Goal: Information Seeking & Learning: Check status

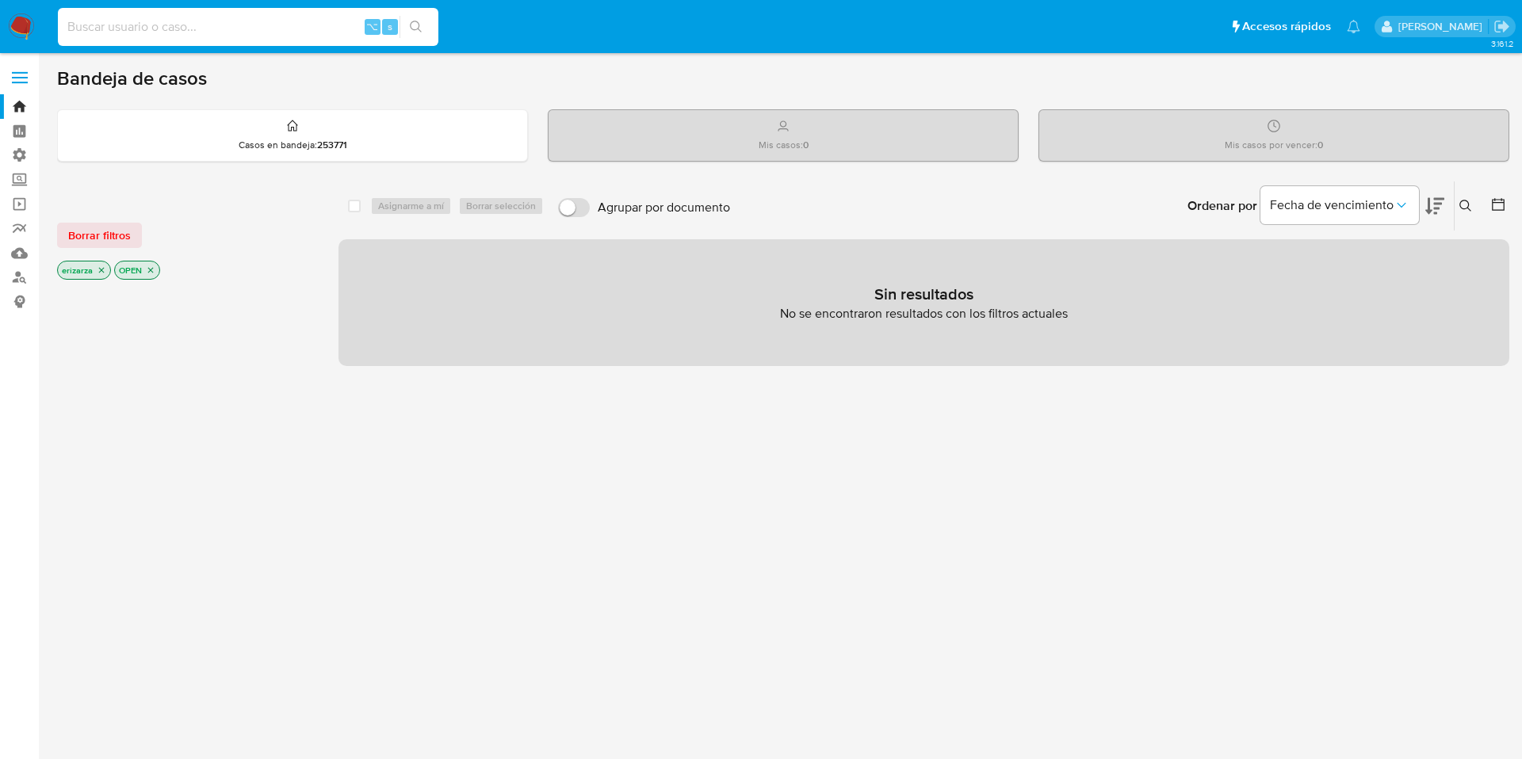
click at [262, 30] on input at bounding box center [248, 27] width 380 height 21
paste input "1117728208"
type input "1117728208"
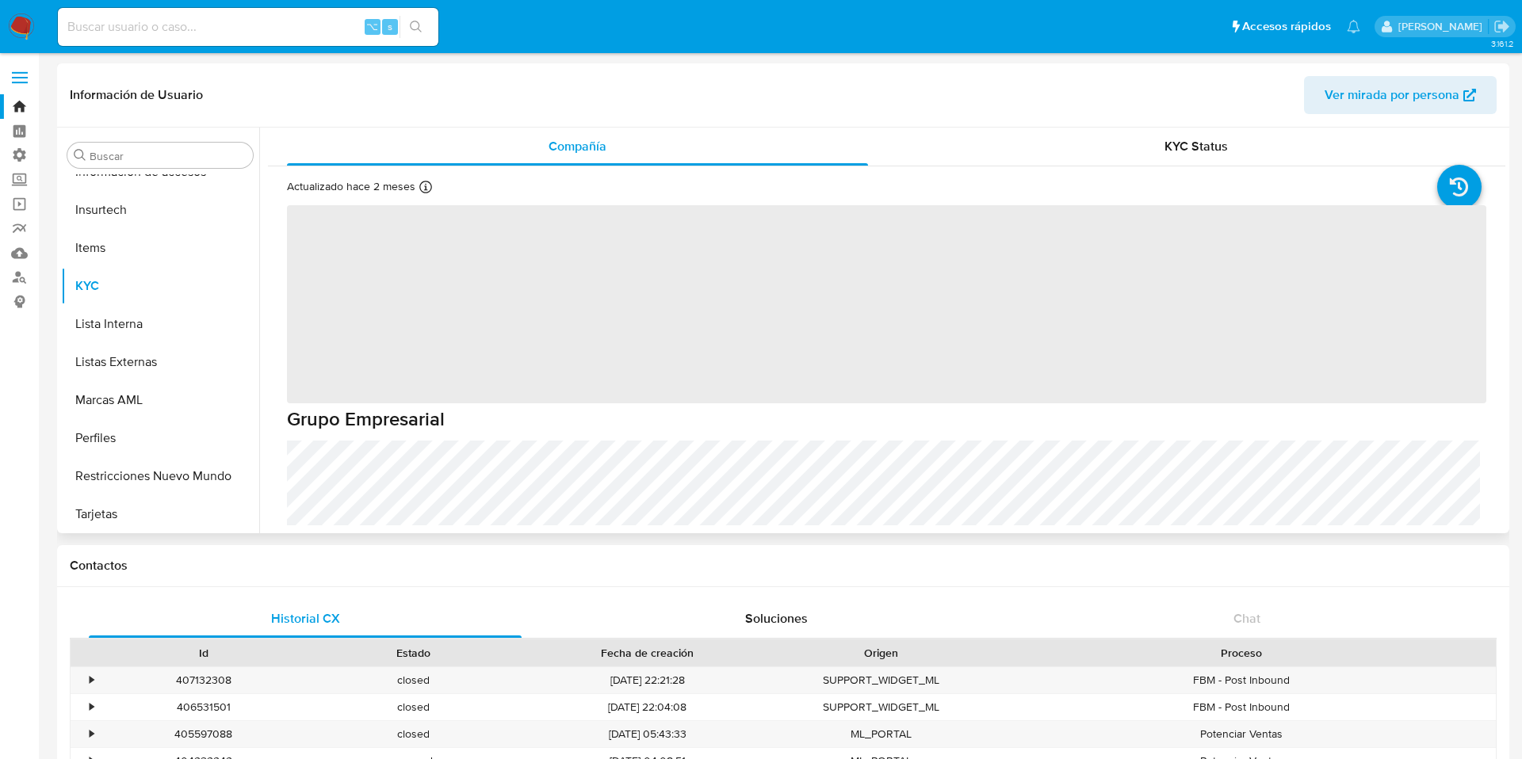
scroll to position [746, 0]
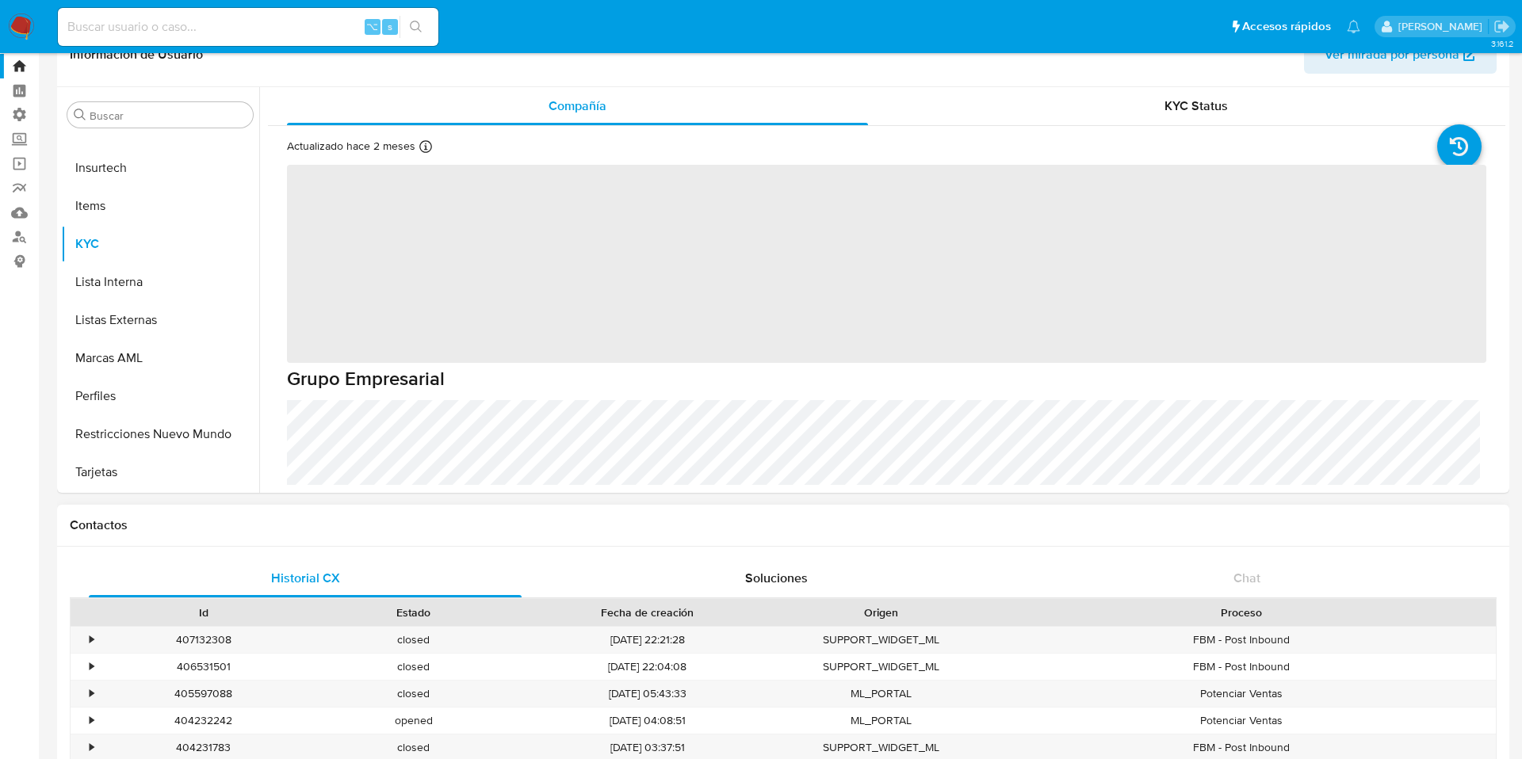
select select "10"
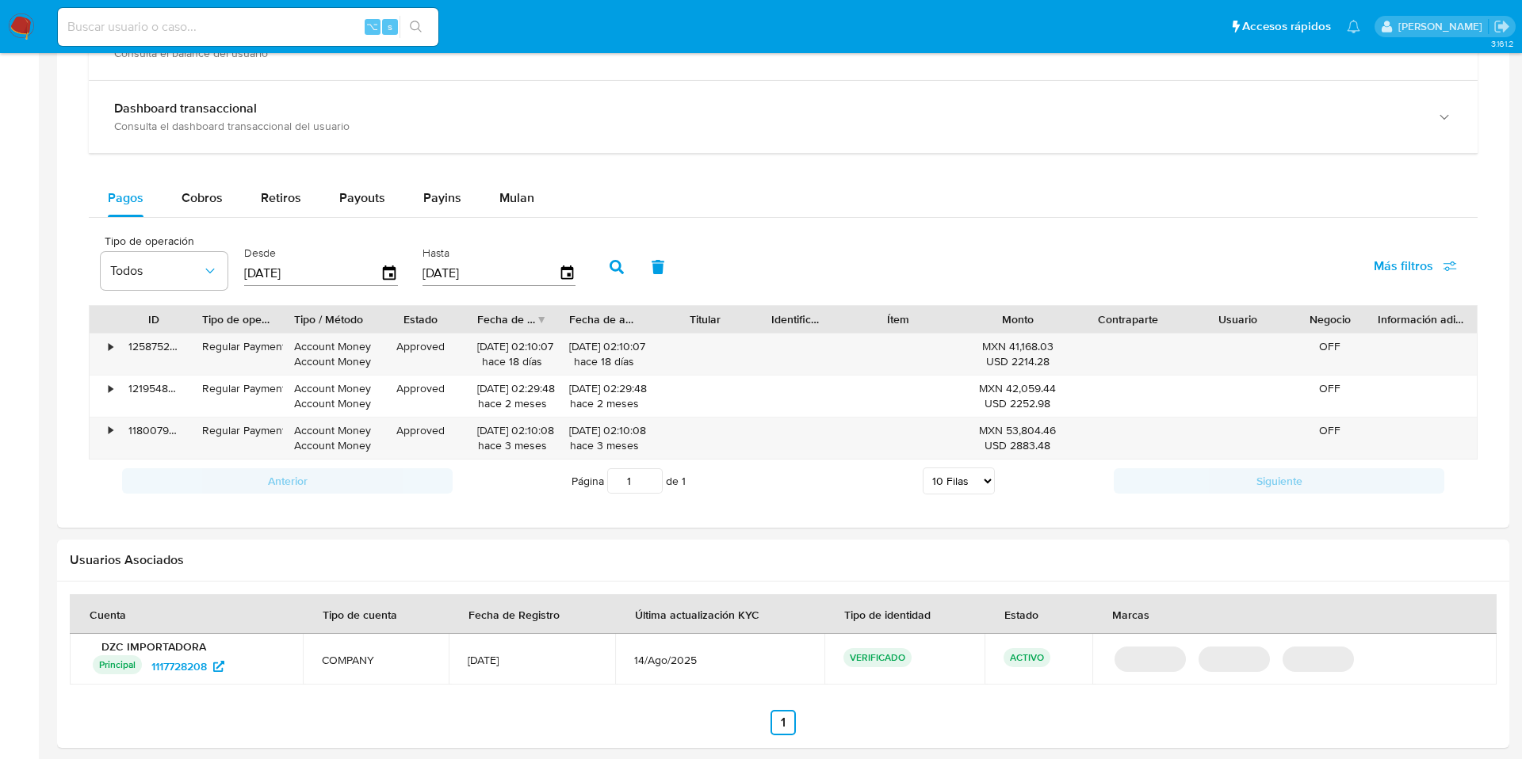
scroll to position [972, 0]
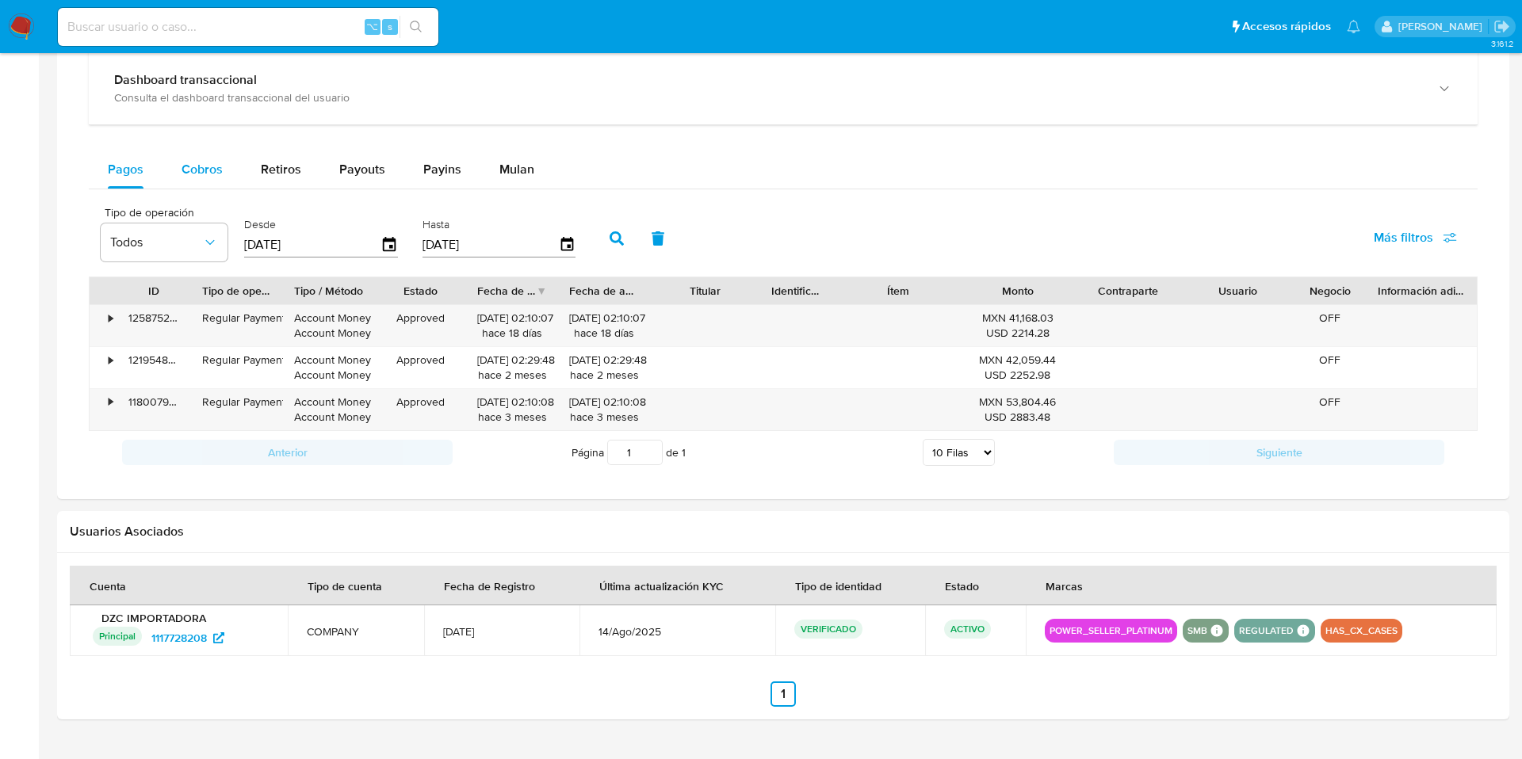
click at [200, 159] on div "Cobros" at bounding box center [202, 170] width 41 height 38
select select "10"
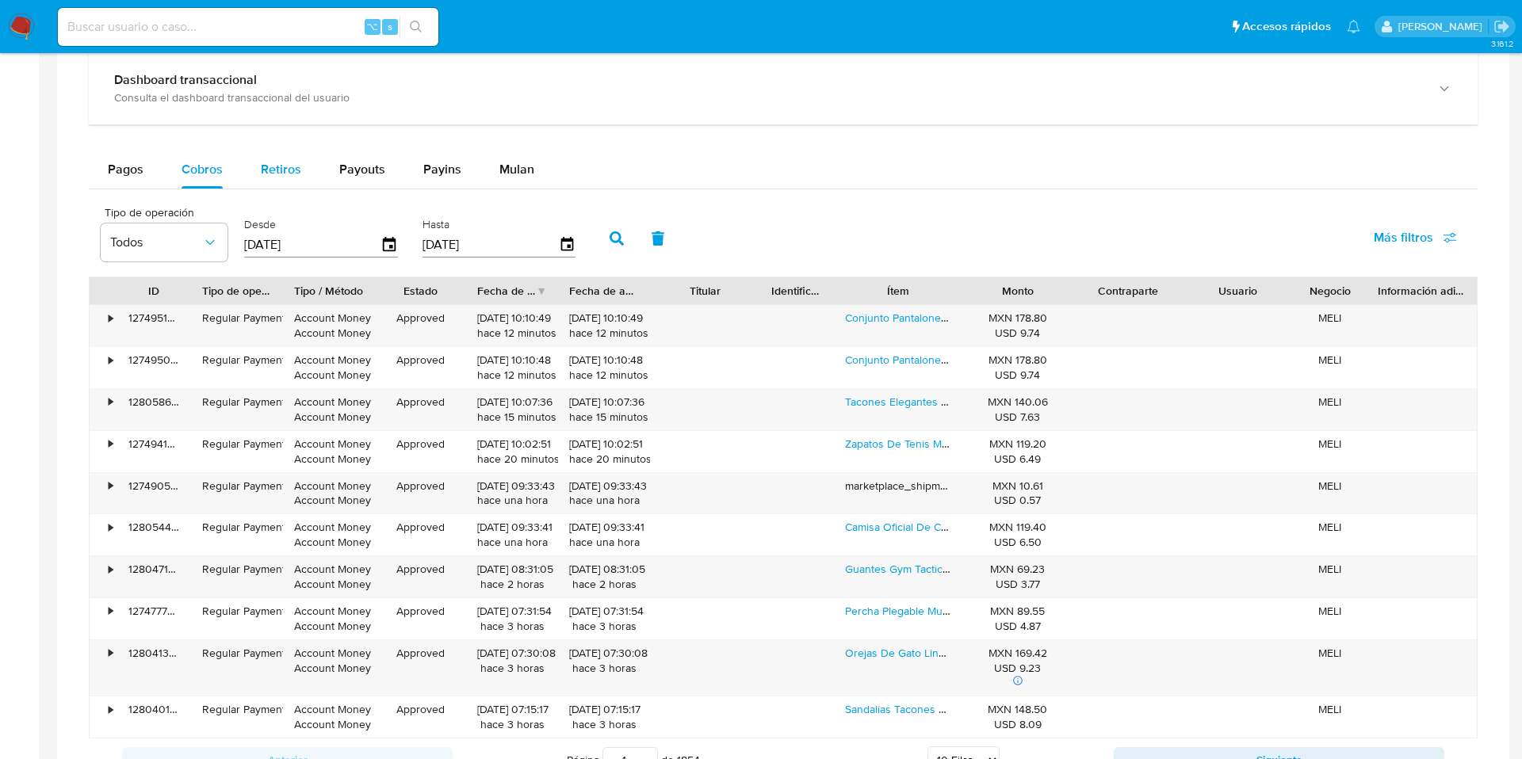
click at [263, 175] on span "Retiros" at bounding box center [281, 169] width 40 height 18
select select "10"
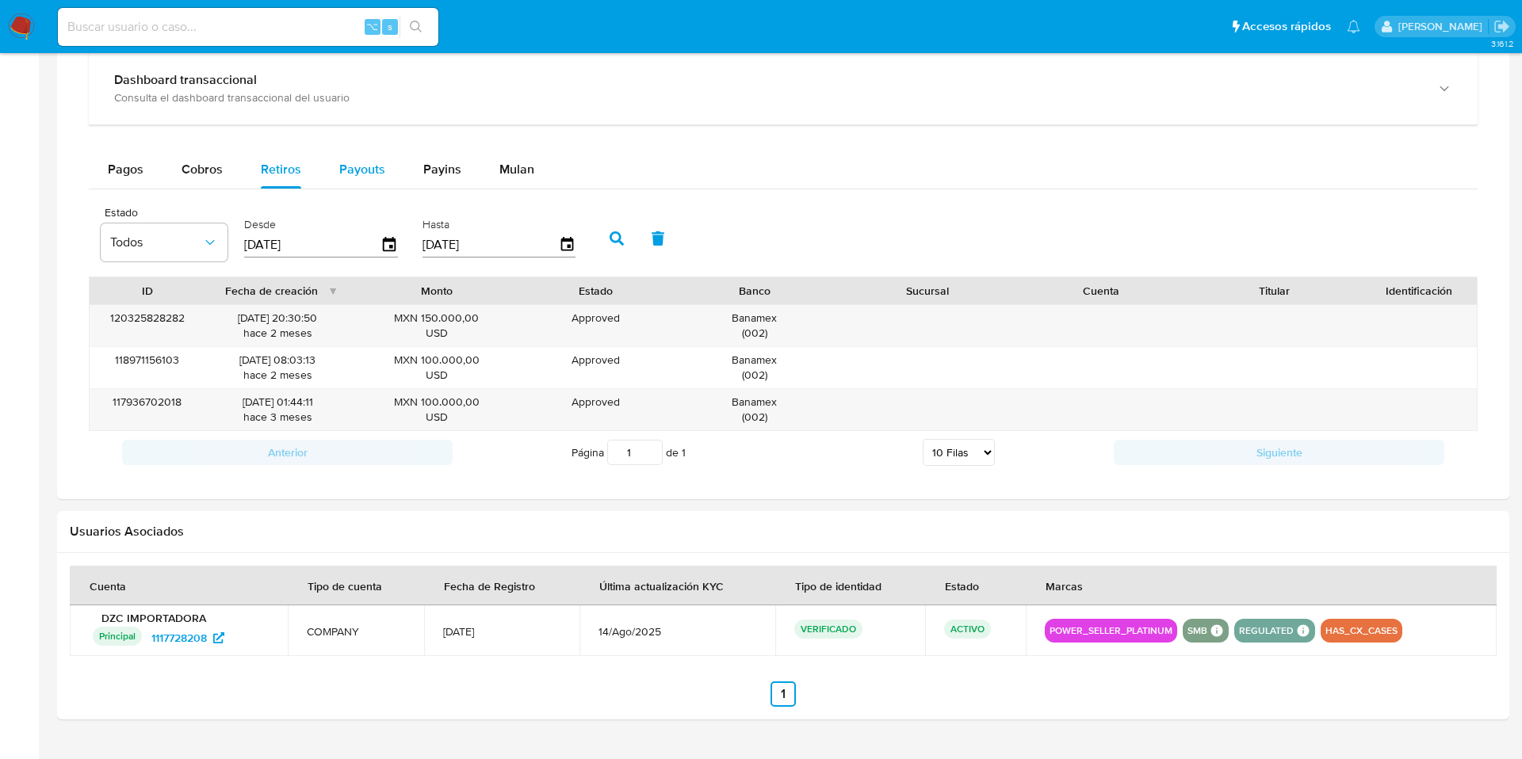
click at [342, 160] on span "Payouts" at bounding box center [362, 169] width 46 height 18
select select "10"
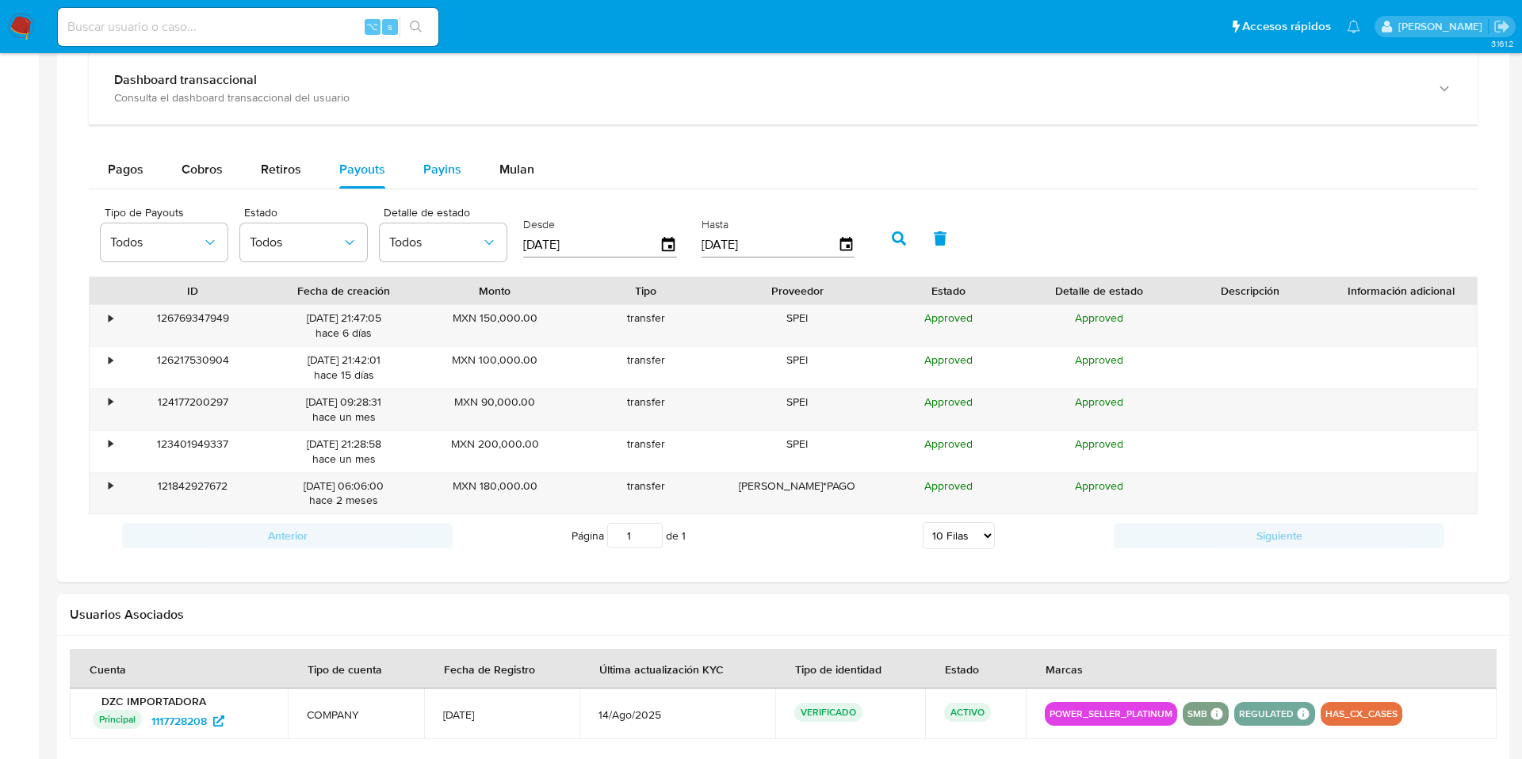
click at [443, 174] on span "Payins" at bounding box center [442, 169] width 38 height 18
select select "10"
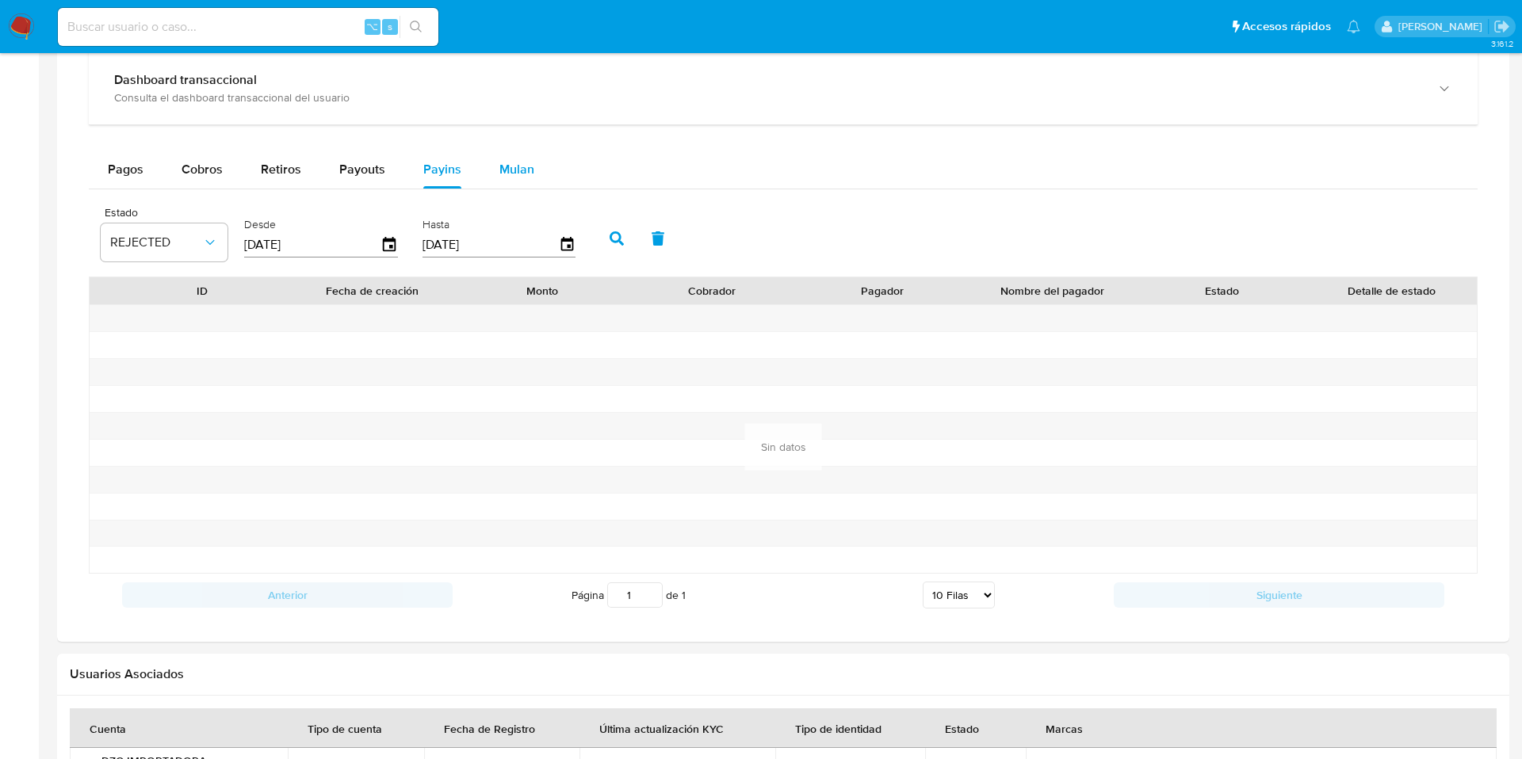
click at [493, 173] on button "Mulan" at bounding box center [516, 170] width 73 height 38
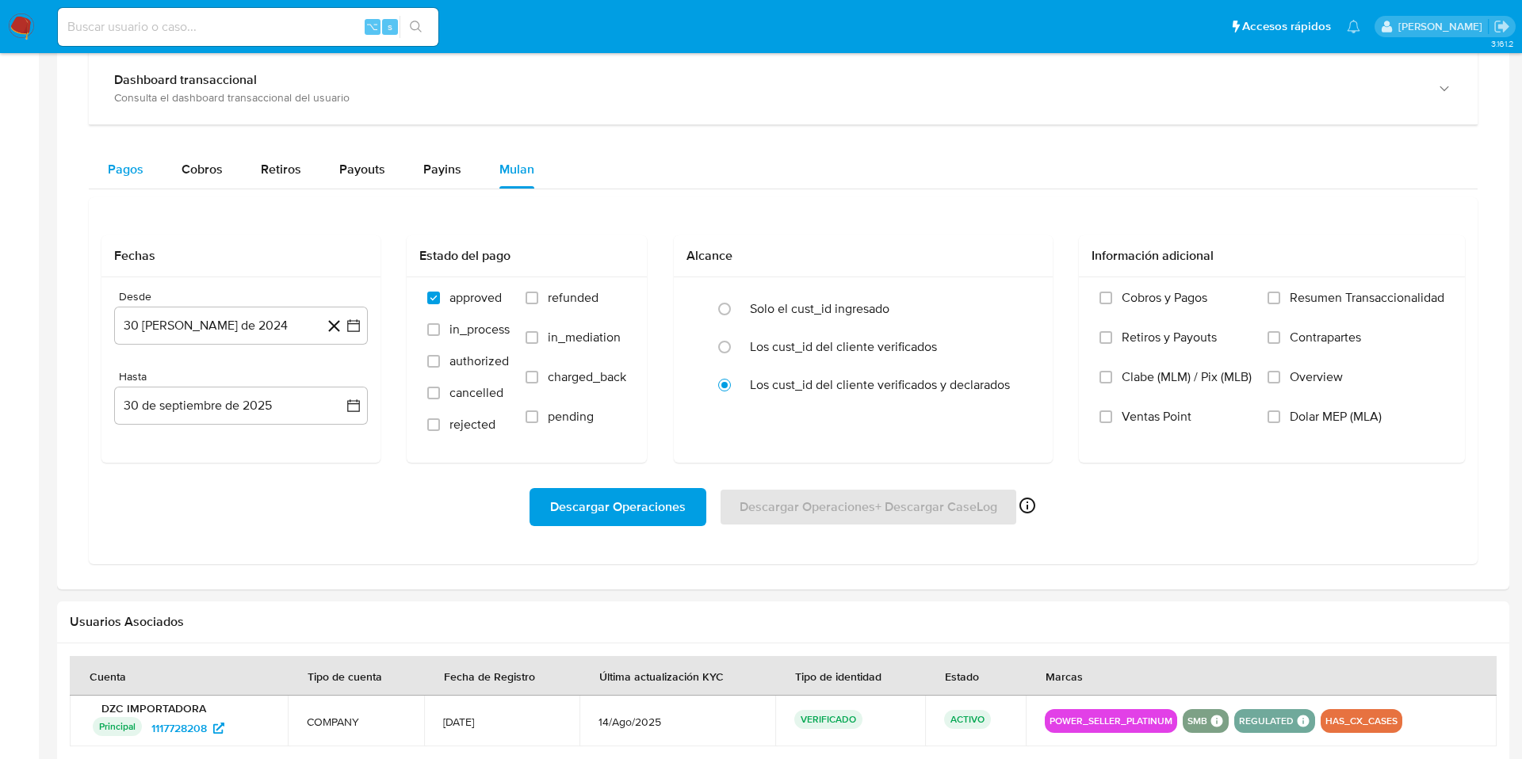
click at [115, 174] on span "Pagos" at bounding box center [126, 169] width 36 height 18
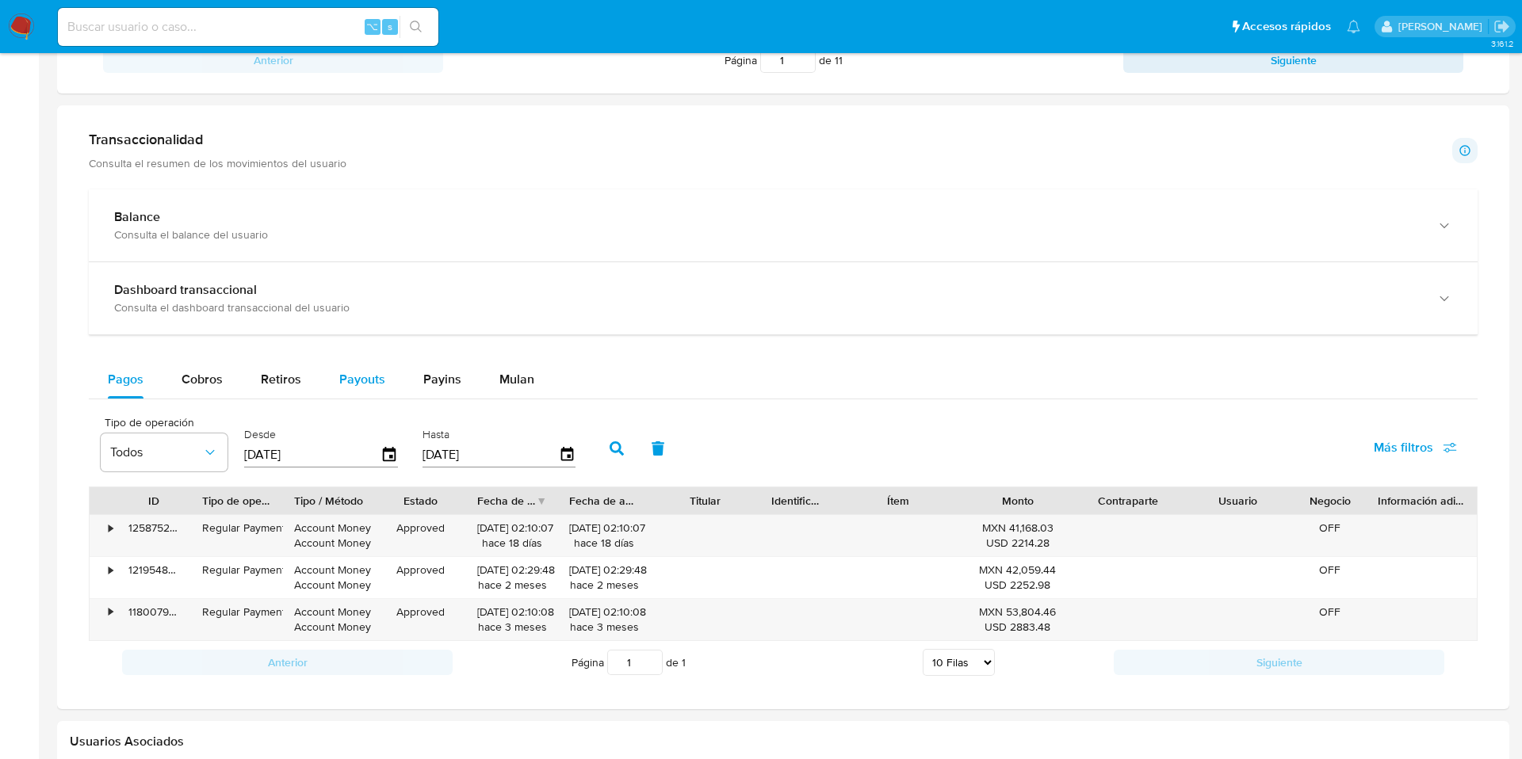
scroll to position [764, 0]
click at [106, 531] on div "•" at bounding box center [104, 533] width 28 height 41
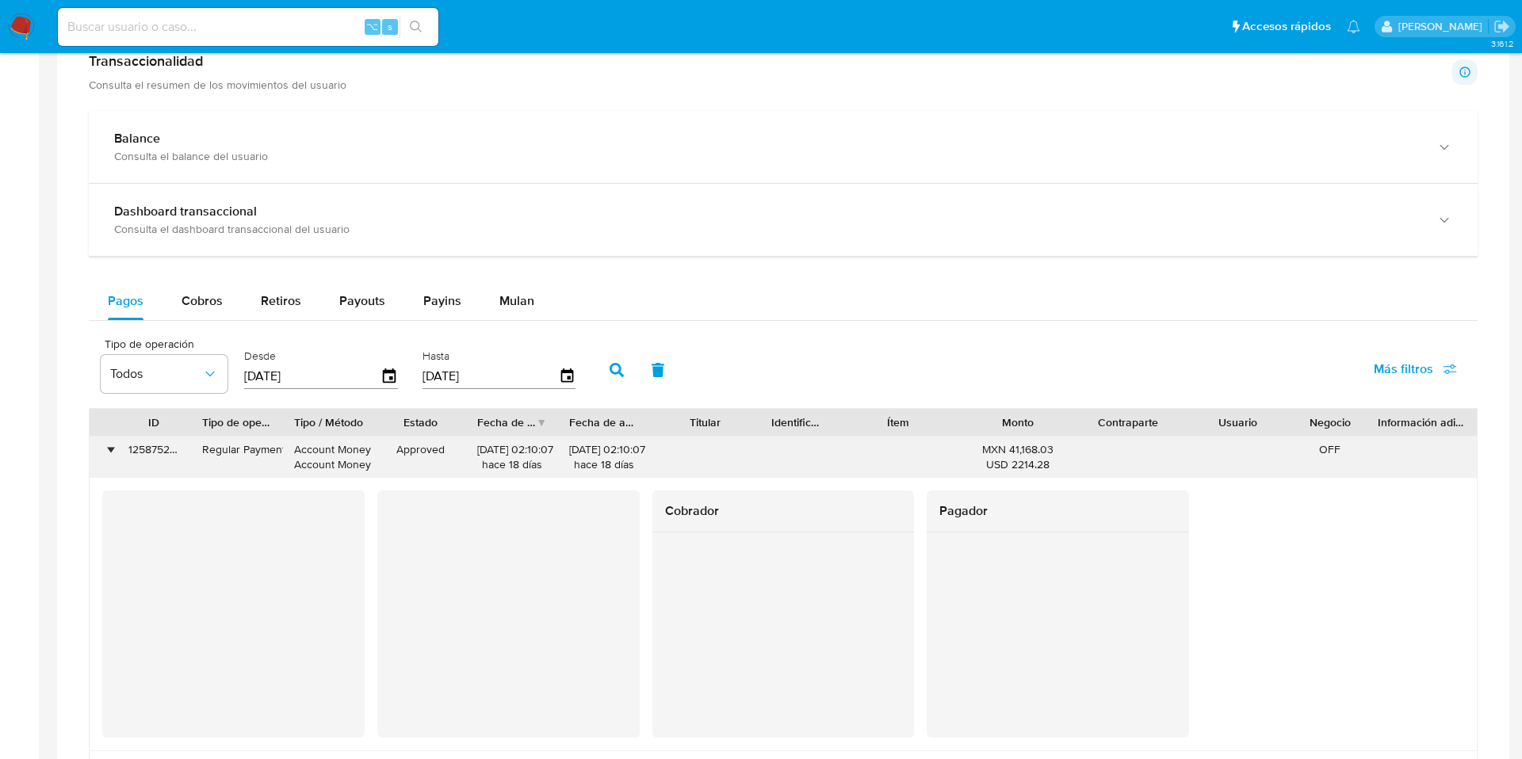
scroll to position [847, 0]
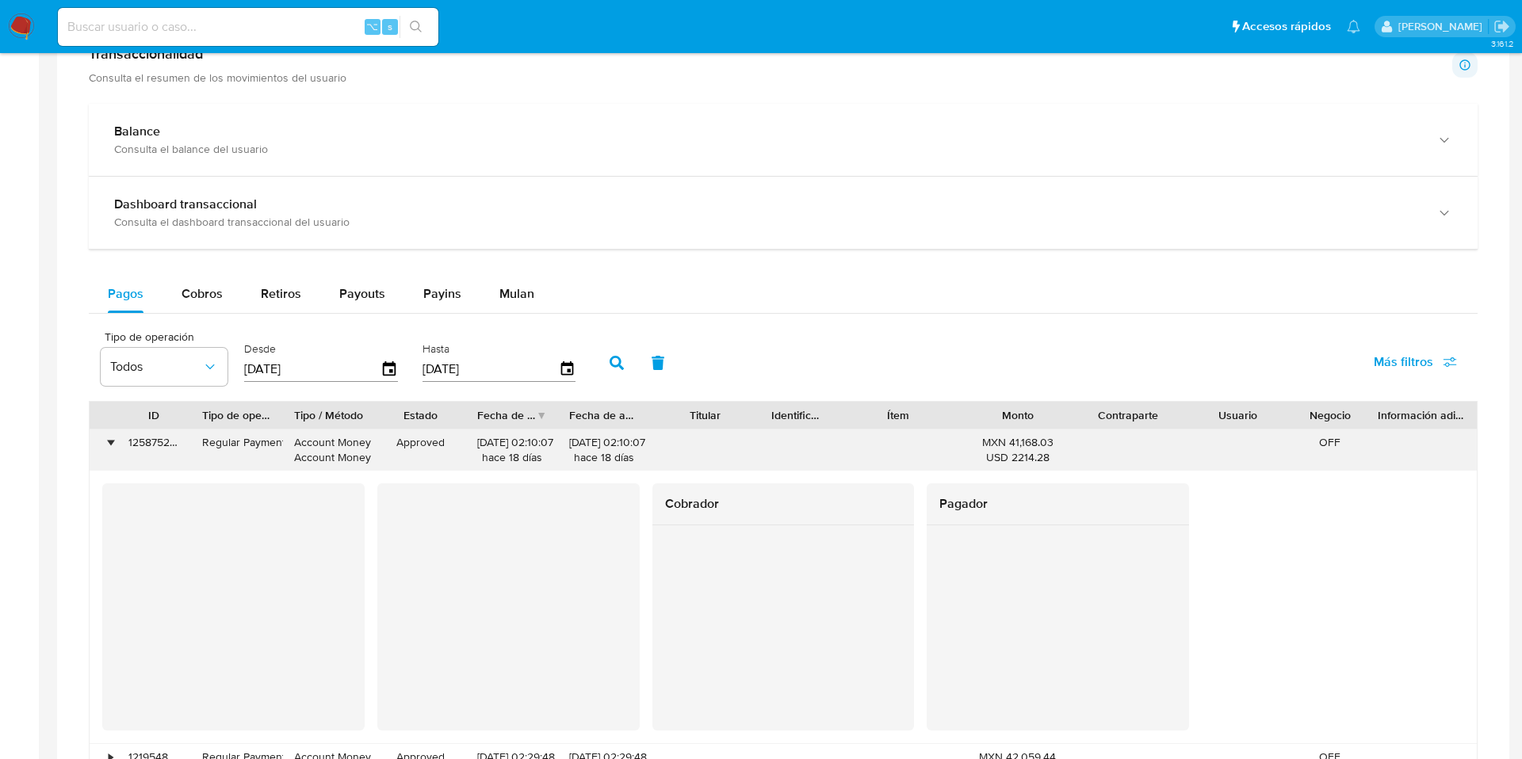
click at [110, 445] on div "•" at bounding box center [111, 442] width 4 height 15
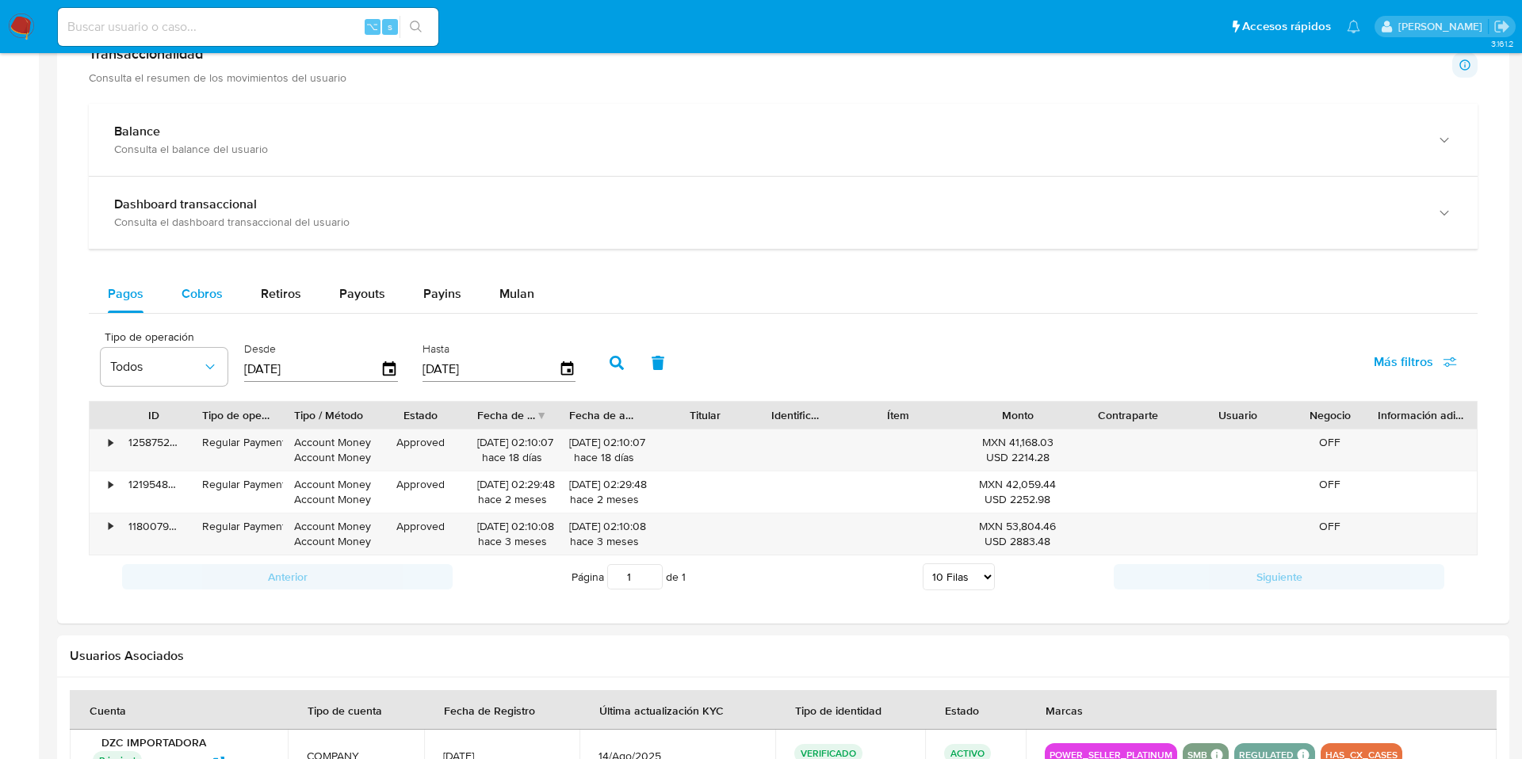
click at [217, 289] on span "Cobros" at bounding box center [202, 294] width 41 height 18
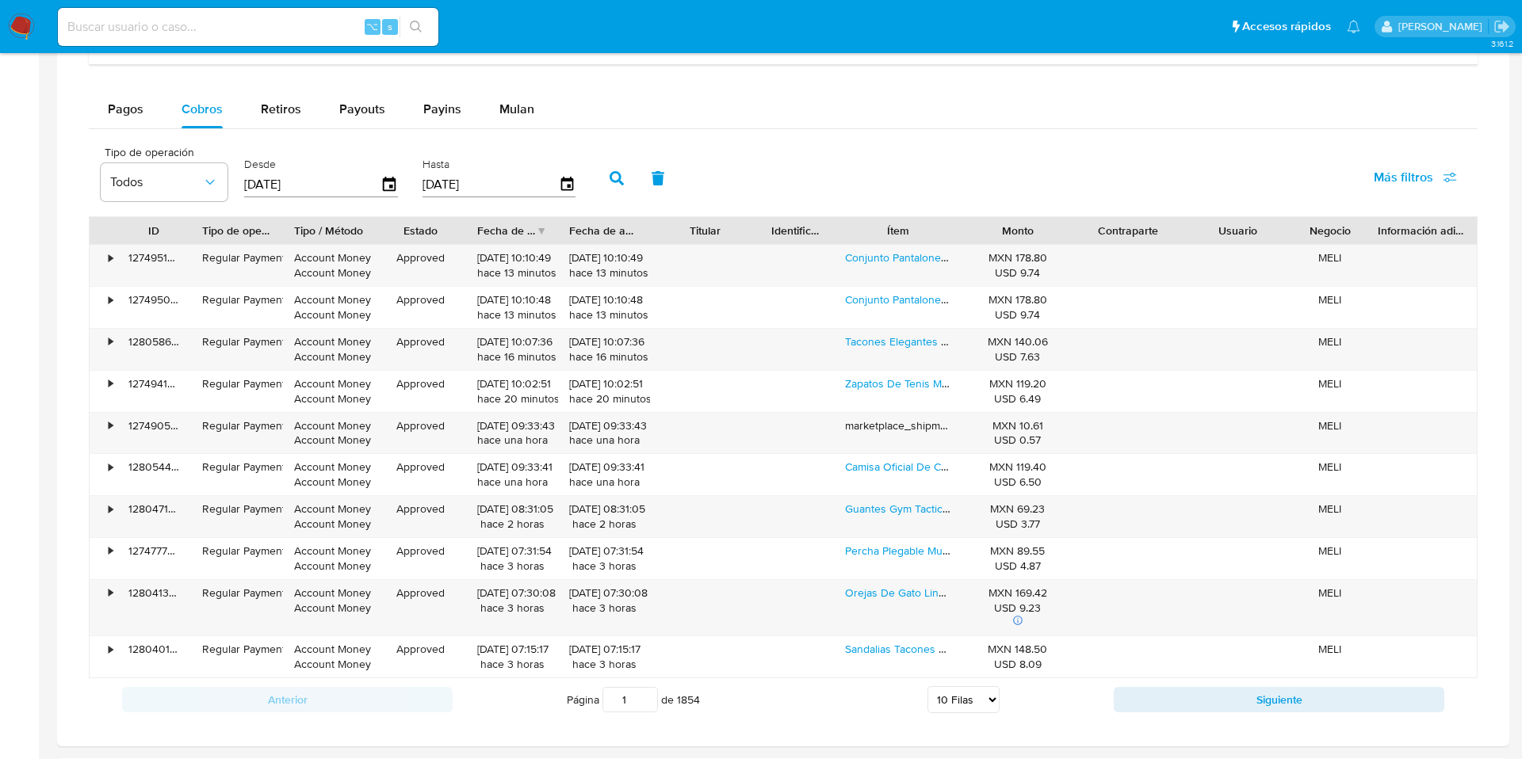
scroll to position [1033, 0]
click at [600, 173] on button "button" at bounding box center [616, 178] width 41 height 38
click at [1389, 172] on span "Más filtros" at bounding box center [1403, 177] width 59 height 38
click at [1374, 187] on span "Más filtros" at bounding box center [1403, 177] width 59 height 38
click at [614, 176] on icon "button" at bounding box center [617, 177] width 14 height 14
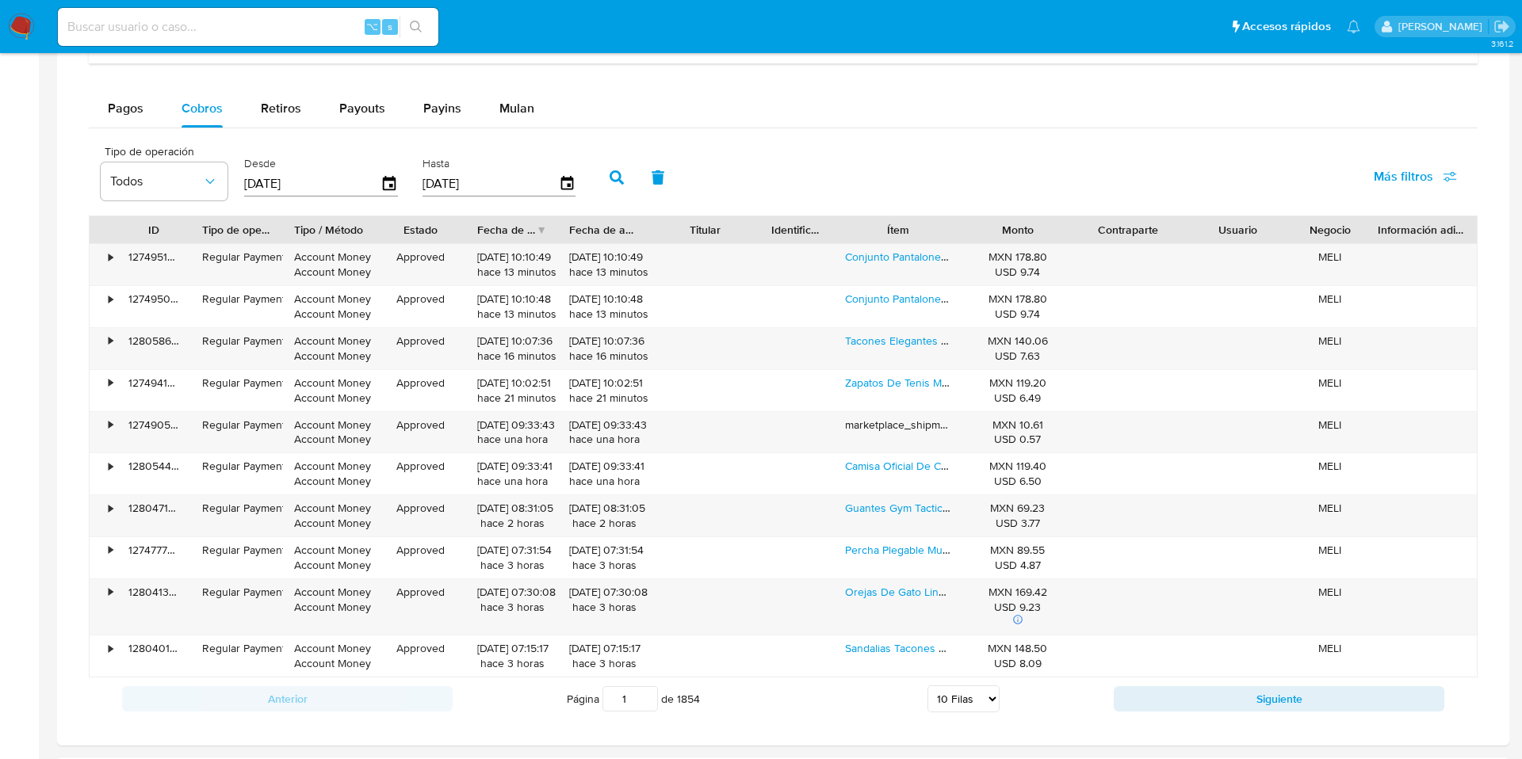
click at [1417, 170] on span "Más filtros" at bounding box center [1403, 177] width 59 height 38
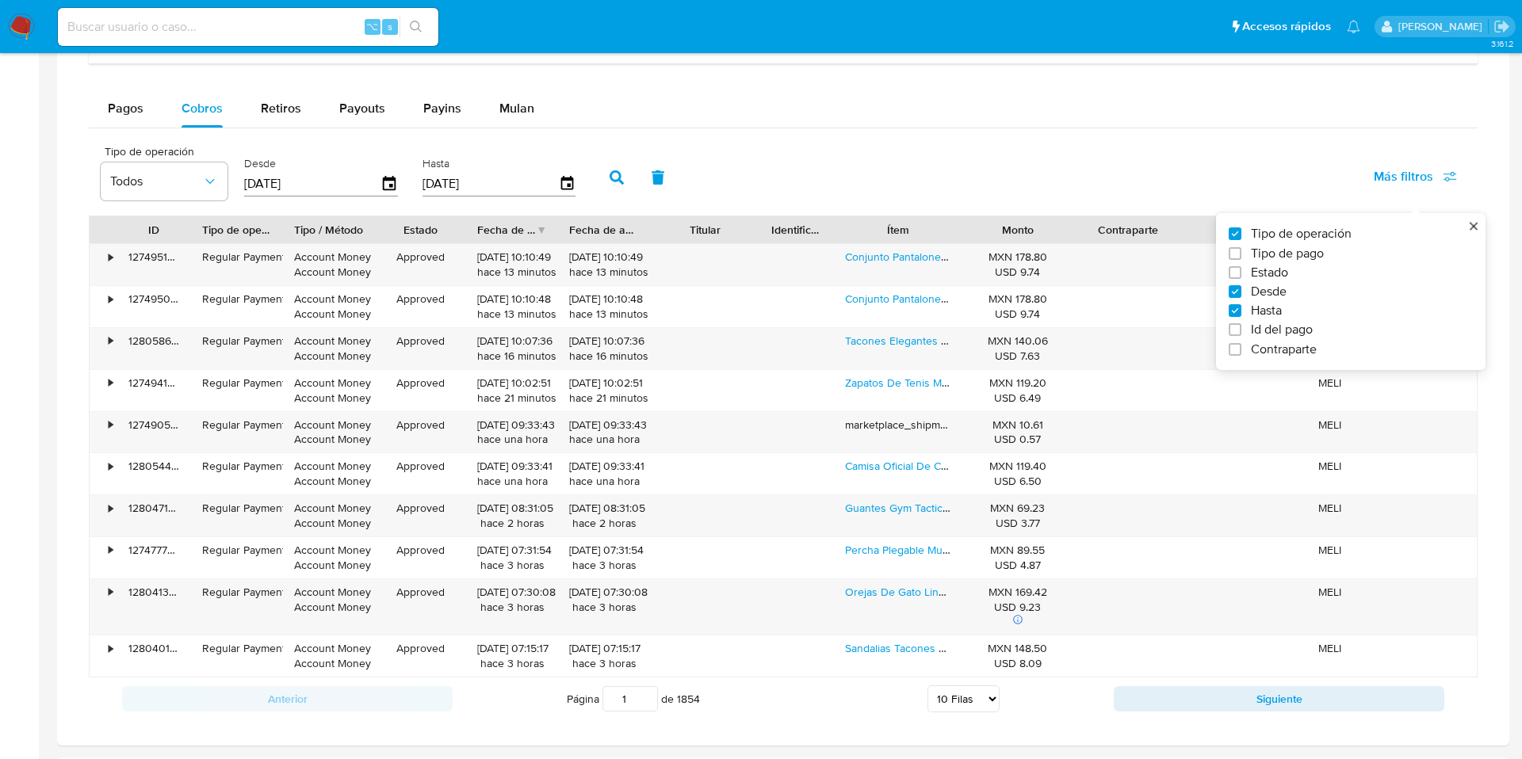
click at [1096, 150] on div "Tipo de operación Todos Desde 03/07/2025 Hasta 30/09/2025 Más filtros Tipo de o…" at bounding box center [783, 175] width 1389 height 79
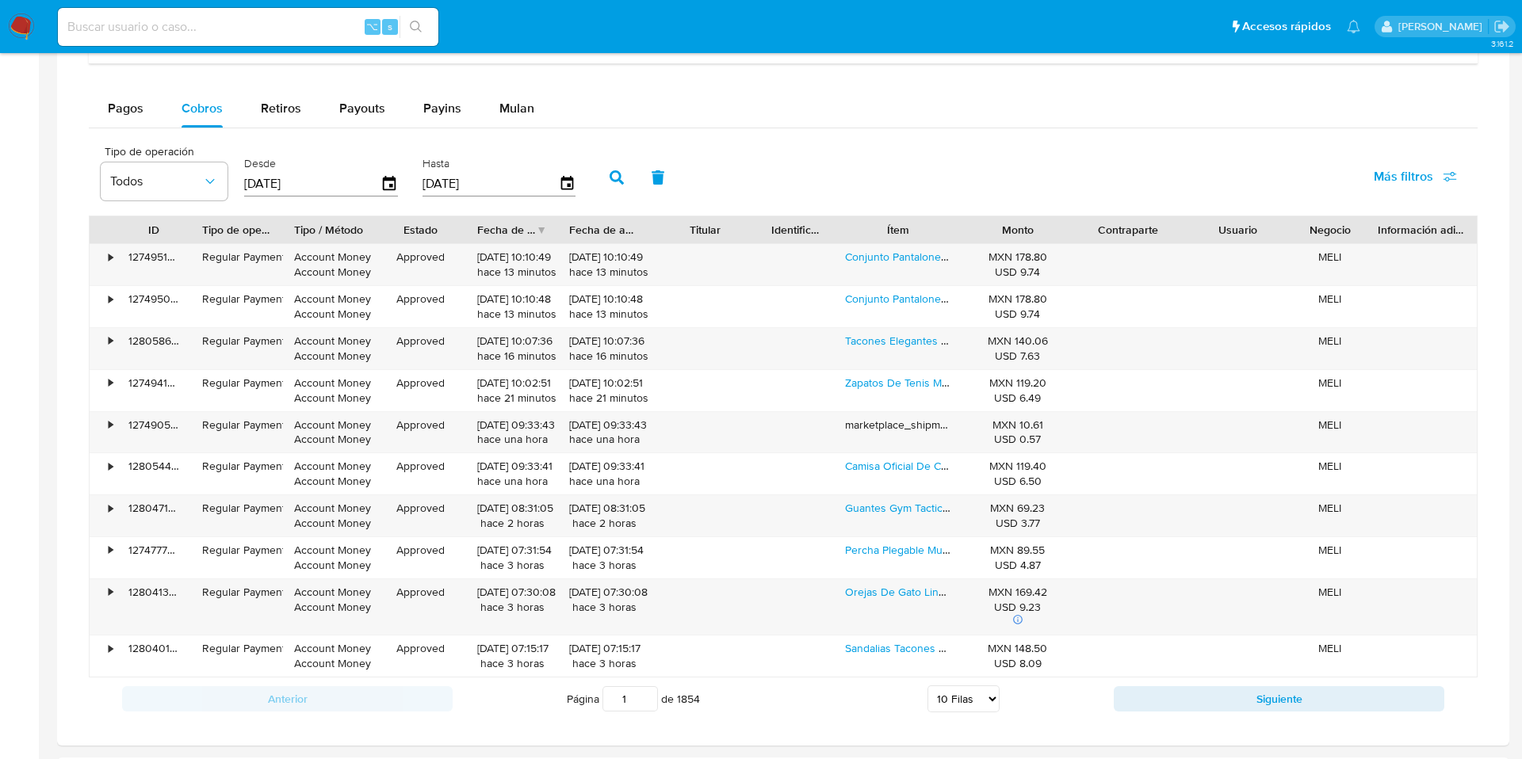
click at [1233, 712] on div "Anterior Página 1 de 1854 5 Filas 10 Filas 20 Filas 25 Filas 50 Filas 100 Filas…" at bounding box center [783, 699] width 1389 height 43
click at [1233, 698] on button "Siguiente" at bounding box center [1279, 698] width 331 height 25
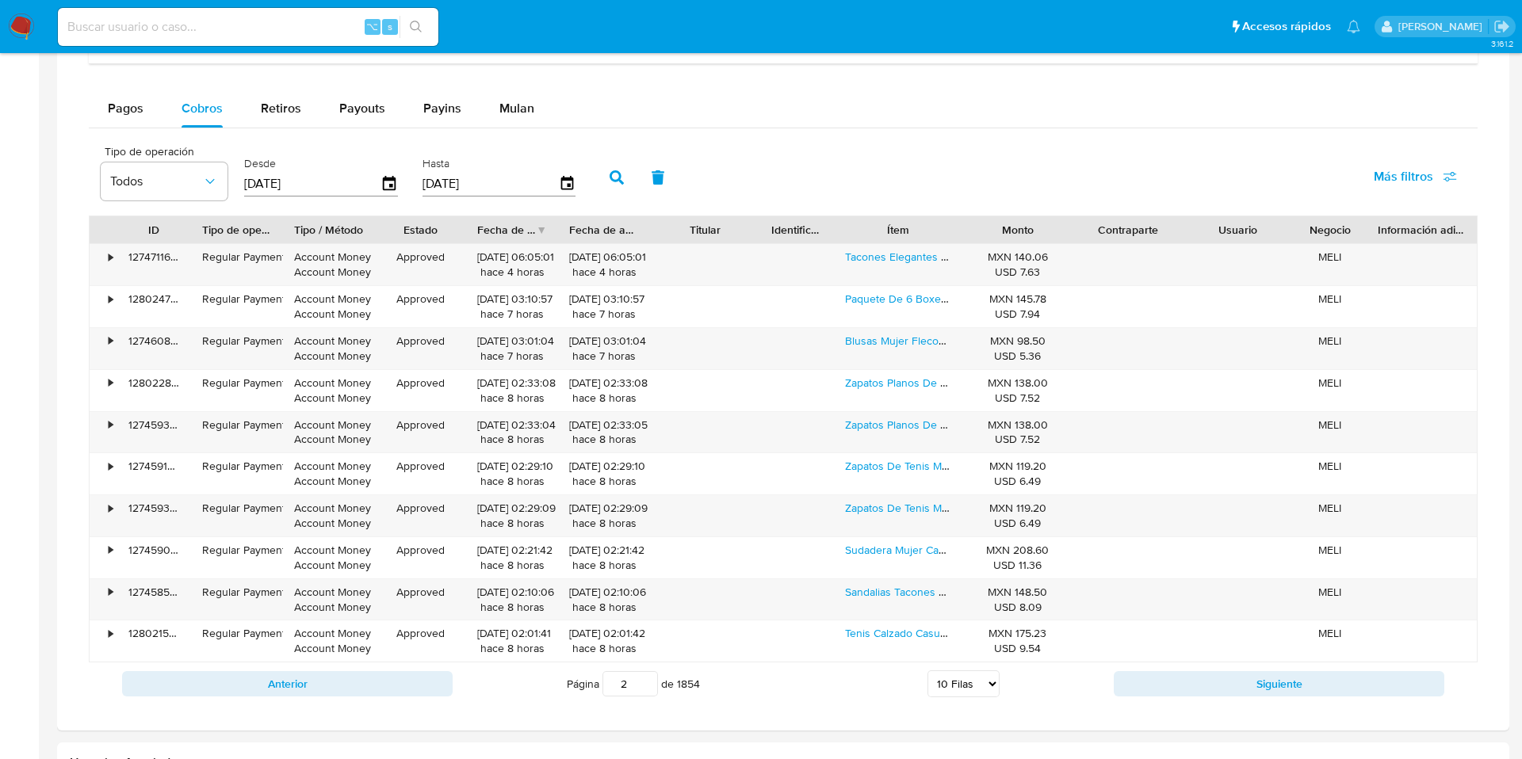
click at [1233, 698] on div "Anterior Página 2 de 1854 5 Filas 10 Filas 20 Filas 25 Filas 50 Filas 100 Filas…" at bounding box center [783, 684] width 1389 height 43
click at [1237, 682] on button "Siguiente" at bounding box center [1279, 683] width 331 height 25
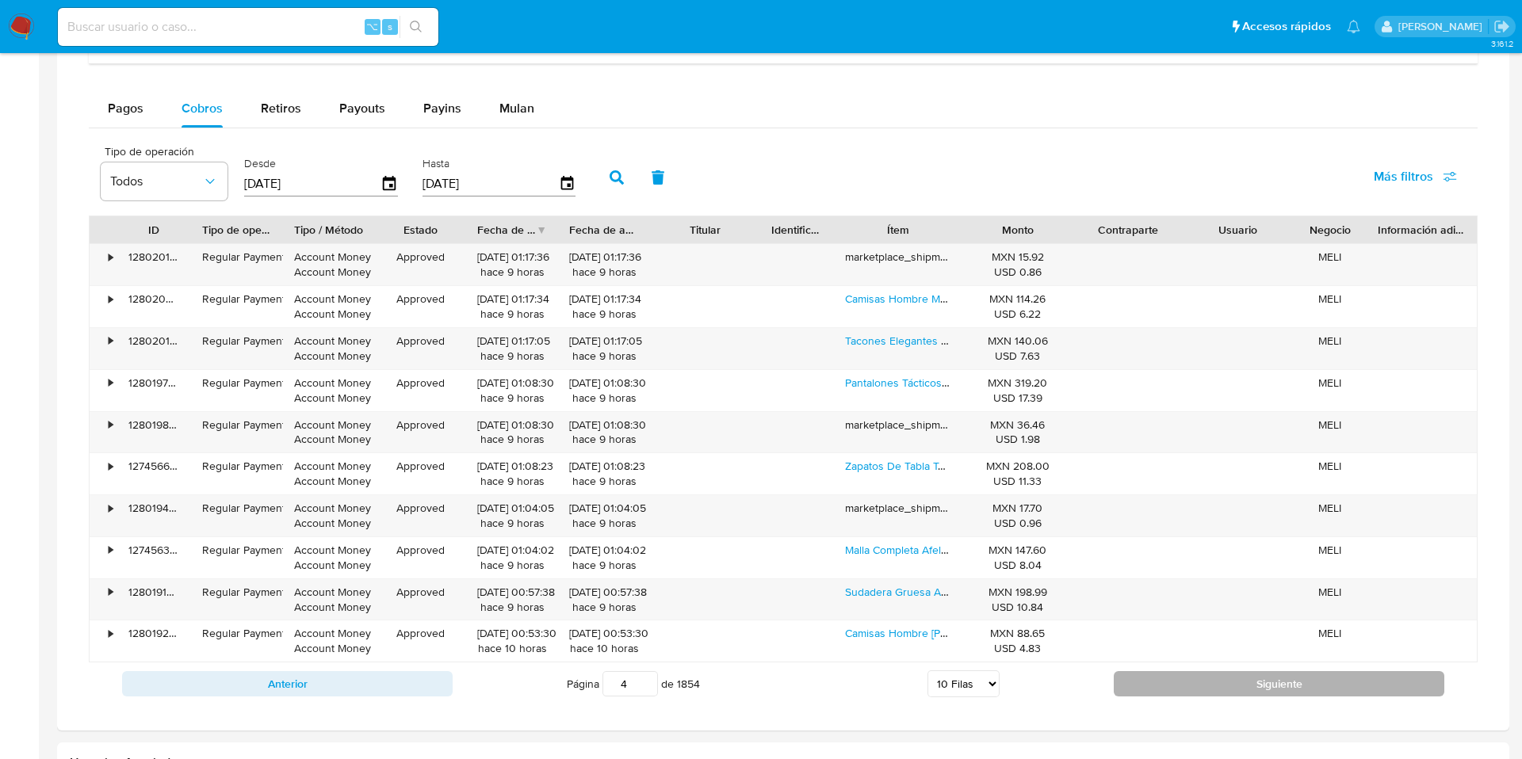
click at [1219, 683] on button "Siguiente" at bounding box center [1279, 683] width 331 height 25
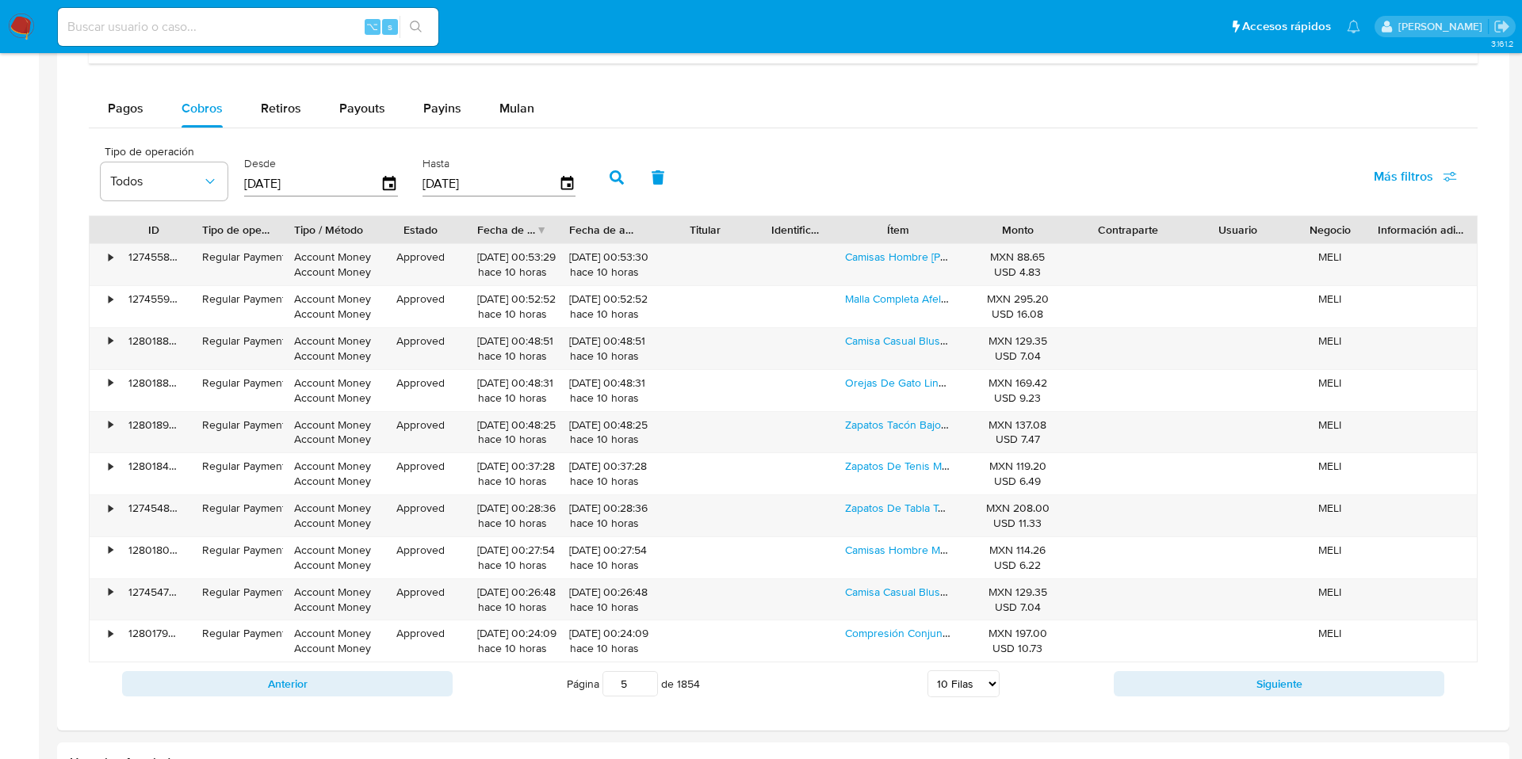
drag, startPoint x: 631, startPoint y: 677, endPoint x: 602, endPoint y: 675, distance: 29.4
click at [602, 675] on span "Página 5 de 1854" at bounding box center [633, 683] width 133 height 25
drag, startPoint x: 625, startPoint y: 687, endPoint x: 614, endPoint y: 687, distance: 10.3
click at [614, 687] on input "5" at bounding box center [629, 683] width 55 height 25
type input "7"
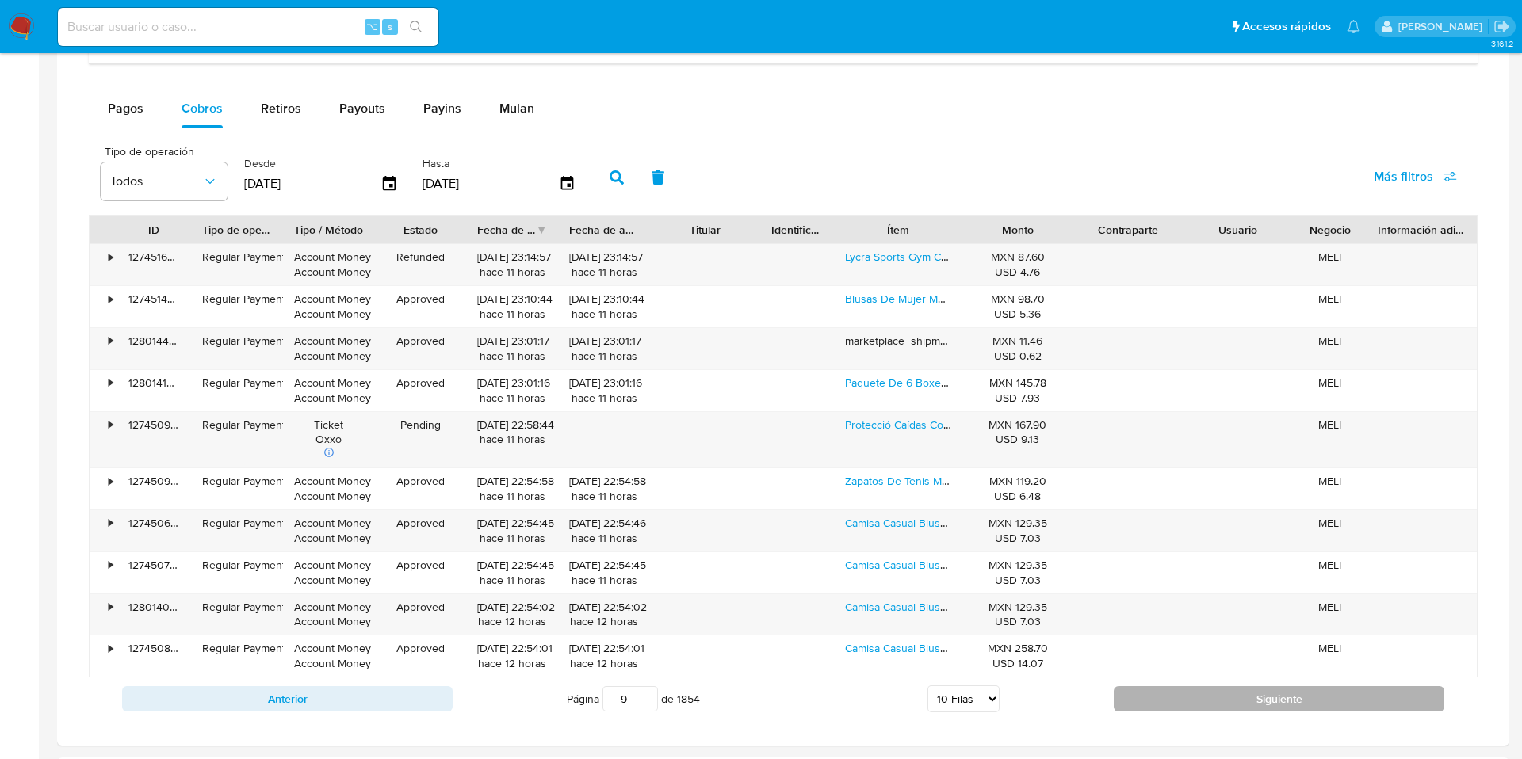
click at [1219, 702] on button "Siguiente" at bounding box center [1279, 698] width 331 height 25
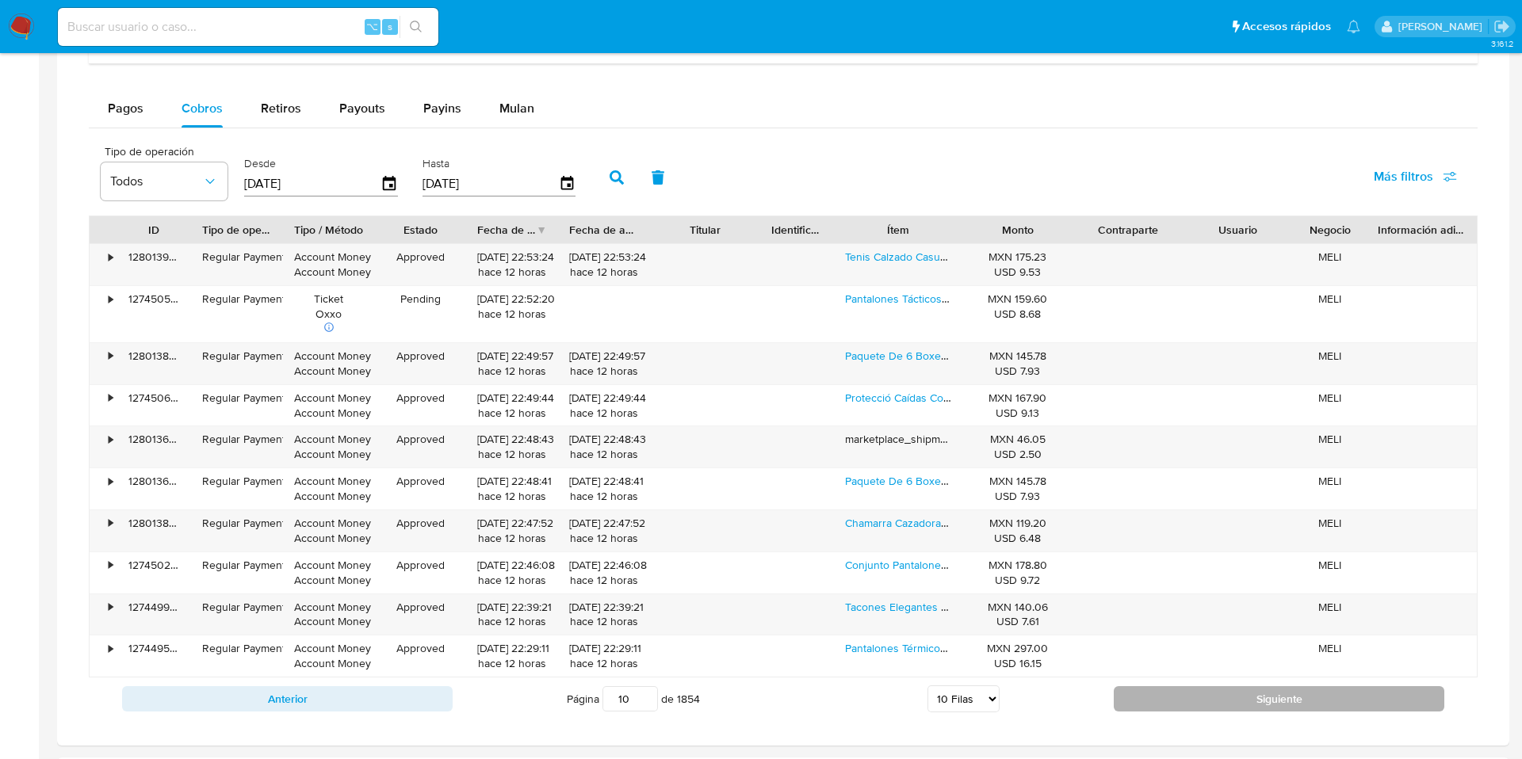
click at [1220, 700] on button "Siguiente" at bounding box center [1279, 698] width 331 height 25
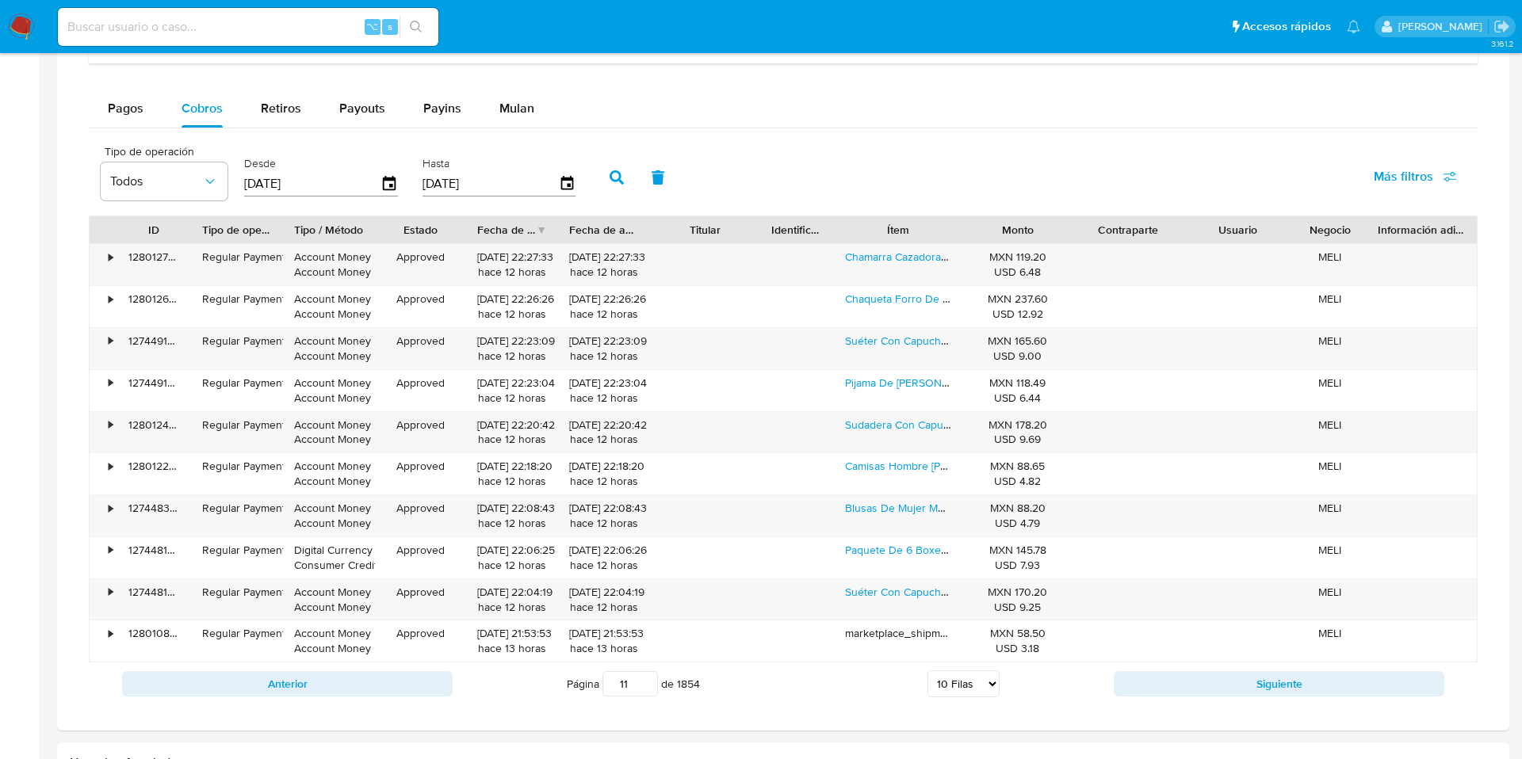
click at [1220, 701] on div "Anterior Página 11 de 1854 5 Filas 10 Filas 20 Filas 25 Filas 50 Filas 100 Fila…" at bounding box center [783, 684] width 1389 height 43
click at [1222, 686] on button "Siguiente" at bounding box center [1279, 683] width 331 height 25
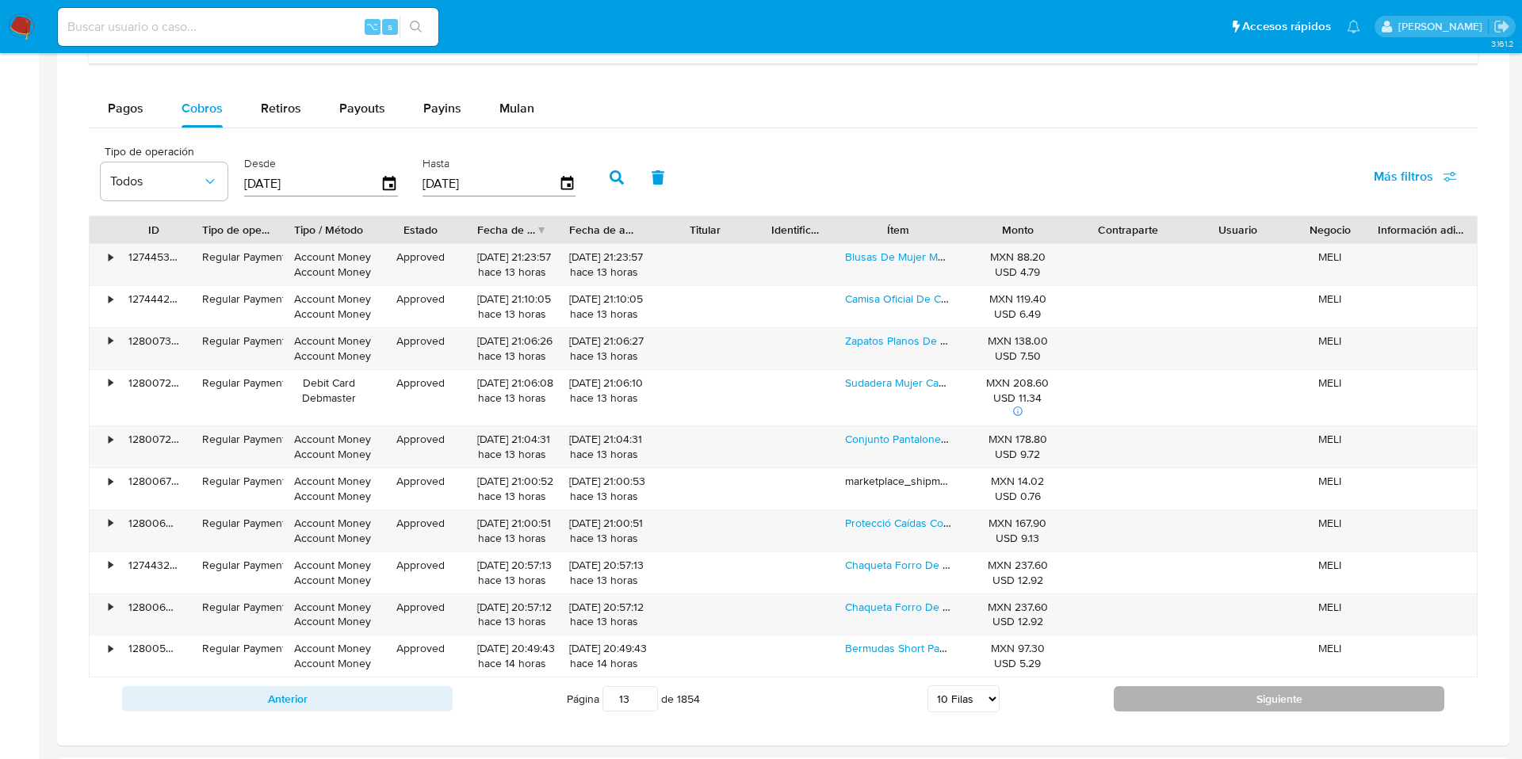
click at [1221, 688] on button "Siguiente" at bounding box center [1279, 698] width 331 height 25
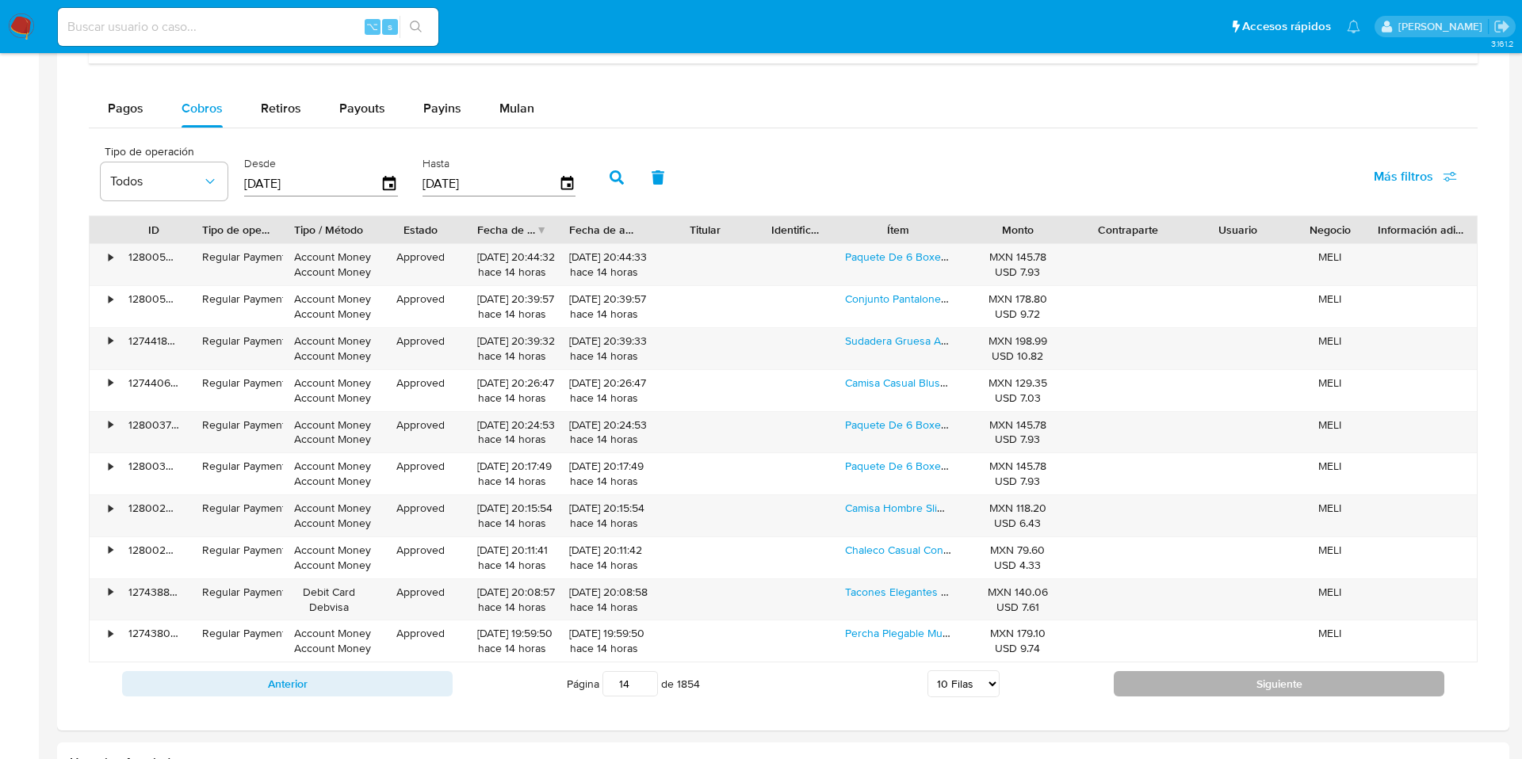
click at [1221, 688] on button "Siguiente" at bounding box center [1279, 683] width 331 height 25
click at [1221, 689] on button "Siguiente" at bounding box center [1279, 683] width 331 height 25
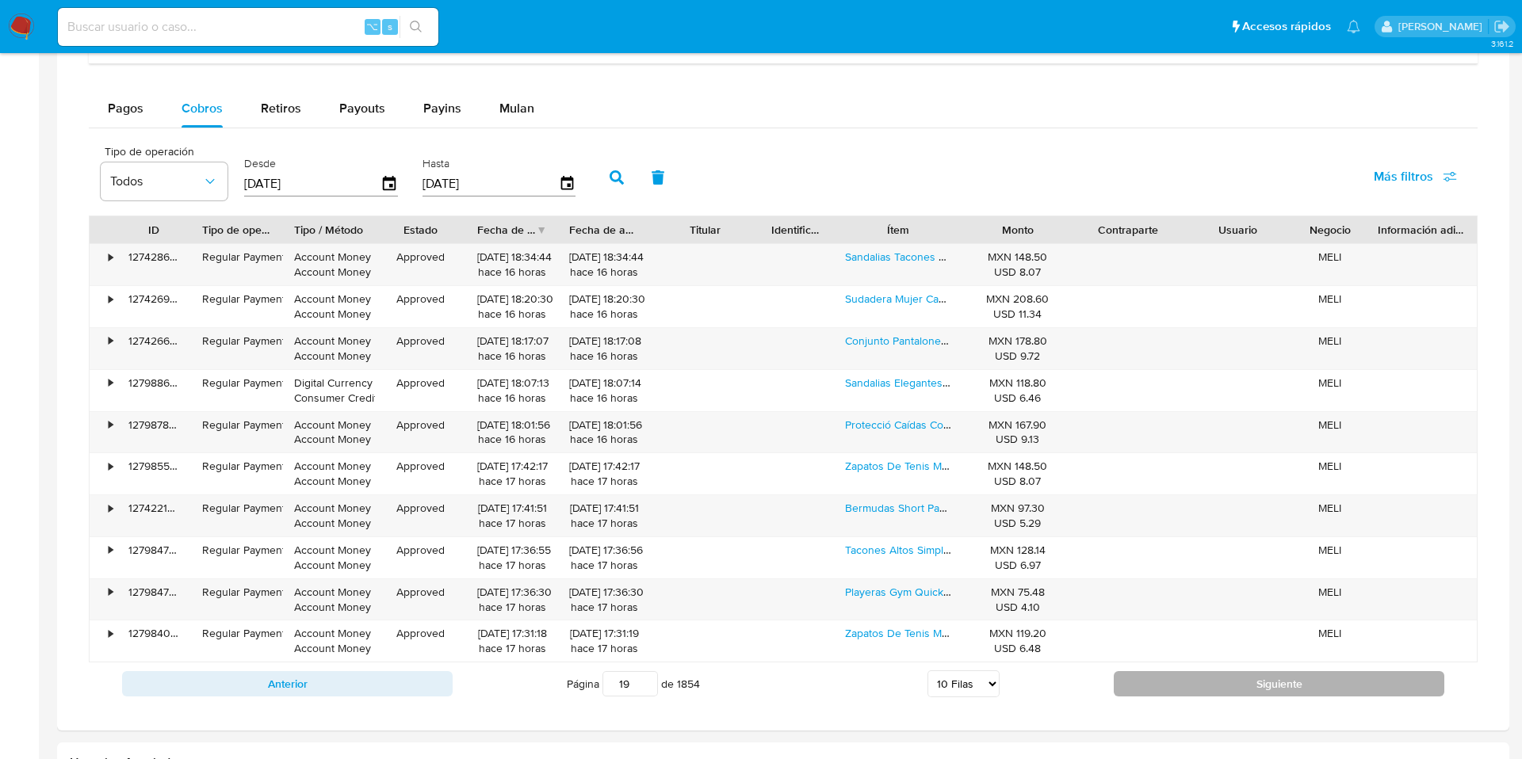
click at [1221, 689] on button "Siguiente" at bounding box center [1279, 683] width 331 height 25
type input "21"
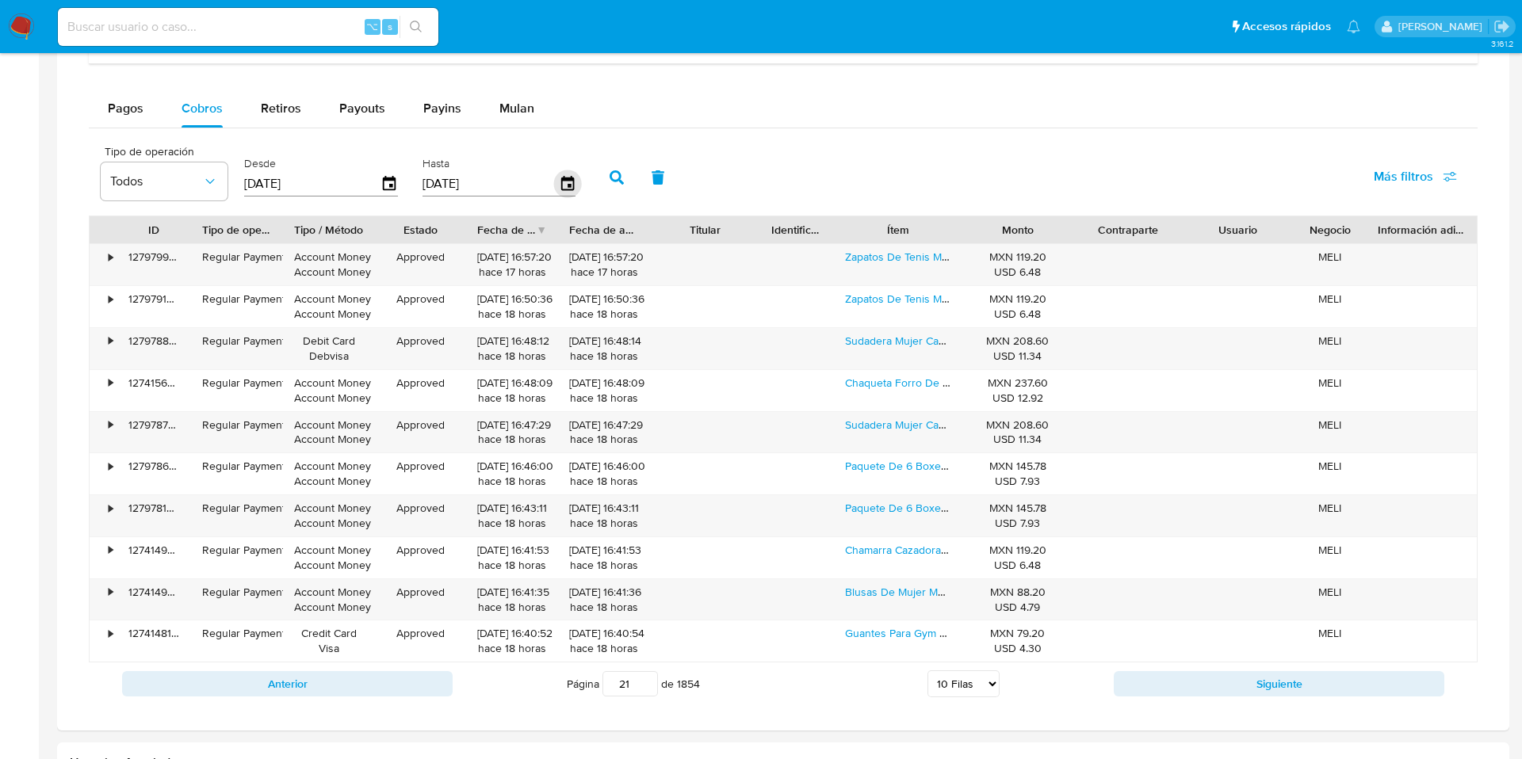
click at [562, 189] on icon "button" at bounding box center [566, 183] width 13 height 14
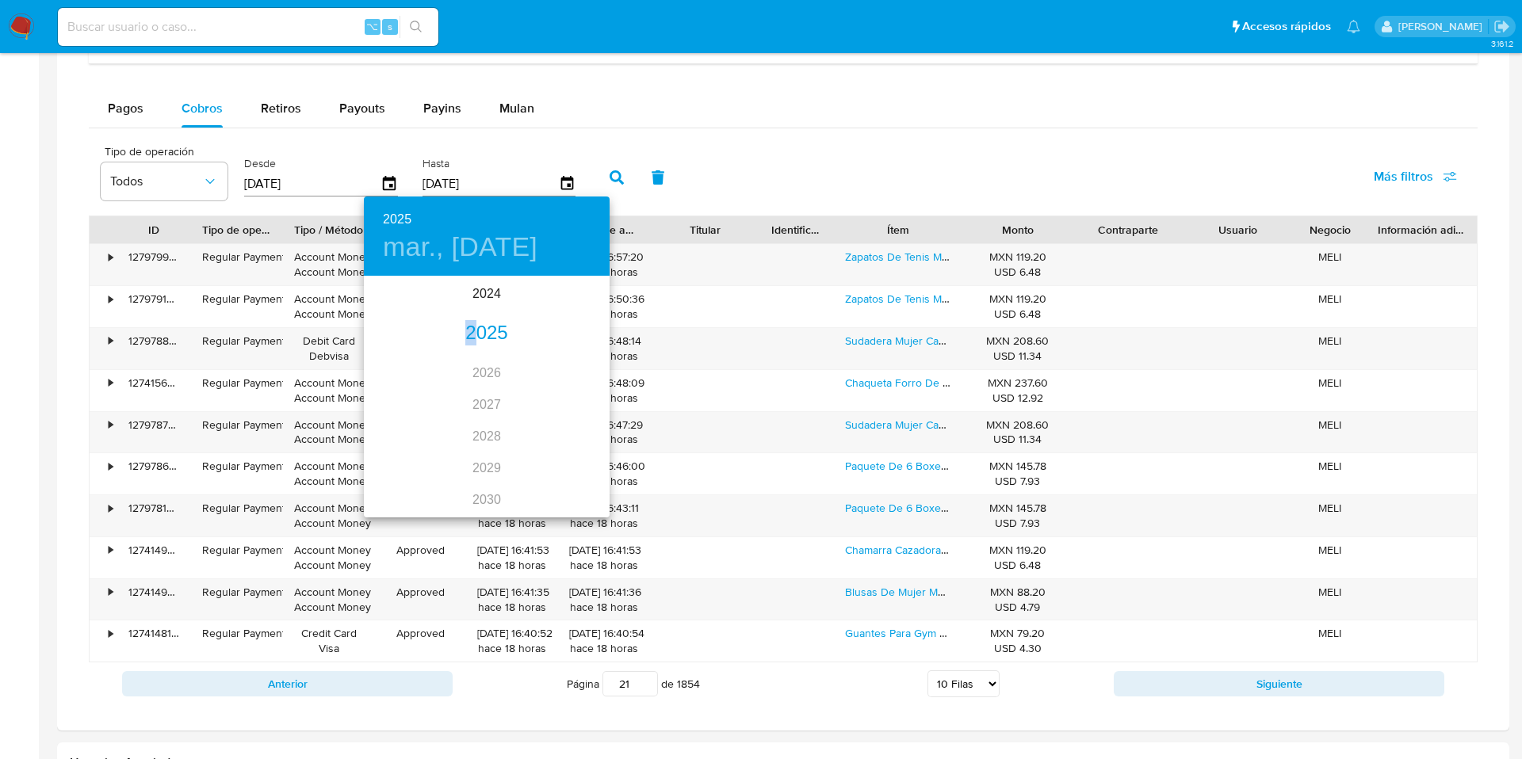
click at [471, 341] on div "2025" at bounding box center [487, 334] width 246 height 32
click at [494, 430] on div "ago." at bounding box center [486, 426] width 82 height 59
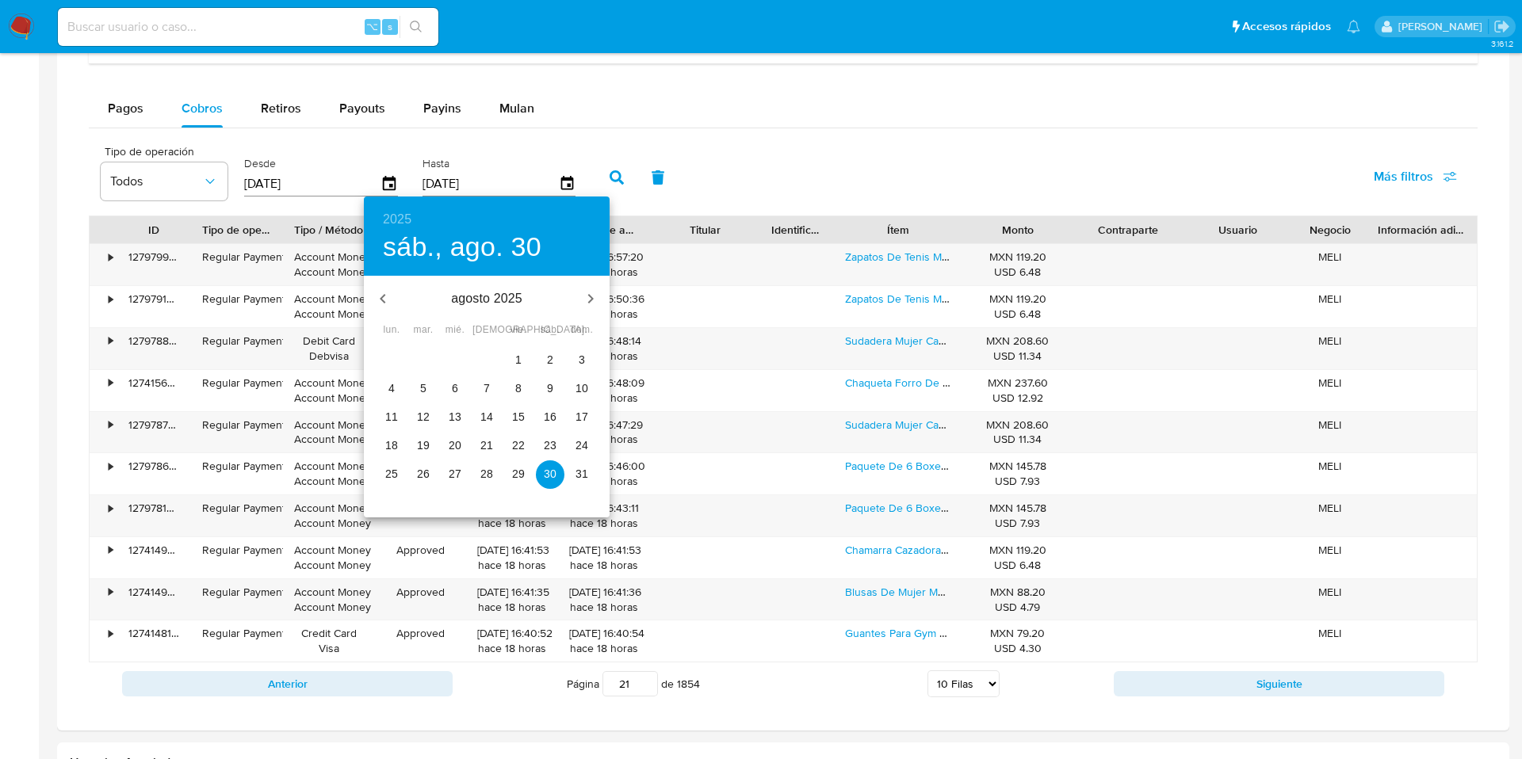
click at [493, 469] on span "28" at bounding box center [486, 474] width 29 height 16
type input "28/08/2025"
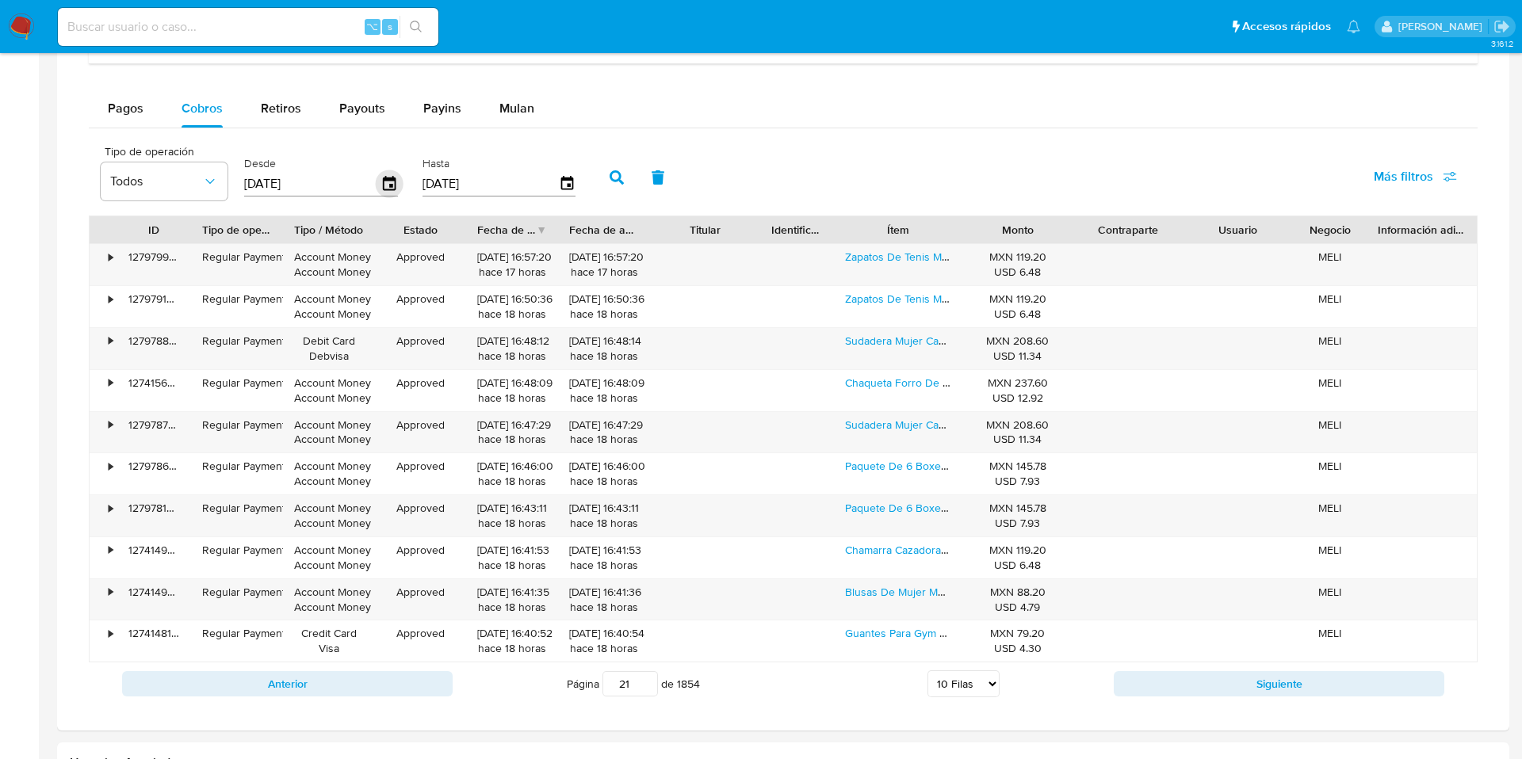
click at [385, 185] on icon "button" at bounding box center [390, 184] width 28 height 28
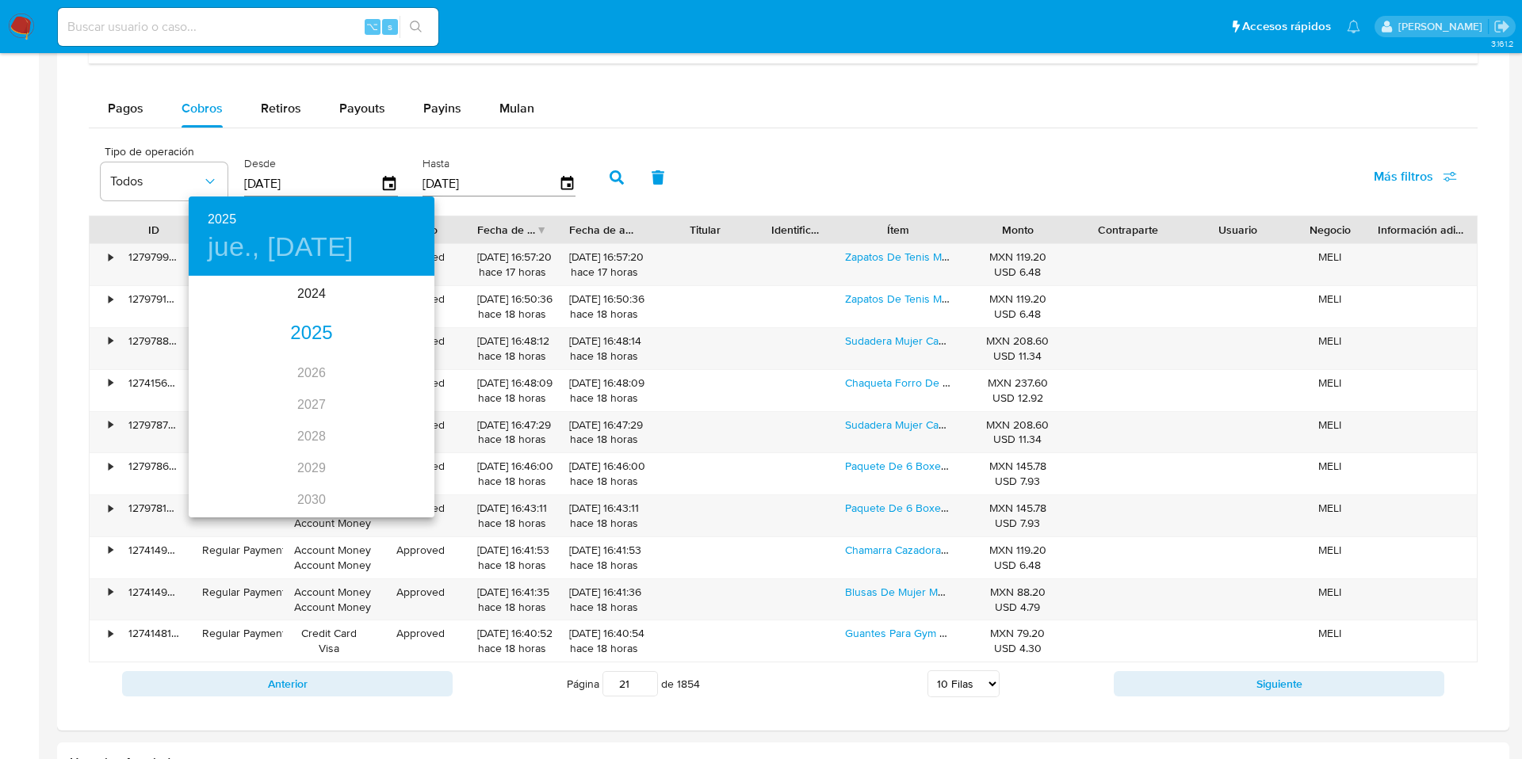
click at [310, 345] on div "2025" at bounding box center [312, 334] width 246 height 32
click at [300, 425] on div "ago." at bounding box center [311, 426] width 82 height 59
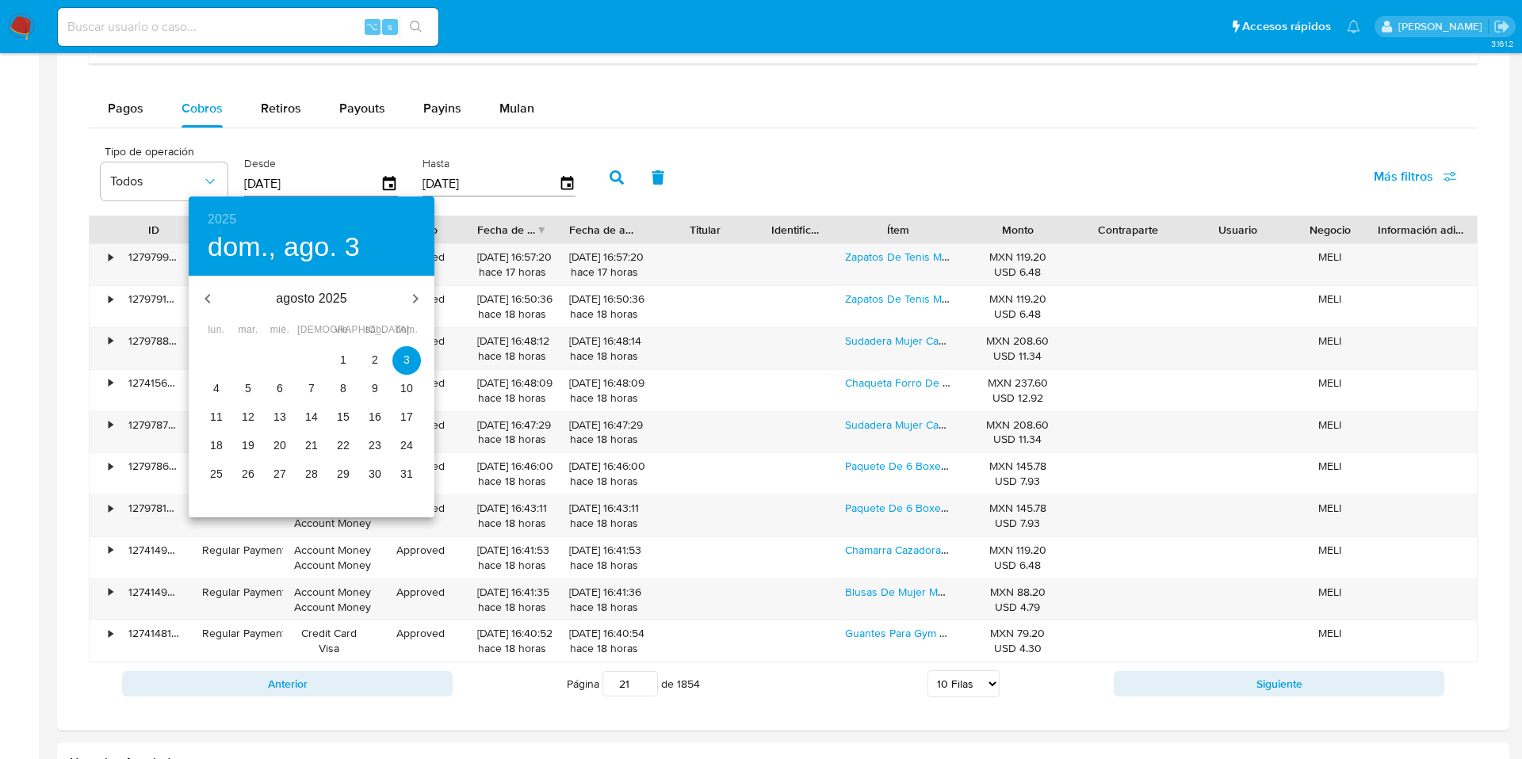
click at [288, 471] on span "27" at bounding box center [280, 474] width 29 height 16
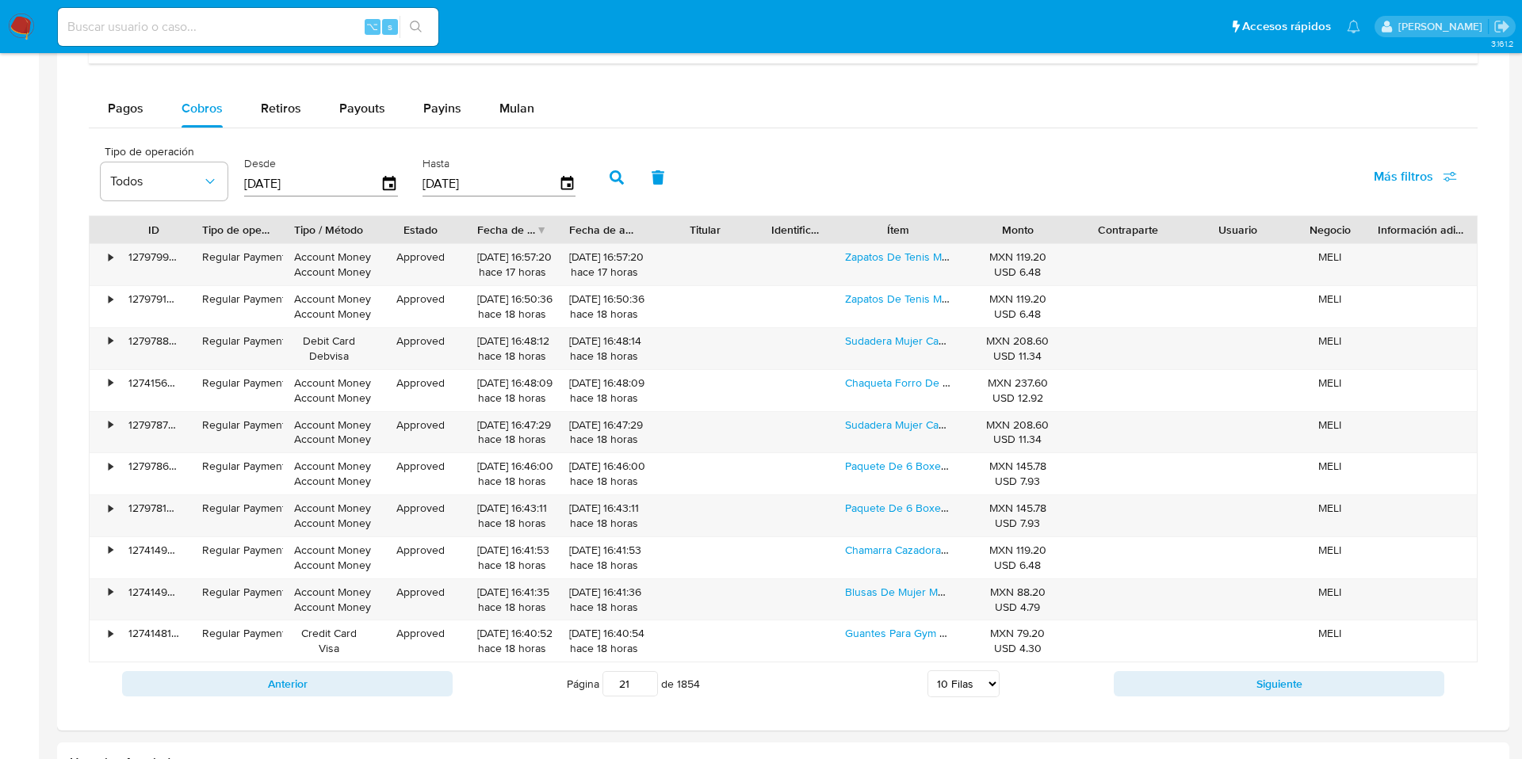
type input "27/08/2025"
click at [614, 182] on icon "button" at bounding box center [617, 177] width 14 height 14
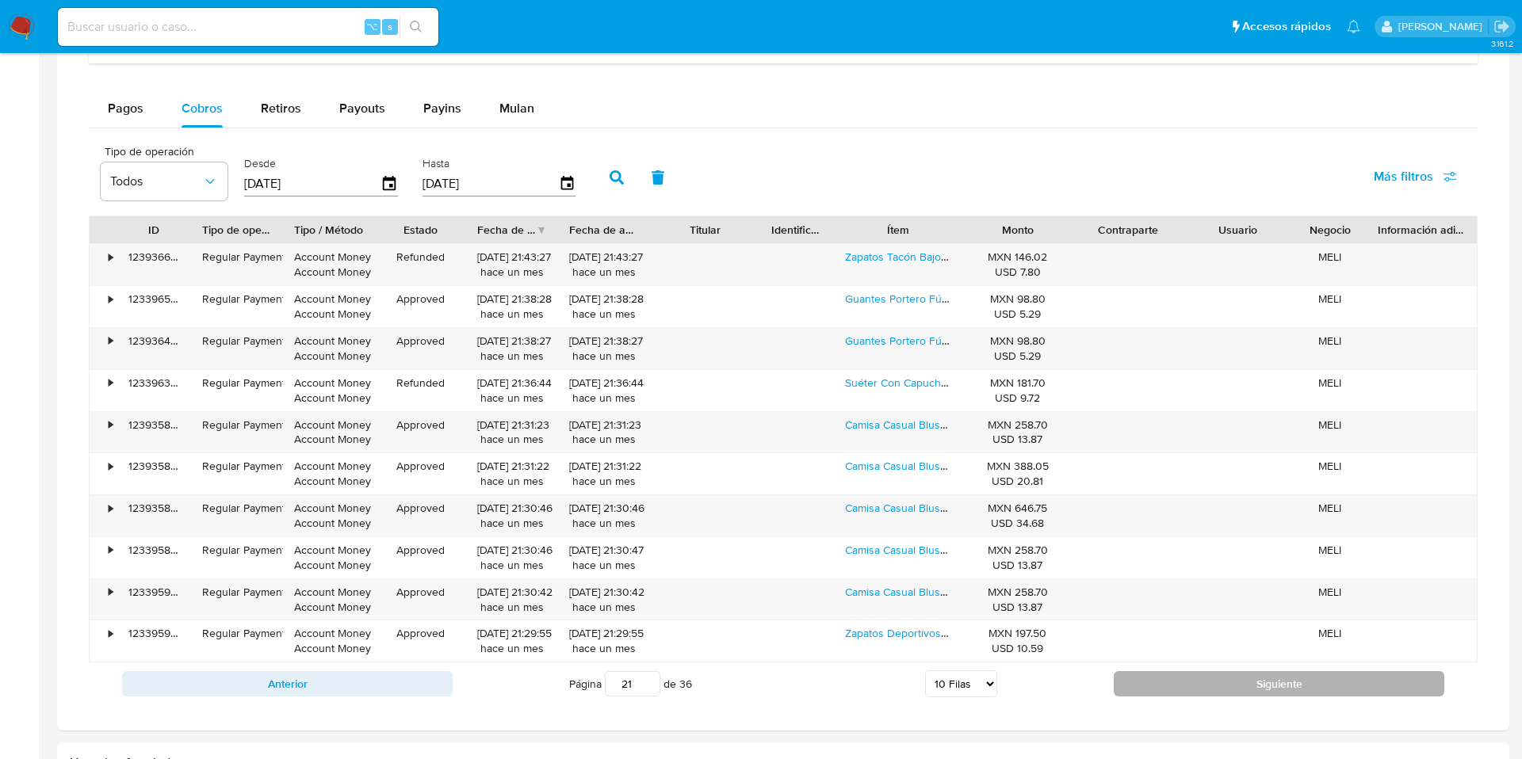
click at [1179, 690] on button "Siguiente" at bounding box center [1279, 683] width 331 height 25
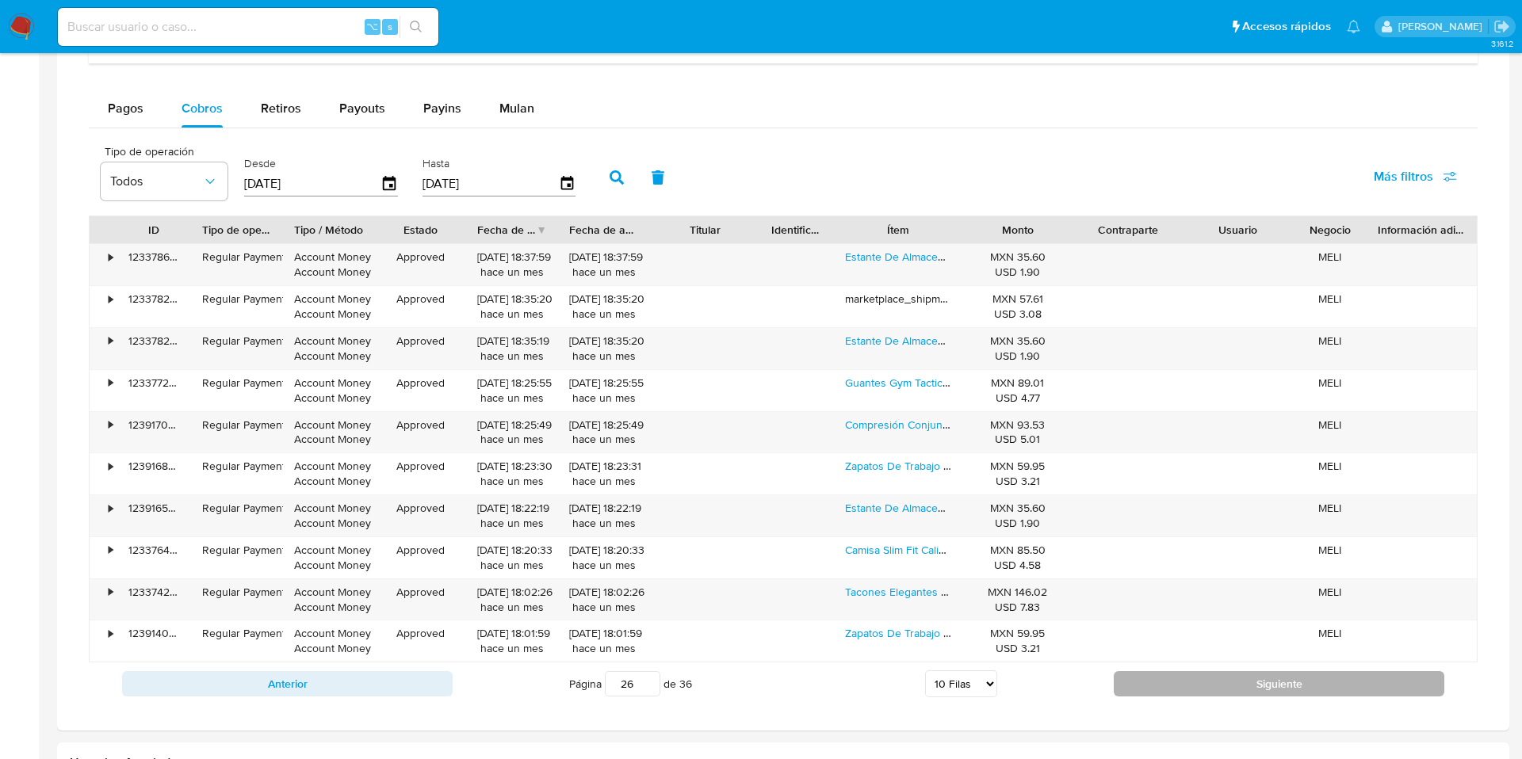
click at [1179, 690] on button "Siguiente" at bounding box center [1279, 683] width 331 height 25
click at [1178, 690] on button "Siguiente" at bounding box center [1279, 683] width 331 height 25
type input "28"
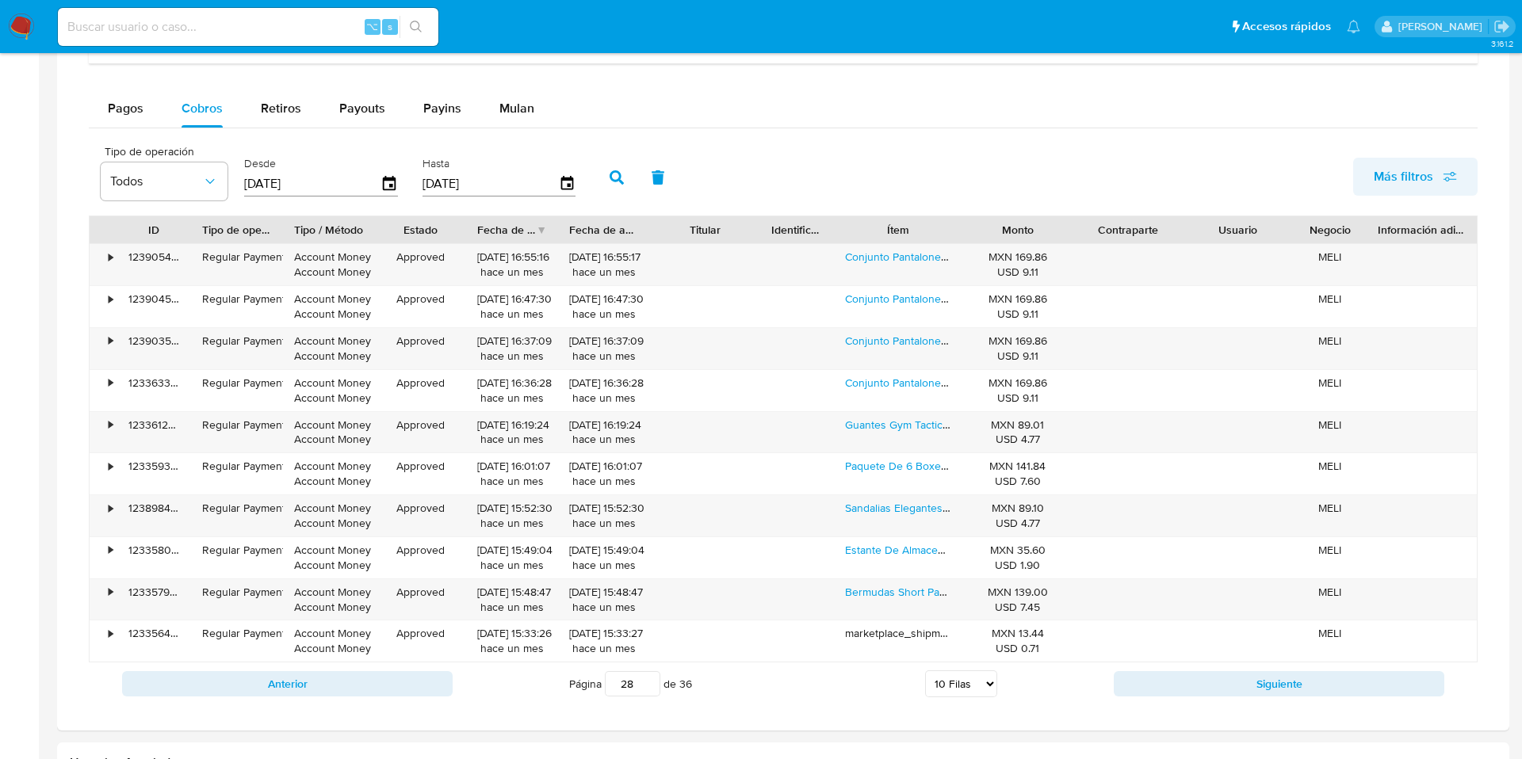
click at [1435, 177] on span "Más filtros" at bounding box center [1415, 176] width 83 height 35
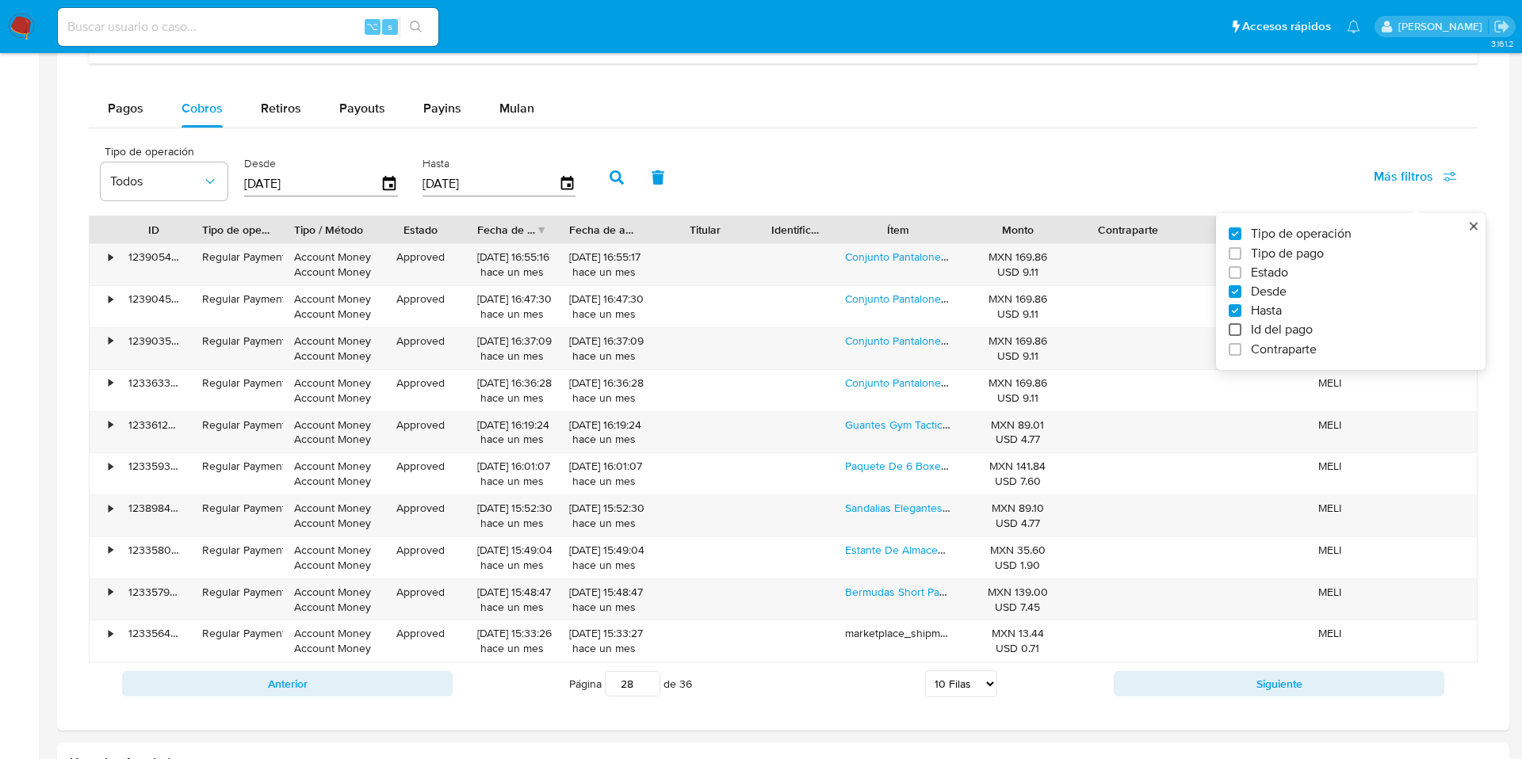
click at [1233, 323] on input "Id del pago" at bounding box center [1235, 329] width 13 height 13
checkbox input "true"
click at [669, 184] on input "number" at bounding box center [673, 182] width 155 height 21
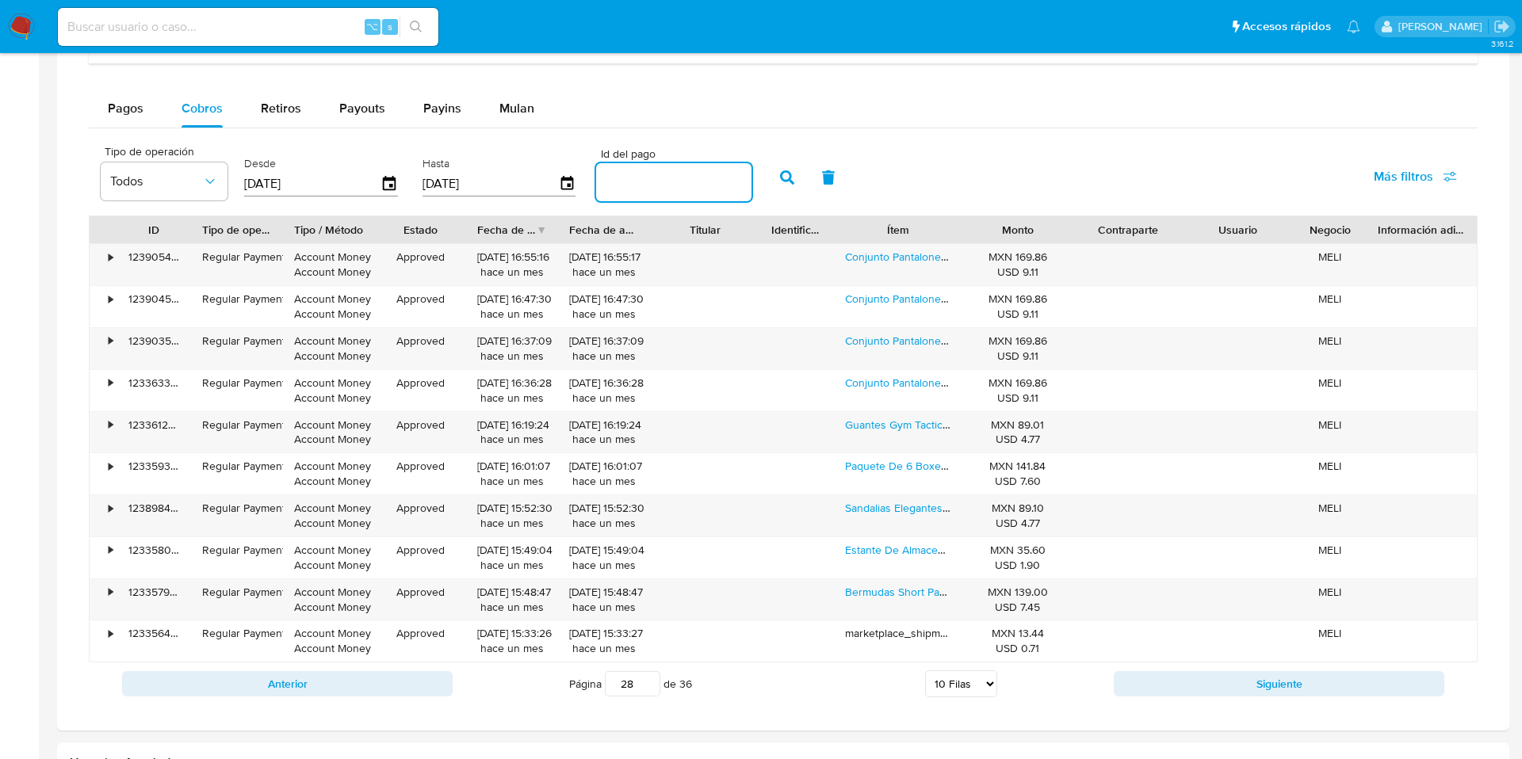
click at [669, 184] on input "number" at bounding box center [673, 182] width 155 height 21
paste input "122748452430"
type input "122748452430"
click at [788, 183] on button "button" at bounding box center [787, 178] width 41 height 38
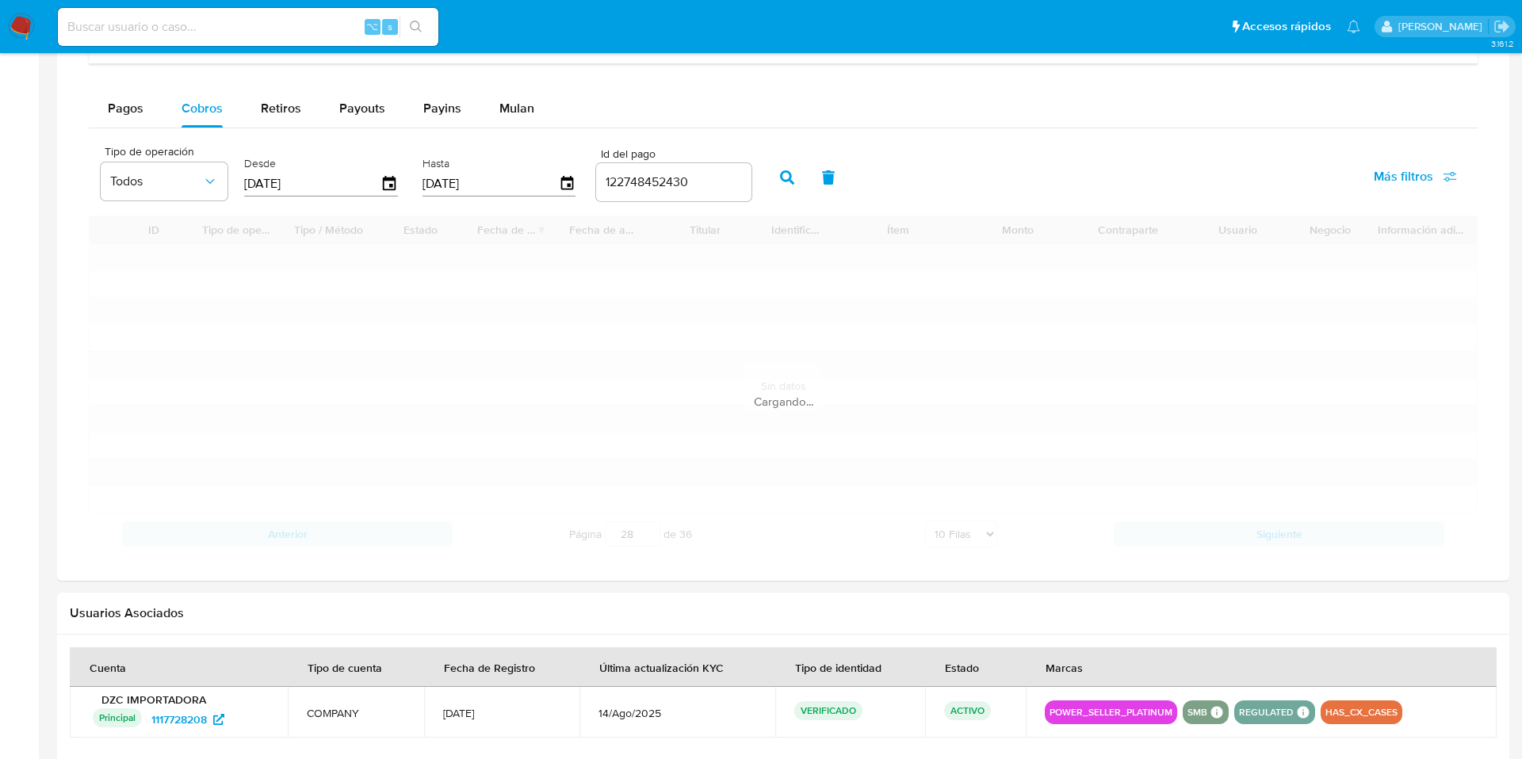
type input "1"
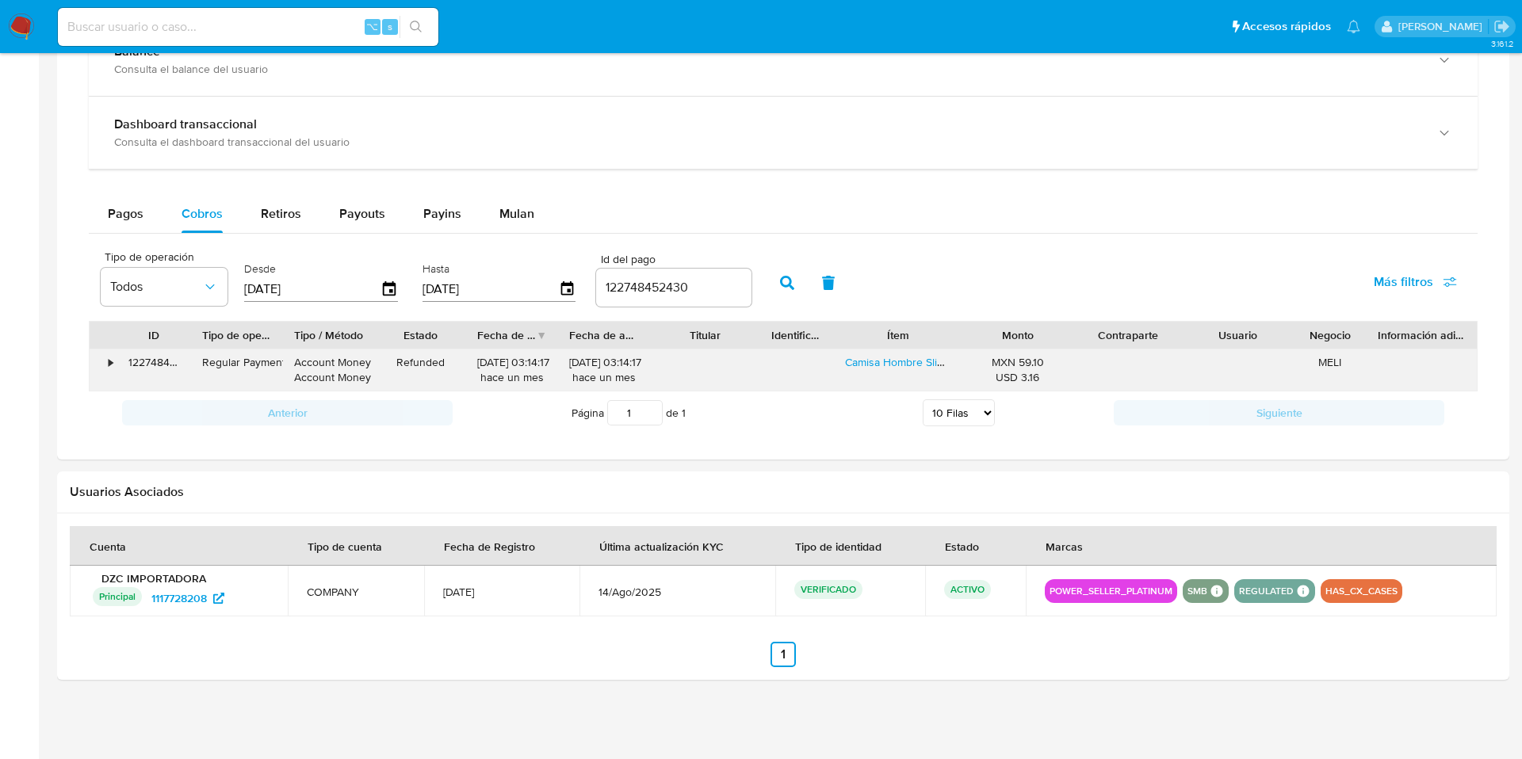
click at [109, 365] on div "•" at bounding box center [111, 362] width 4 height 15
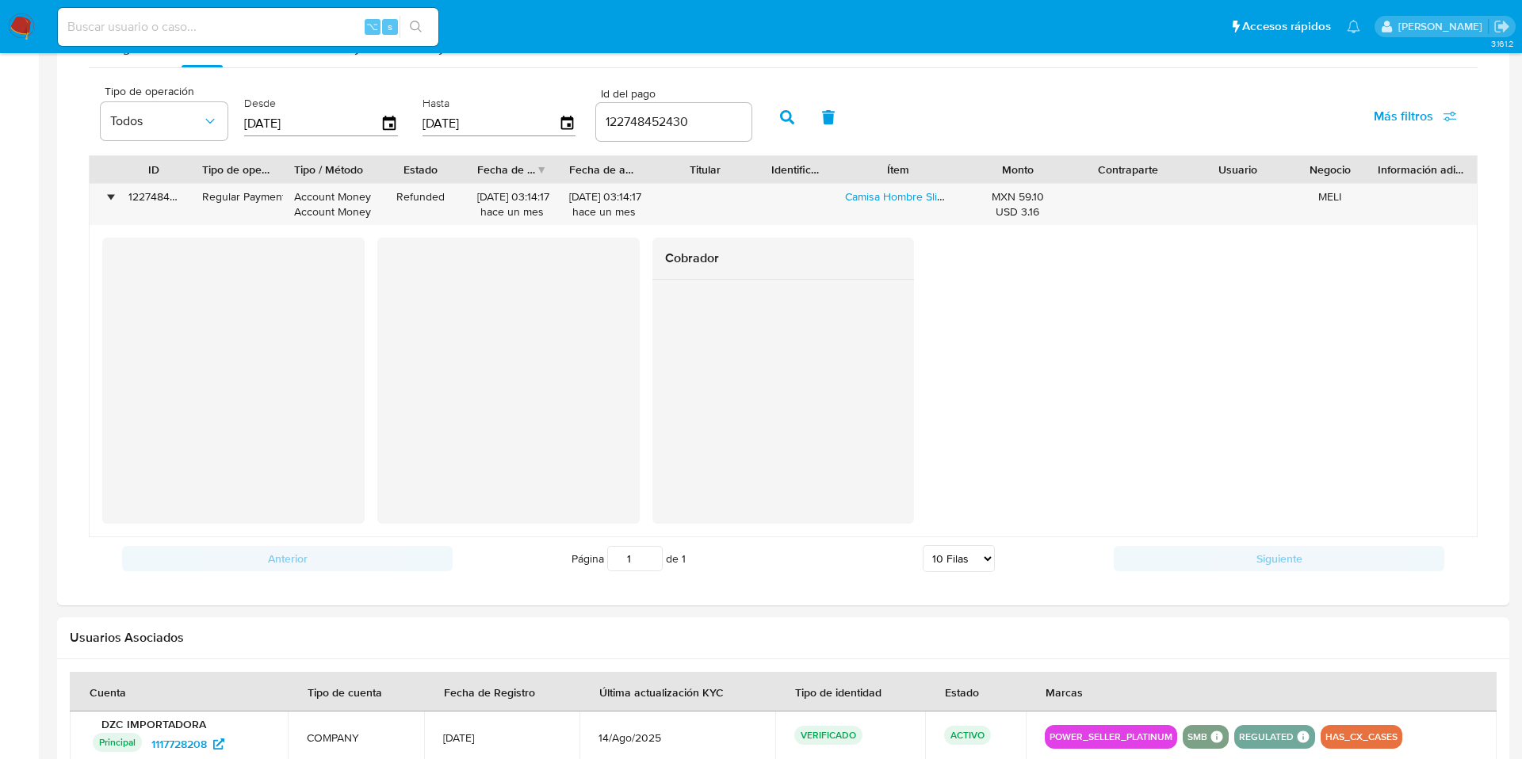
scroll to position [1095, 0]
click at [248, 17] on input at bounding box center [248, 27] width 380 height 21
type input "v"
paste input "704501909"
type input "704501909"
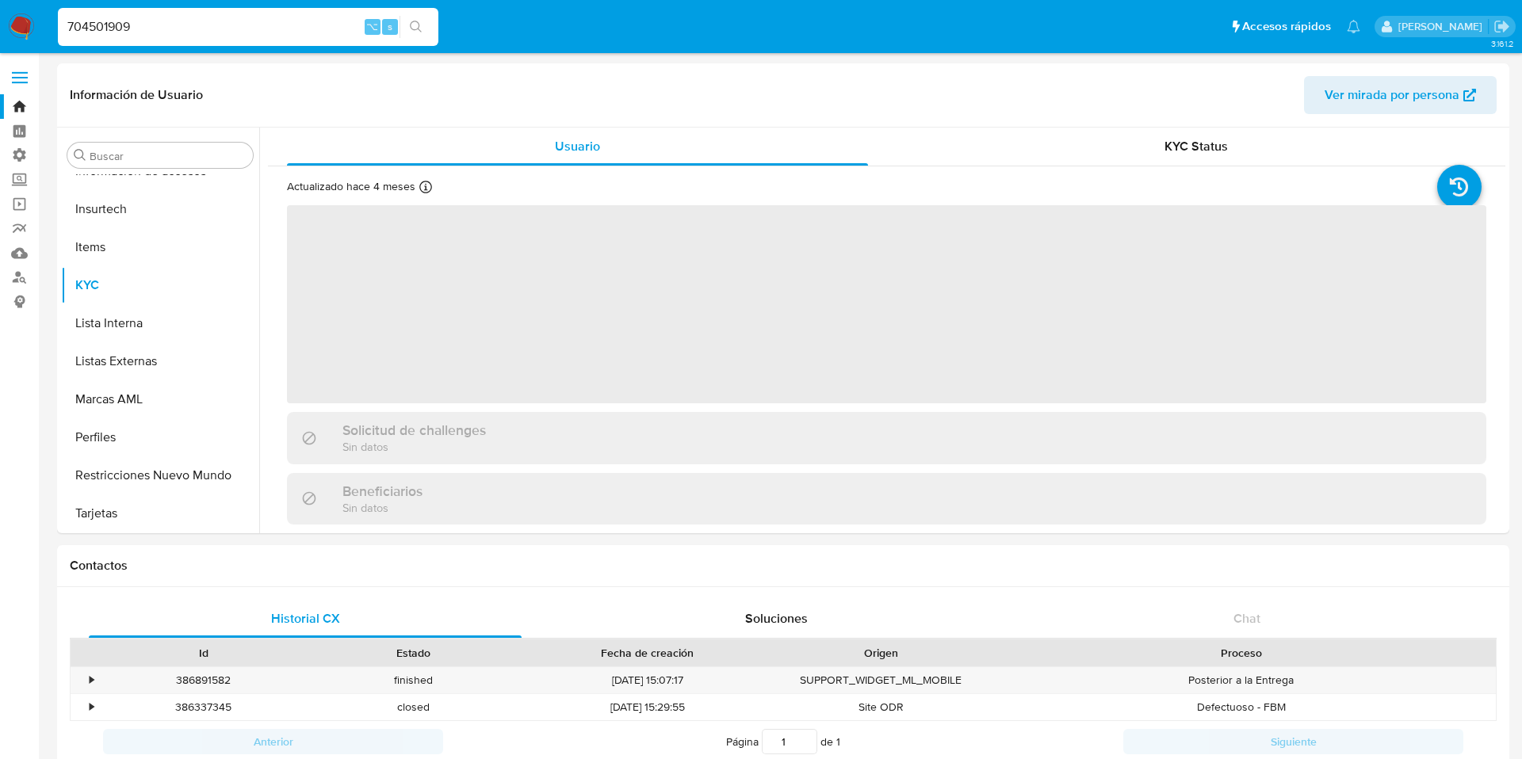
scroll to position [746, 0]
select select "10"
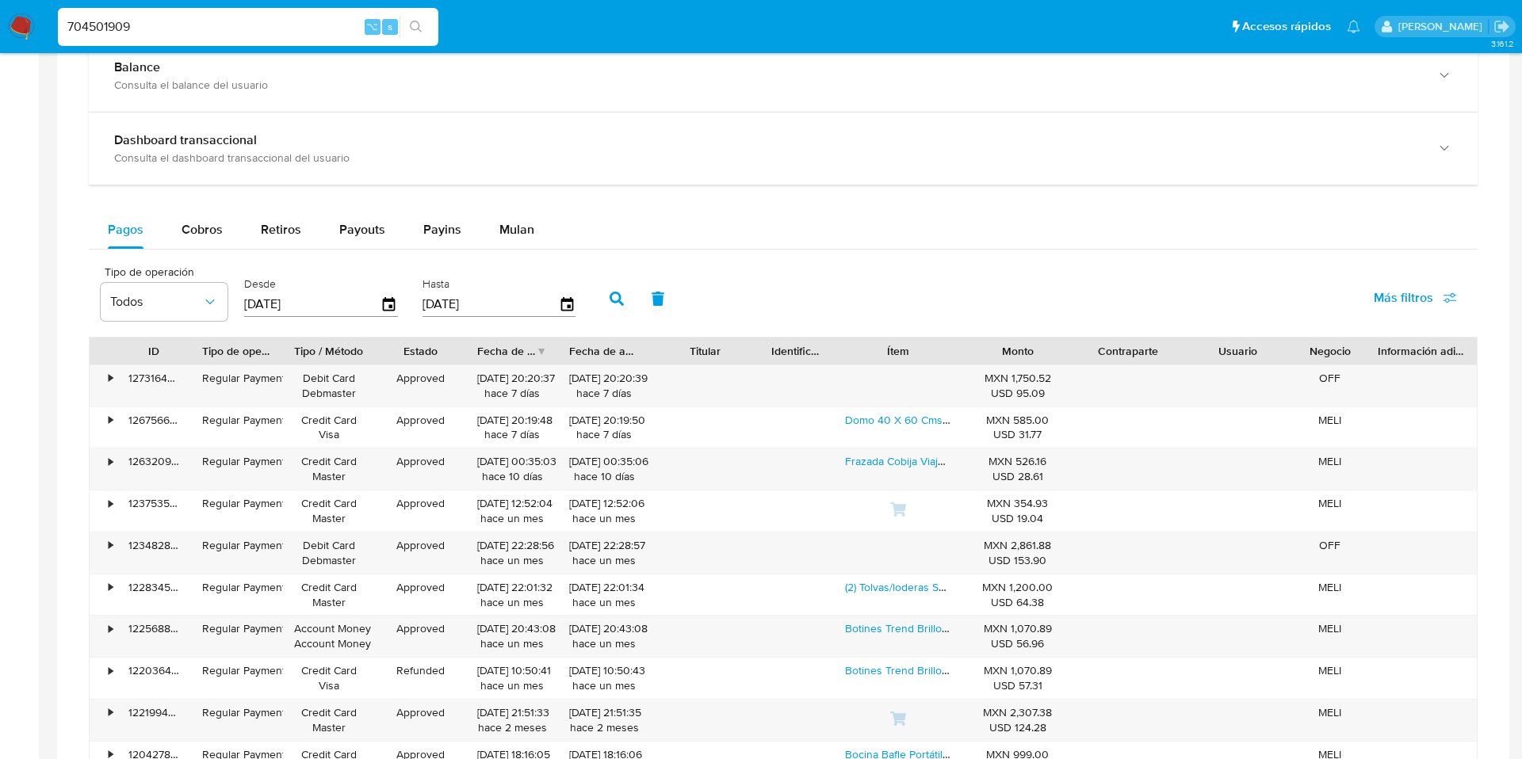
scroll to position [809, 0]
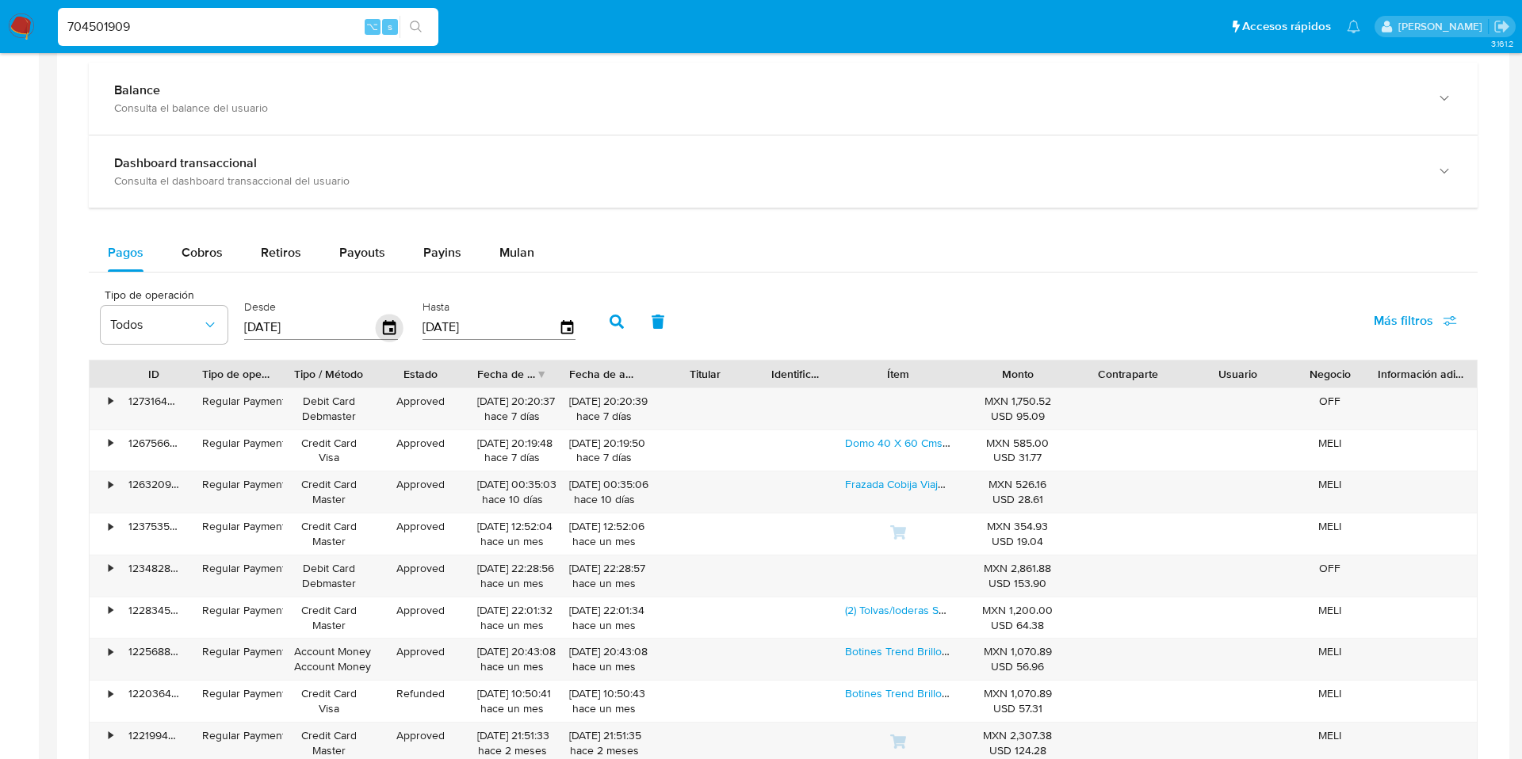
click at [387, 330] on icon "button" at bounding box center [389, 326] width 13 height 14
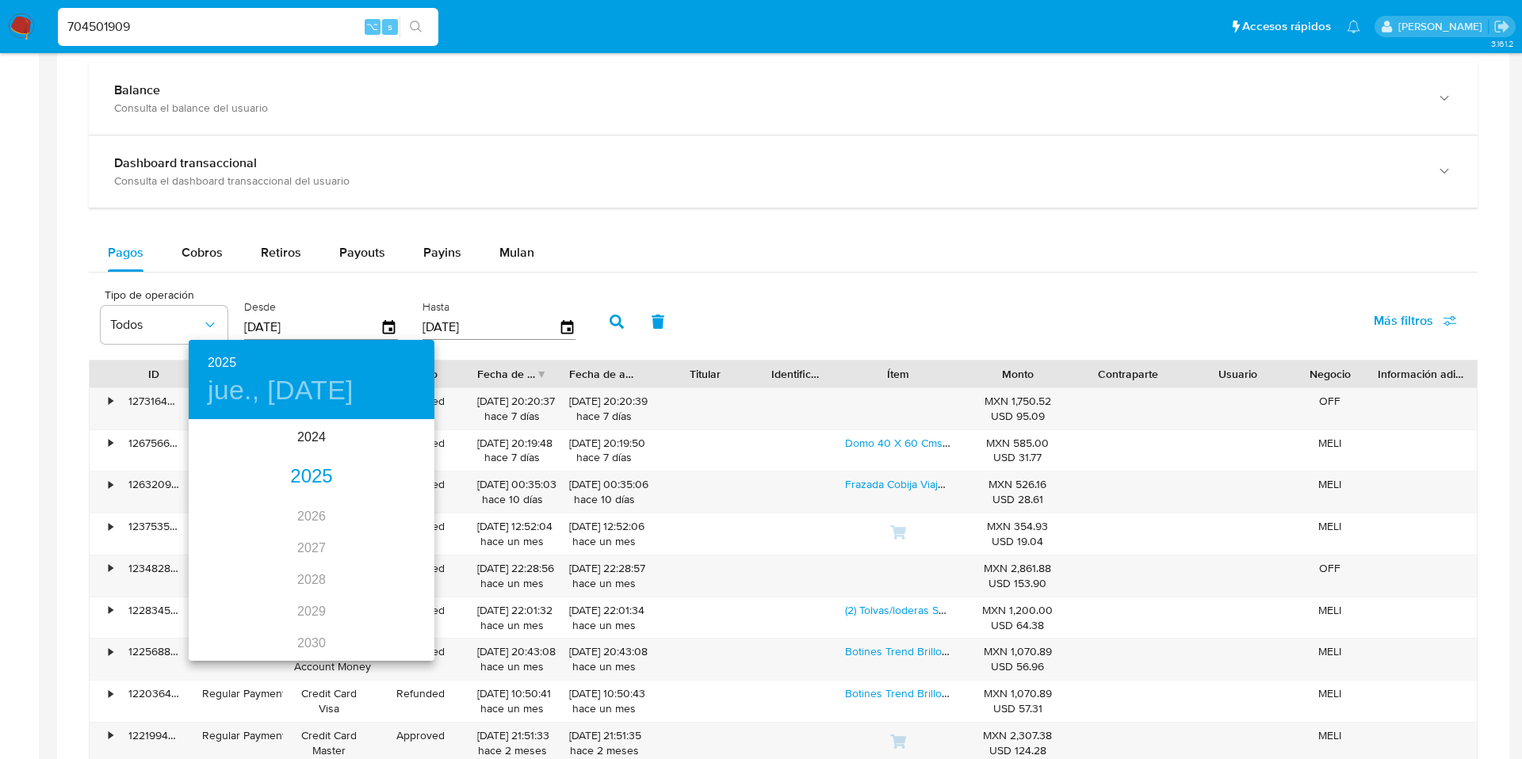
click at [315, 484] on div "2025" at bounding box center [312, 477] width 246 height 32
click at [315, 570] on div "ago." at bounding box center [311, 570] width 82 height 59
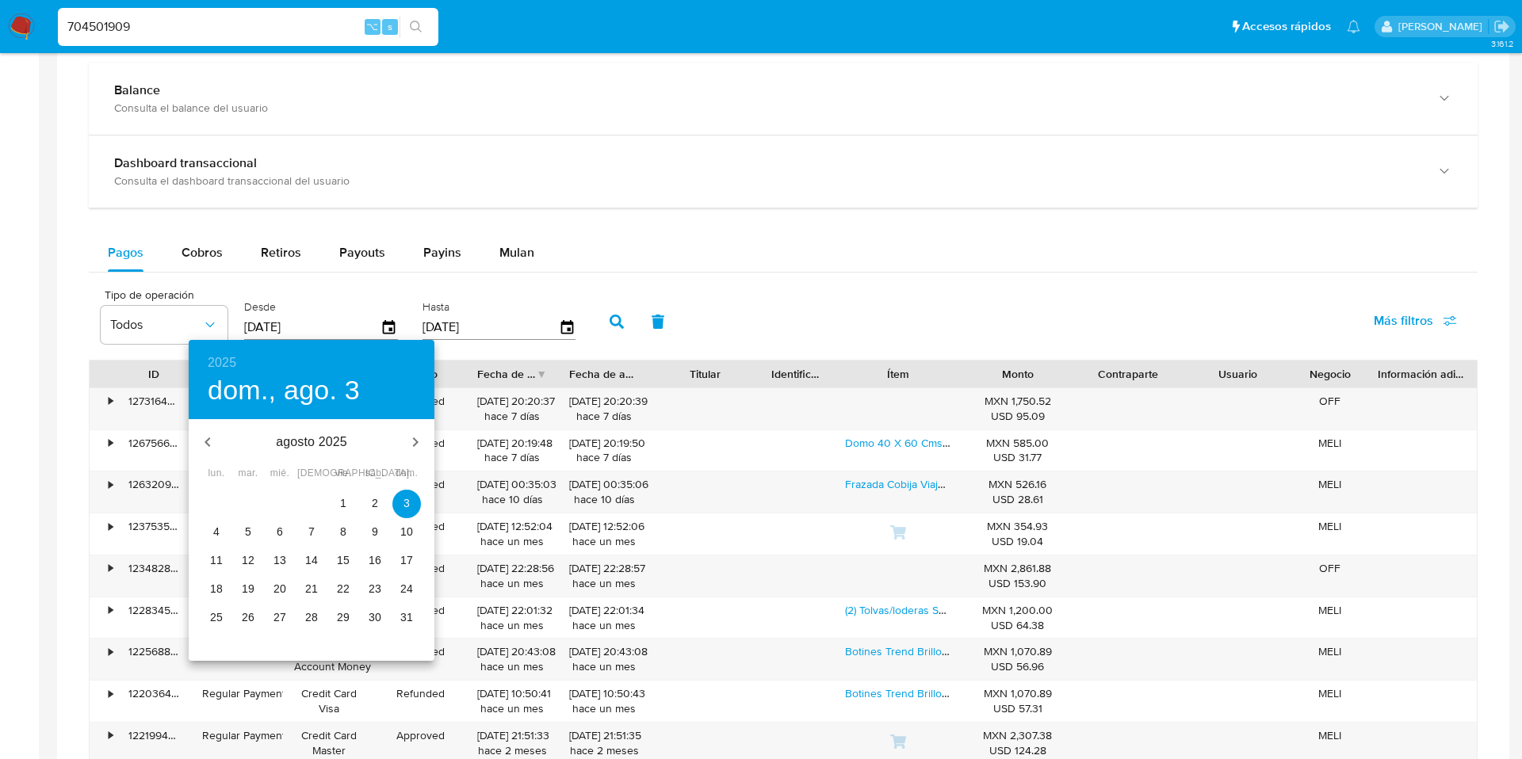
click at [246, 619] on p "26" at bounding box center [248, 618] width 13 height 16
type input "26/08/2025"
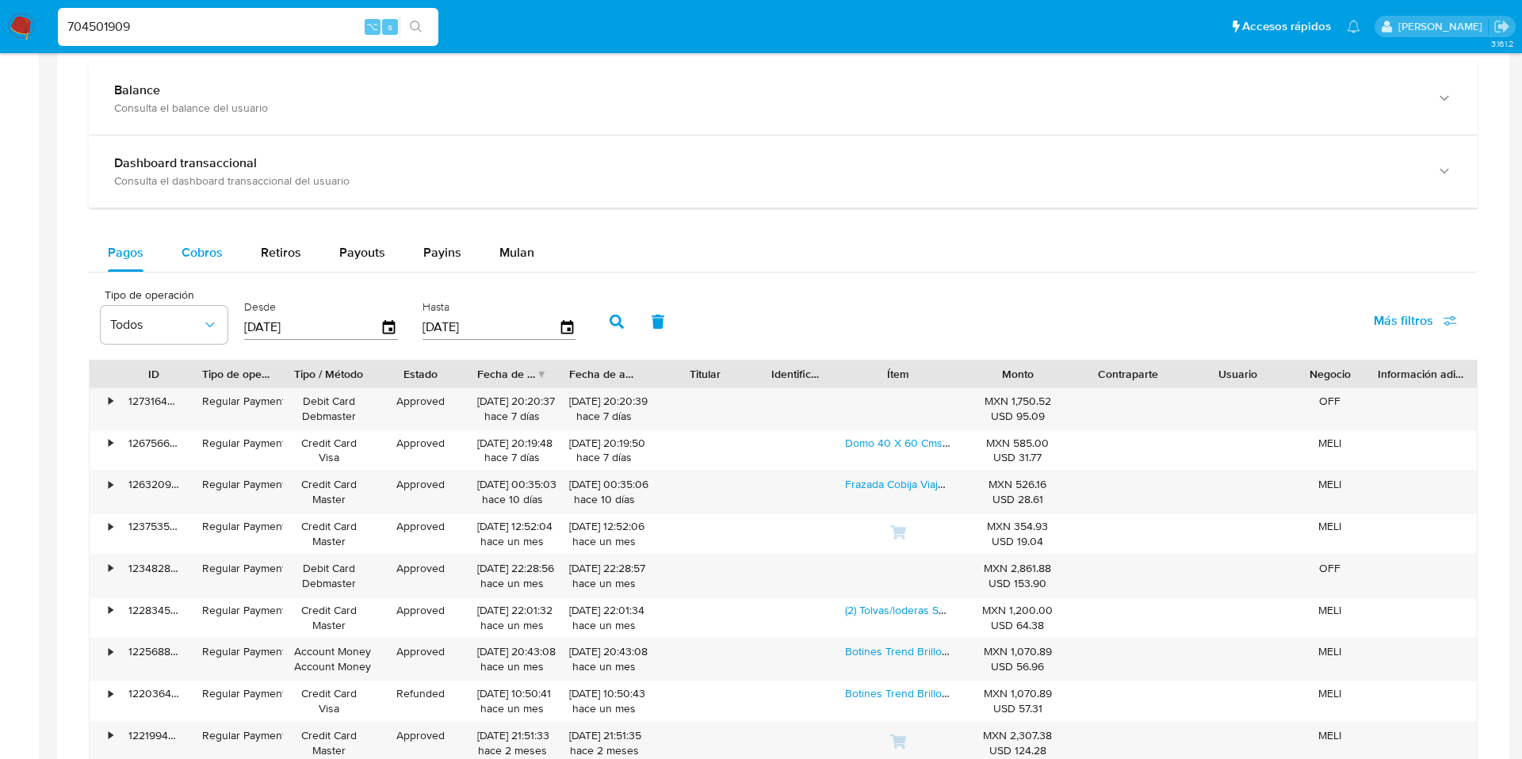
click at [201, 252] on span "Cobros" at bounding box center [202, 252] width 41 height 18
select select "10"
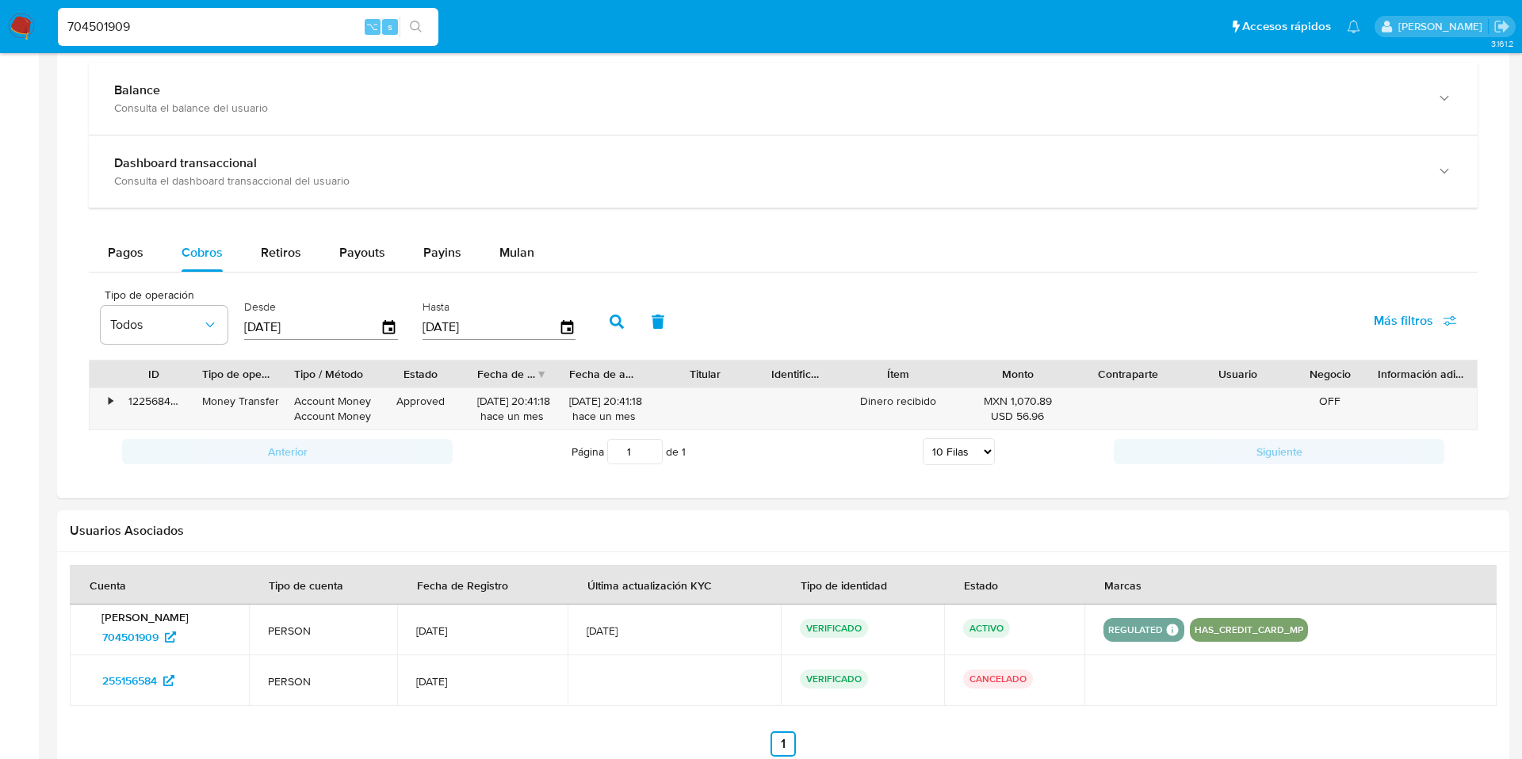
click at [309, 336] on input "[DATE]" at bounding box center [312, 327] width 136 height 25
click at [382, 331] on icon "button" at bounding box center [390, 328] width 28 height 28
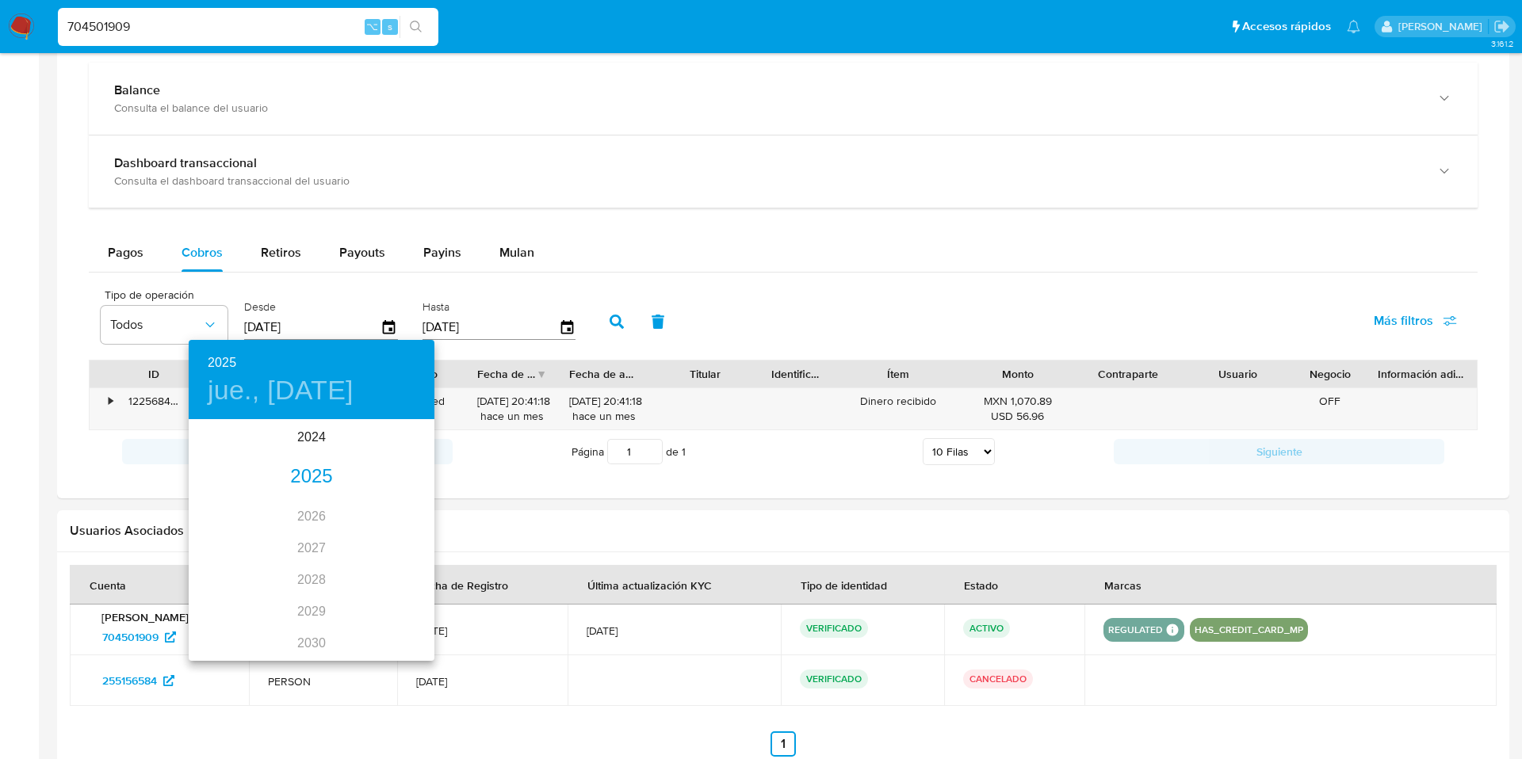
click at [319, 477] on div "2025" at bounding box center [312, 477] width 246 height 32
click at [315, 567] on div "ago." at bounding box center [311, 570] width 82 height 59
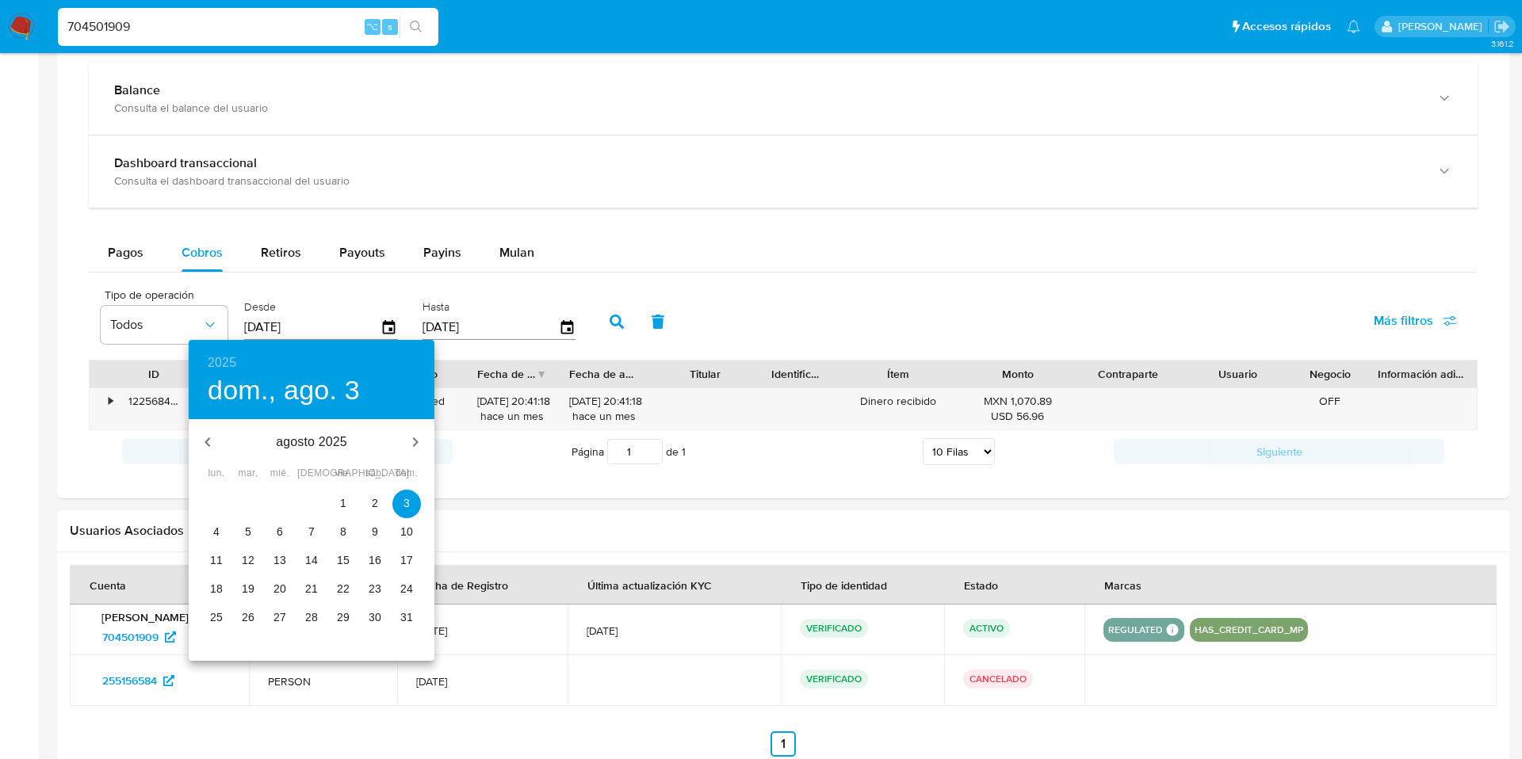
click at [258, 610] on span "26" at bounding box center [248, 618] width 29 height 16
type input "26/08/2025"
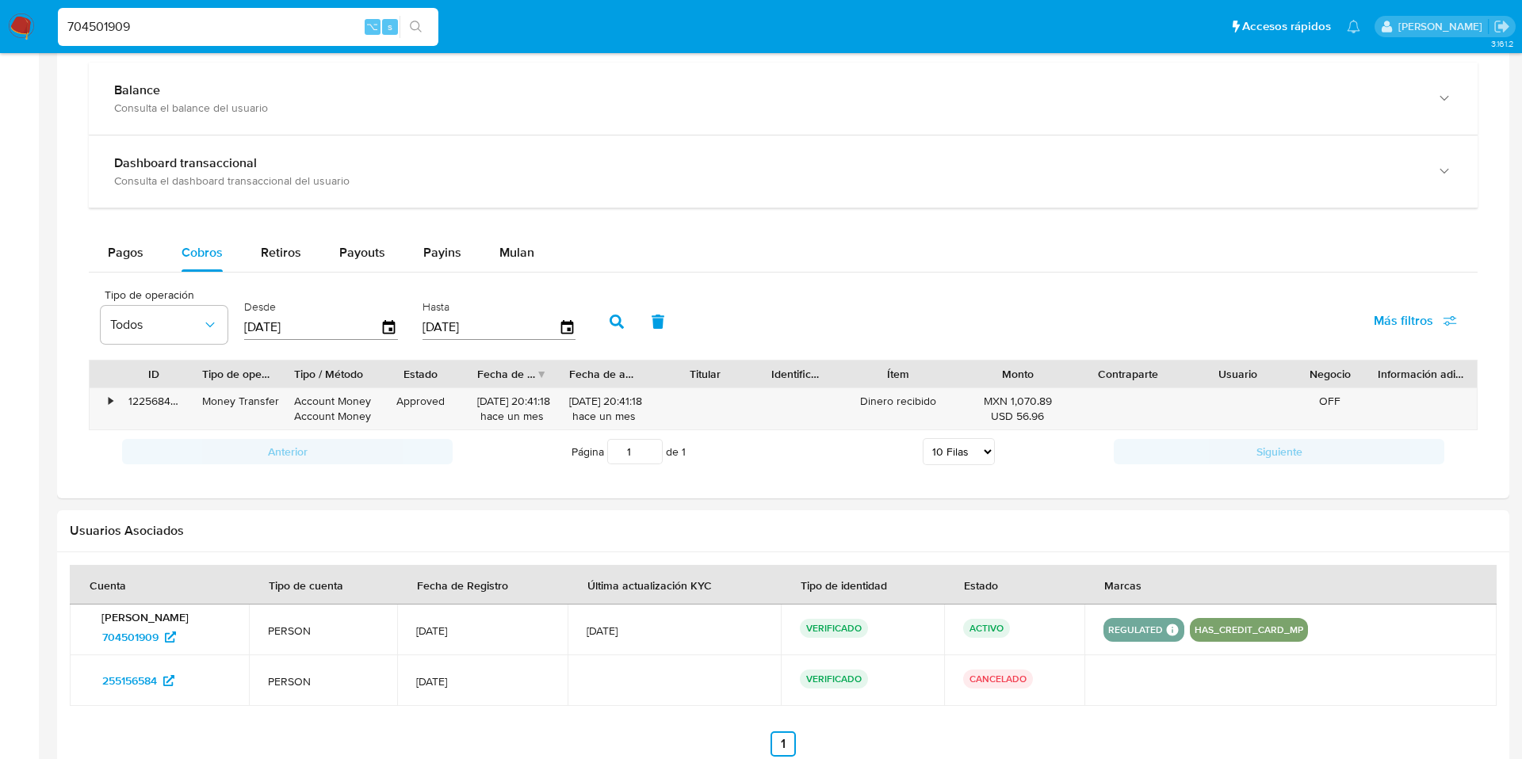
click at [551, 322] on input "[DATE]" at bounding box center [490, 327] width 136 height 25
click at [552, 327] on input "[DATE]" at bounding box center [490, 327] width 136 height 25
click at [560, 330] on icon "button" at bounding box center [566, 326] width 13 height 14
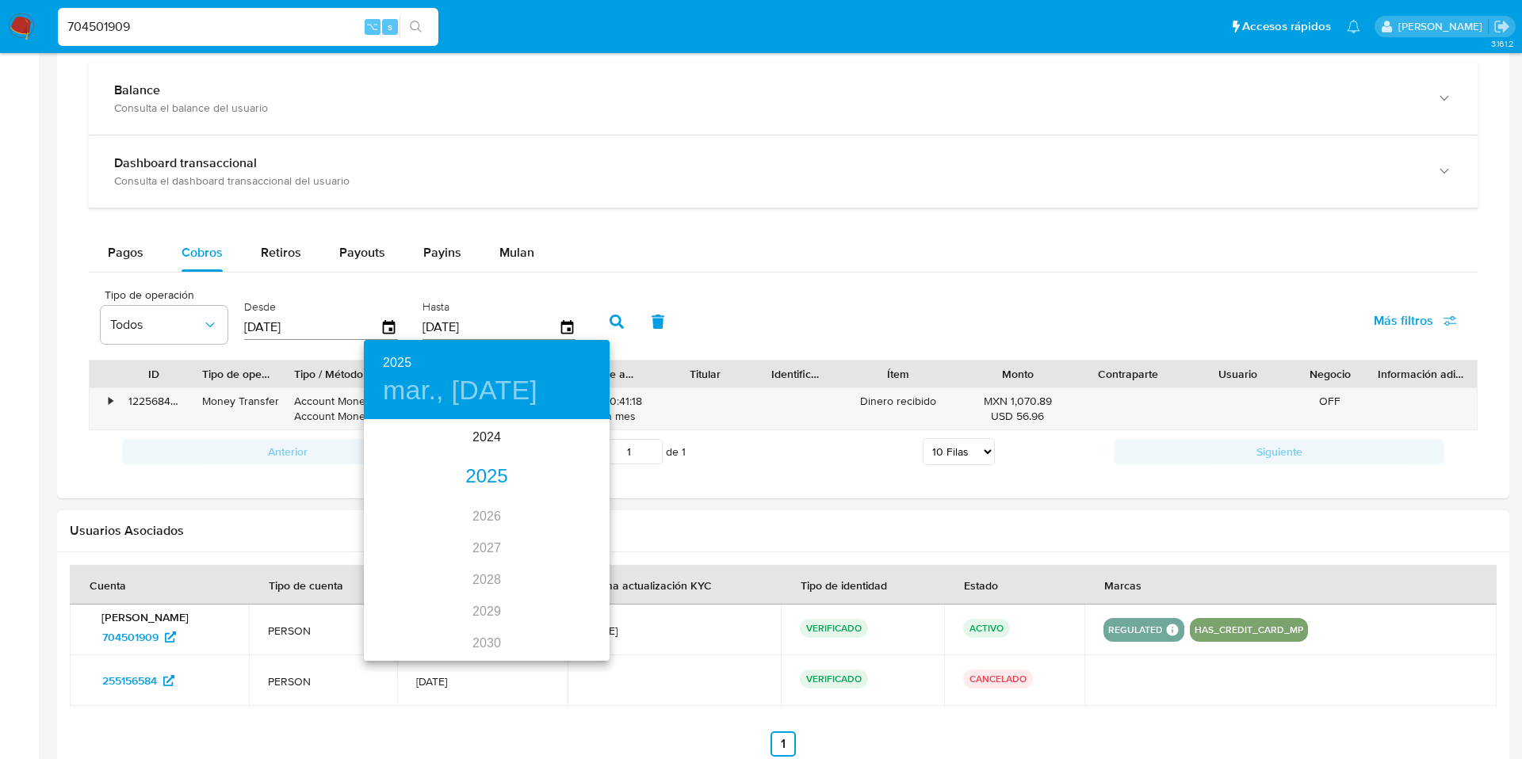
click at [480, 490] on div "2025" at bounding box center [487, 477] width 246 height 32
click at [487, 575] on div "ago." at bounding box center [486, 570] width 82 height 59
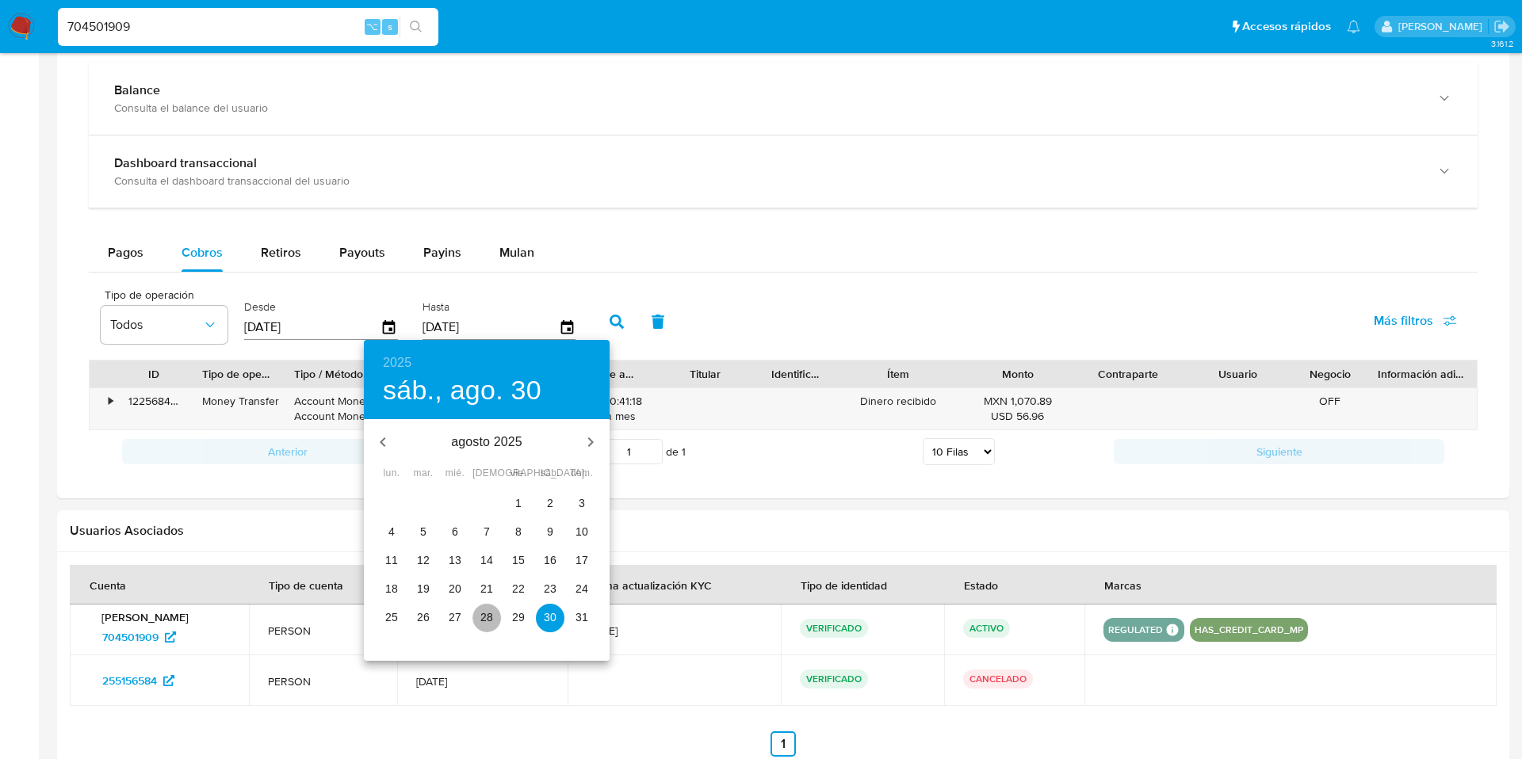
click at [487, 620] on p "28" at bounding box center [486, 618] width 13 height 16
type input "28/08/2025"
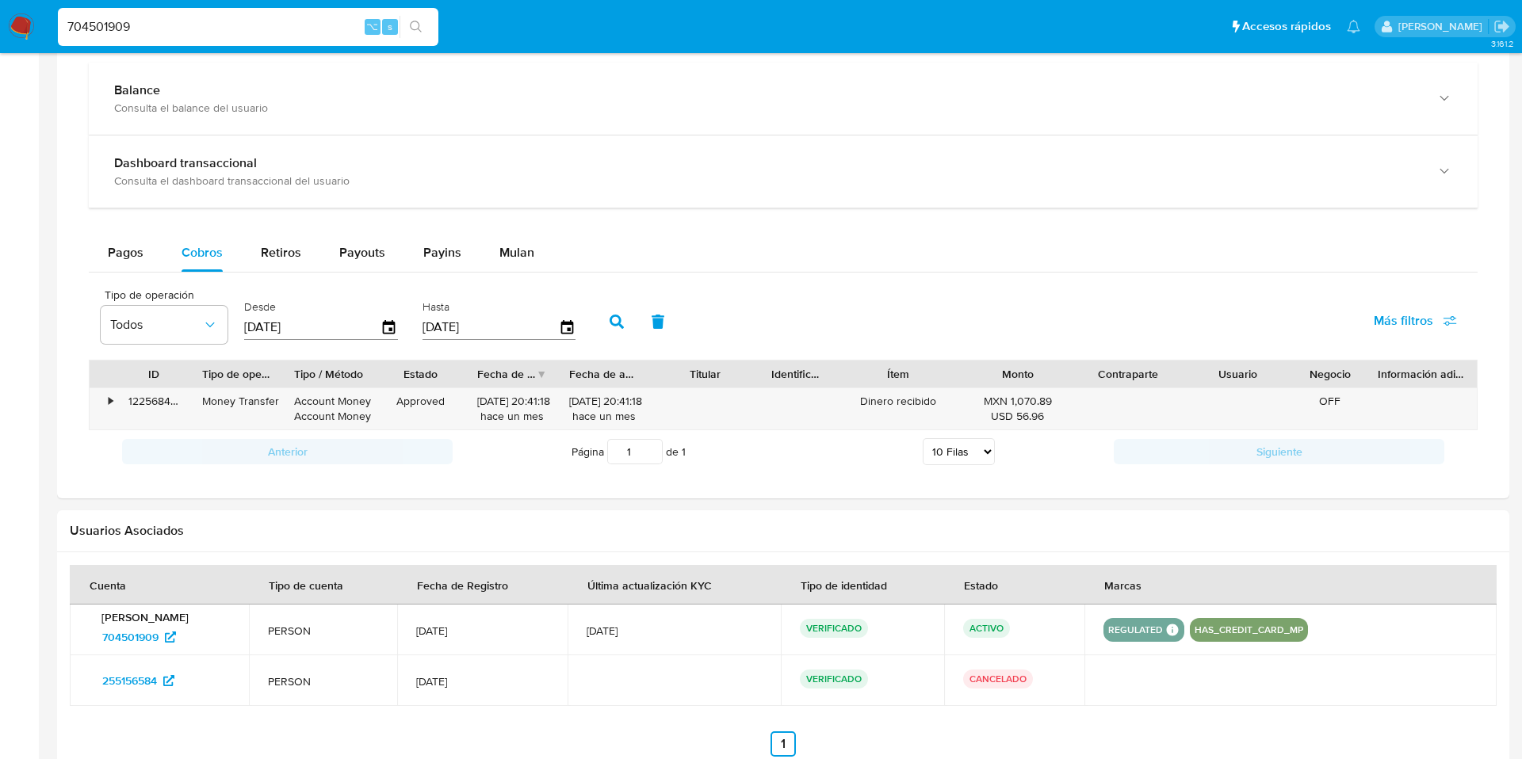
click at [606, 337] on button "button" at bounding box center [616, 322] width 41 height 38
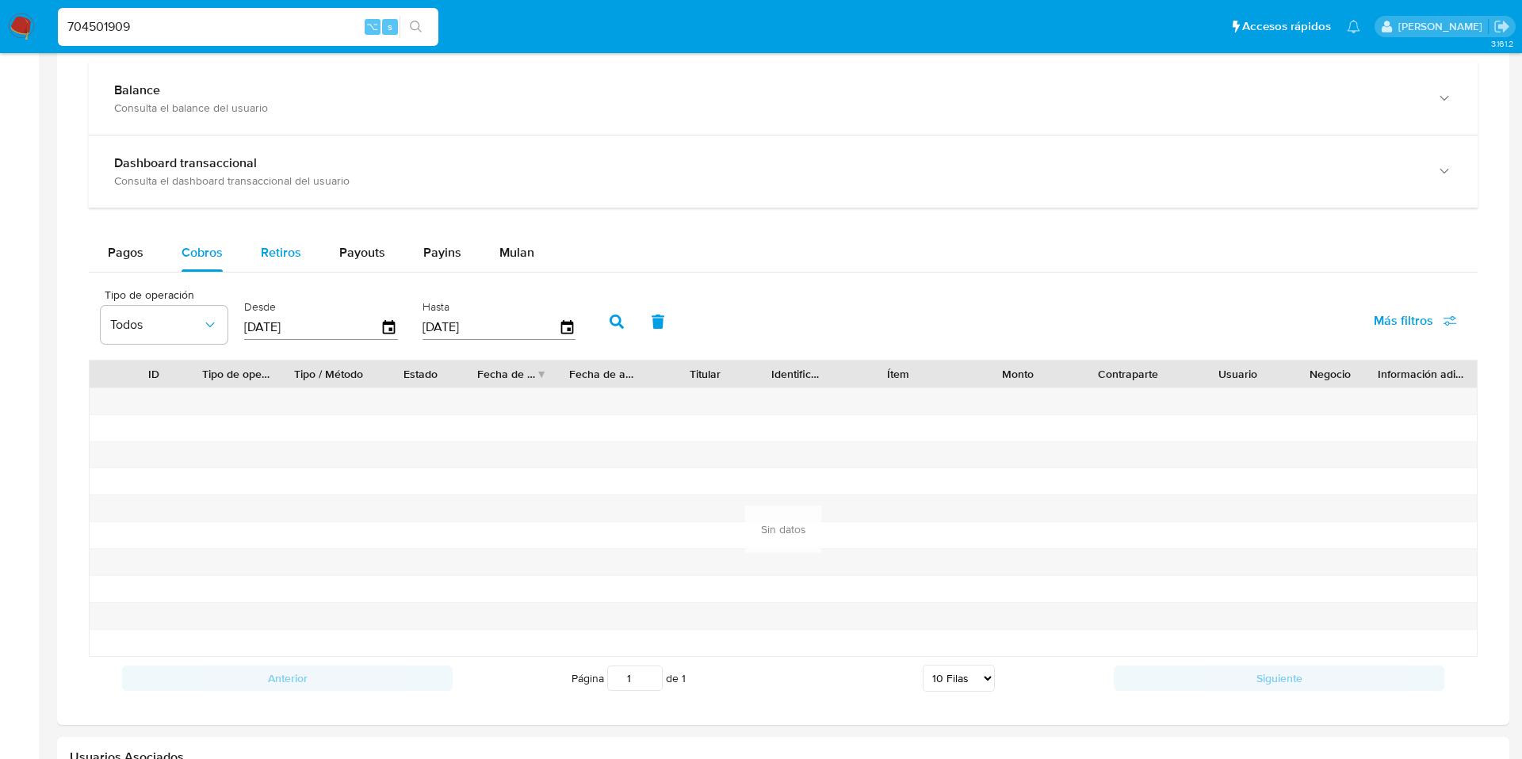
click at [280, 259] on span "Retiros" at bounding box center [281, 252] width 40 height 18
select select "10"
click at [77, 243] on div "Transaccionalidad Consulta el resumen de los movimientos del usuario Informació…" at bounding box center [783, 351] width 1427 height 721
click at [111, 245] on span "Pagos" at bounding box center [126, 252] width 36 height 18
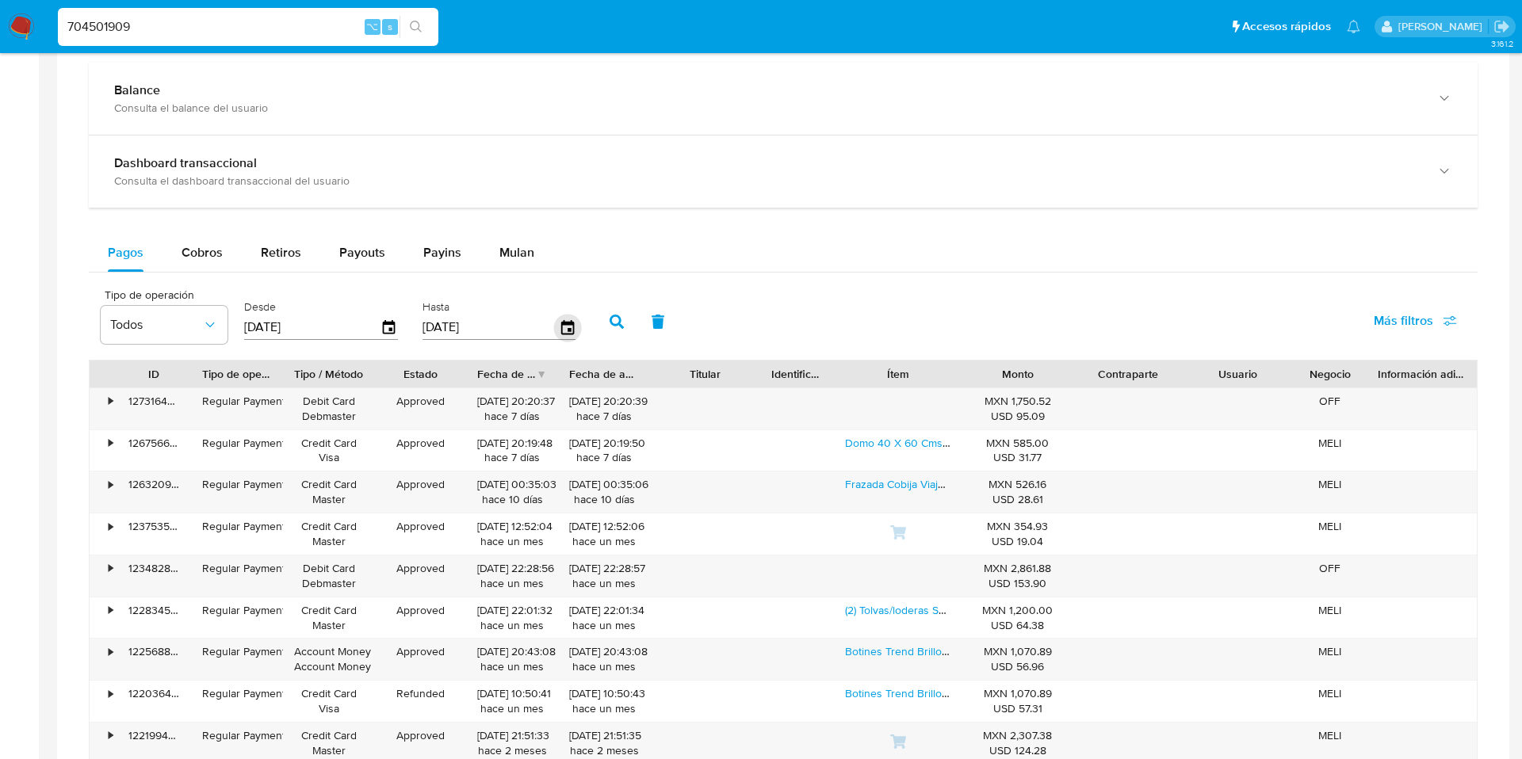
click at [557, 333] on icon "button" at bounding box center [567, 328] width 28 height 28
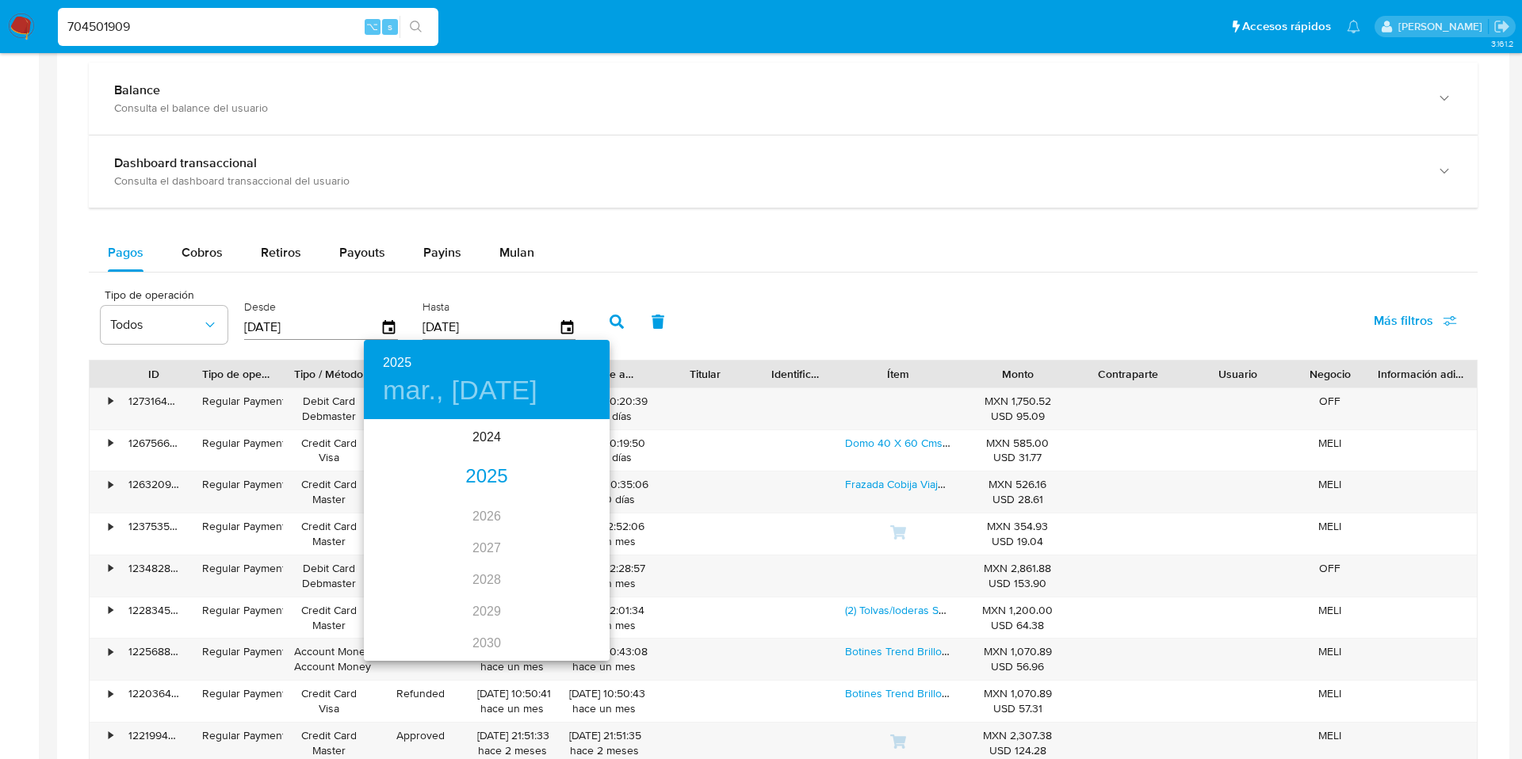
click at [465, 476] on div "2025" at bounding box center [487, 477] width 246 height 32
click at [497, 572] on div "ago." at bounding box center [486, 570] width 82 height 59
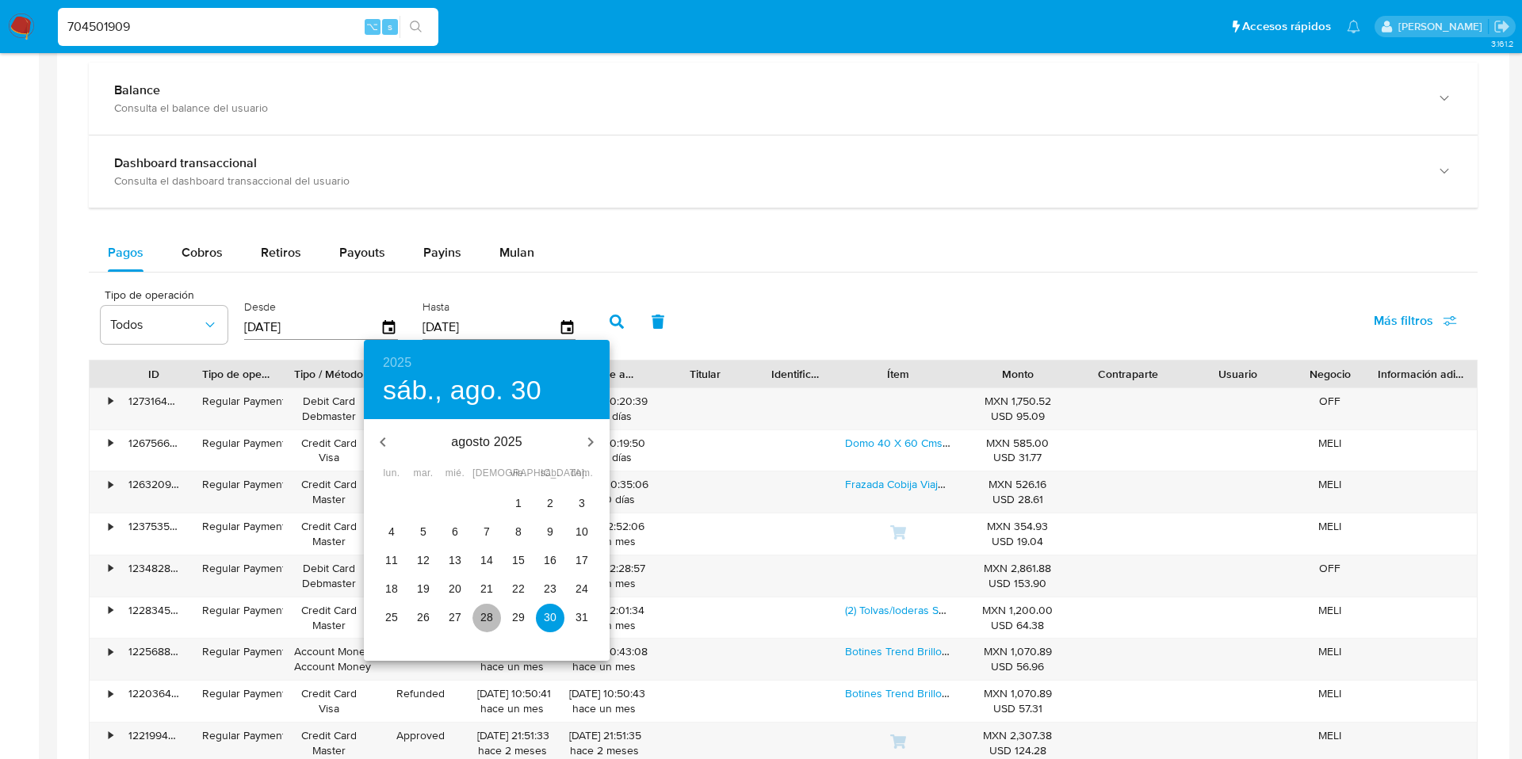
click at [484, 611] on p "28" at bounding box center [486, 618] width 13 height 16
type input "28/08/2025"
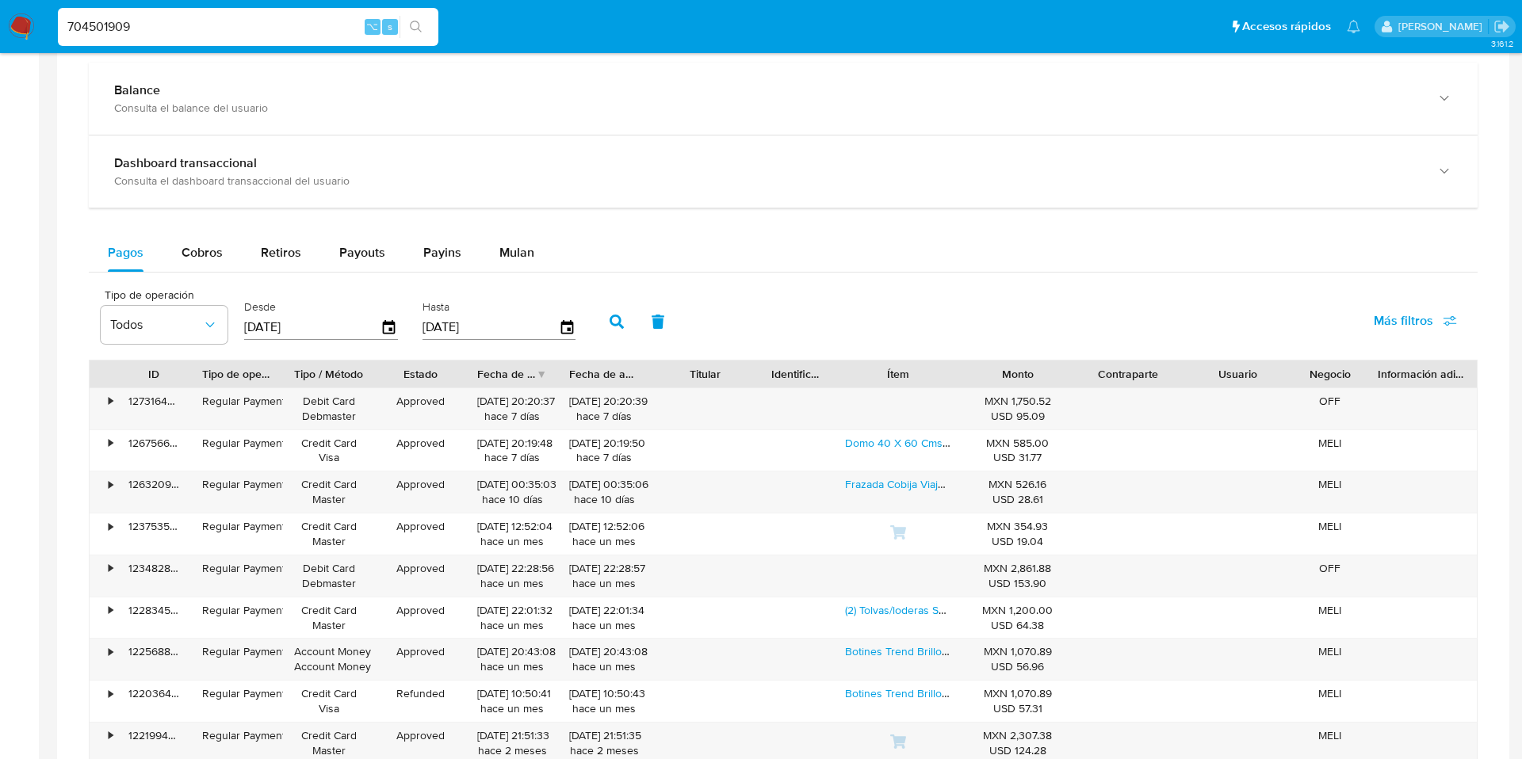
click at [612, 318] on icon "button" at bounding box center [617, 322] width 14 height 14
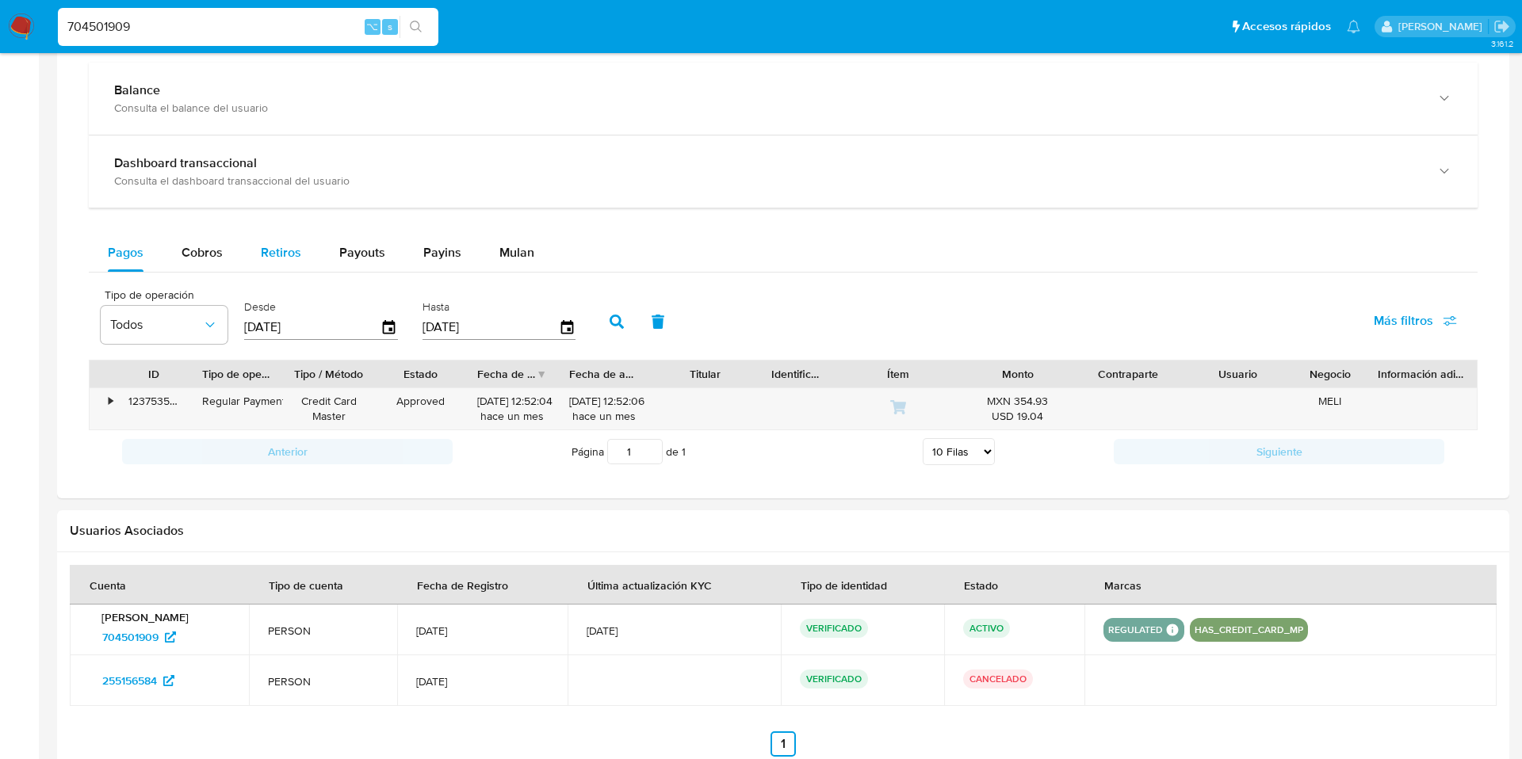
click at [265, 259] on span "Retiros" at bounding box center [281, 252] width 40 height 18
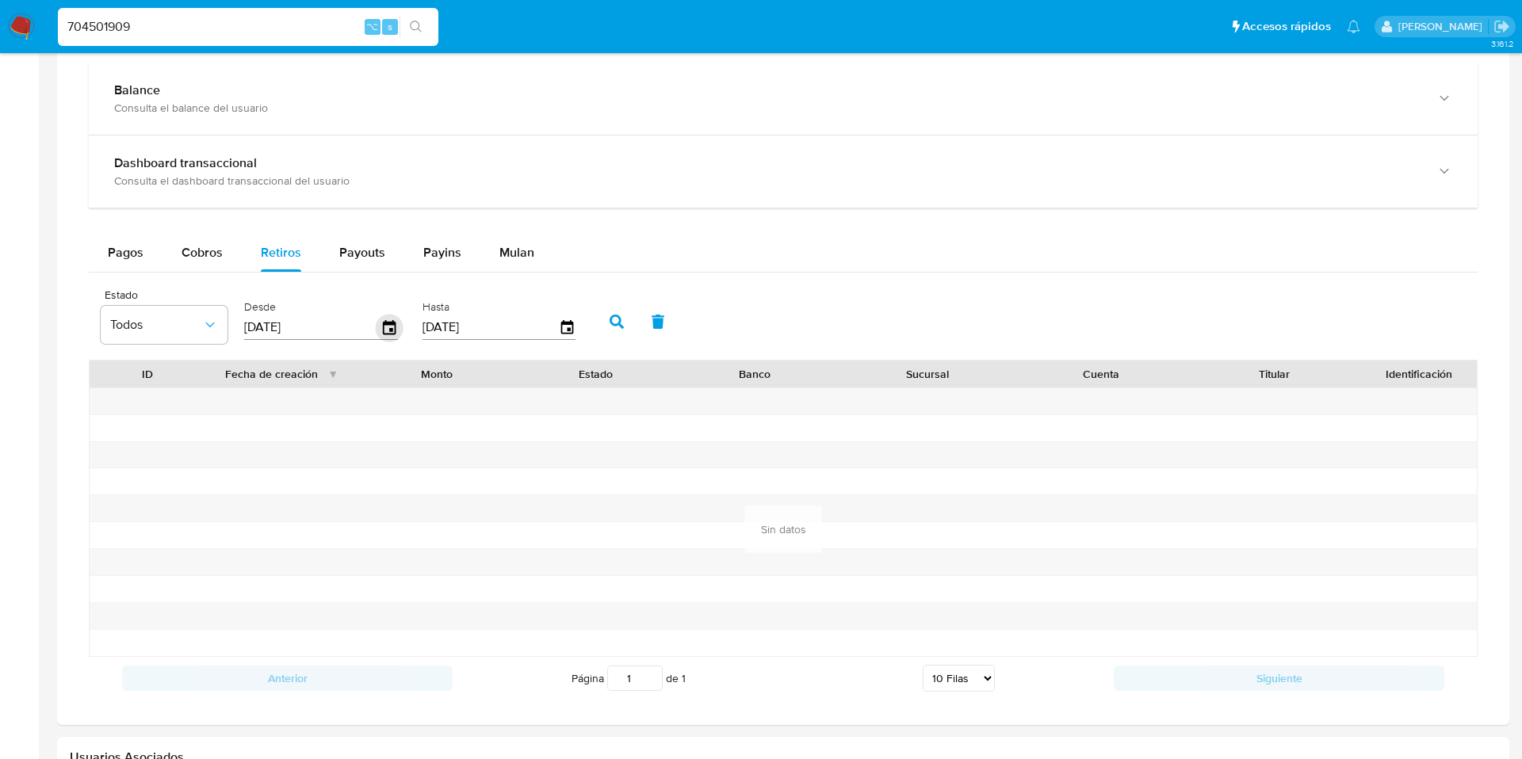
click at [384, 322] on icon "button" at bounding box center [389, 326] width 13 height 14
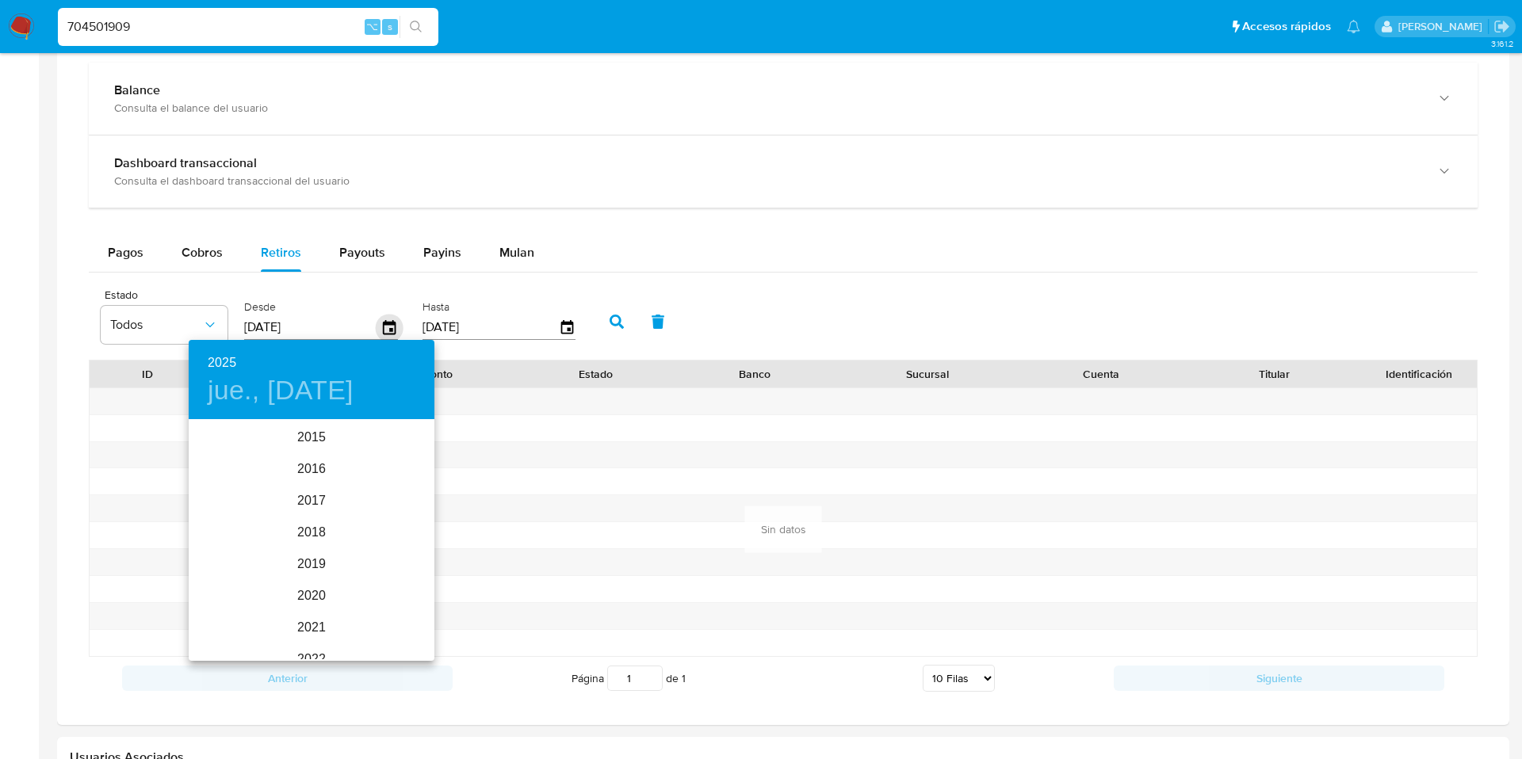
scroll to position [222, 0]
click at [306, 534] on div "2025" at bounding box center [312, 541] width 246 height 32
click at [307, 557] on div "ago." at bounding box center [311, 570] width 82 height 59
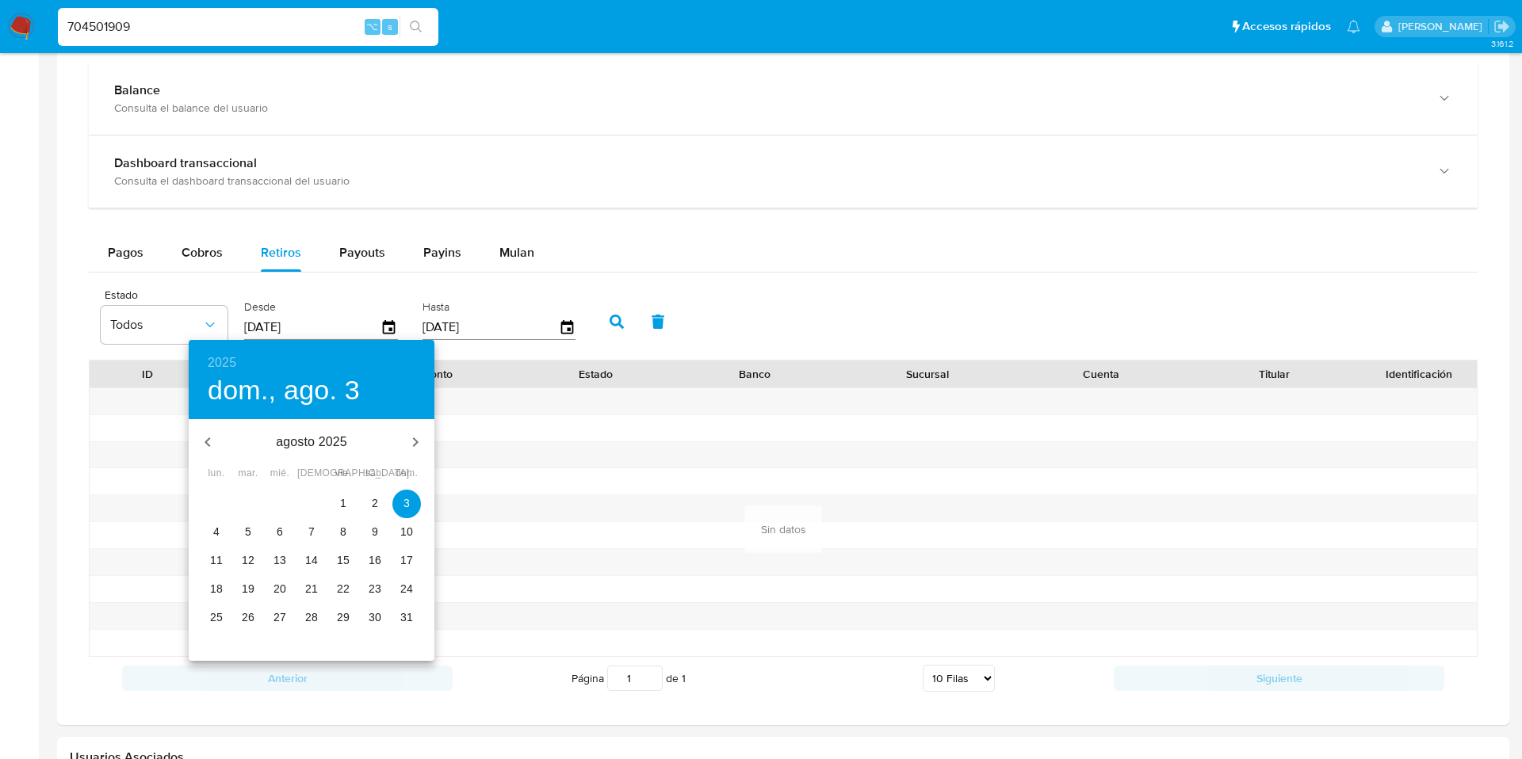
click at [247, 621] on p "26" at bounding box center [248, 618] width 13 height 16
type input "26/08/2025"
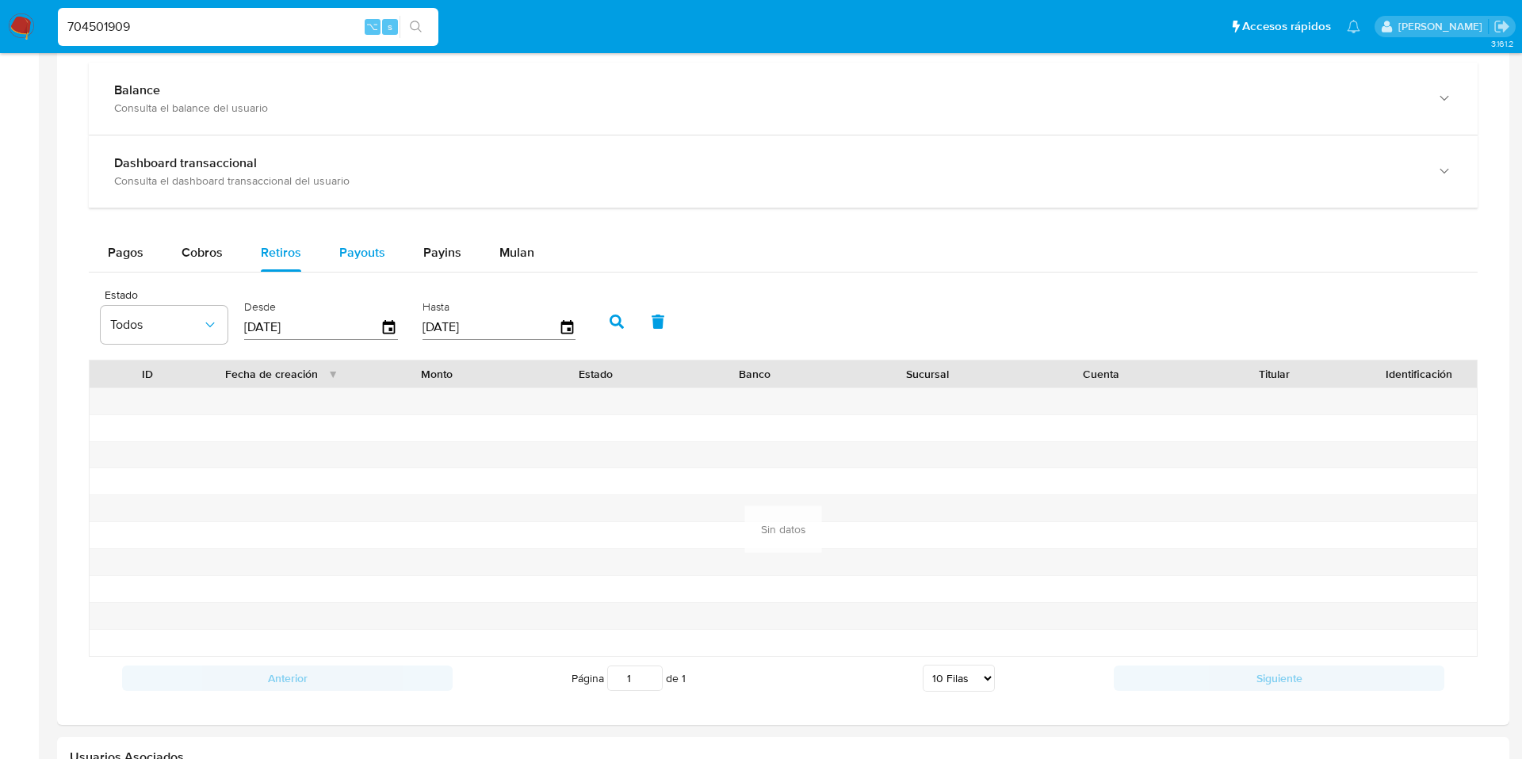
click at [342, 242] on div "Payouts" at bounding box center [362, 253] width 46 height 38
select select "10"
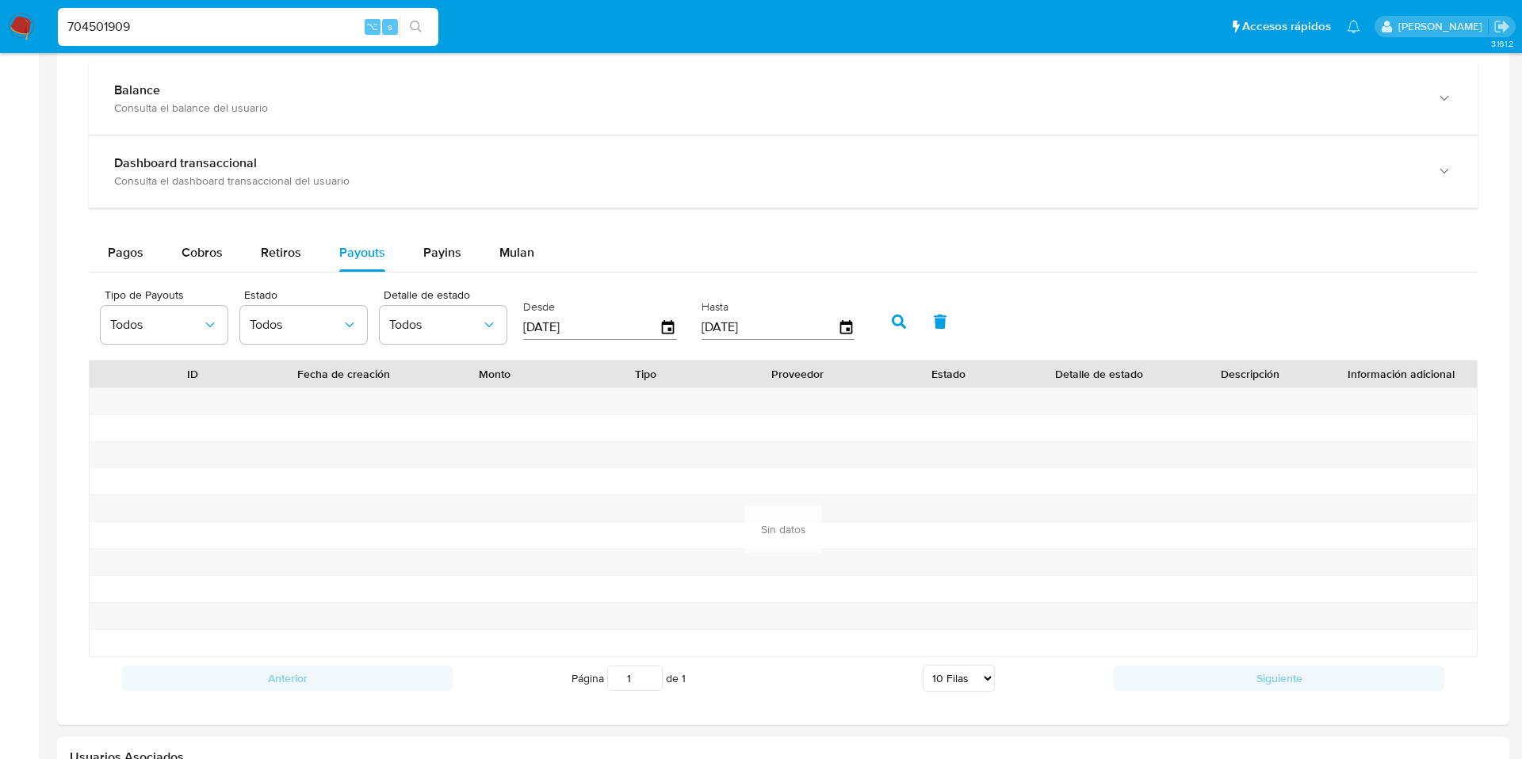
click at [442, 285] on div "Tipo de Payouts Todos Estado Todos Detalle de estado Todos Desde 03/07/2025 Has…" at bounding box center [783, 320] width 1389 height 79
click at [442, 263] on div "Payins" at bounding box center [442, 253] width 38 height 38
select select "10"
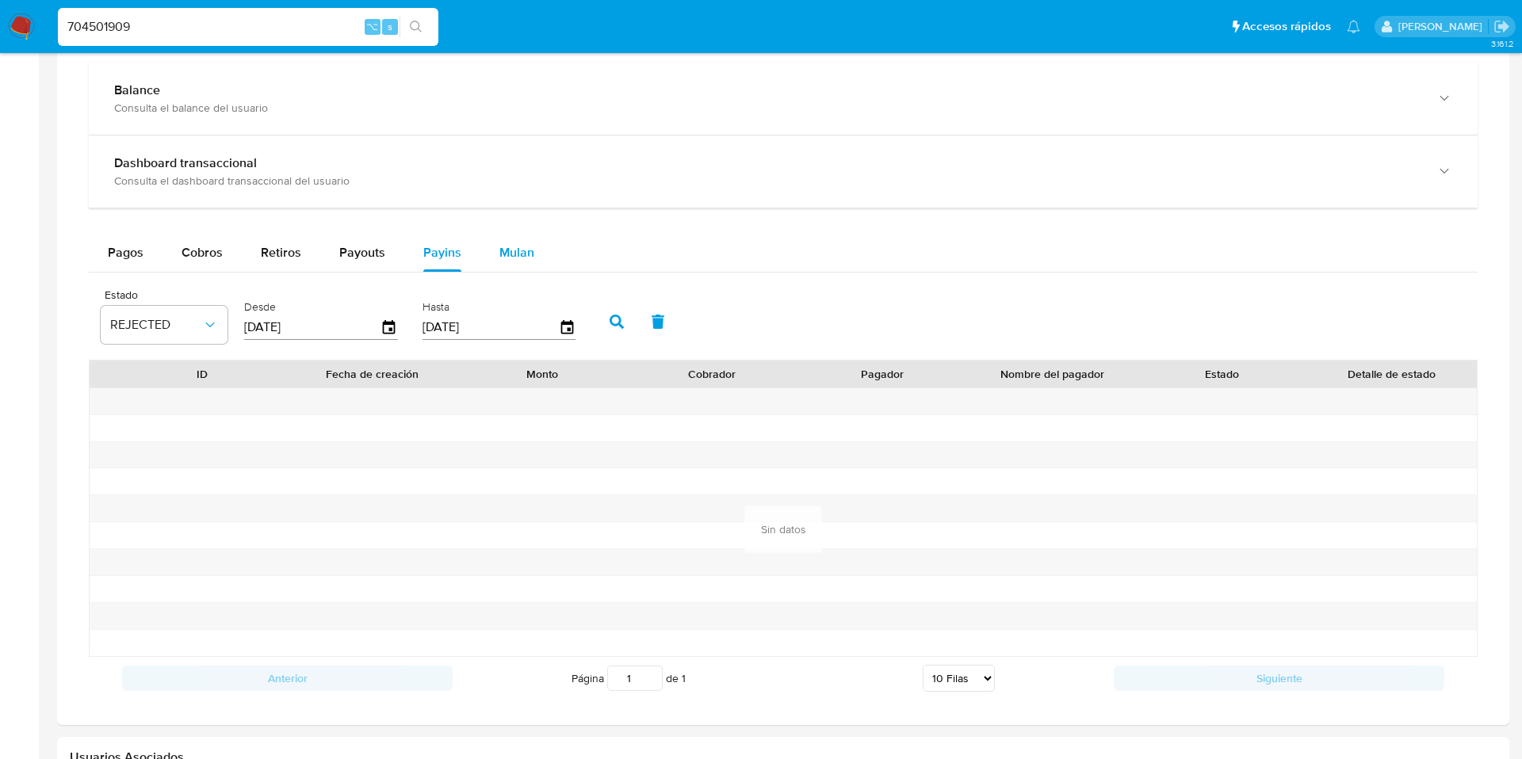
click at [540, 250] on button "Mulan" at bounding box center [516, 253] width 73 height 38
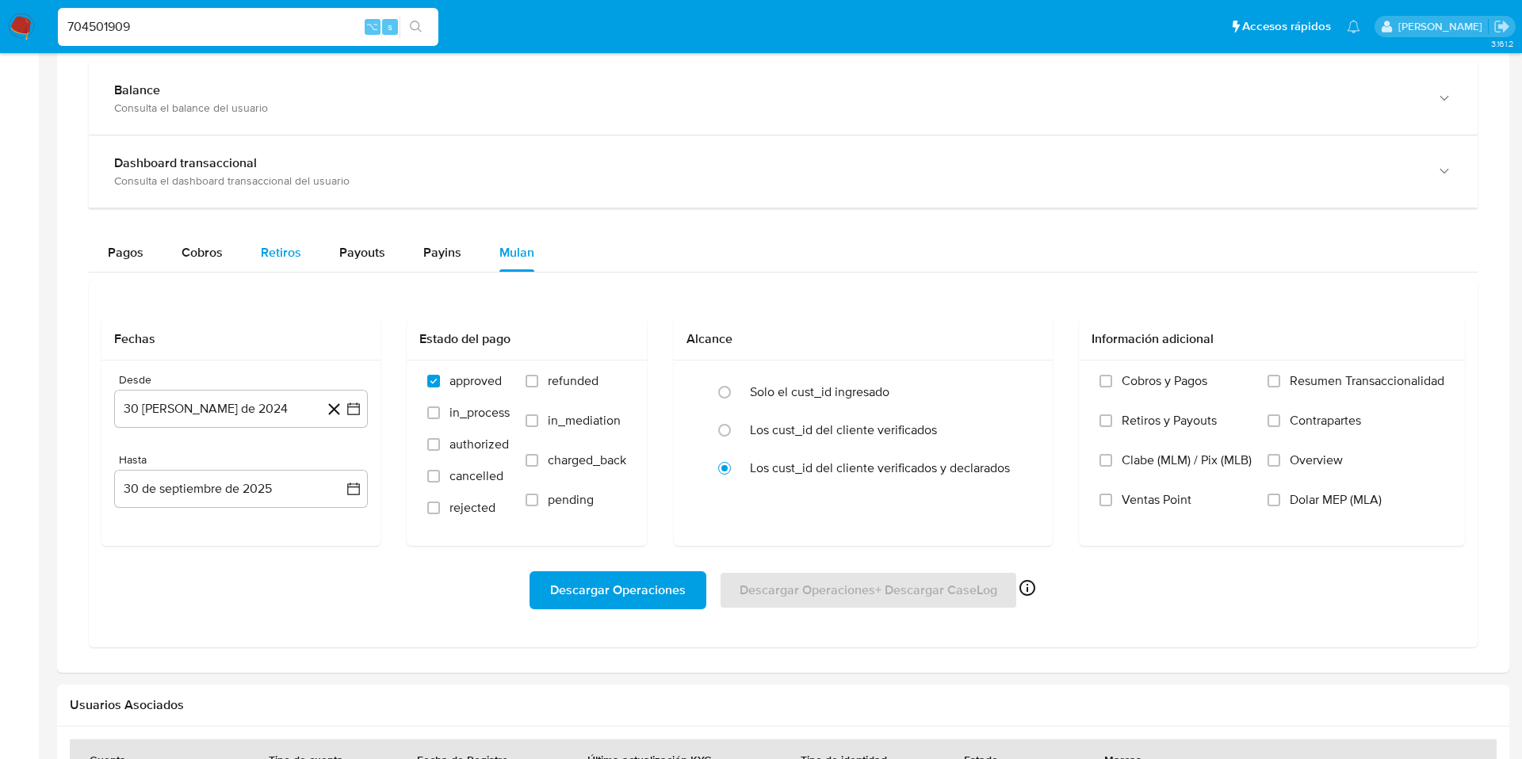
click at [281, 252] on span "Retiros" at bounding box center [281, 252] width 40 height 18
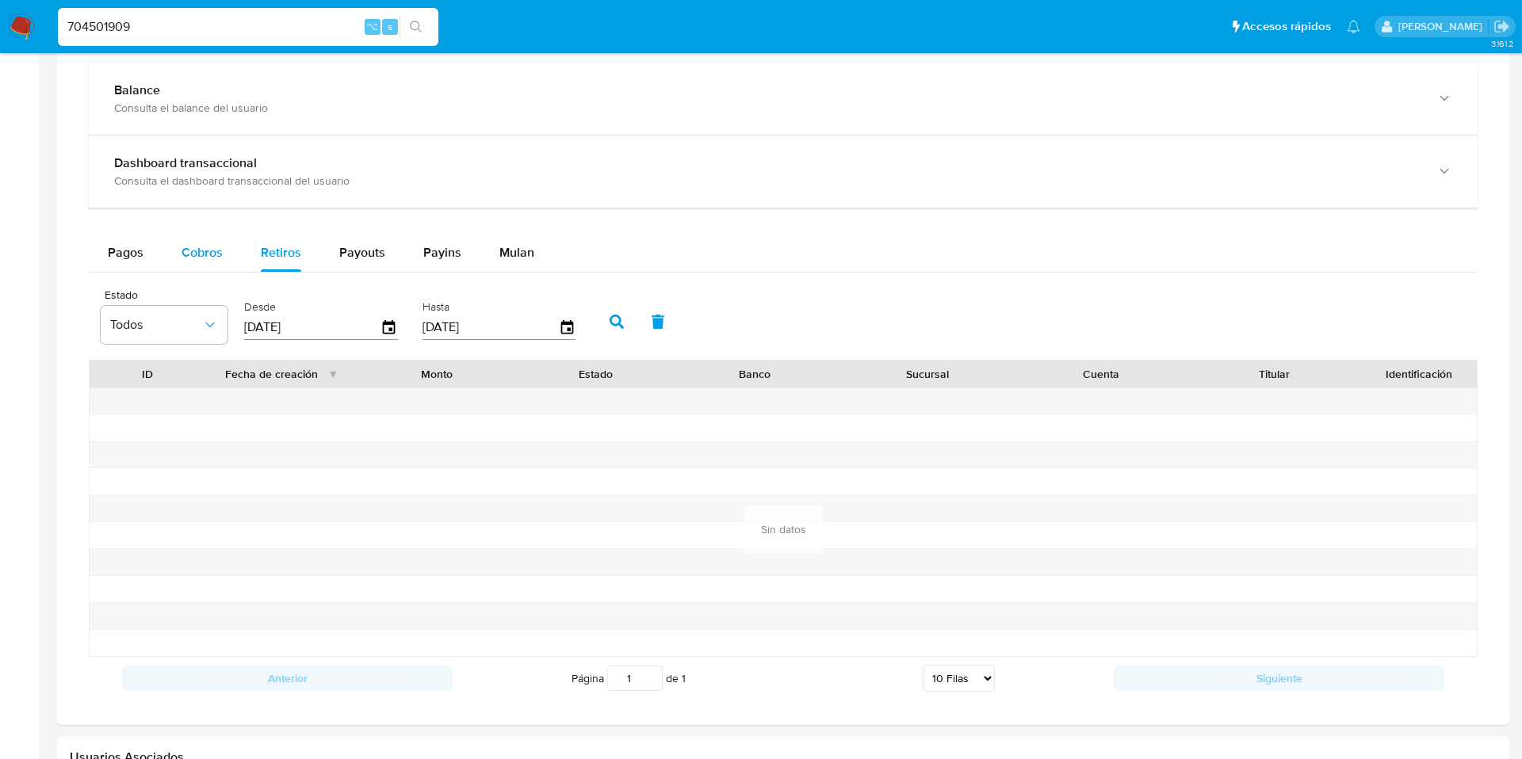
click at [193, 255] on span "Cobros" at bounding box center [202, 252] width 41 height 18
click at [268, 261] on span "Retiros" at bounding box center [281, 252] width 40 height 18
click at [196, 263] on div "Cobros" at bounding box center [202, 253] width 41 height 38
click at [125, 266] on div "Pagos" at bounding box center [126, 253] width 36 height 38
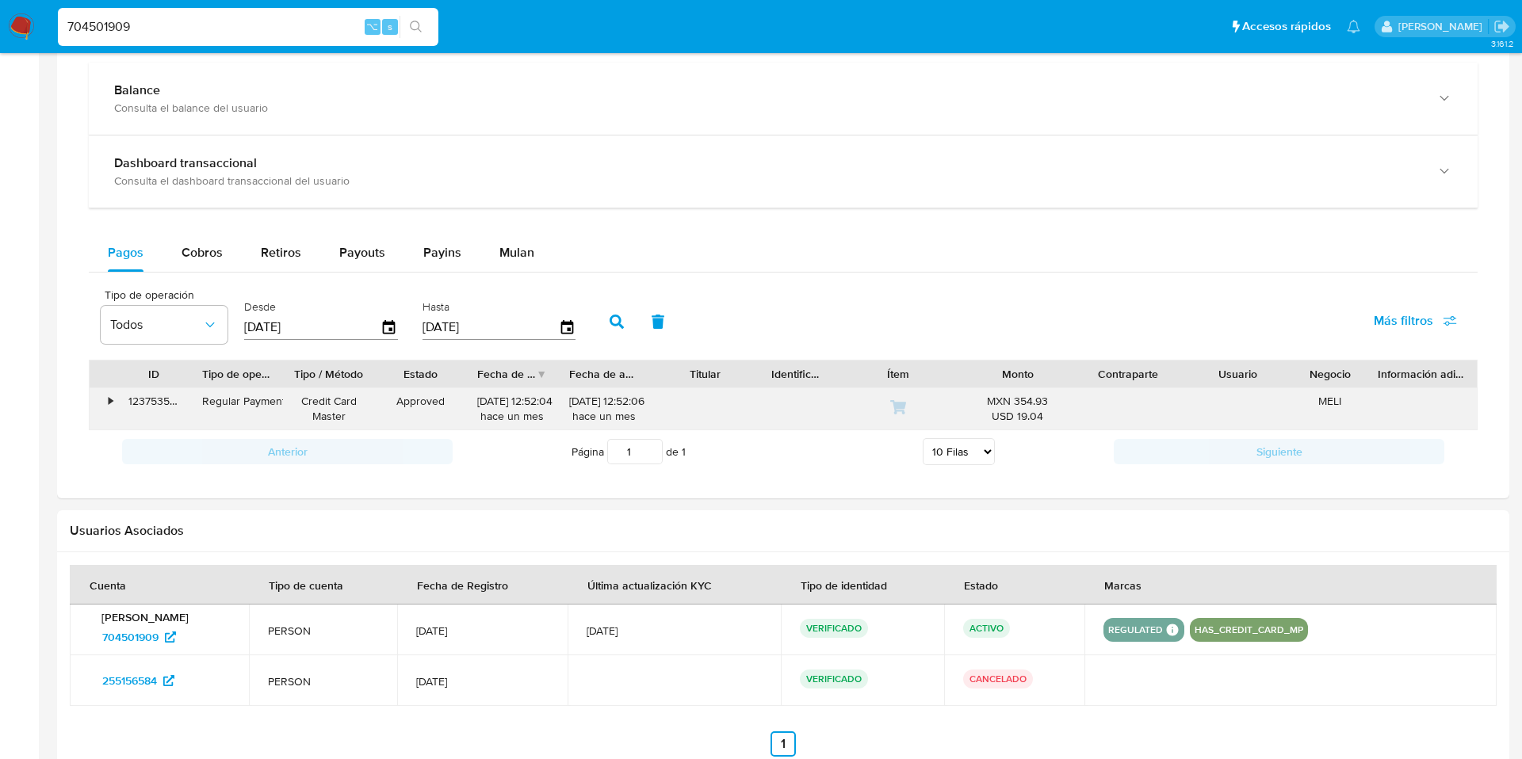
click at [113, 405] on div "•" at bounding box center [104, 408] width 28 height 41
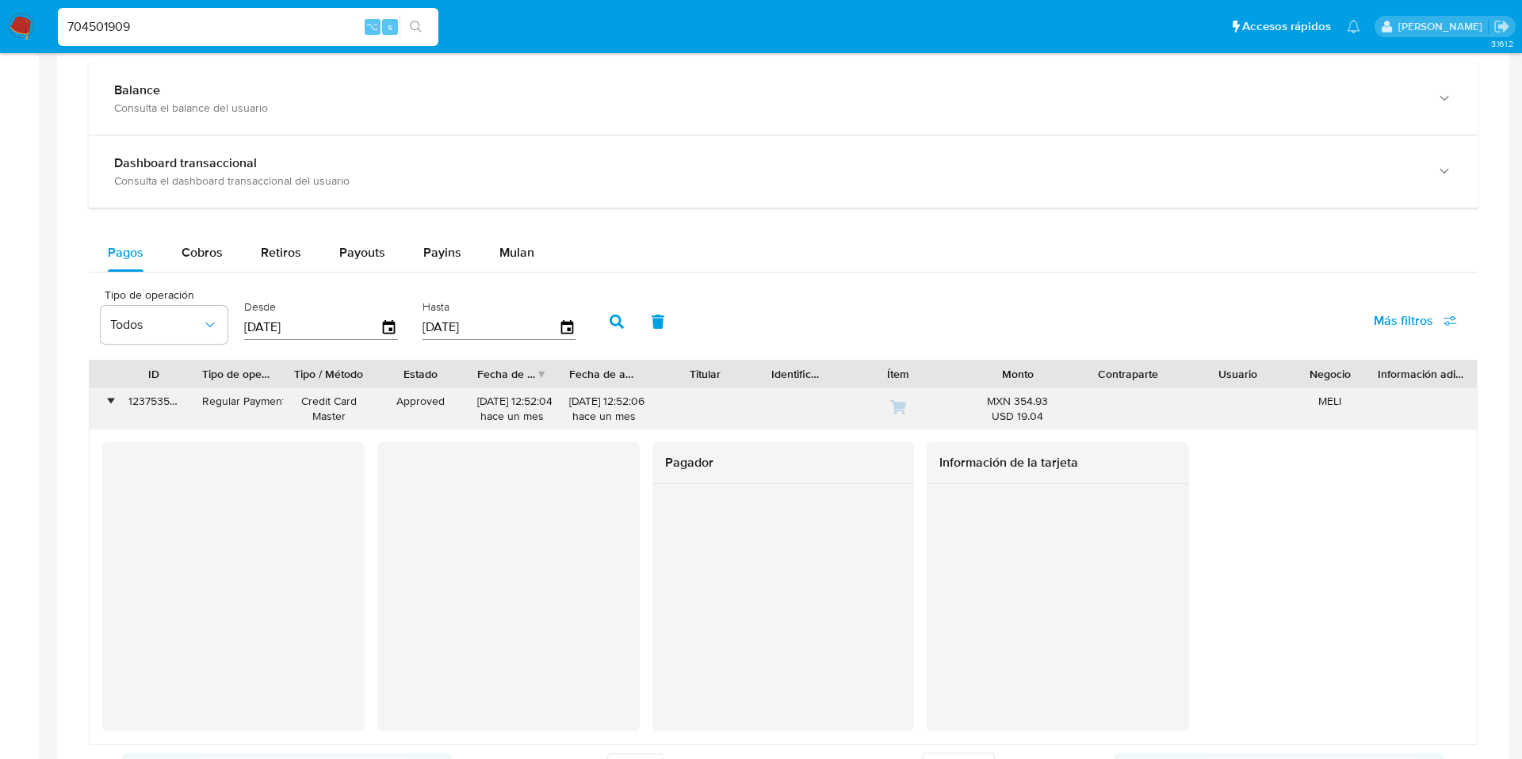
click at [113, 405] on div "•" at bounding box center [104, 408] width 28 height 41
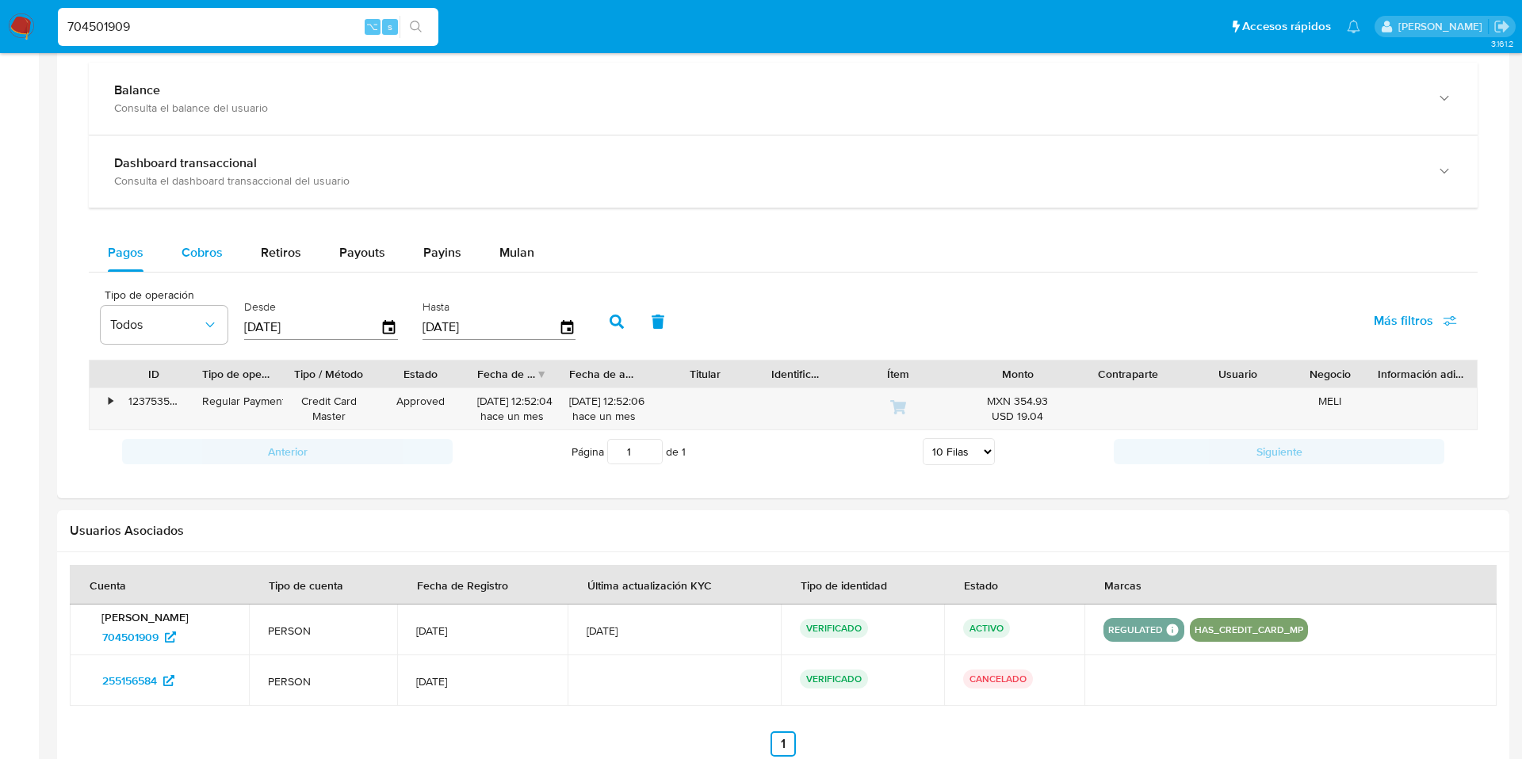
click at [193, 247] on span "Cobros" at bounding box center [202, 252] width 41 height 18
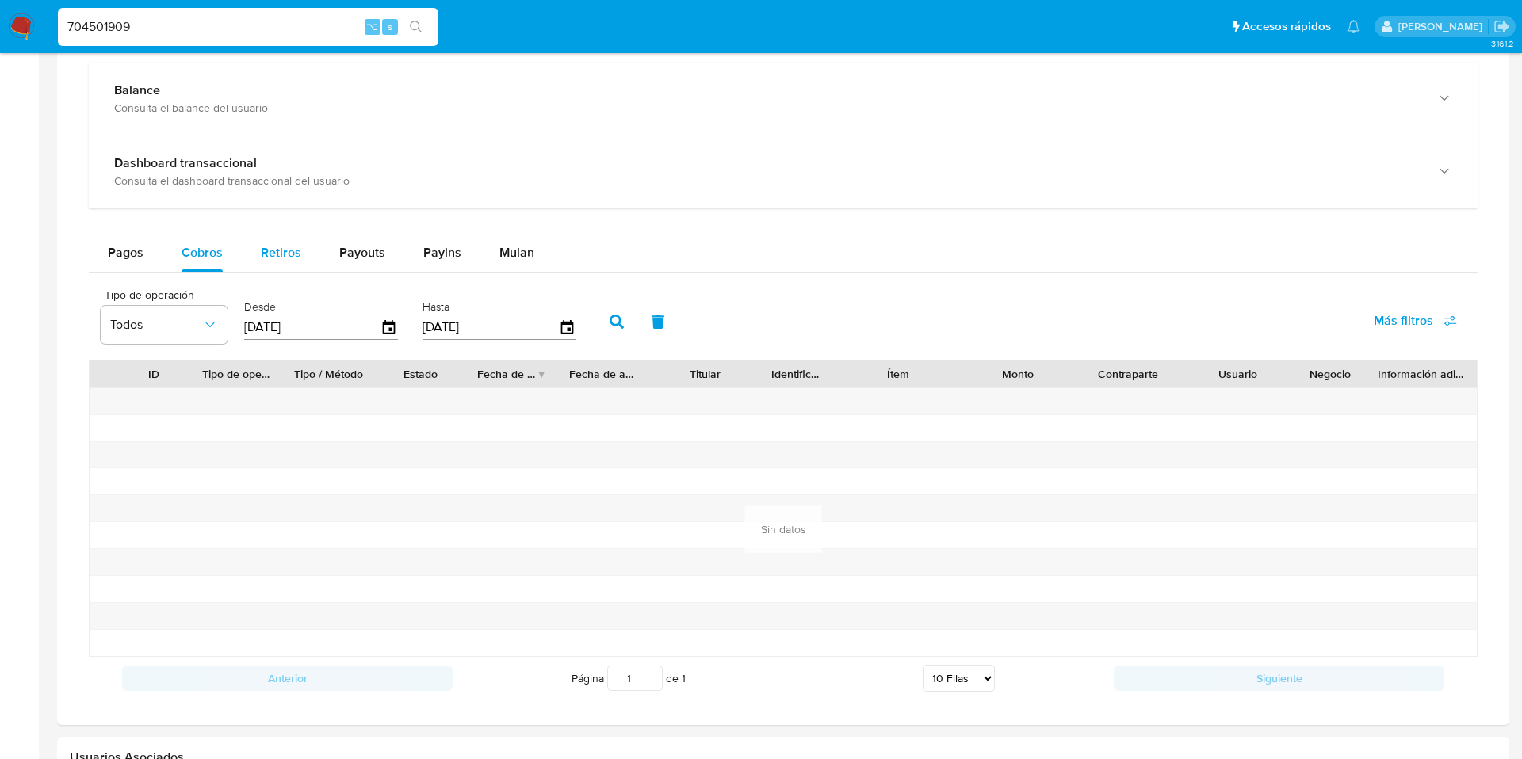
click at [243, 261] on button "Retiros" at bounding box center [281, 253] width 78 height 38
click at [202, 260] on span "Cobros" at bounding box center [202, 252] width 41 height 18
click at [390, 333] on icon "button" at bounding box center [389, 326] width 13 height 14
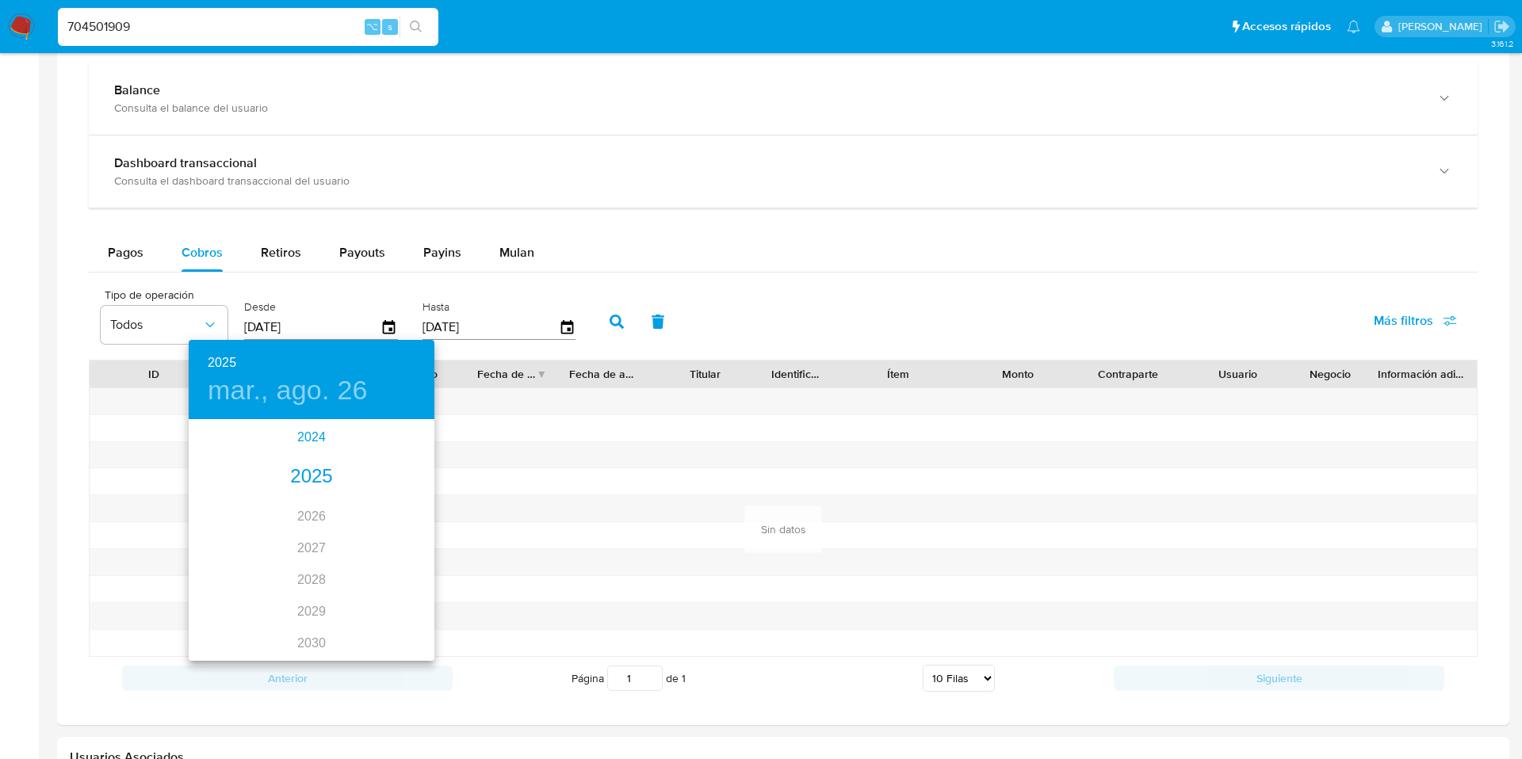
click at [300, 443] on div "2024" at bounding box center [312, 438] width 246 height 32
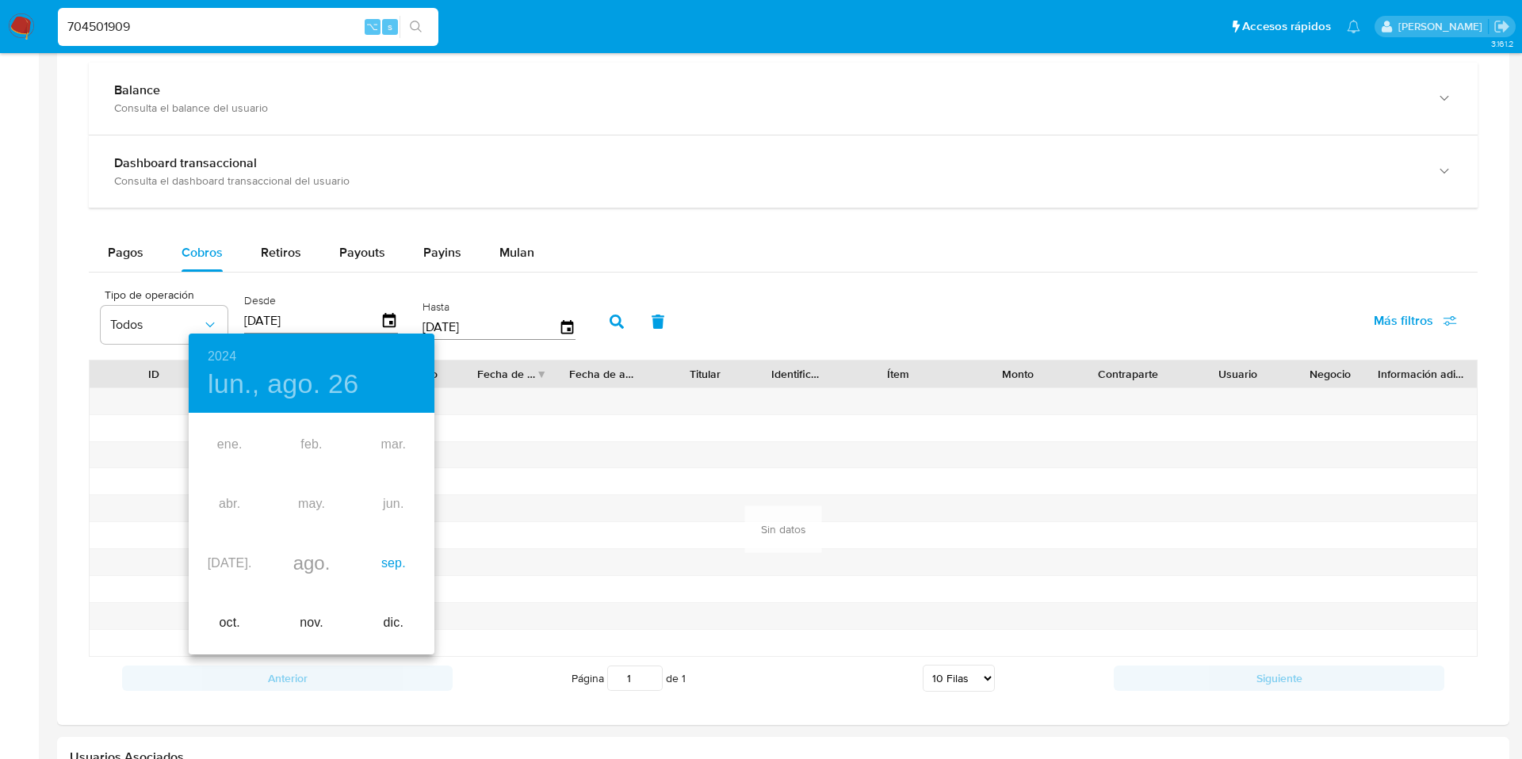
click at [388, 560] on div "sep." at bounding box center [394, 563] width 82 height 59
type input "30/09/2024"
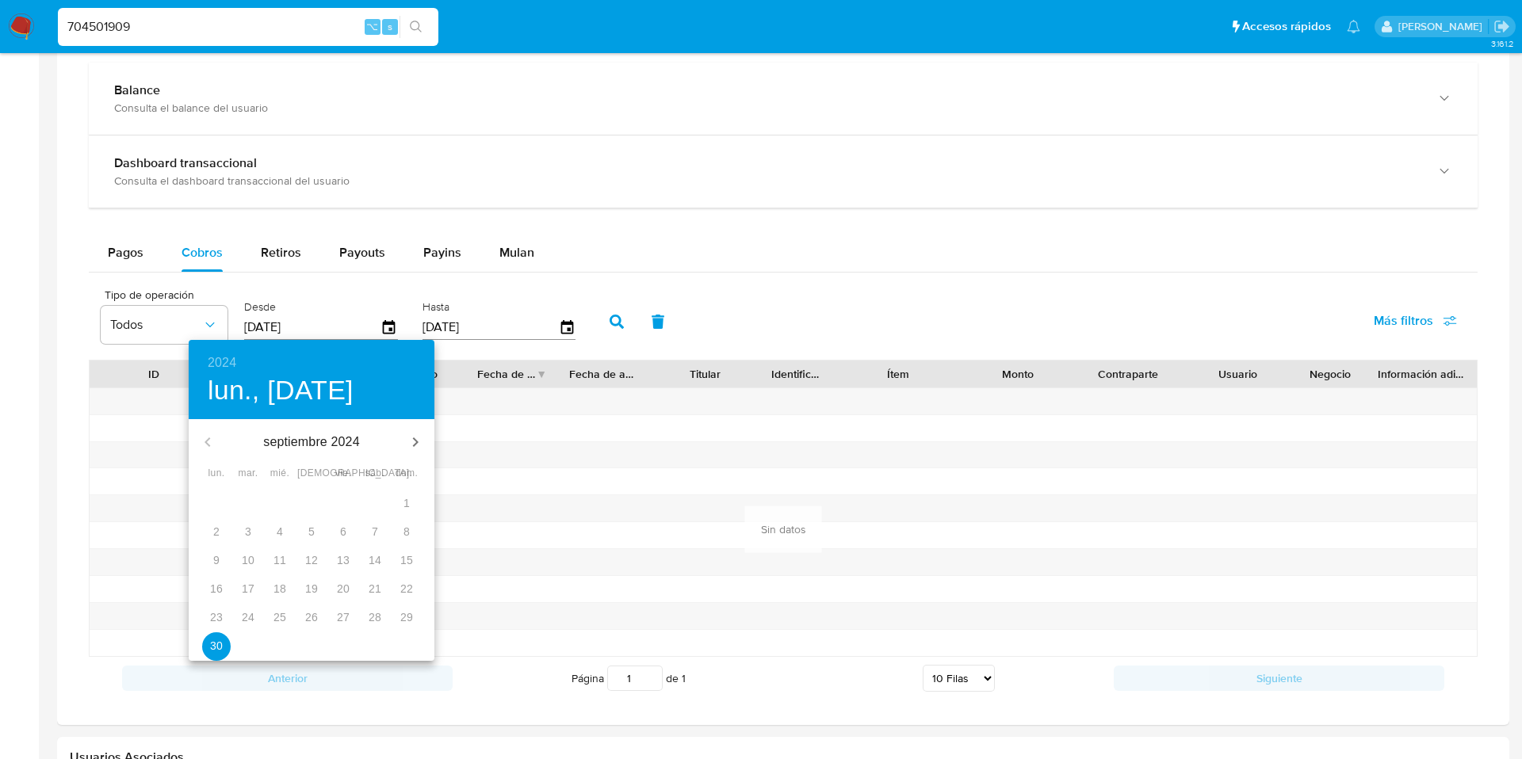
click at [222, 647] on p "30" at bounding box center [216, 646] width 13 height 16
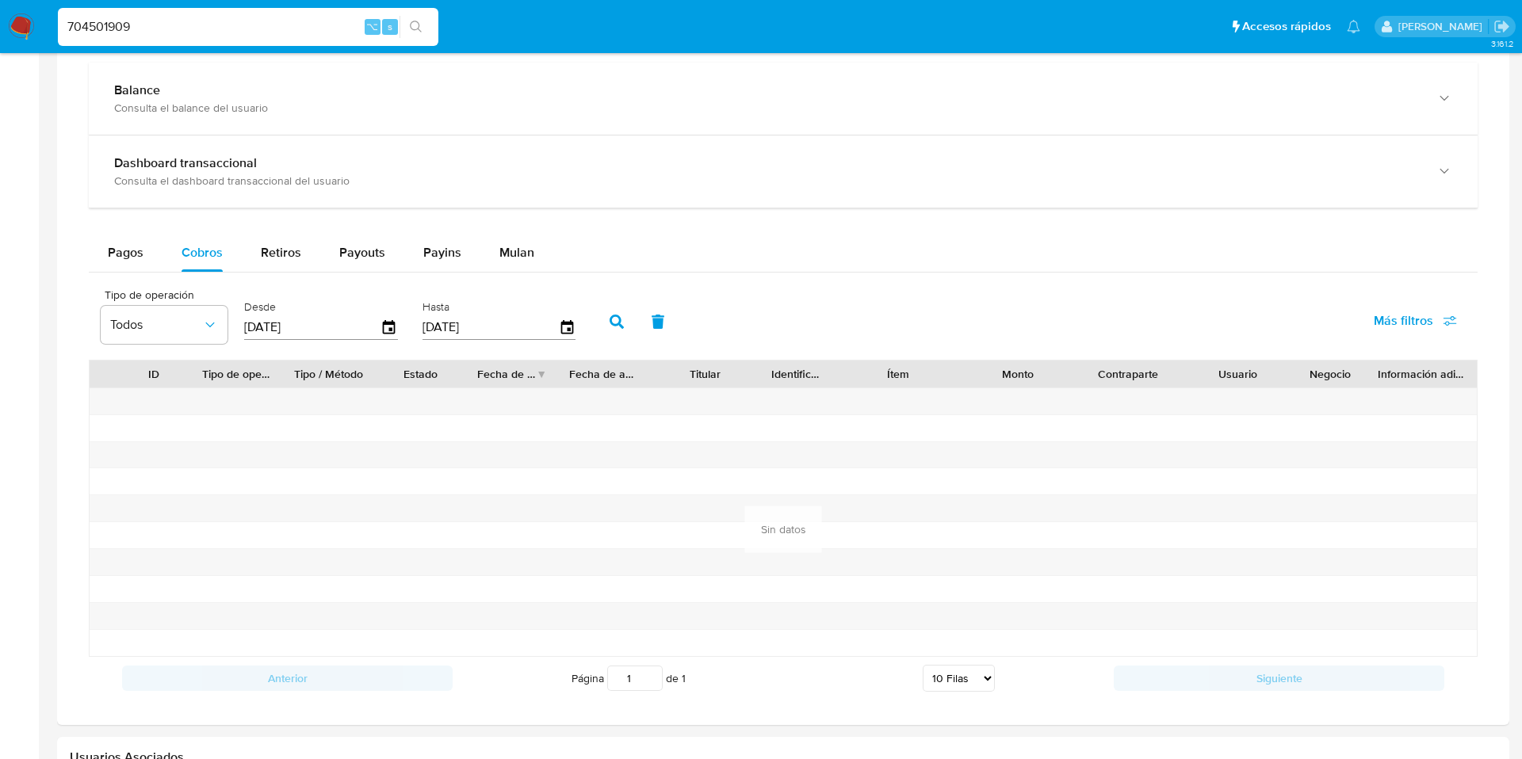
click at [618, 317] on icon "button" at bounding box center [617, 322] width 14 height 14
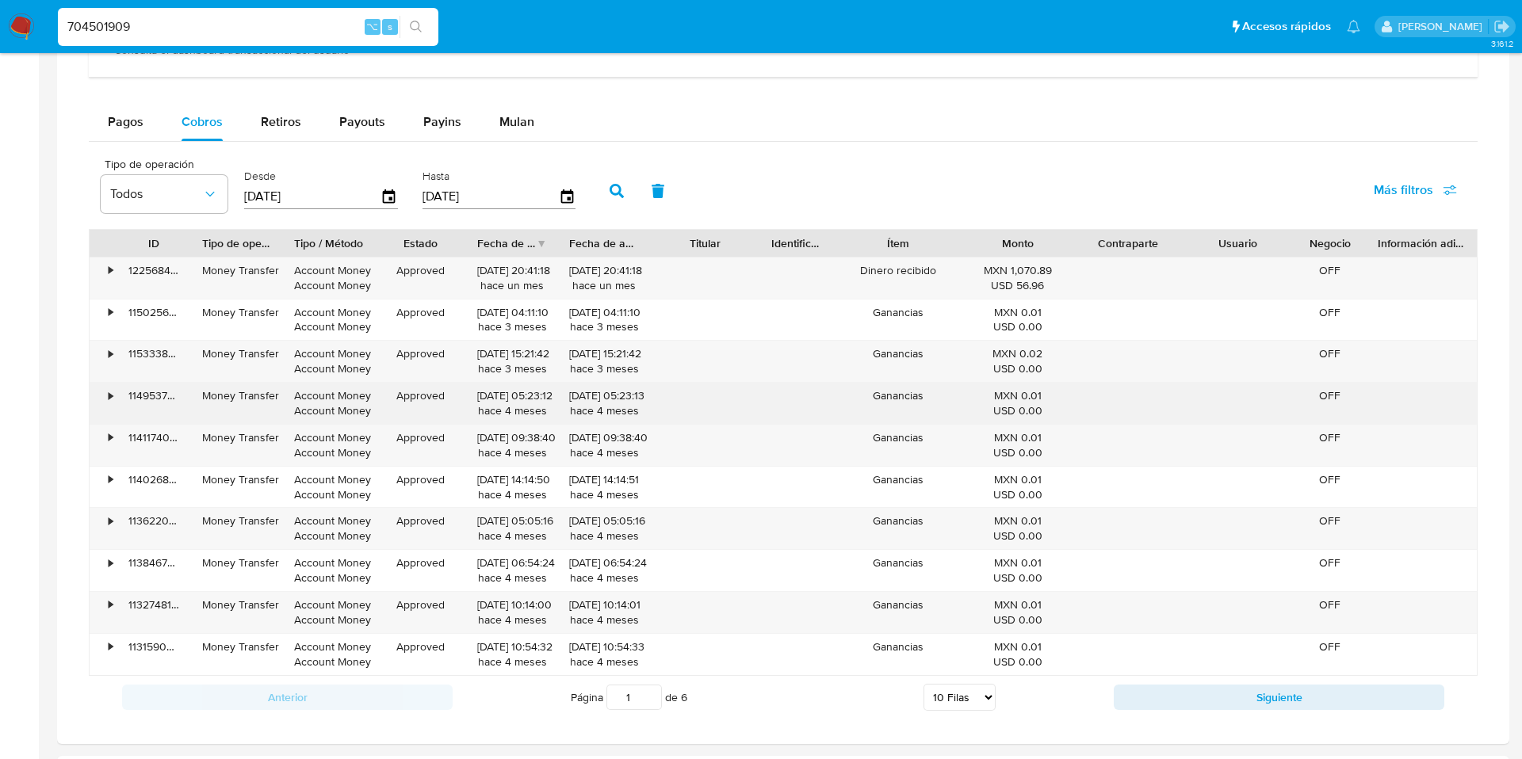
scroll to position [940, 0]
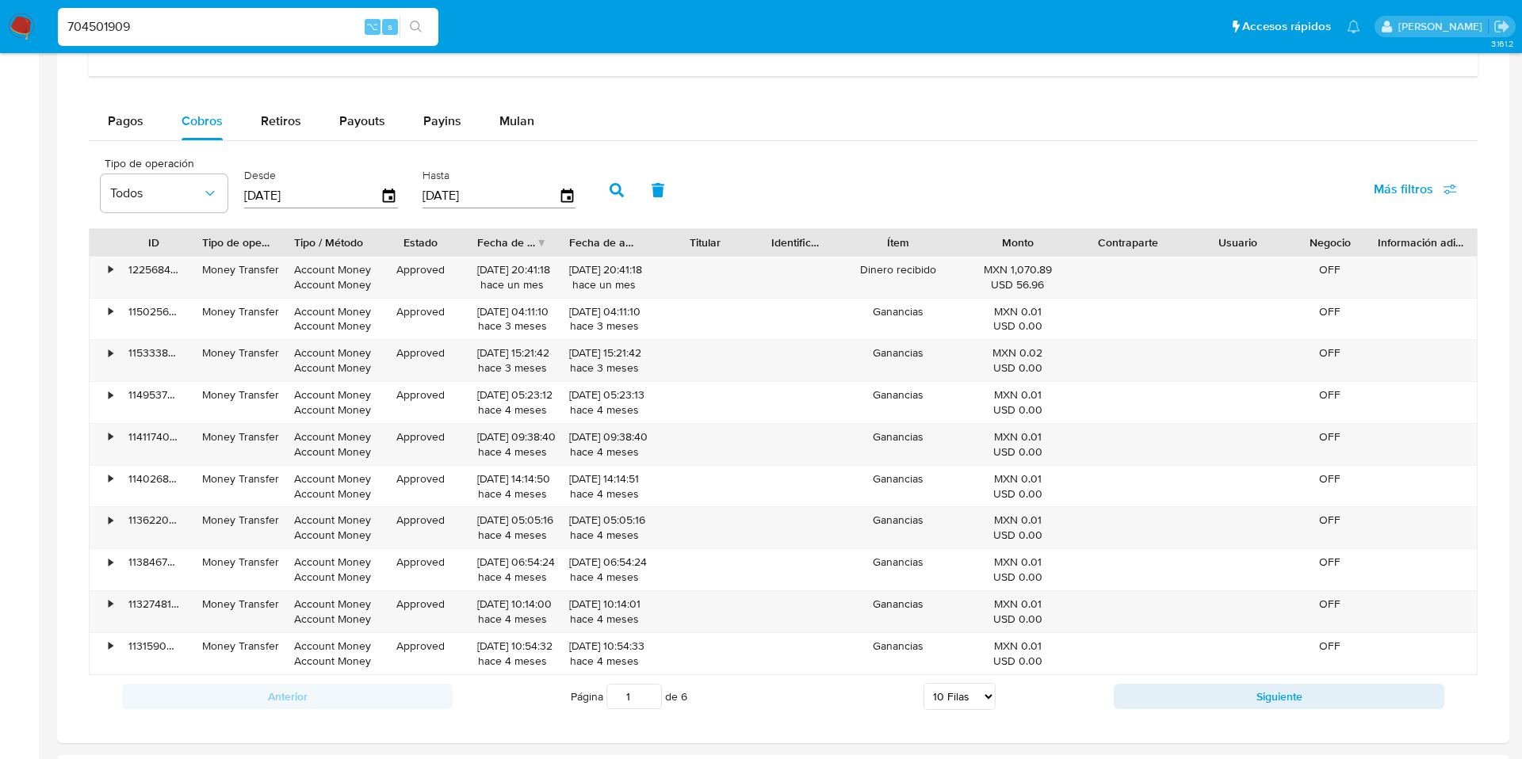
click at [541, 241] on div "Fecha de creación" at bounding box center [512, 242] width 92 height 27
click at [541, 240] on div "Fecha de creación" at bounding box center [512, 242] width 92 height 27
click at [1374, 191] on button "Más filtros" at bounding box center [1415, 189] width 124 height 38
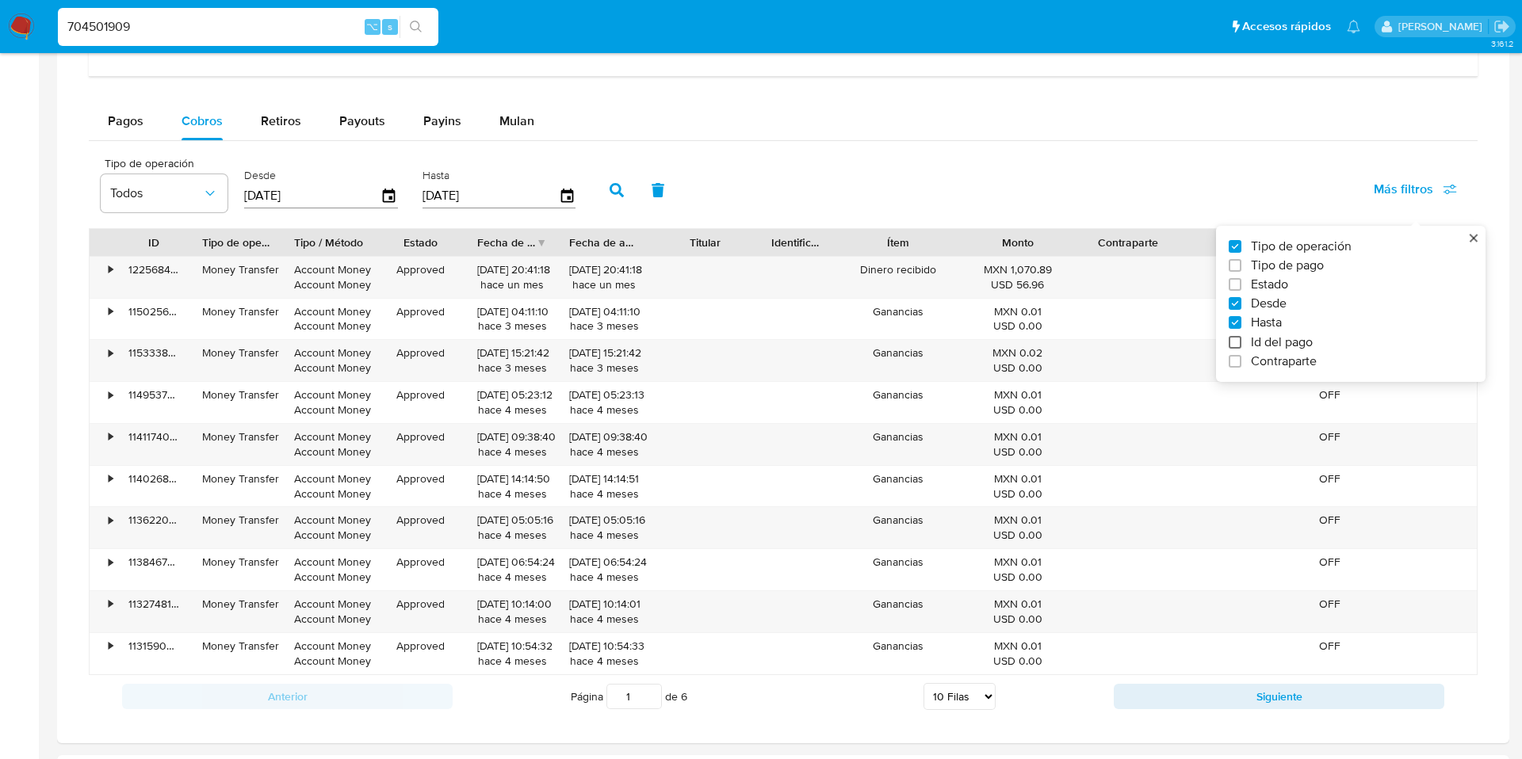
click at [1230, 341] on input "Id del pago" at bounding box center [1235, 342] width 13 height 13
checkbox input "true"
click at [648, 195] on input "number" at bounding box center [673, 194] width 155 height 21
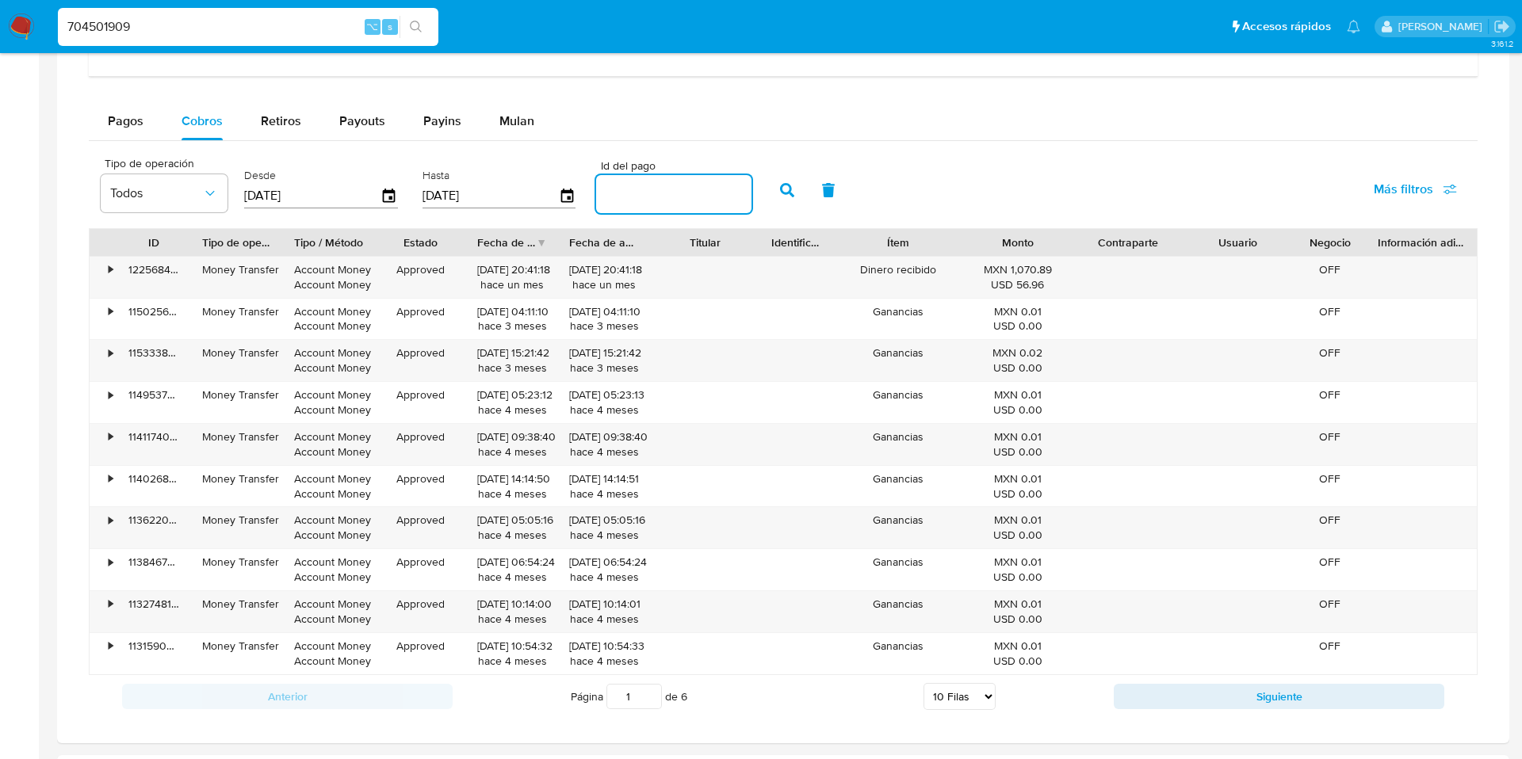
click at [648, 195] on input "number" at bounding box center [673, 194] width 155 height 21
paste input "122036436987"
type input "122036436987"
click at [782, 194] on icon "button" at bounding box center [787, 190] width 14 height 14
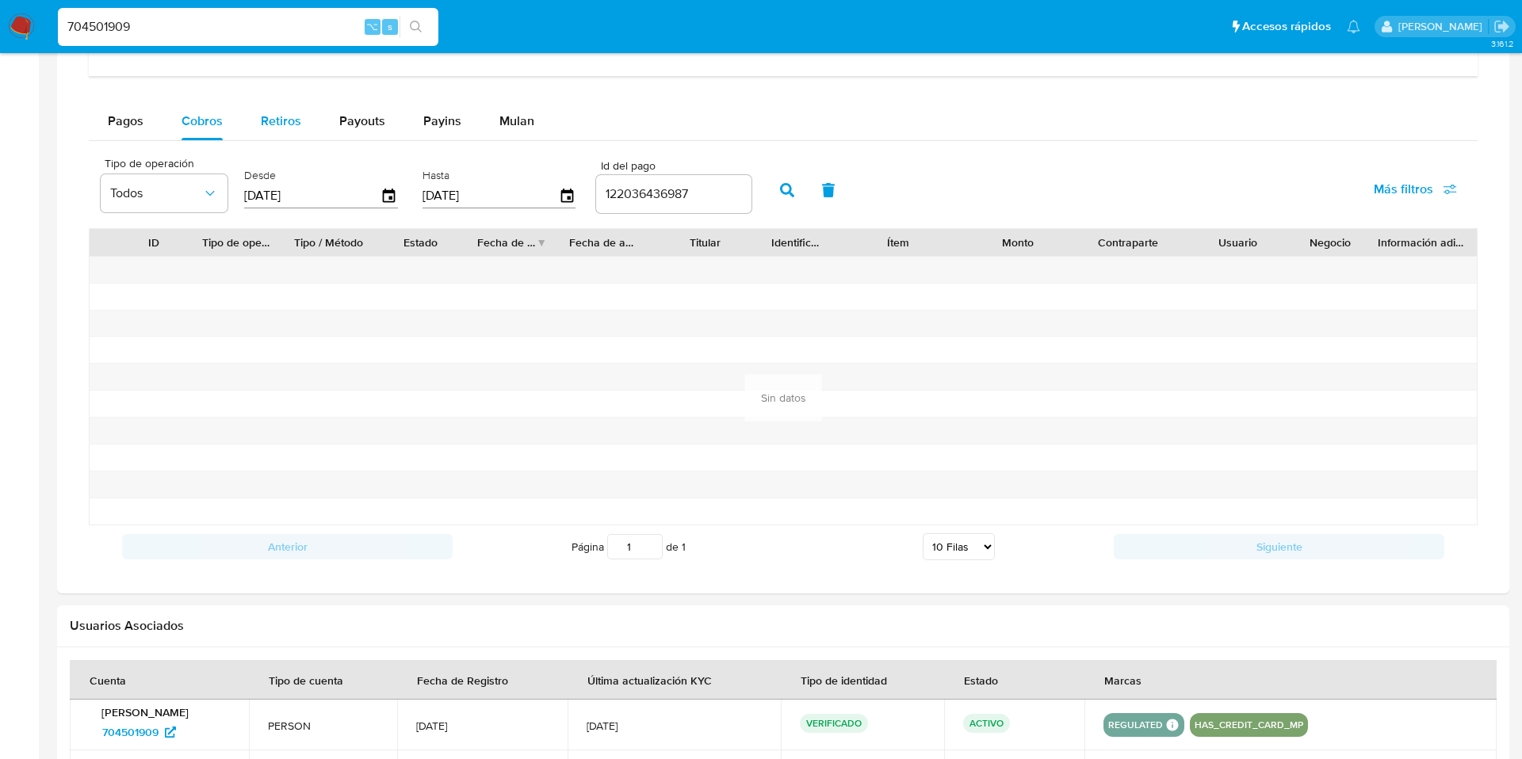
click at [263, 117] on span "Retiros" at bounding box center [281, 121] width 40 height 18
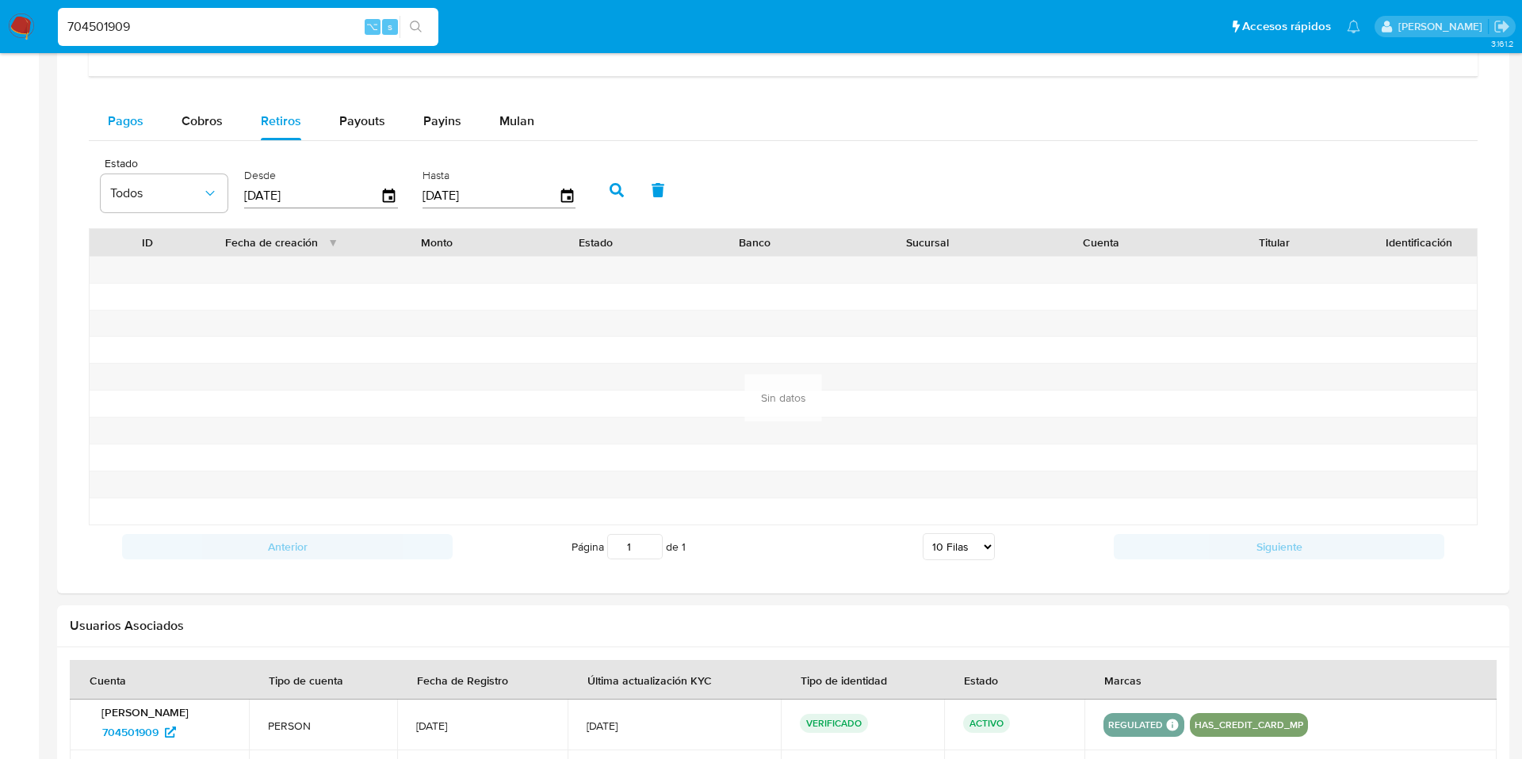
click at [157, 127] on button "Pagos" at bounding box center [126, 121] width 74 height 38
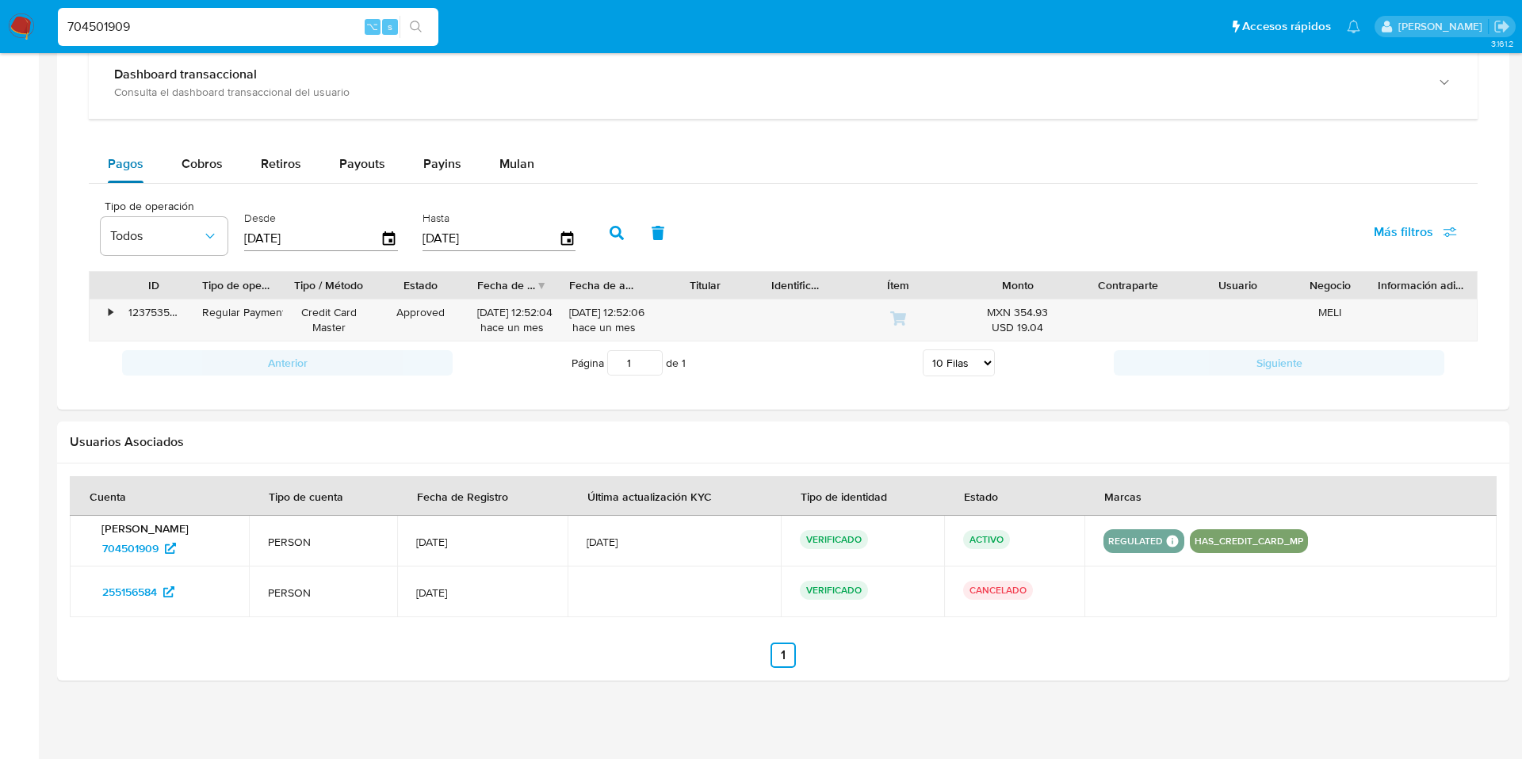
scroll to position [897, 0]
click at [268, 158] on span "Retiros" at bounding box center [281, 164] width 40 height 18
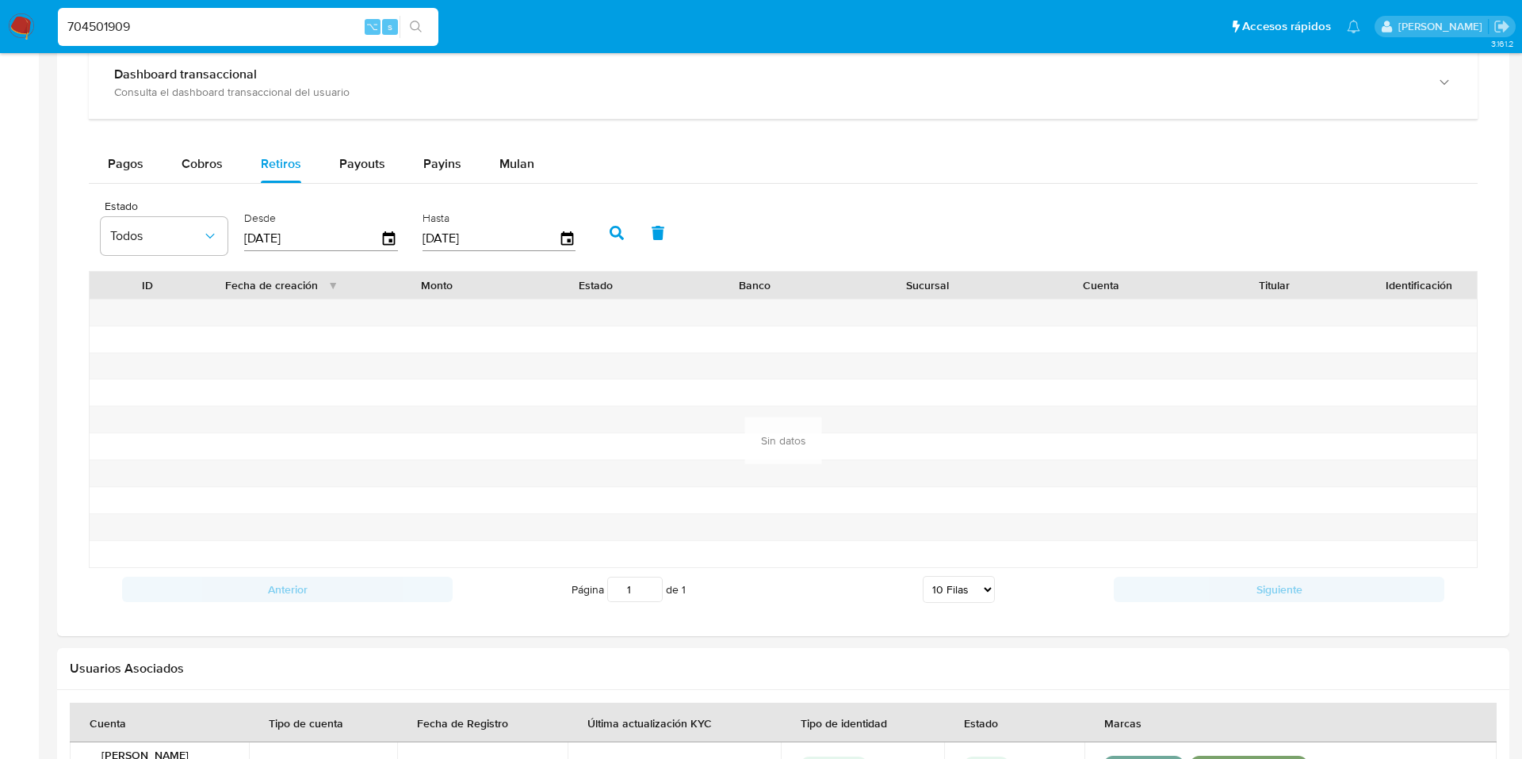
click at [371, 236] on input "26/08/2025" at bounding box center [312, 238] width 136 height 25
click at [385, 237] on icon "button" at bounding box center [390, 239] width 28 height 28
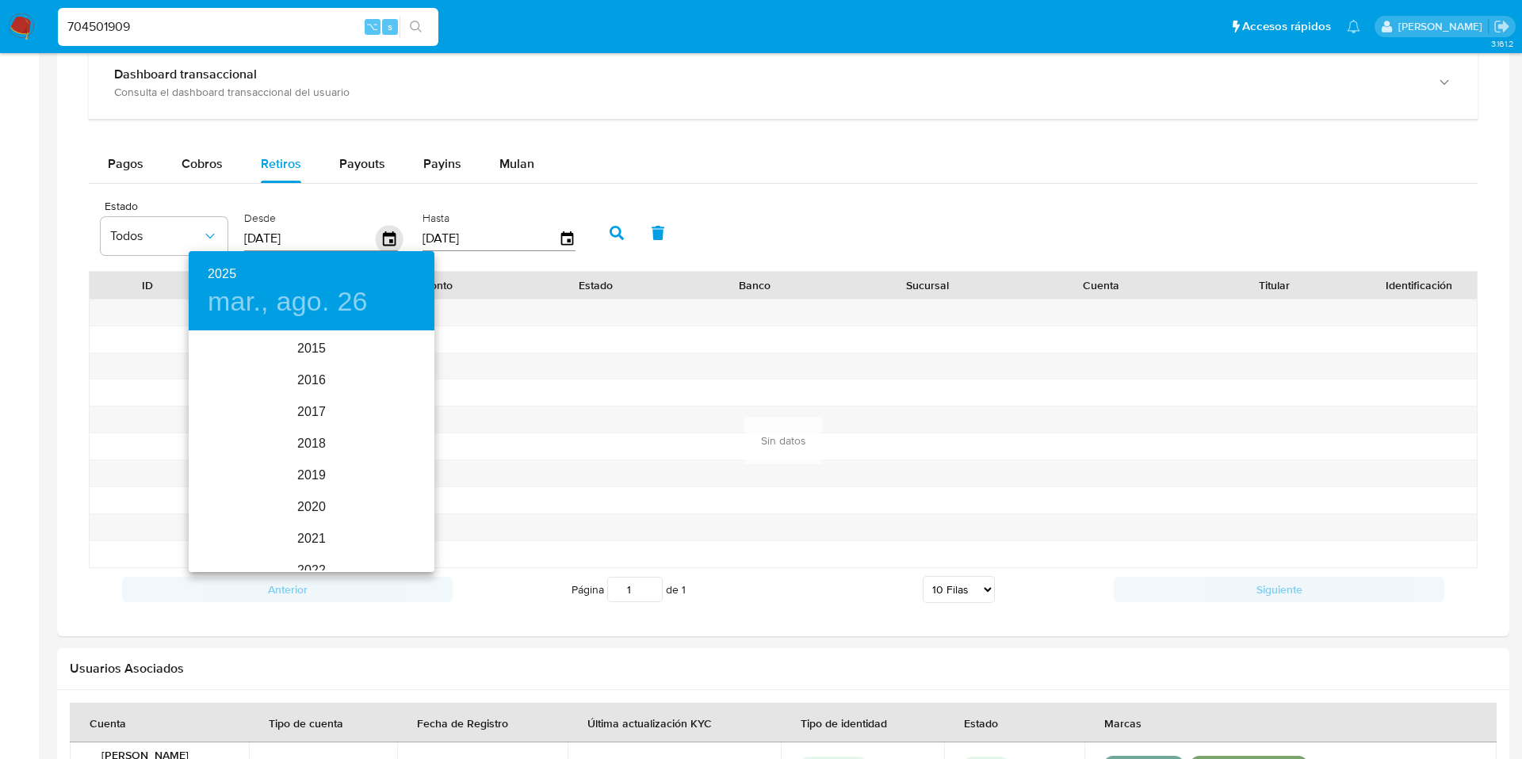
scroll to position [222, 0]
click at [304, 357] on div "2022" at bounding box center [312, 349] width 246 height 32
type input "26/08/2022"
click at [302, 463] on div "ago." at bounding box center [311, 481] width 82 height 59
click at [342, 500] on p "26" at bounding box center [343, 500] width 13 height 16
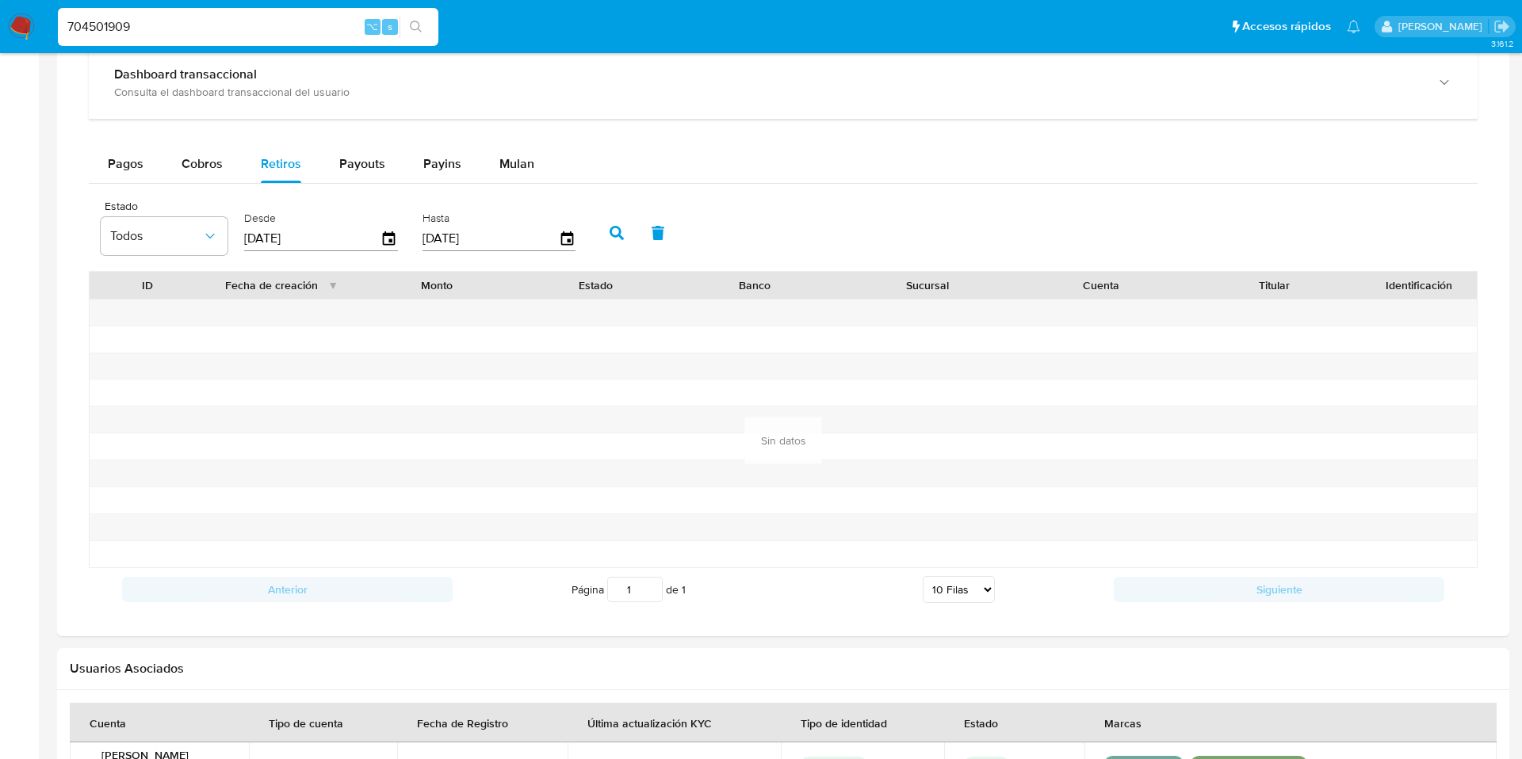
click at [610, 231] on icon "button" at bounding box center [617, 233] width 14 height 14
click at [363, 170] on span "Payouts" at bounding box center [362, 164] width 46 height 18
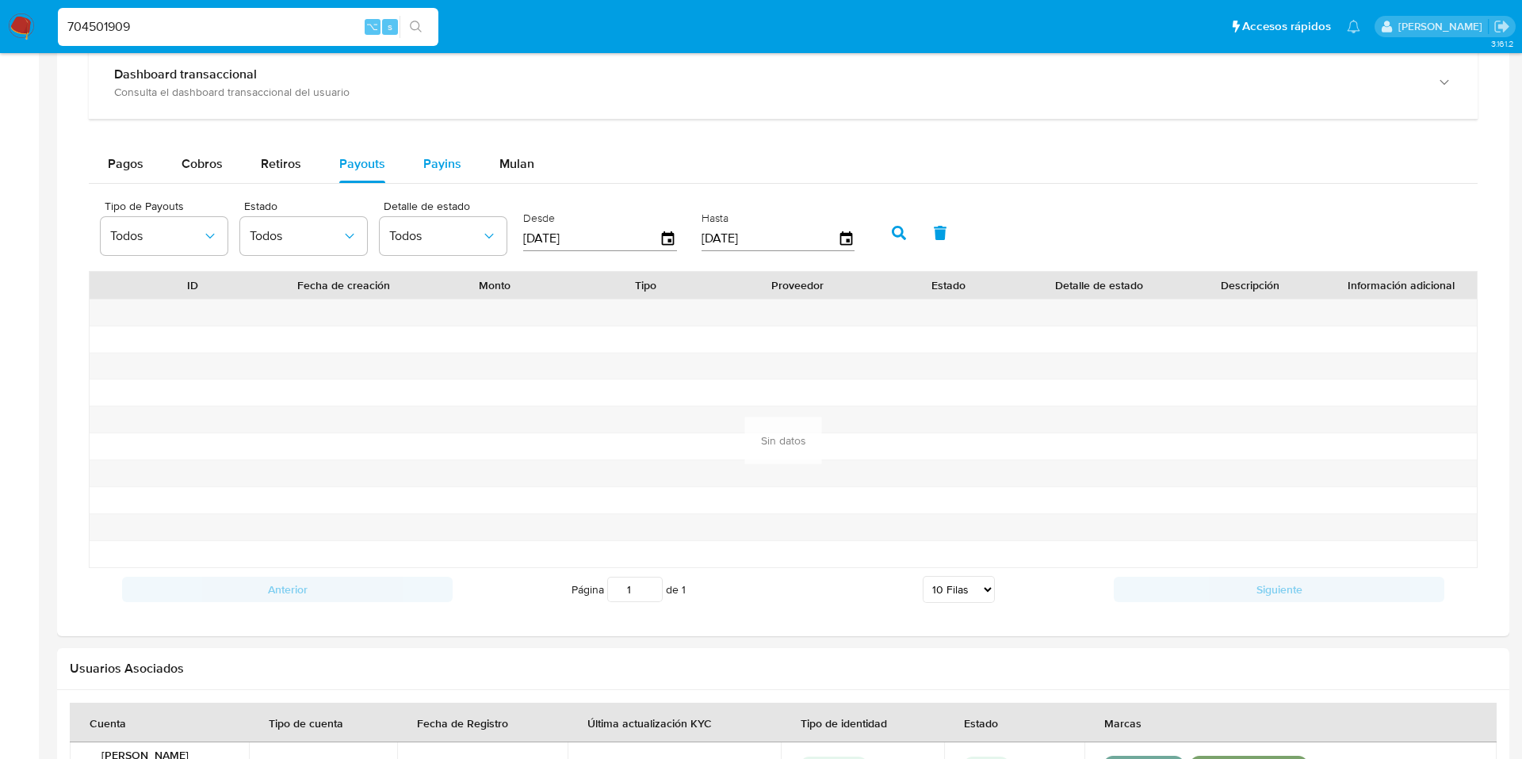
click at [438, 166] on span "Payins" at bounding box center [442, 164] width 38 height 18
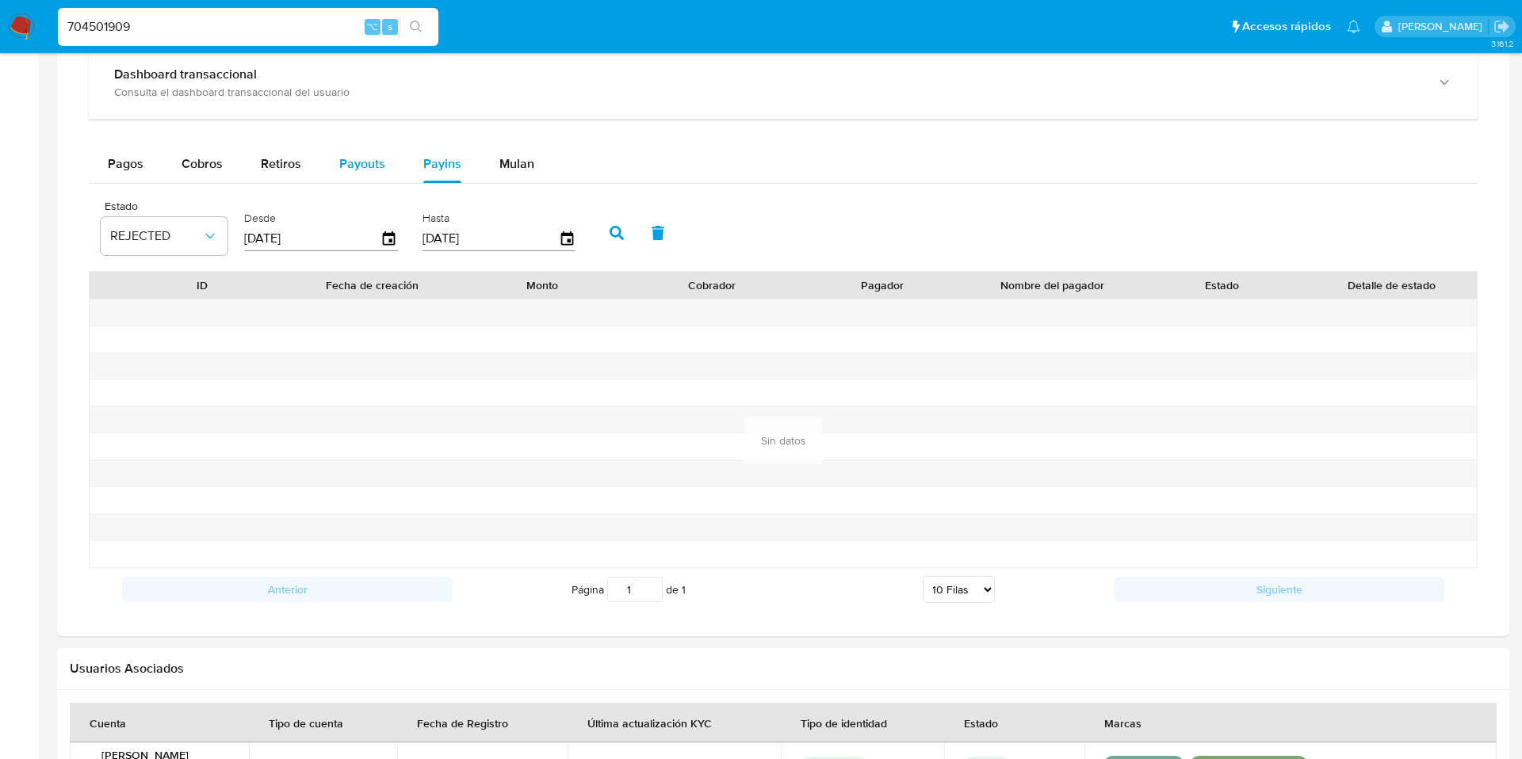
click at [375, 168] on span "Payouts" at bounding box center [362, 164] width 46 height 18
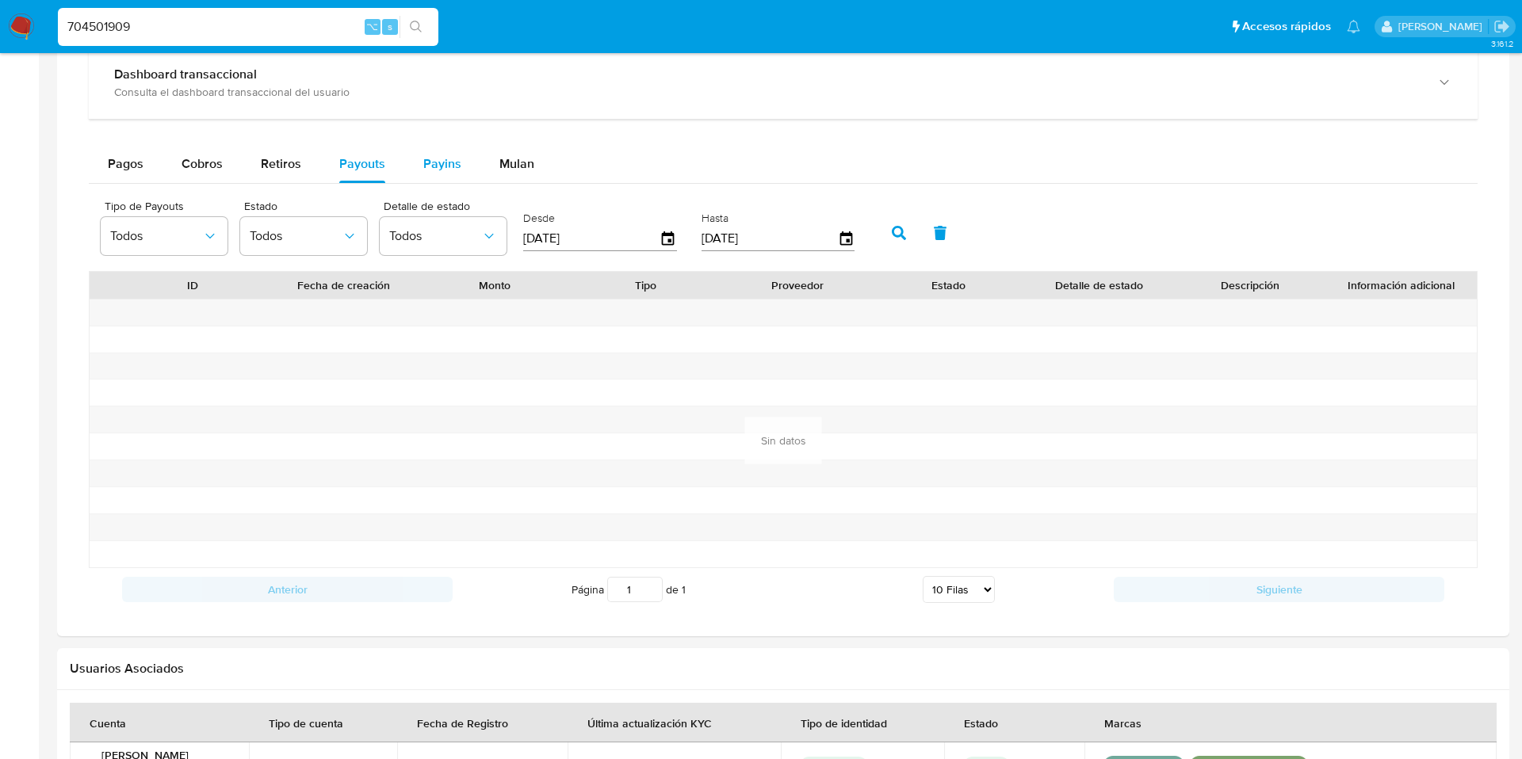
click at [429, 166] on span "Payins" at bounding box center [442, 164] width 38 height 18
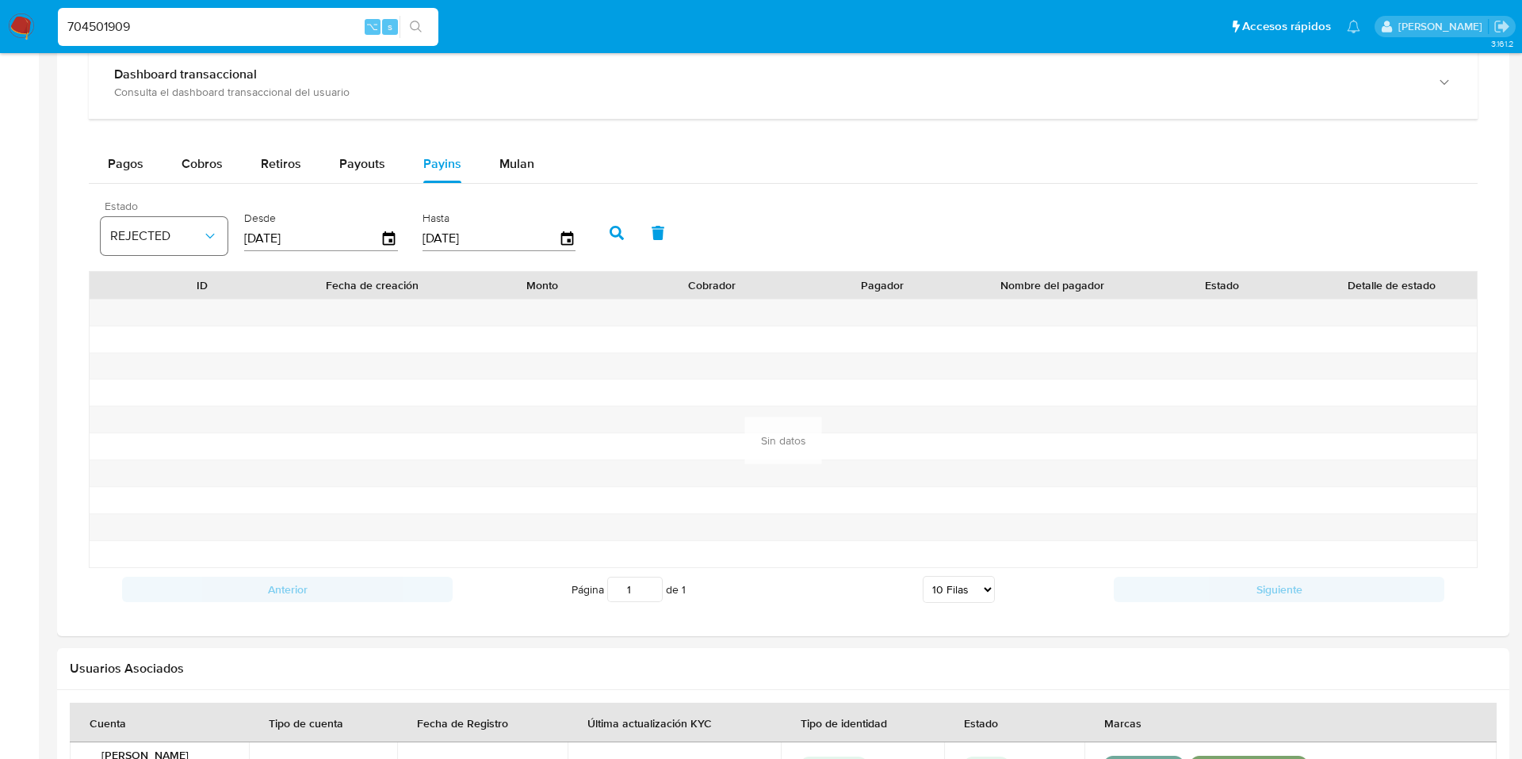
click at [205, 227] on button "REJECTED" at bounding box center [164, 236] width 127 height 38
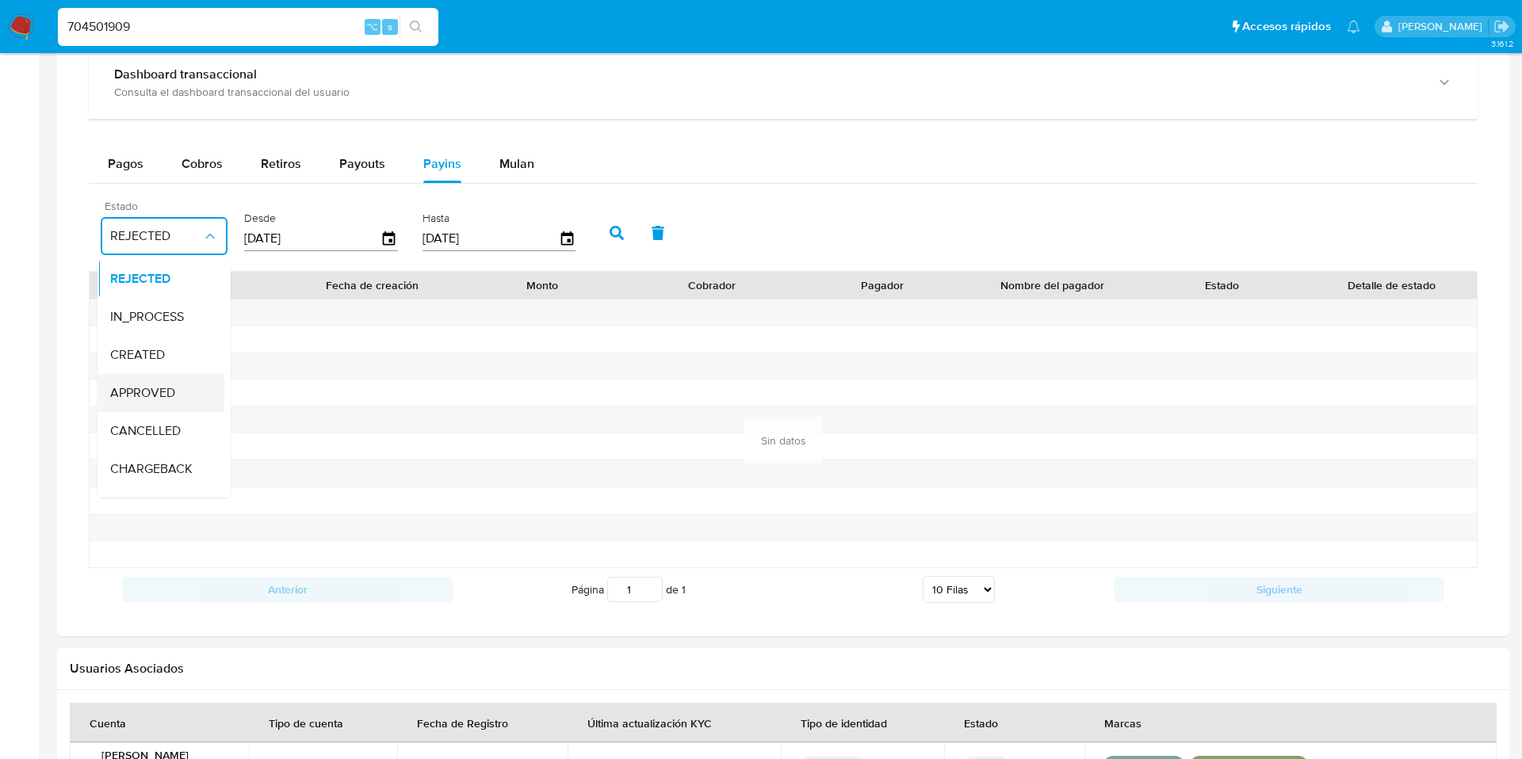
click at [146, 385] on span "APPROVED" at bounding box center [142, 393] width 65 height 16
click at [348, 156] on span "Payouts" at bounding box center [362, 164] width 46 height 18
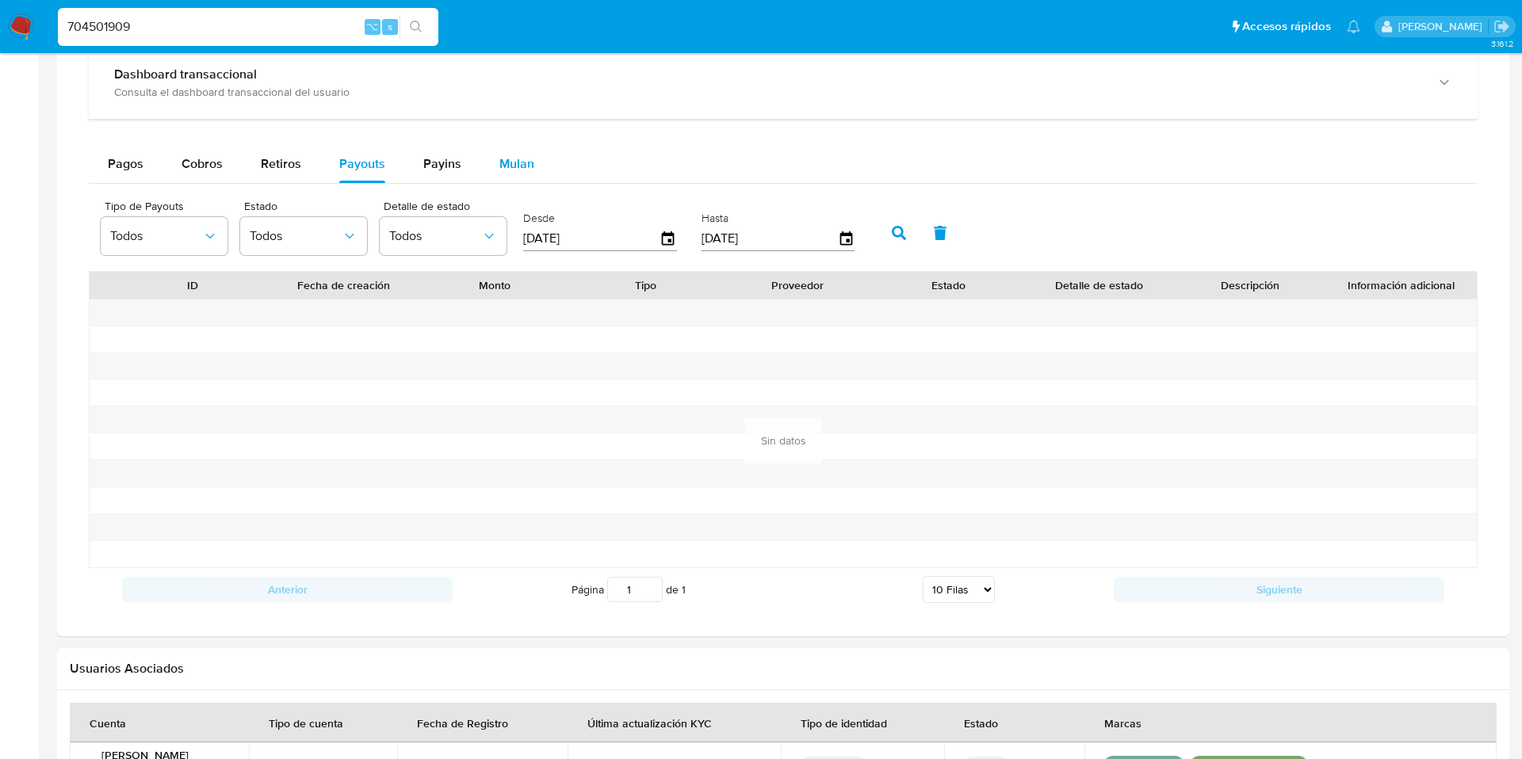
click at [503, 155] on span "Mulan" at bounding box center [516, 164] width 35 height 18
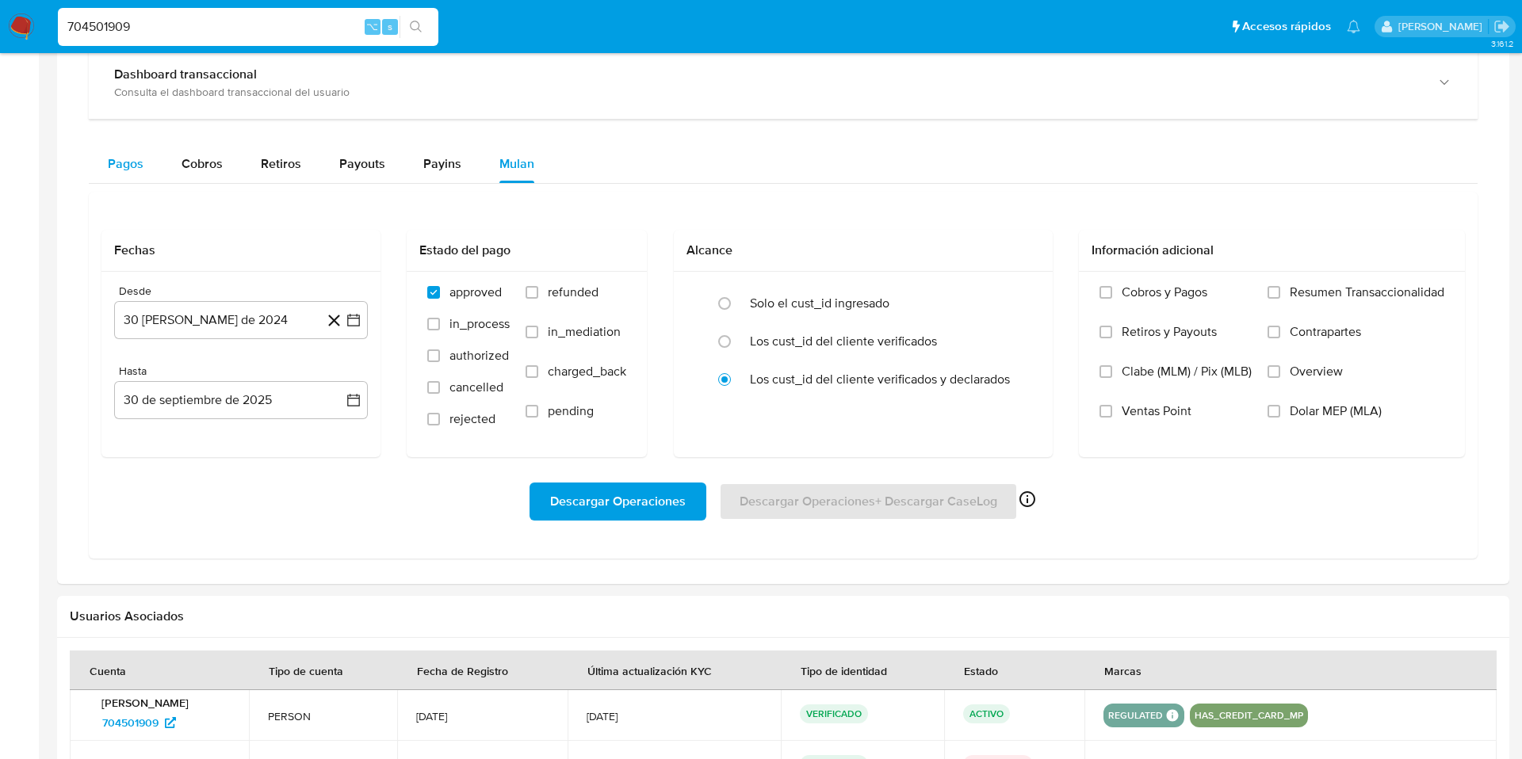
click at [145, 174] on button "Pagos" at bounding box center [126, 164] width 74 height 38
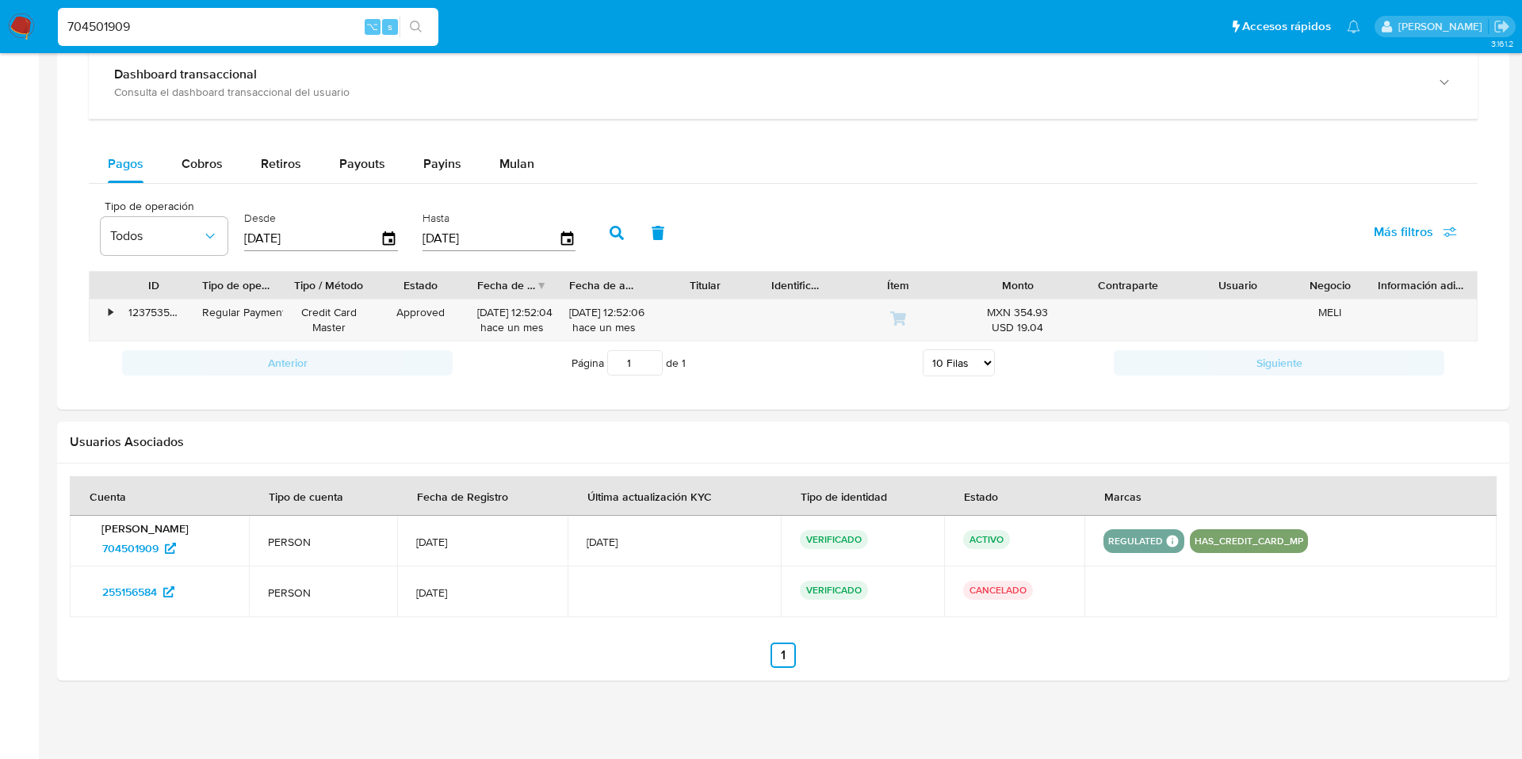
drag, startPoint x: 194, startPoint y: 30, endPoint x: 50, endPoint y: 17, distance: 144.9
click at [46, 19] on nav "Pausado Ver notificaciones 704501909 ⌥ s Accesos rápidos Presiona las siguiente…" at bounding box center [761, 26] width 1522 height 53
paste input "46403707"
type input "746403707"
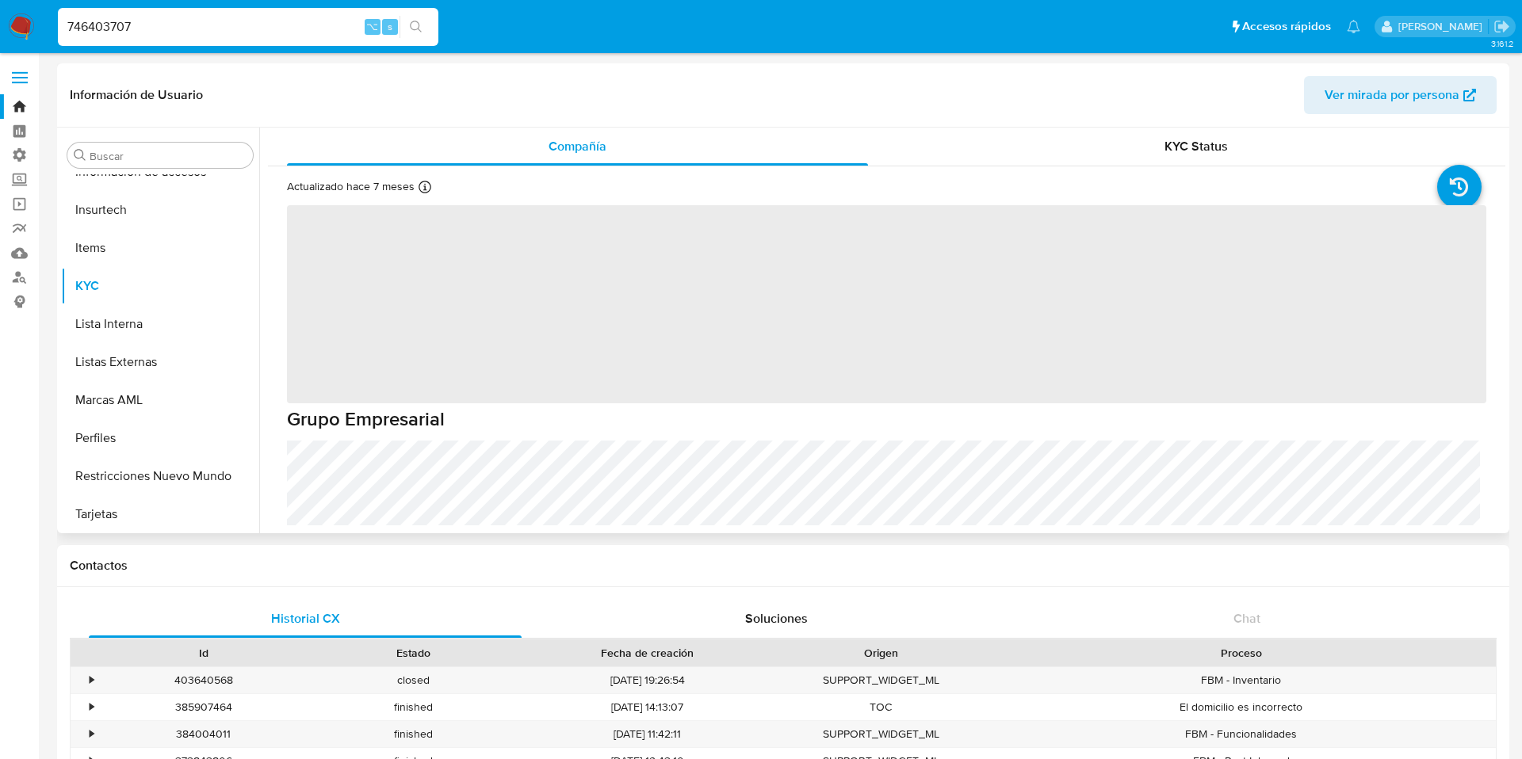
scroll to position [746, 0]
select select "10"
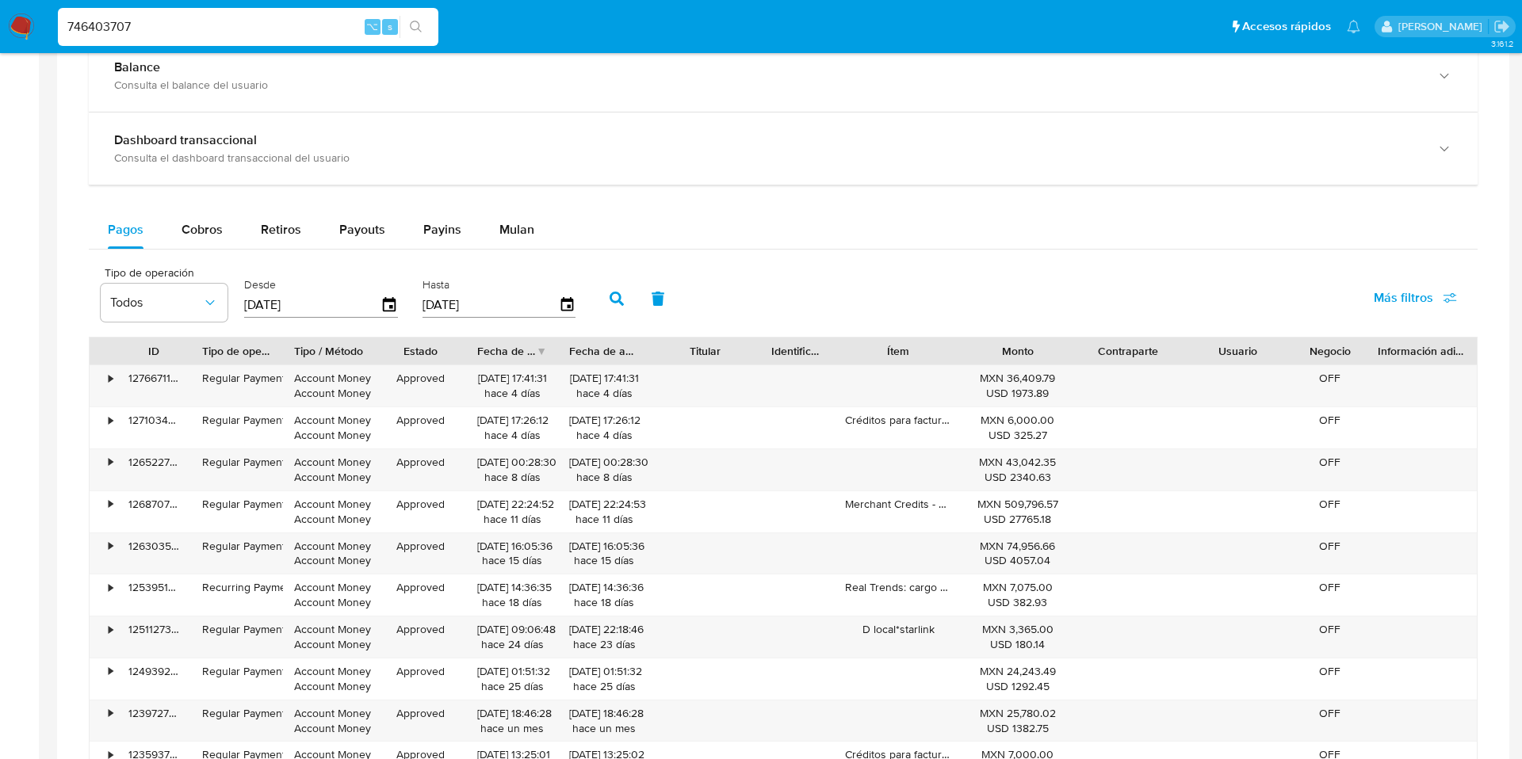
scroll to position [692, 0]
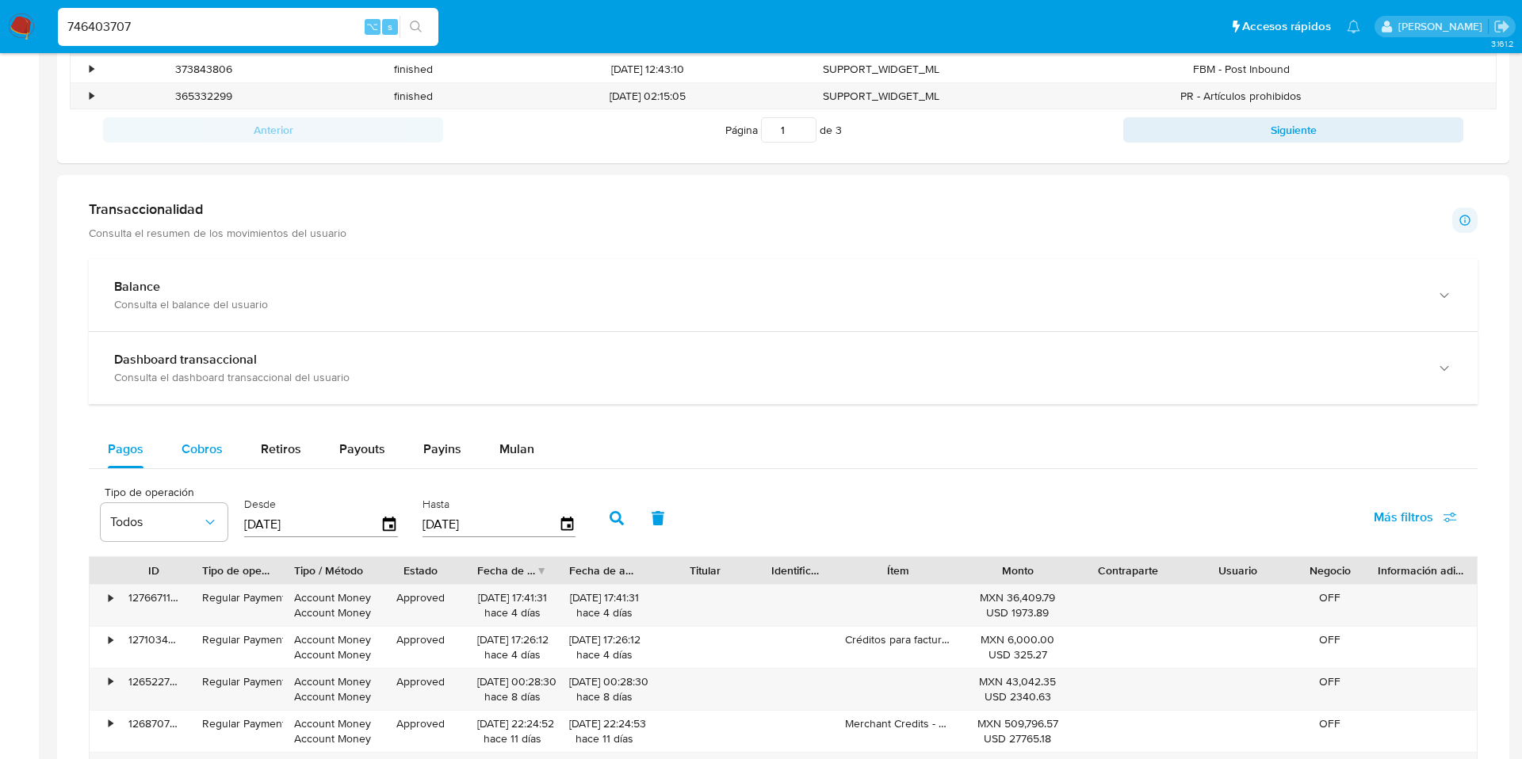
click at [183, 458] on div "Cobros" at bounding box center [202, 449] width 41 height 38
select select "10"
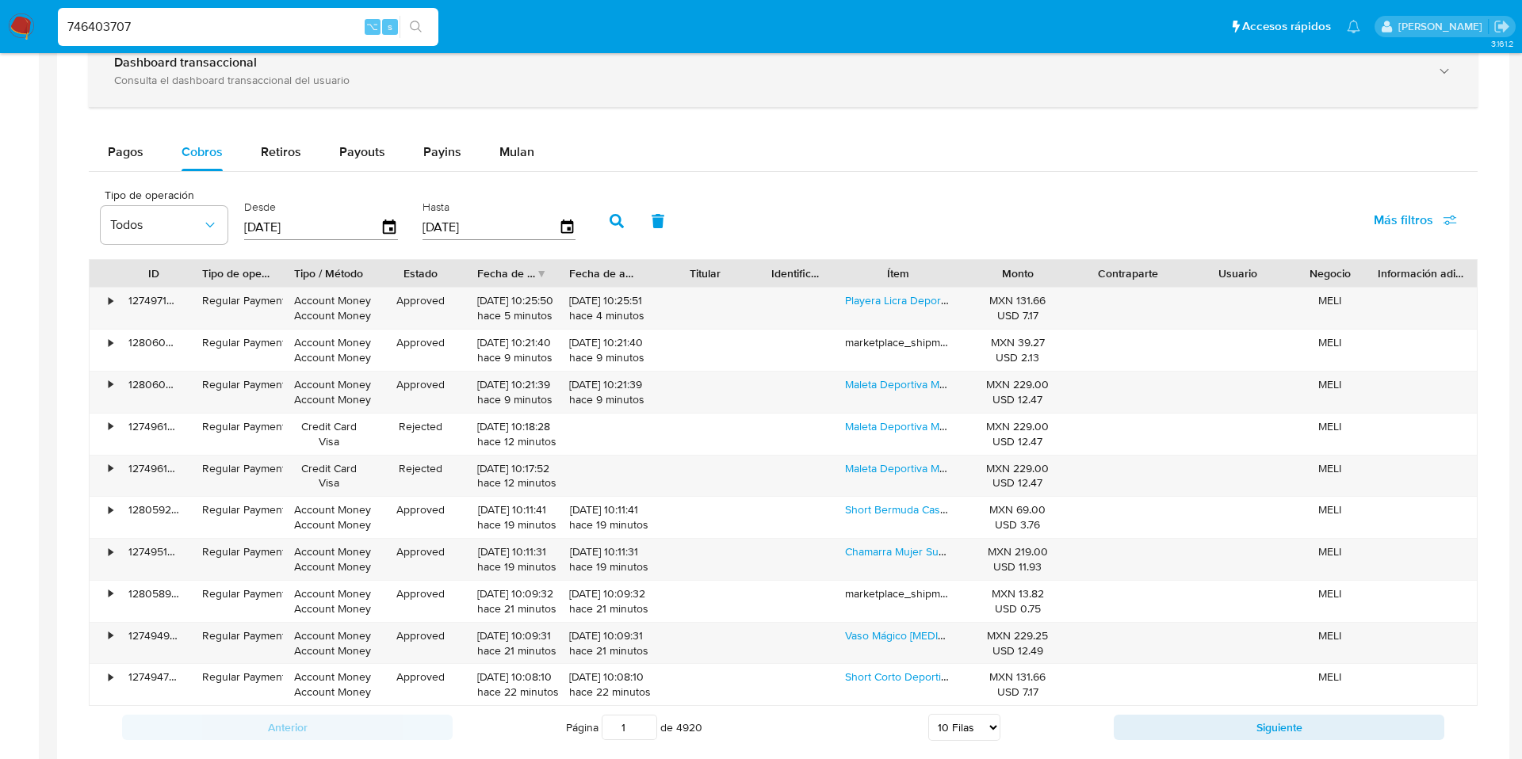
scroll to position [991, 0]
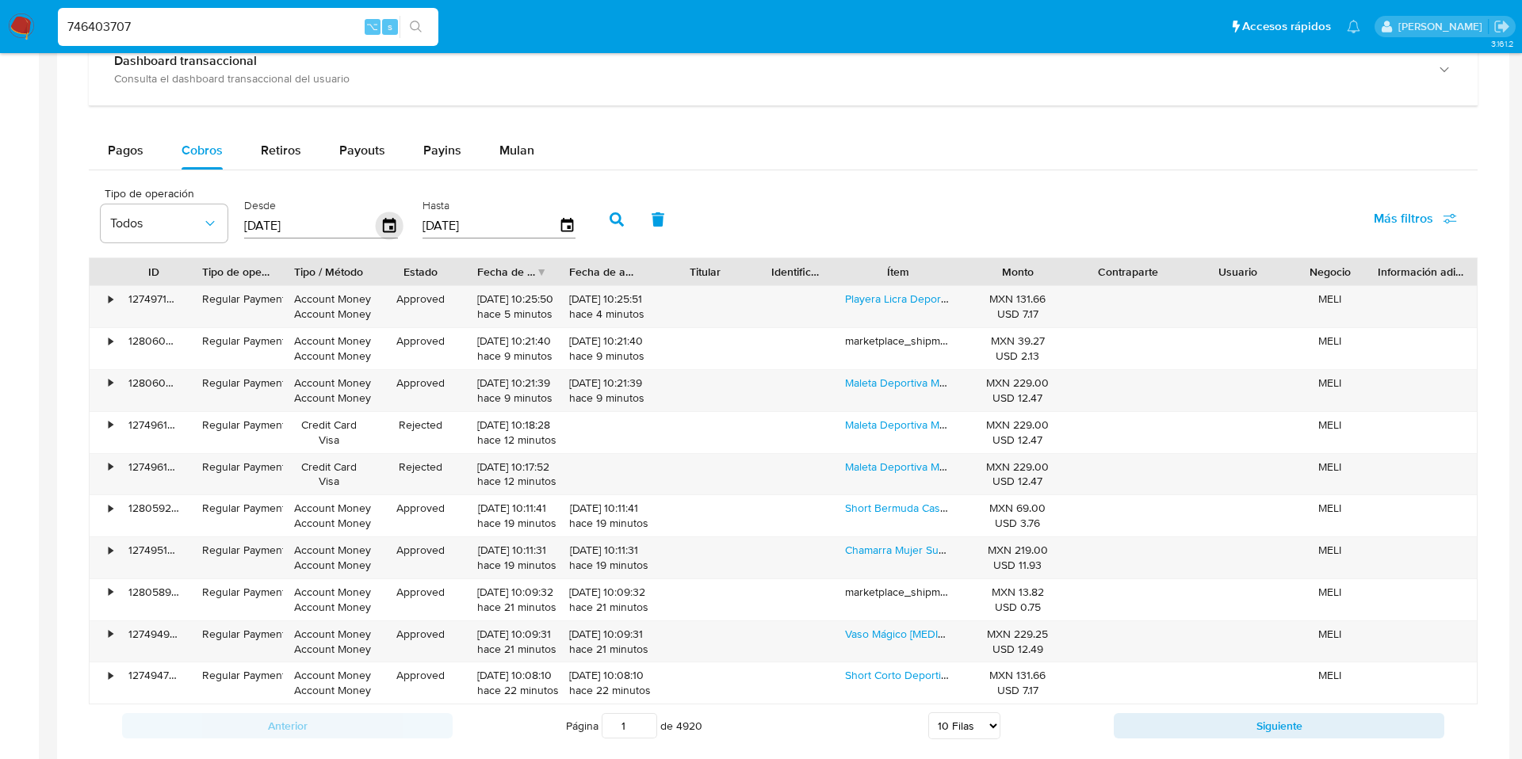
click at [396, 220] on icon "button" at bounding box center [390, 226] width 28 height 28
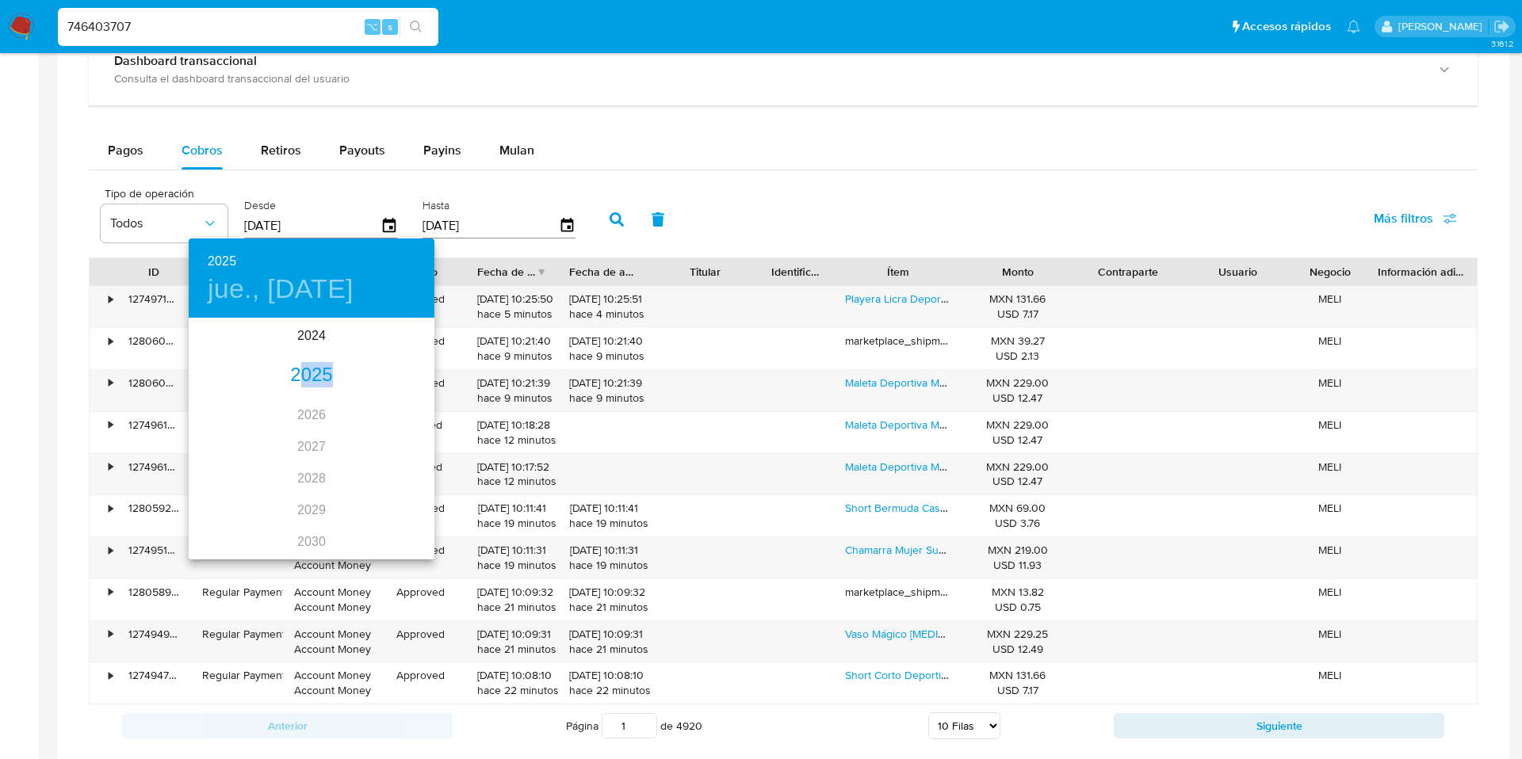
click at [305, 387] on div "2025" at bounding box center [312, 376] width 246 height 32
click at [314, 465] on div "ago." at bounding box center [311, 468] width 82 height 59
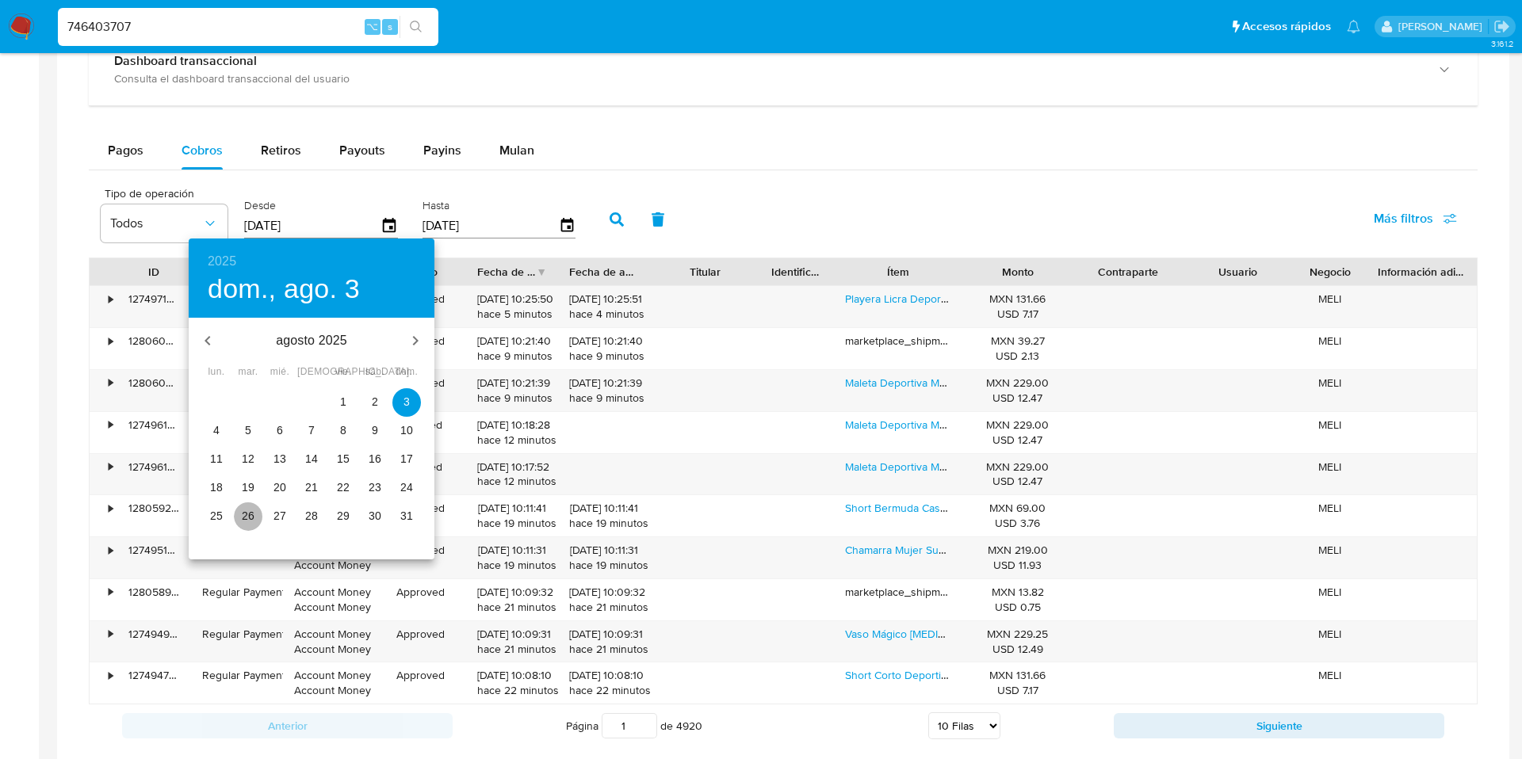
click at [235, 516] on span "26" at bounding box center [248, 516] width 29 height 16
type input "26/08/2025"
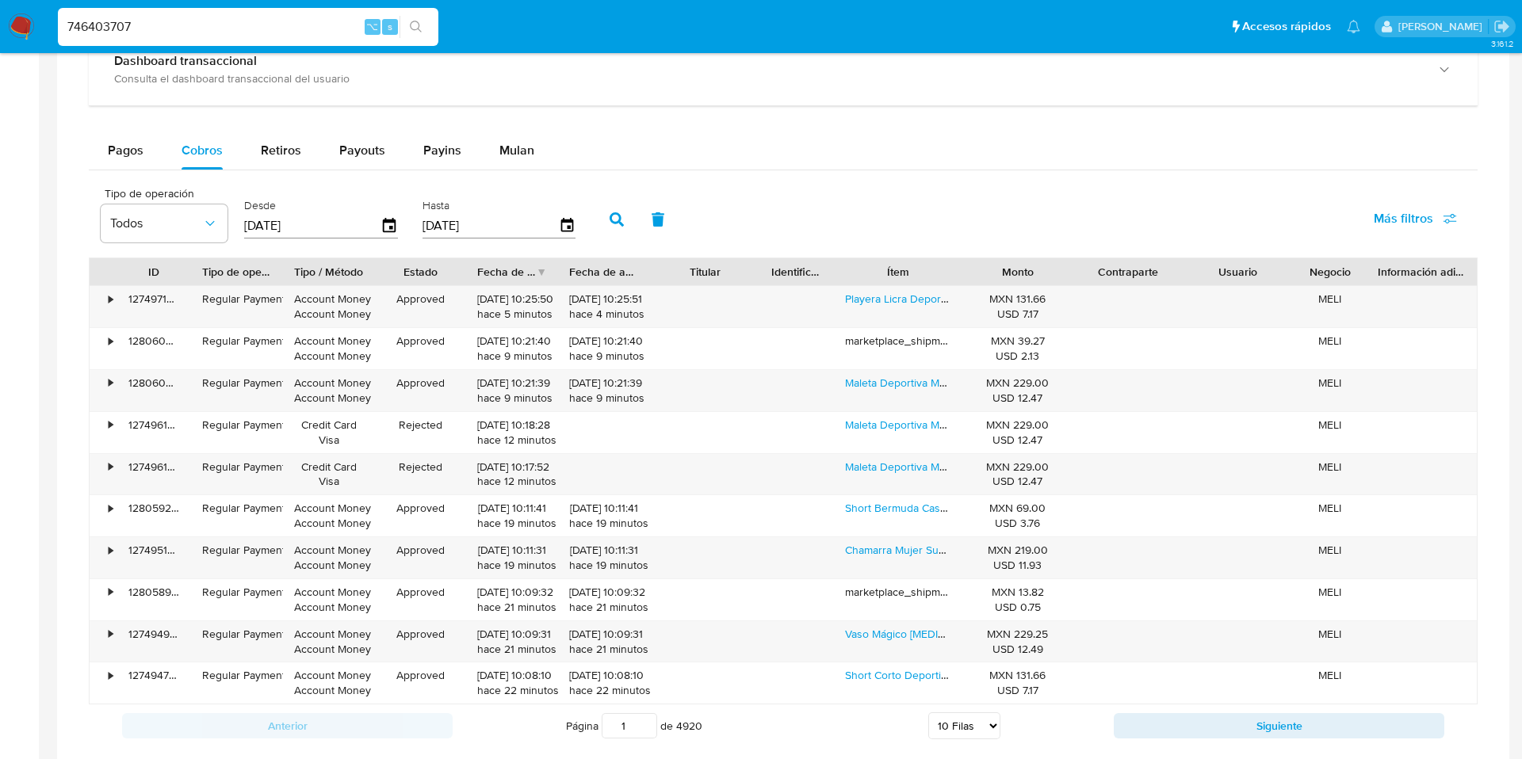
click at [533, 235] on input "[DATE]" at bounding box center [490, 225] width 136 height 25
click at [560, 226] on icon "button" at bounding box center [567, 226] width 28 height 28
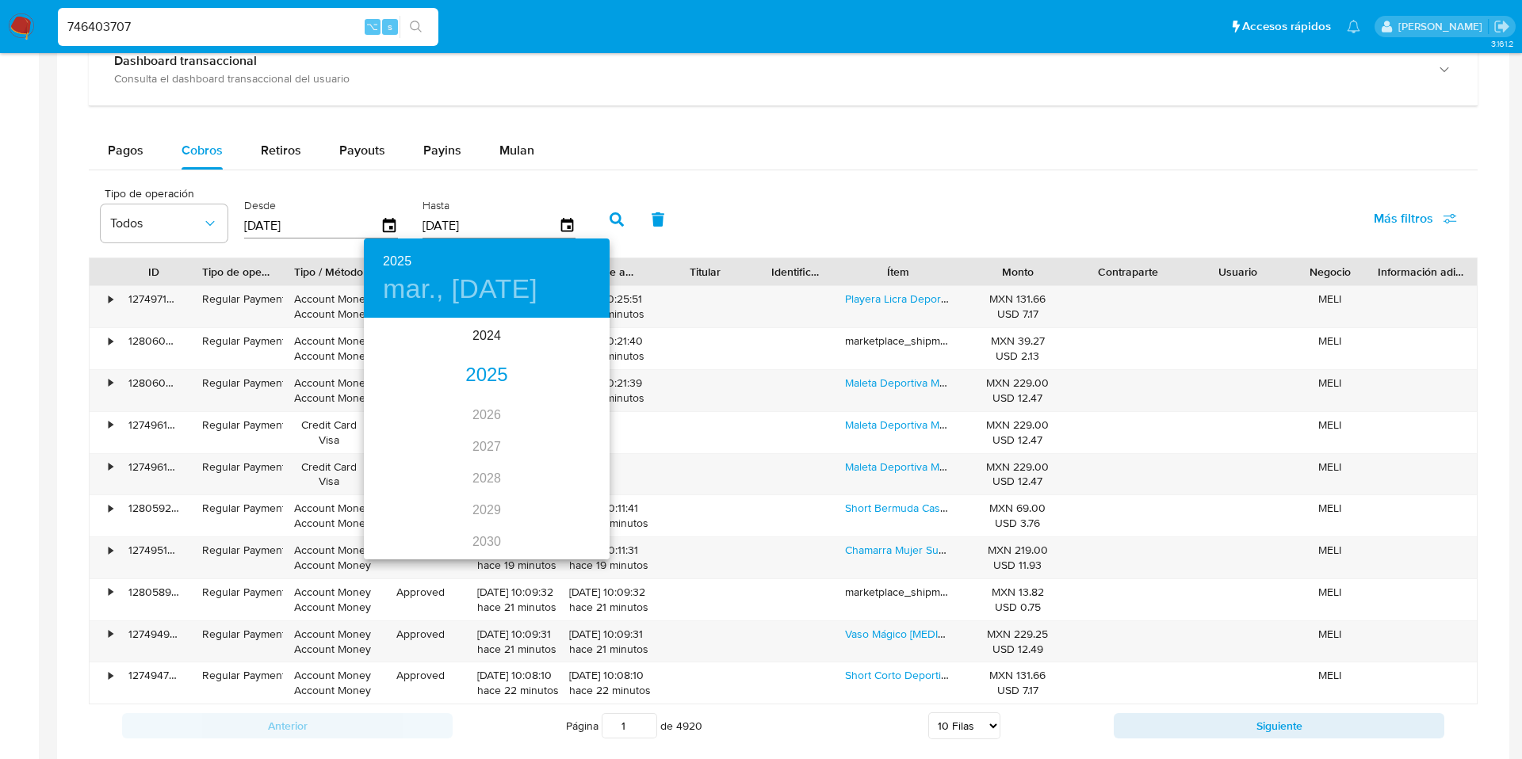
click at [492, 377] on div "2025" at bounding box center [487, 376] width 246 height 32
click at [480, 472] on div "ago." at bounding box center [486, 468] width 82 height 59
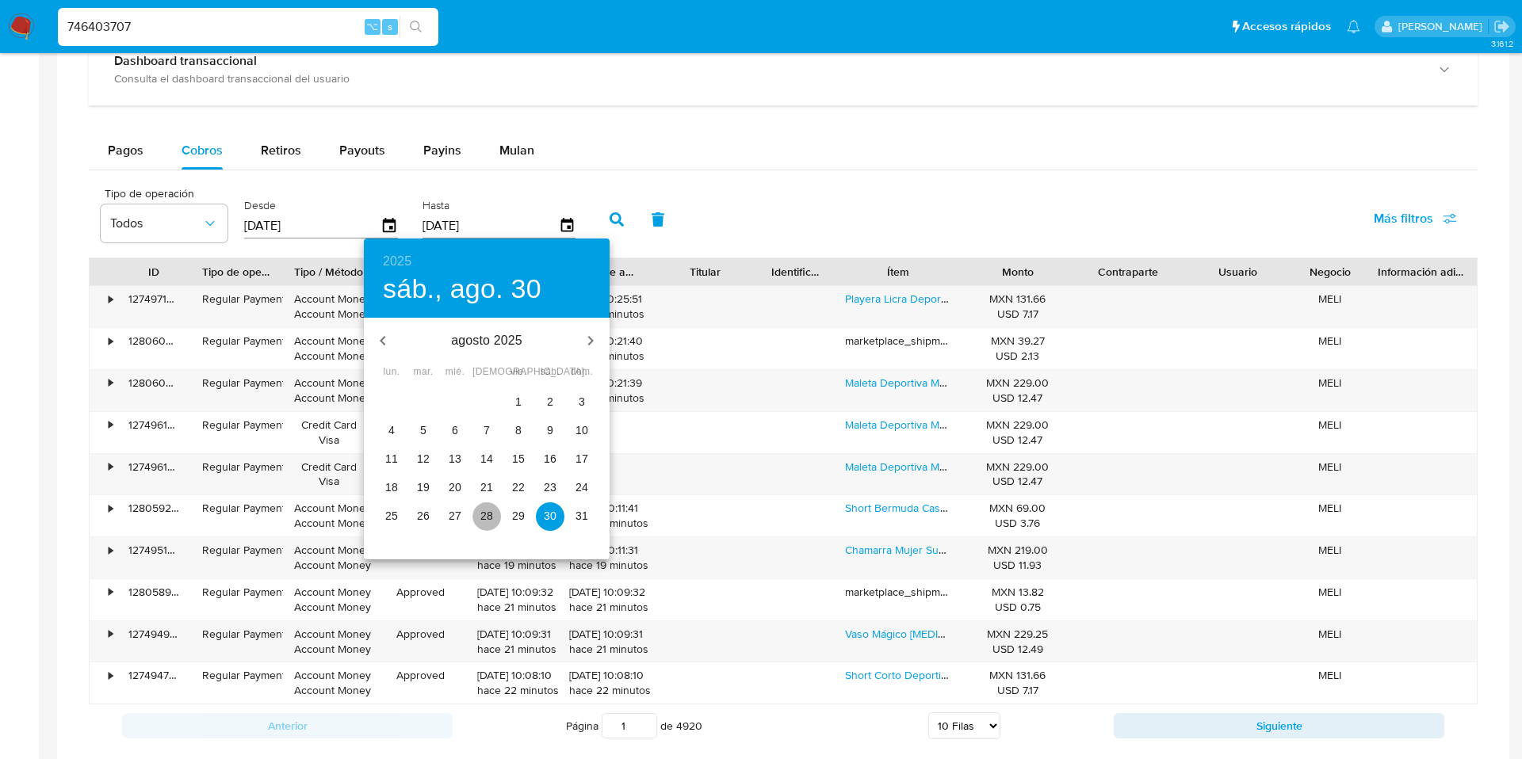
click at [489, 513] on p "28" at bounding box center [486, 516] width 13 height 16
type input "28/08/2025"
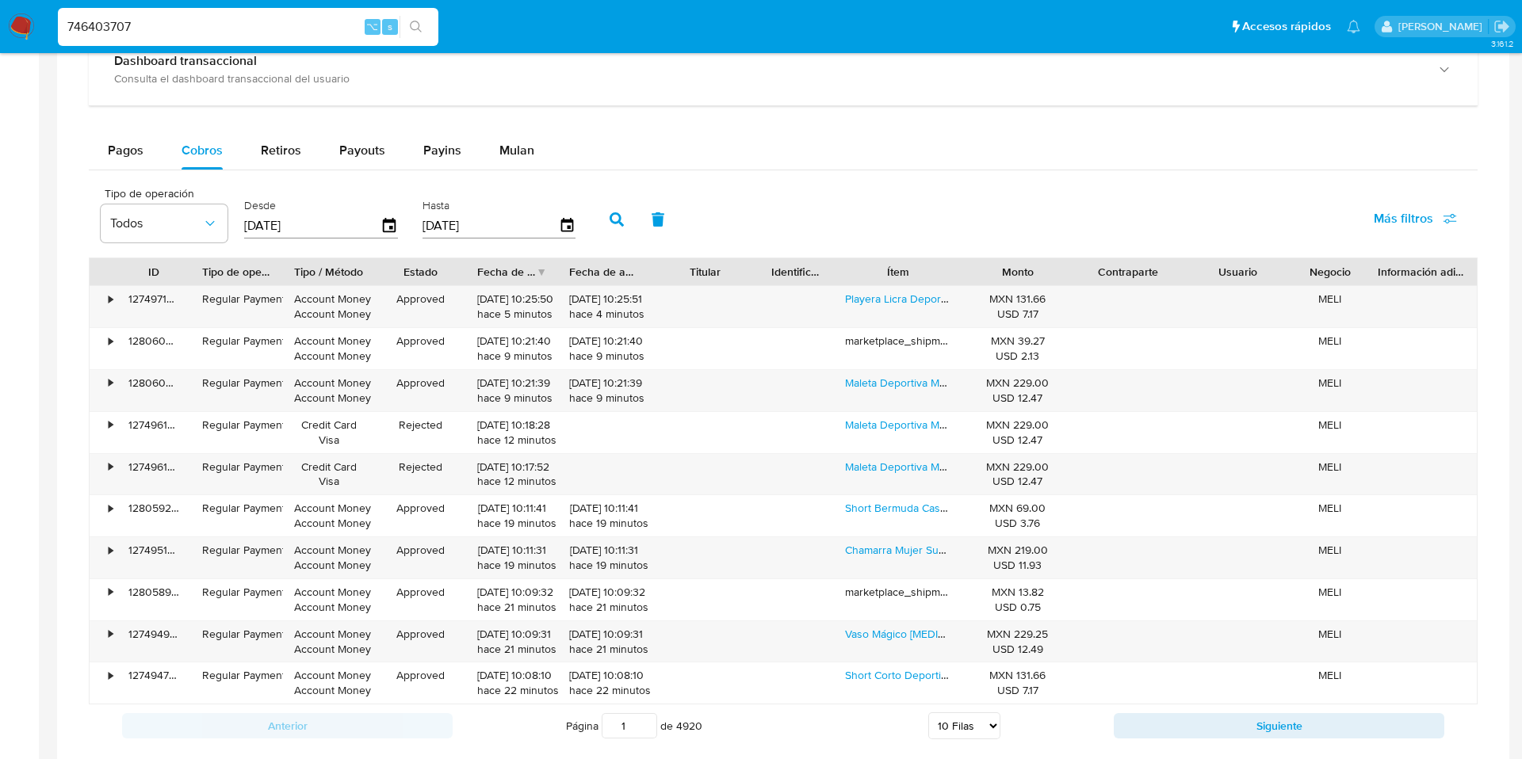
click at [598, 221] on button "button" at bounding box center [616, 220] width 41 height 38
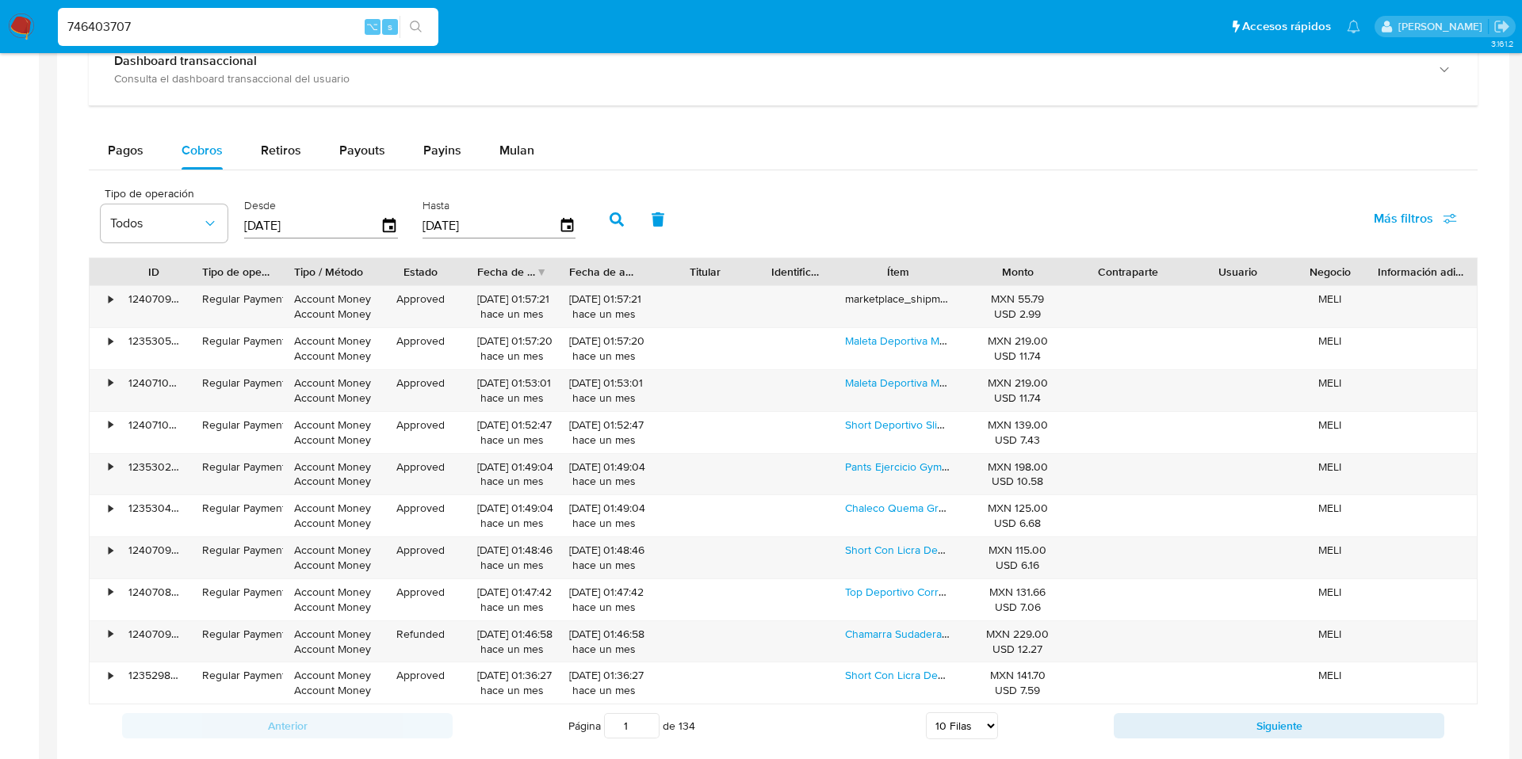
click at [611, 212] on icon "button" at bounding box center [617, 219] width 14 height 14
click at [1439, 224] on span "Más filtros" at bounding box center [1415, 218] width 83 height 35
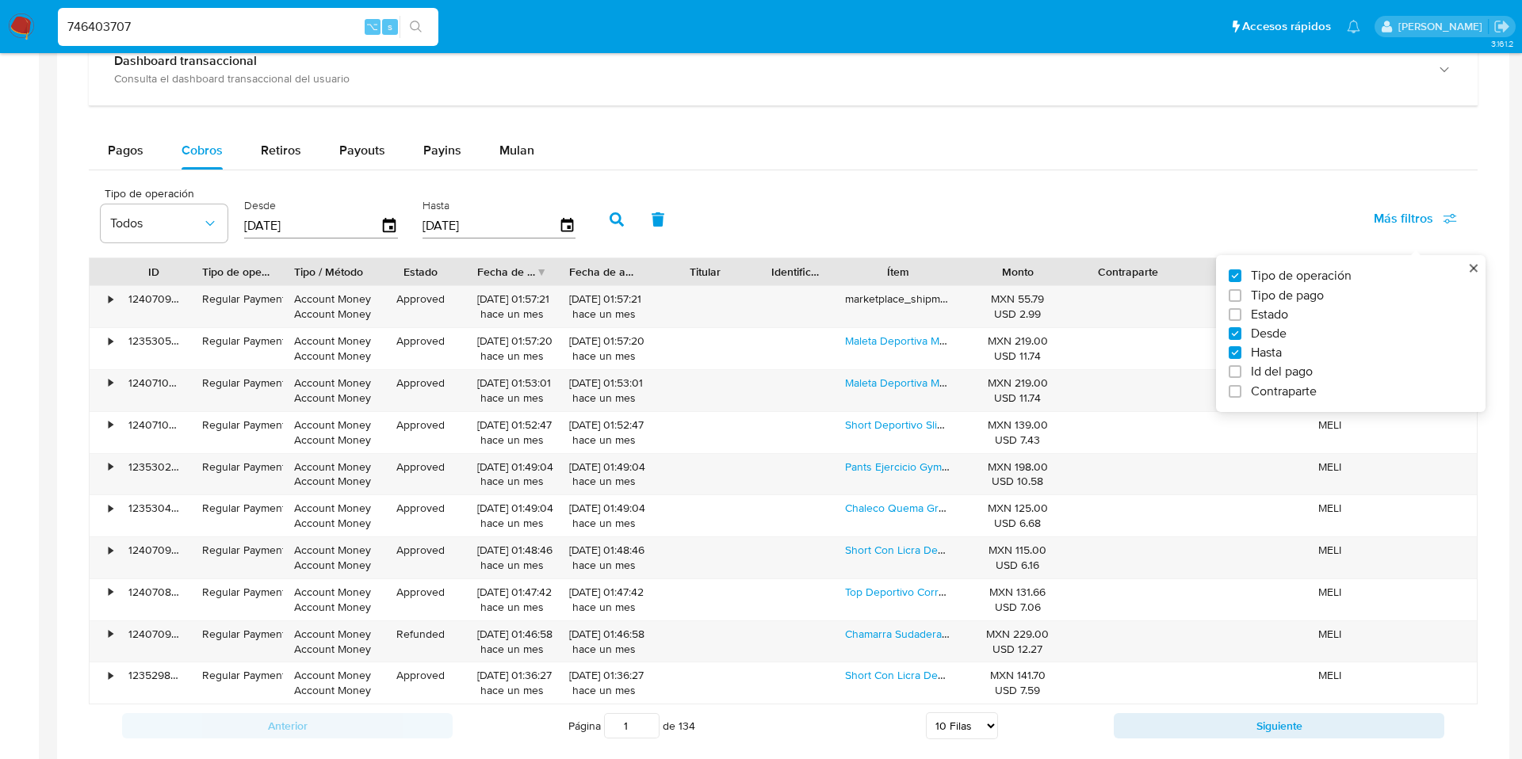
click at [1302, 368] on span "Id del pago" at bounding box center [1282, 372] width 62 height 16
click at [1241, 368] on input "Id del pago" at bounding box center [1235, 371] width 13 height 13
checkbox input "true"
click at [698, 217] on input "number" at bounding box center [673, 224] width 155 height 21
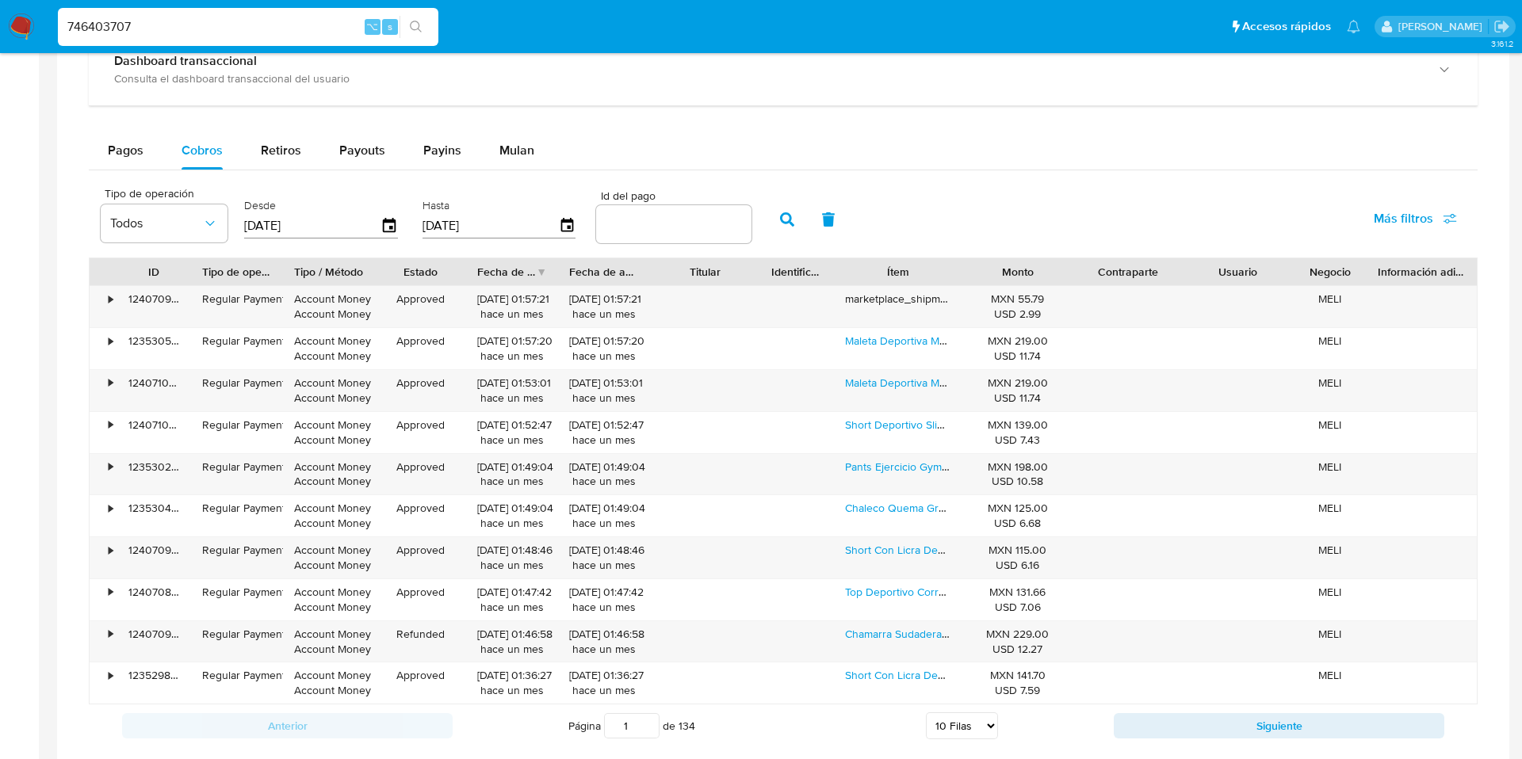
click at [687, 224] on input "number" at bounding box center [673, 224] width 155 height 21
paste input "122885619413"
type input "122885619413"
click at [767, 231] on button "button" at bounding box center [787, 220] width 41 height 38
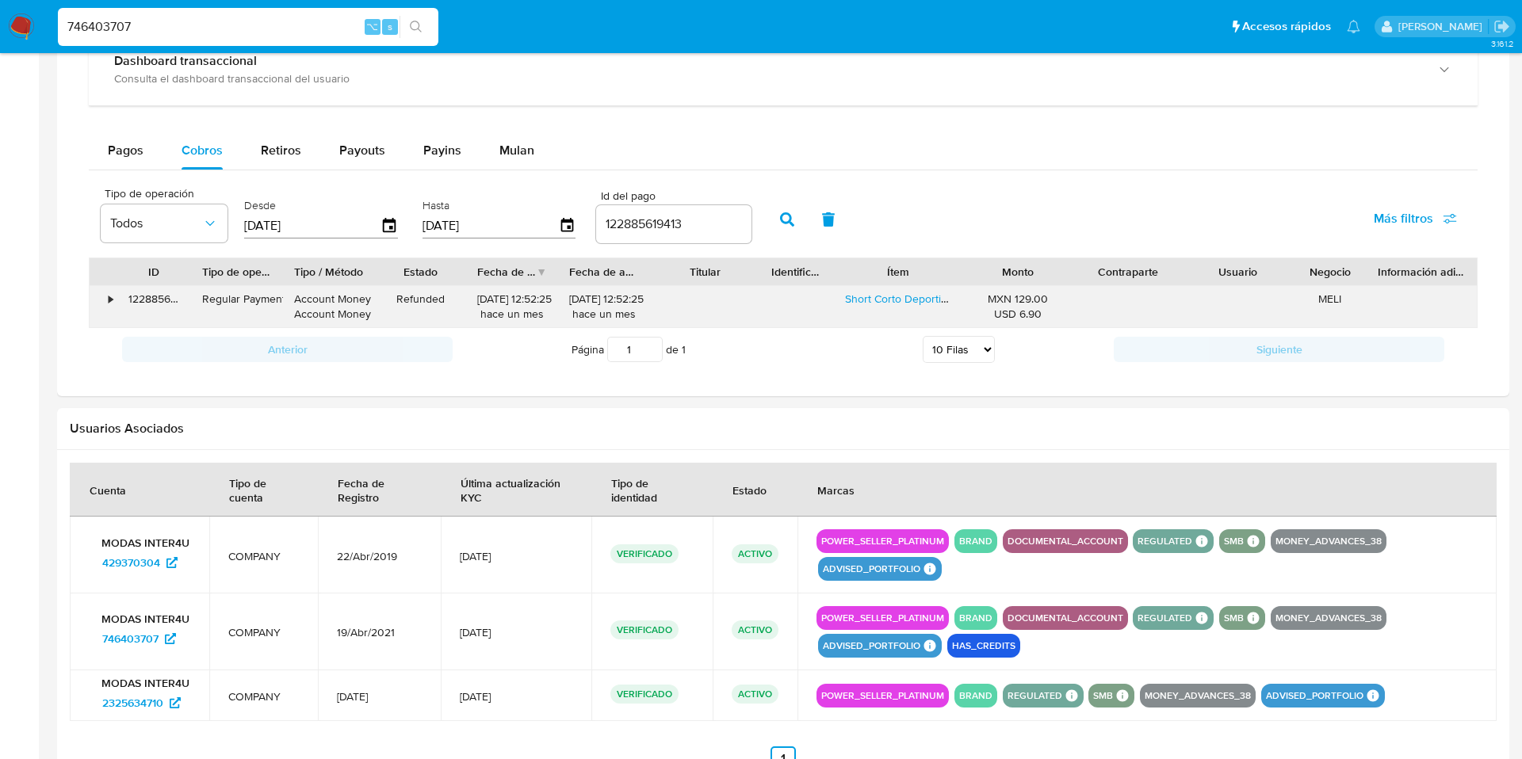
click at [105, 302] on div "•" at bounding box center [104, 306] width 28 height 41
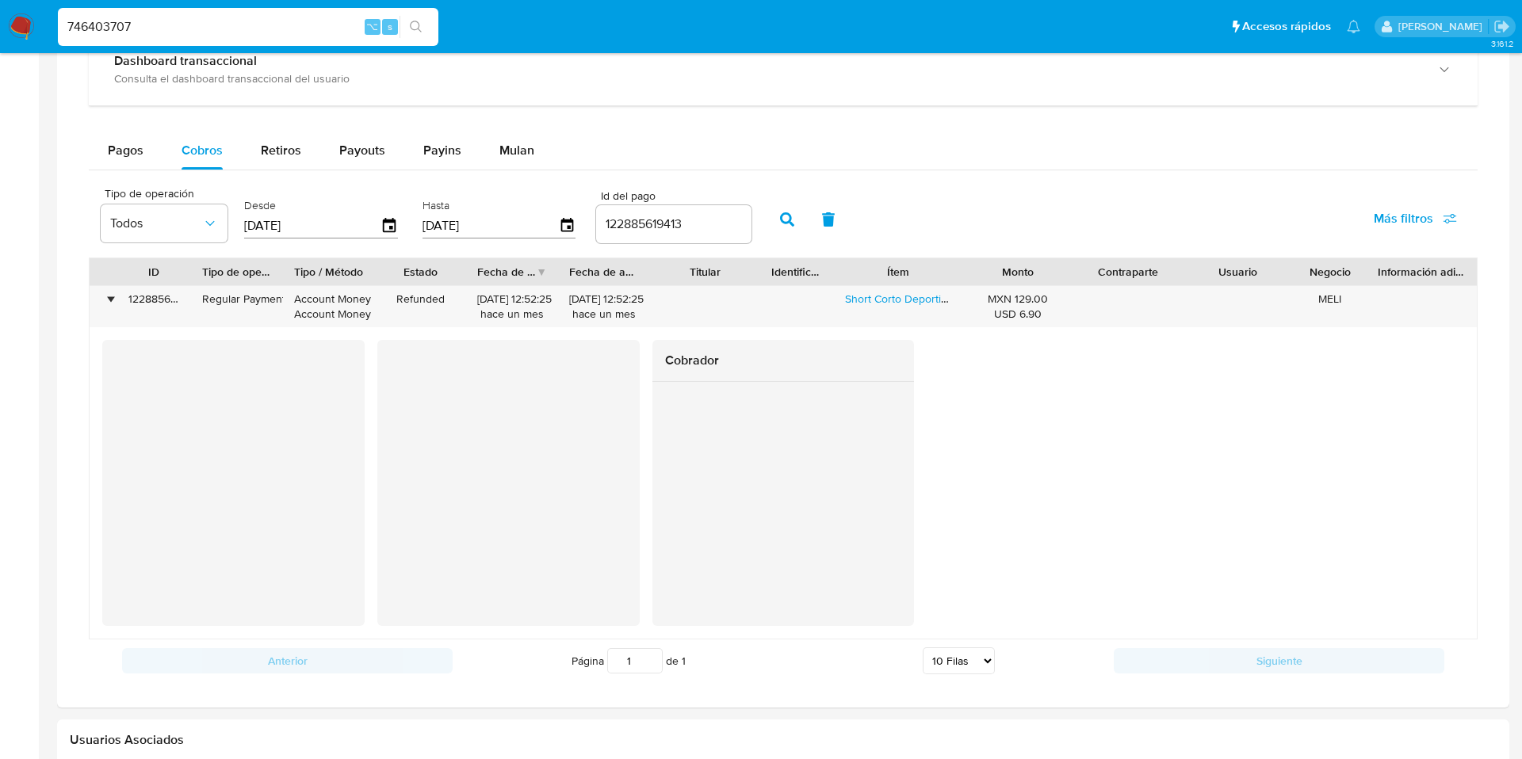
click at [140, 24] on input "746403707" at bounding box center [248, 27] width 380 height 21
paste input "229392056"
type input "229392056"
click at [410, 29] on icon "search-icon" at bounding box center [416, 27] width 13 height 13
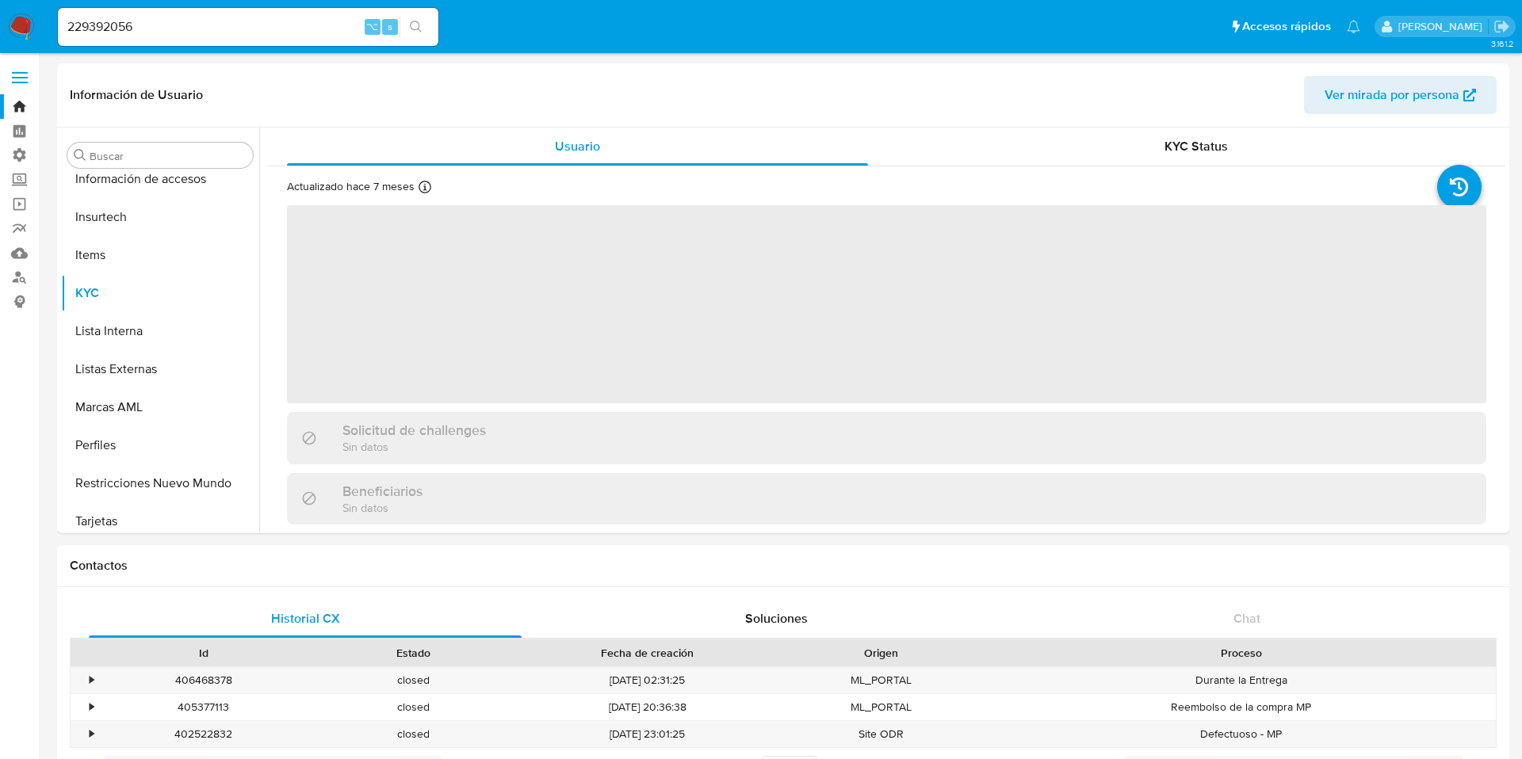
scroll to position [746, 0]
select select "10"
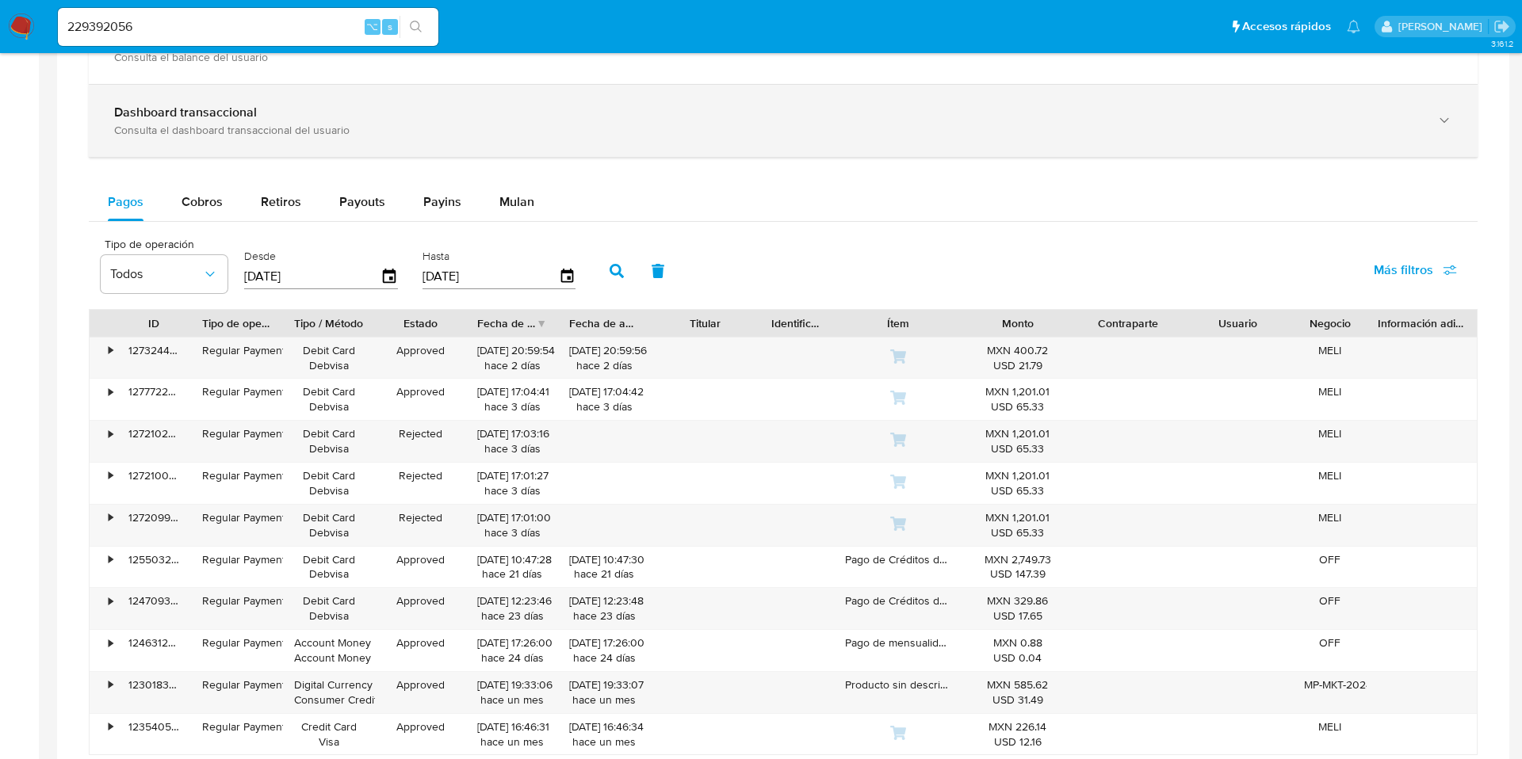
scroll to position [885, 0]
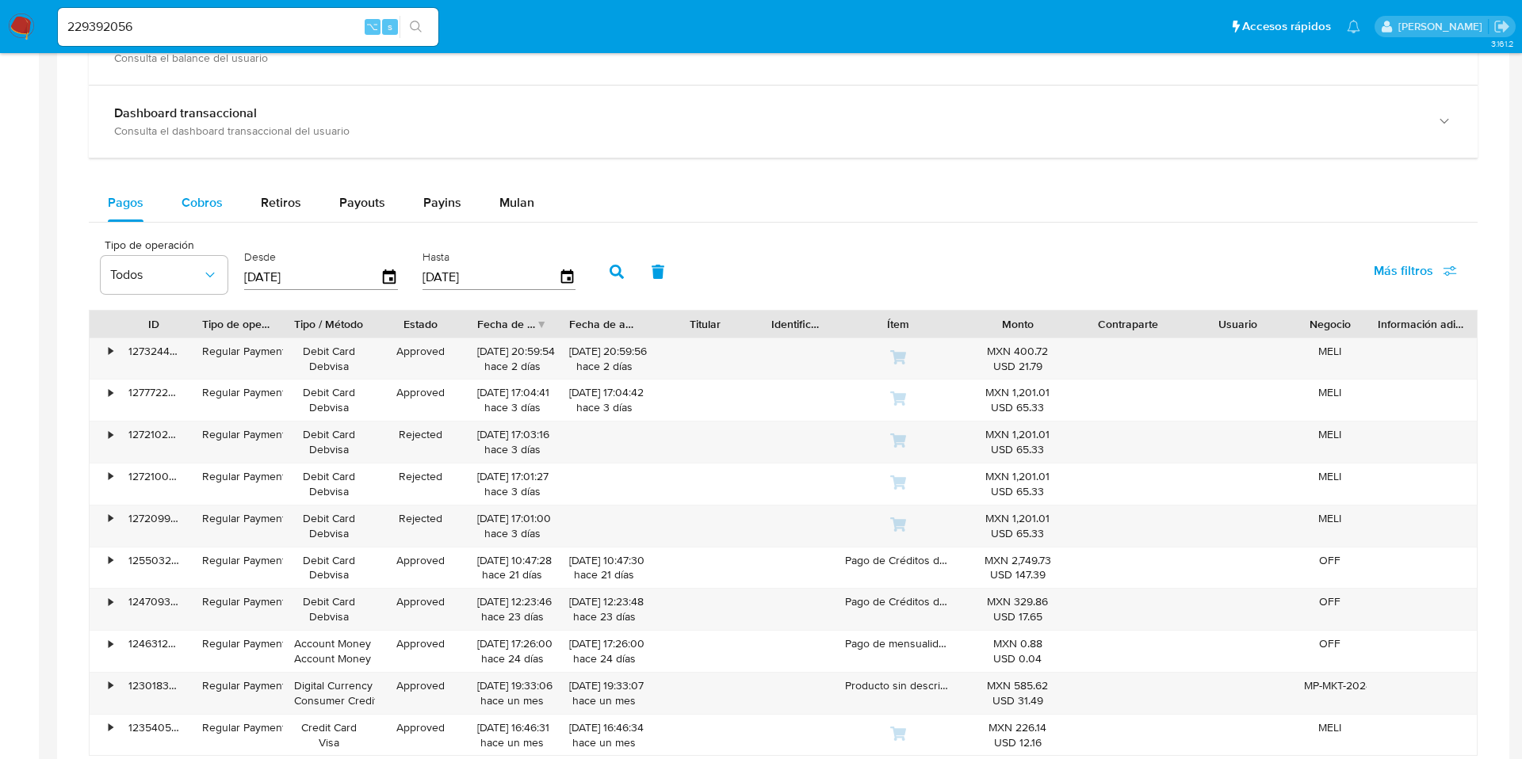
click at [185, 209] on span "Cobros" at bounding box center [202, 202] width 41 height 18
select select "10"
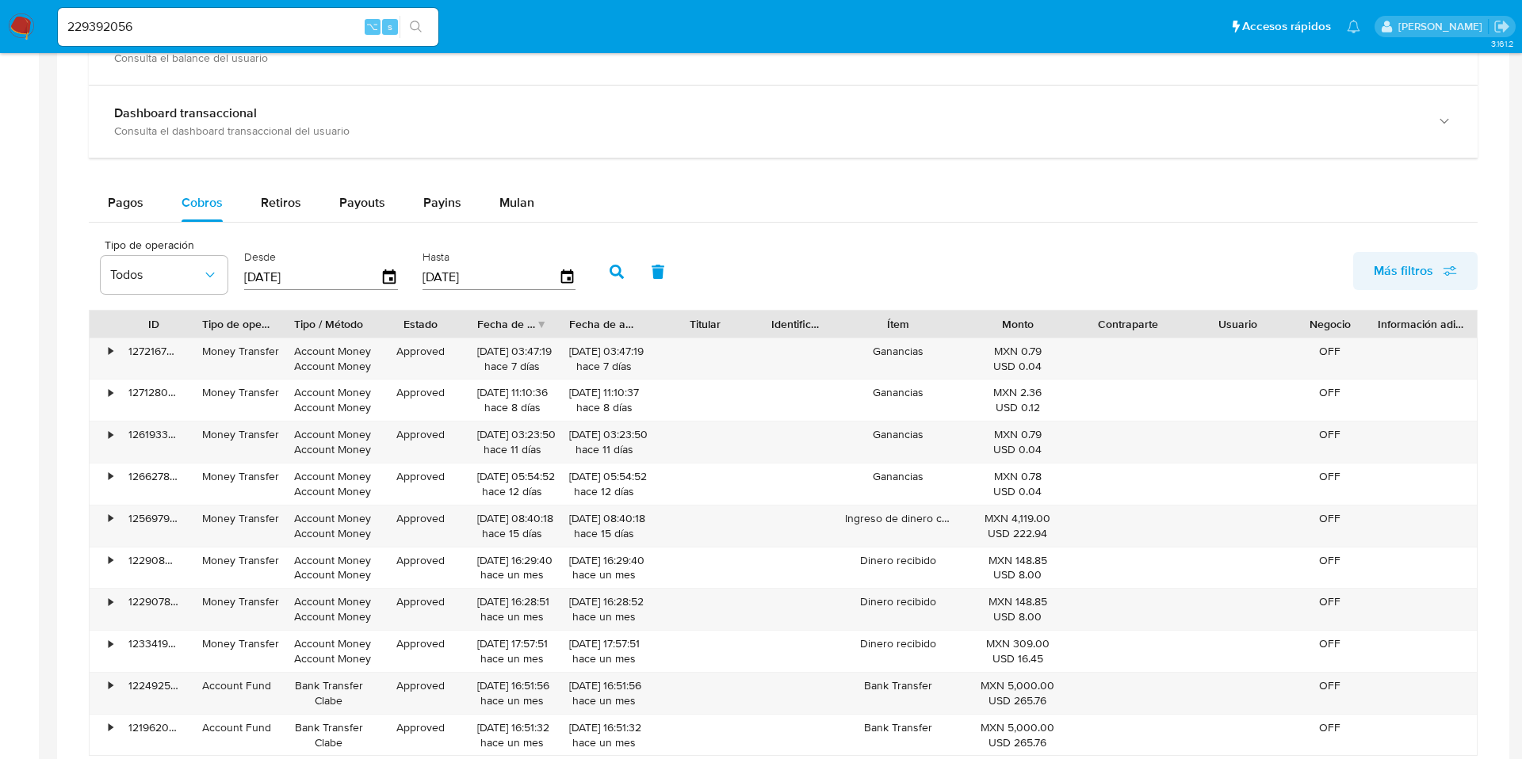
click at [1421, 268] on span "Más filtros" at bounding box center [1403, 271] width 59 height 38
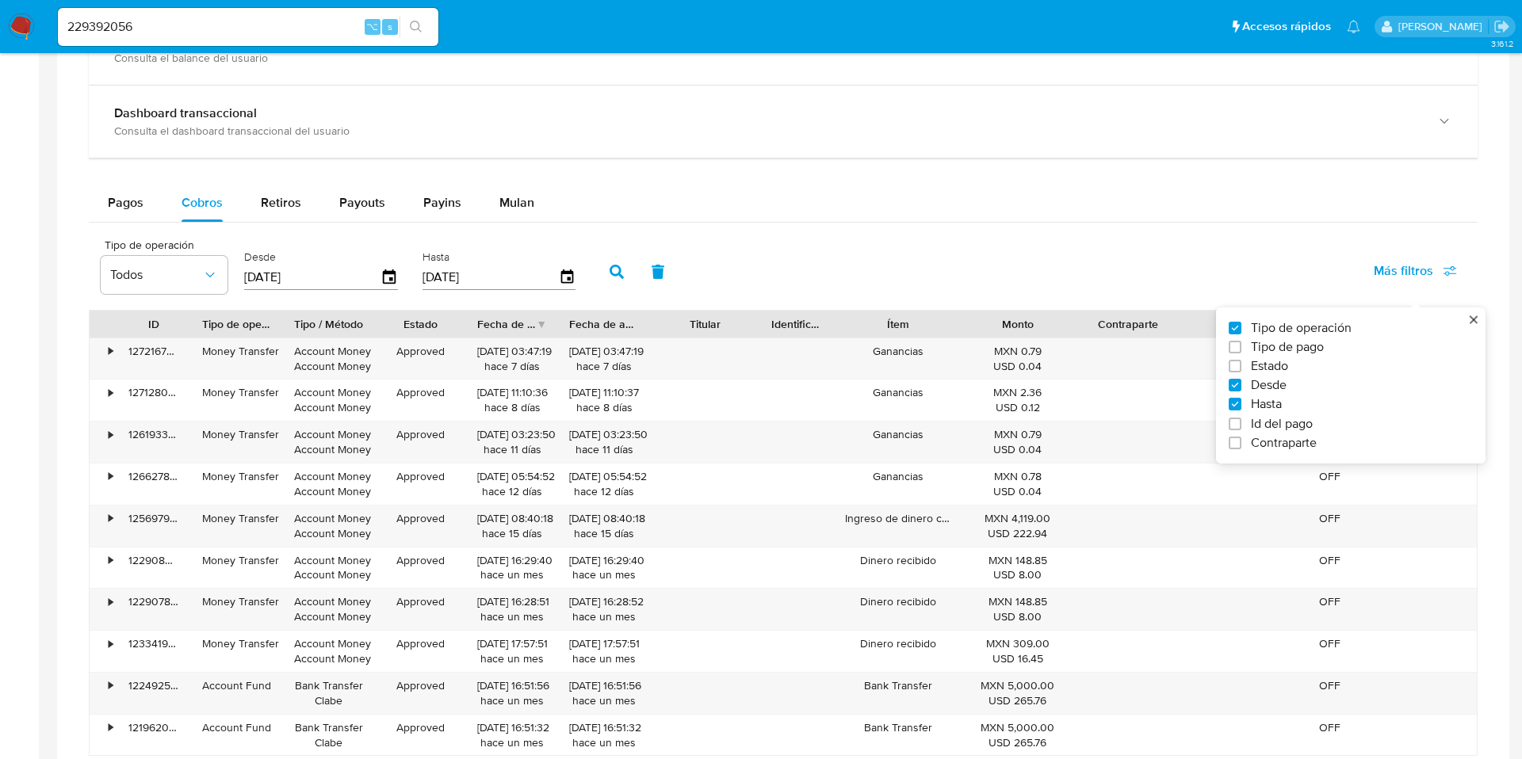
click at [1286, 426] on span "Id del pago" at bounding box center [1282, 424] width 62 height 16
click at [1241, 426] on input "Id del pago" at bounding box center [1235, 424] width 13 height 13
checkbox input "true"
click at [603, 295] on div "Id del pago" at bounding box center [673, 270] width 155 height 56
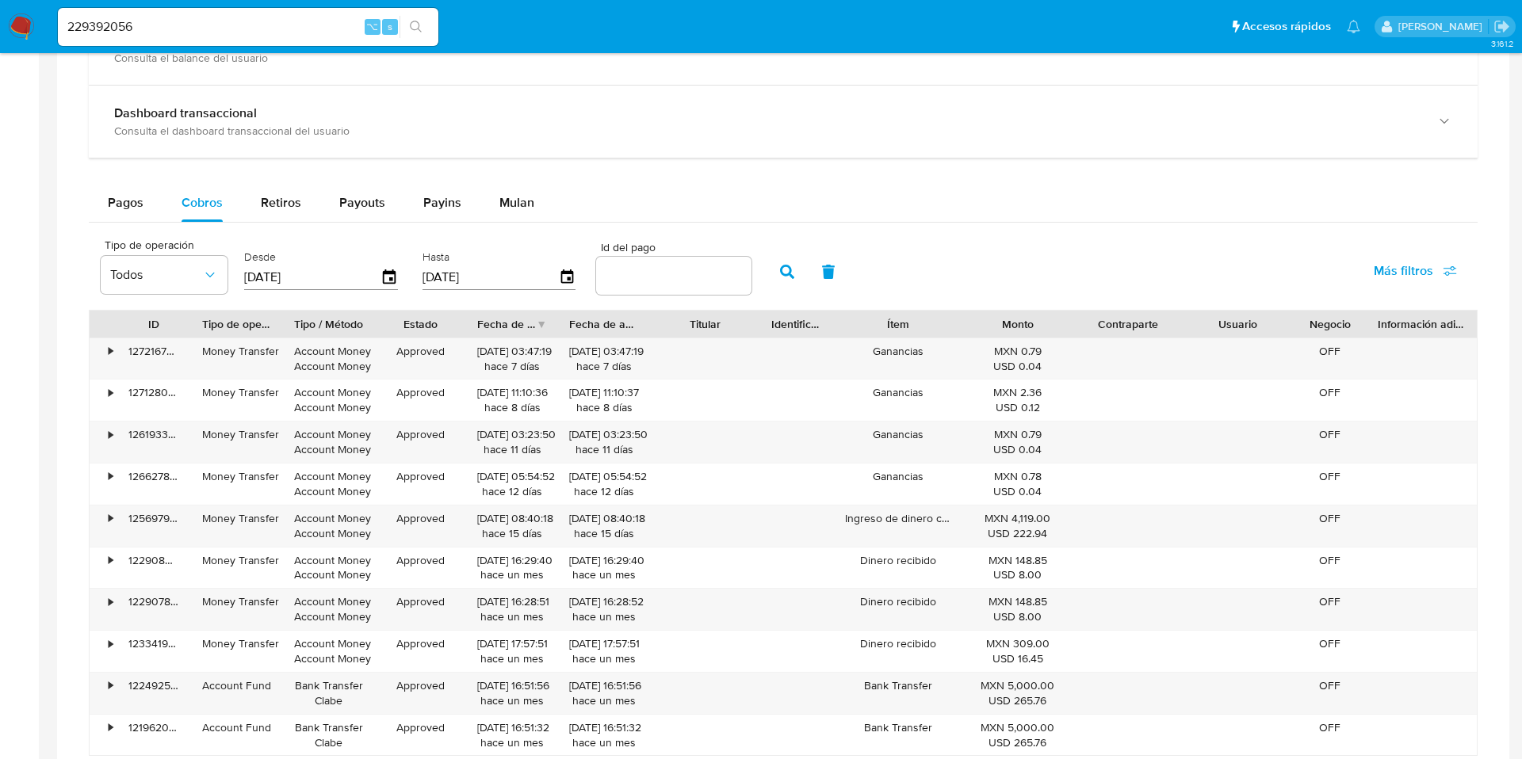
click at [618, 285] on input "number" at bounding box center [673, 276] width 155 height 21
paste input "2053836859350"
type input "2053836859350"
click at [780, 273] on icon "button" at bounding box center [787, 272] width 14 height 14
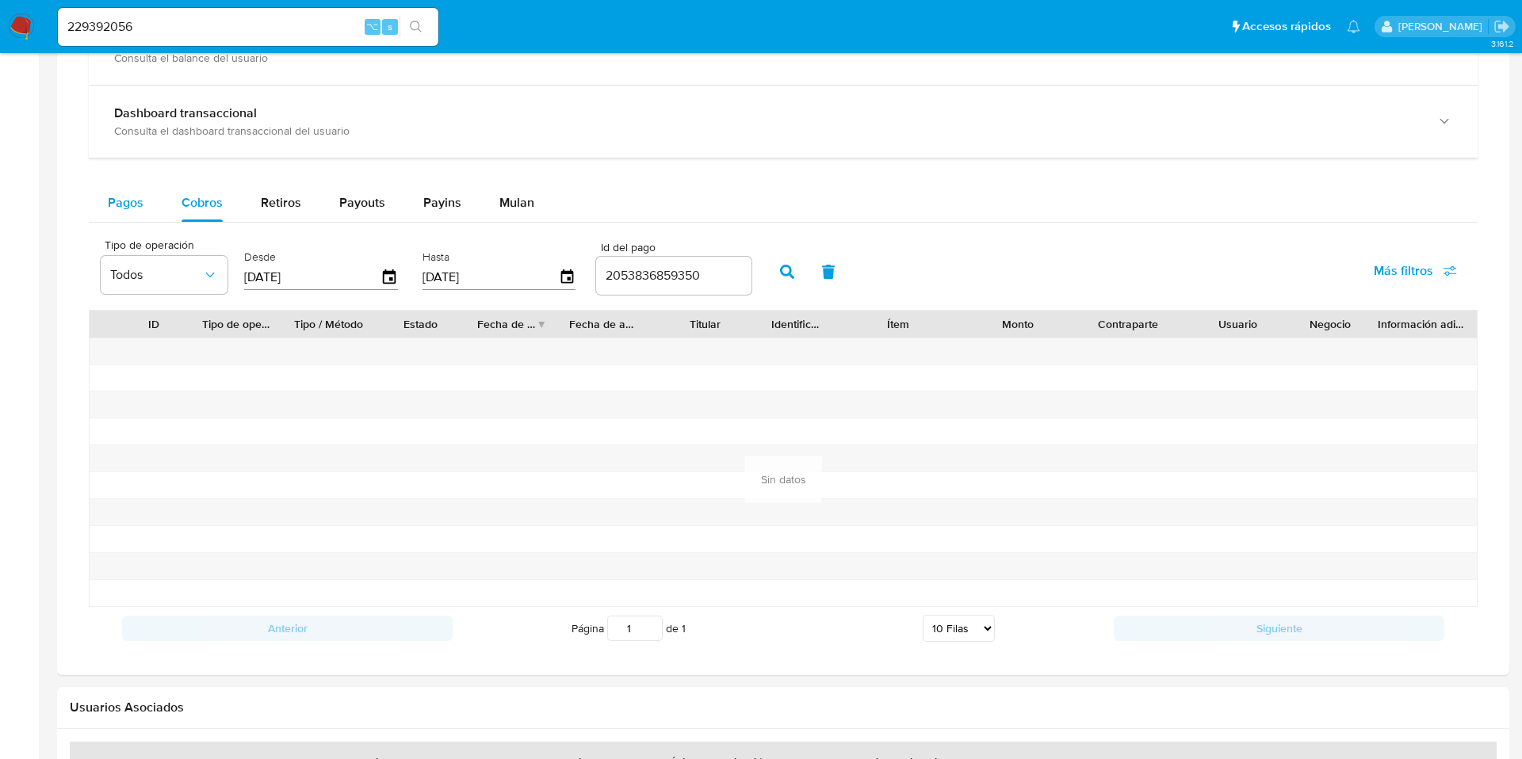
click at [122, 208] on span "Pagos" at bounding box center [126, 202] width 36 height 18
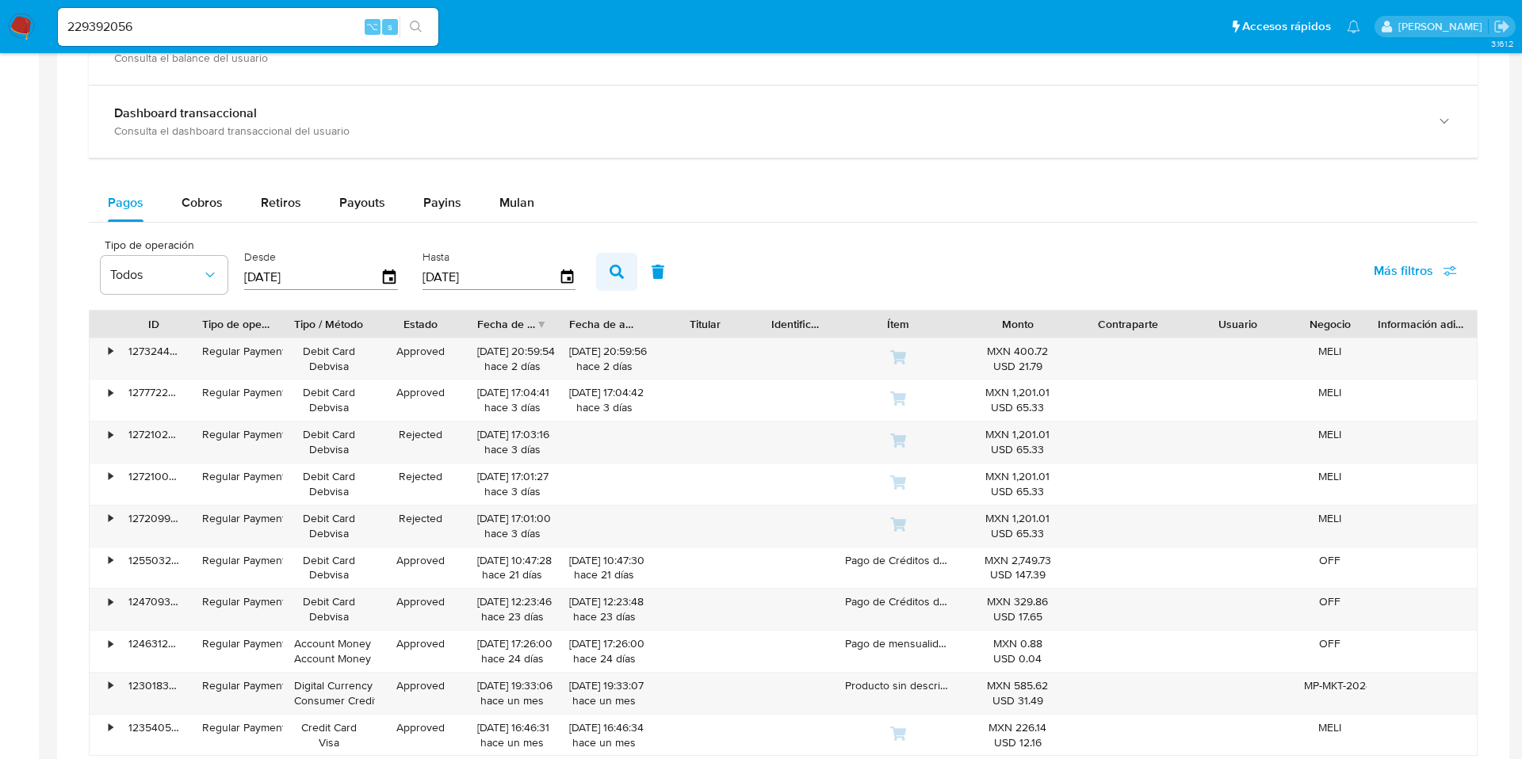
click at [610, 276] on icon "button" at bounding box center [617, 272] width 14 height 14
click at [1396, 284] on span "Más filtros" at bounding box center [1403, 271] width 59 height 38
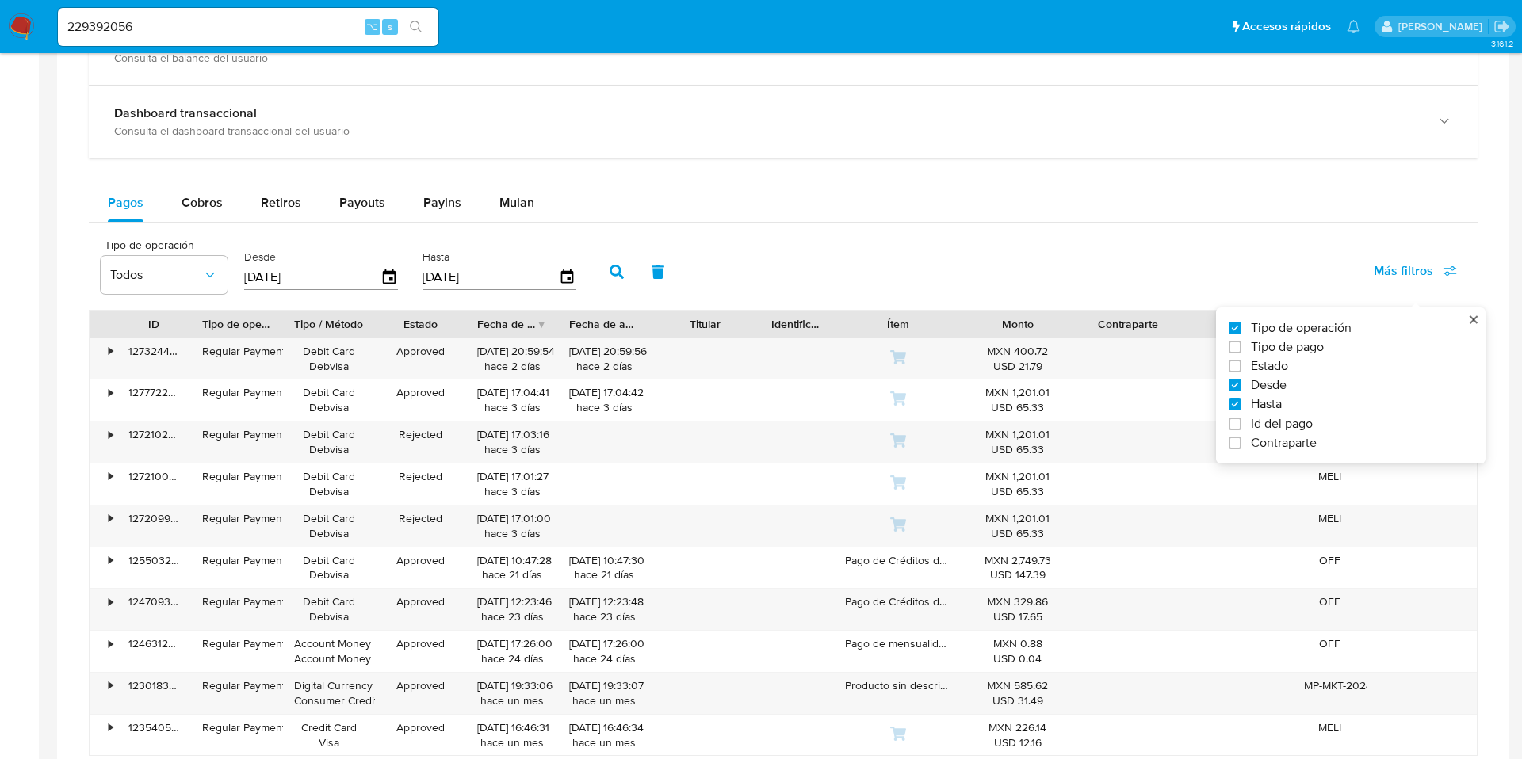
click at [1279, 424] on span "Id del pago" at bounding box center [1282, 424] width 62 height 16
click at [1241, 424] on input "Id del pago" at bounding box center [1235, 424] width 13 height 13
checkbox input "true"
click at [684, 269] on input "number" at bounding box center [673, 276] width 155 height 21
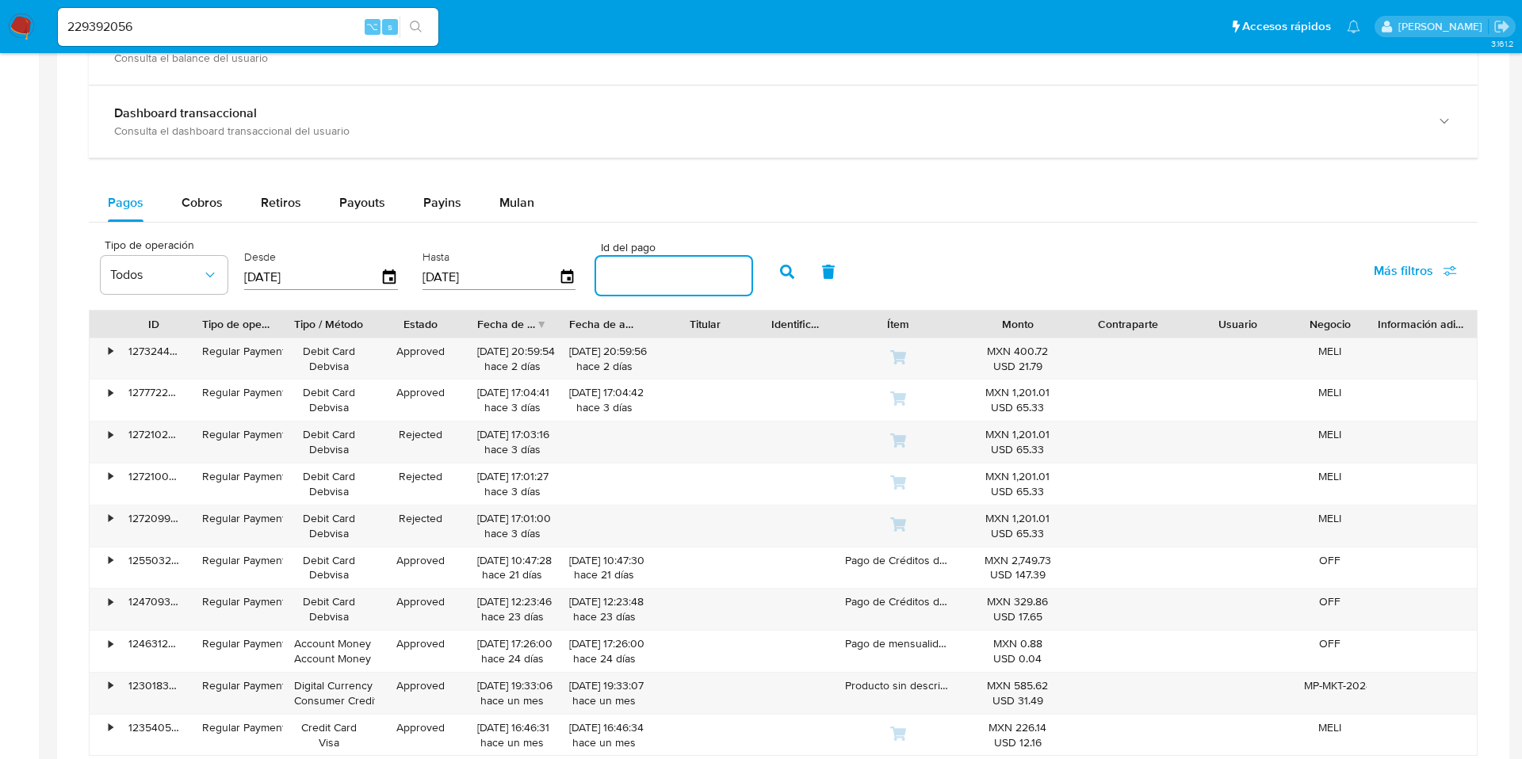
click at [684, 269] on input "number" at bounding box center [673, 276] width 155 height 21
paste input "2053836859350"
type input "2053836859350"
click at [786, 266] on button "button" at bounding box center [787, 272] width 41 height 38
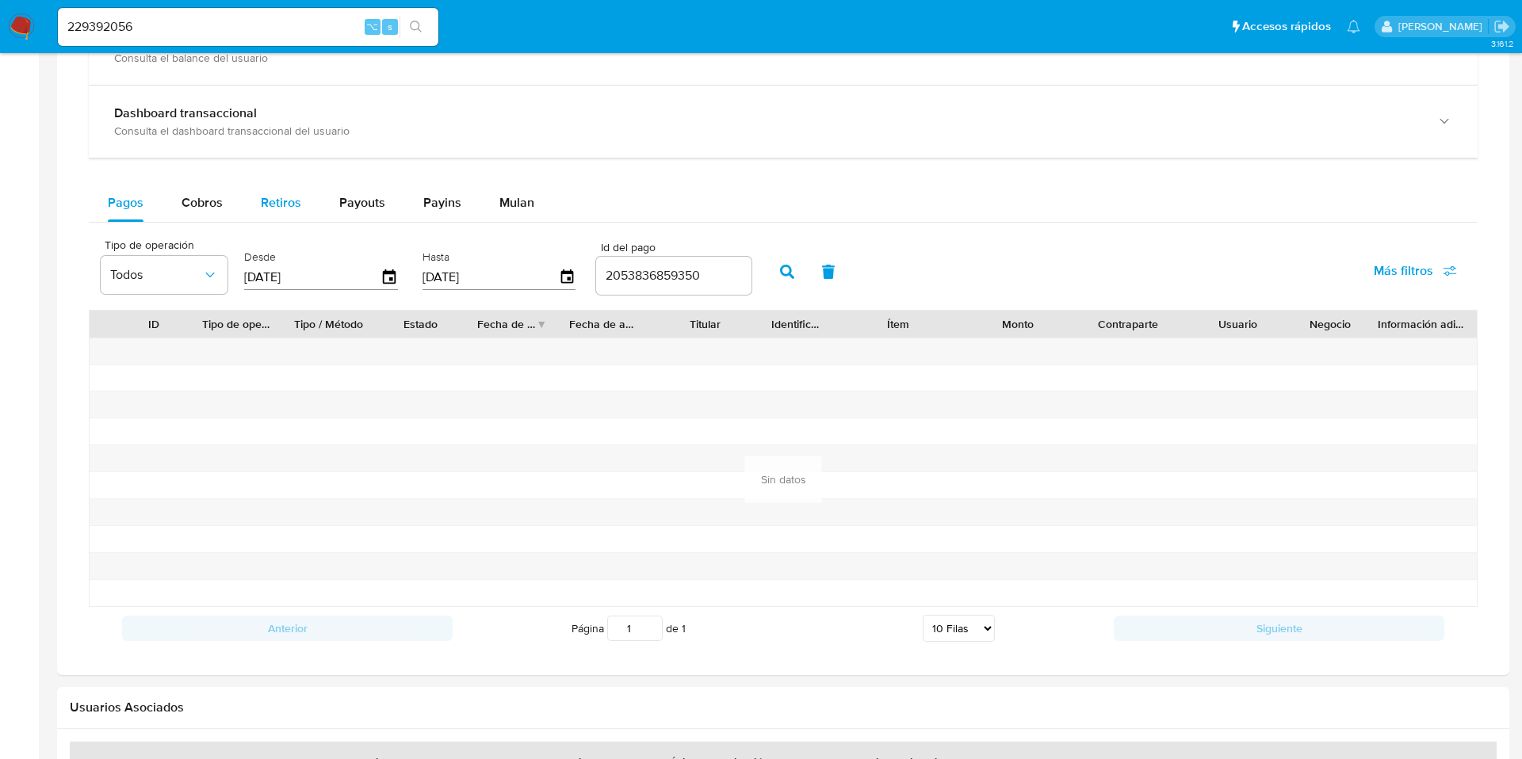
click at [277, 189] on div "Retiros" at bounding box center [281, 203] width 40 height 38
select select "10"
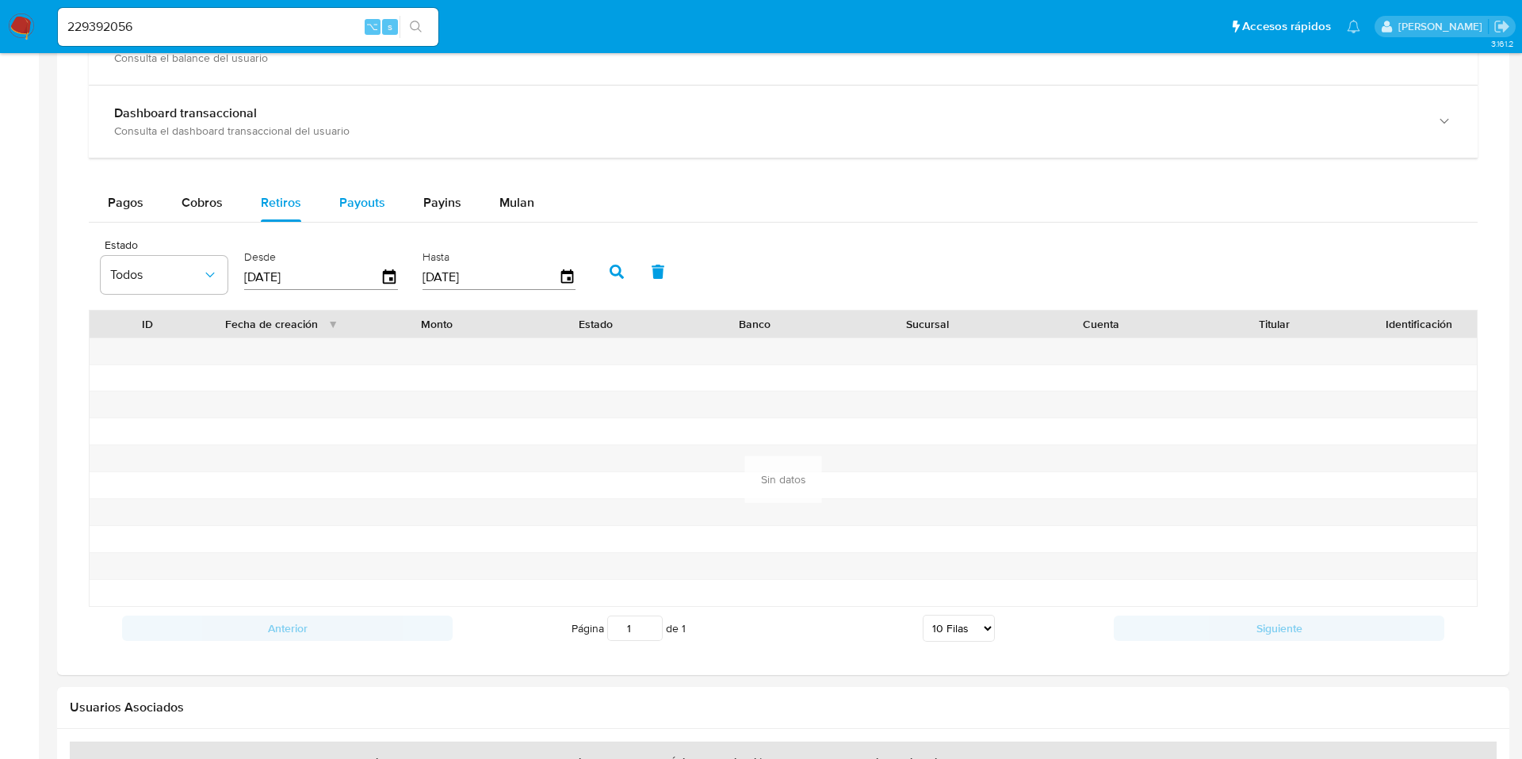
click at [352, 205] on span "Payouts" at bounding box center [362, 202] width 46 height 18
select select "10"
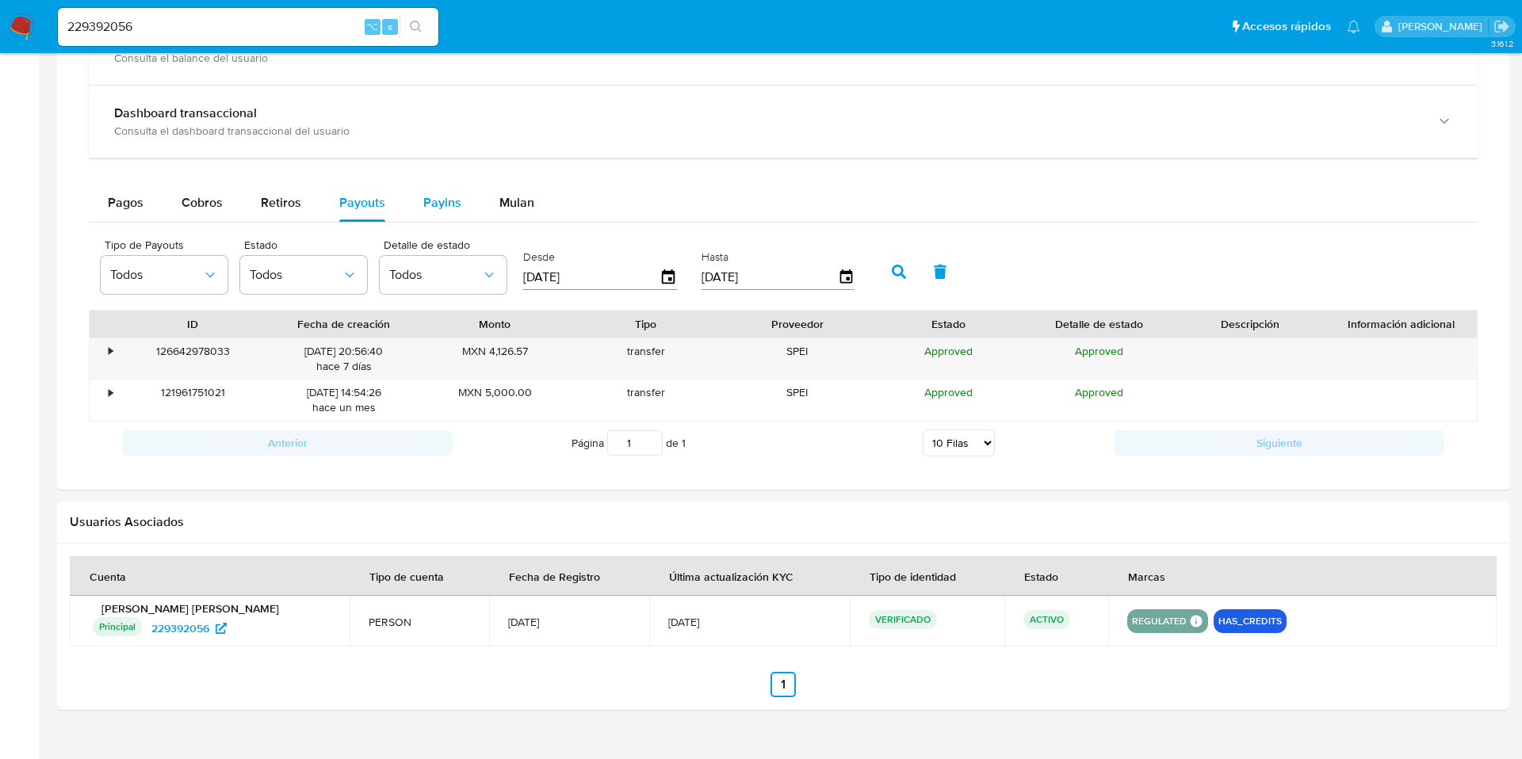
click at [434, 205] on span "Payins" at bounding box center [442, 202] width 38 height 18
select select "10"
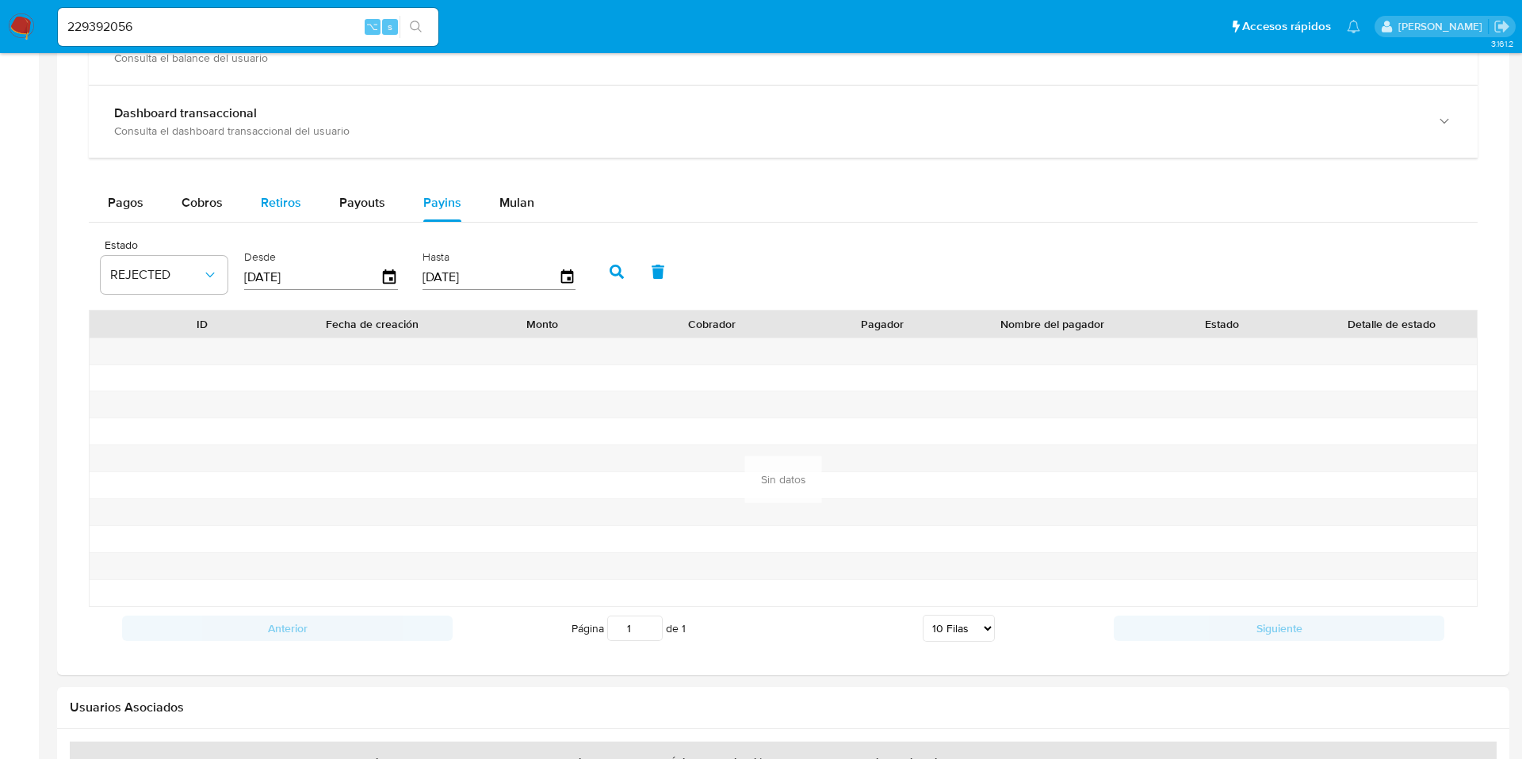
click at [315, 201] on button "Retiros" at bounding box center [281, 203] width 78 height 38
click at [392, 208] on button "Payouts" at bounding box center [362, 203] width 84 height 38
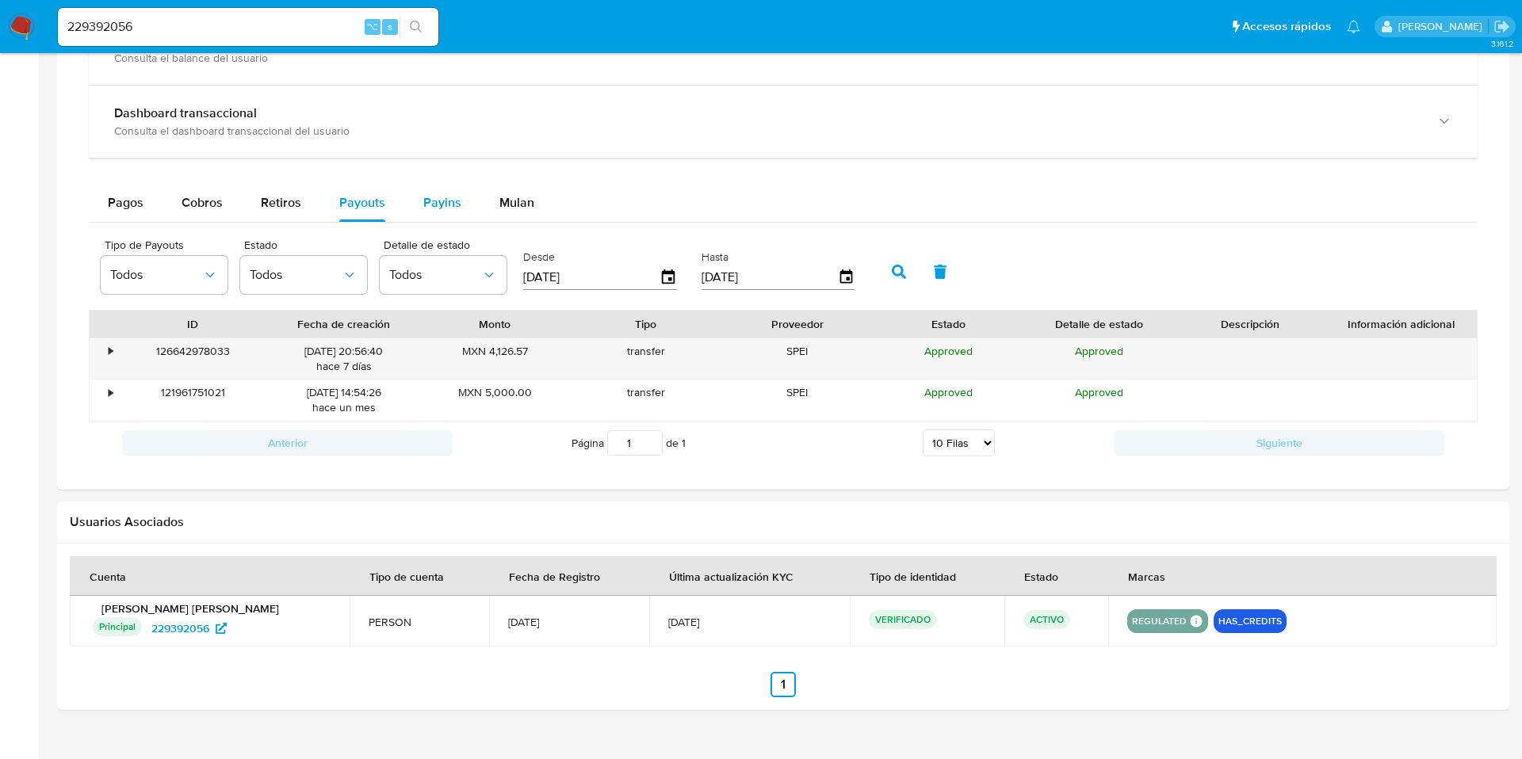
click at [429, 208] on span "Payins" at bounding box center [442, 202] width 38 height 18
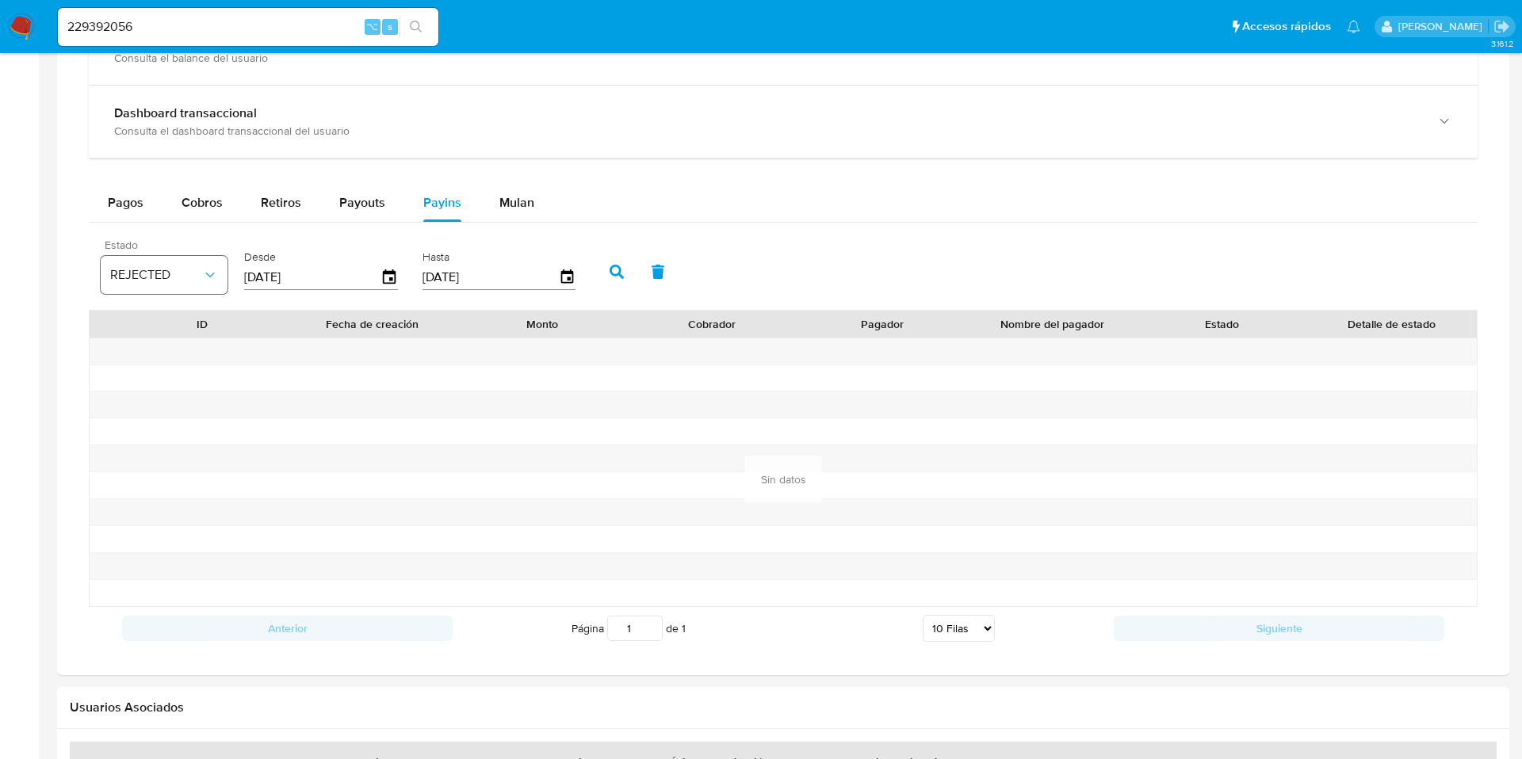
click at [155, 281] on span "REJECTED" at bounding box center [156, 275] width 92 height 16
click at [136, 522] on span "Todos" at bounding box center [126, 518] width 32 height 16
click at [138, 14] on div "229392056 ⌥ s" at bounding box center [248, 27] width 380 height 38
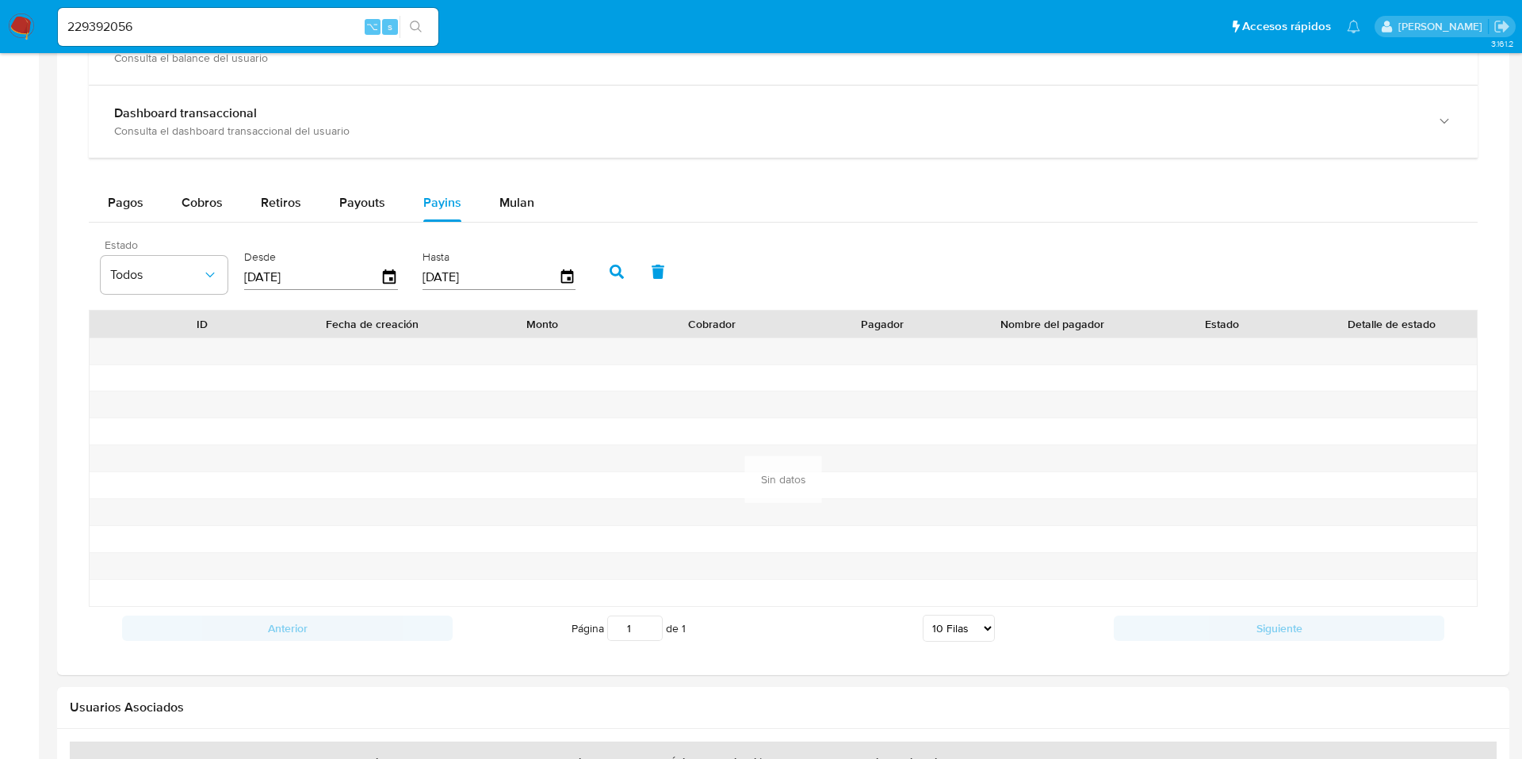
click at [136, 26] on input "229392056" at bounding box center [248, 27] width 380 height 21
click at [146, 29] on input "229392056" at bounding box center [248, 27] width 380 height 21
drag, startPoint x: 146, startPoint y: 29, endPoint x: 62, endPoint y: 22, distance: 84.3
click at [62, 22] on input "229392056" at bounding box center [248, 27] width 380 height 21
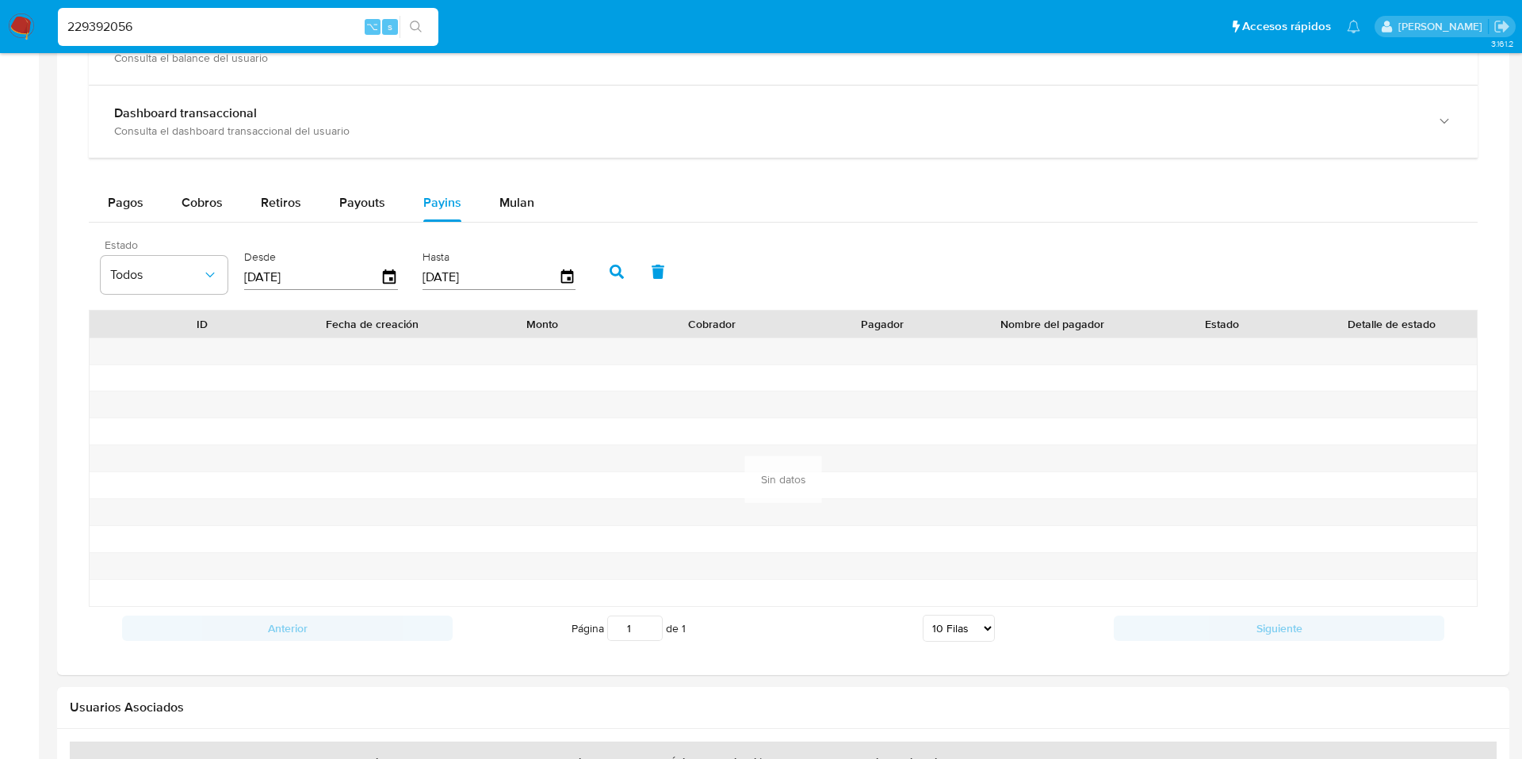
type input "3"
paste input "1208042"
type input "1208042"
click at [407, 20] on button "search-icon" at bounding box center [416, 27] width 32 height 22
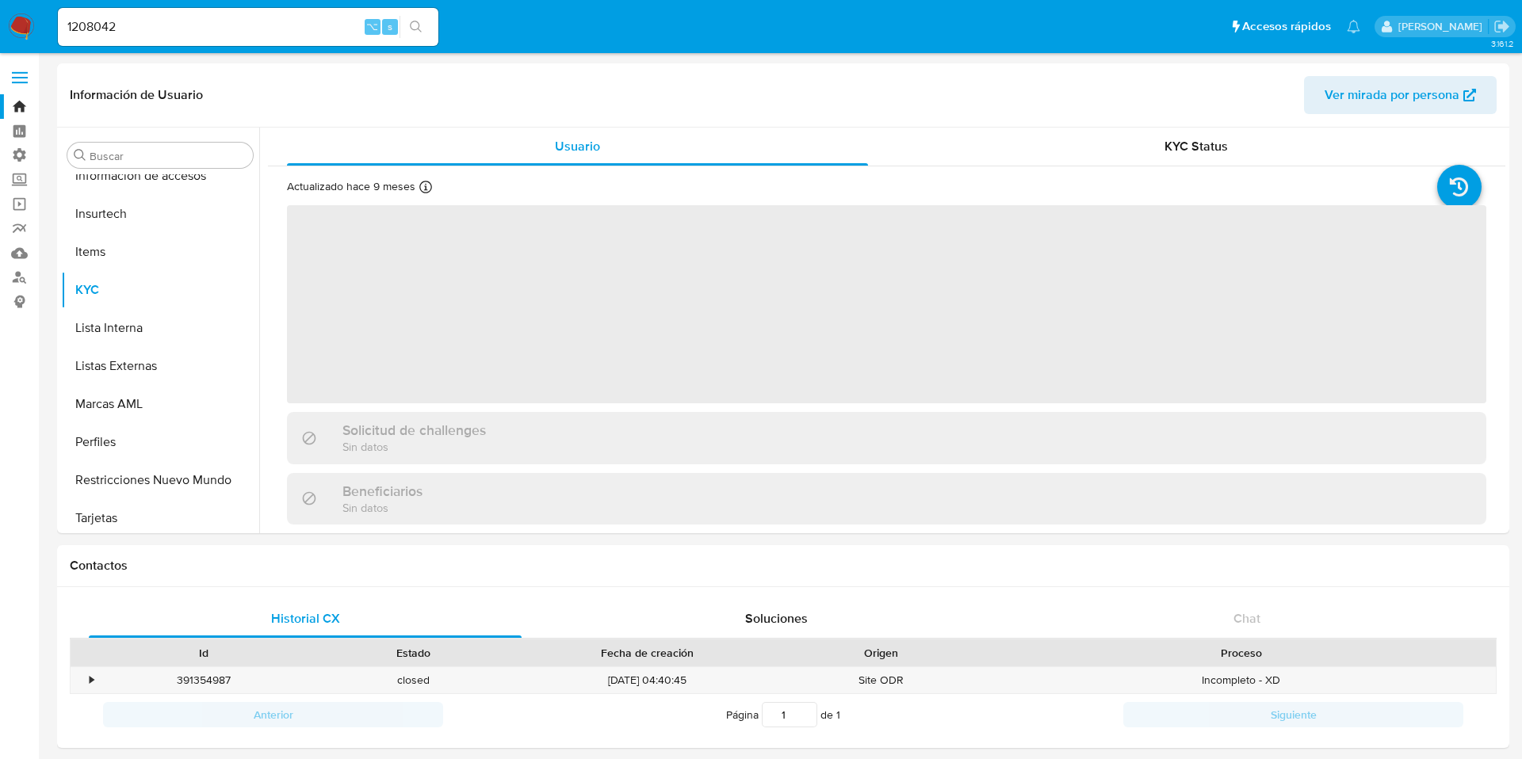
scroll to position [746, 0]
select select "10"
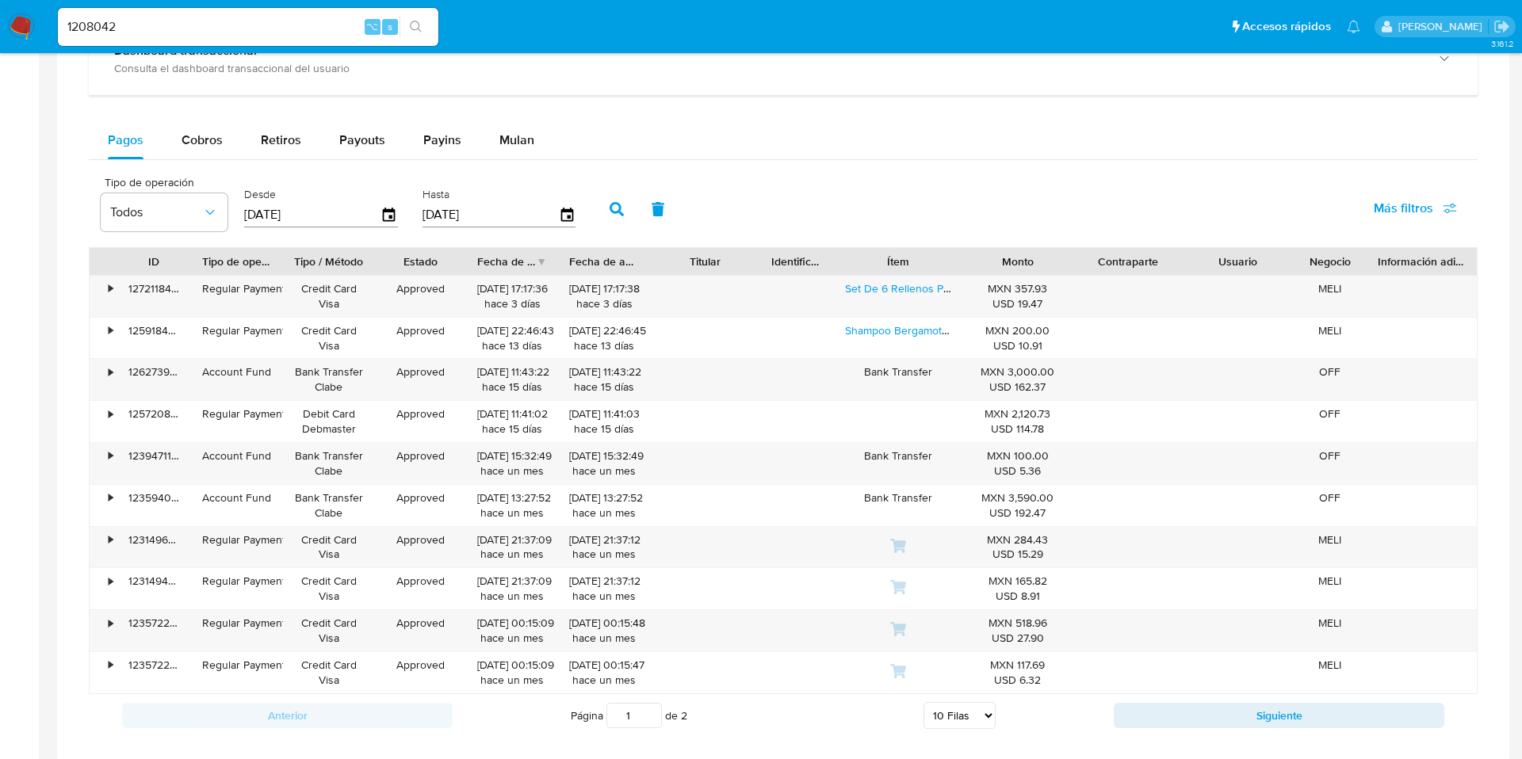
scroll to position [897, 0]
click at [1410, 202] on span "Más filtros" at bounding box center [1403, 206] width 59 height 38
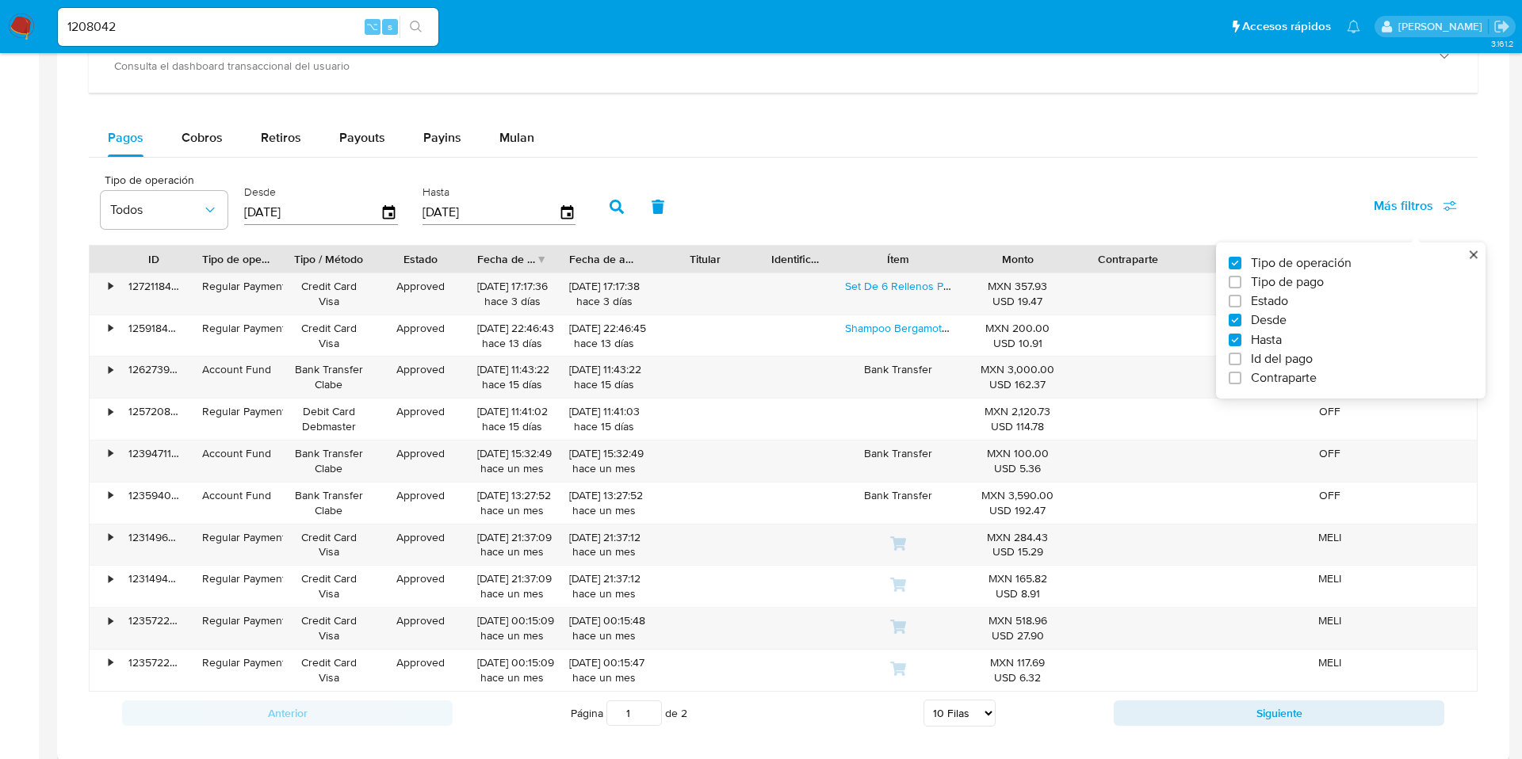
click at [1272, 357] on span "Id del pago" at bounding box center [1282, 359] width 62 height 16
click at [1241, 357] on input "Id del pago" at bounding box center [1235, 359] width 13 height 13
checkbox input "true"
click at [635, 197] on div at bounding box center [673, 211] width 155 height 38
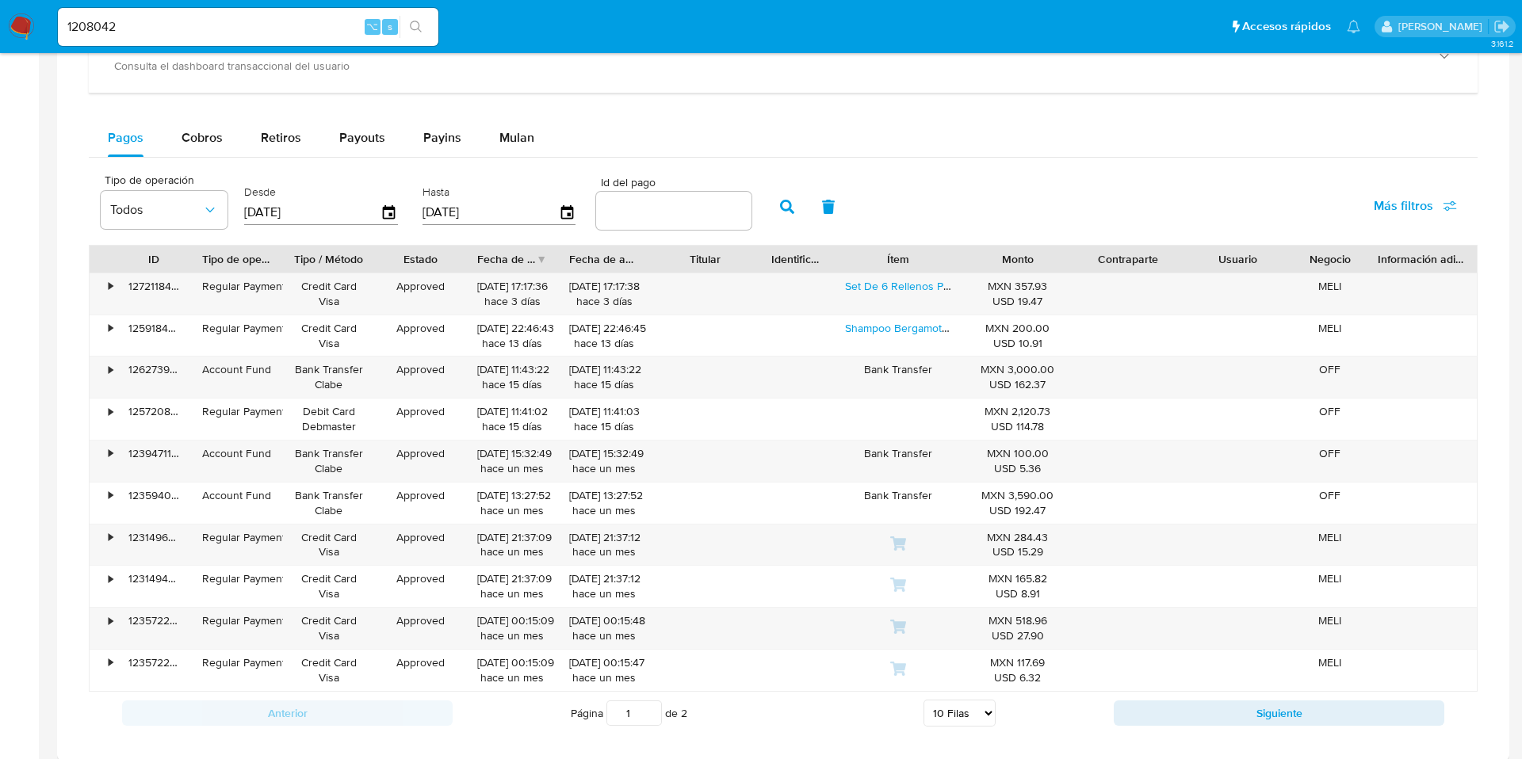
click at [622, 205] on input "number" at bounding box center [673, 211] width 155 height 21
paste input "123594138955"
type input "123594138955"
click at [792, 211] on button "button" at bounding box center [787, 207] width 41 height 38
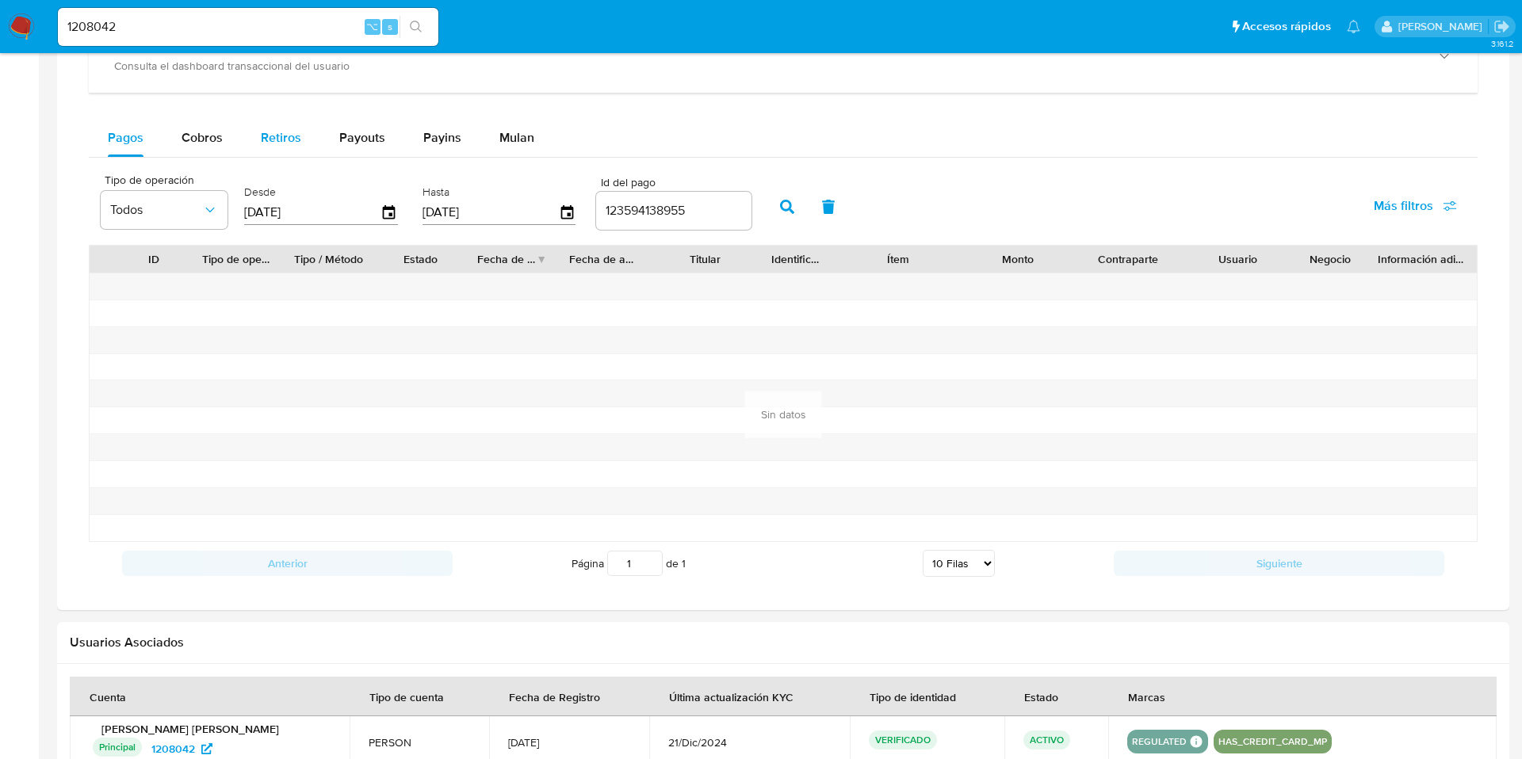
click at [289, 142] on span "Retiros" at bounding box center [281, 137] width 40 height 18
select select "10"
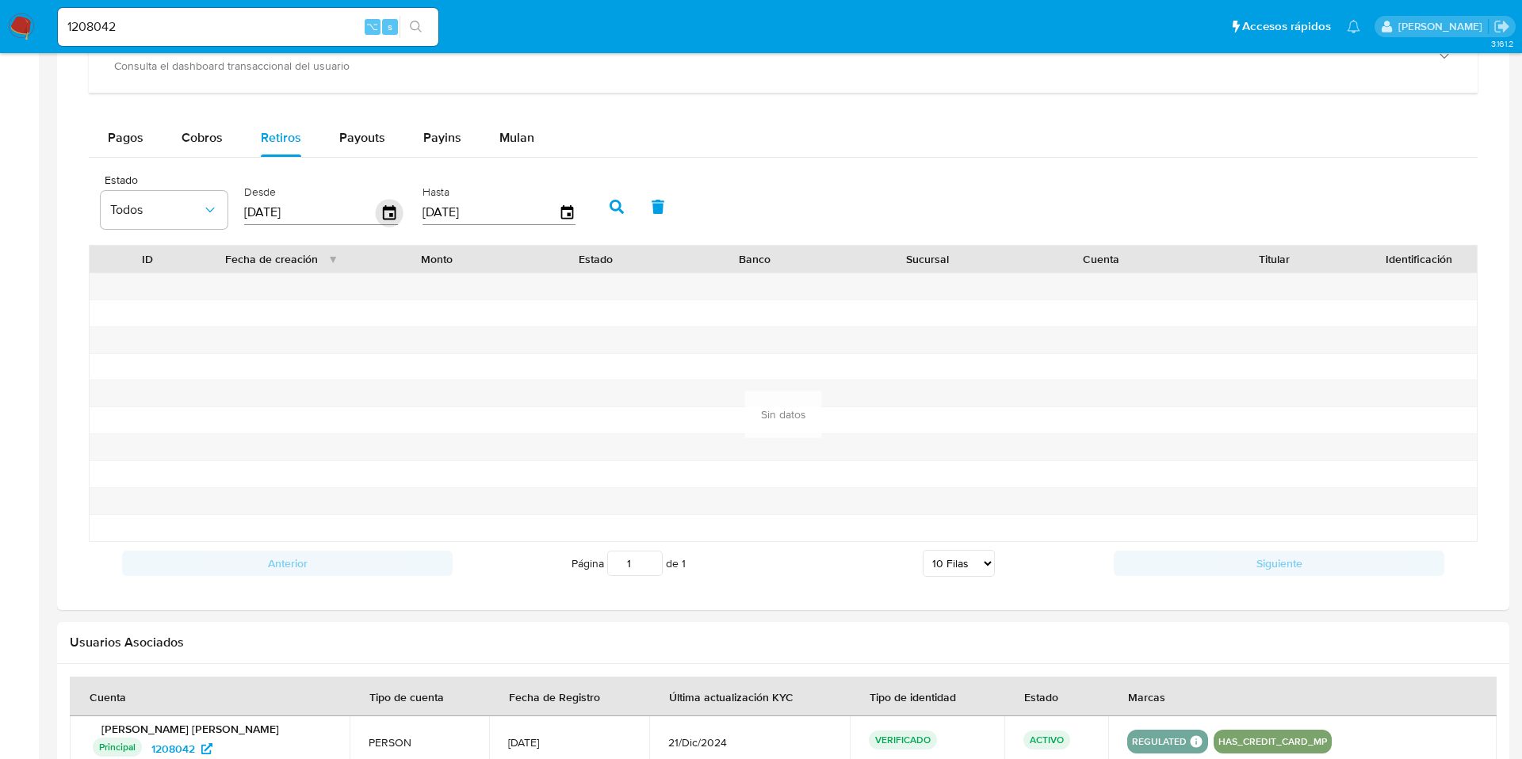
click at [396, 212] on icon "button" at bounding box center [390, 213] width 28 height 28
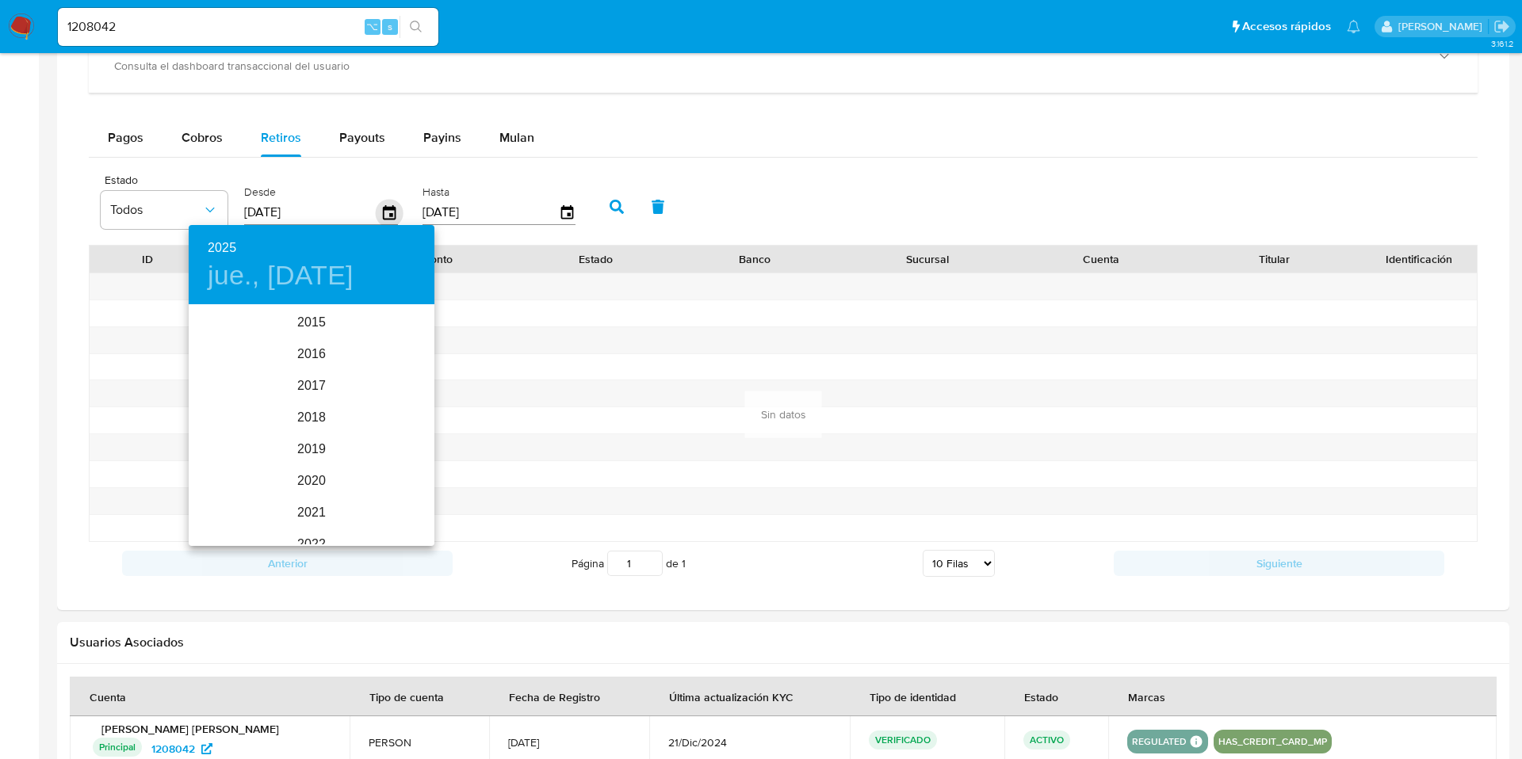
scroll to position [222, 0]
click at [303, 431] on div "2025" at bounding box center [312, 426] width 246 height 32
click at [318, 453] on div "ago." at bounding box center [311, 455] width 82 height 59
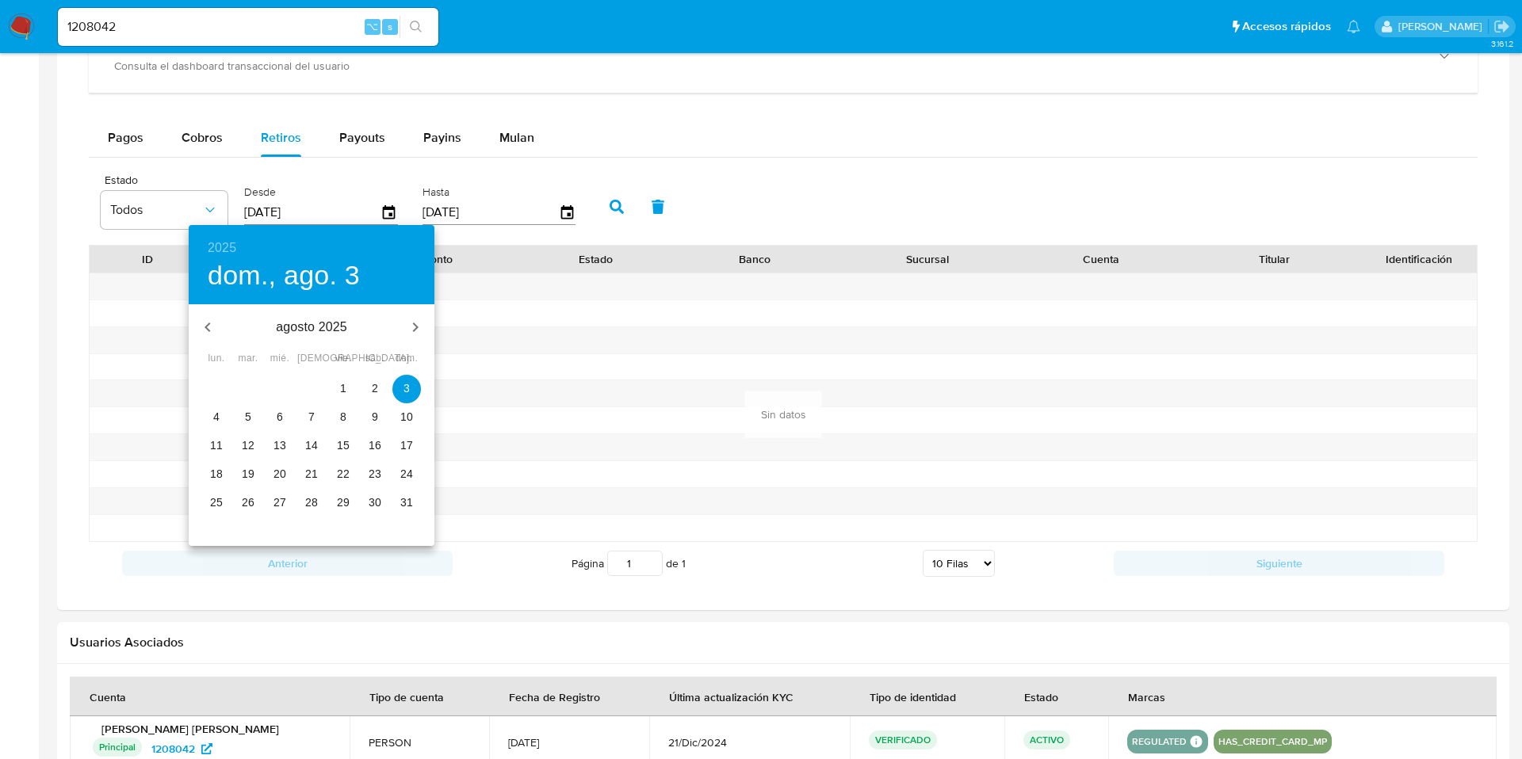
click at [304, 504] on span "28" at bounding box center [311, 503] width 29 height 16
type input "28/08/2025"
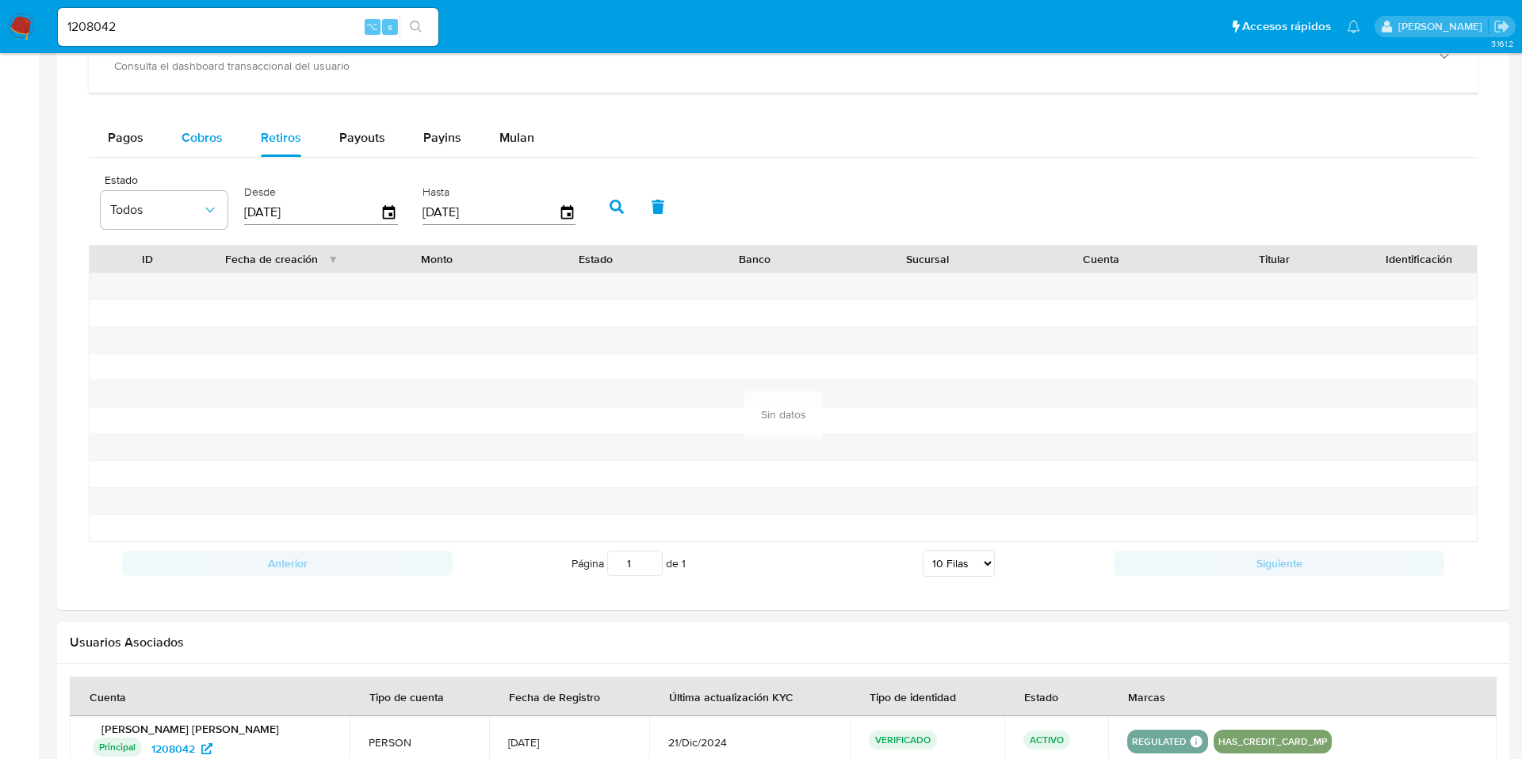
click at [220, 139] on span "Cobros" at bounding box center [202, 137] width 41 height 18
select select "10"
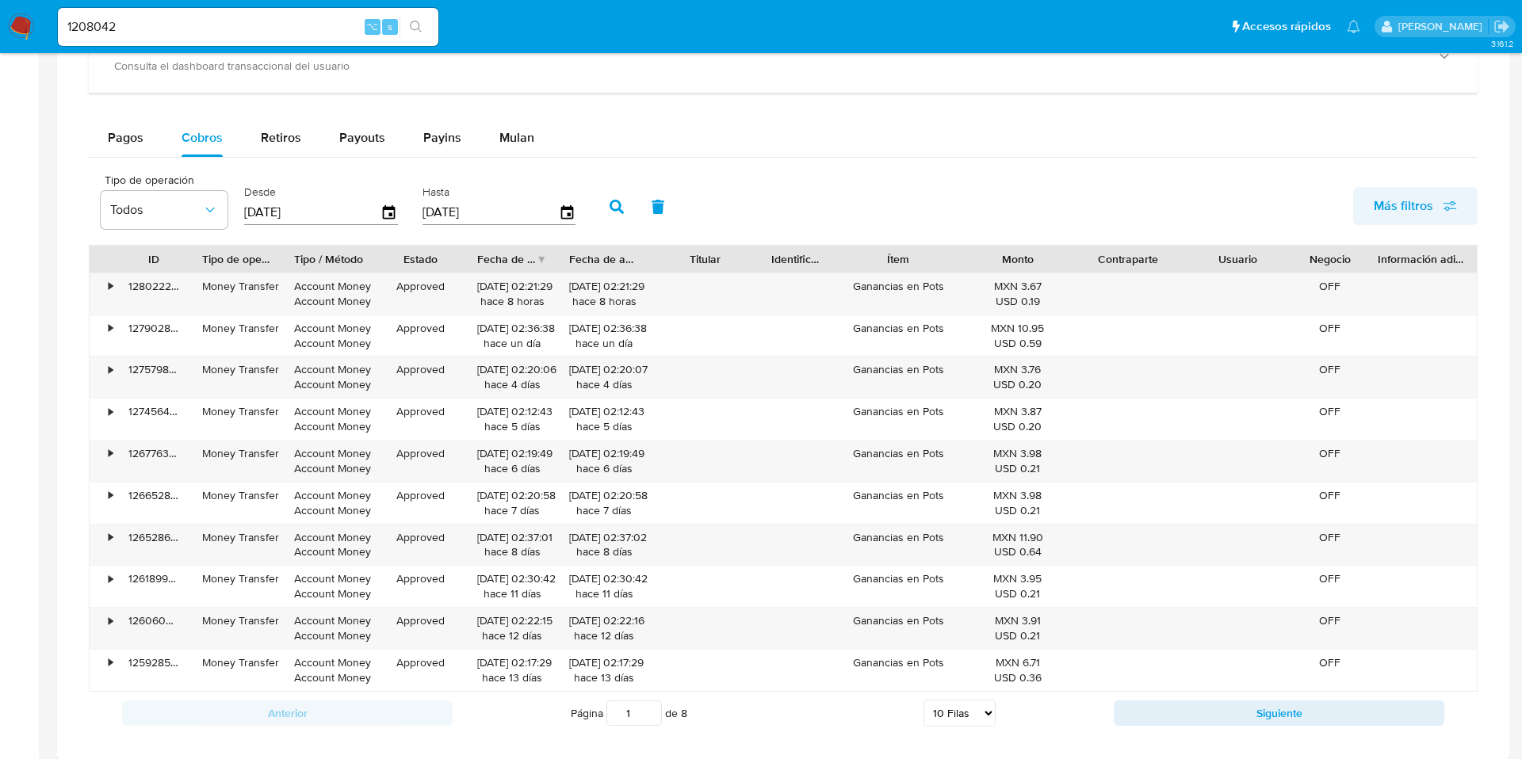
click at [1398, 210] on span "Más filtros" at bounding box center [1403, 206] width 59 height 38
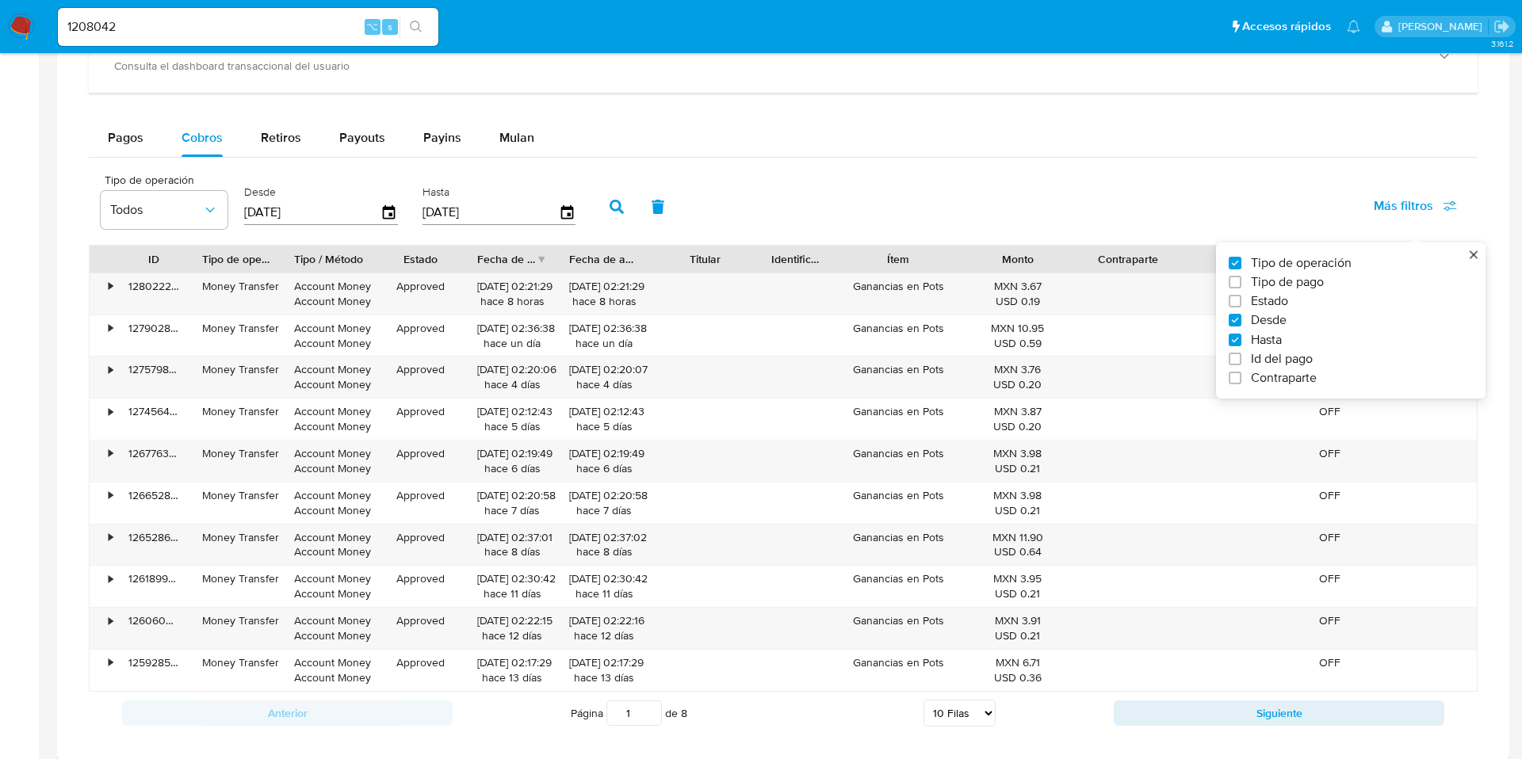
click at [1275, 357] on span "Id del pago" at bounding box center [1282, 359] width 62 height 16
click at [1241, 357] on input "Id del pago" at bounding box center [1235, 359] width 13 height 13
checkbox input "true"
click at [660, 197] on div at bounding box center [673, 211] width 155 height 38
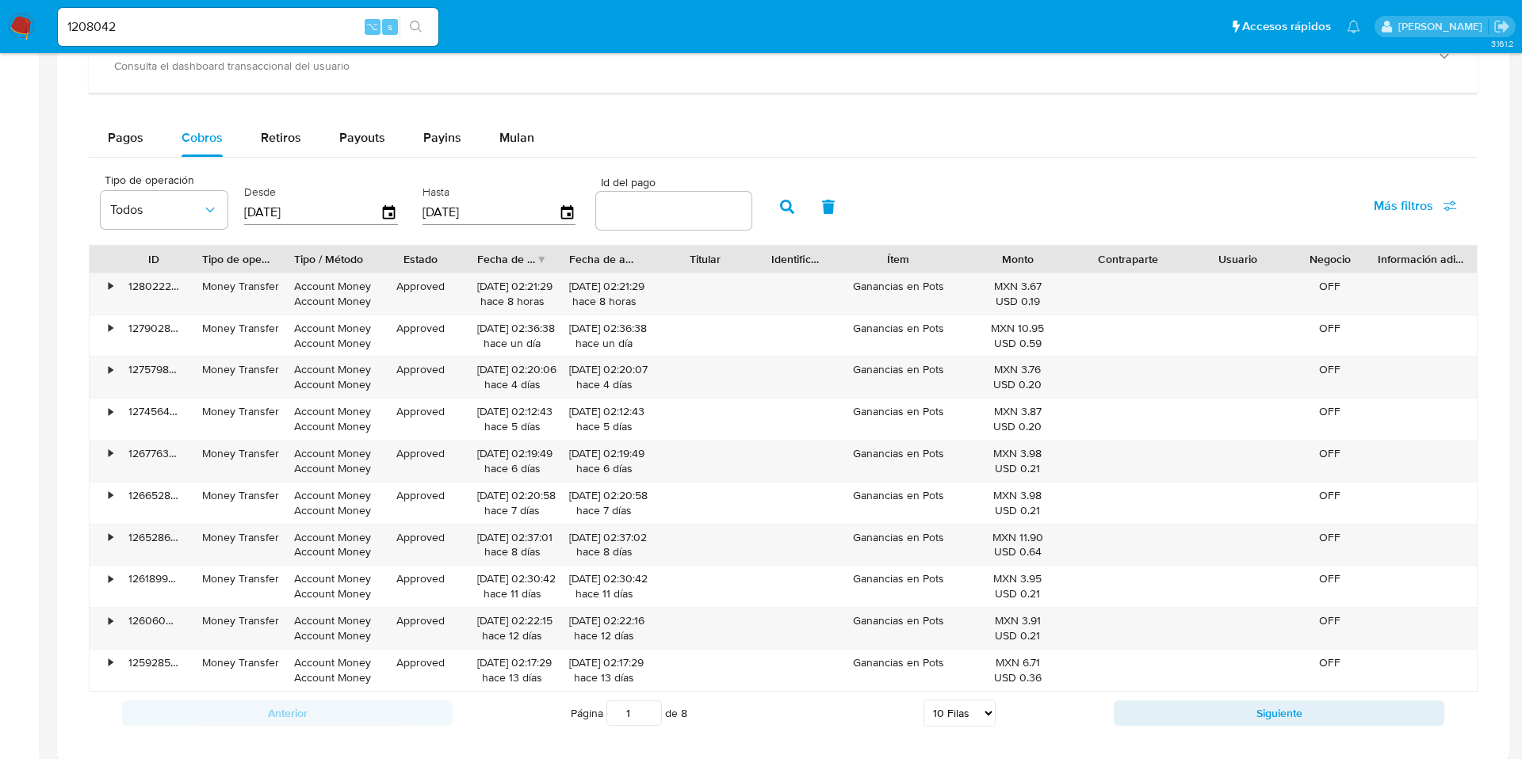
click at [654, 214] on input "number" at bounding box center [673, 211] width 155 height 21
paste input "123594138955"
type input "123594138955"
click at [793, 203] on button "button" at bounding box center [787, 207] width 41 height 38
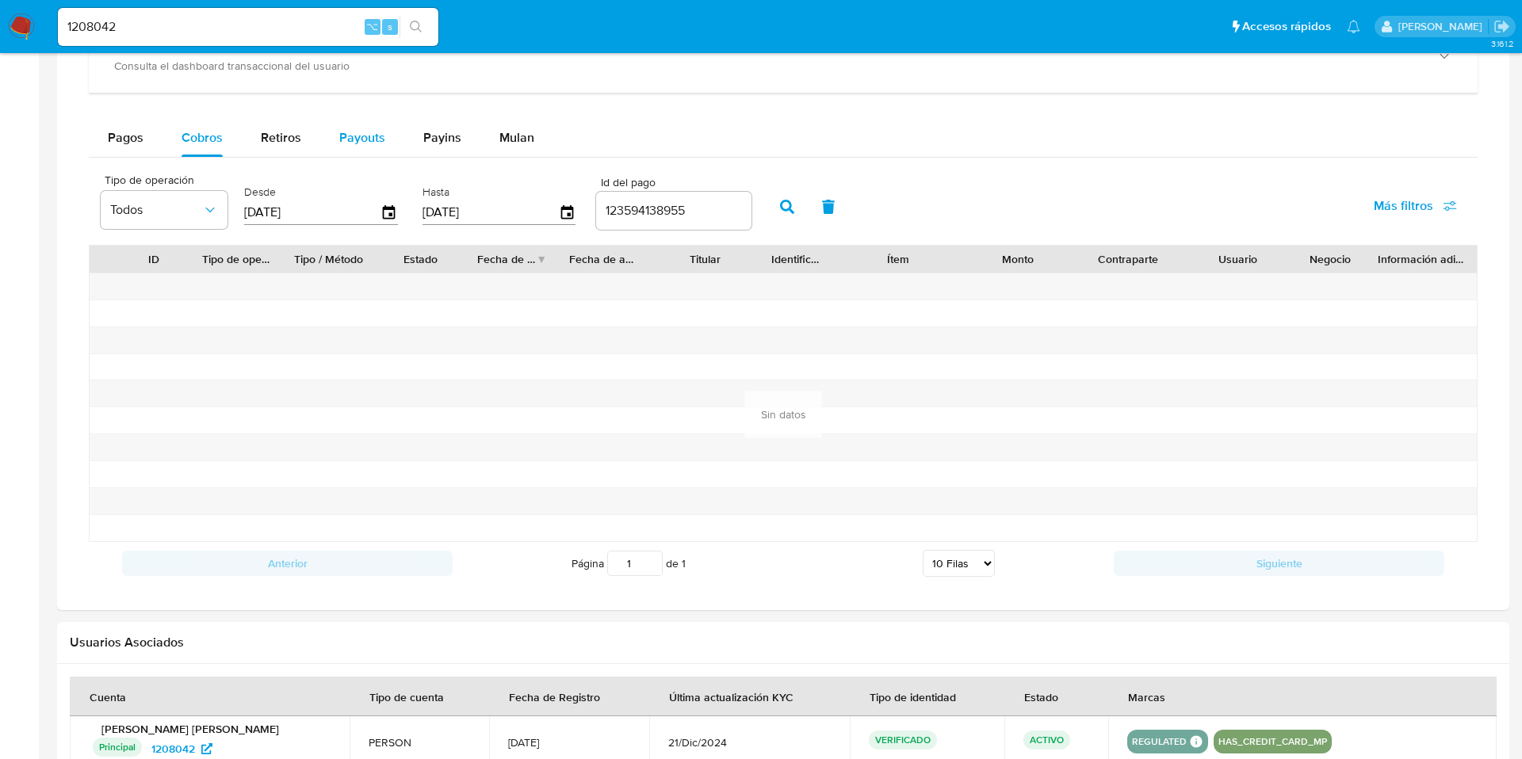
click at [326, 142] on button "Payouts" at bounding box center [362, 138] width 84 height 38
select select "10"
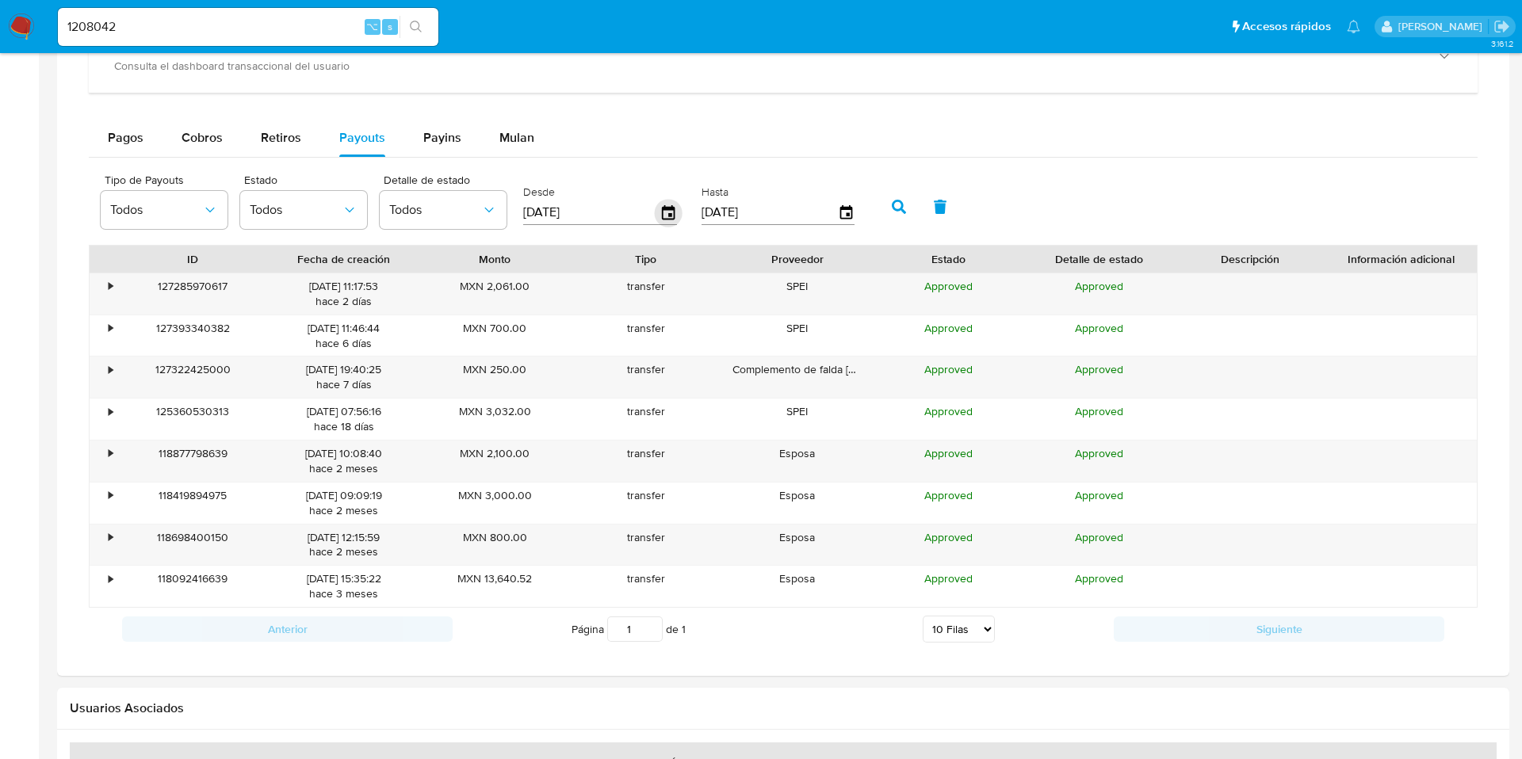
click at [663, 205] on icon "button" at bounding box center [669, 213] width 28 height 28
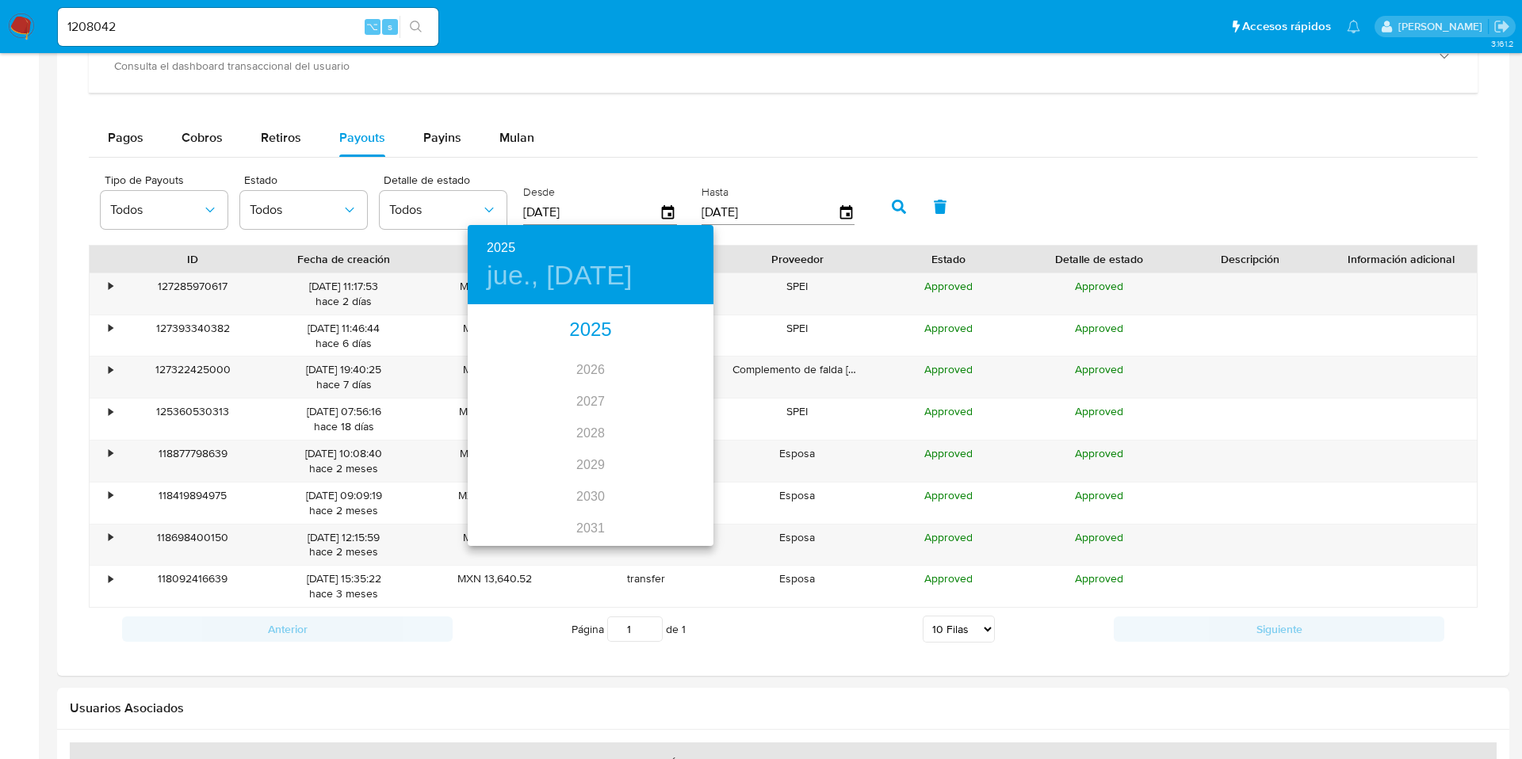
click at [583, 440] on div "2025 2026 2027 2028 2029 2030 2031 2032 2033 2034 2035" at bounding box center [591, 426] width 246 height 238
click at [592, 431] on div "2025 2026 2027 2028 2029 2030 2031 2032 2033 2034 2035" at bounding box center [591, 426] width 246 height 238
click at [602, 438] on div "2025 2026 2027 2028 2029 2030 2031 2032 2033 2034 2035" at bounding box center [591, 426] width 246 height 238
click at [575, 433] on div "2025 2026 2027 2028 2029 2030 2031 2032 2033 2034 2035" at bounding box center [591, 426] width 246 height 238
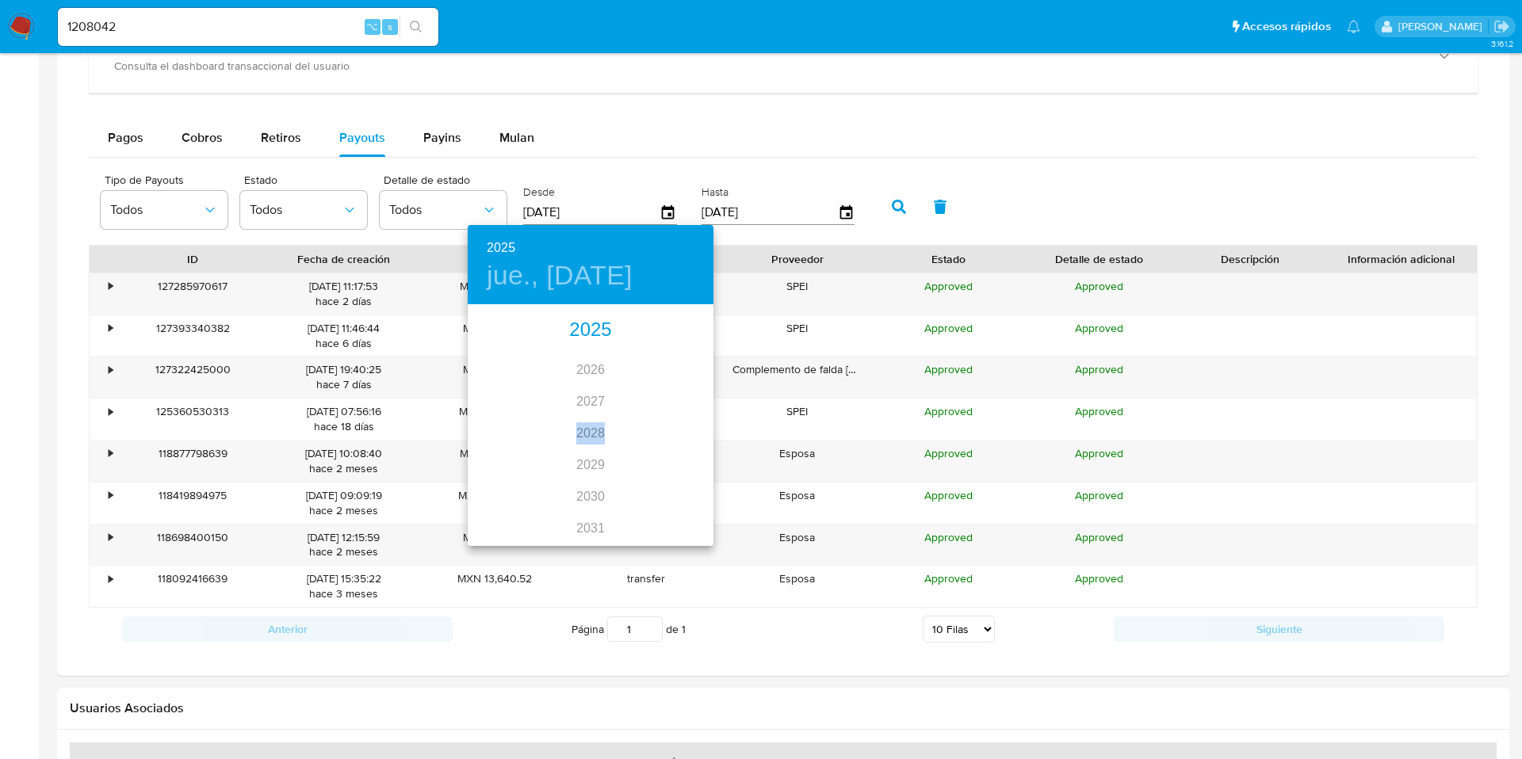
click at [575, 433] on div "2025 2026 2027 2028 2029 2030 2031 2032 2033 2034 2035" at bounding box center [591, 426] width 246 height 238
click at [601, 324] on div "2025" at bounding box center [591, 331] width 246 height 32
click at [595, 451] on div "ago." at bounding box center [590, 455] width 82 height 59
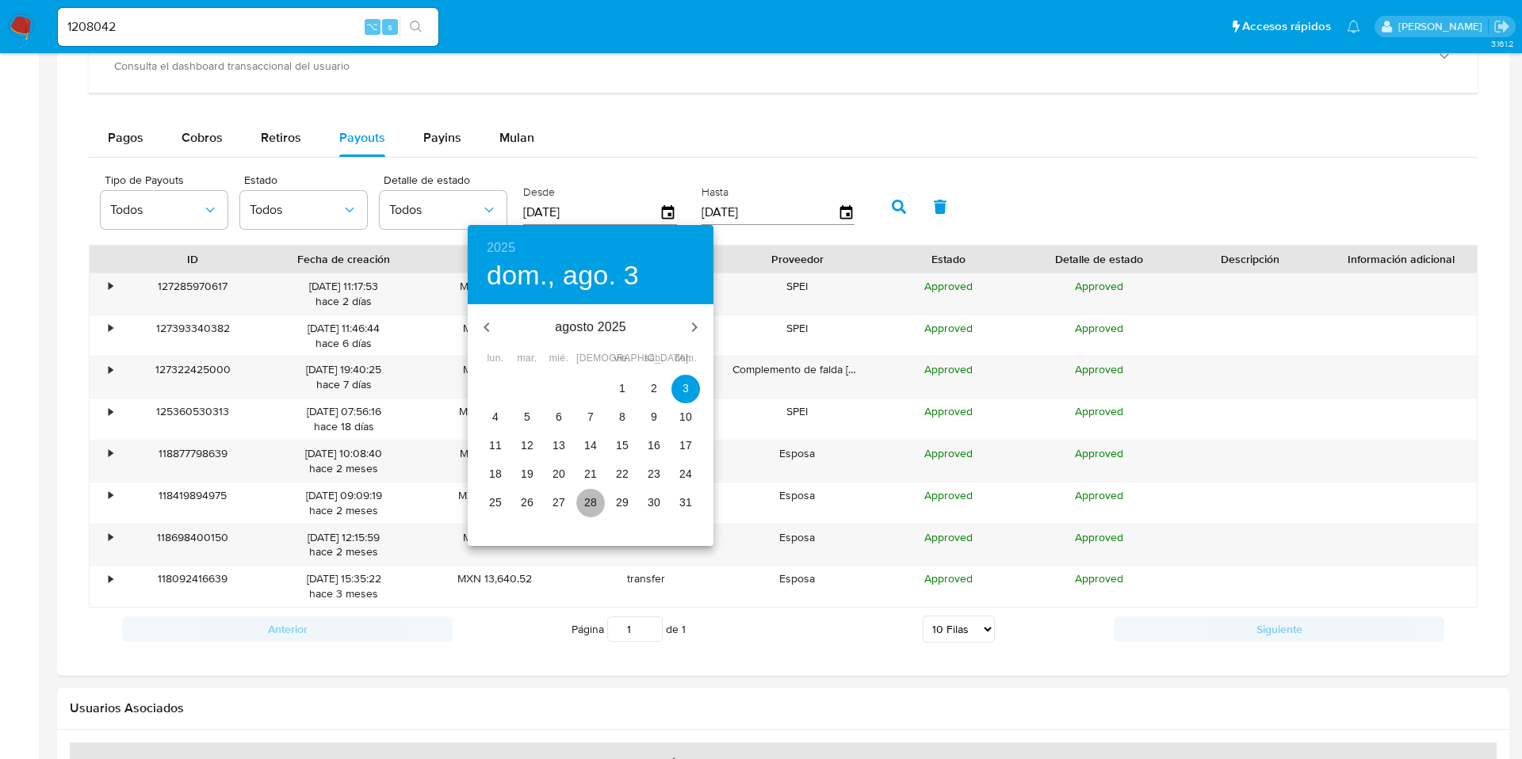
click at [582, 503] on span "28" at bounding box center [590, 503] width 29 height 16
type input "28/08/2025"
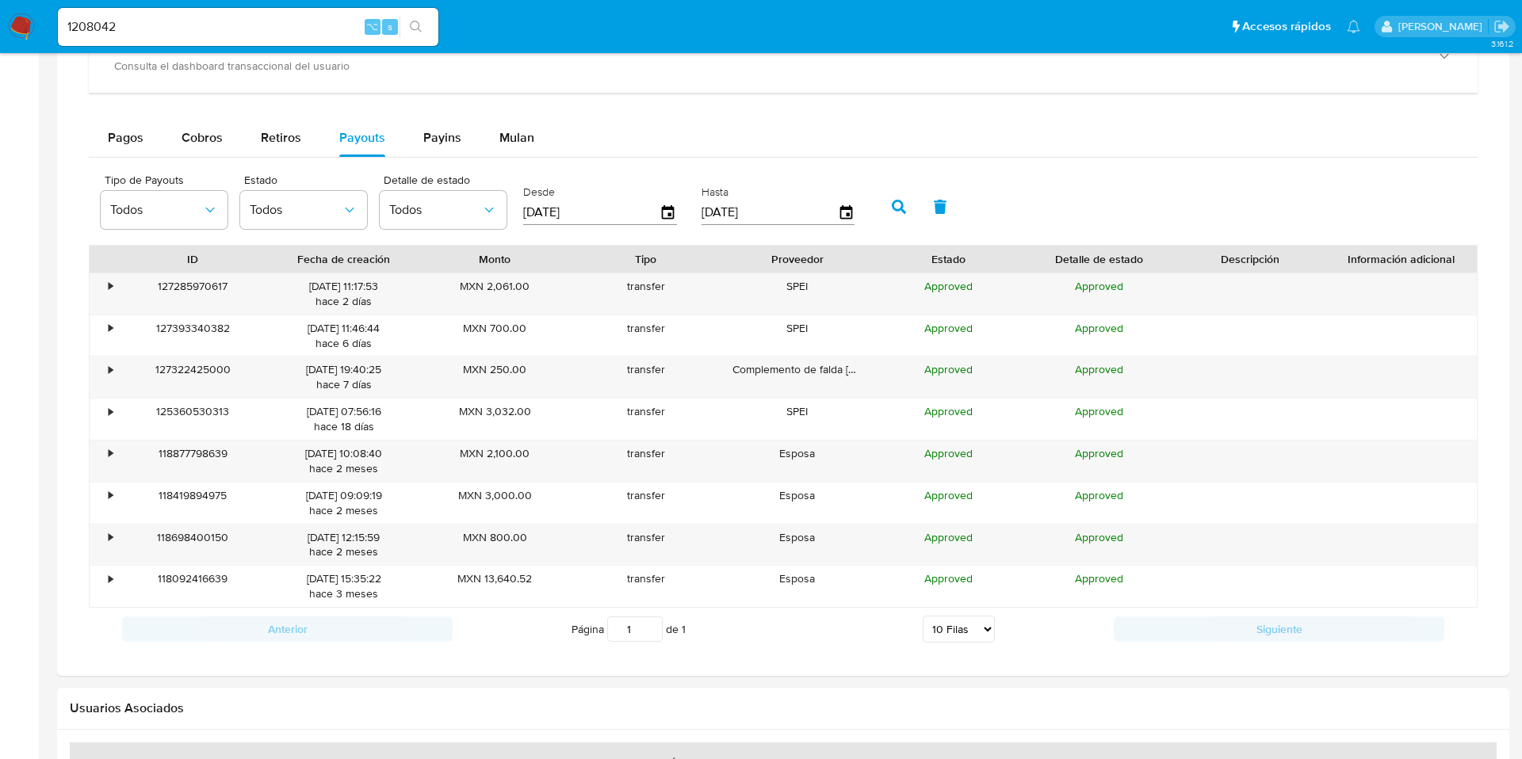
click at [742, 208] on input "[DATE]" at bounding box center [770, 212] width 136 height 25
click at [843, 221] on icon "button" at bounding box center [846, 213] width 28 height 28
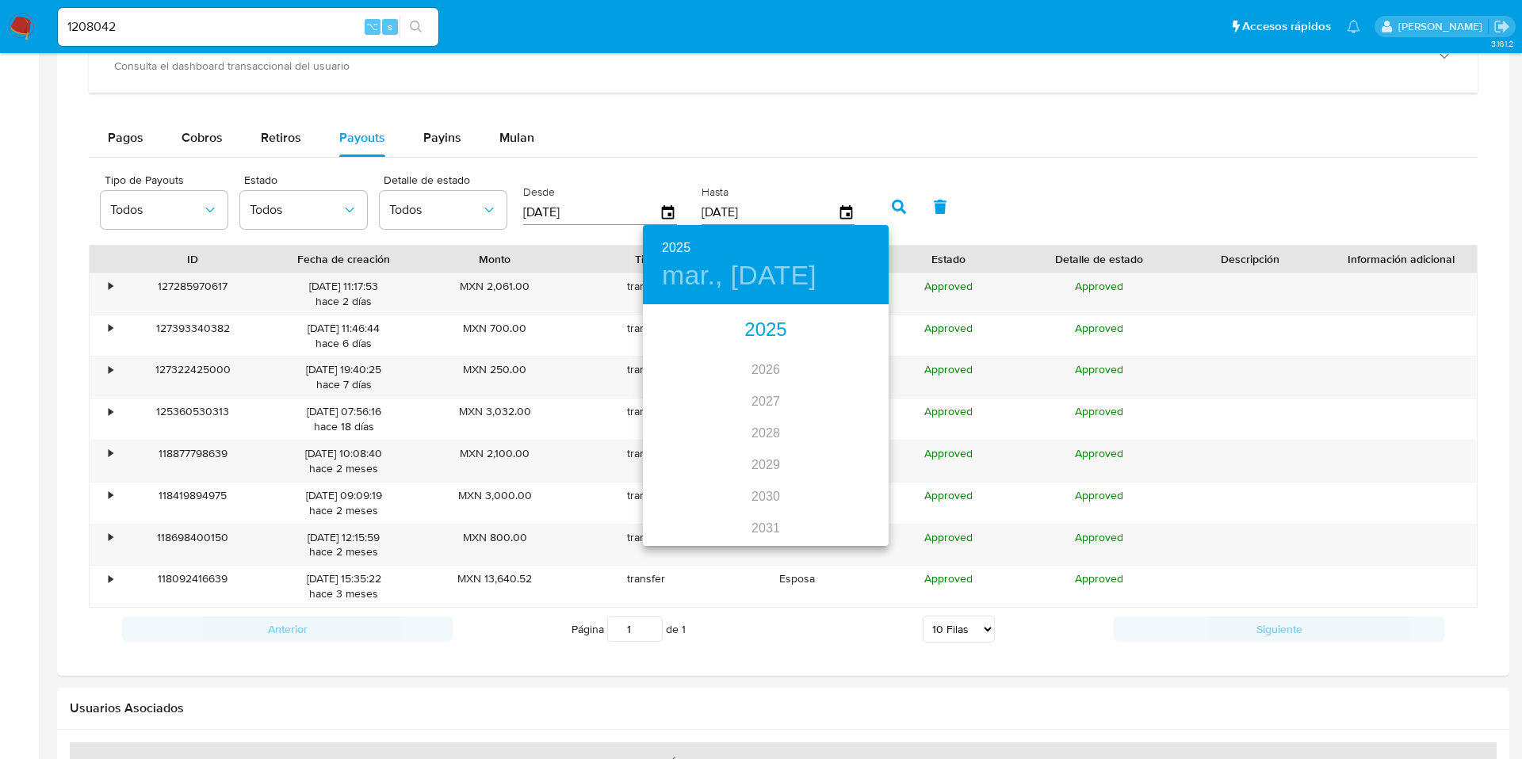
click at [768, 338] on div "2025" at bounding box center [766, 331] width 246 height 32
click at [760, 465] on div "ago." at bounding box center [766, 455] width 82 height 59
click at [767, 503] on p "28" at bounding box center [765, 503] width 13 height 16
type input "28/08/2025"
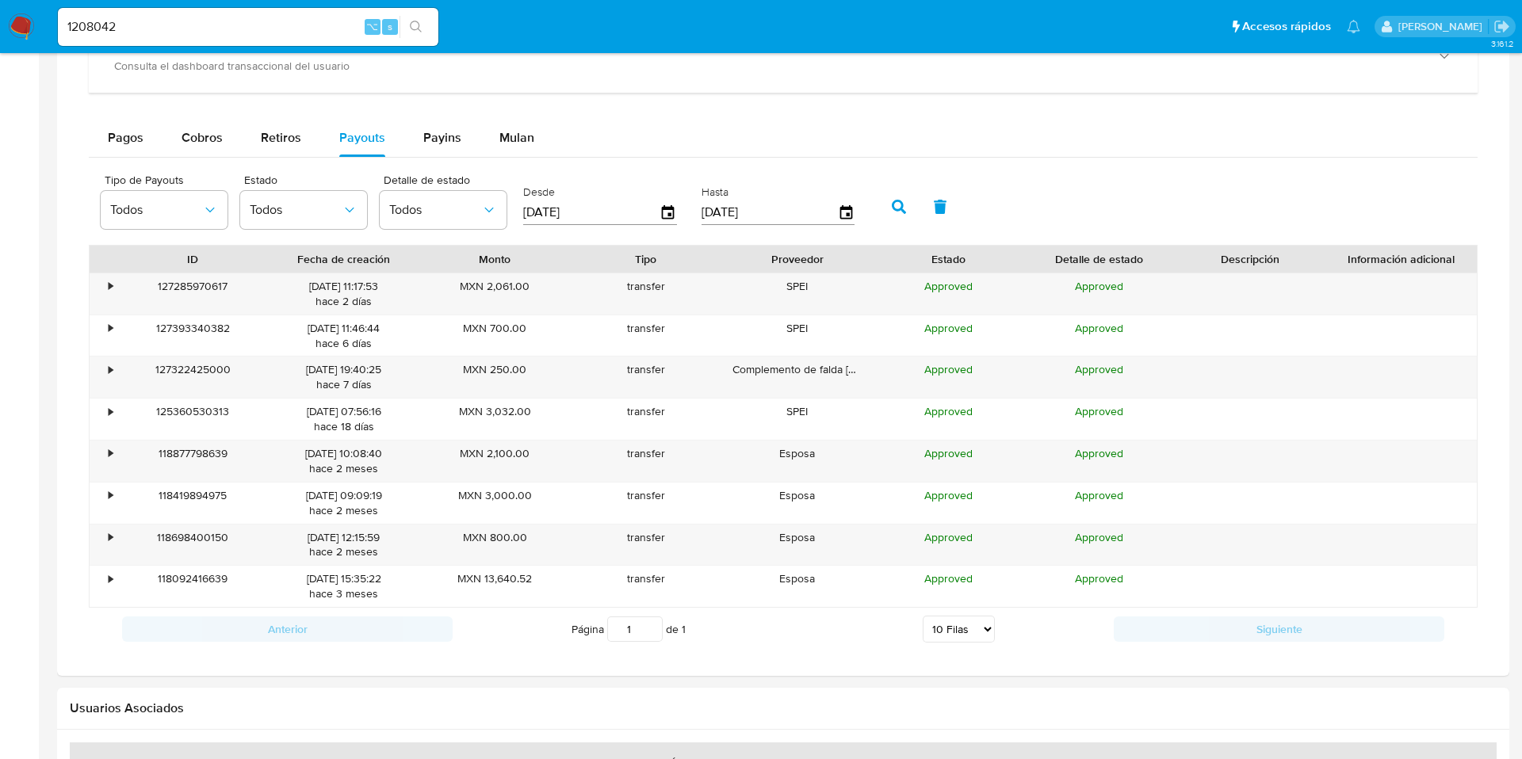
click at [893, 207] on icon "button" at bounding box center [899, 207] width 14 height 14
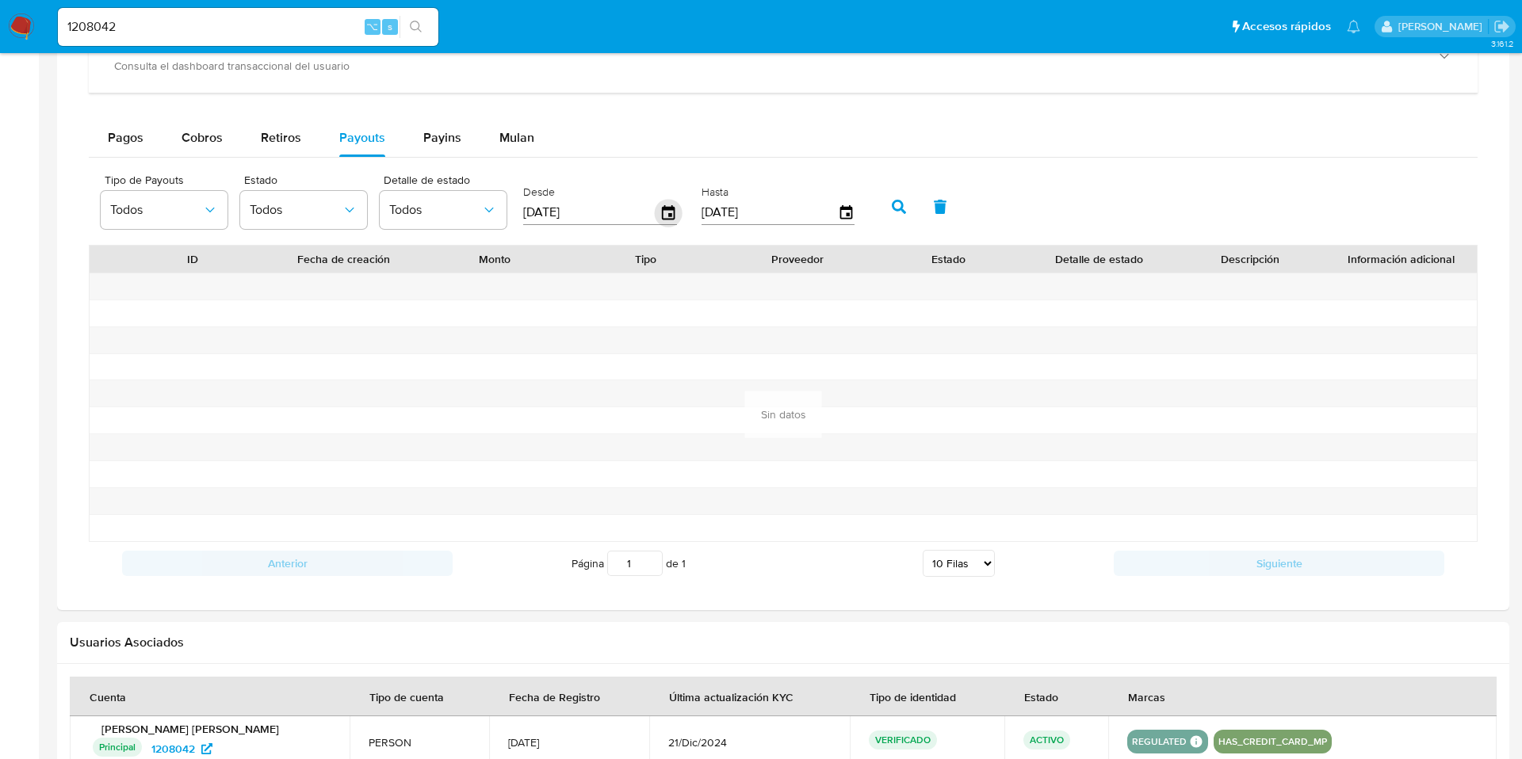
click at [670, 206] on icon "button" at bounding box center [669, 213] width 28 height 28
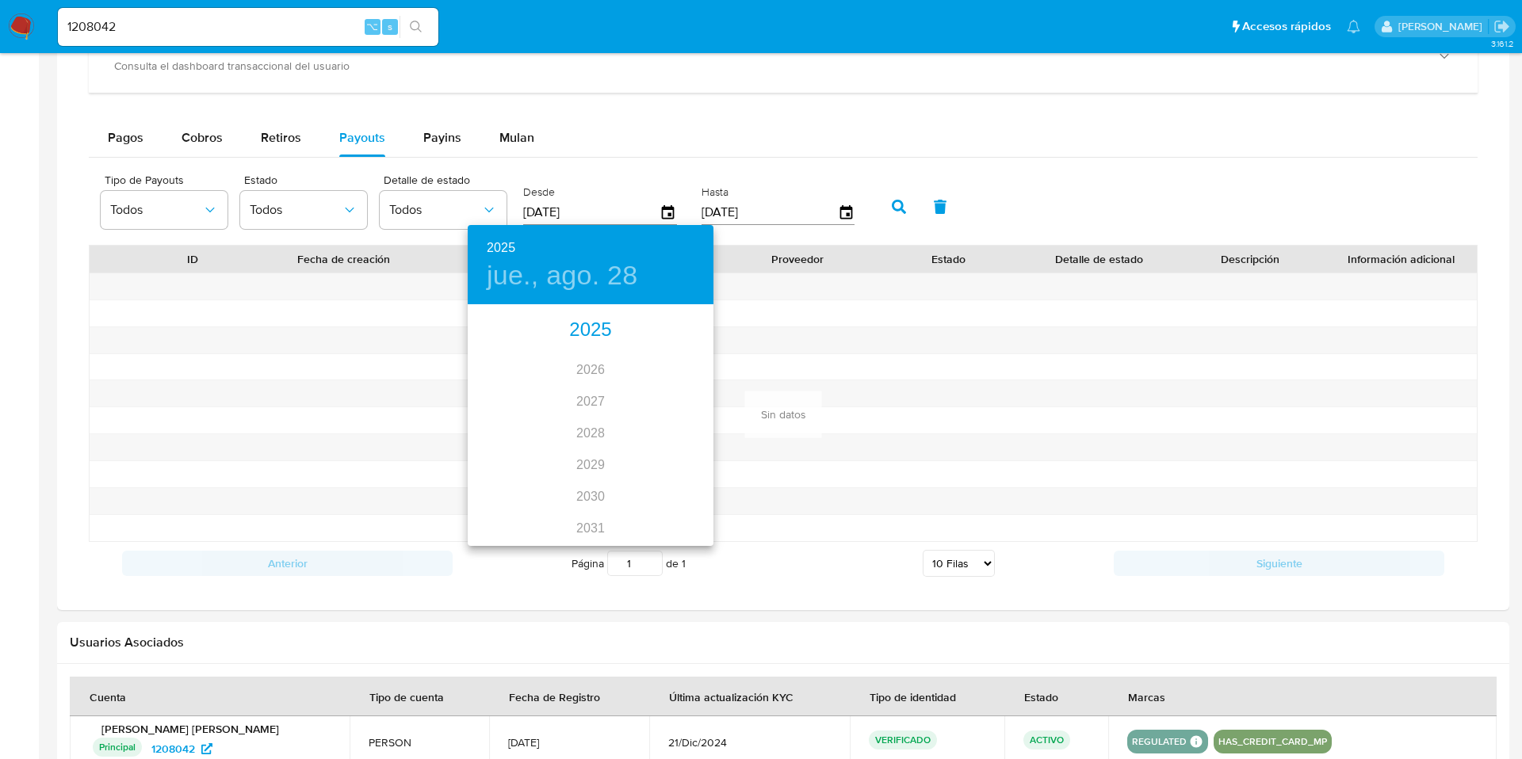
click at [590, 335] on div "2025" at bounding box center [591, 331] width 246 height 32
click at [585, 460] on div "ago." at bounding box center [590, 455] width 82 height 59
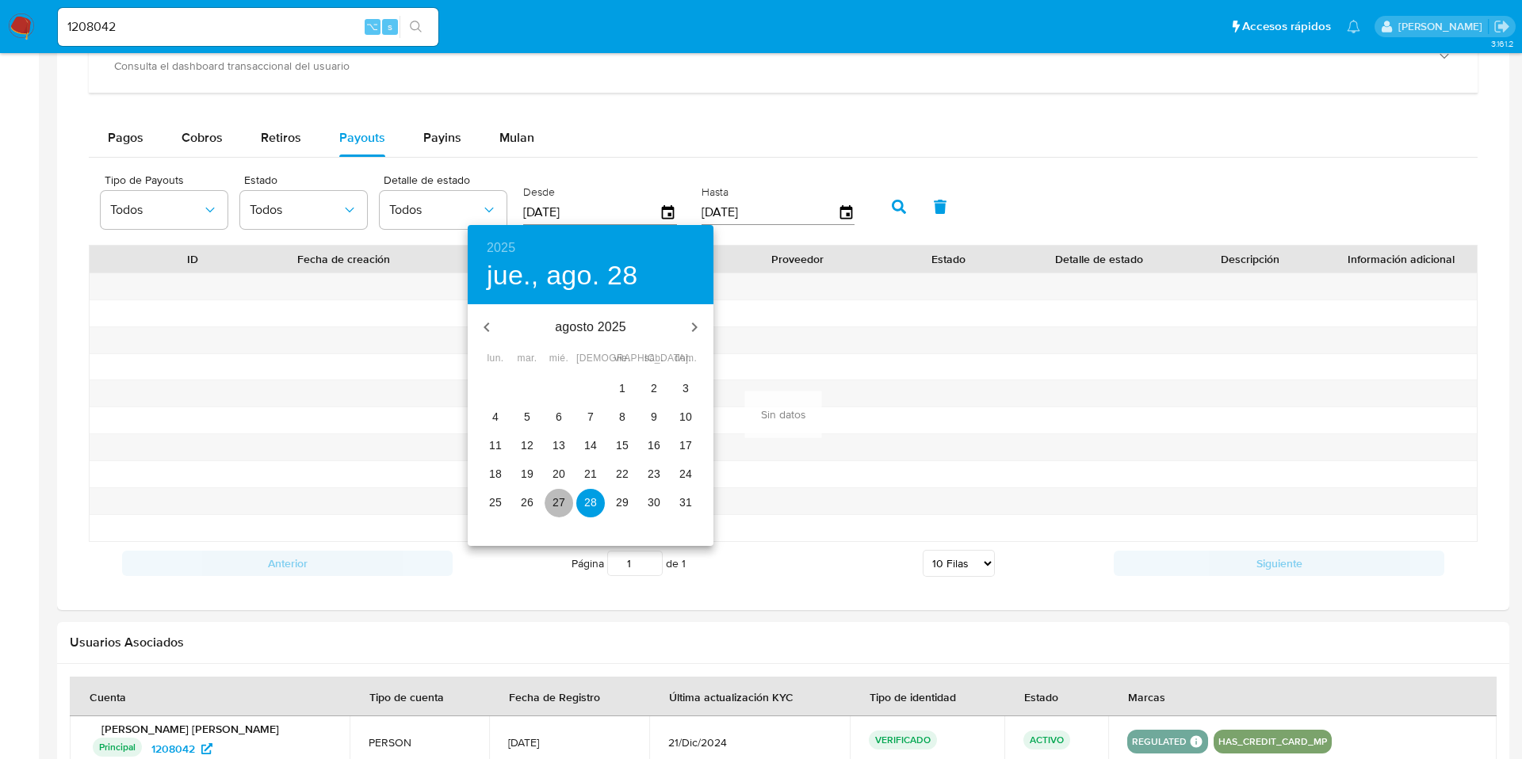
click at [567, 500] on span "27" at bounding box center [559, 503] width 29 height 16
type input "27/08/2025"
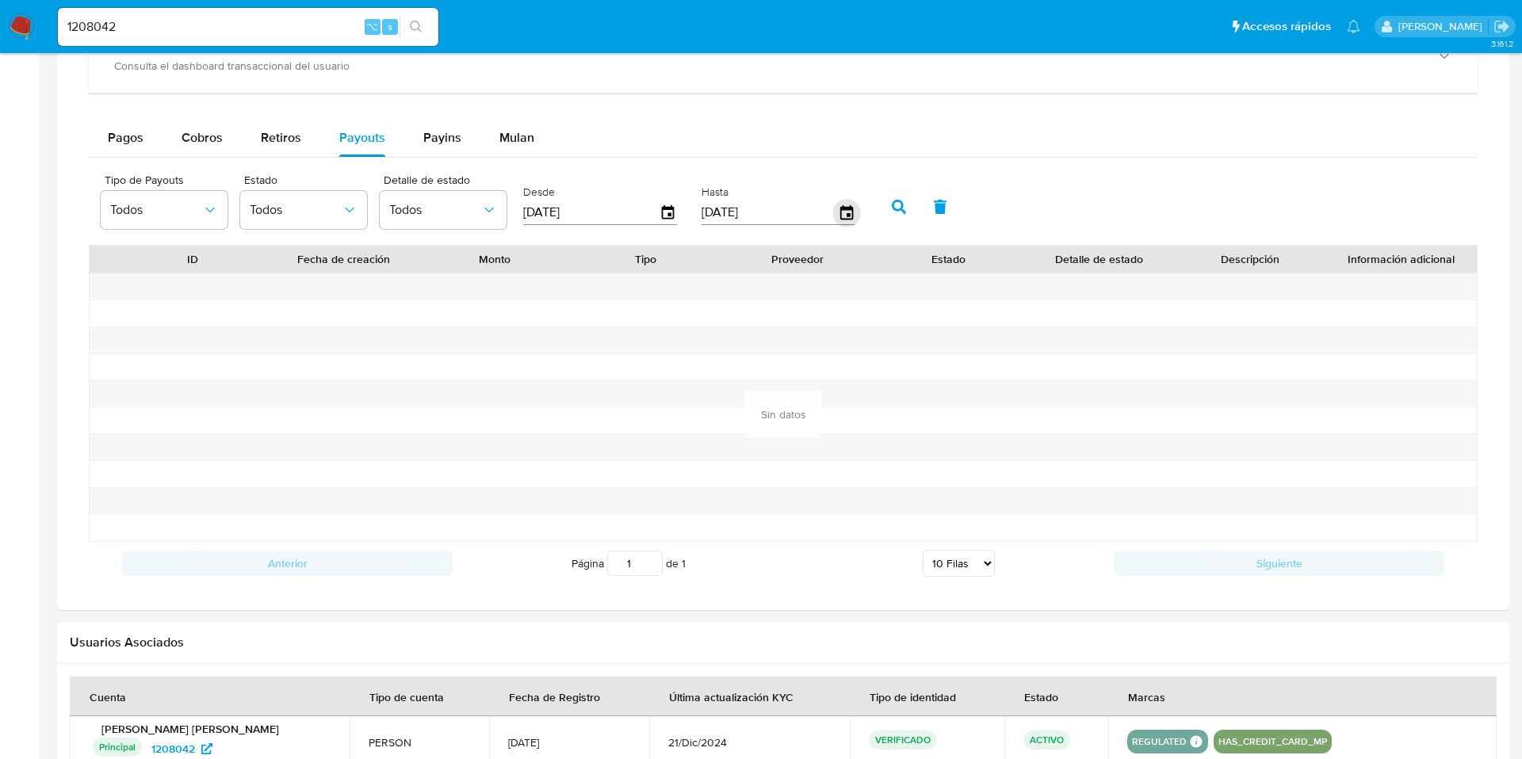
click at [843, 219] on icon "button" at bounding box center [845, 212] width 13 height 14
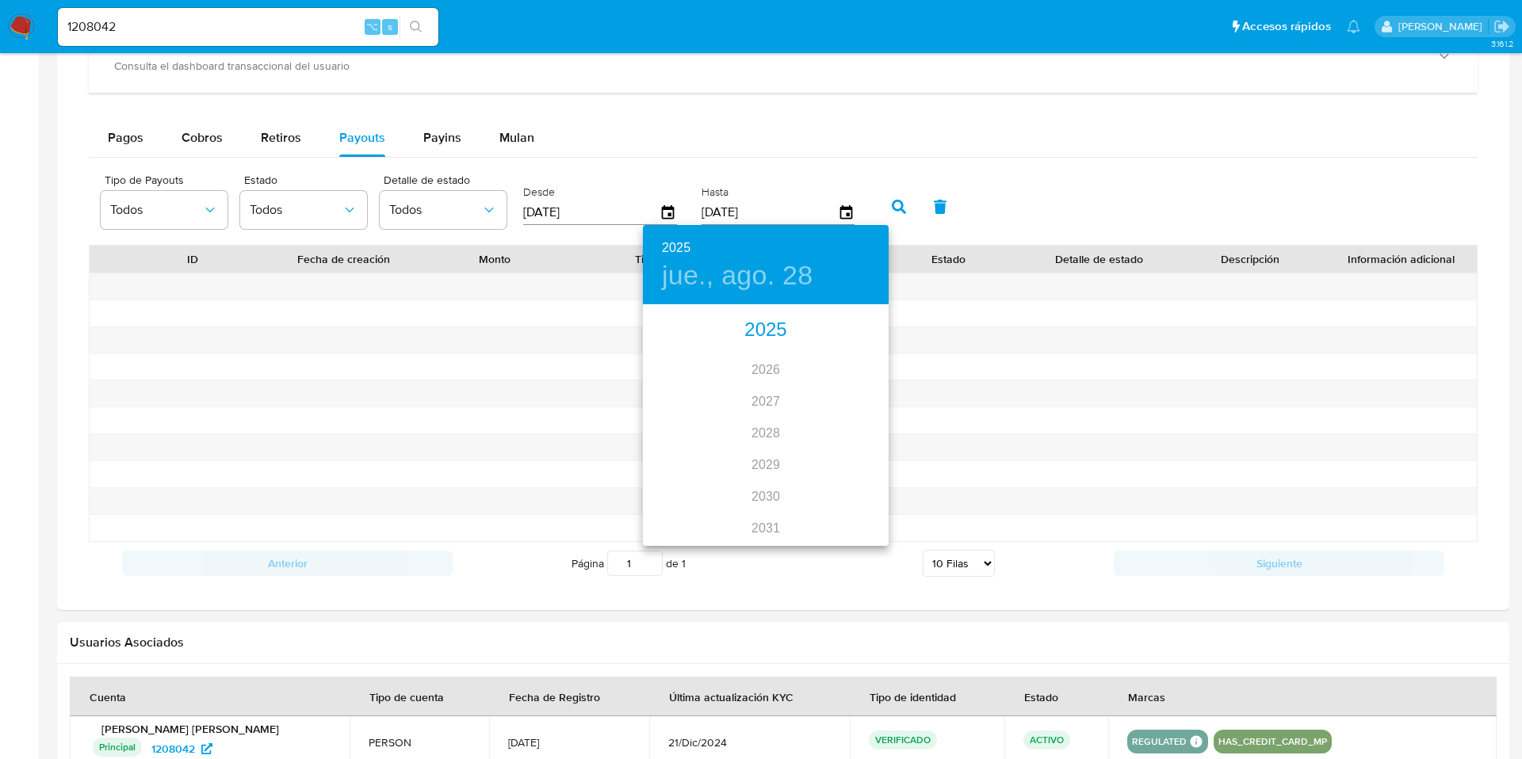
click at [782, 327] on div "2025" at bounding box center [766, 331] width 246 height 32
click at [749, 461] on div "ago." at bounding box center [766, 455] width 82 height 59
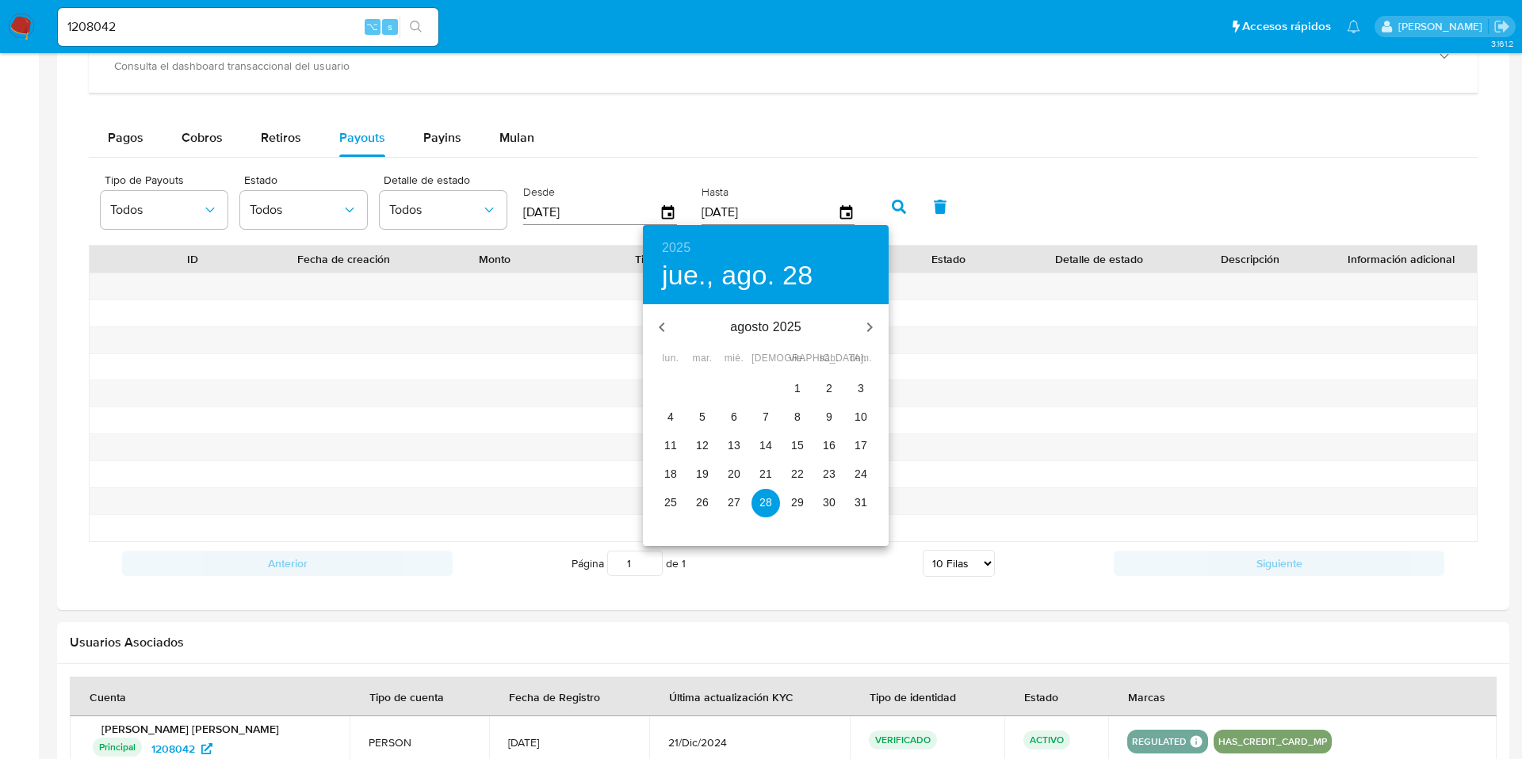
click at [790, 507] on span "29" at bounding box center [797, 503] width 29 height 16
type input "29/08/2025"
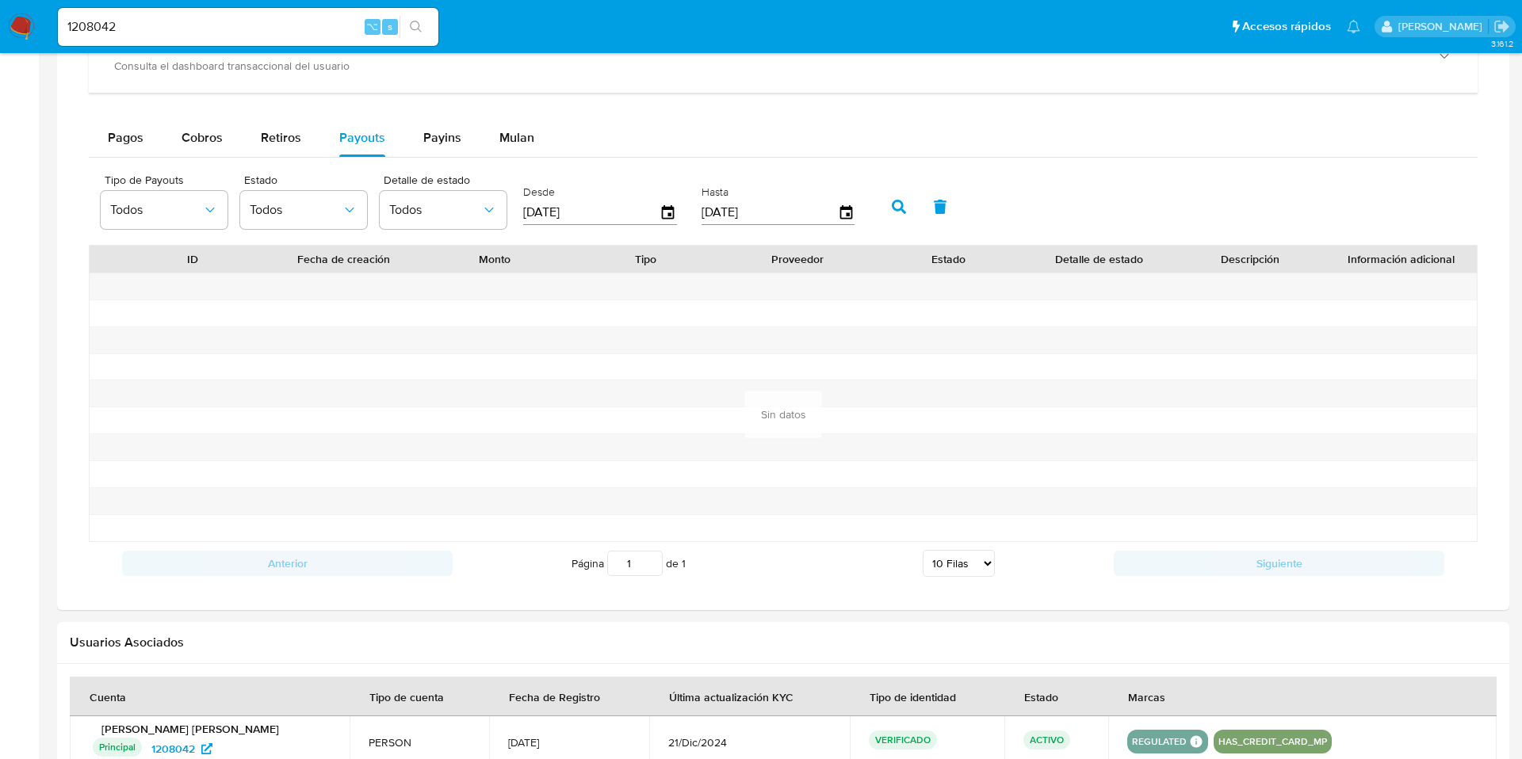
click at [890, 218] on button "button" at bounding box center [898, 207] width 41 height 38
click at [146, 133] on button "Pagos" at bounding box center [126, 138] width 74 height 38
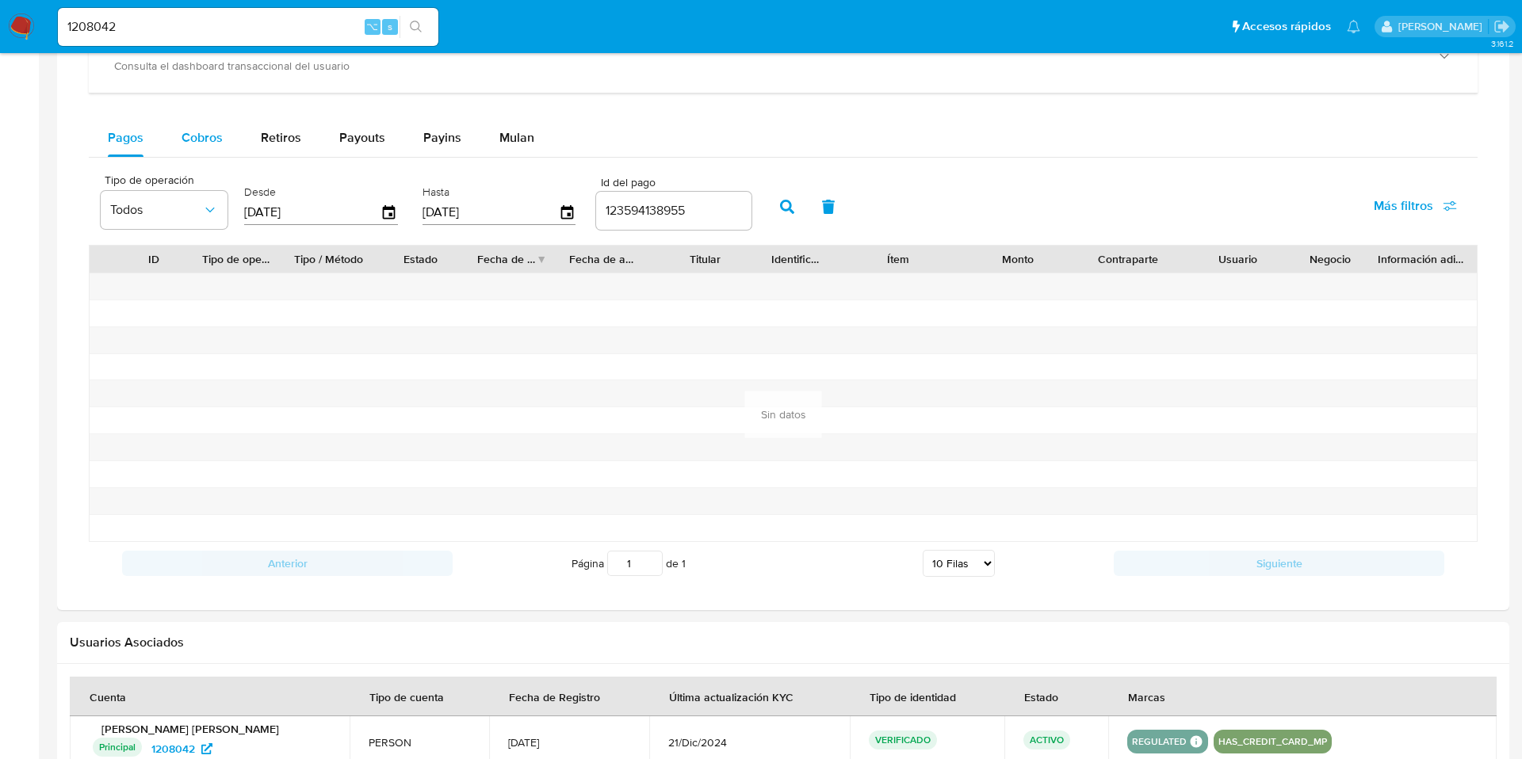
click at [190, 133] on span "Cobros" at bounding box center [202, 137] width 41 height 18
click at [247, 140] on button "Retiros" at bounding box center [281, 138] width 78 height 38
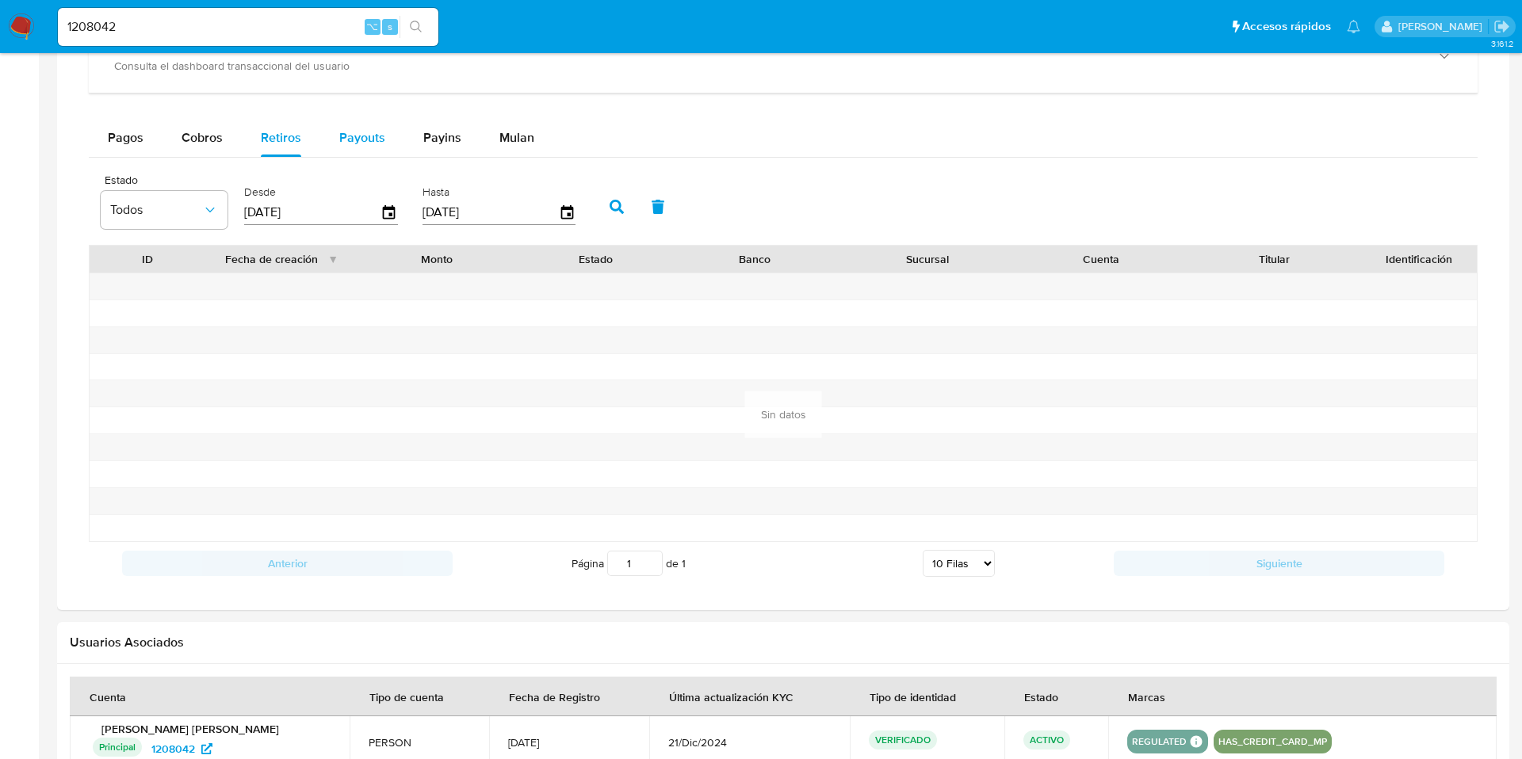
click at [357, 143] on span "Payouts" at bounding box center [362, 137] width 46 height 18
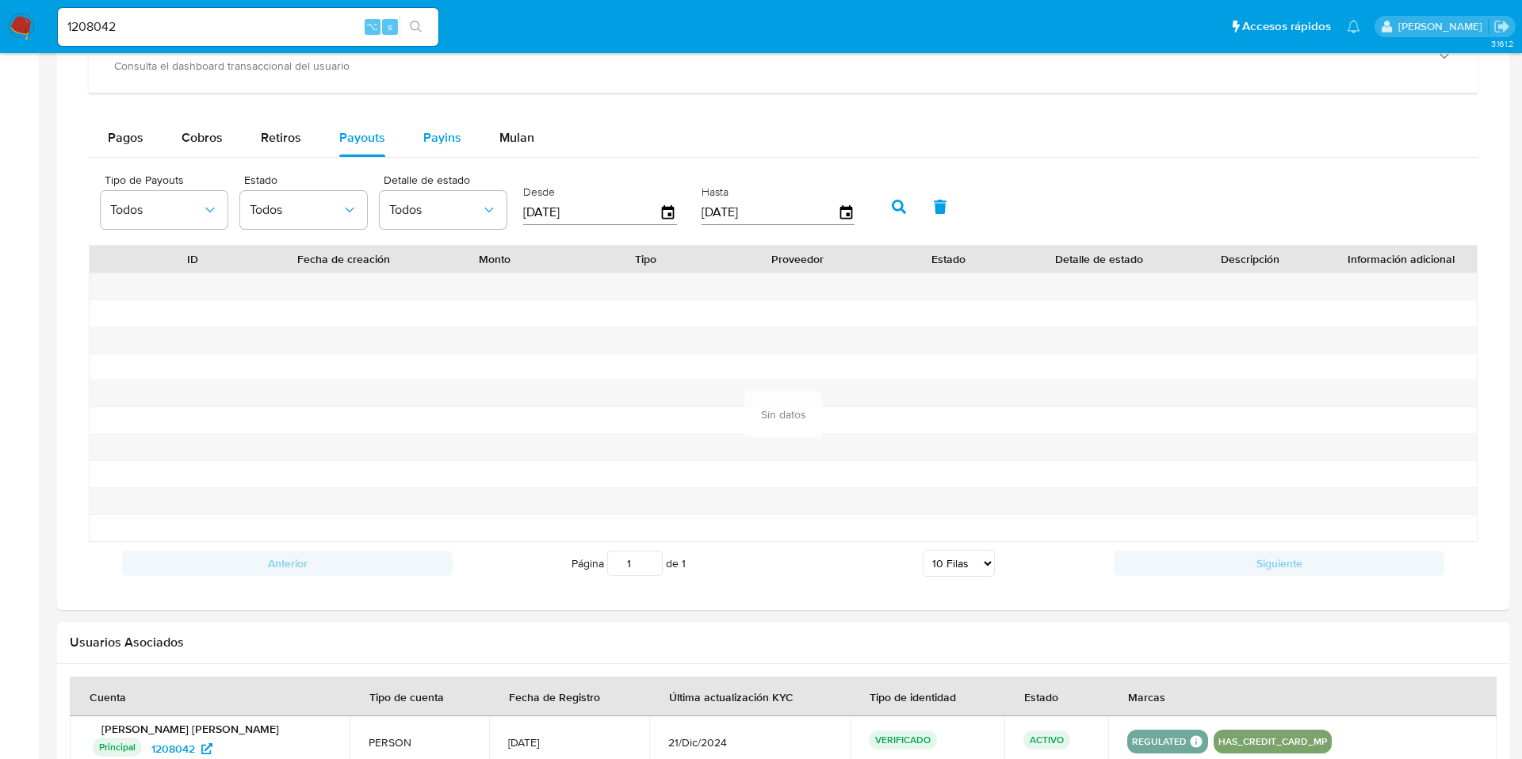
click at [431, 151] on div "Payins" at bounding box center [442, 138] width 38 height 38
select select "10"
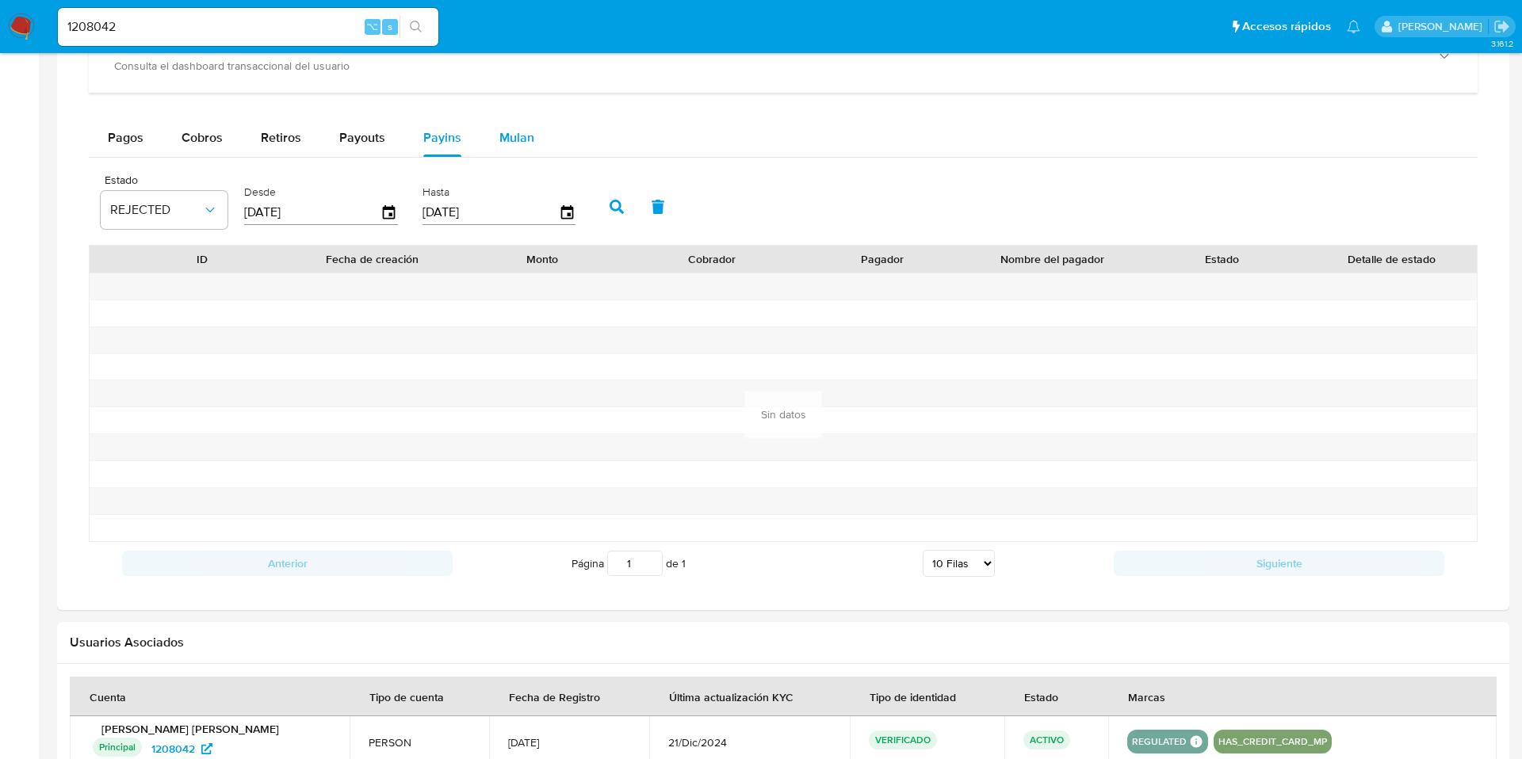
click at [533, 148] on button "Mulan" at bounding box center [516, 138] width 73 height 38
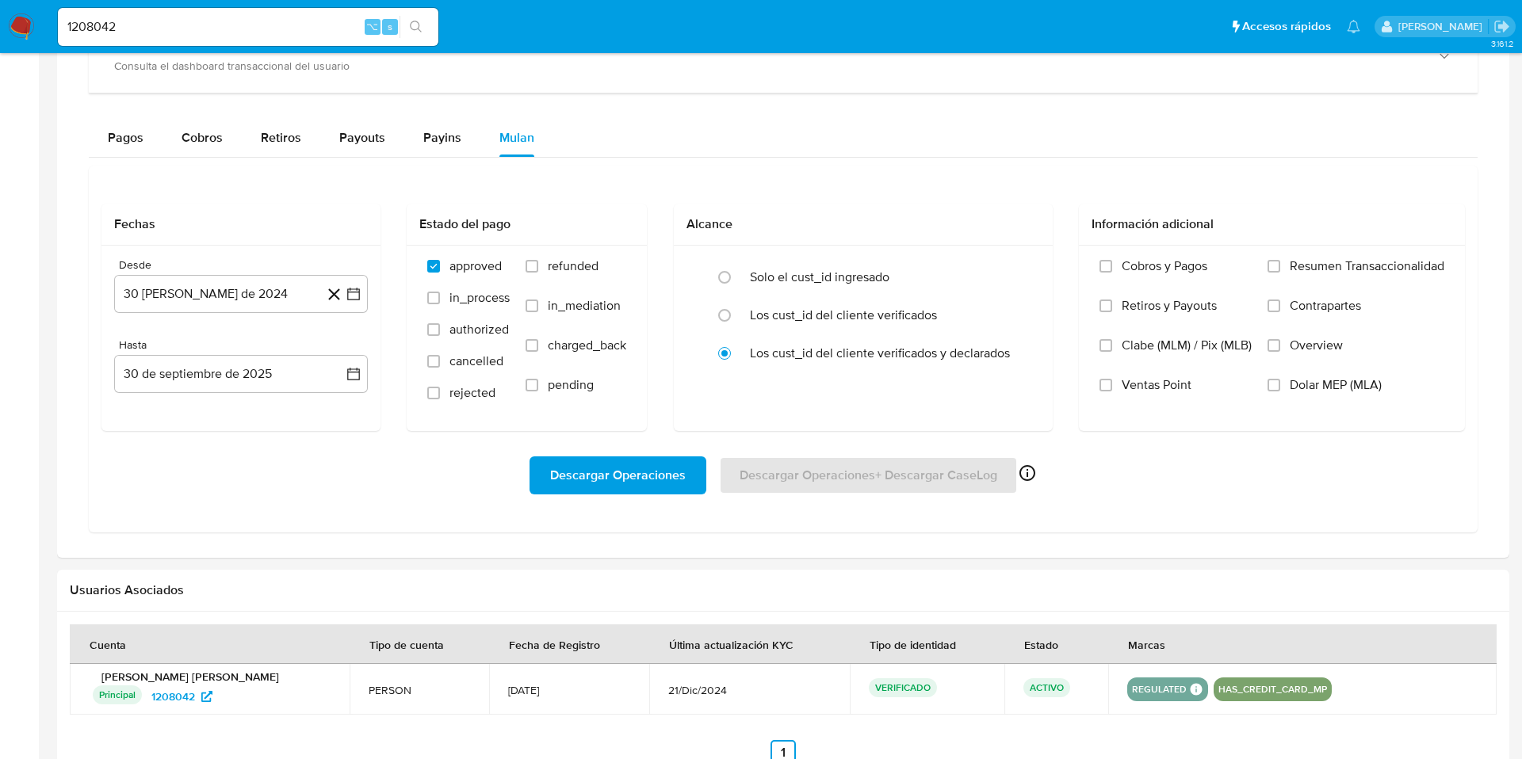
click at [274, 12] on div "1208042 ⌥ s" at bounding box center [248, 27] width 380 height 38
click at [201, 27] on input "1208042" at bounding box center [248, 27] width 380 height 21
paste input "1181974621"
type input "1181974621"
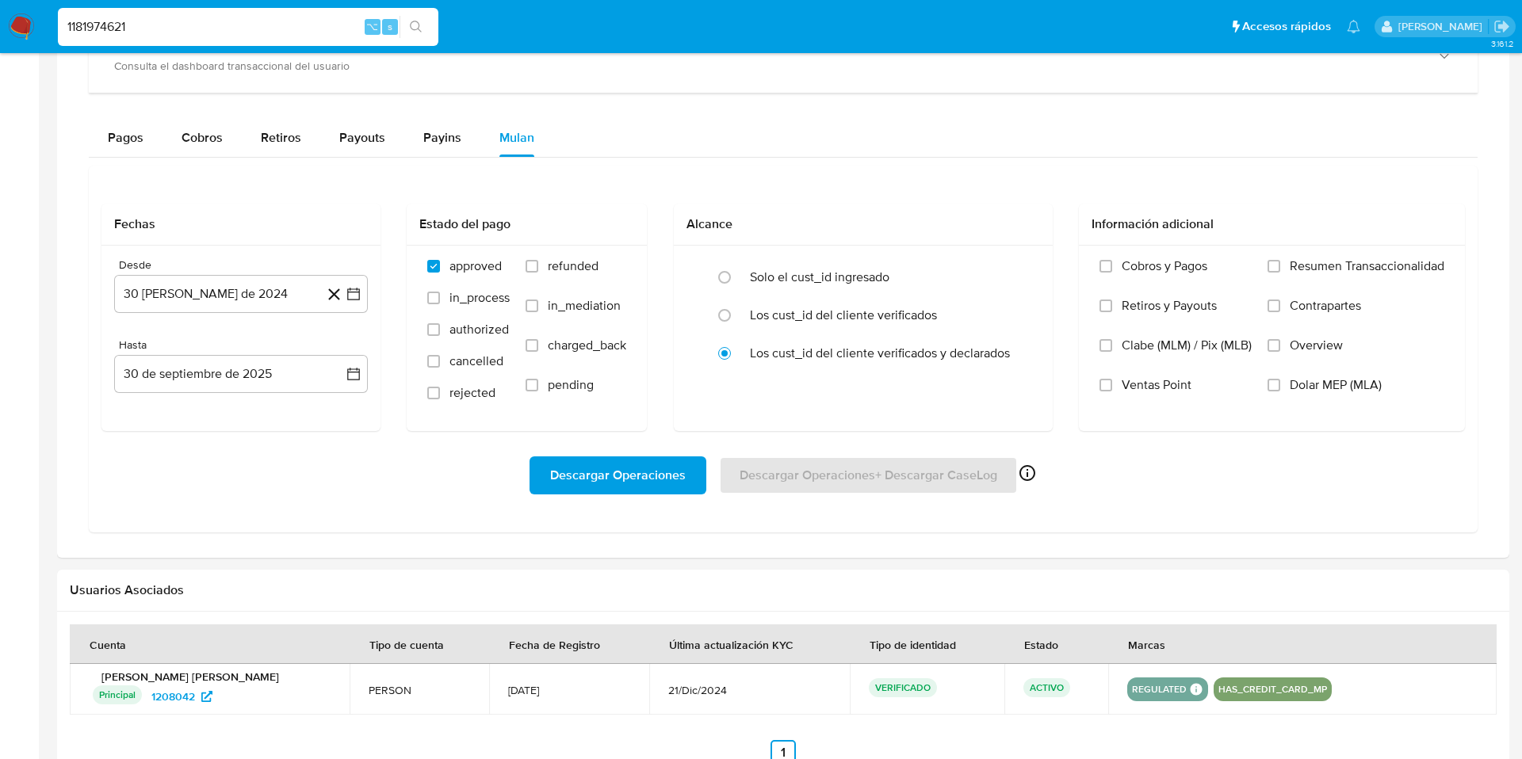
click at [418, 26] on icon "search-icon" at bounding box center [416, 27] width 13 height 13
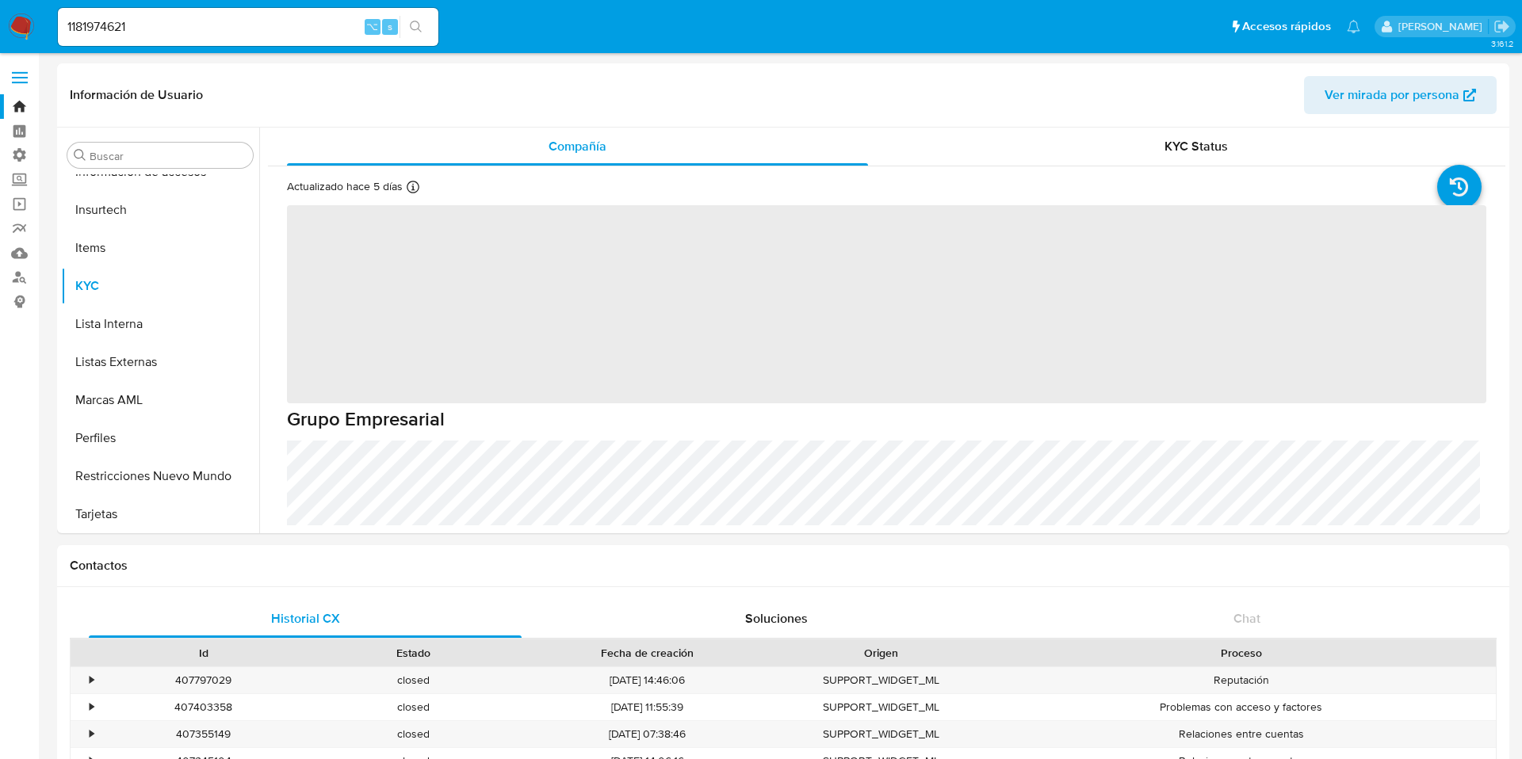
scroll to position [746, 0]
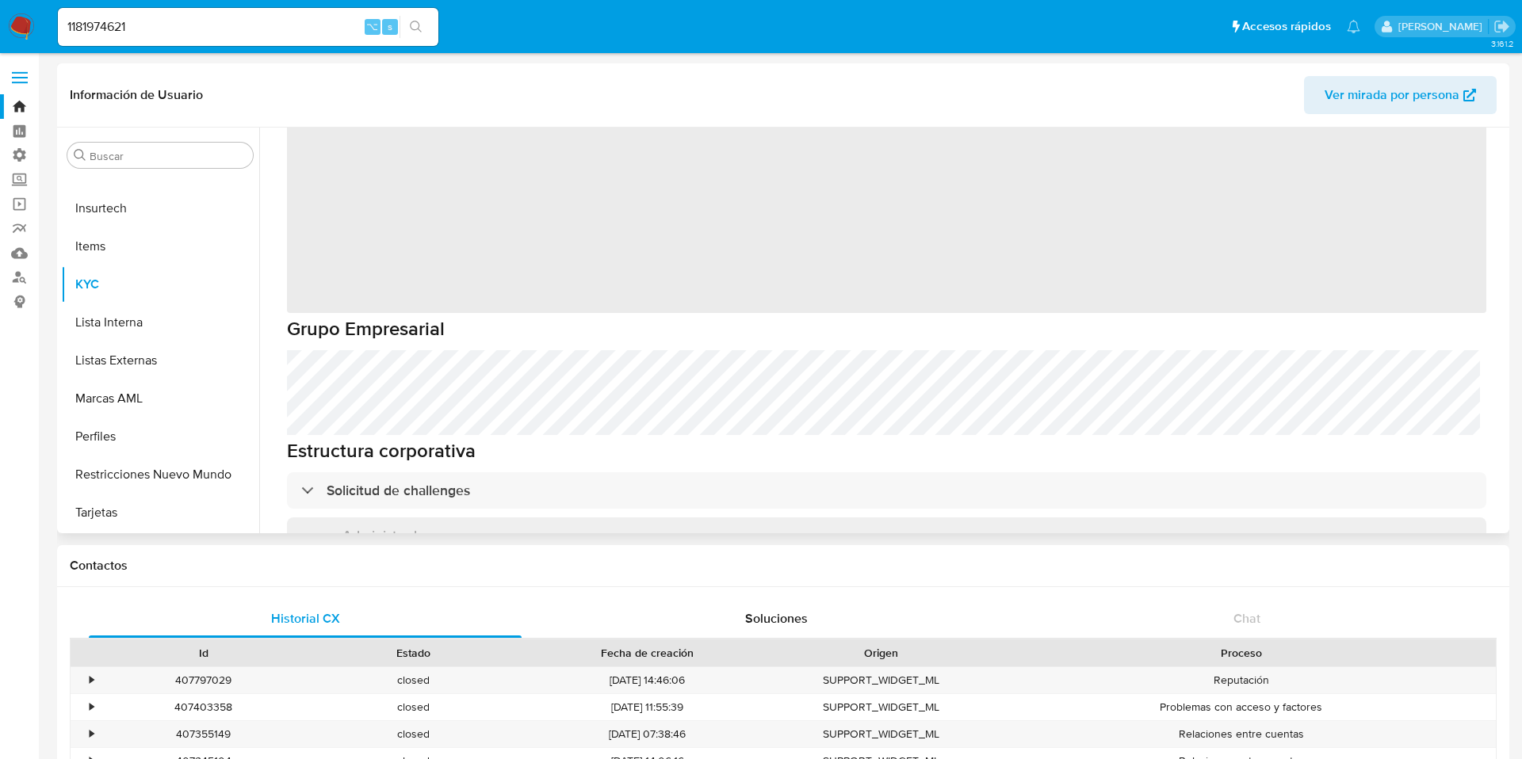
select select "10"
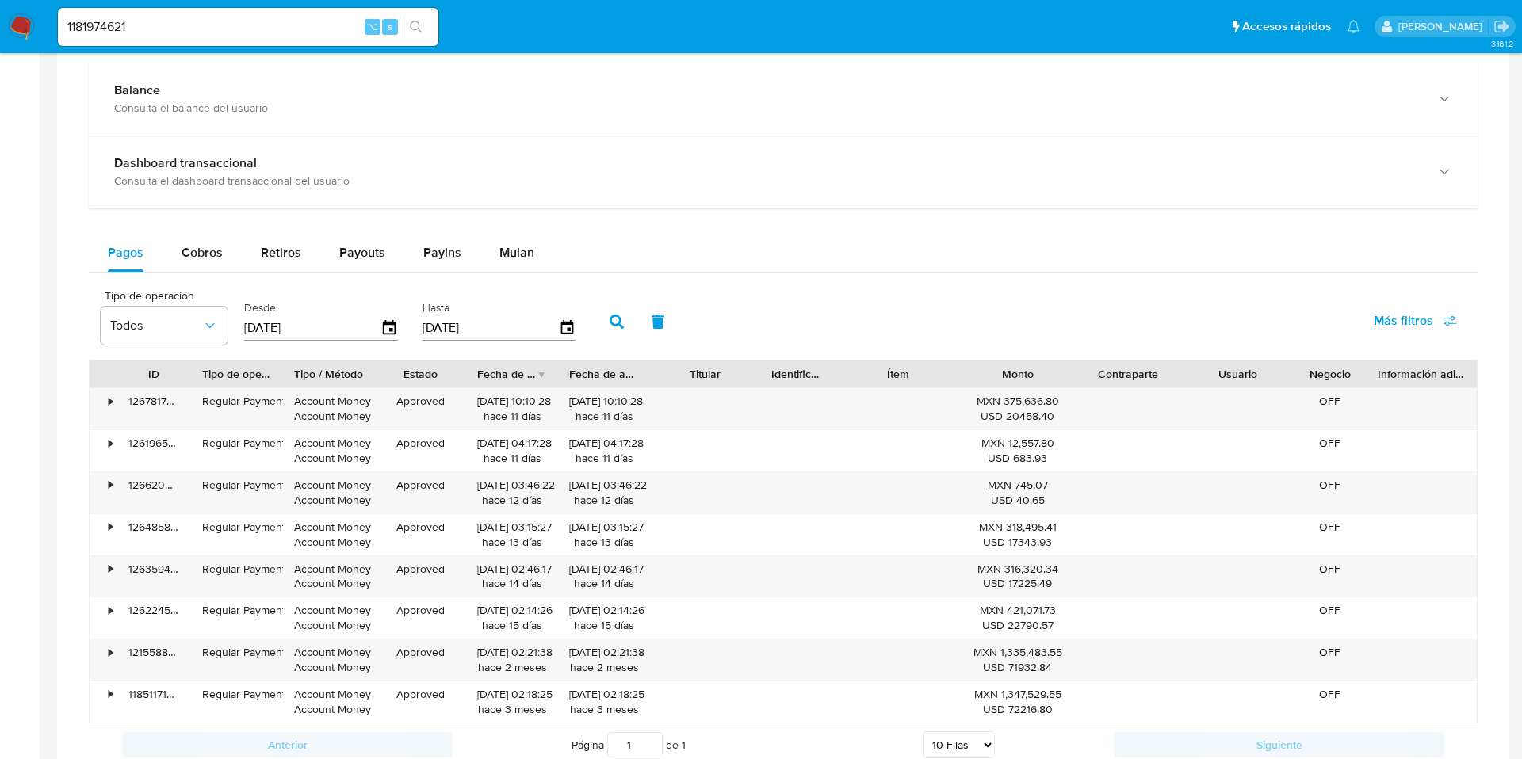
scroll to position [889, 0]
click at [1436, 325] on span "Más filtros" at bounding box center [1415, 320] width 83 height 35
click at [1255, 472] on span "Id del pago" at bounding box center [1282, 473] width 62 height 16
click at [1241, 472] on input "Id del pago" at bounding box center [1235, 473] width 13 height 13
checkbox input "true"
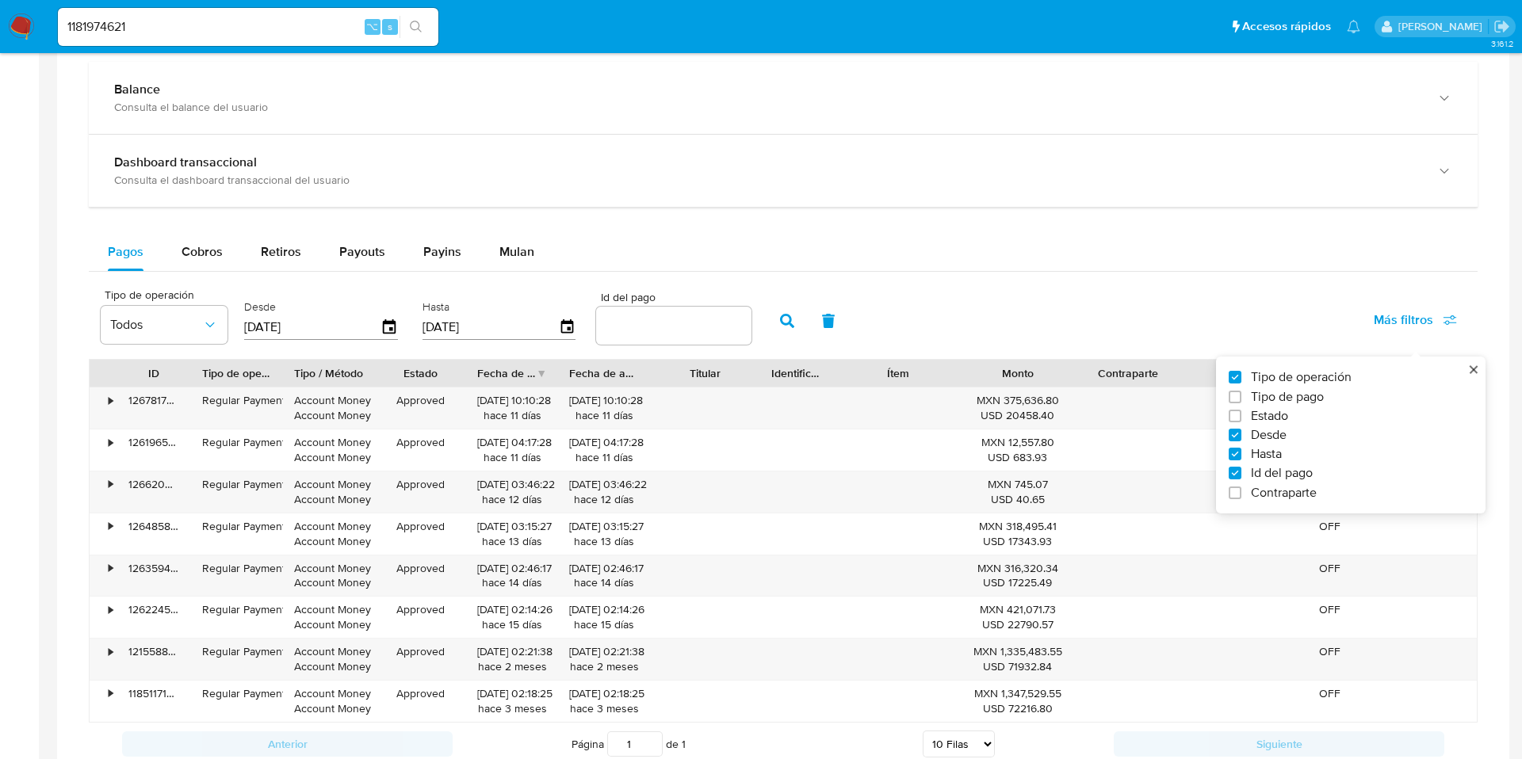
click at [639, 337] on div at bounding box center [673, 326] width 155 height 38
click at [638, 324] on input "number" at bounding box center [673, 325] width 155 height 21
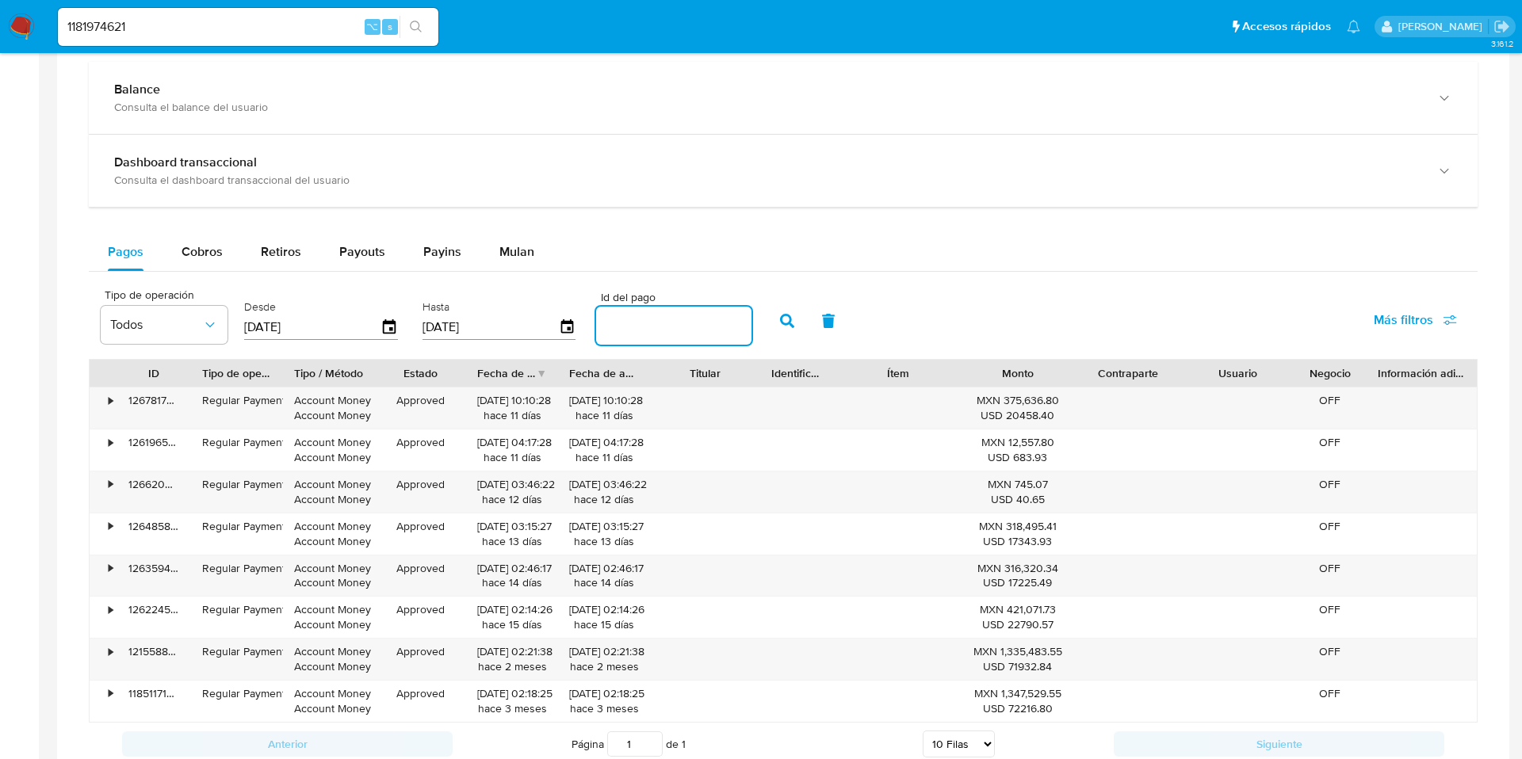
paste input "122858061297"
type input "122858061297"
click at [790, 319] on button "button" at bounding box center [787, 321] width 41 height 38
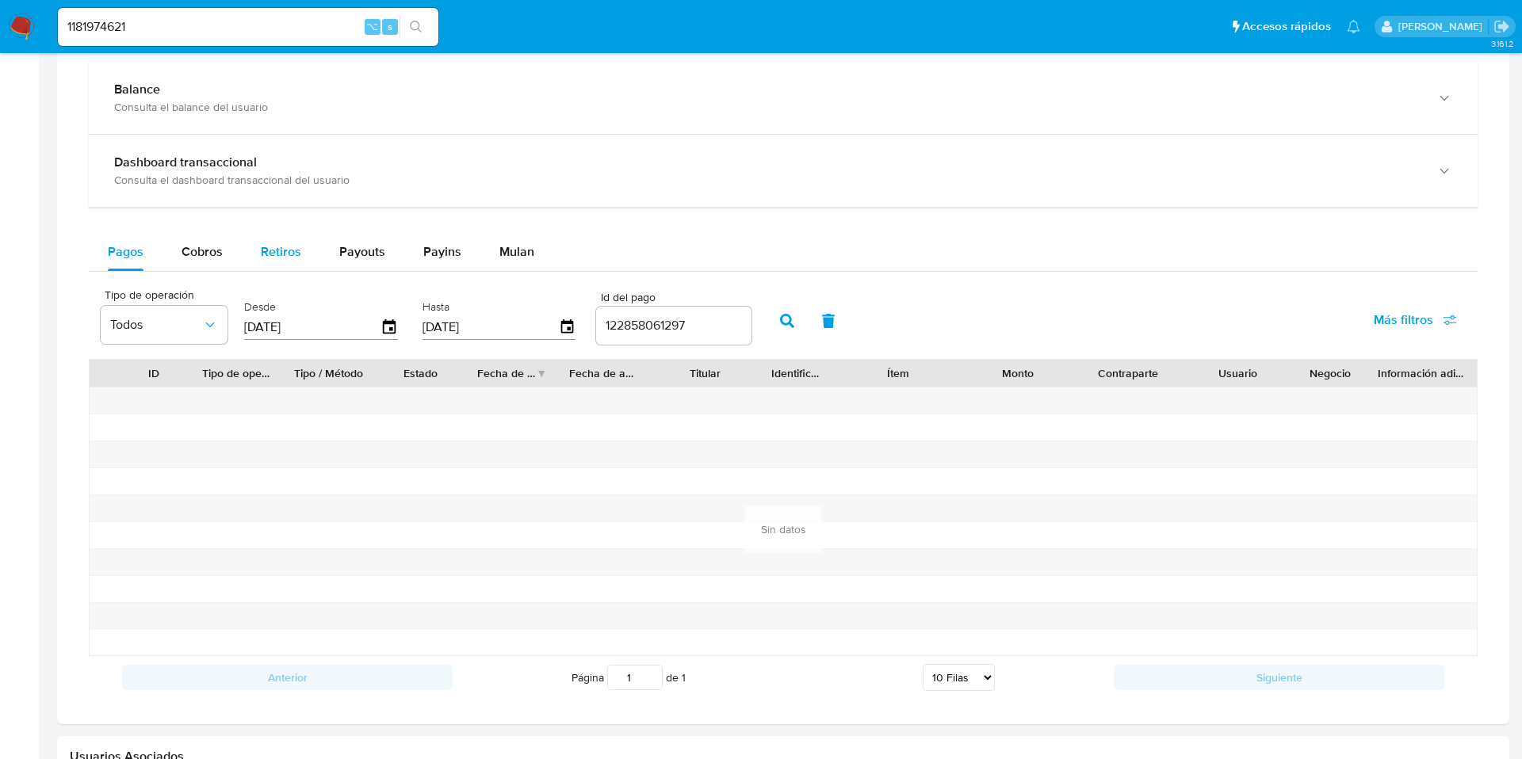
click at [284, 254] on span "Retiros" at bounding box center [281, 252] width 40 height 18
select select "10"
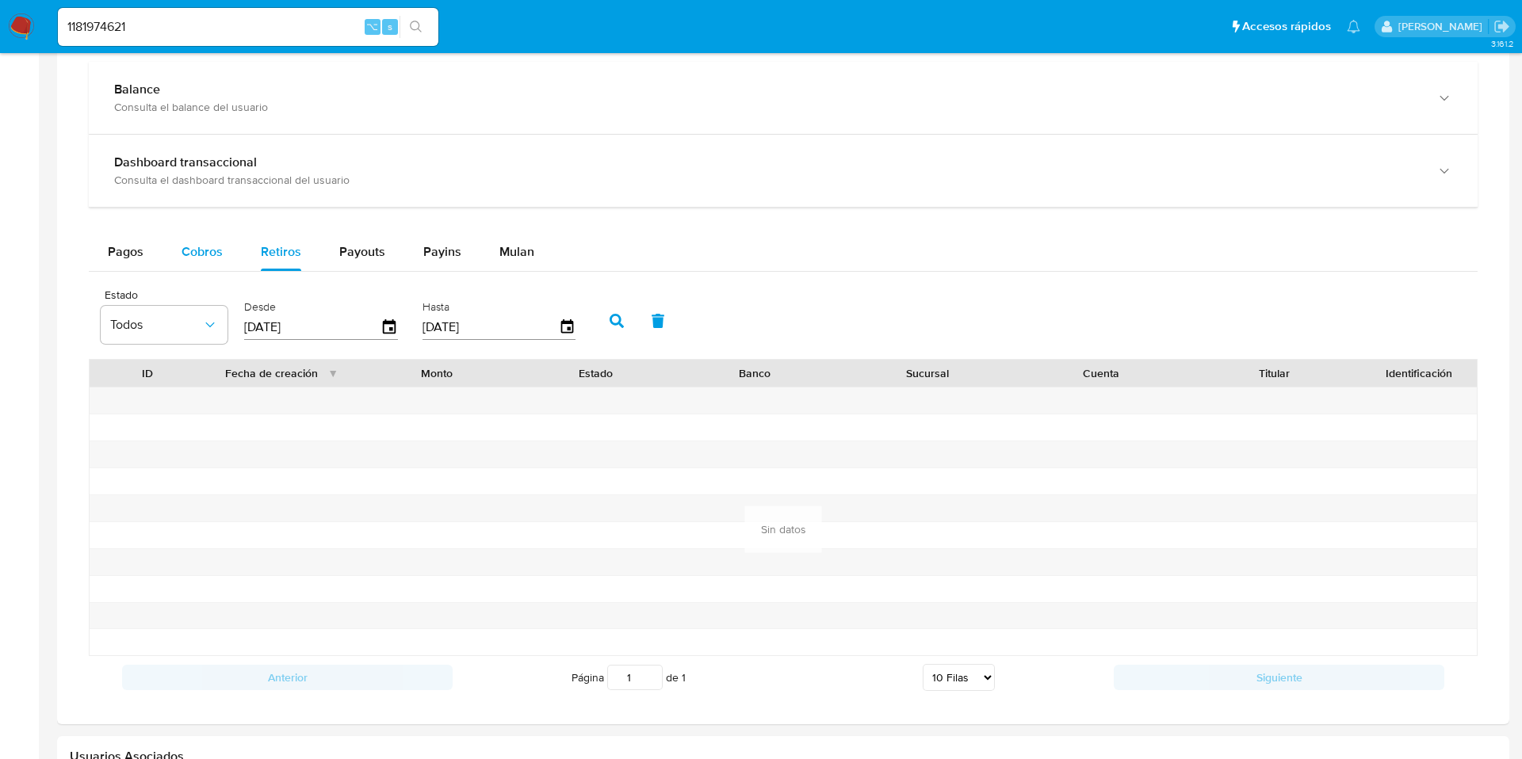
click at [222, 250] on button "Cobros" at bounding box center [201, 252] width 79 height 38
select select "10"
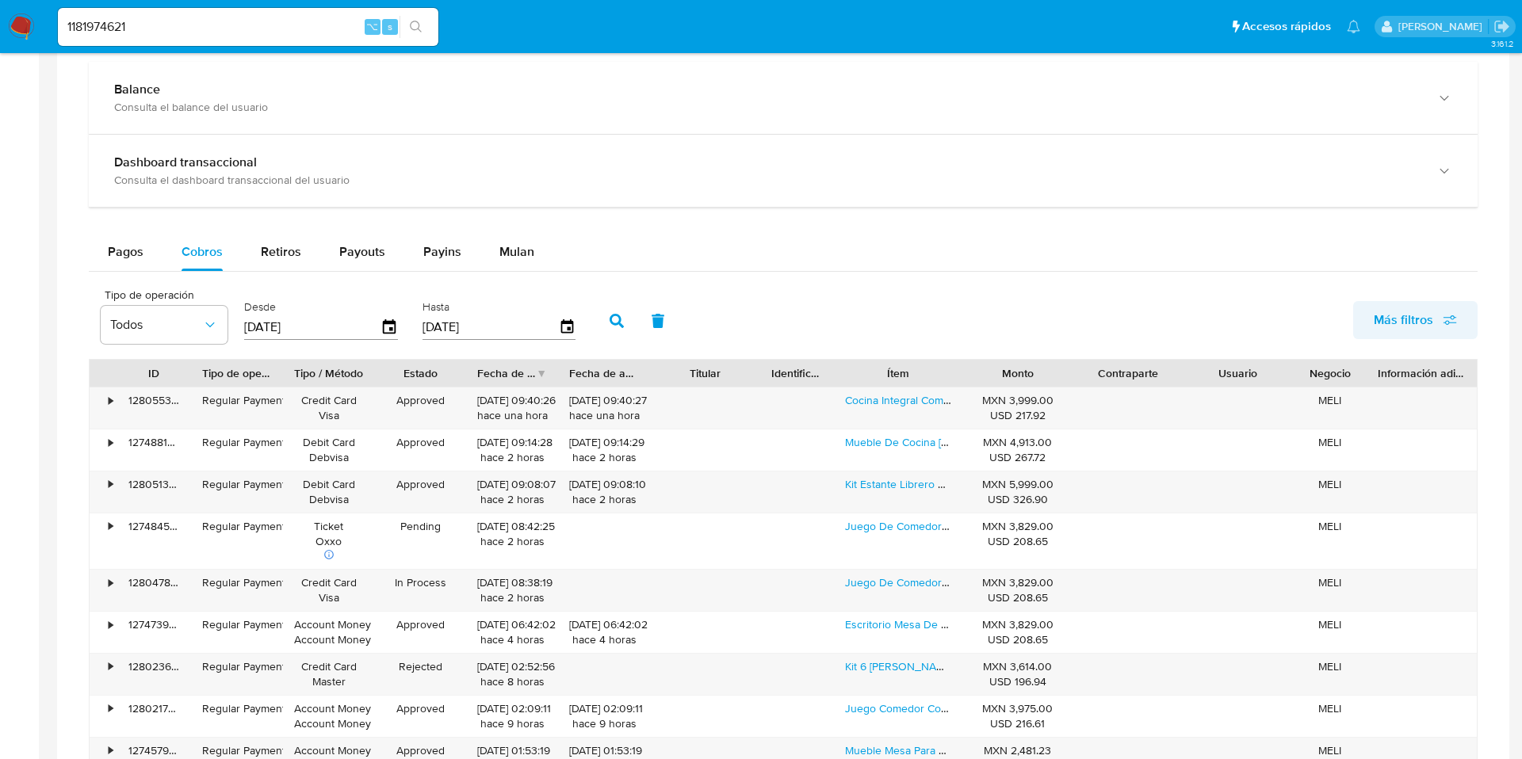
click at [1428, 319] on span "Más filtros" at bounding box center [1403, 320] width 59 height 38
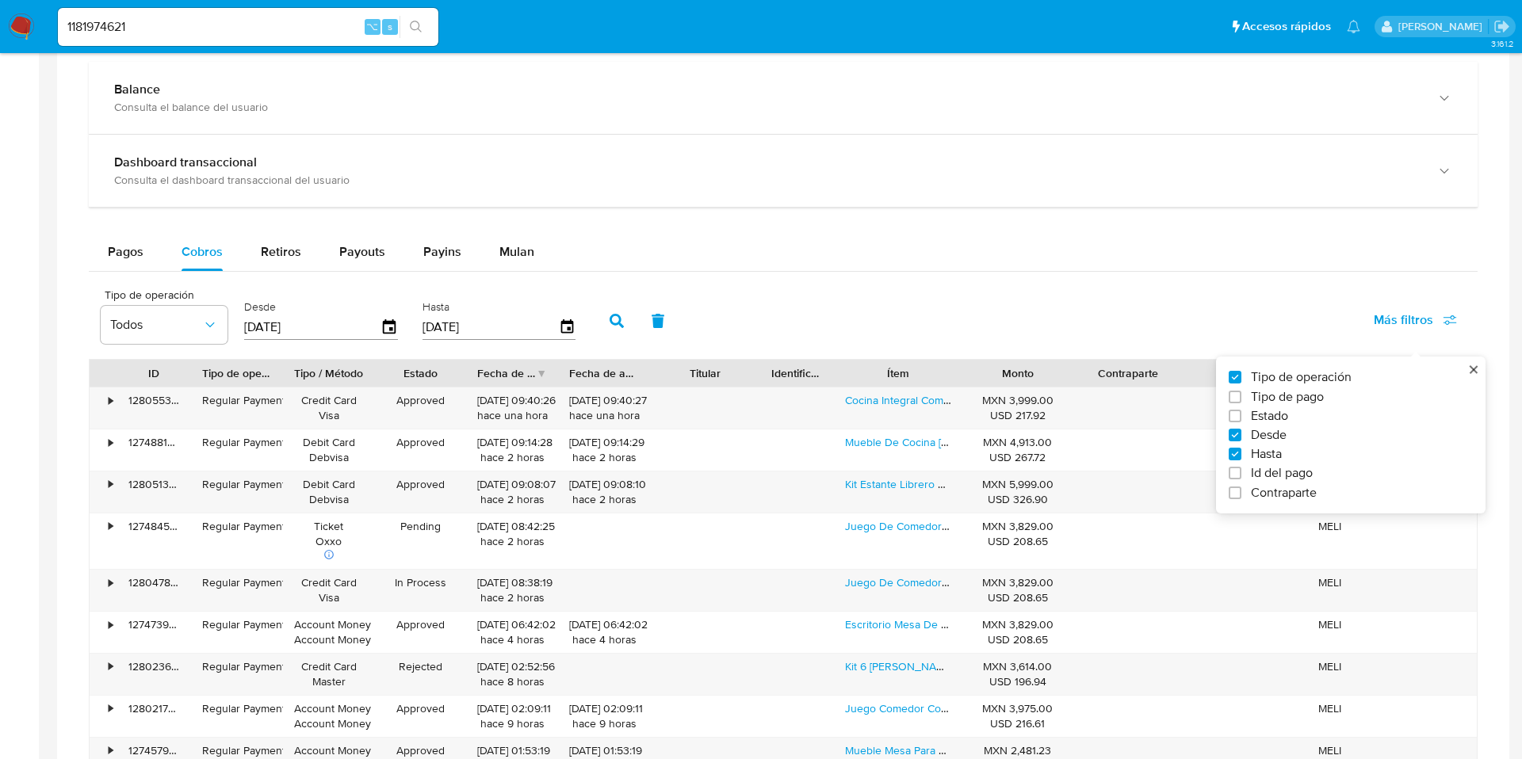
click at [1270, 469] on span "Id del pago" at bounding box center [1282, 473] width 62 height 16
click at [1241, 469] on input "Id del pago" at bounding box center [1235, 473] width 13 height 13
checkbox input "true"
click at [641, 332] on input "number" at bounding box center [673, 325] width 155 height 21
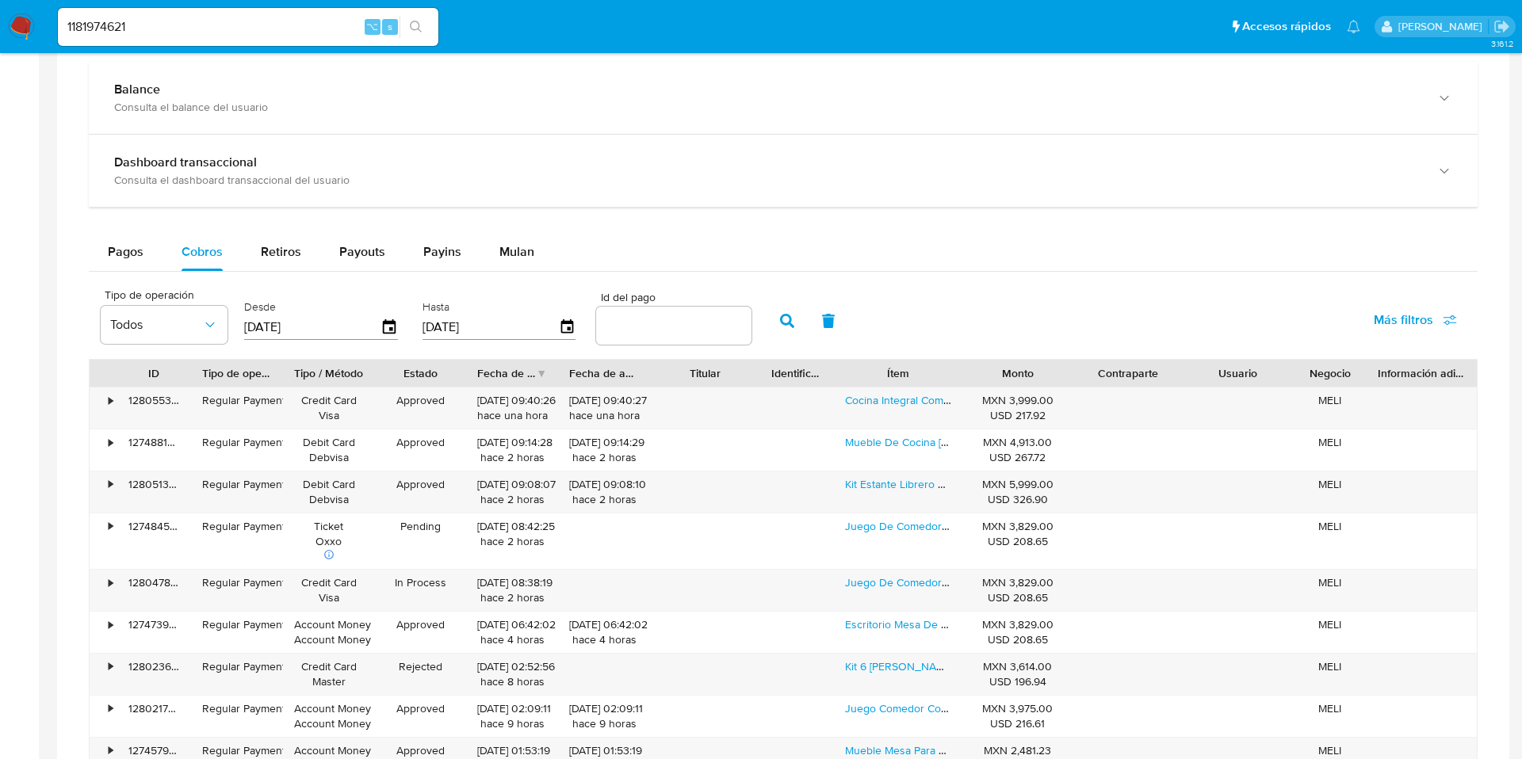
click at [651, 331] on input "number" at bounding box center [673, 325] width 155 height 21
paste input "122858061297"
type input "122858061297"
click at [799, 325] on button "button" at bounding box center [787, 321] width 41 height 38
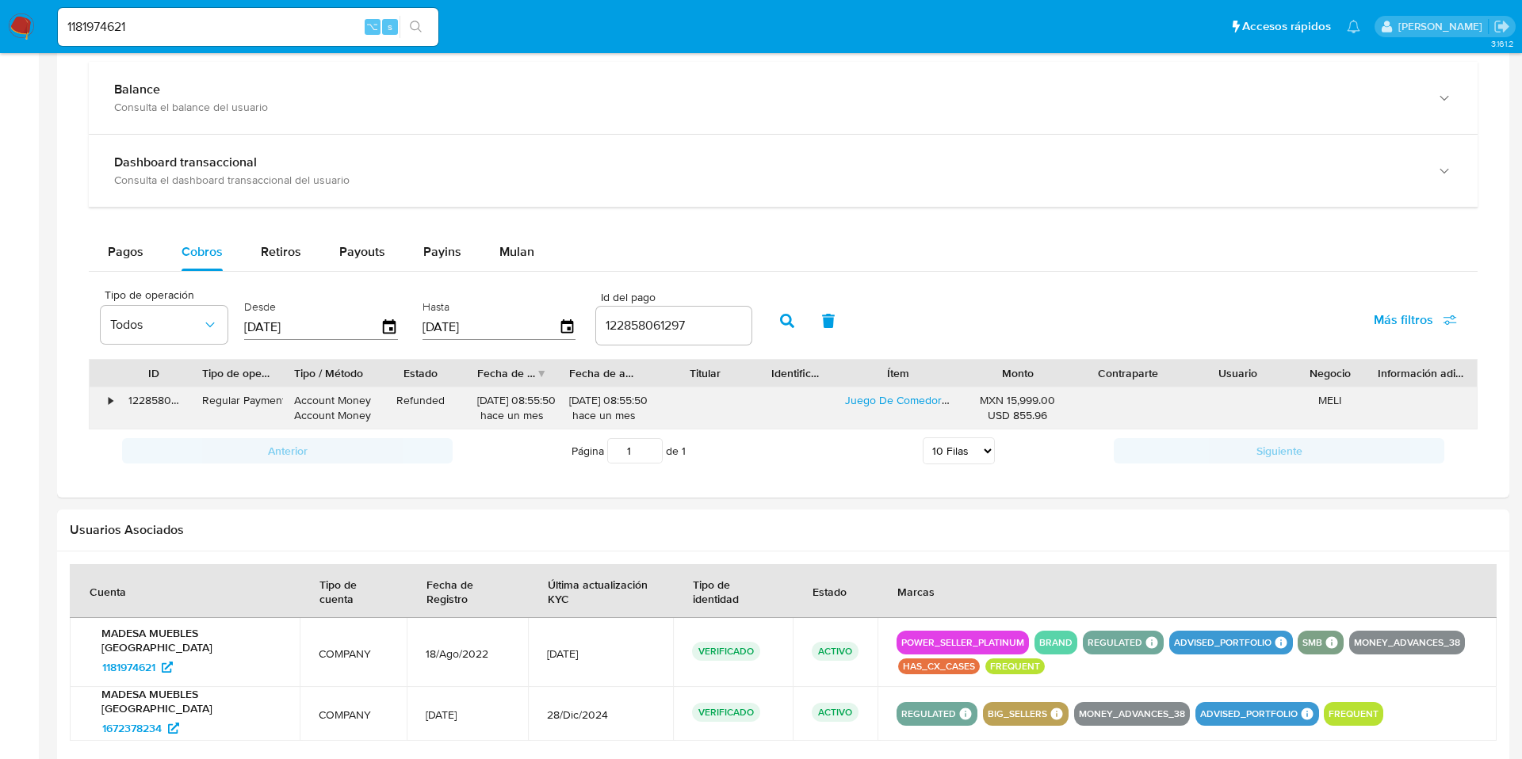
click at [105, 404] on div "•" at bounding box center [104, 408] width 28 height 41
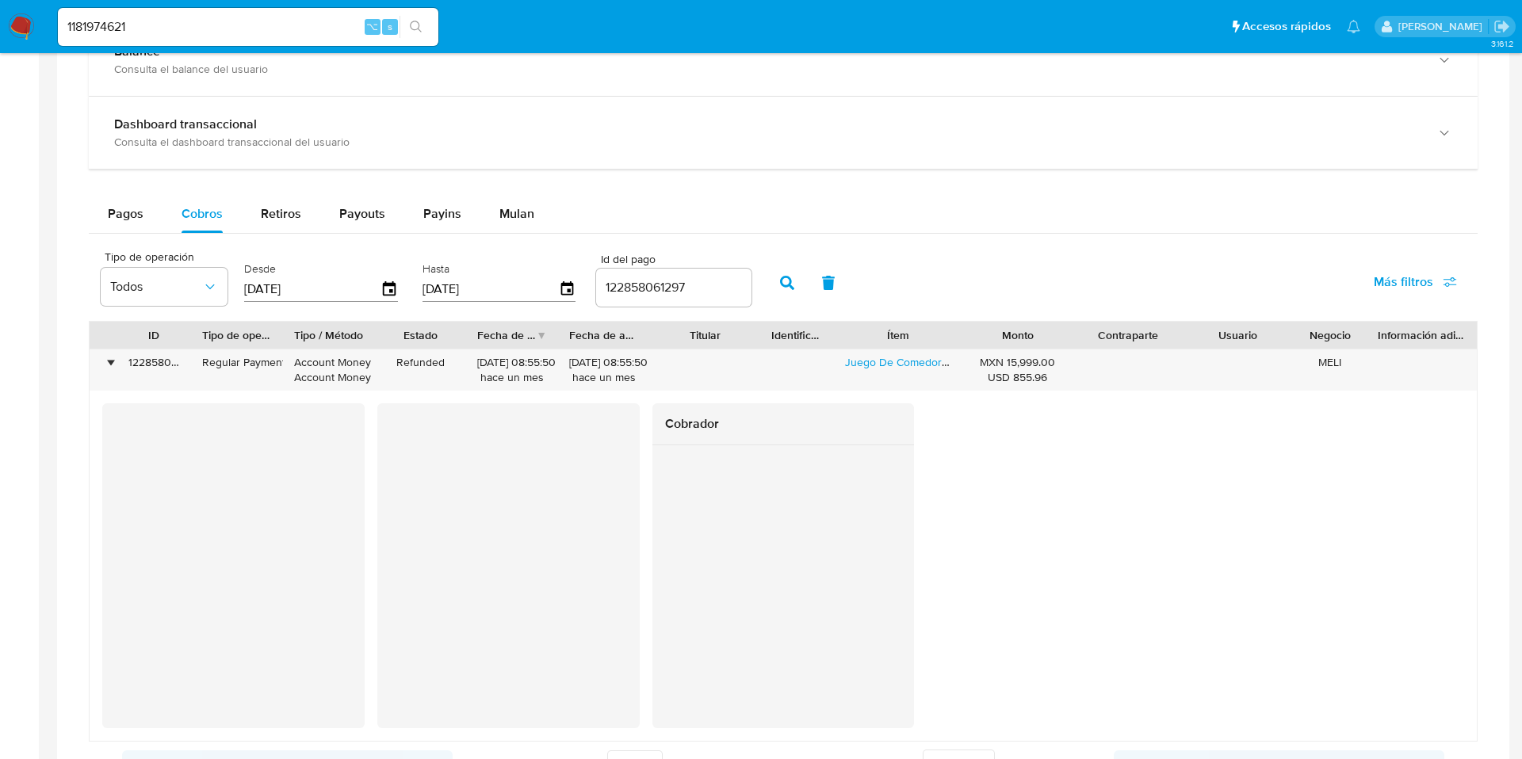
scroll to position [929, 0]
click at [256, 9] on div "1181974621 ⌥ s" at bounding box center [248, 27] width 380 height 38
click at [217, 29] on input "1181974621" at bounding box center [248, 27] width 380 height 21
drag, startPoint x: 217, startPoint y: 29, endPoint x: 75, endPoint y: -15, distance: 149.4
click at [75, 0] on html "Pausado Ver notificaciones 1181974621 ⌥ s Accesos rápidos Presiona las siguient…" at bounding box center [761, 132] width 1522 height 2123
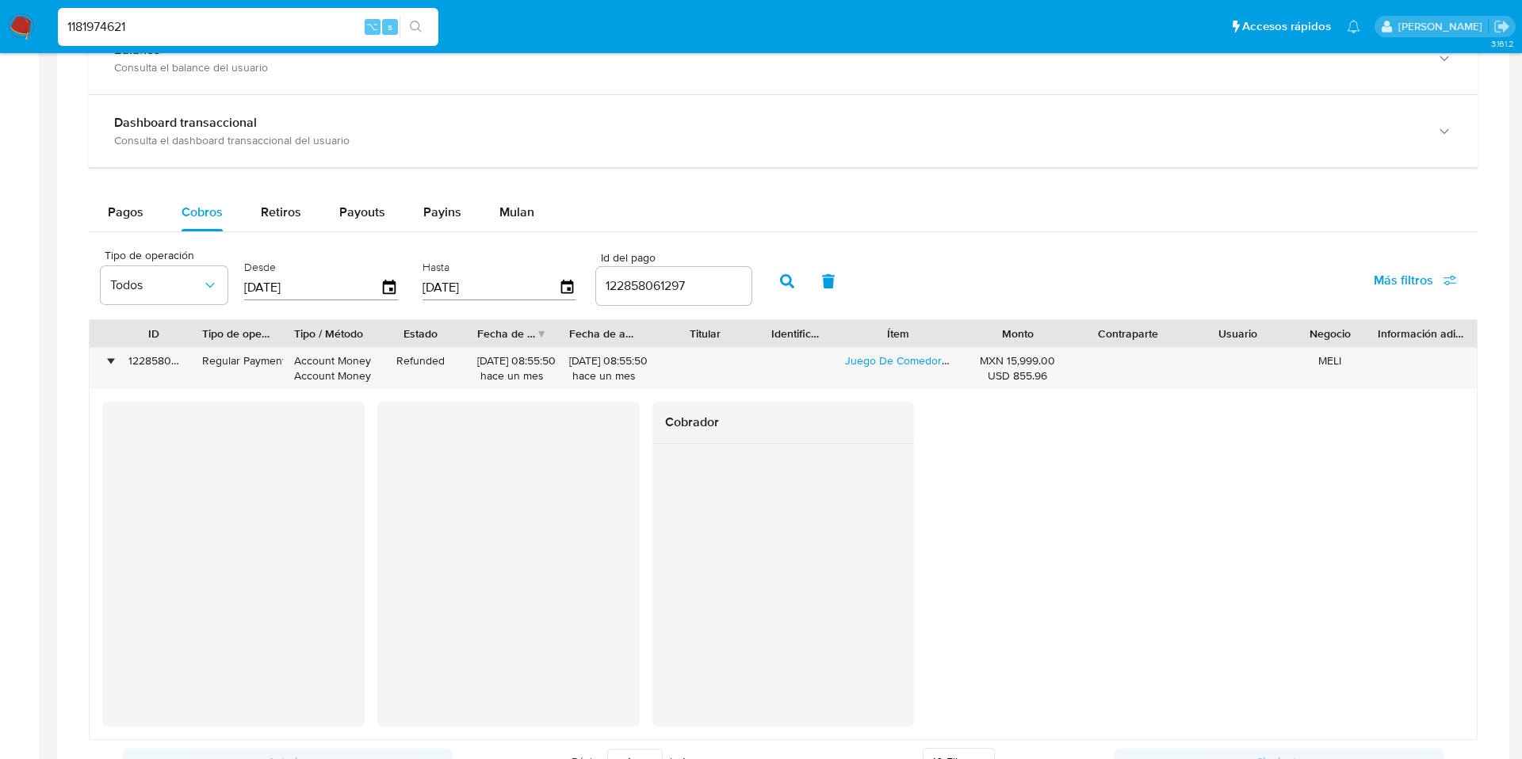
paste input "773330130"
type input "773330130"
click at [419, 25] on icon "search-icon" at bounding box center [416, 27] width 12 height 12
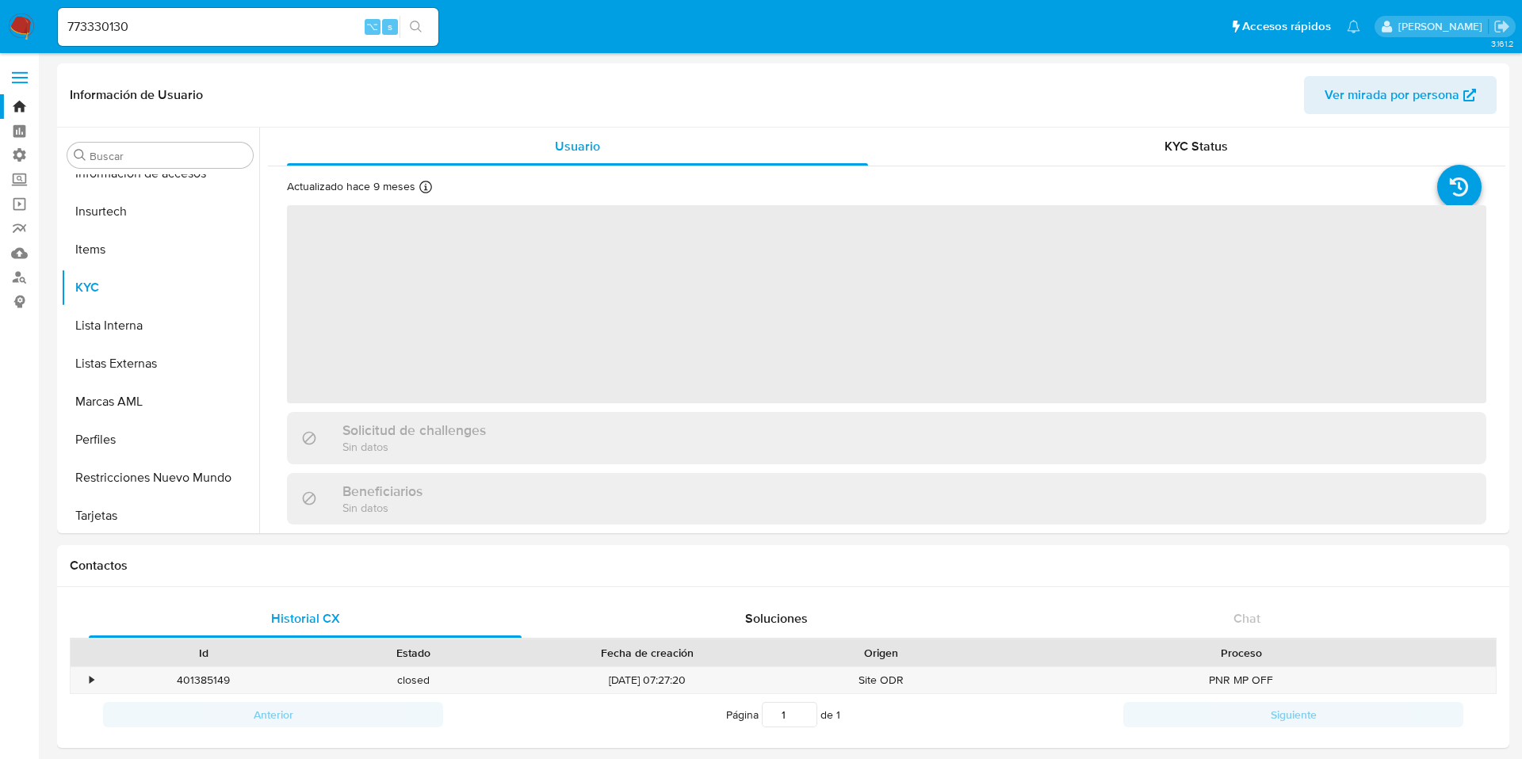
scroll to position [746, 0]
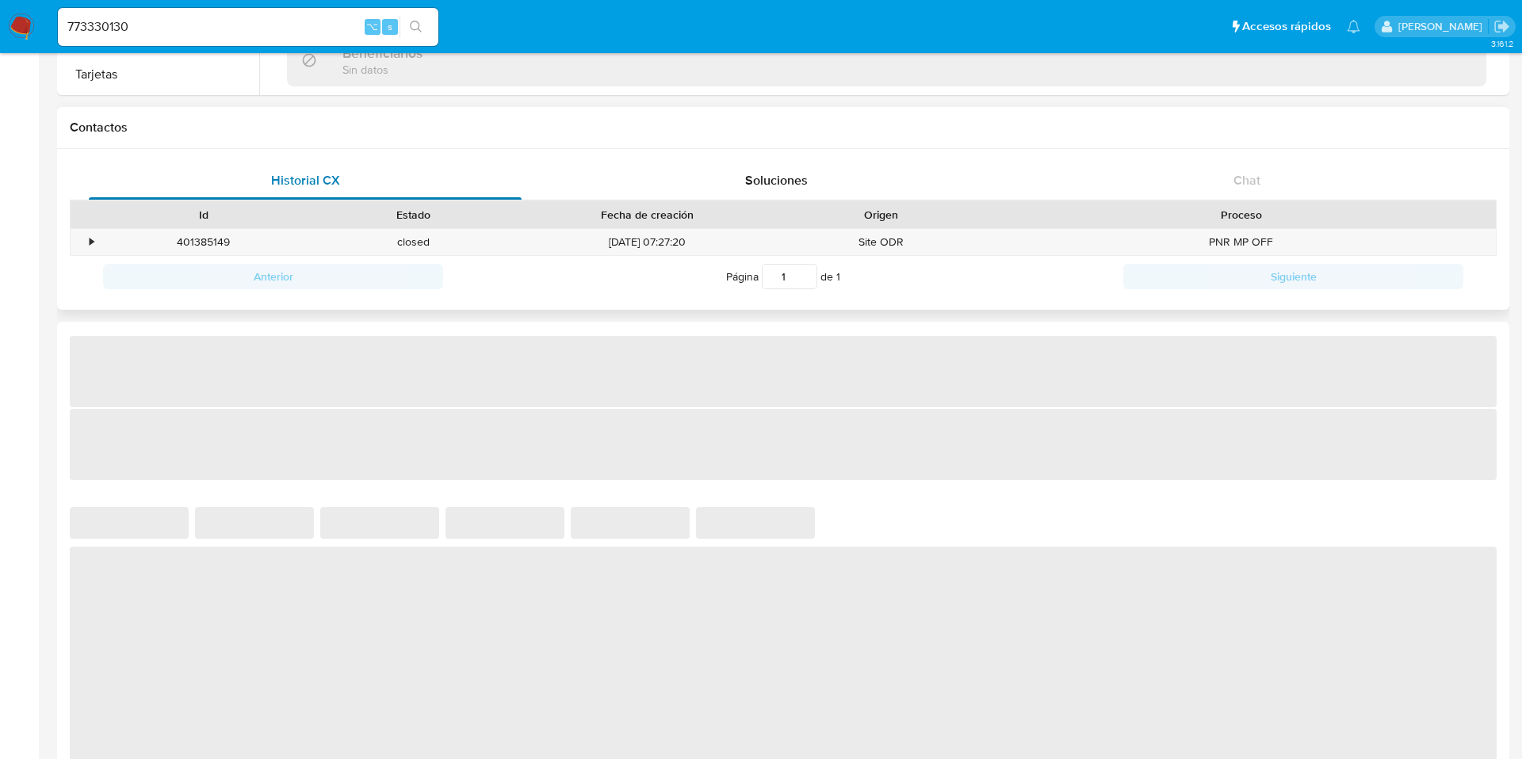
select select "10"
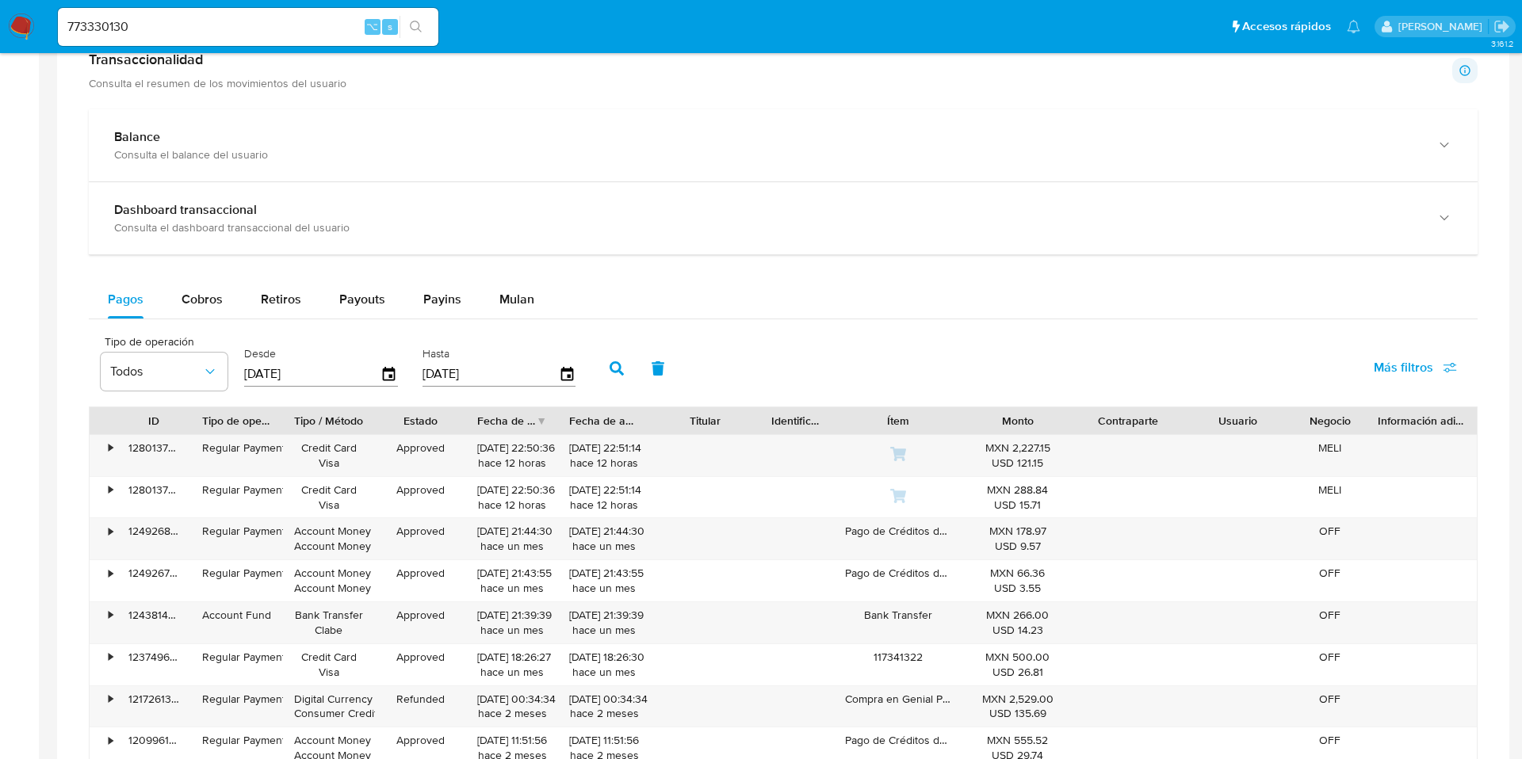
scroll to position [743, 0]
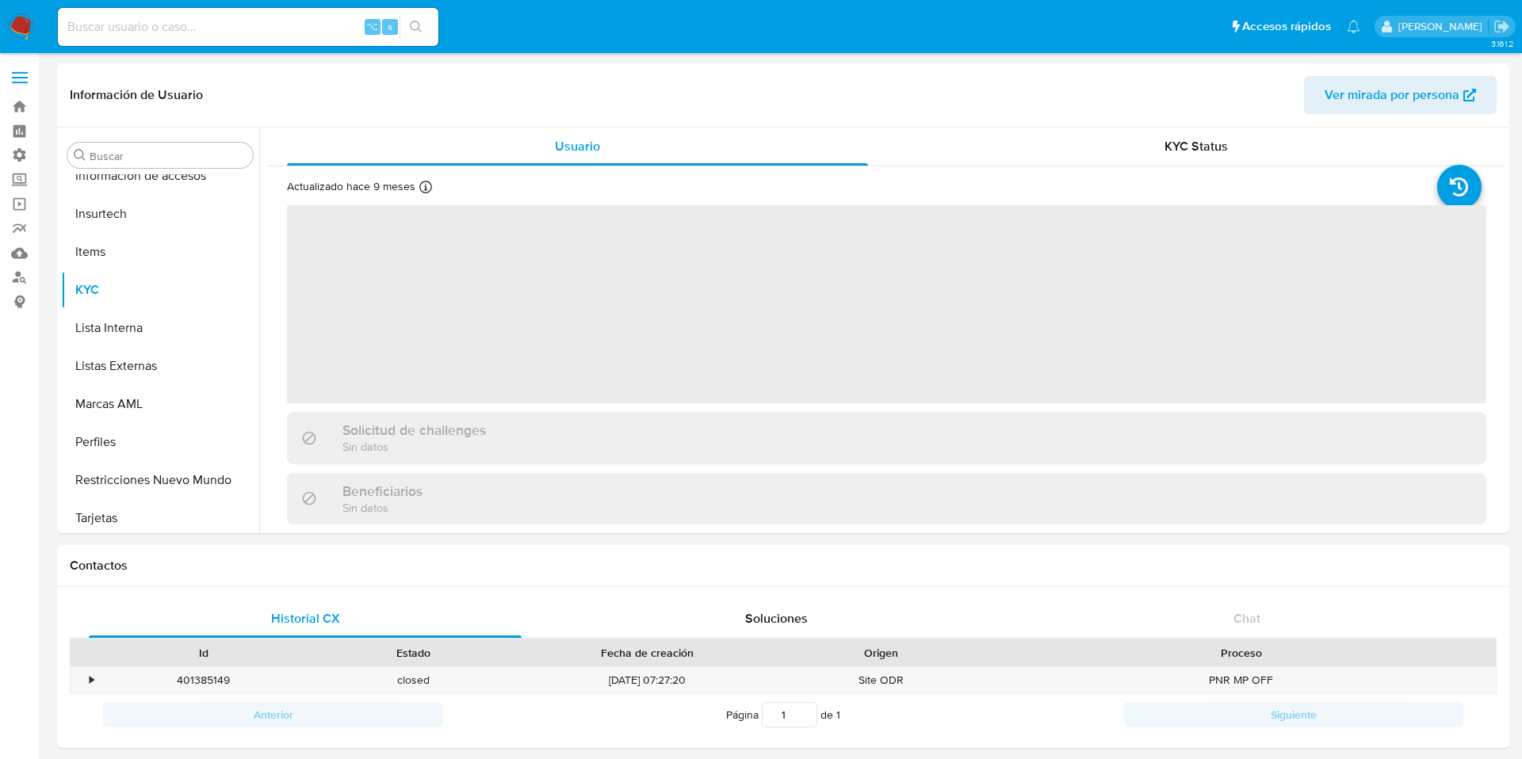
scroll to position [746, 0]
select select "10"
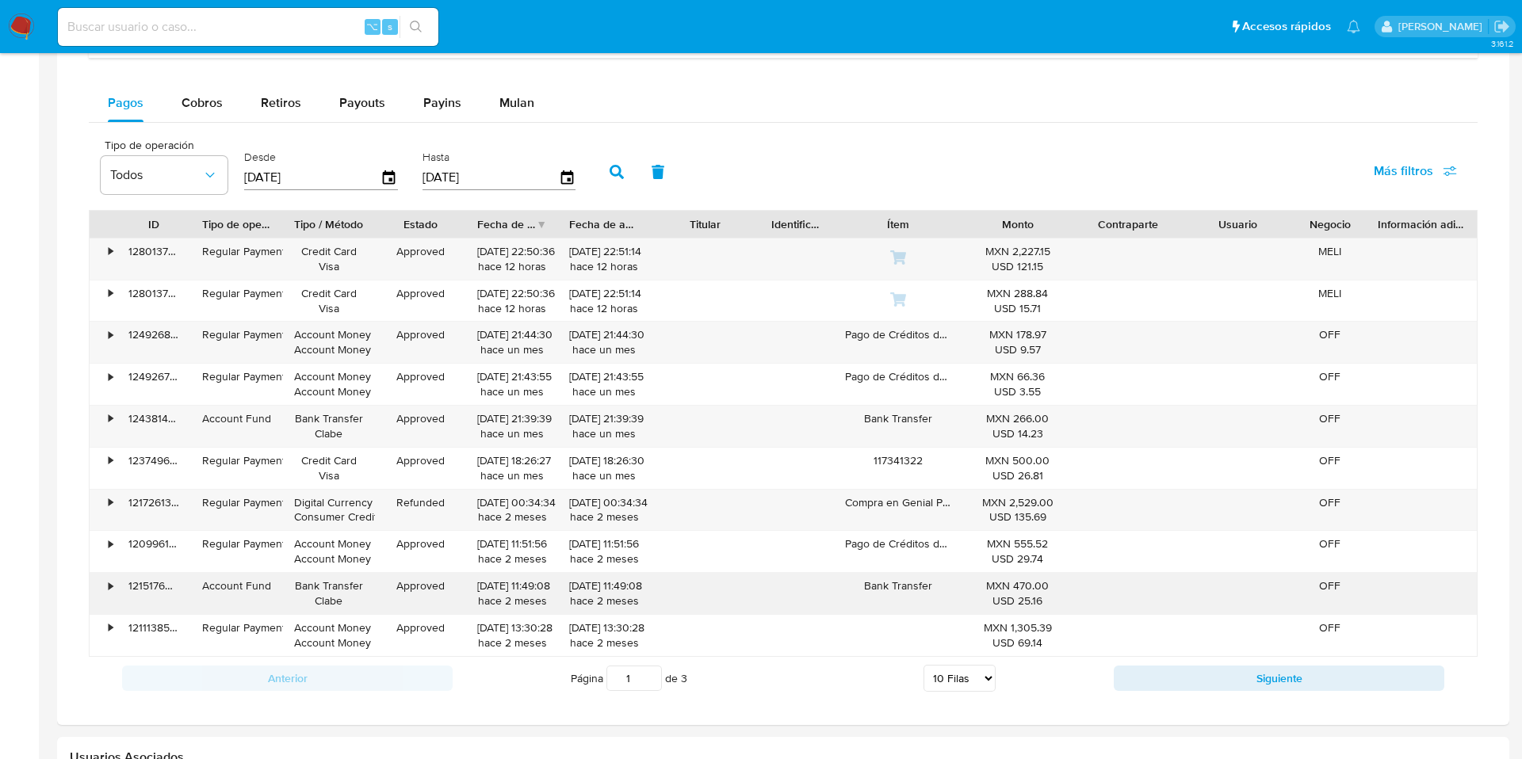
scroll to position [926, 0]
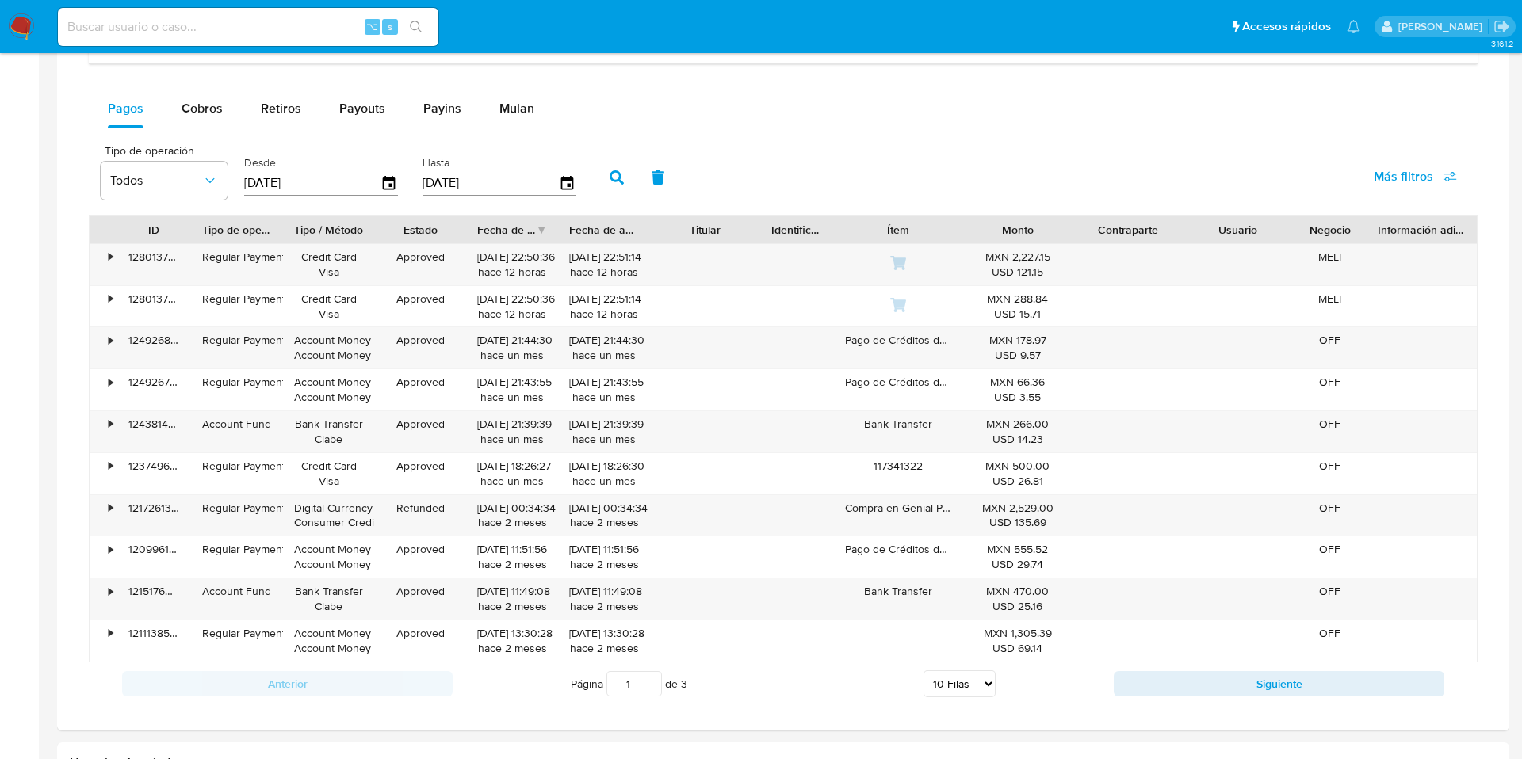
click at [1415, 182] on span "Más filtros" at bounding box center [1403, 177] width 59 height 38
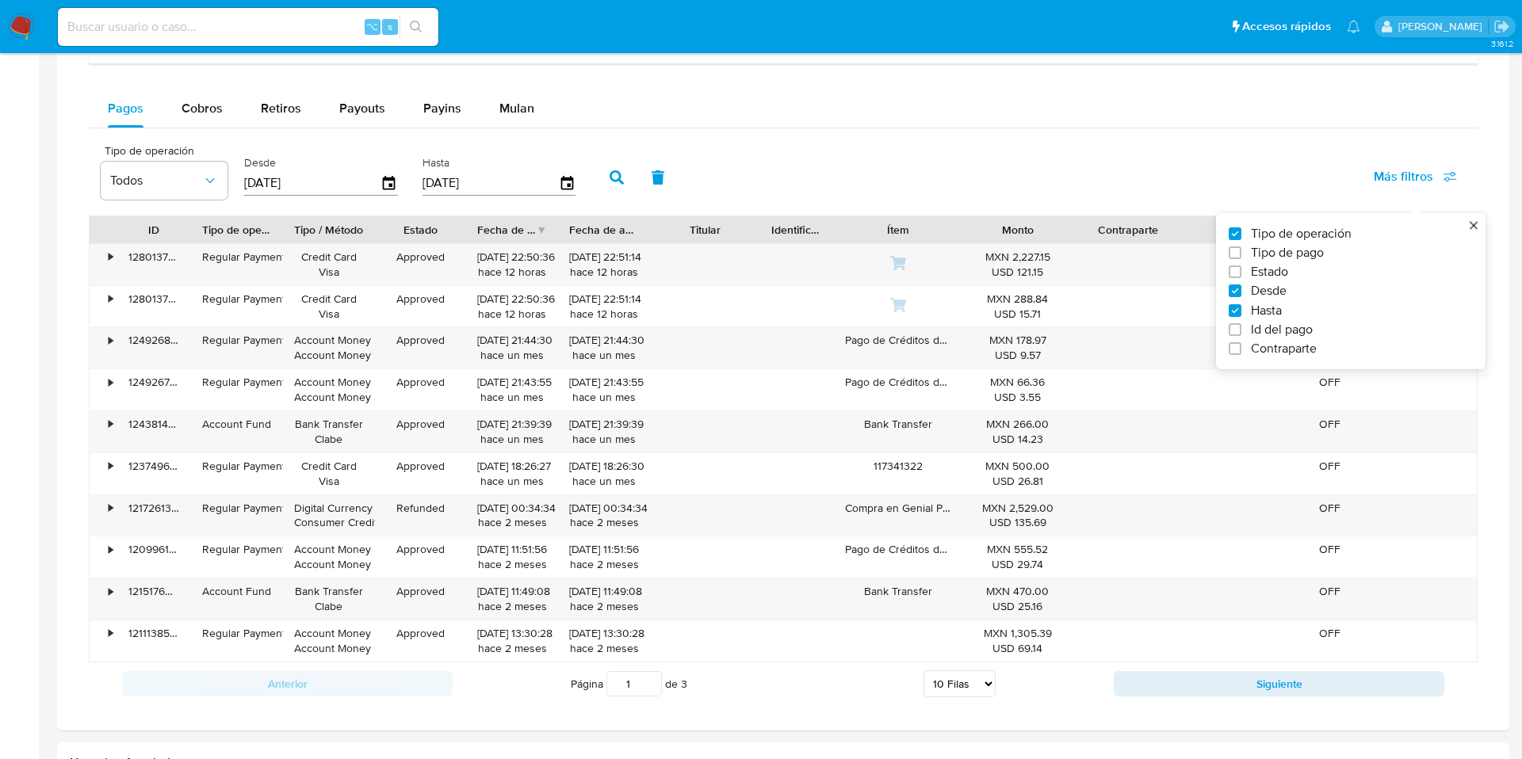
click at [1251, 329] on span "Id del pago" at bounding box center [1282, 330] width 62 height 16
click at [1241, 329] on input "Id del pago" at bounding box center [1235, 329] width 13 height 13
checkbox input "true"
click at [652, 187] on input "number" at bounding box center [673, 181] width 155 height 21
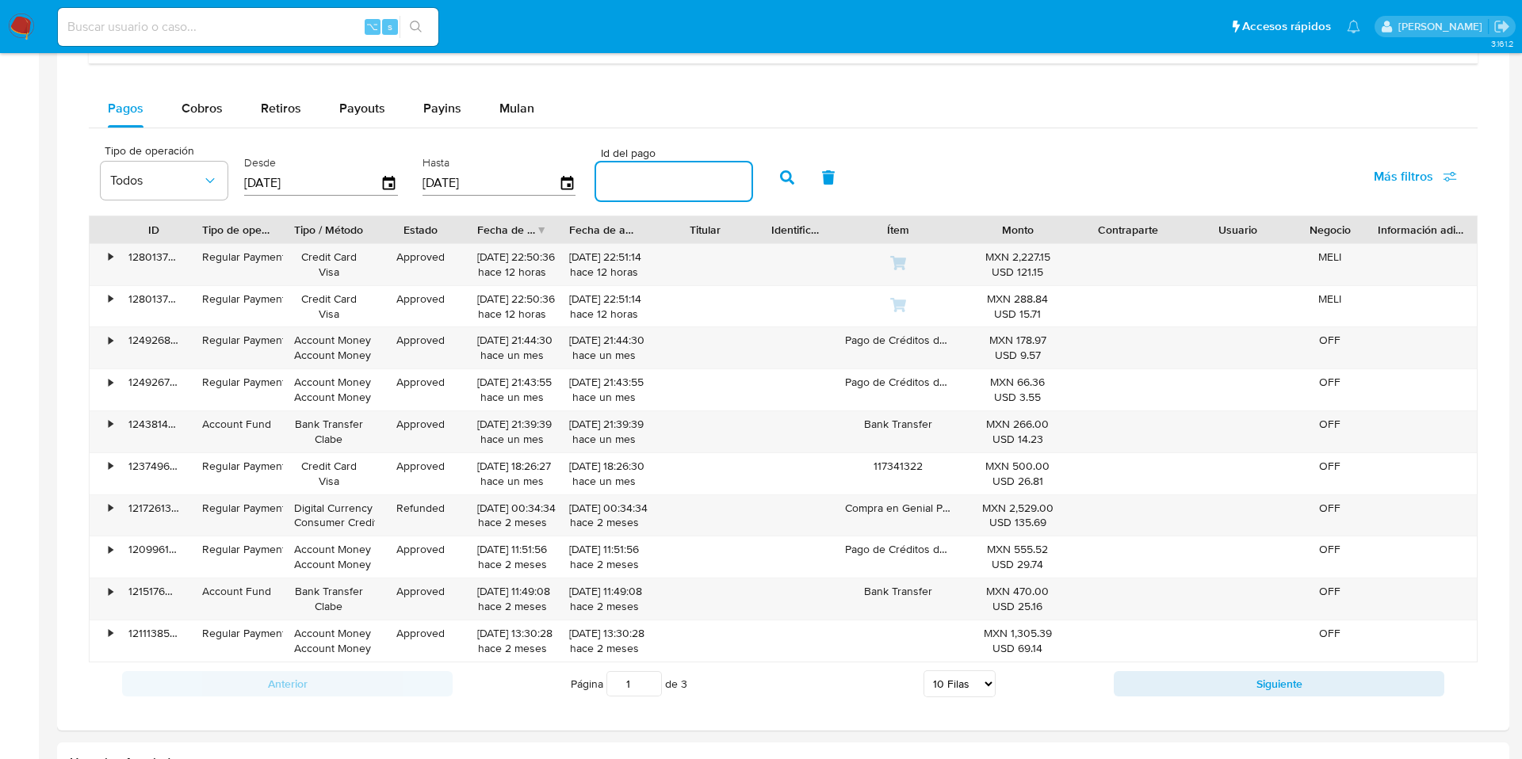
click at [652, 187] on input "number" at bounding box center [673, 181] width 155 height 21
paste input "121726137152"
type input "121726137152"
click at [769, 181] on button "button" at bounding box center [787, 178] width 41 height 38
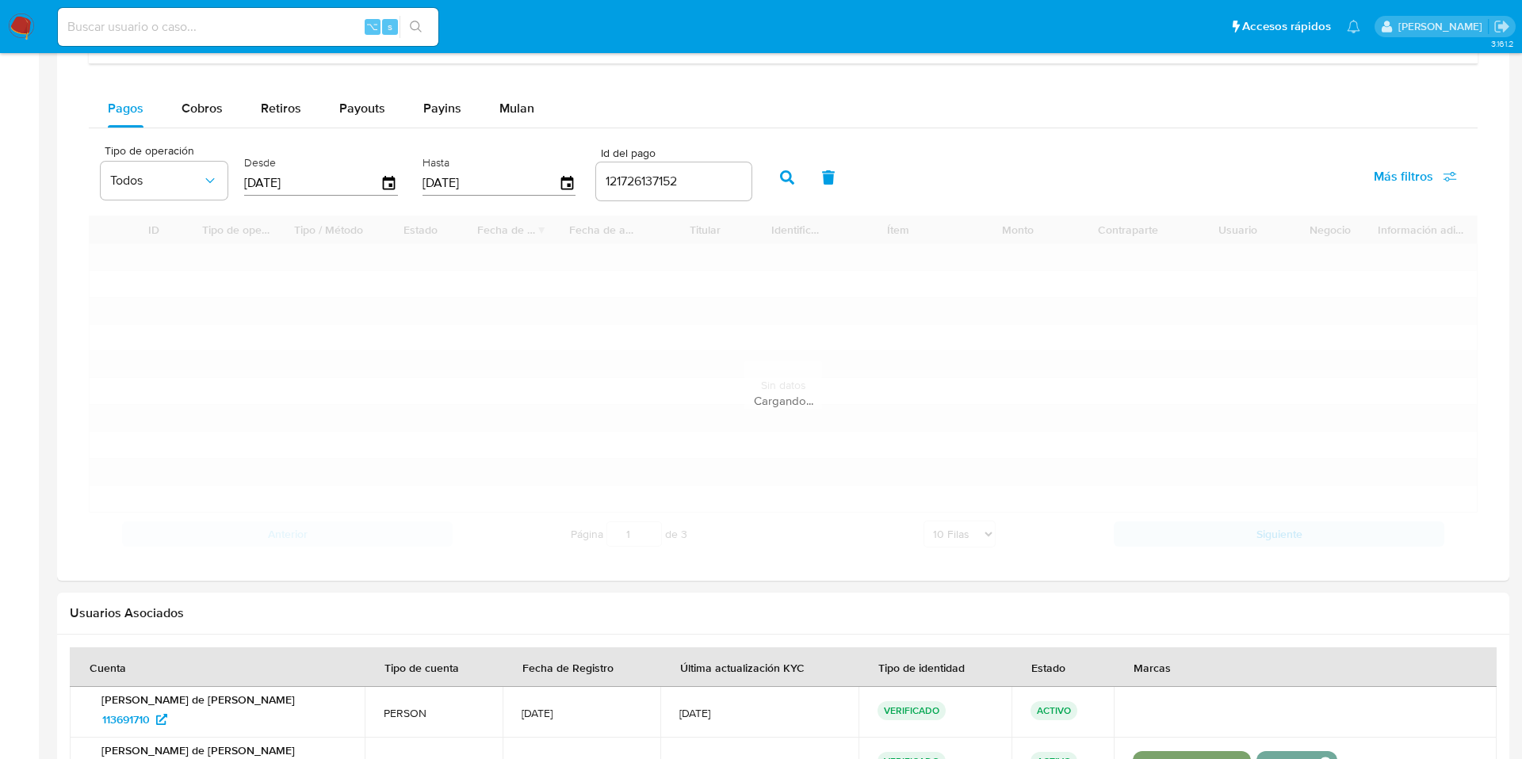
scroll to position [870, 0]
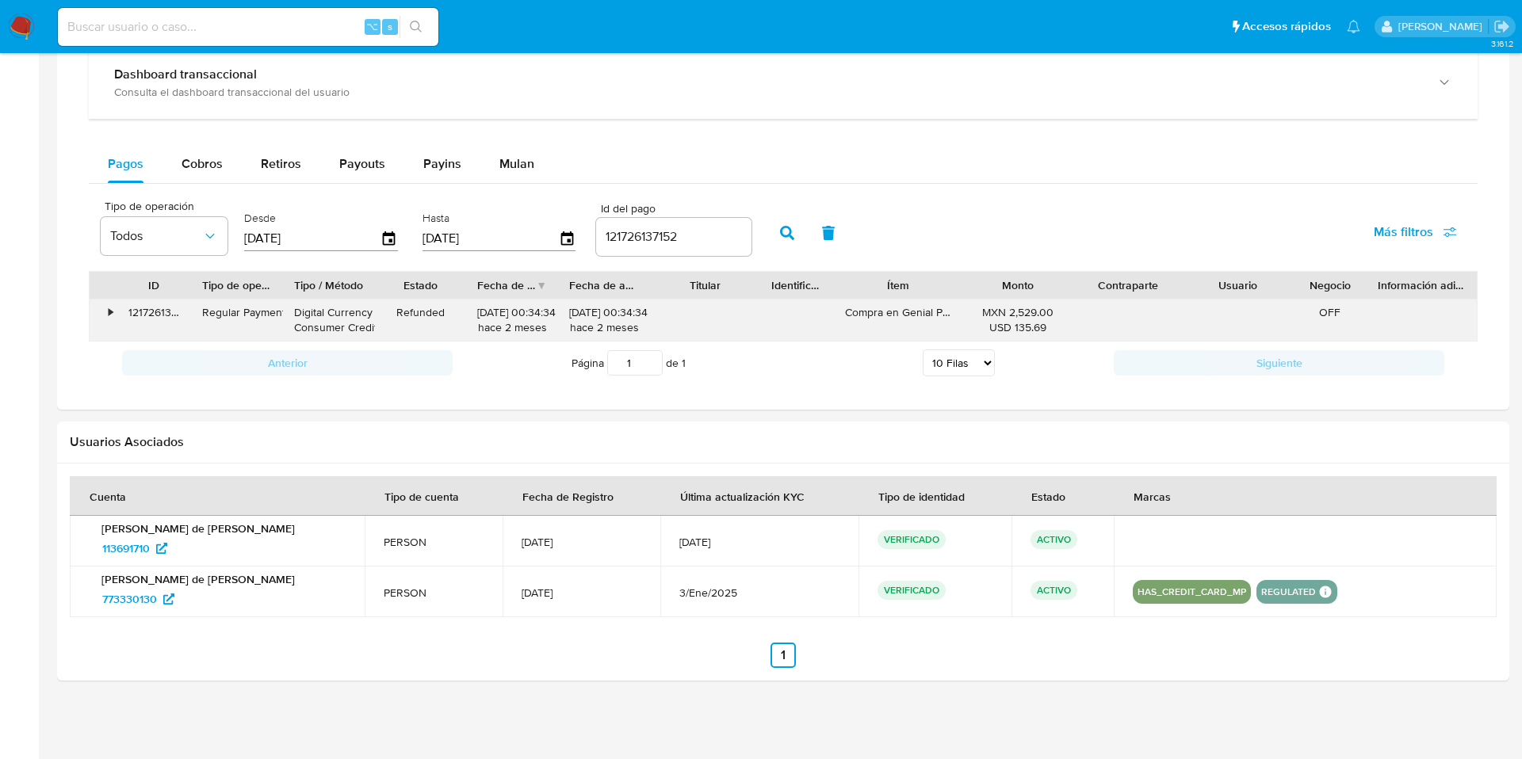
click at [115, 313] on div "•" at bounding box center [104, 320] width 28 height 41
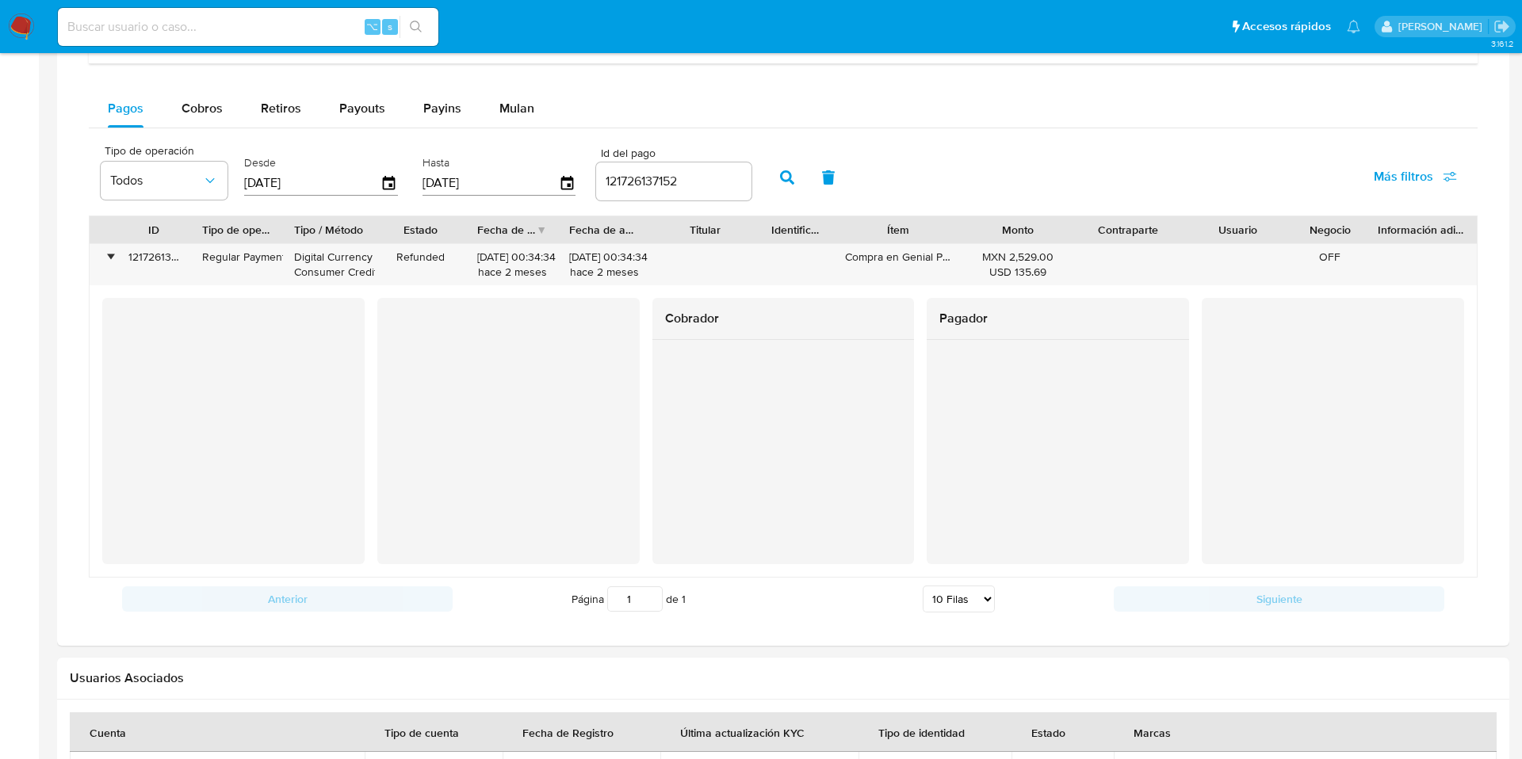
click at [671, 181] on input "121726137152" at bounding box center [673, 181] width 155 height 21
click at [271, 30] on input at bounding box center [248, 27] width 380 height 21
paste input "1430852257"
type input "1430852257"
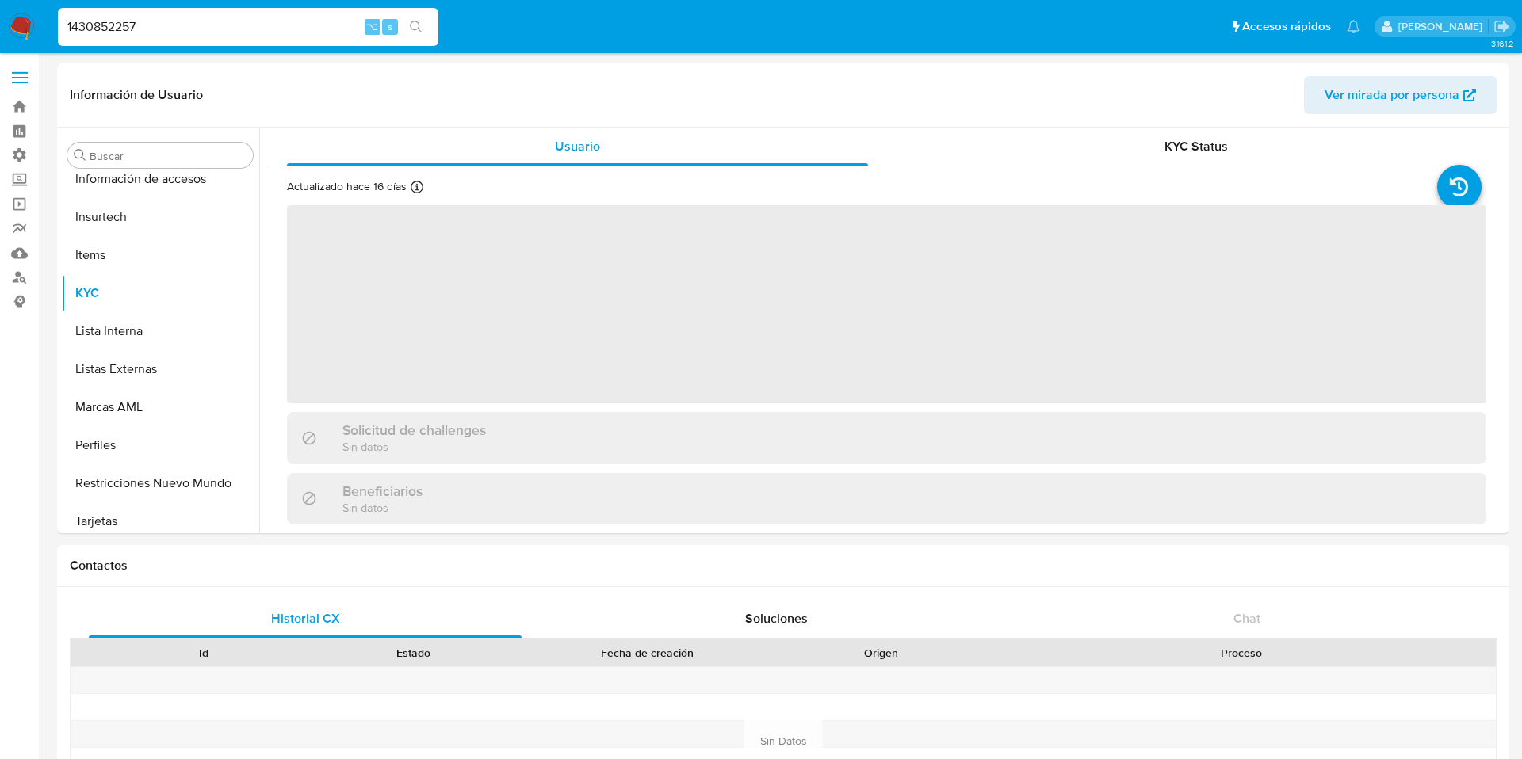
scroll to position [746, 0]
select select "10"
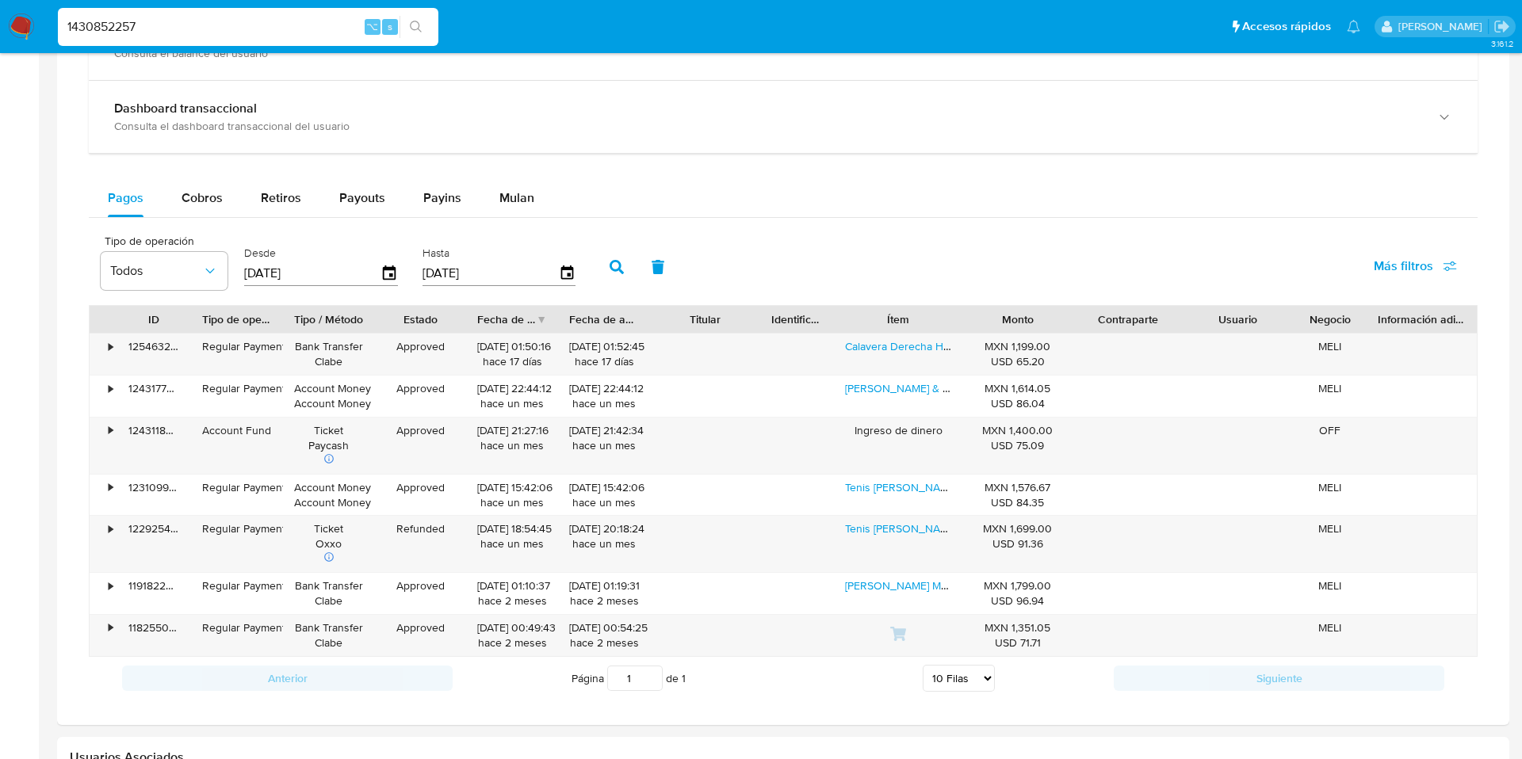
scroll to position [971, 0]
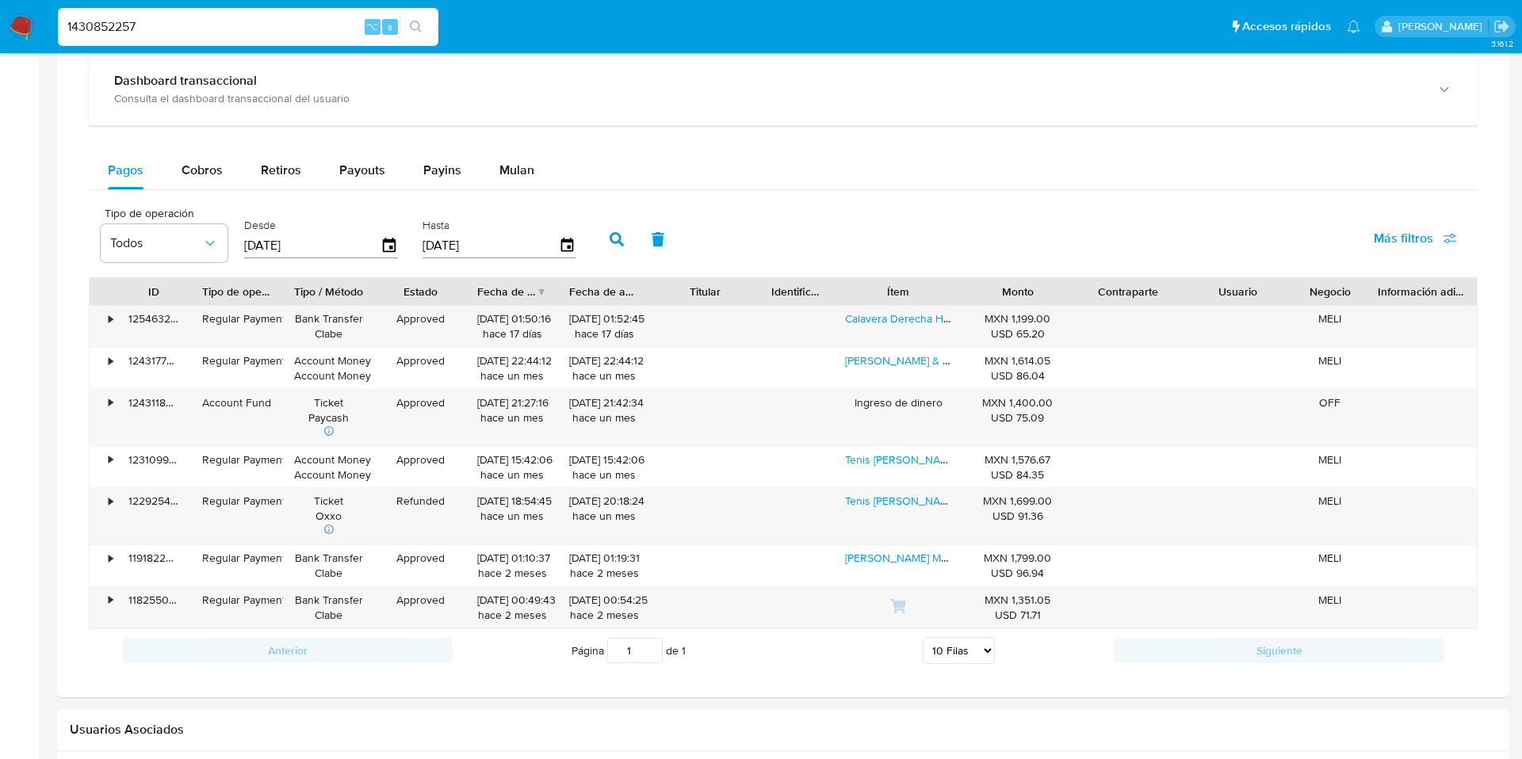
click at [610, 235] on icon "button" at bounding box center [617, 239] width 14 height 14
click at [1420, 246] on span "Más filtros" at bounding box center [1403, 239] width 59 height 38
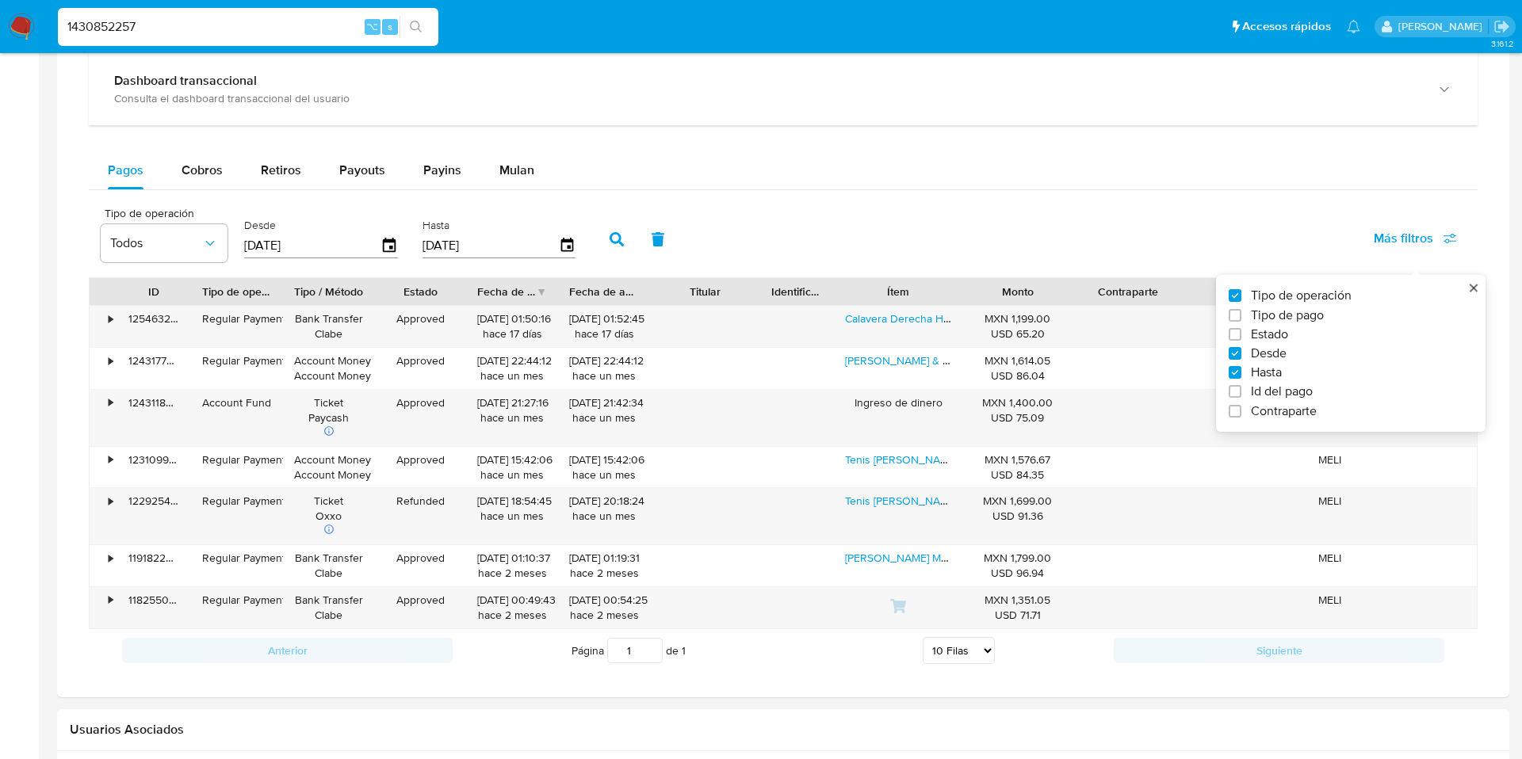
click at [1281, 387] on span "Id del pago" at bounding box center [1282, 392] width 62 height 16
click at [1241, 387] on input "Id del pago" at bounding box center [1235, 391] width 13 height 13
checkbox input "true"
click at [649, 243] on input "number" at bounding box center [673, 244] width 155 height 21
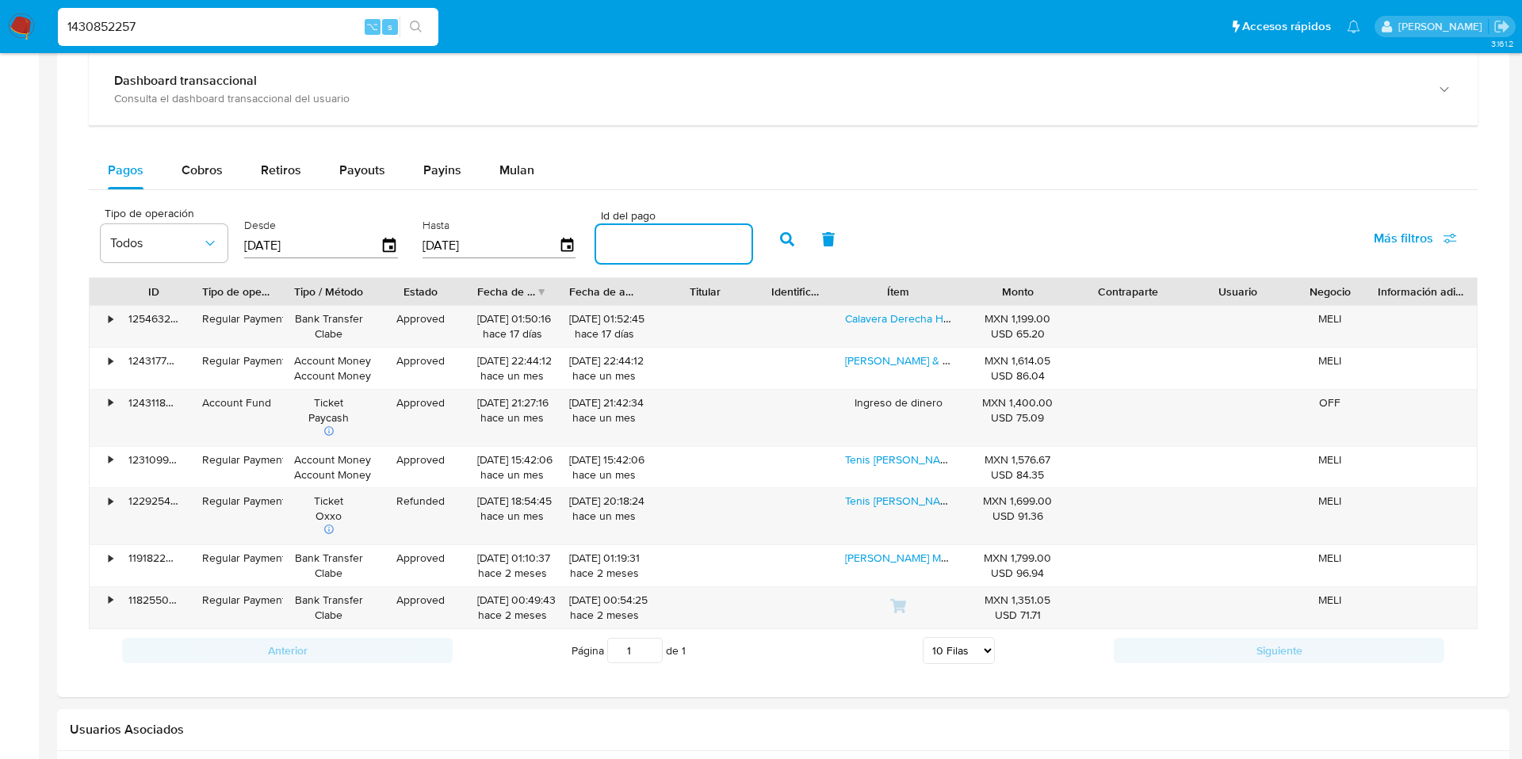
click at [649, 243] on input "number" at bounding box center [673, 244] width 155 height 21
paste input "122925411583"
type input "122925411583"
click at [780, 242] on icon "button" at bounding box center [787, 239] width 14 height 14
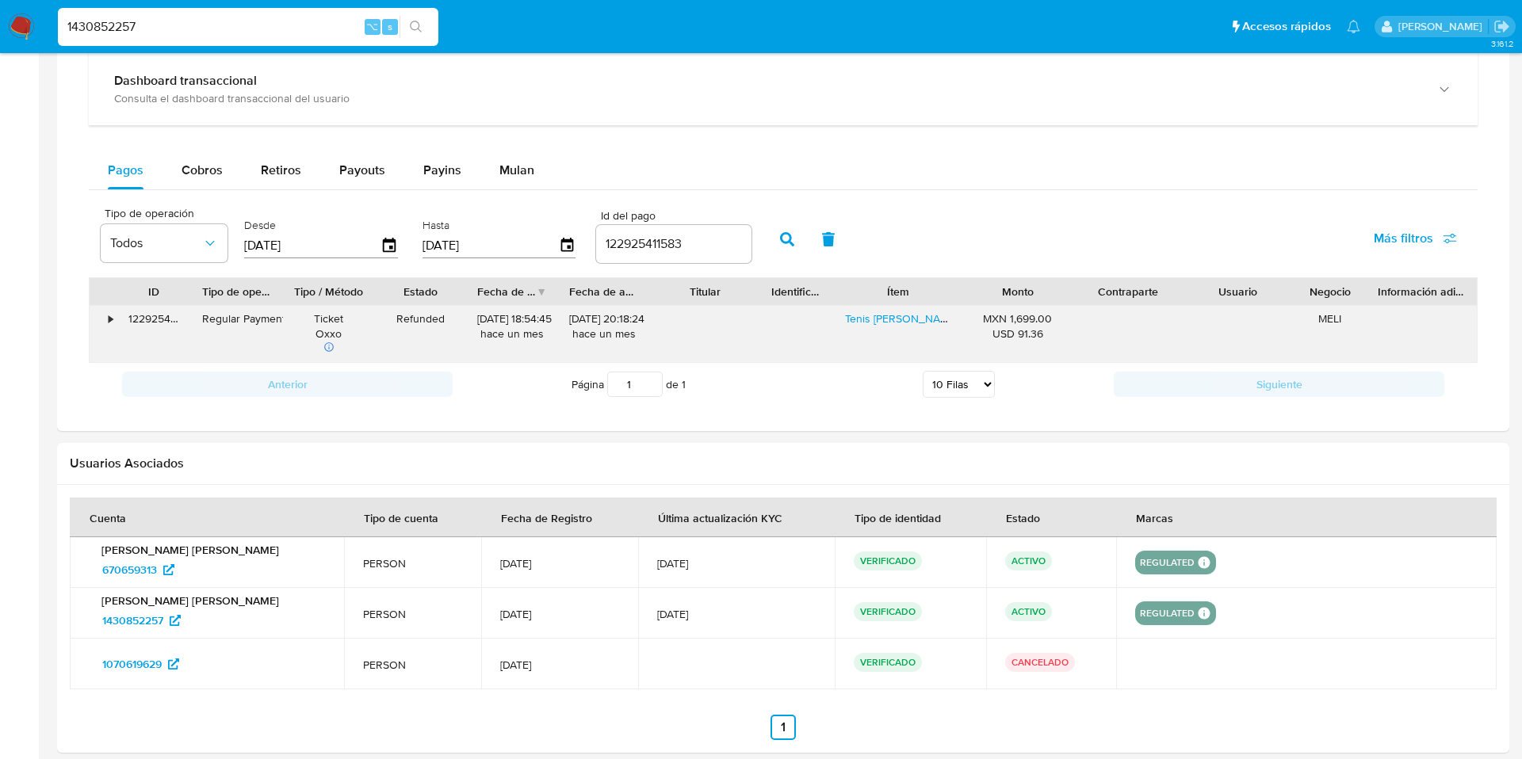
click at [107, 316] on div "•" at bounding box center [104, 334] width 28 height 56
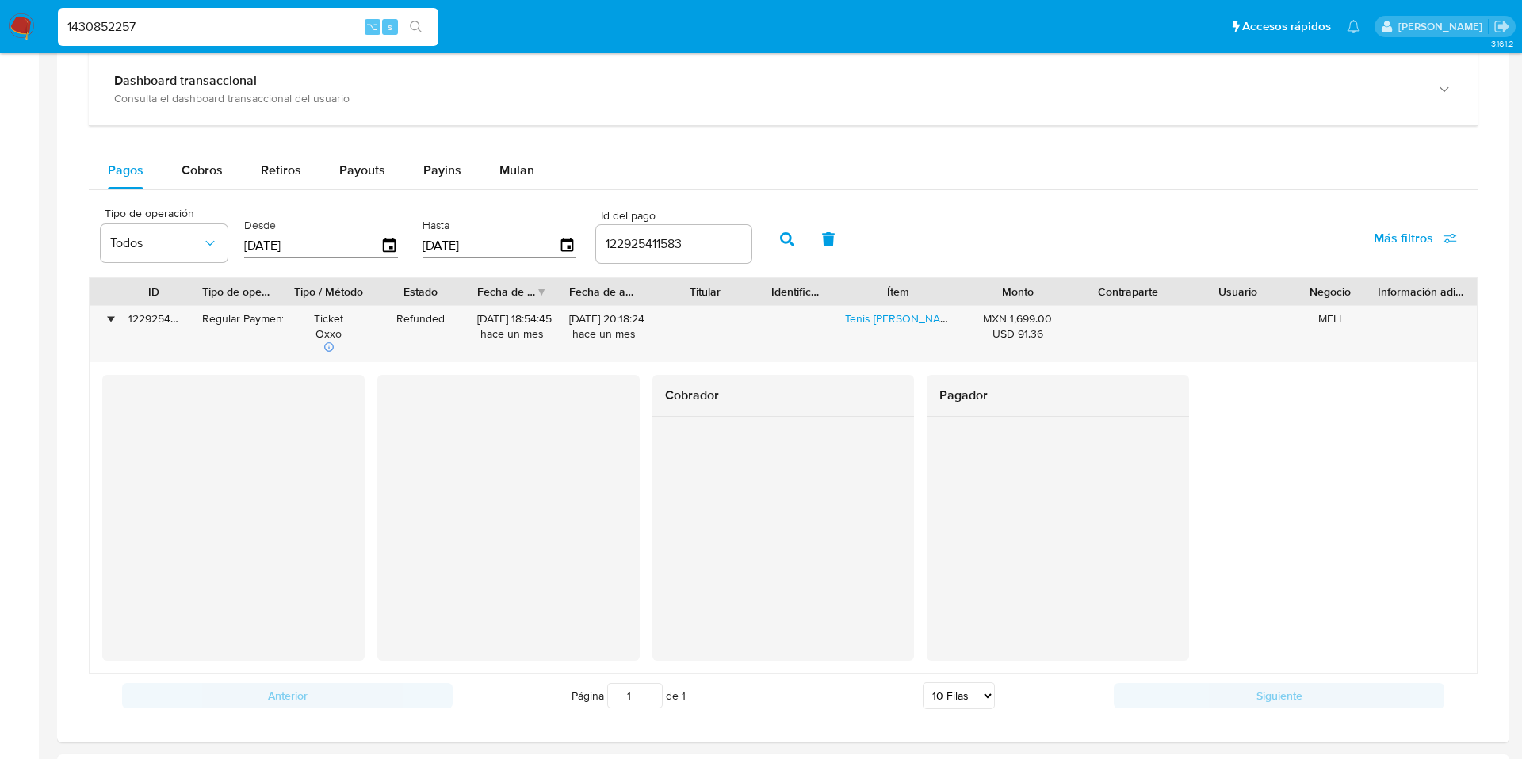
scroll to position [746, 0]
click at [229, 50] on nav "Pausado Ver notificaciones 1430852257 ⌥ s Accesos rápidos Presiona las siguient…" at bounding box center [761, 26] width 1522 height 53
click at [211, 36] on div "1430852257 ⌥ s" at bounding box center [248, 27] width 380 height 38
click at [211, 36] on input "1430852257" at bounding box center [248, 27] width 380 height 21
drag, startPoint x: 211, startPoint y: 36, endPoint x: 60, endPoint y: 9, distance: 153.1
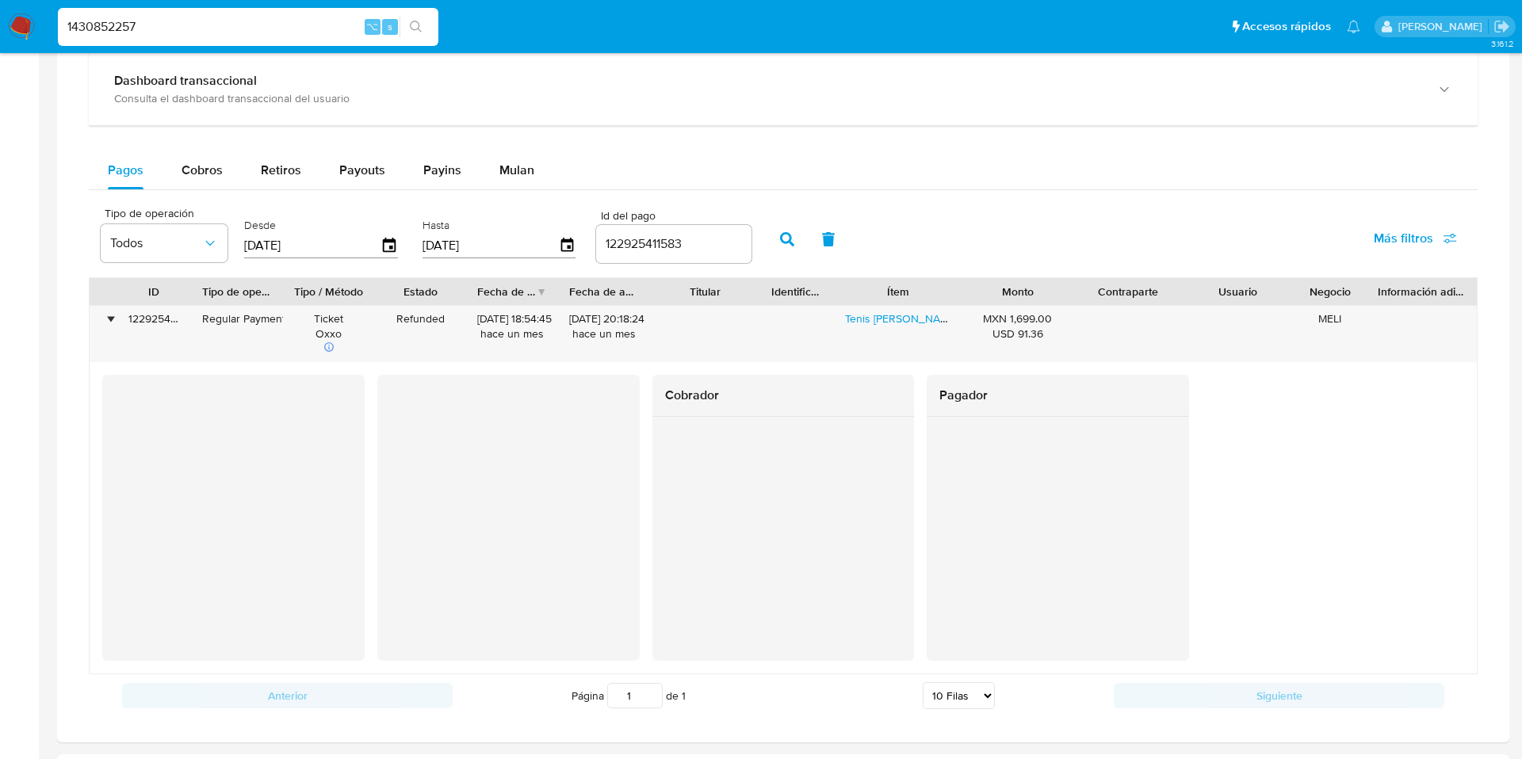
click at [60, 9] on div "1430852257 ⌥ s" at bounding box center [248, 27] width 380 height 38
paste input "618235013"
type input "1618235013"
click at [415, 35] on button "search-icon" at bounding box center [416, 27] width 32 height 22
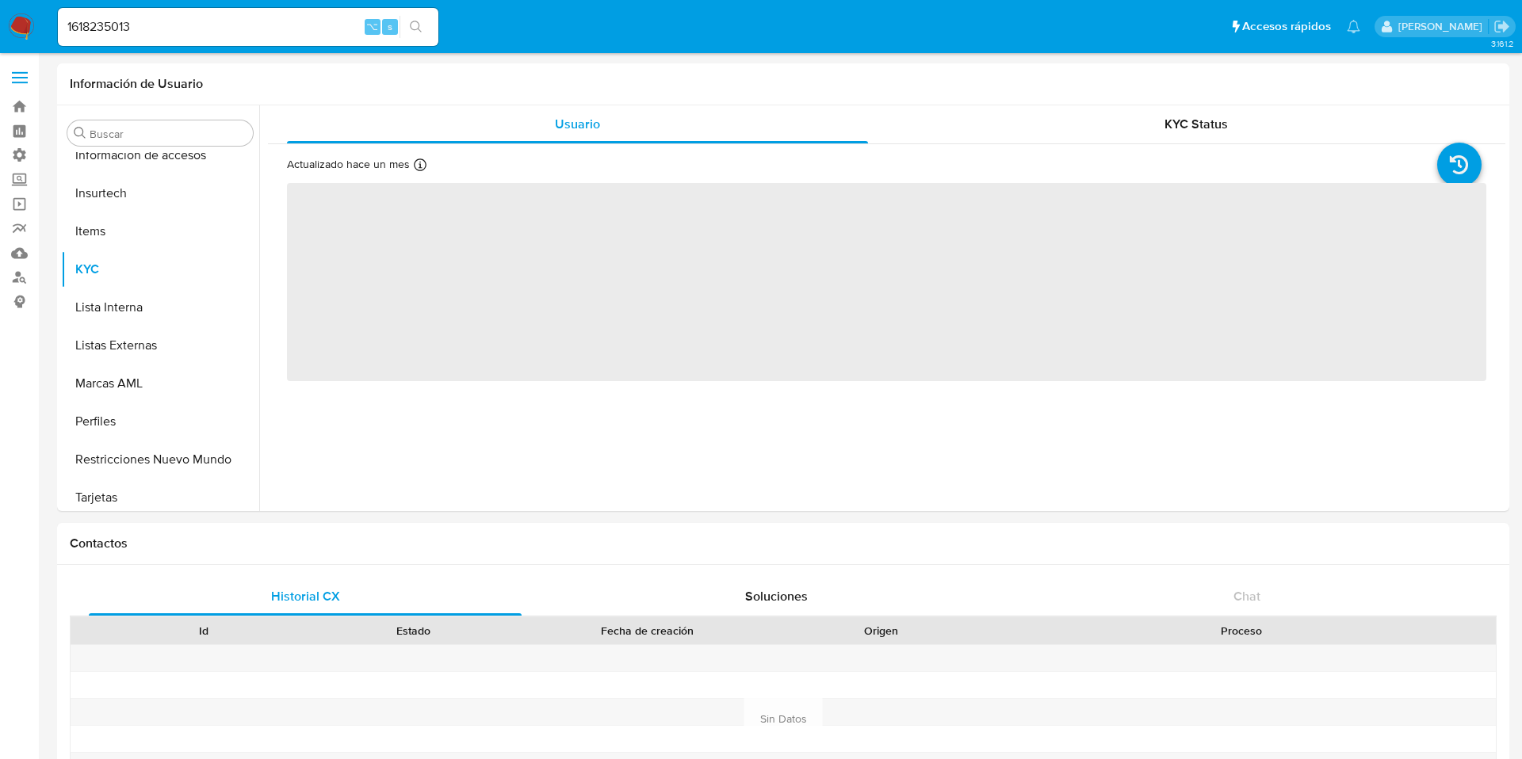
scroll to position [746, 0]
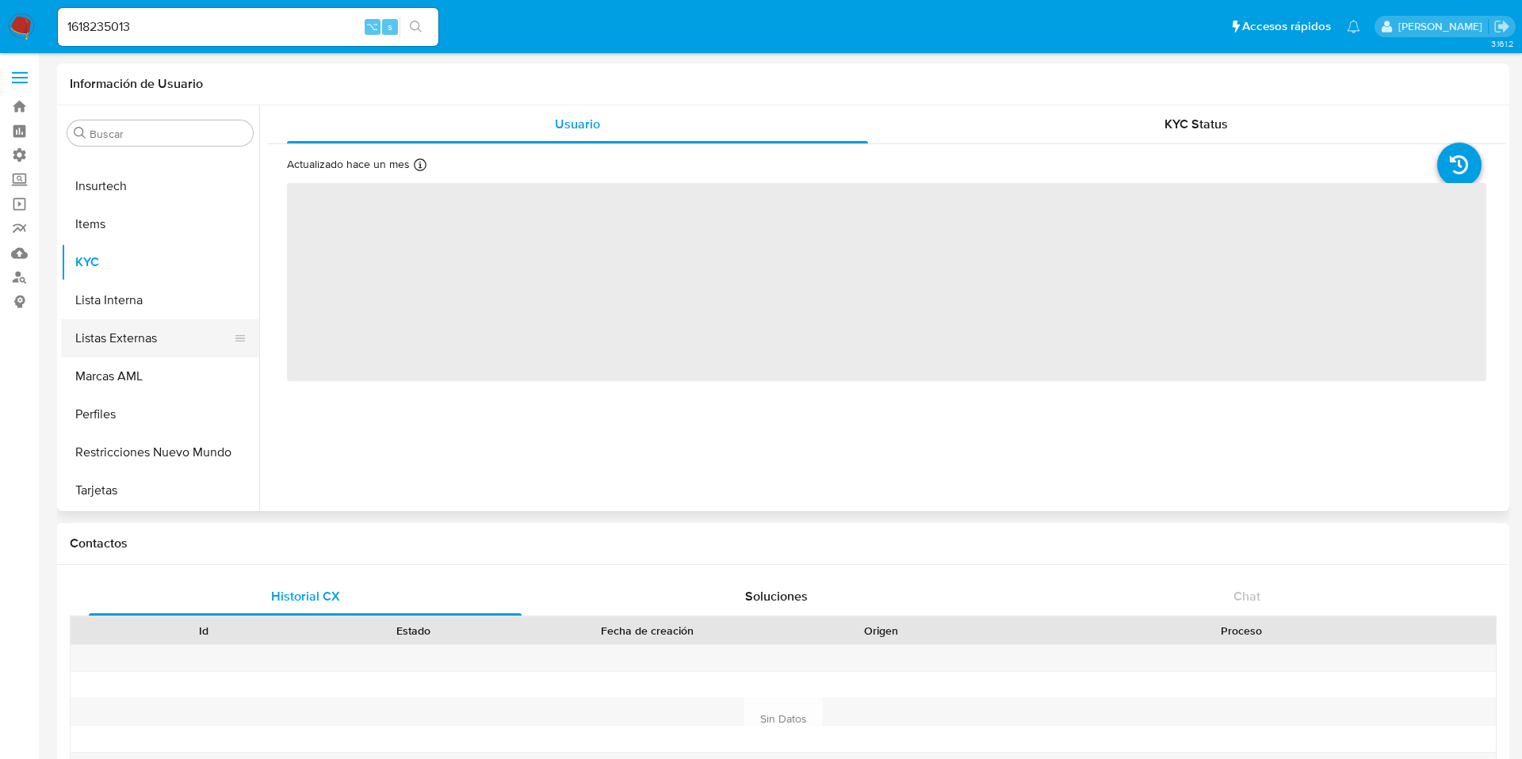
select select "10"
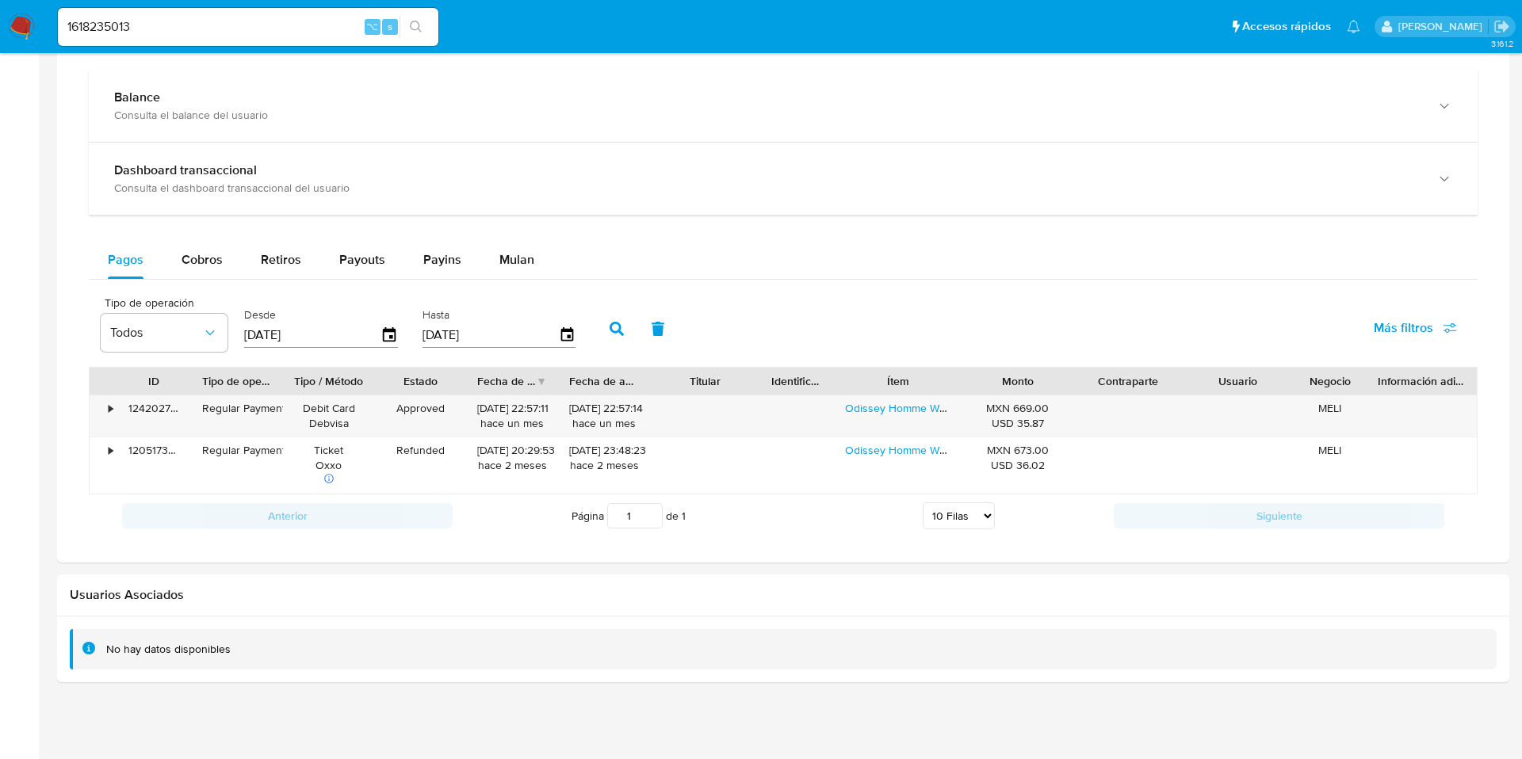
scroll to position [862, 0]
click at [1386, 335] on span "Más filtros" at bounding box center [1403, 326] width 59 height 38
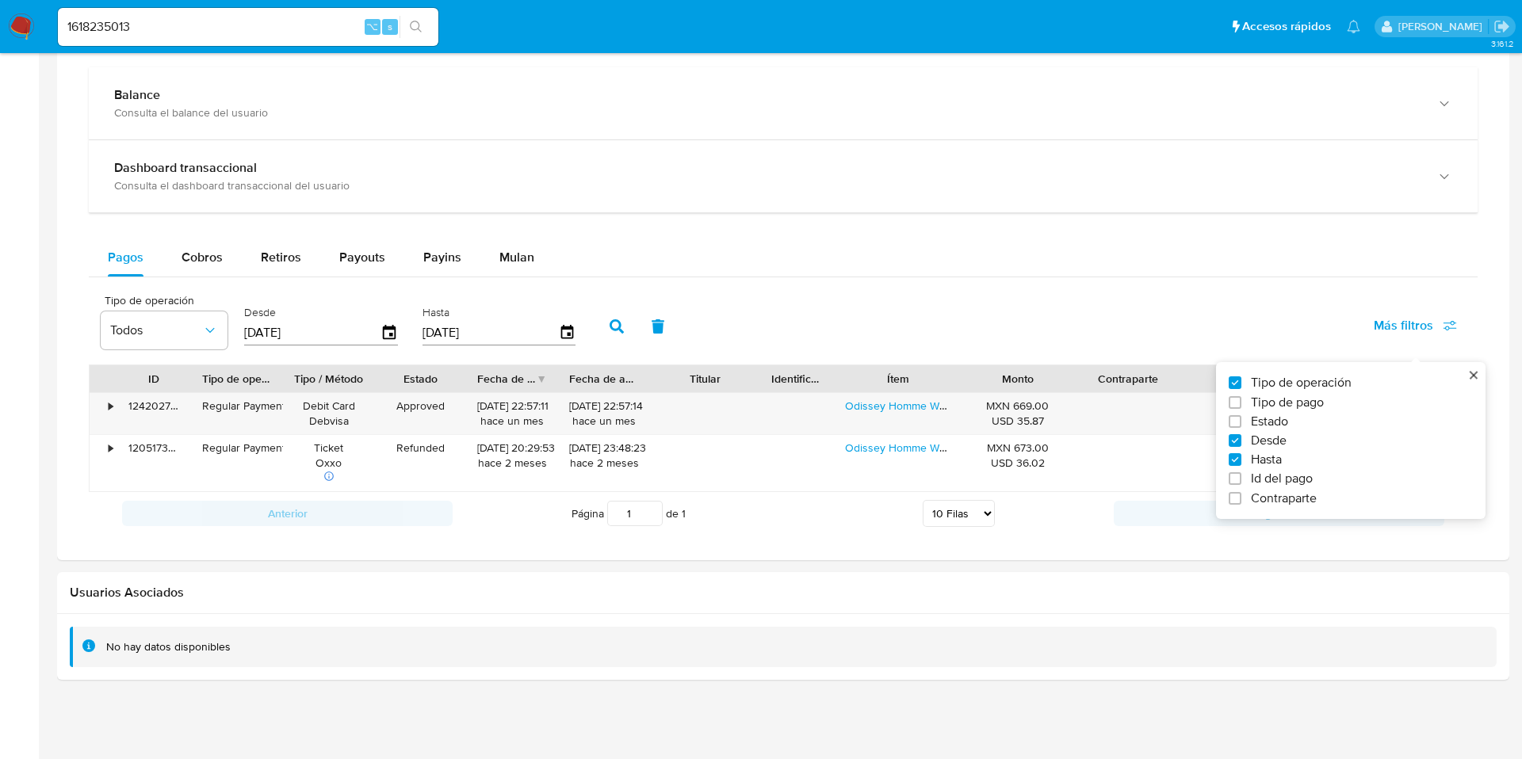
click at [1276, 480] on span "Id del pago" at bounding box center [1282, 479] width 62 height 16
click at [1241, 480] on input "Id del pago" at bounding box center [1235, 478] width 13 height 13
checkbox input "true"
click at [665, 323] on input "number" at bounding box center [673, 331] width 155 height 21
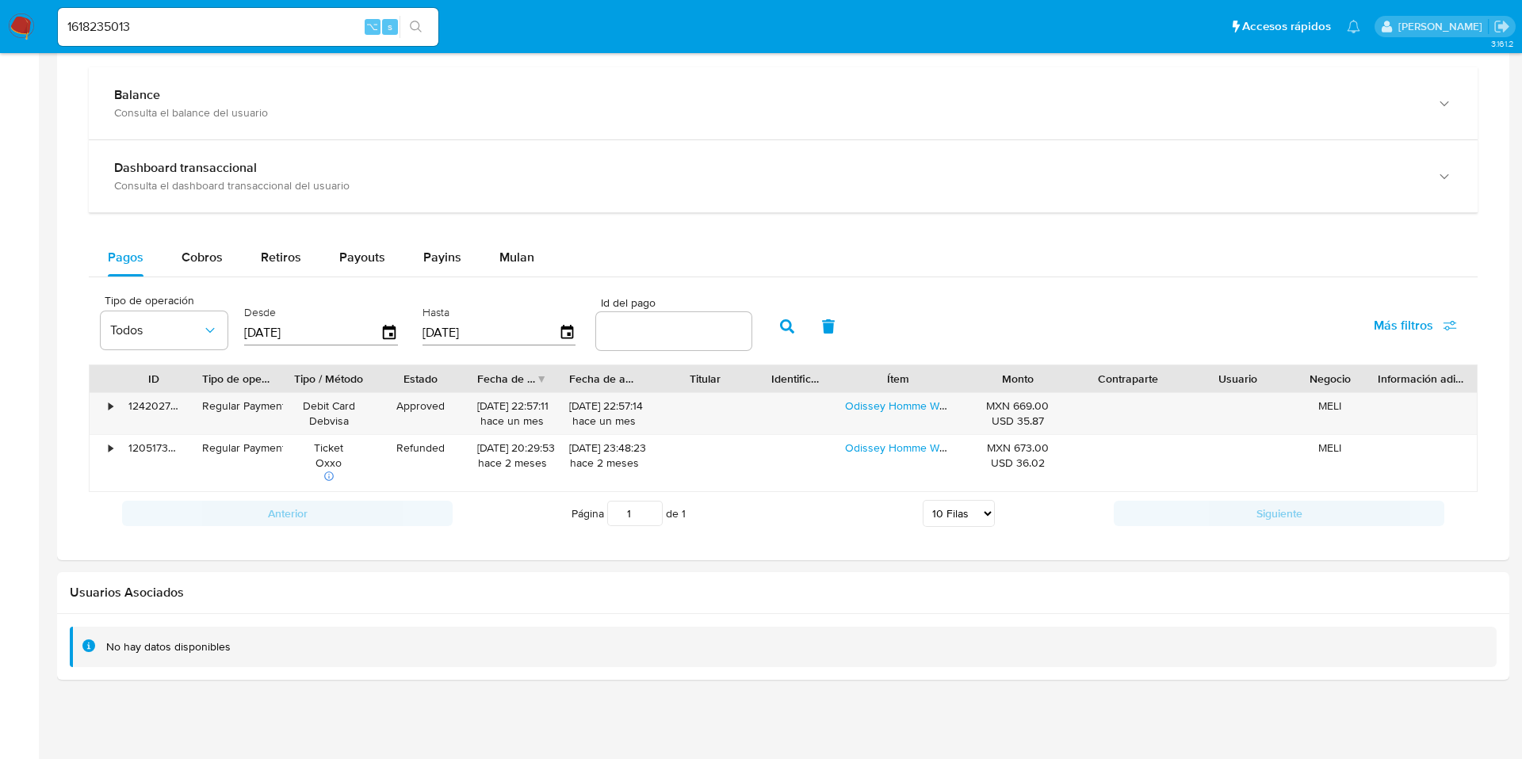
click at [658, 323] on input "number" at bounding box center [673, 331] width 155 height 21
paste input "120517378563"
type input "120517378563"
click at [780, 330] on icon "button" at bounding box center [787, 326] width 14 height 14
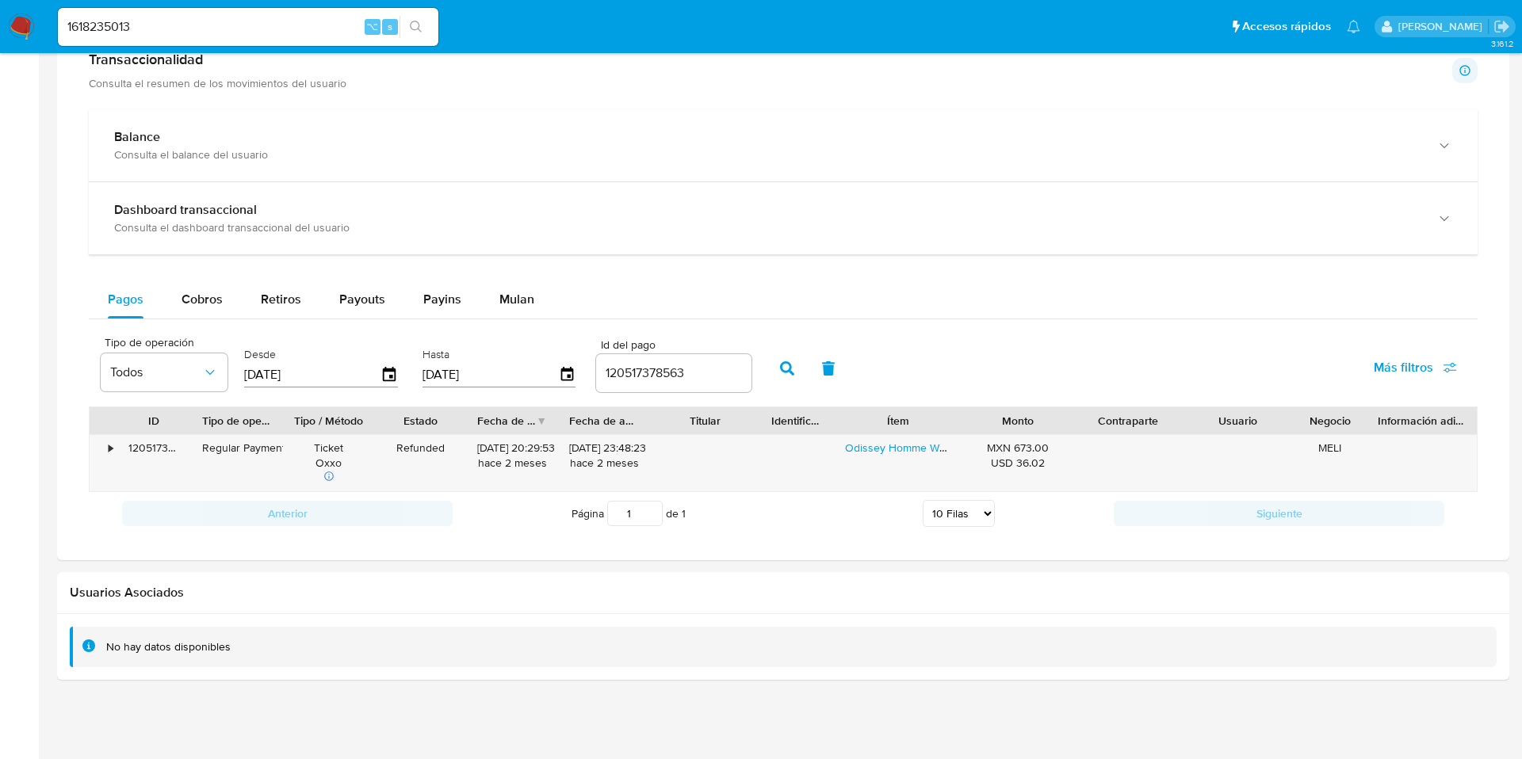
scroll to position [820, 0]
click at [107, 451] on div "•" at bounding box center [104, 463] width 28 height 56
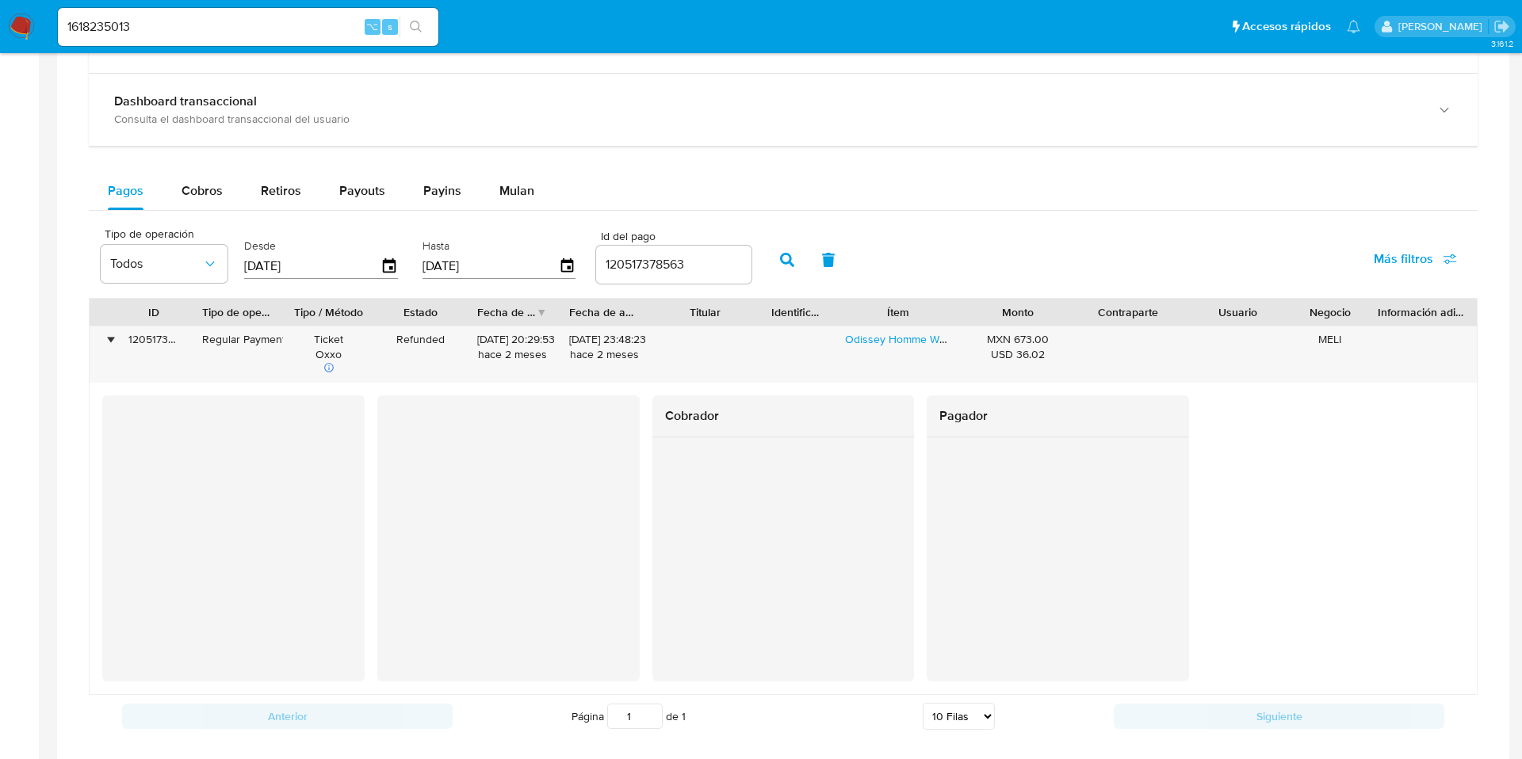
scroll to position [936, 0]
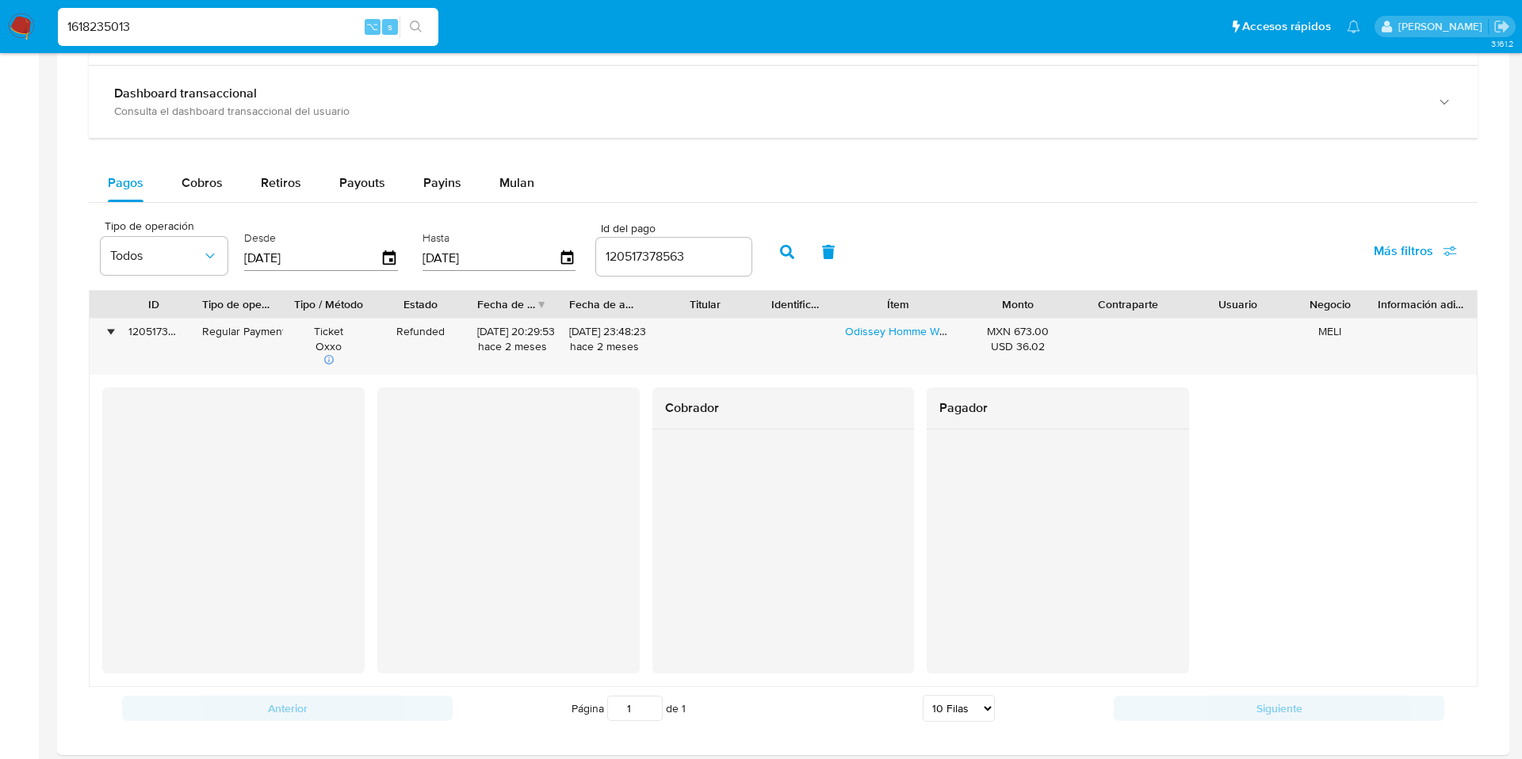
click at [153, 36] on input "1618235013" at bounding box center [248, 27] width 380 height 21
paste input "2622618199"
type input "2622618199"
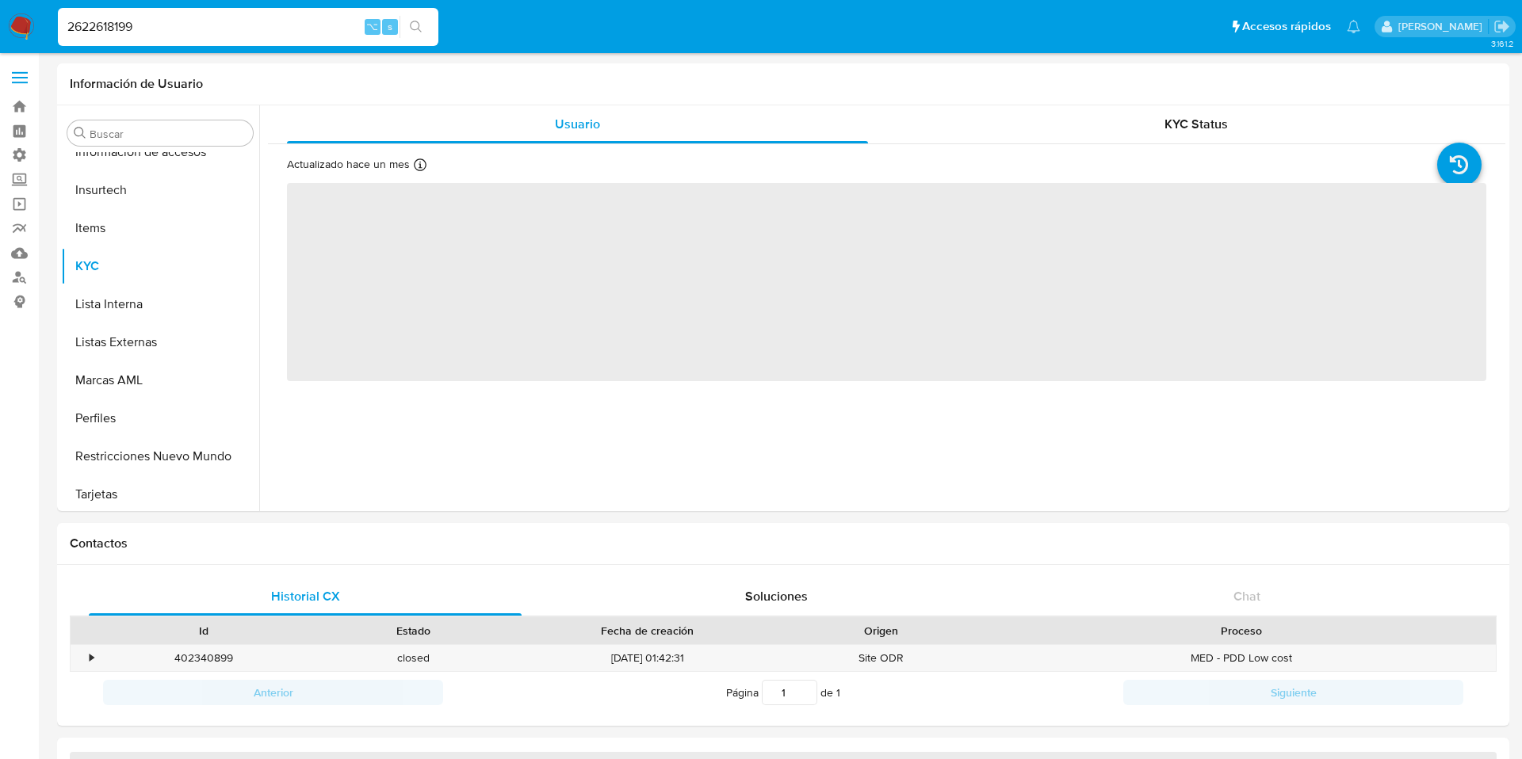
scroll to position [746, 0]
select select "10"
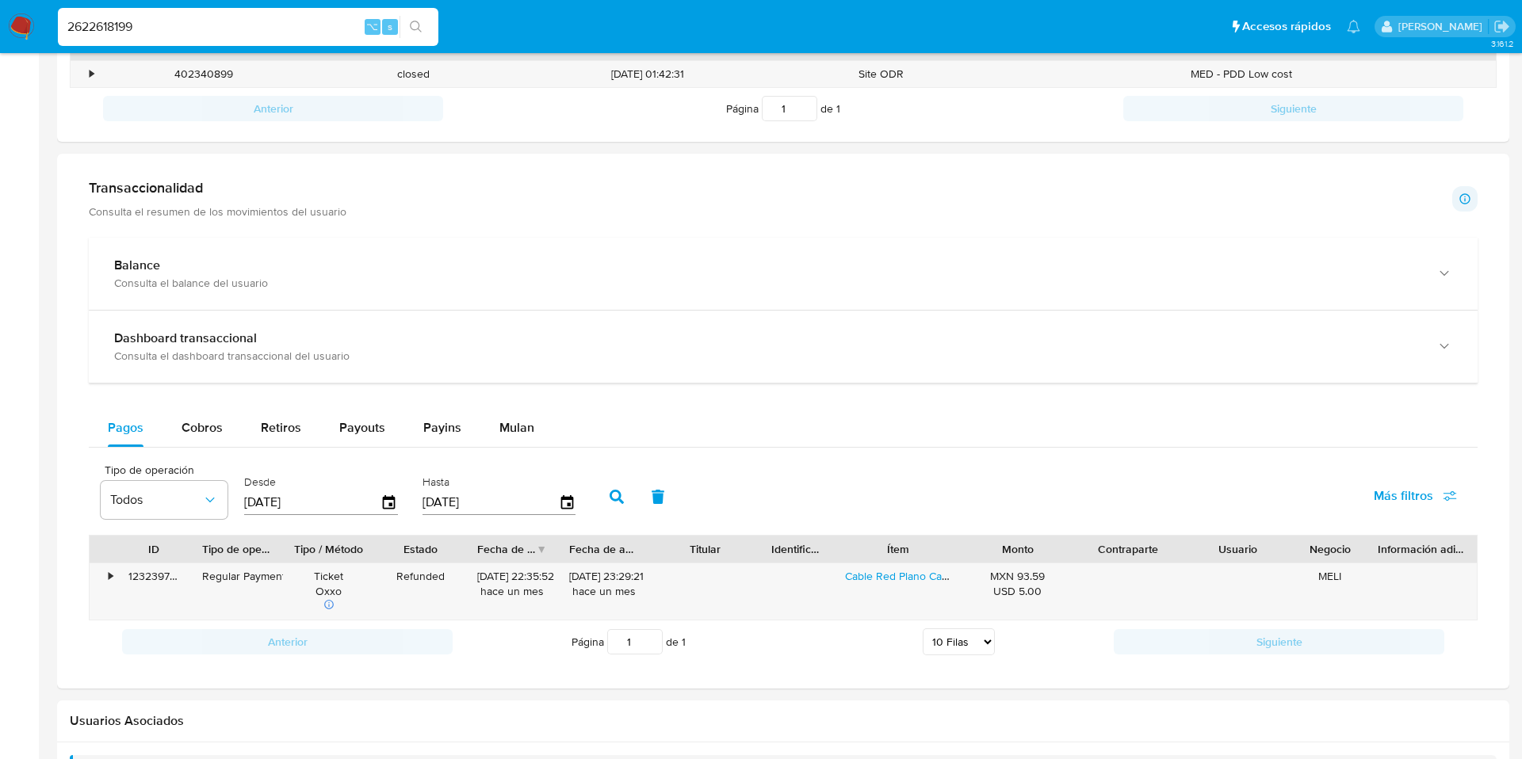
scroll to position [712, 0]
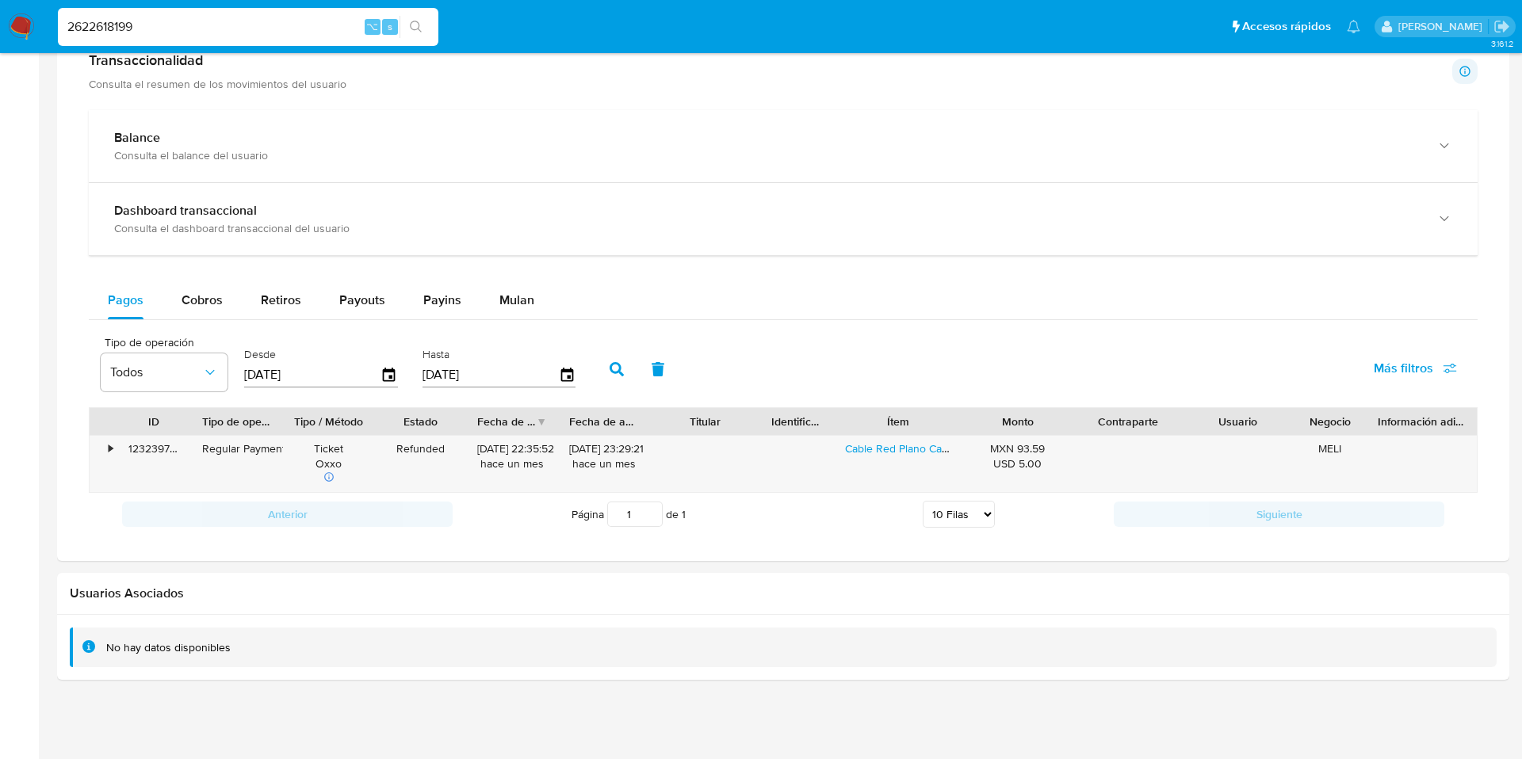
click at [166, 34] on input "2622618199" at bounding box center [248, 27] width 380 height 21
paste input "549557974"
type input "2549557974"
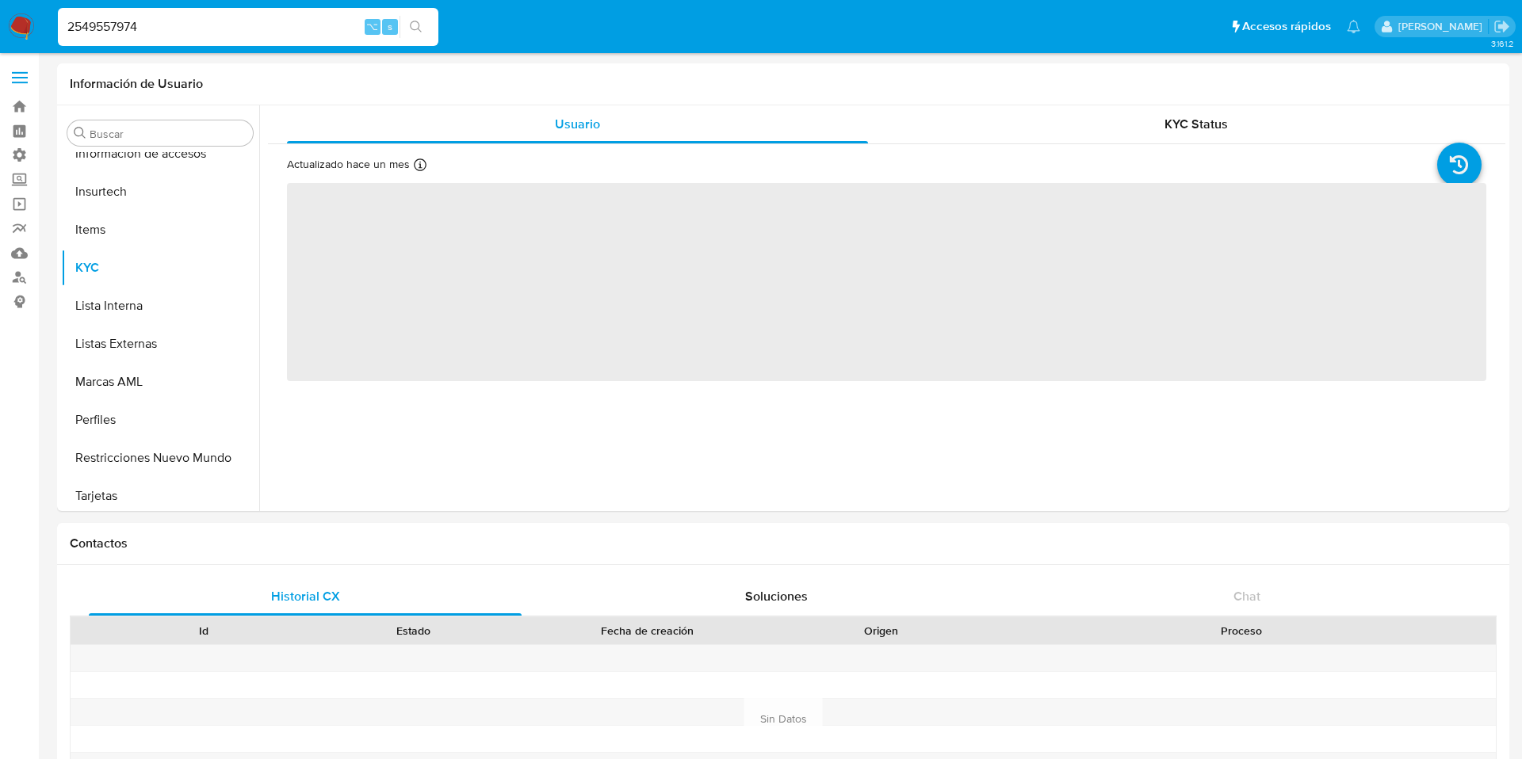
scroll to position [746, 0]
select select "10"
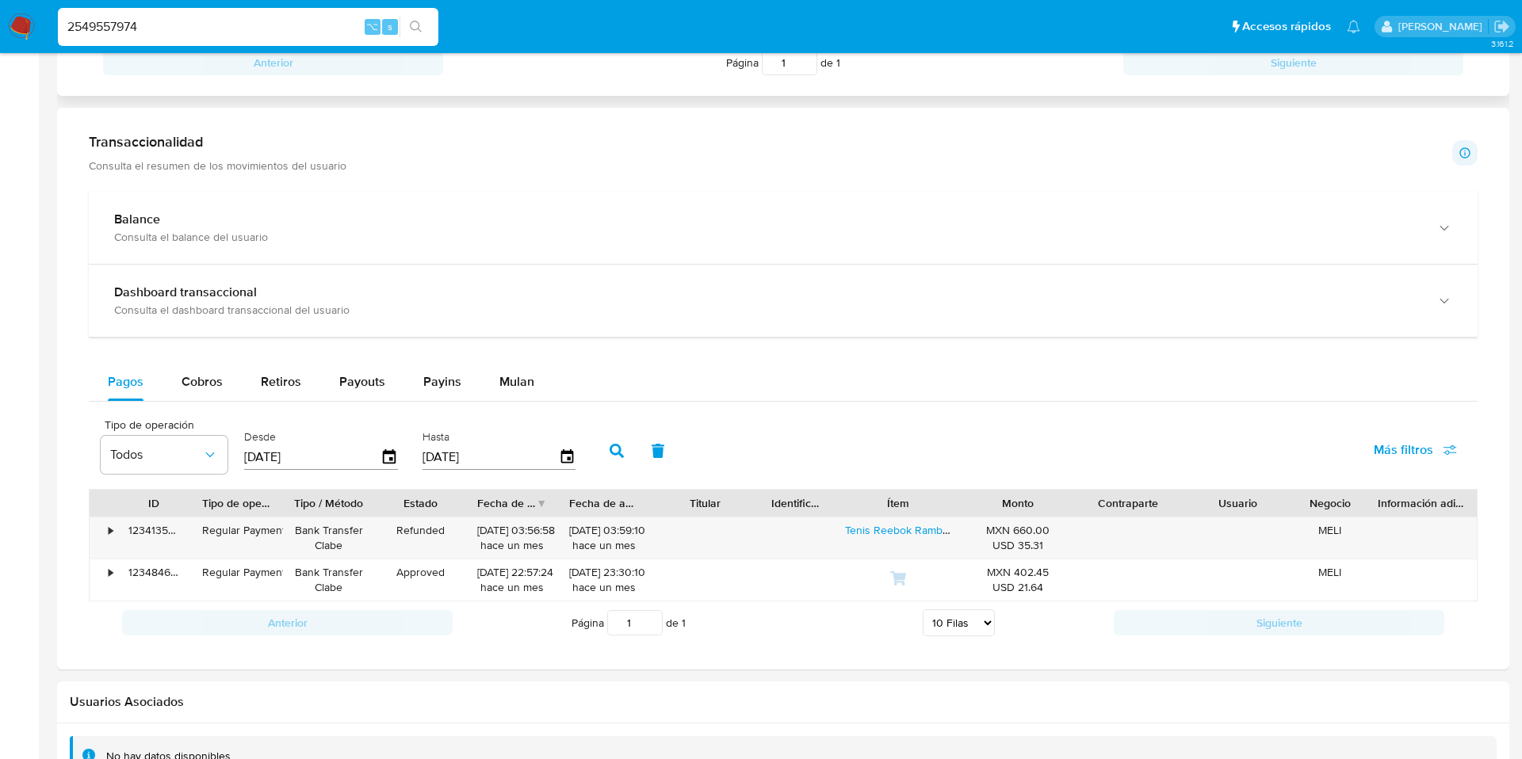
scroll to position [847, 0]
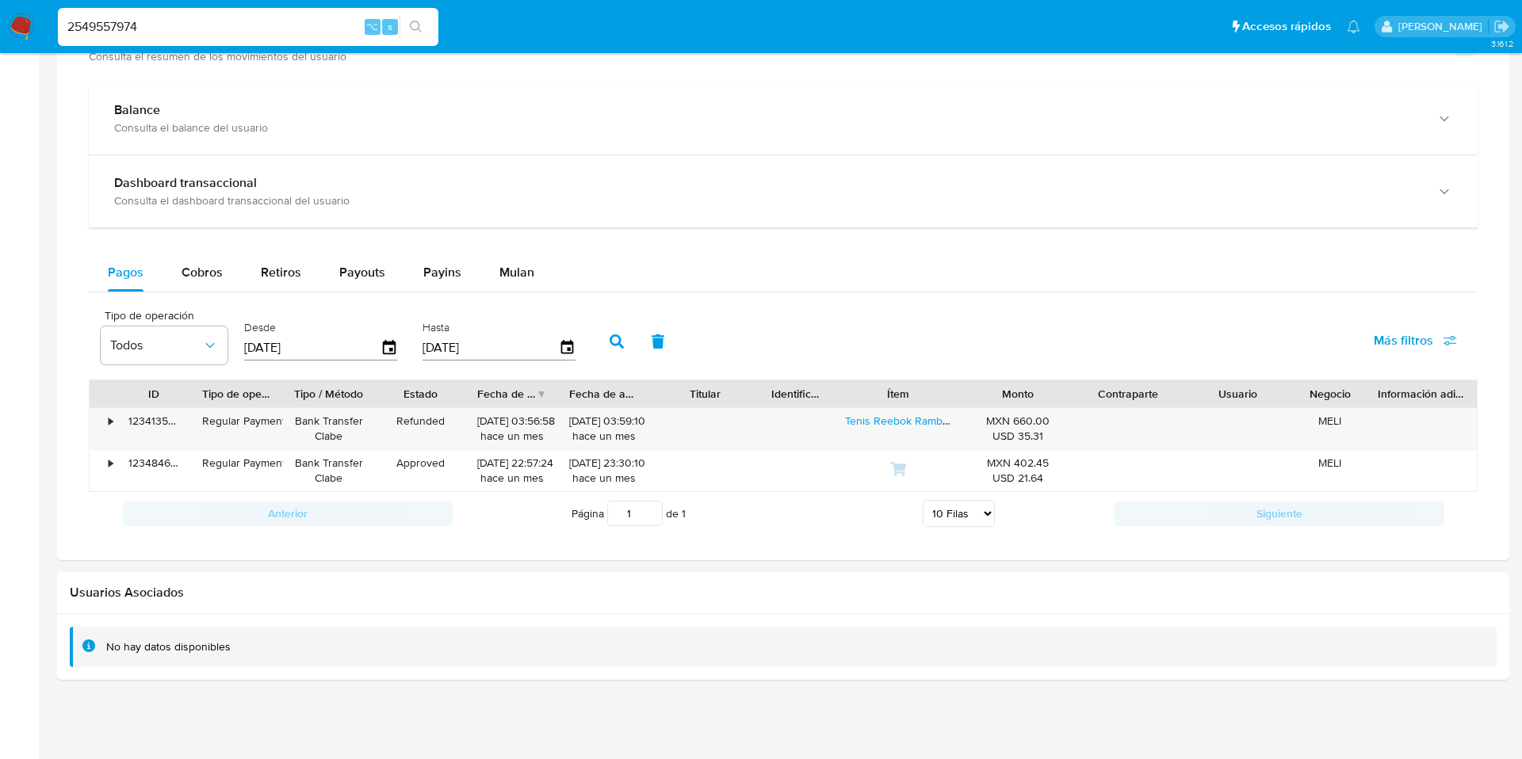
drag, startPoint x: 147, startPoint y: 30, endPoint x: 57, endPoint y: 19, distance: 91.0
click at [58, 19] on input "2549557974" at bounding box center [248, 27] width 380 height 21
paste input "123413537281"
type input "123413537281"
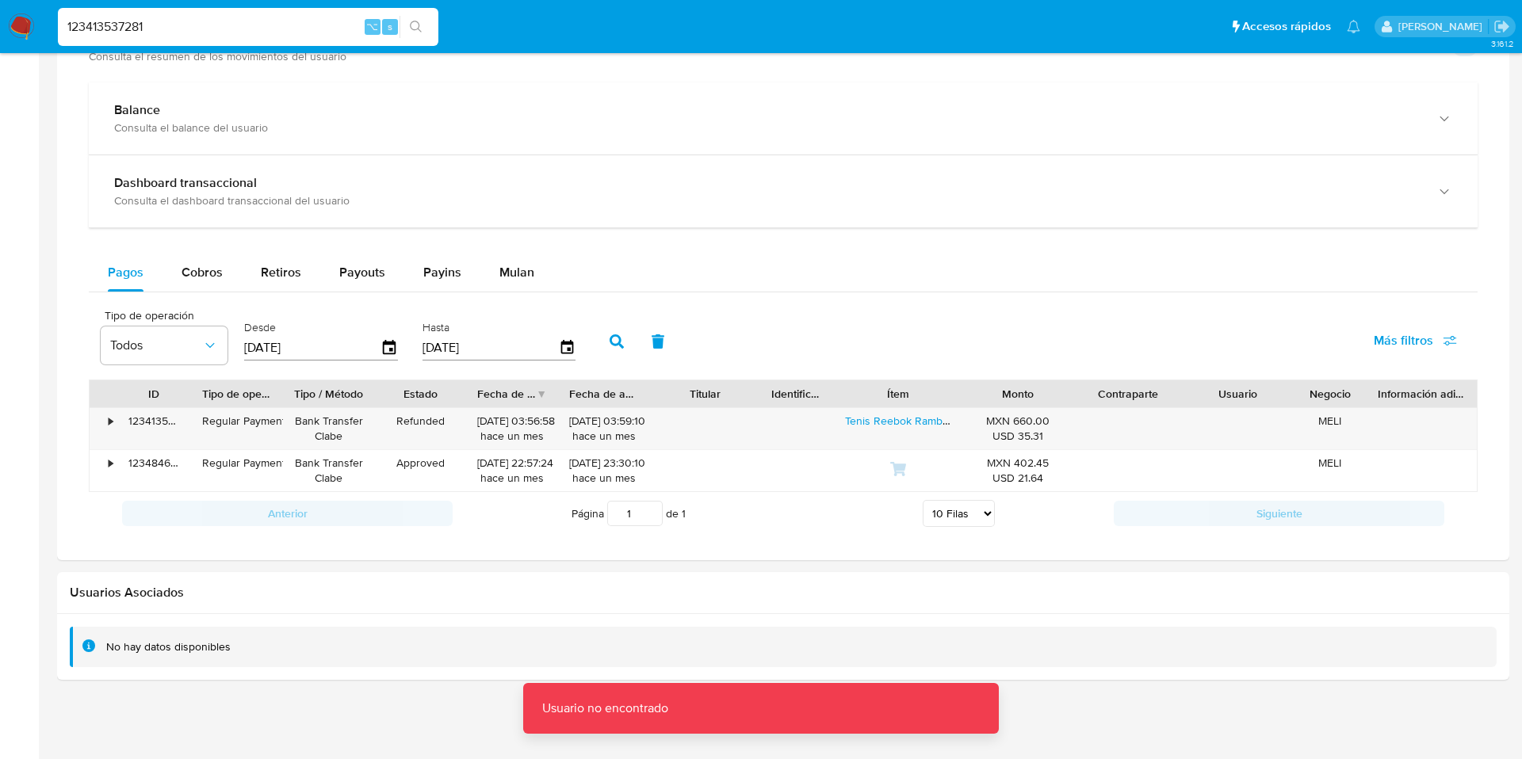
click at [602, 350] on button "button" at bounding box center [616, 342] width 41 height 38
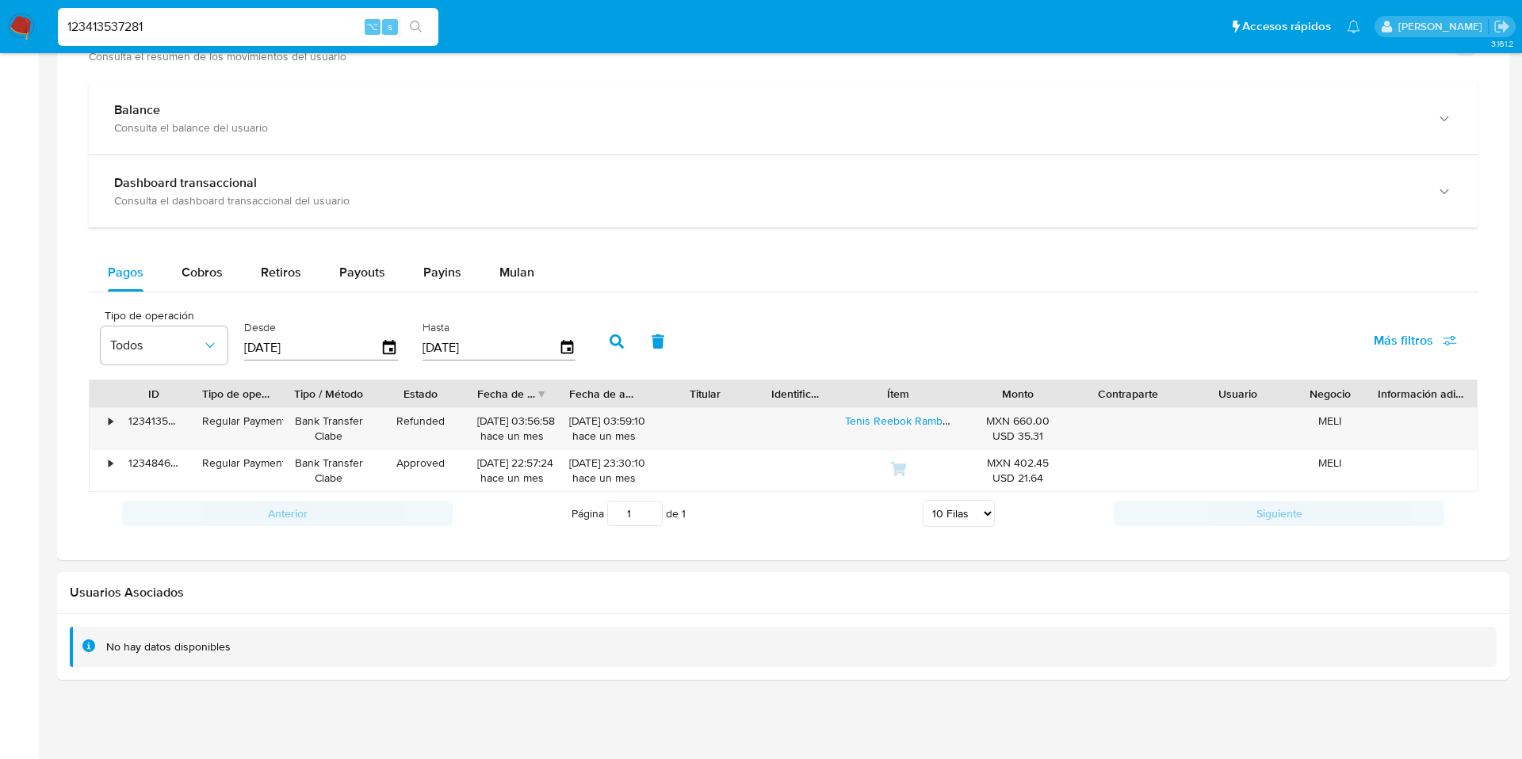
click at [1402, 338] on span "Más filtros" at bounding box center [1403, 341] width 59 height 38
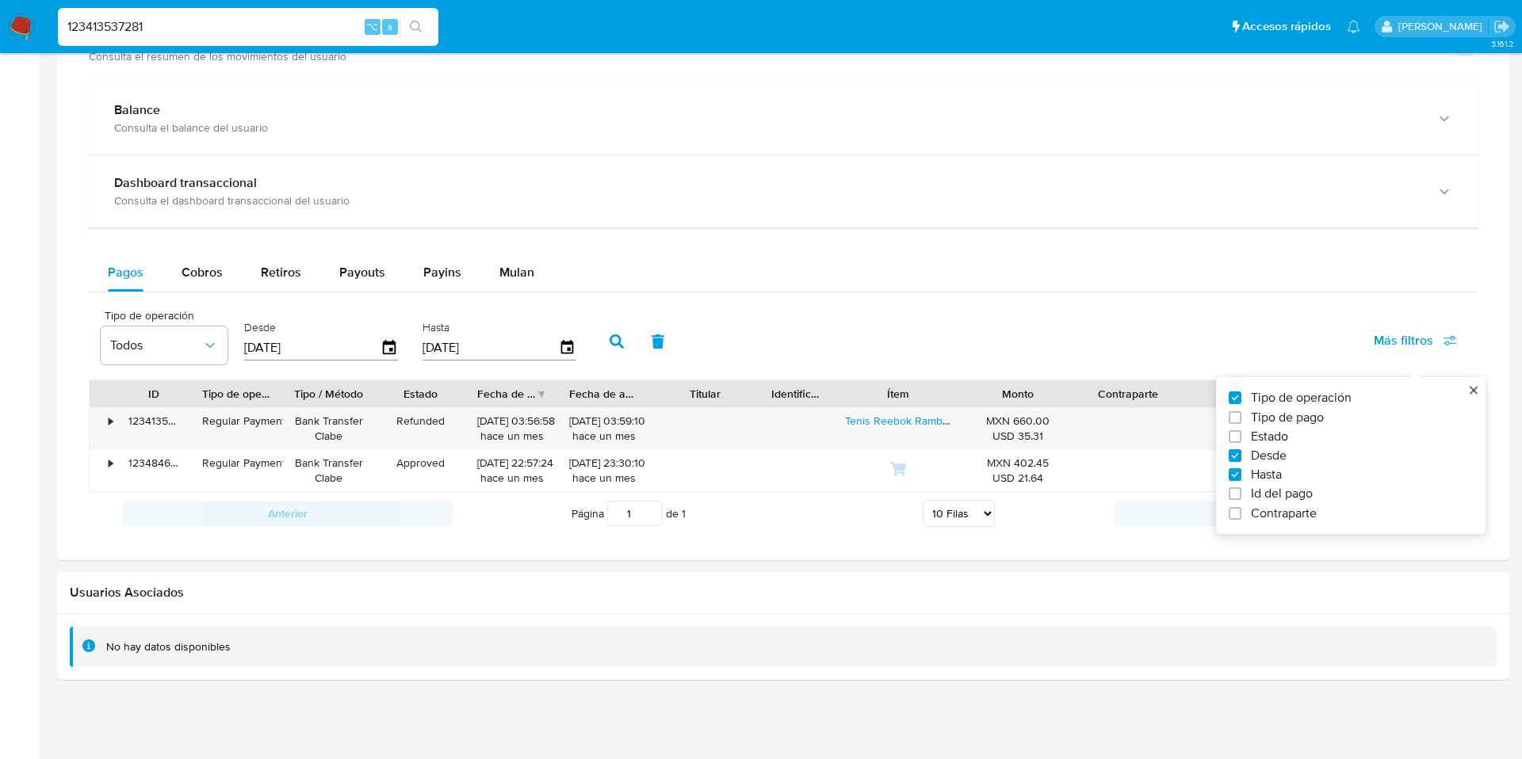
click at [1278, 489] on span "Id del pago" at bounding box center [1282, 494] width 62 height 16
click at [1241, 489] on input "Id del pago" at bounding box center [1235, 493] width 13 height 13
checkbox input "true"
click at [649, 368] on div "Tipo de operación Todos Desde [DATE] Hasta [DATE] Id del pago" at bounding box center [426, 339] width 667 height 63
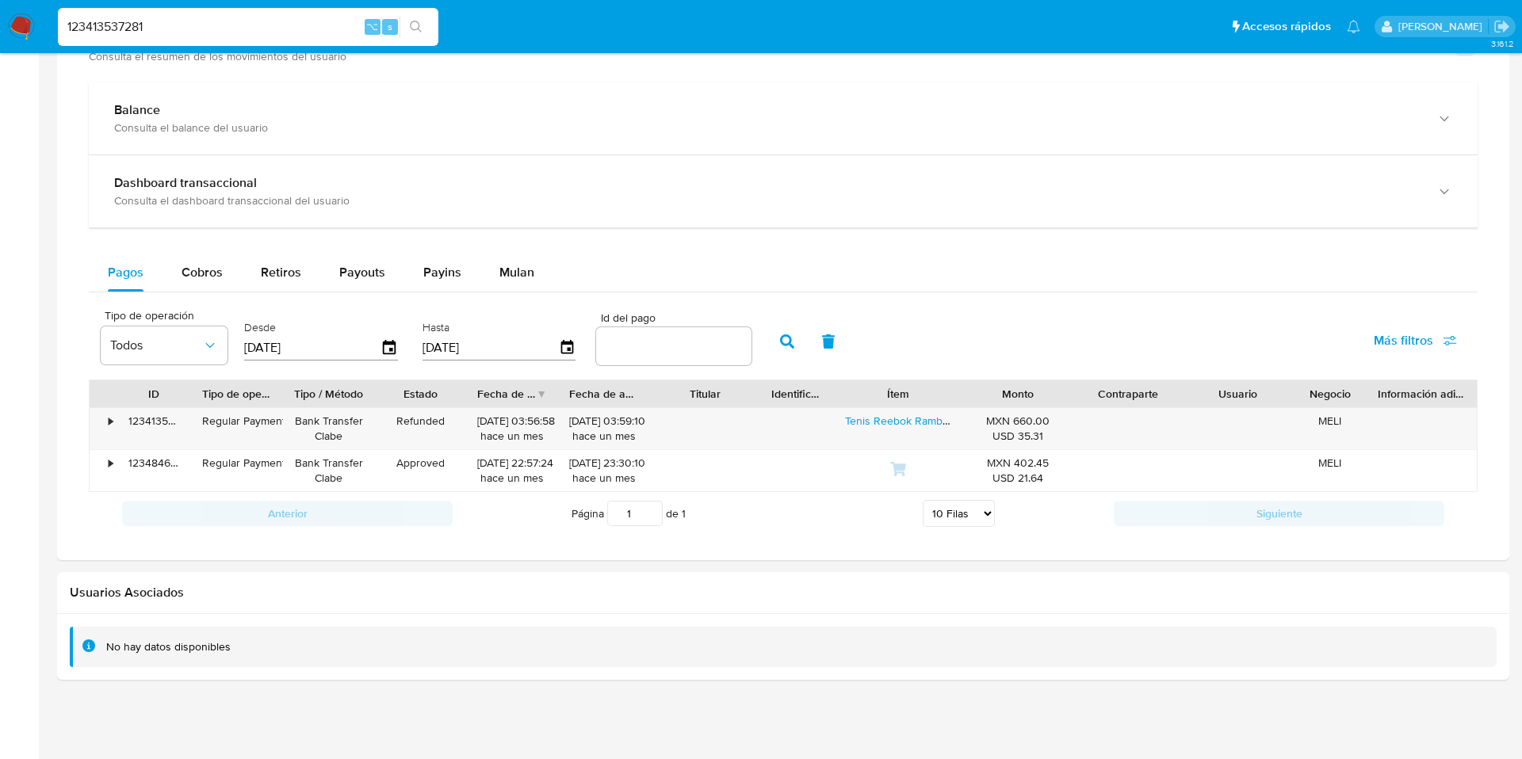
click at [654, 357] on div at bounding box center [673, 346] width 155 height 38
click at [647, 345] on input "number" at bounding box center [673, 346] width 155 height 21
paste input "123413537281"
type input "123413537281"
click at [767, 337] on button "button" at bounding box center [787, 342] width 41 height 38
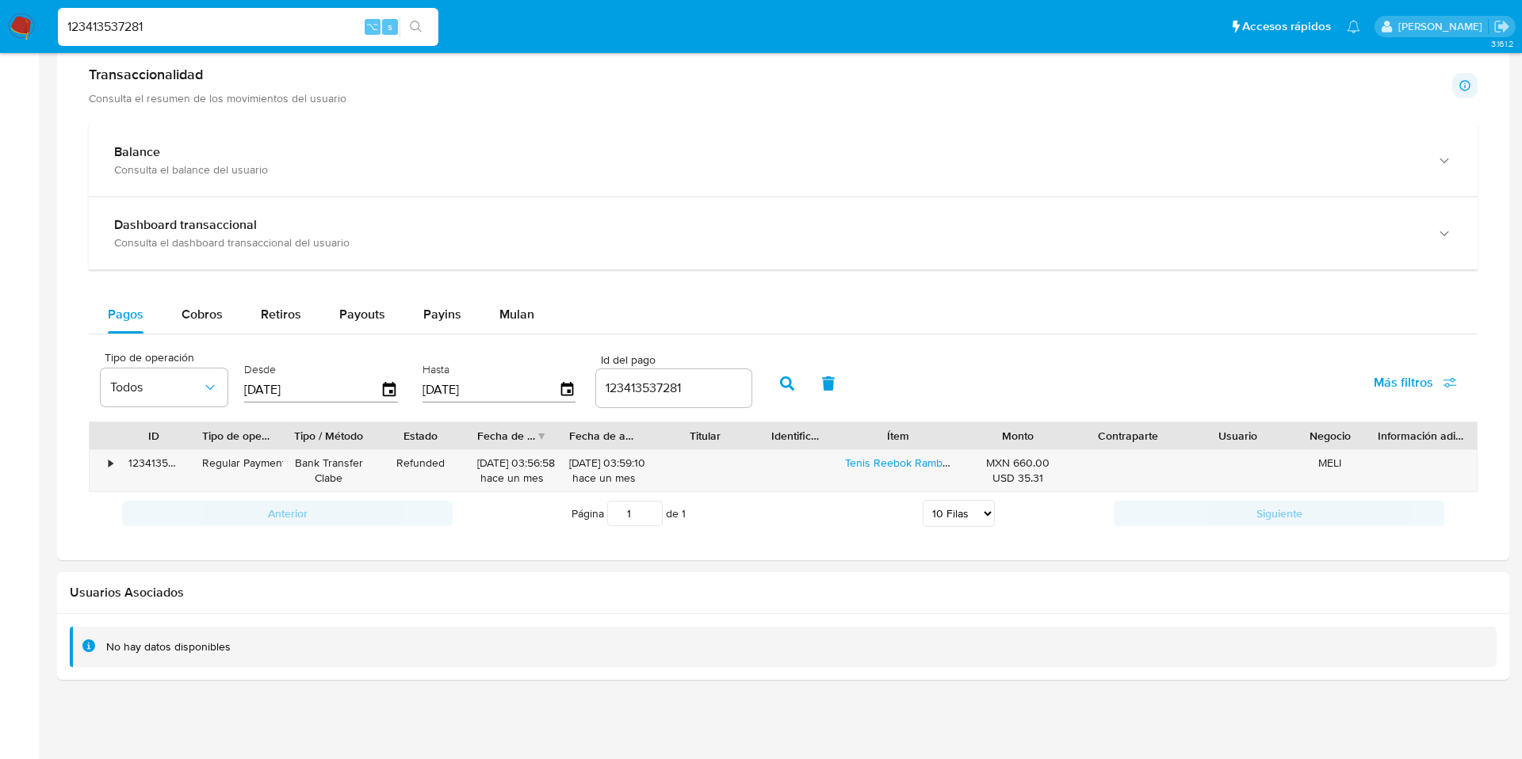
scroll to position [805, 0]
click at [109, 468] on div "•" at bounding box center [111, 463] width 4 height 15
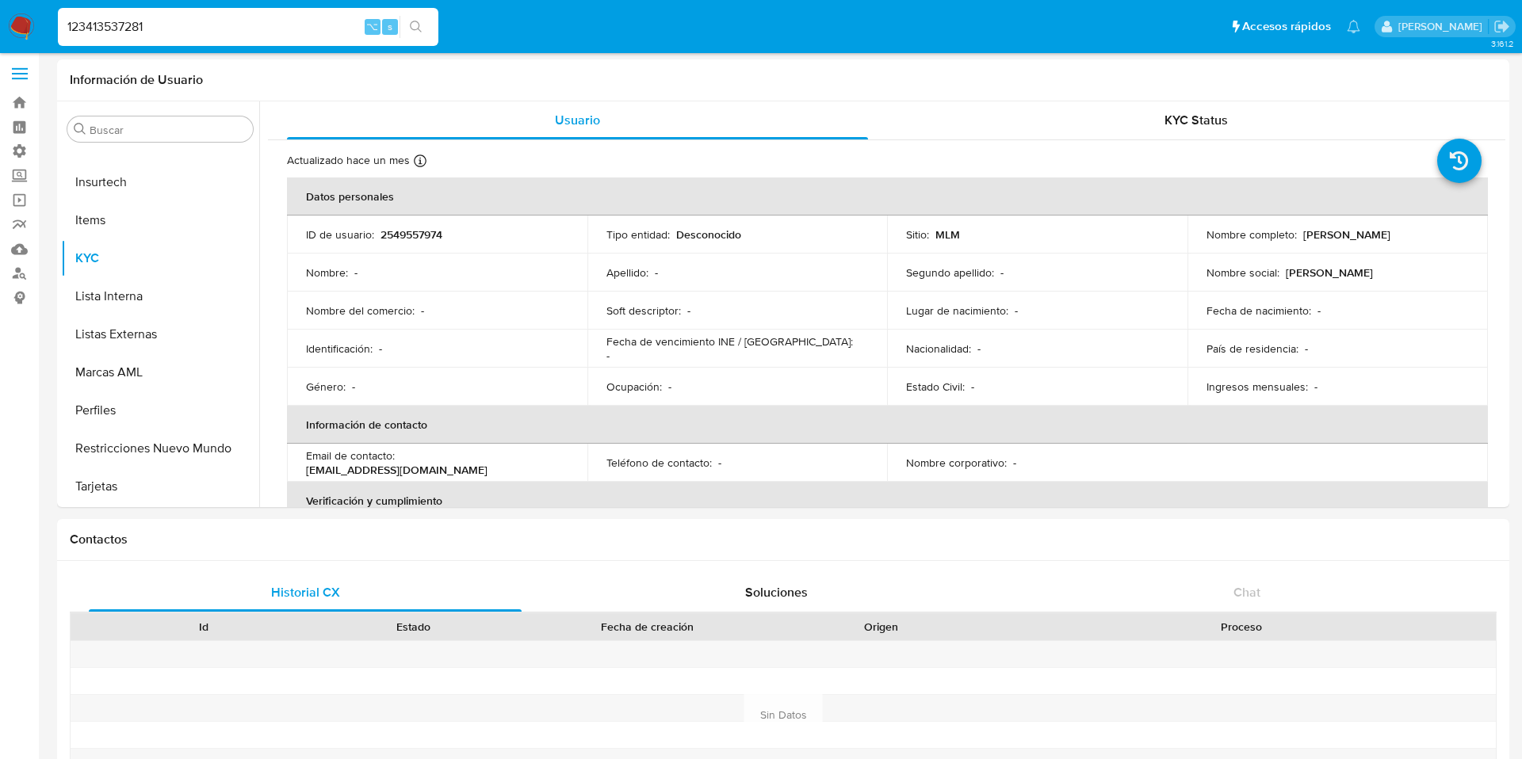
scroll to position [0, 0]
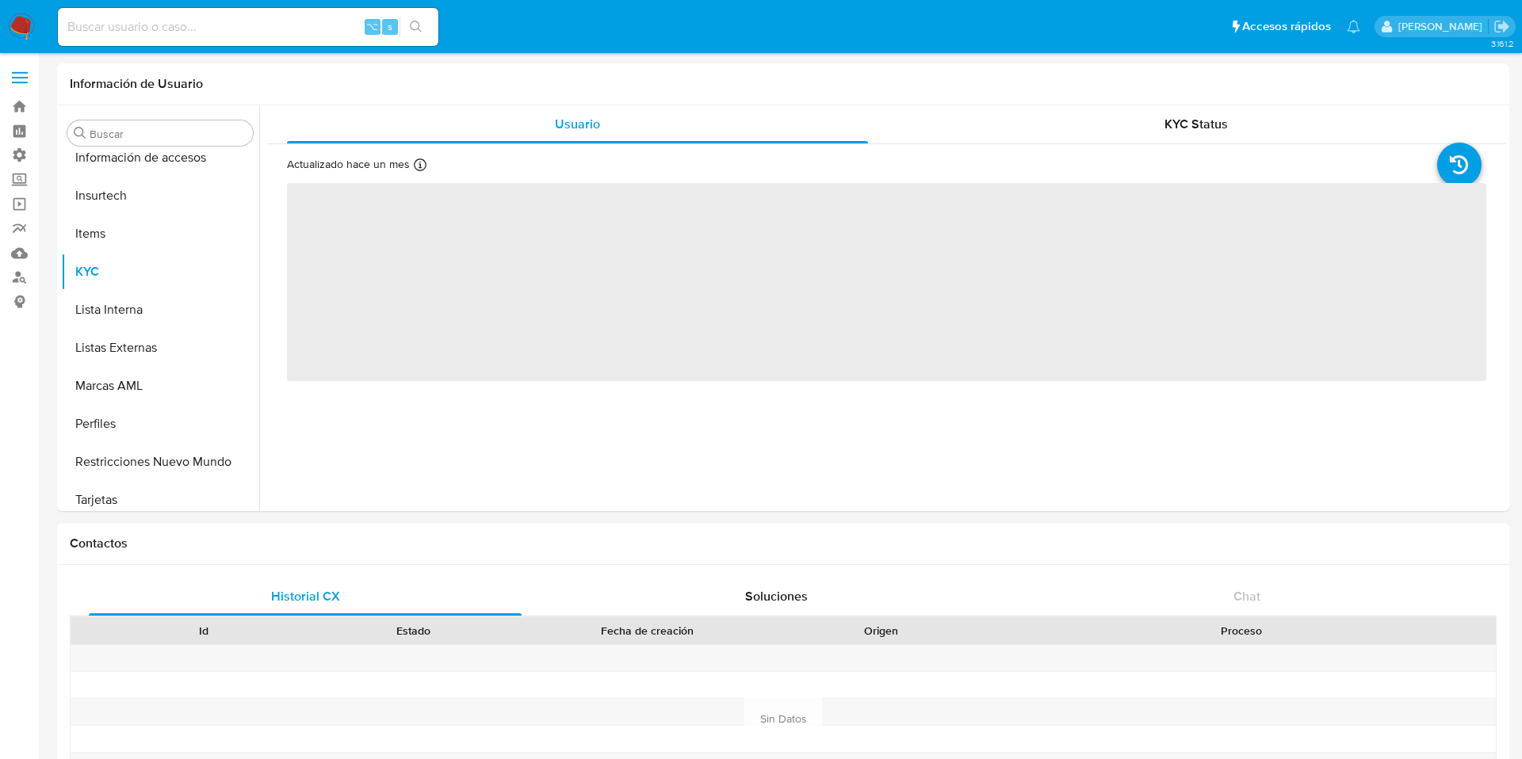
scroll to position [746, 0]
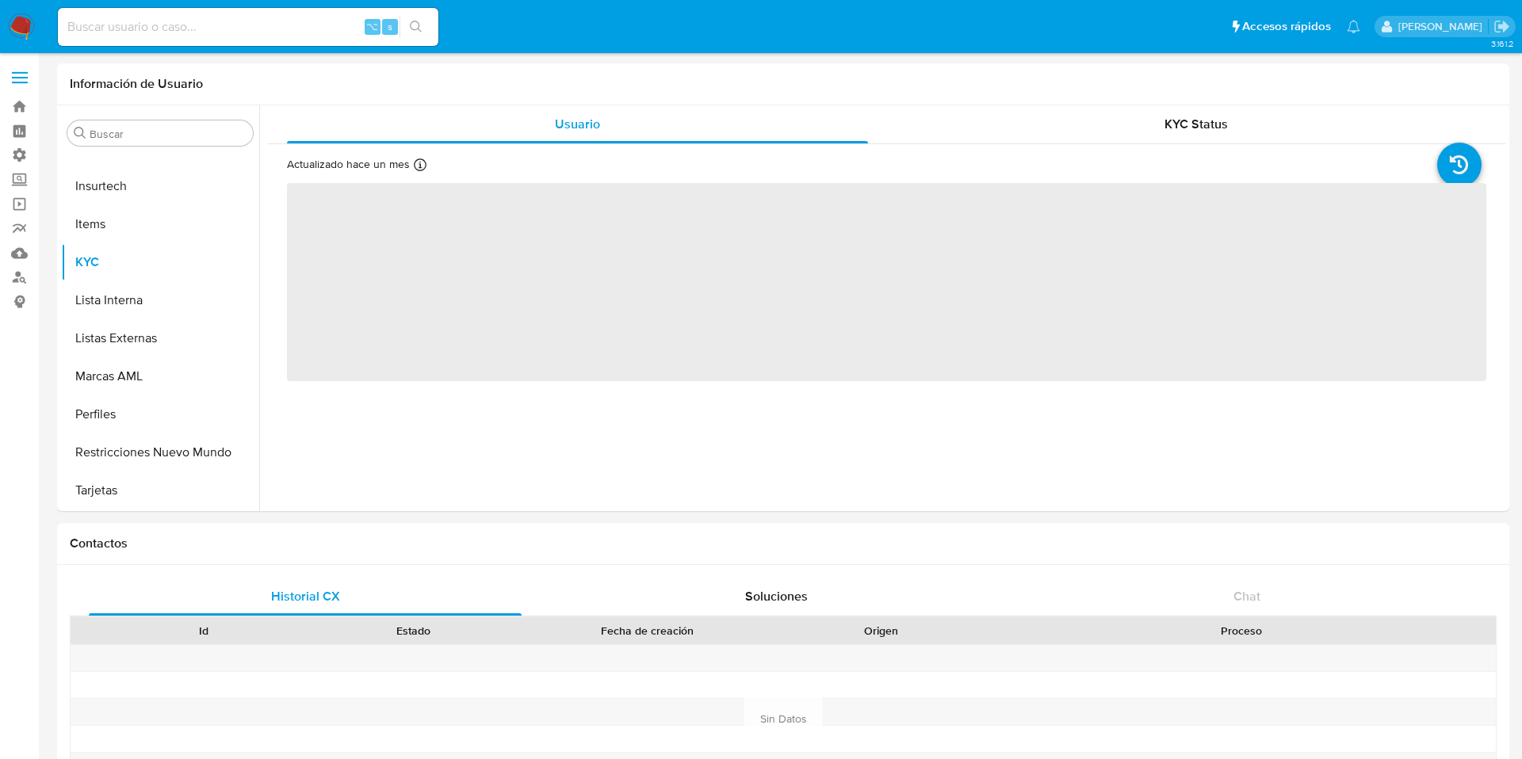
select select "10"
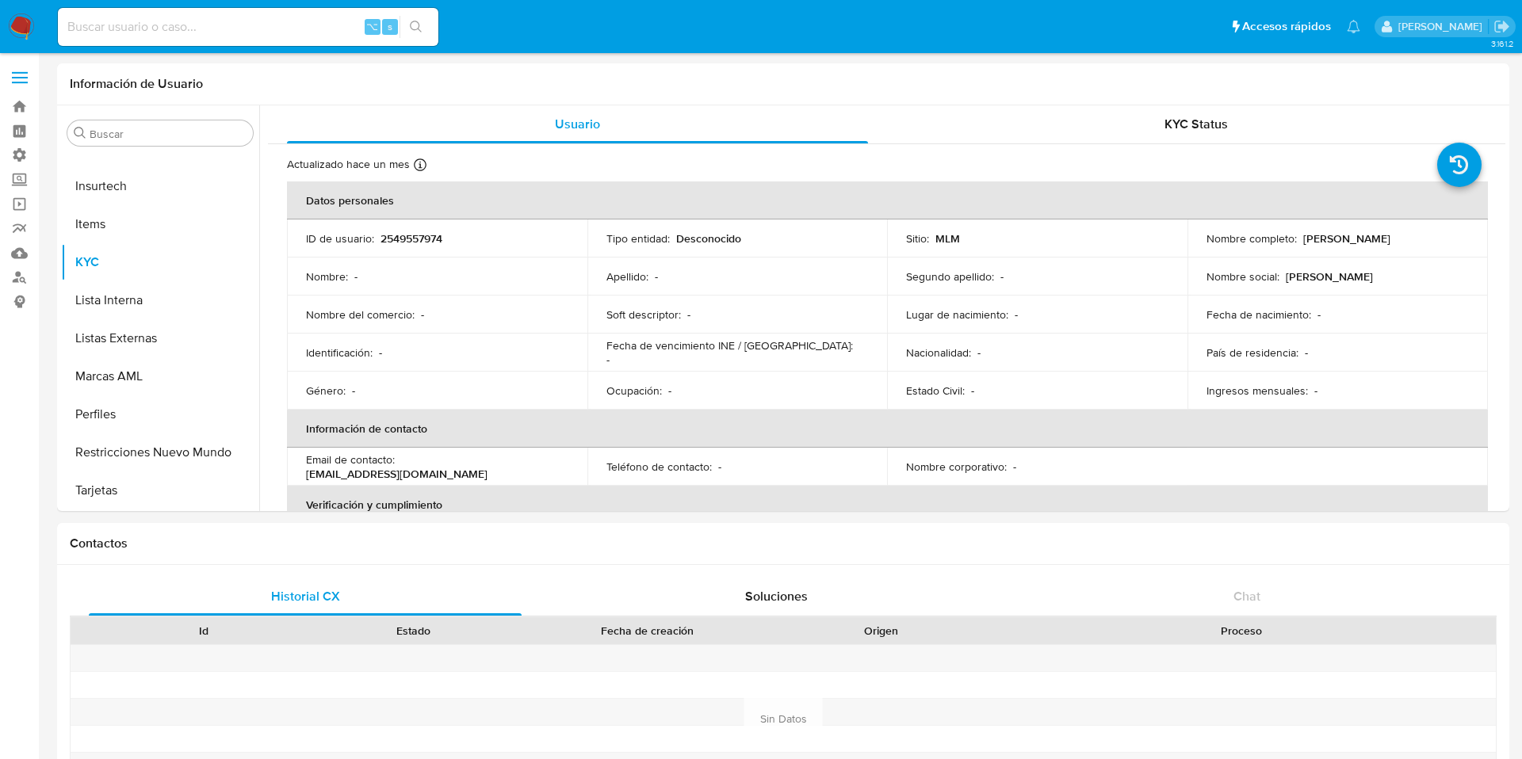
click at [178, 14] on div "⌥ s" at bounding box center [248, 27] width 380 height 38
click at [156, 40] on div "⌥ s" at bounding box center [248, 27] width 380 height 38
click at [156, 33] on input at bounding box center [248, 27] width 380 height 21
paste input "99480175"
type input "99480175"
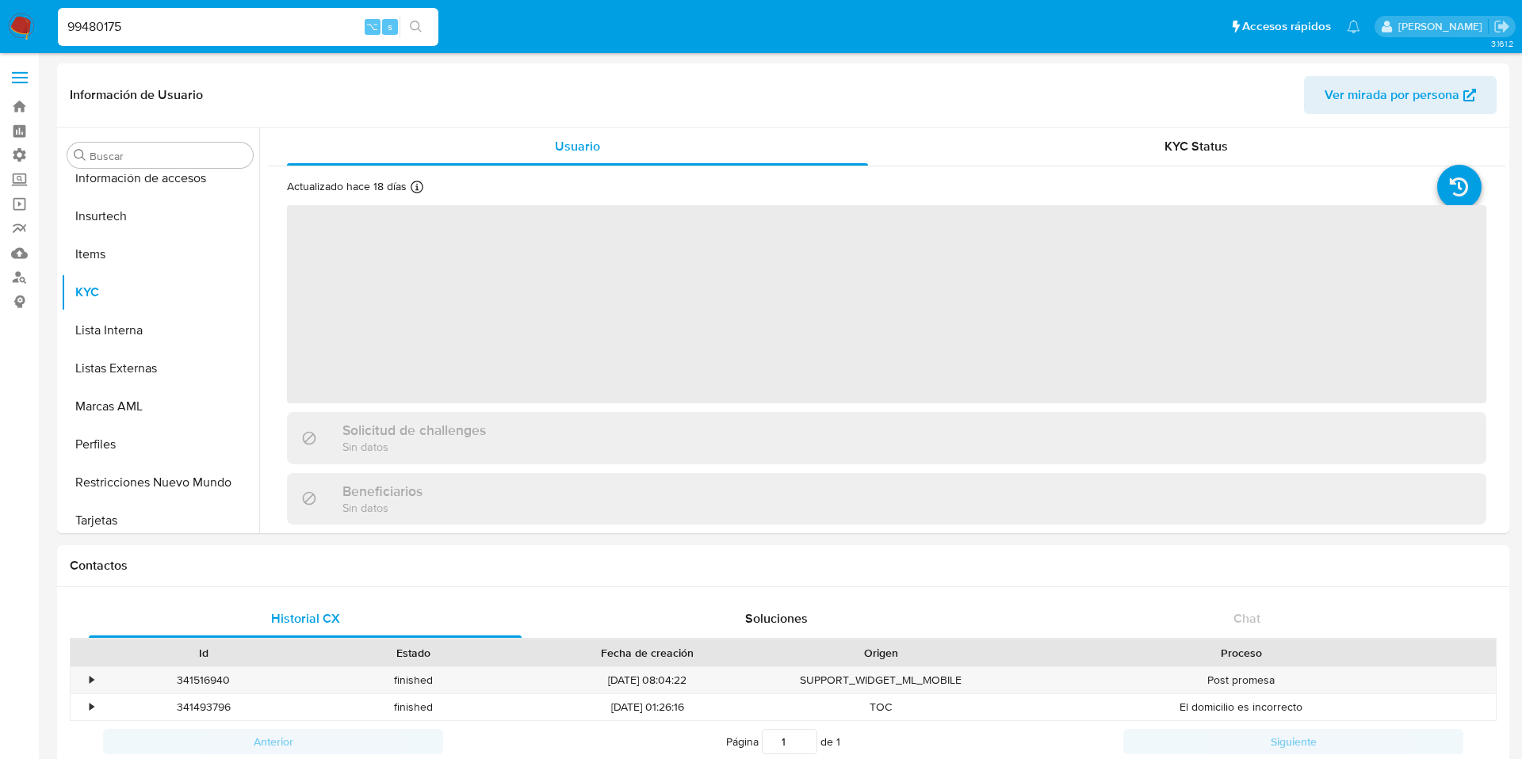
scroll to position [746, 0]
select select "10"
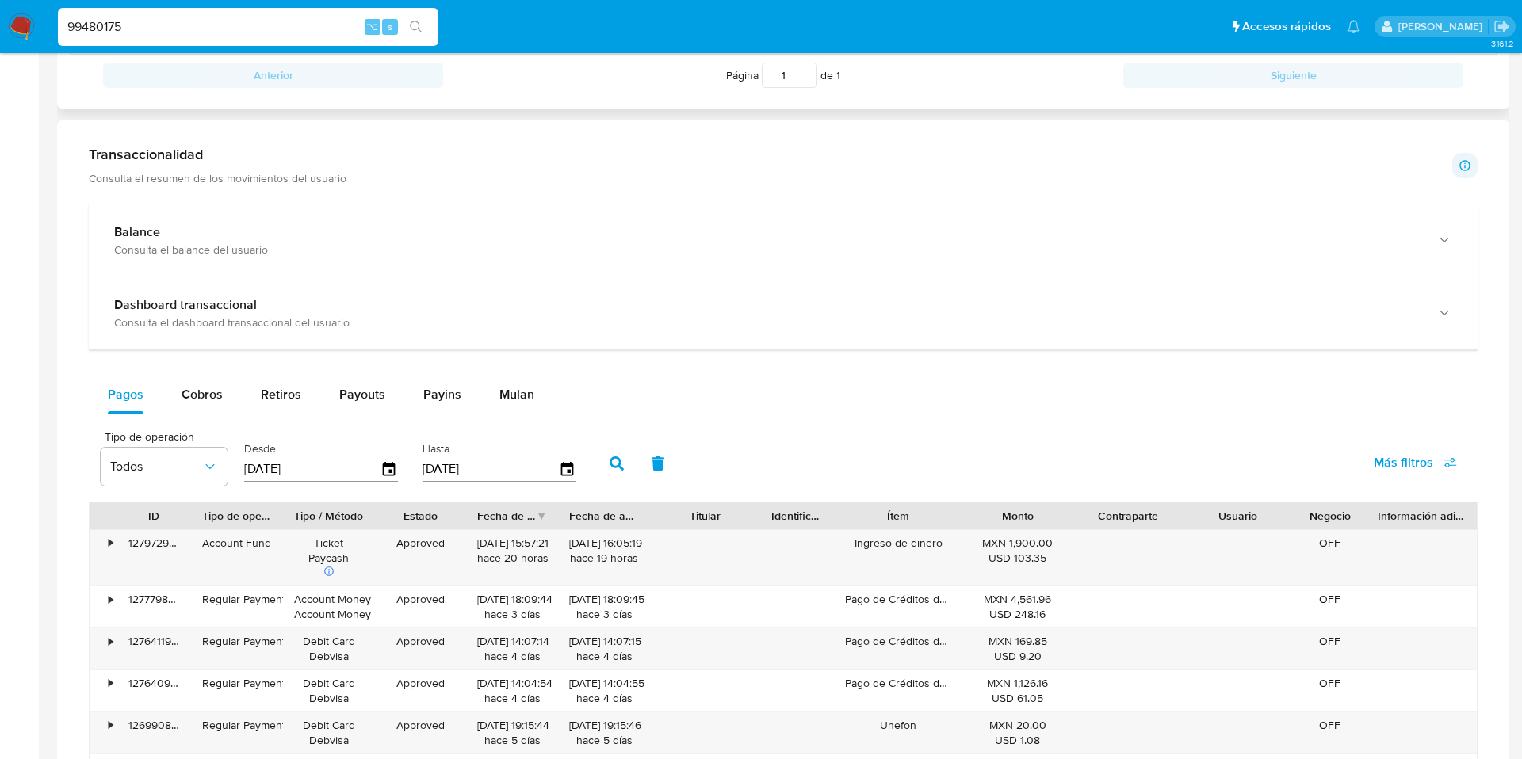
scroll to position [667, 0]
click at [281, 390] on span "Retiros" at bounding box center [281, 393] width 40 height 18
select select "10"
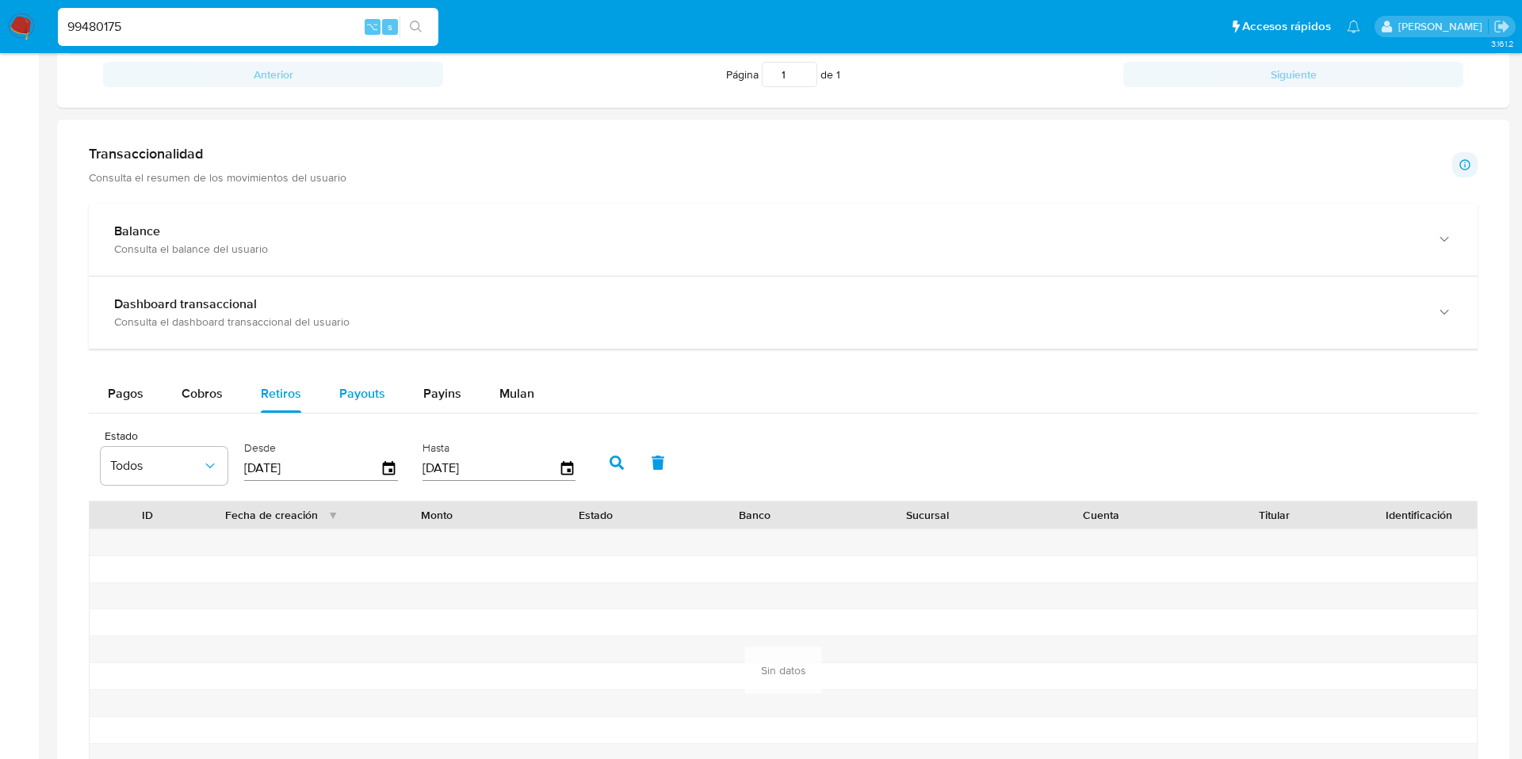
click at [362, 387] on span "Payouts" at bounding box center [362, 393] width 46 height 18
select select "10"
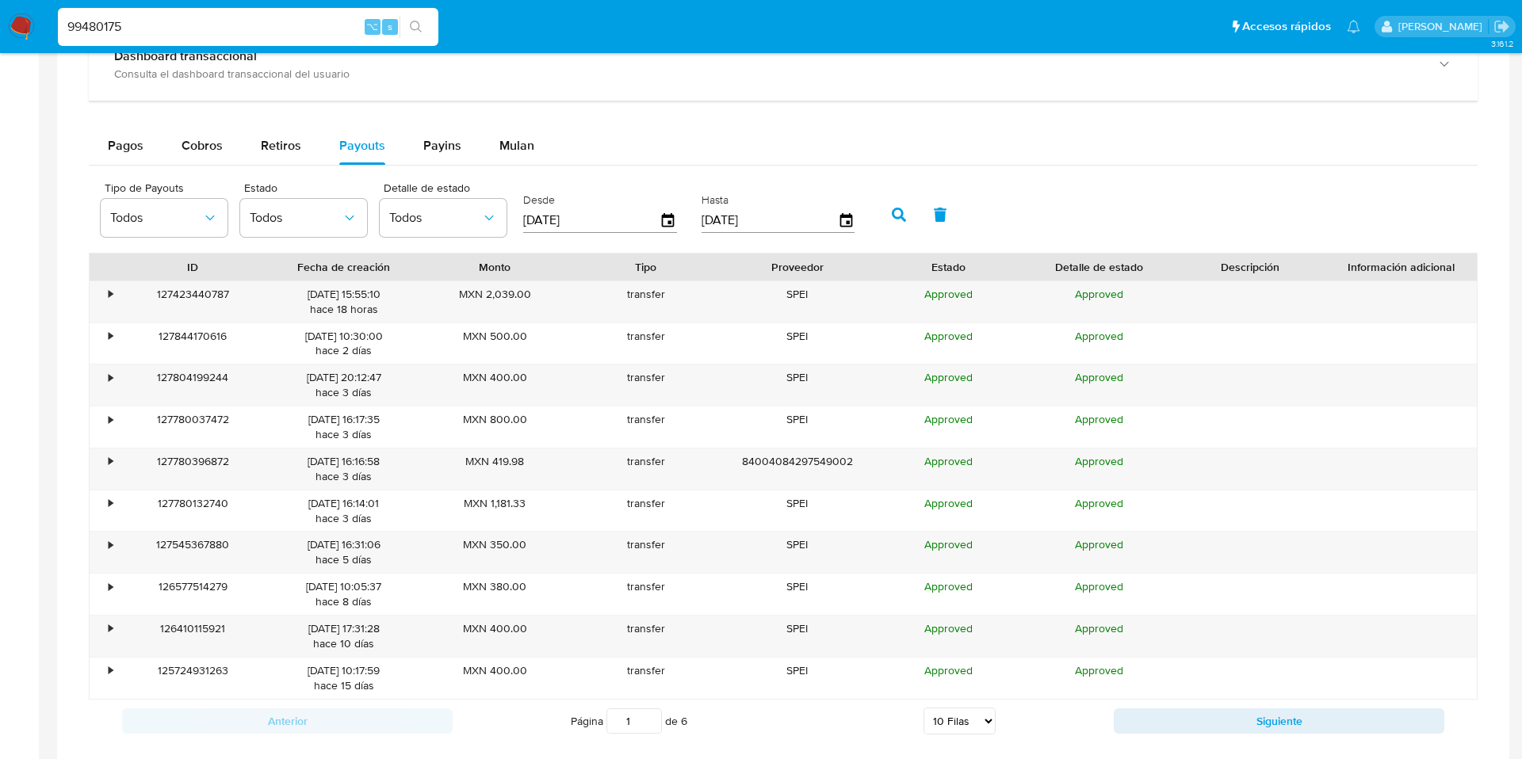
scroll to position [920, 0]
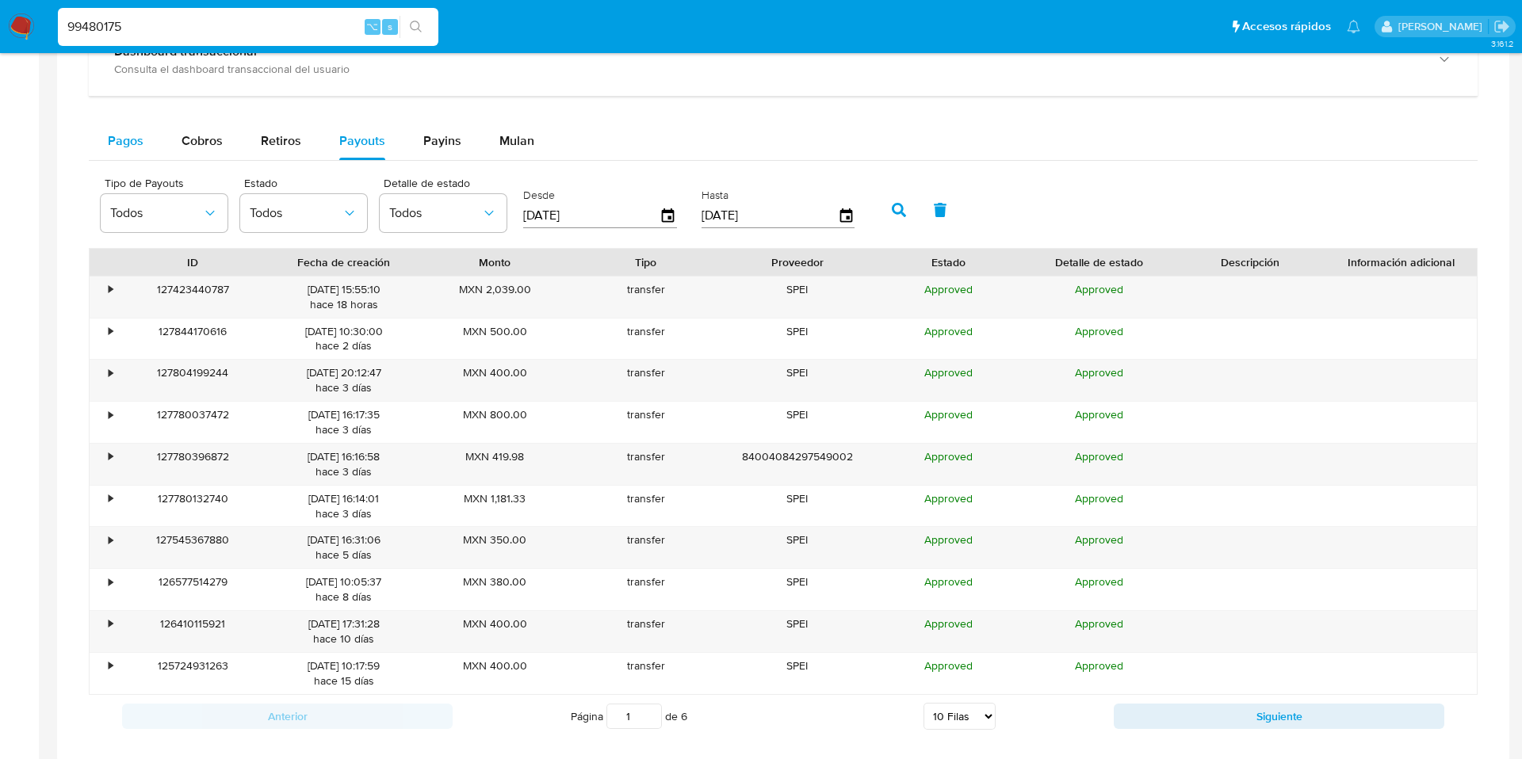
click at [137, 146] on span "Pagos" at bounding box center [126, 141] width 36 height 18
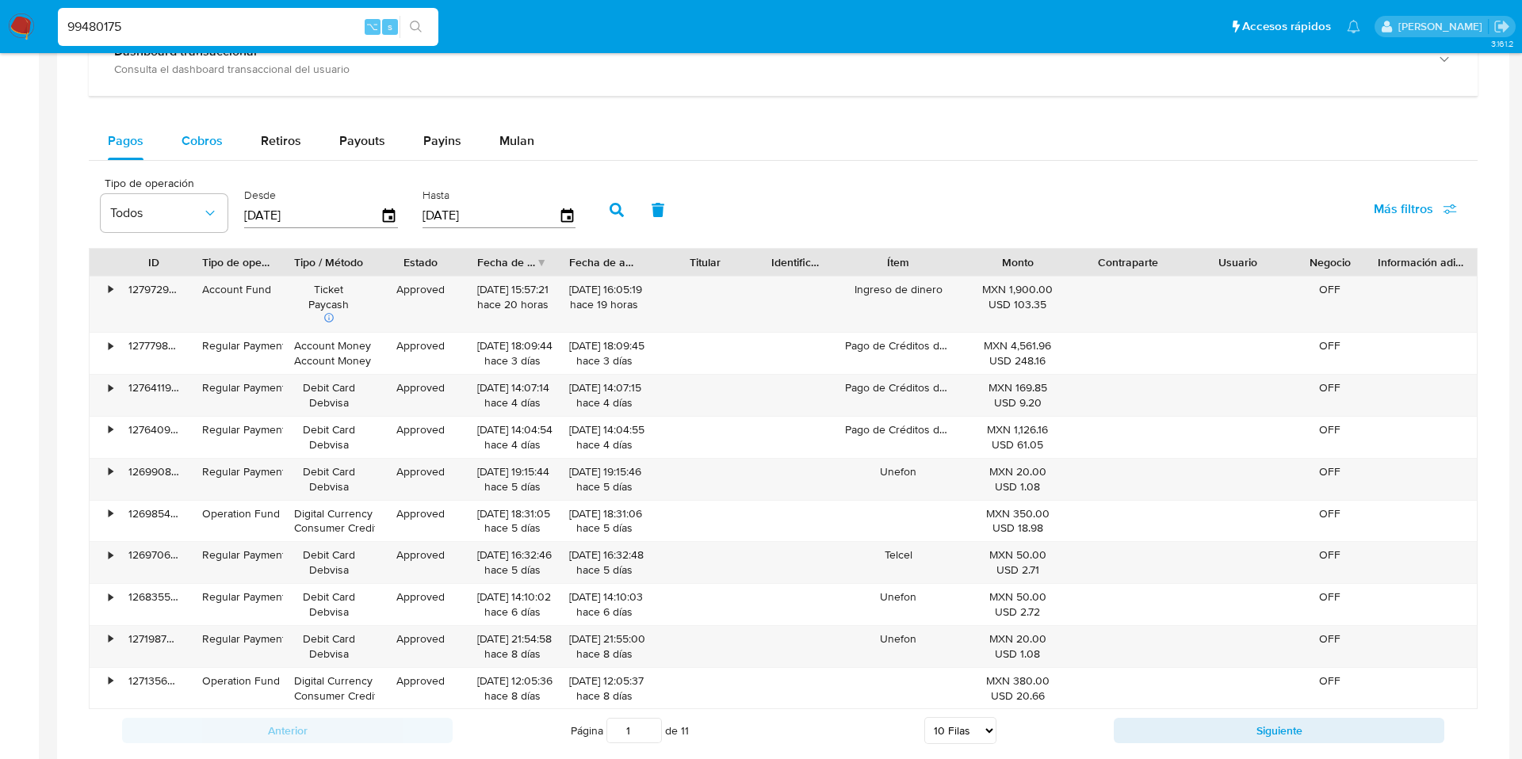
click at [198, 142] on span "Cobros" at bounding box center [202, 141] width 41 height 18
select select "10"
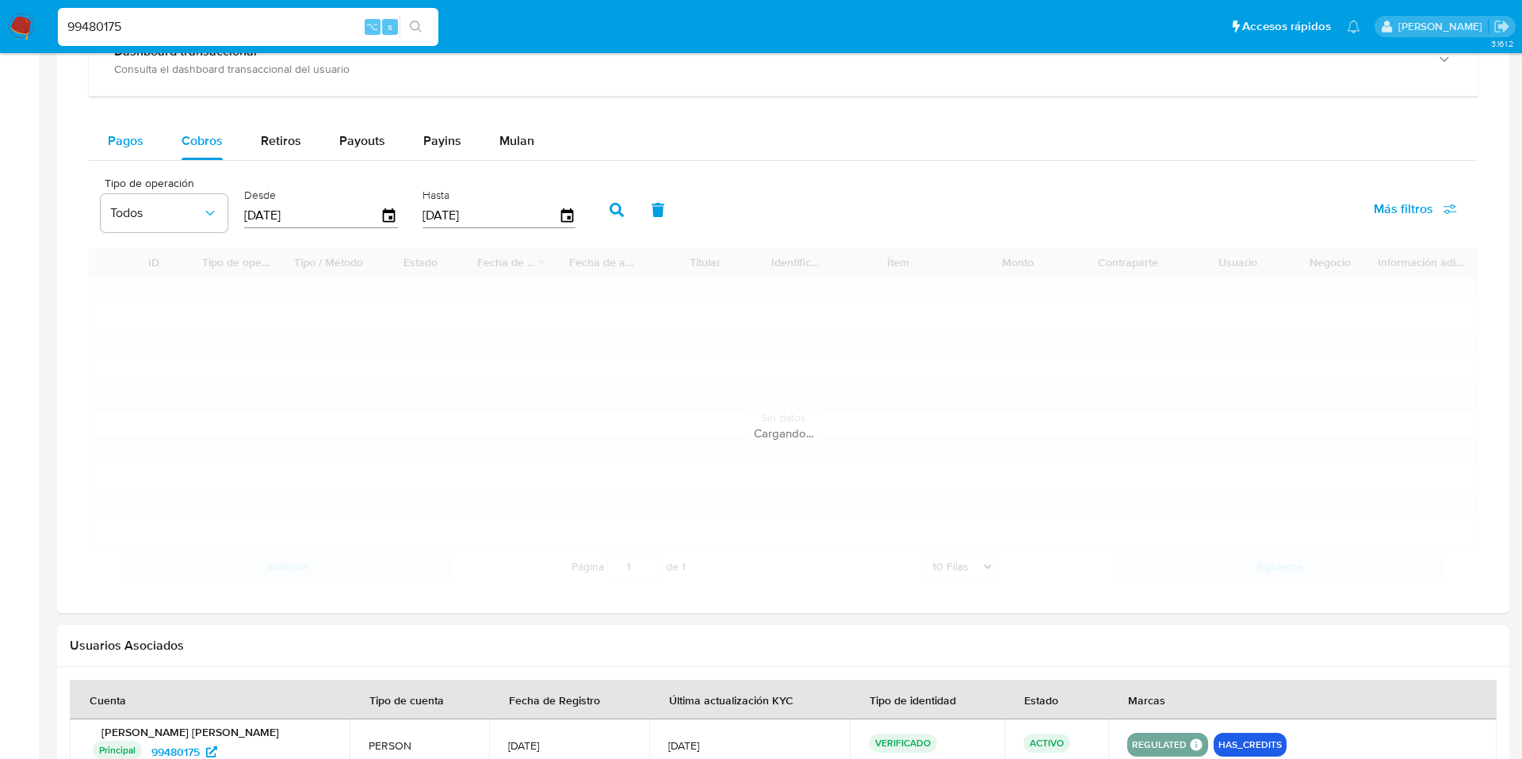
click at [120, 140] on span "Pagos" at bounding box center [126, 141] width 36 height 18
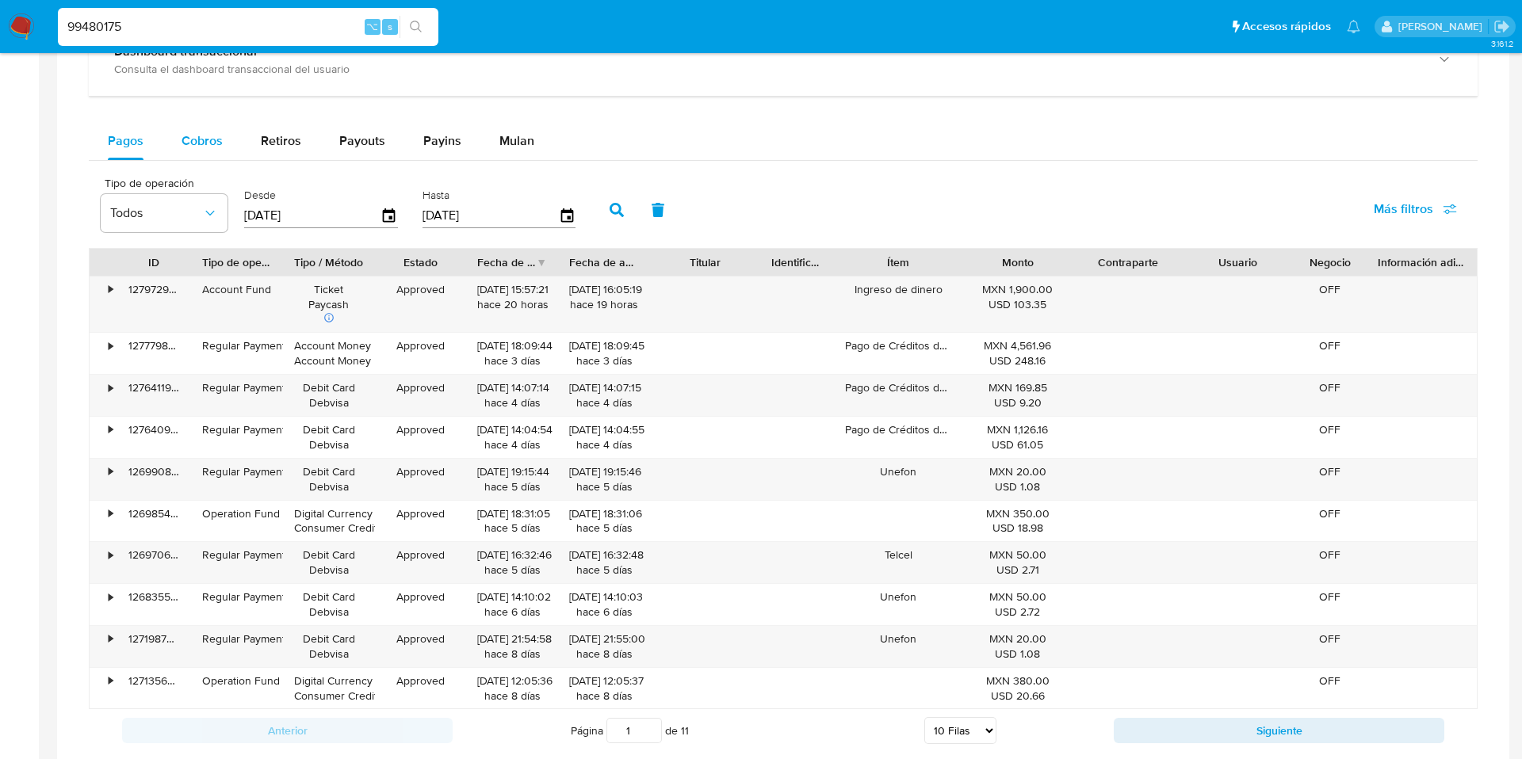
click at [218, 151] on div "Cobros" at bounding box center [202, 141] width 41 height 38
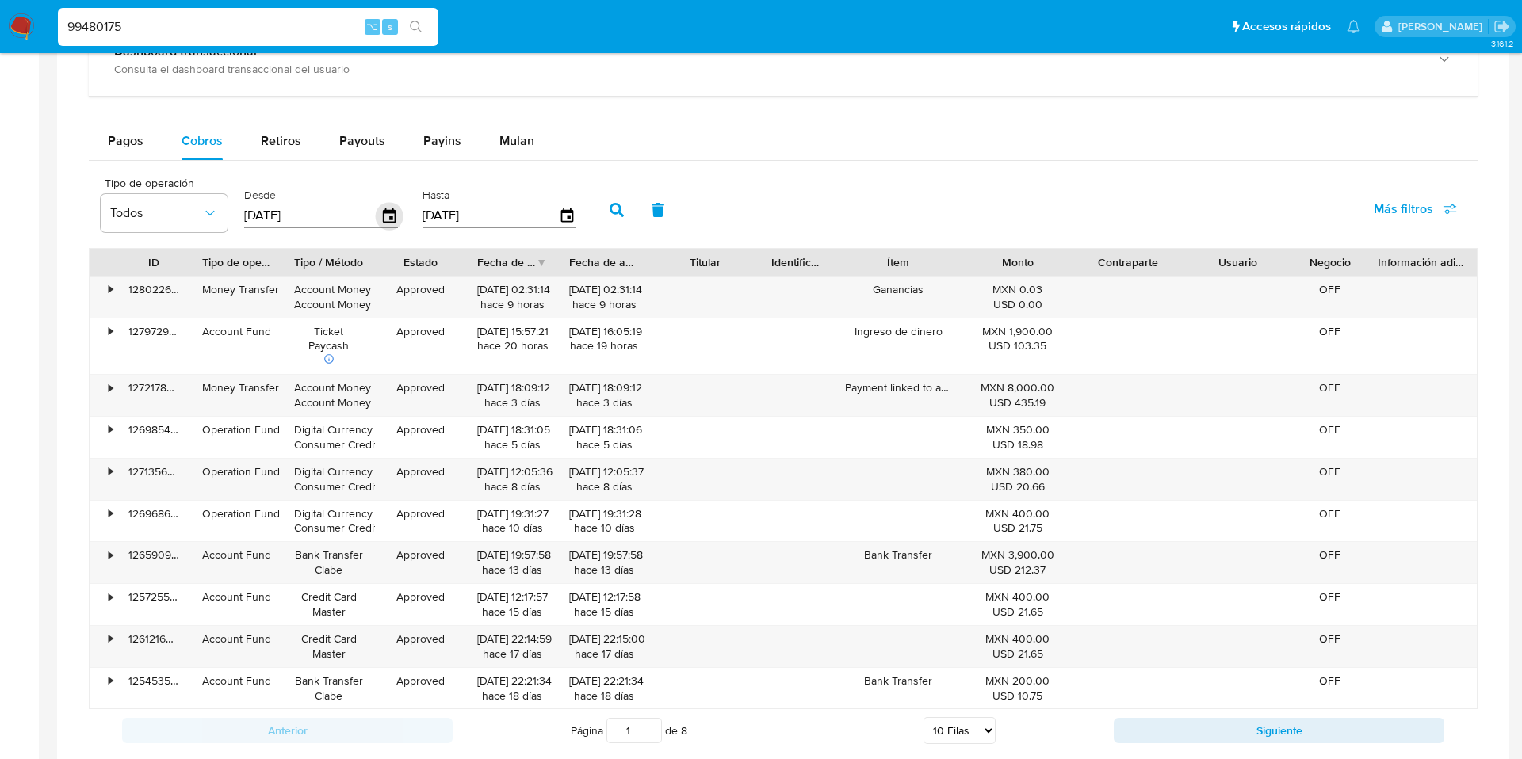
click at [383, 210] on icon "button" at bounding box center [389, 215] width 13 height 14
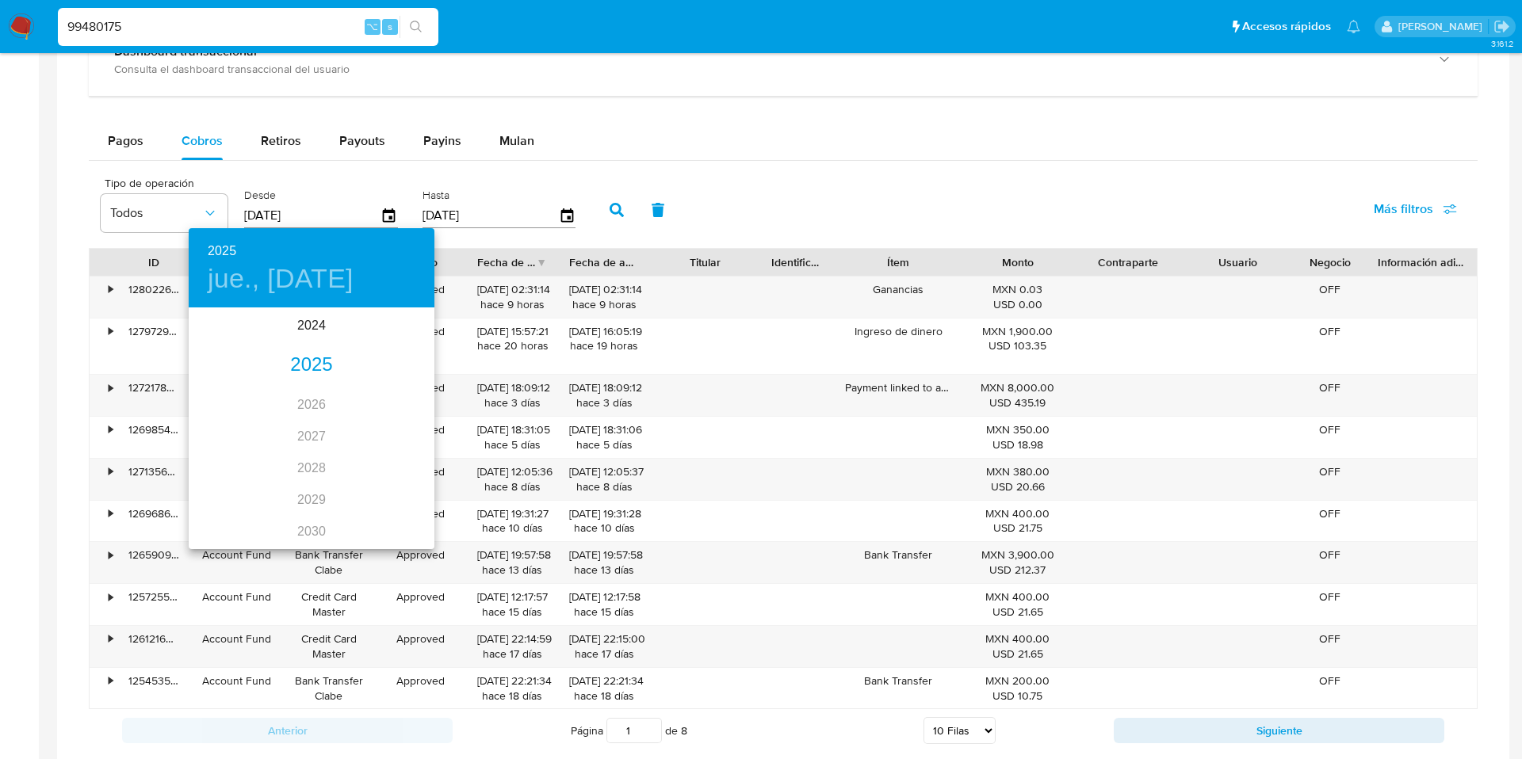
click at [281, 369] on div "2025" at bounding box center [312, 366] width 246 height 32
click at [393, 392] on div "jun." at bounding box center [394, 398] width 82 height 59
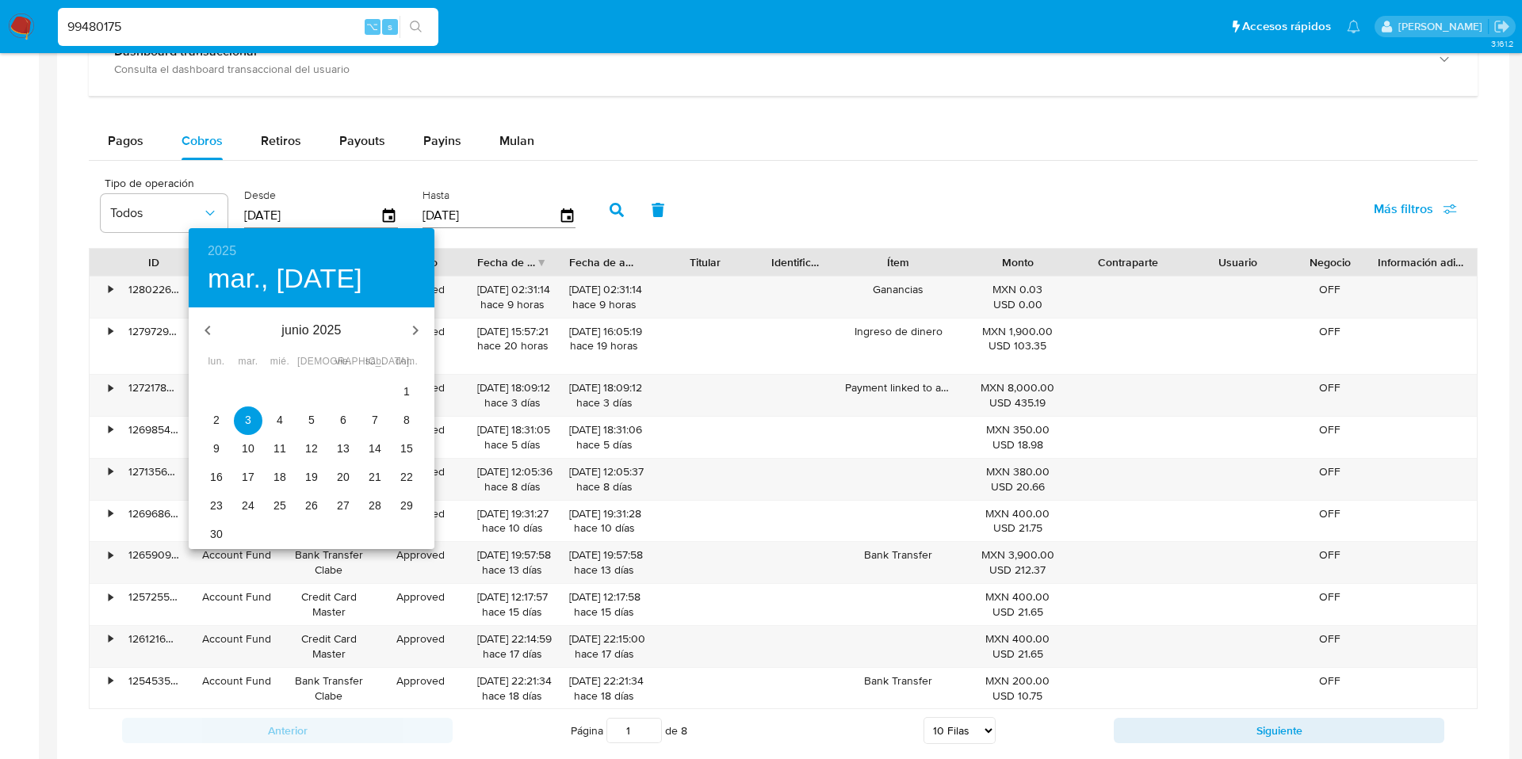
click at [312, 449] on p "12" at bounding box center [311, 449] width 13 height 16
type input "12/06/2025"
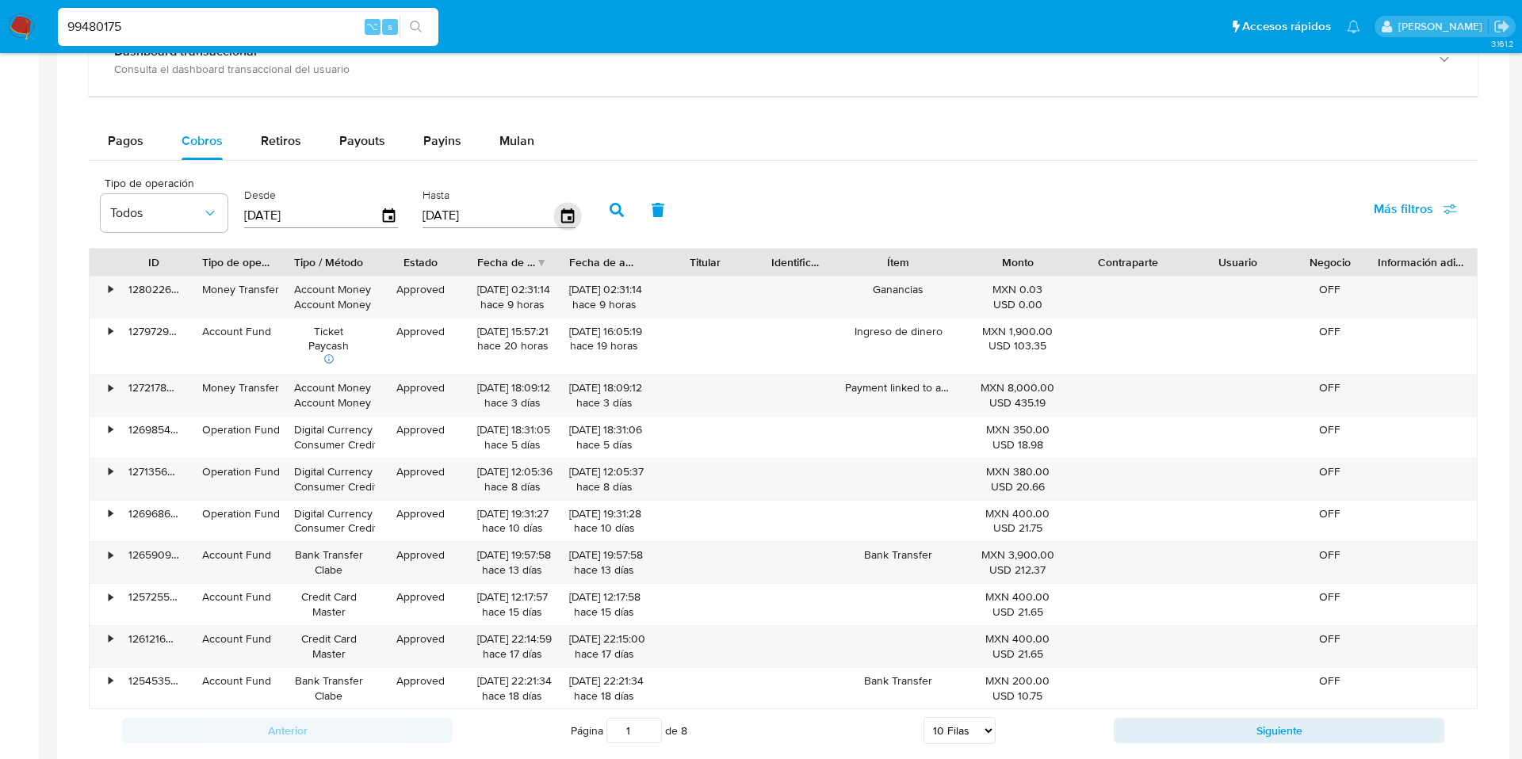
click at [563, 218] on icon "button" at bounding box center [566, 215] width 13 height 14
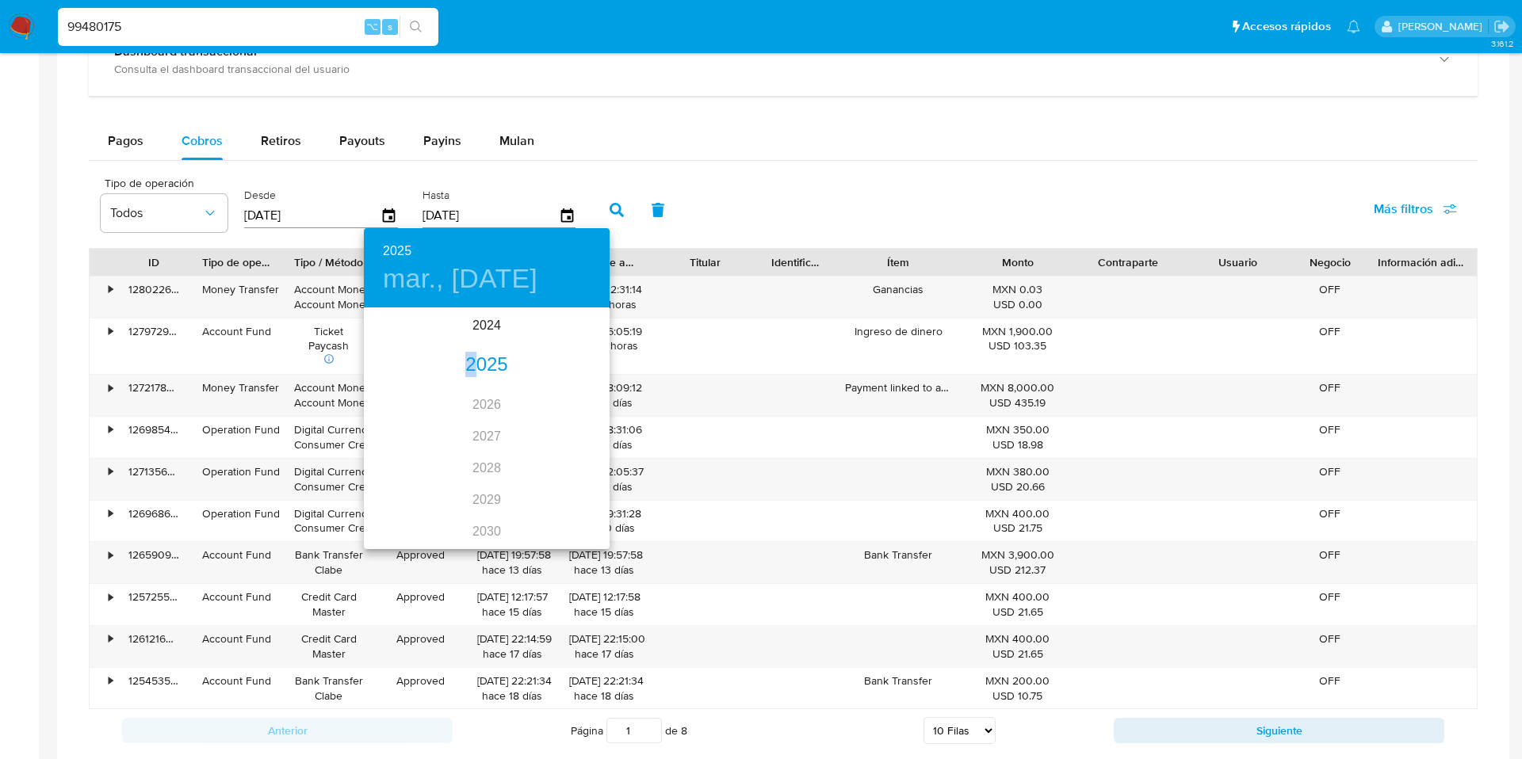
click at [472, 374] on div "2025" at bounding box center [487, 366] width 246 height 32
click at [568, 404] on div "jun." at bounding box center [569, 398] width 82 height 59
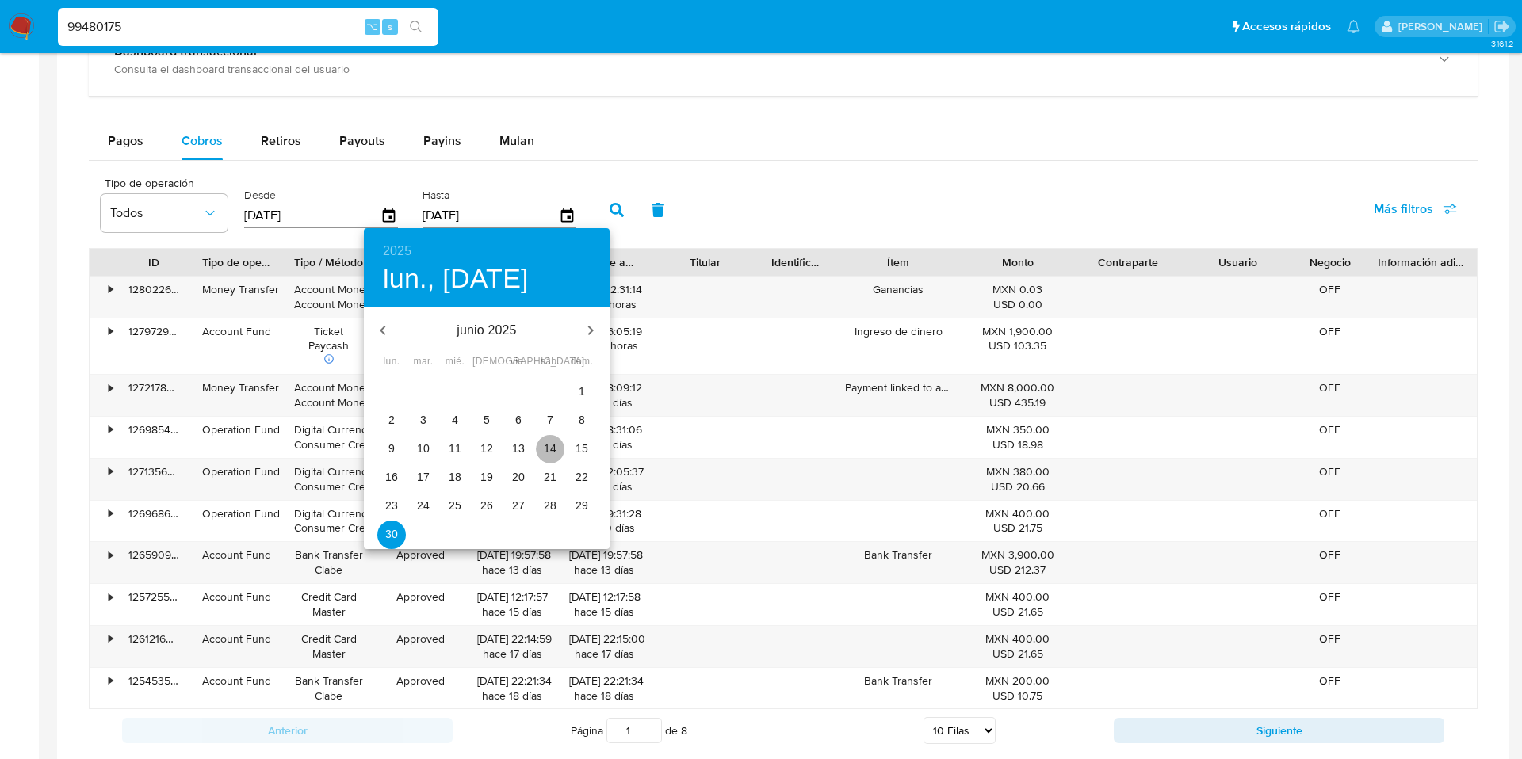
click at [549, 452] on p "14" at bounding box center [550, 449] width 13 height 16
type input "14/06/2025"
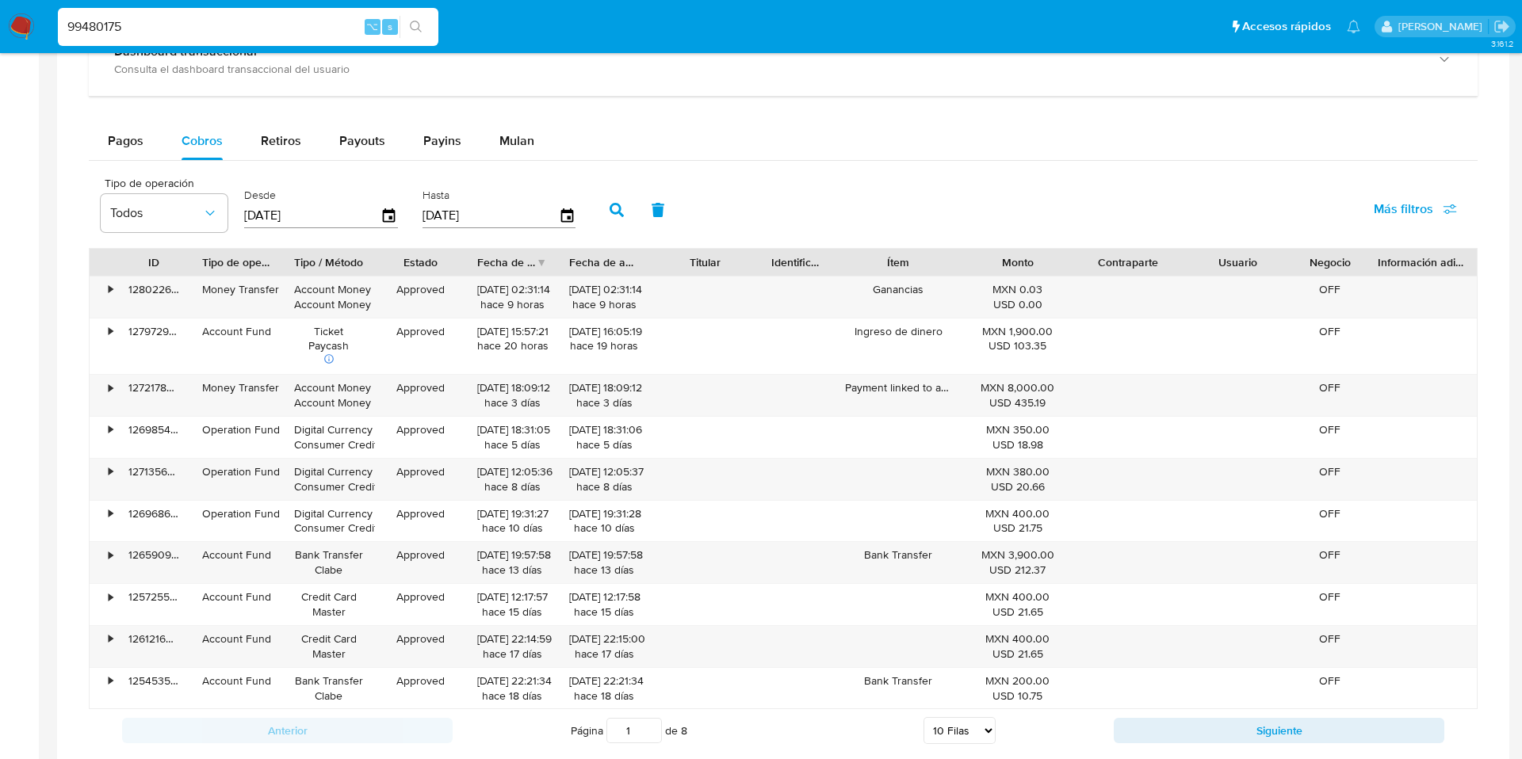
click at [617, 223] on button "button" at bounding box center [616, 210] width 41 height 38
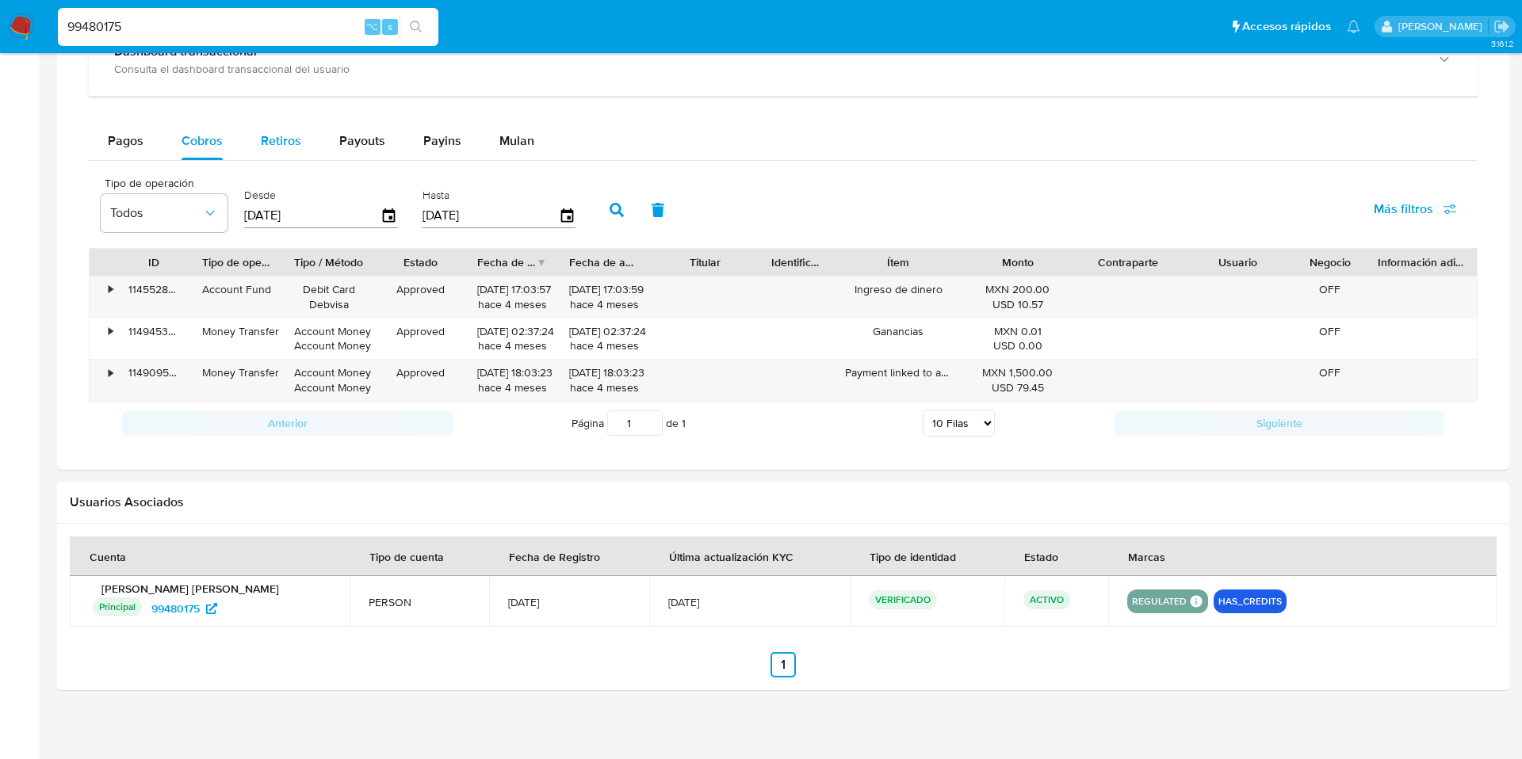
click at [289, 149] on span "Retiros" at bounding box center [281, 141] width 40 height 18
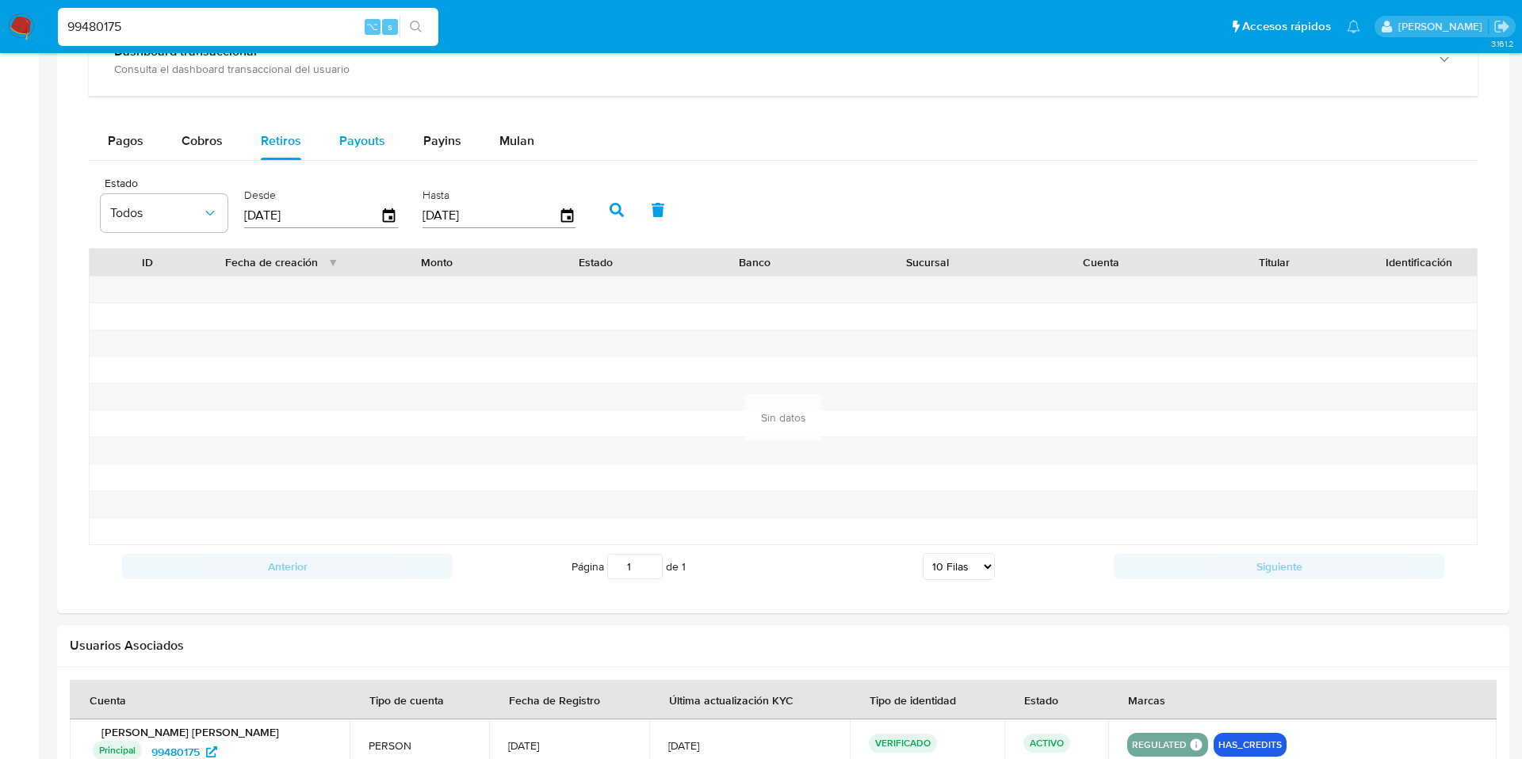
click at [387, 138] on button "Payouts" at bounding box center [362, 141] width 84 height 38
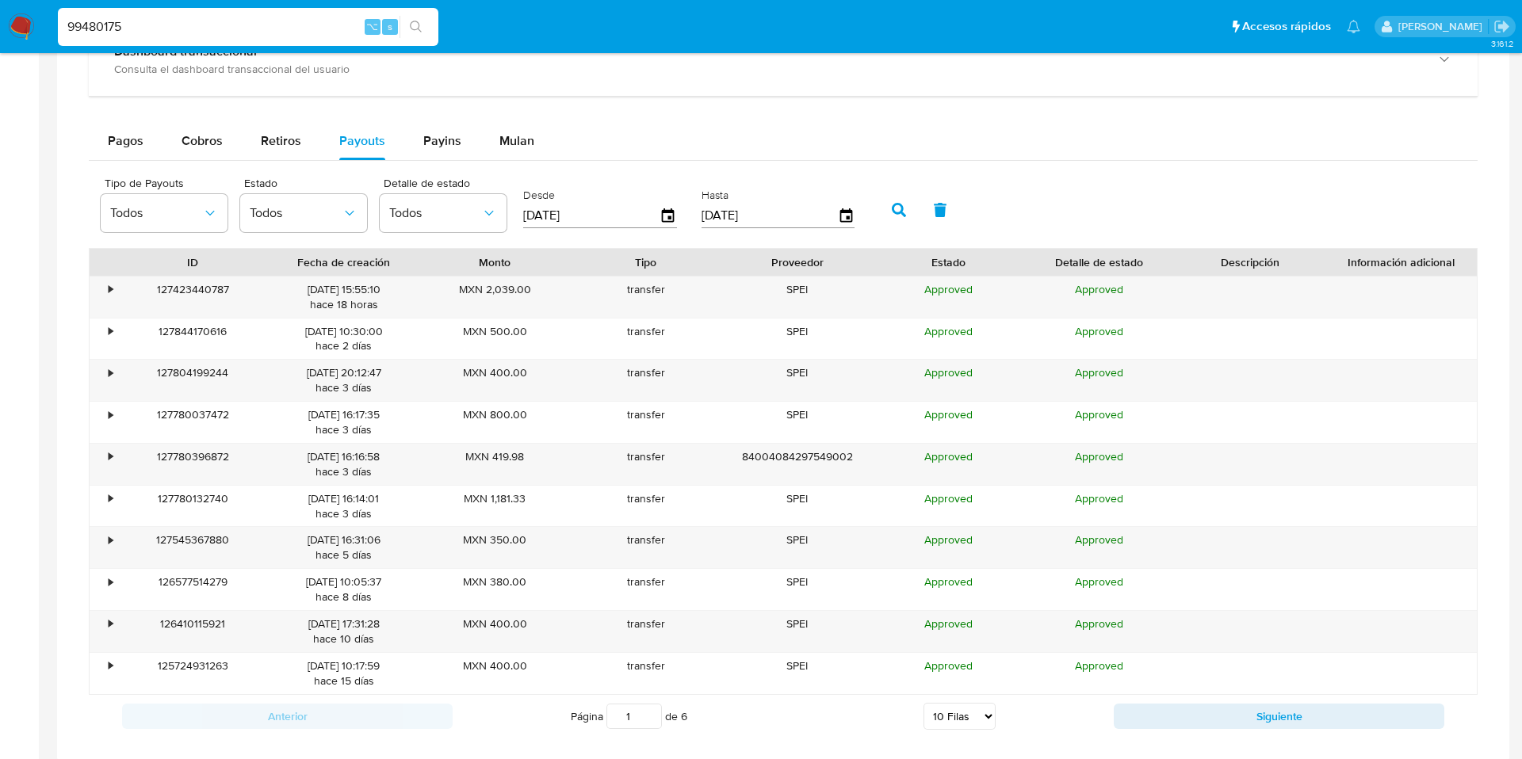
click at [657, 227] on div "[DATE]" at bounding box center [600, 215] width 154 height 25
click at [657, 224] on div "[DATE]" at bounding box center [600, 215] width 154 height 25
click at [671, 216] on icon "button" at bounding box center [669, 216] width 28 height 28
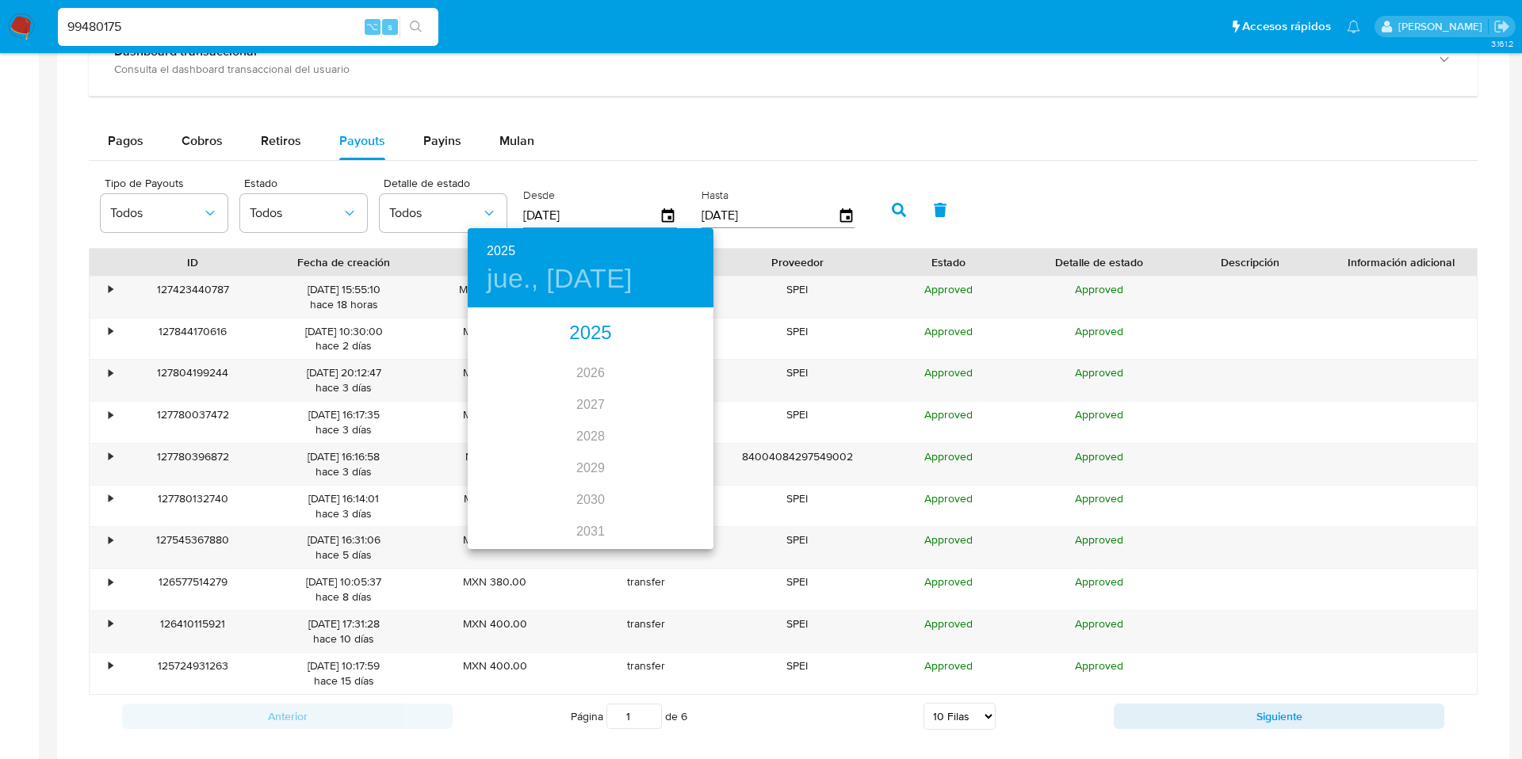
click at [608, 338] on div "2025" at bounding box center [591, 334] width 246 height 32
click at [663, 391] on div "jun." at bounding box center [673, 398] width 82 height 59
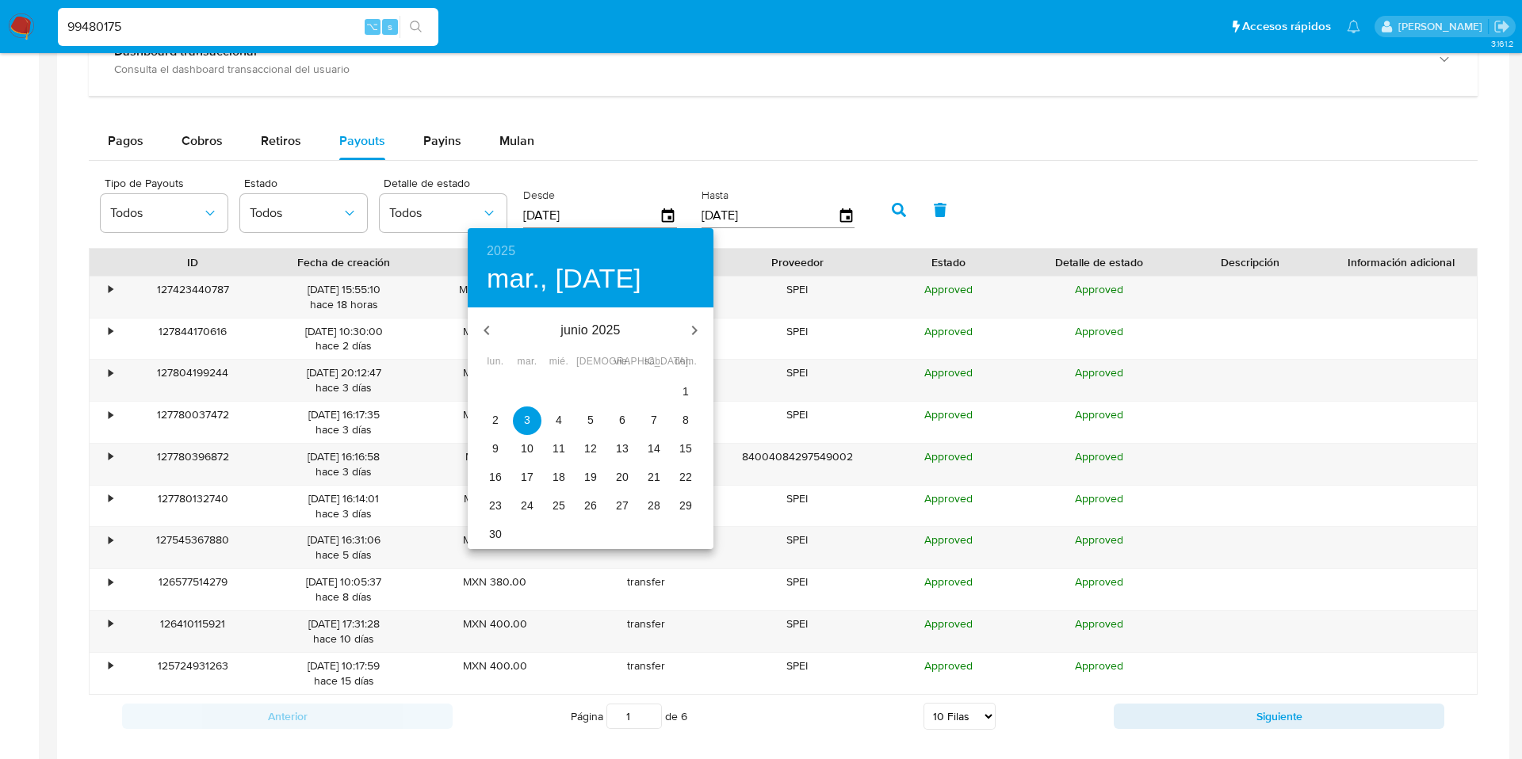
click at [591, 447] on p "12" at bounding box center [590, 449] width 13 height 16
type input "12/06/2025"
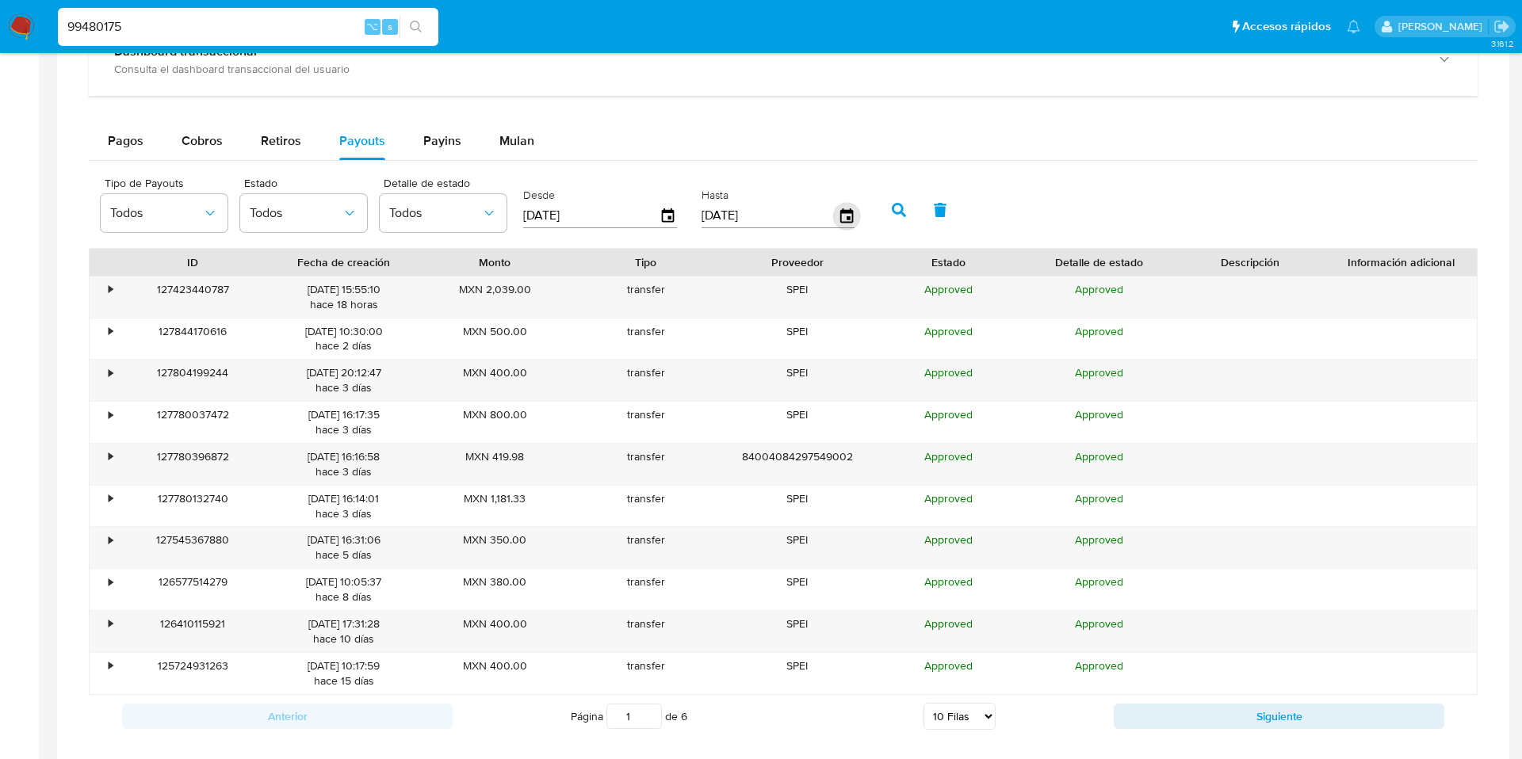
click at [838, 216] on icon "button" at bounding box center [846, 216] width 28 height 28
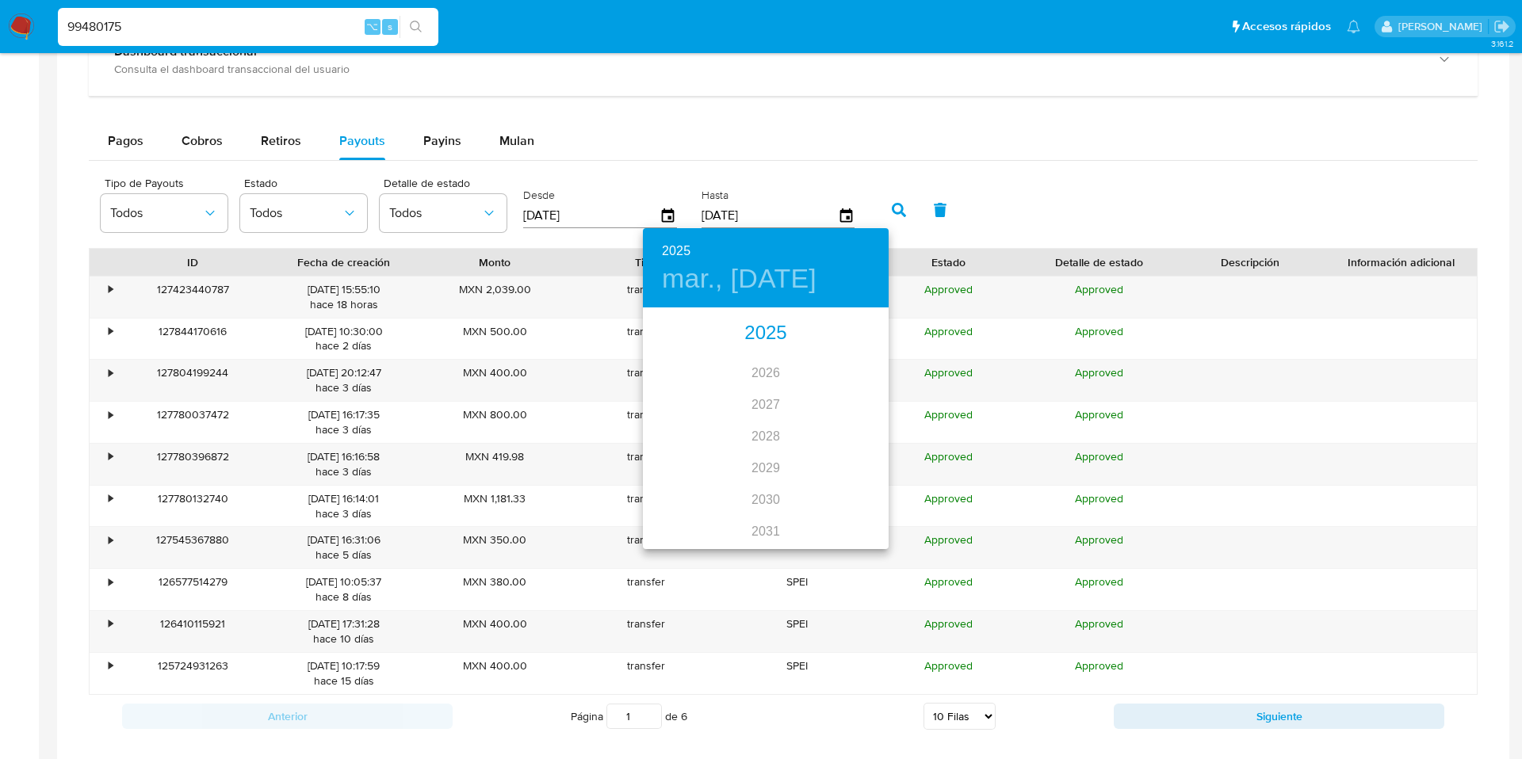
click at [775, 335] on div "2025" at bounding box center [766, 334] width 246 height 32
click at [842, 400] on div "jun." at bounding box center [848, 398] width 82 height 59
click at [829, 450] on p "14" at bounding box center [829, 449] width 13 height 16
type input "14/06/2025"
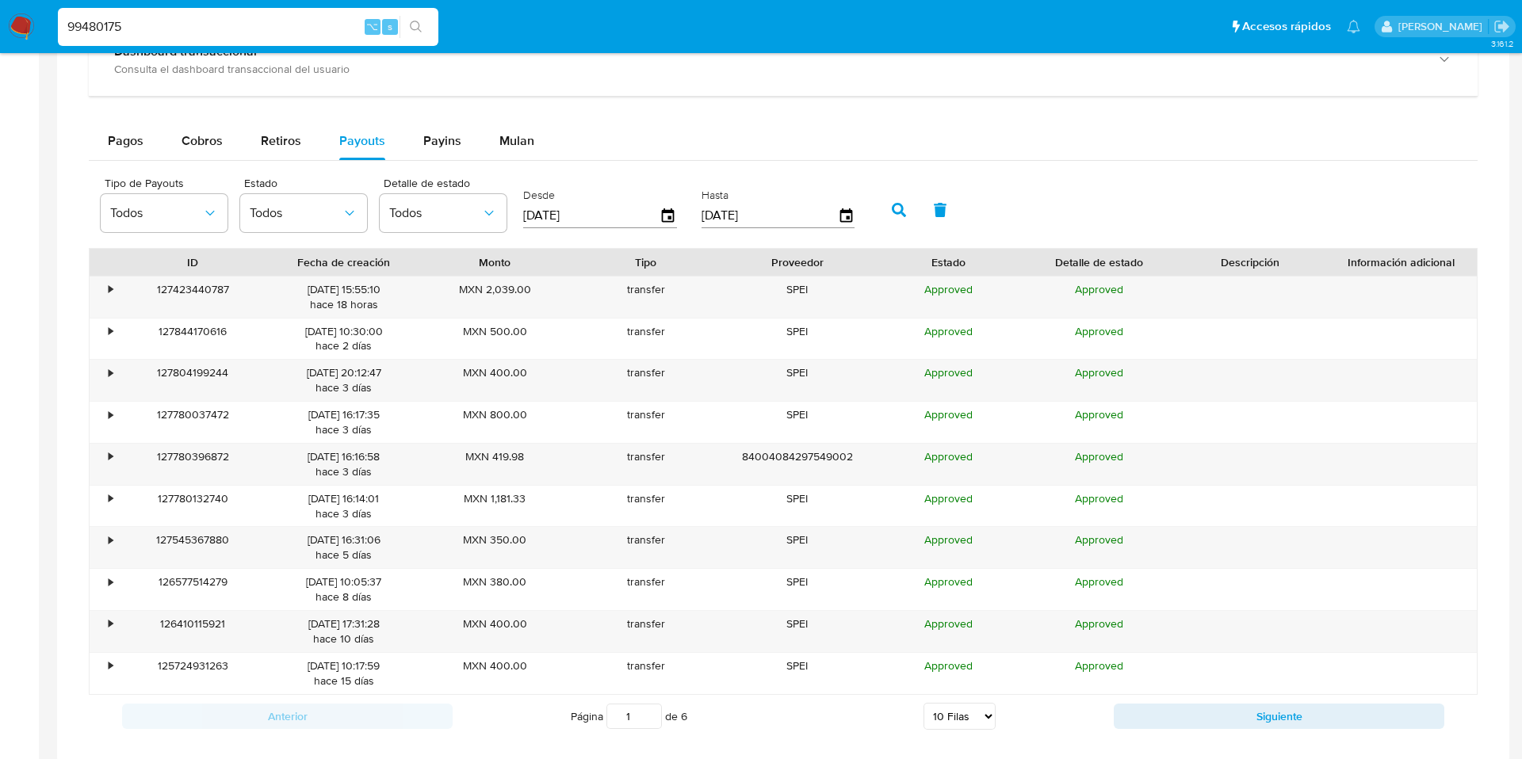
click at [900, 217] on button "button" at bounding box center [898, 210] width 41 height 38
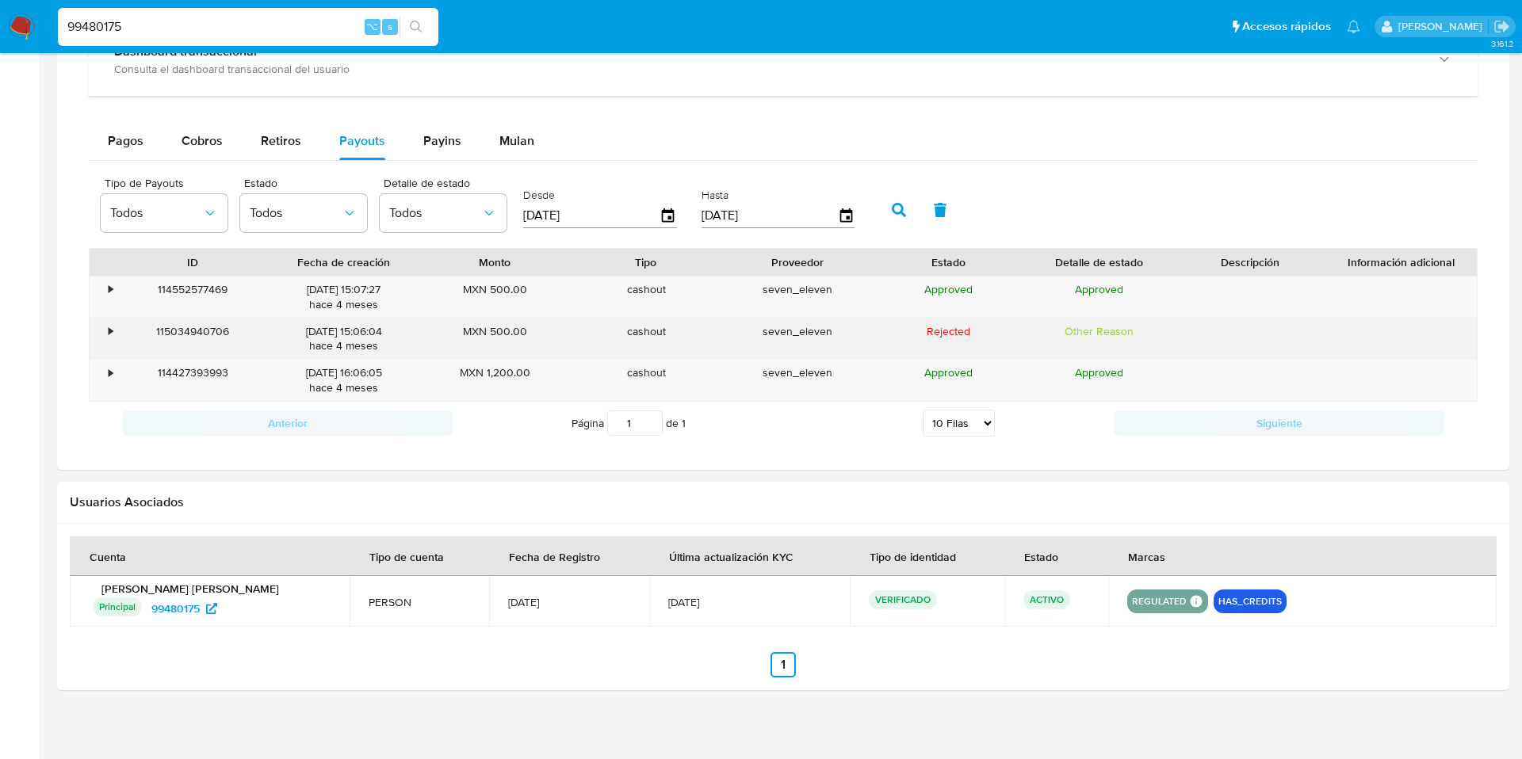
click at [111, 333] on div "•" at bounding box center [111, 331] width 4 height 15
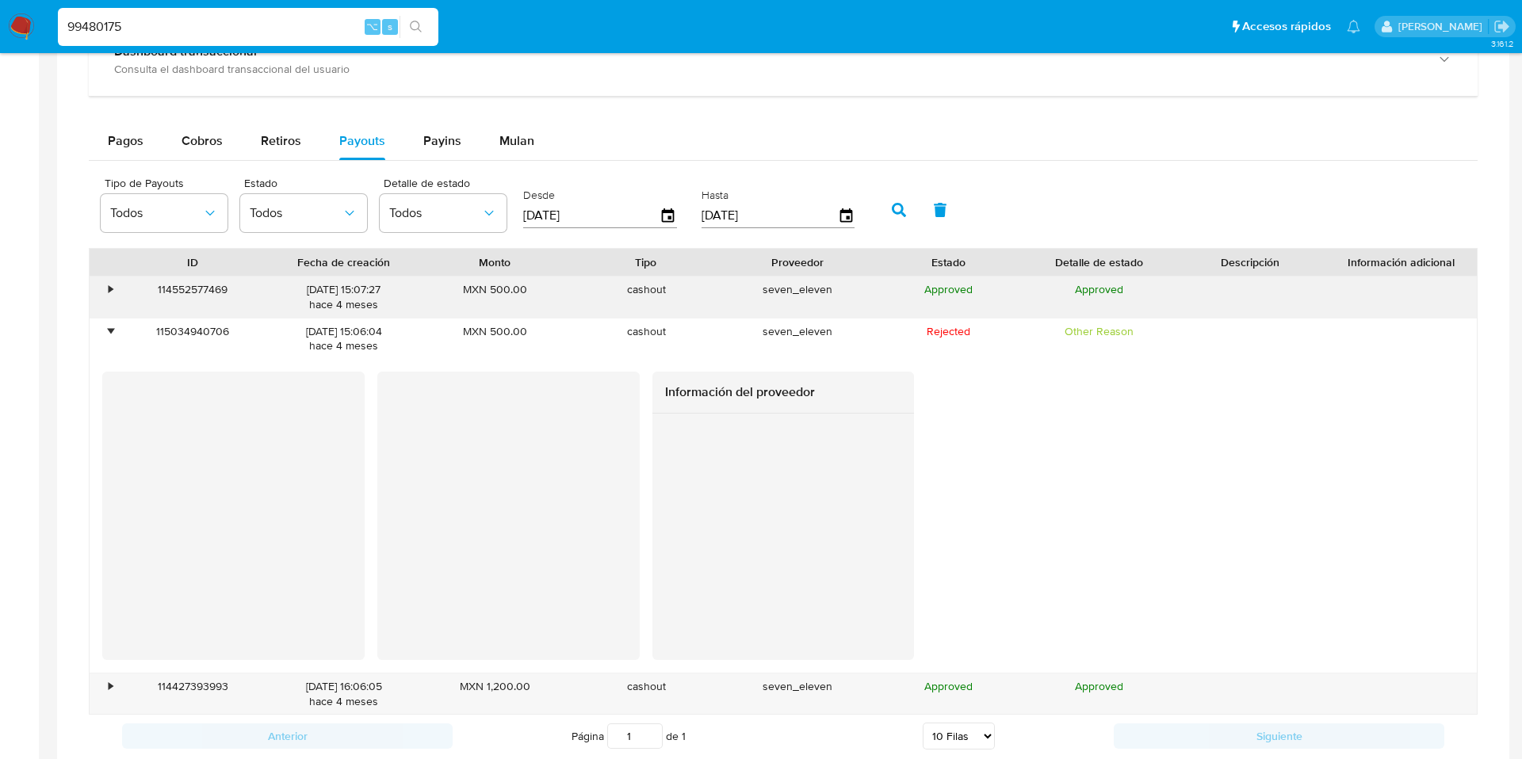
click at [105, 289] on div "•" at bounding box center [104, 297] width 28 height 41
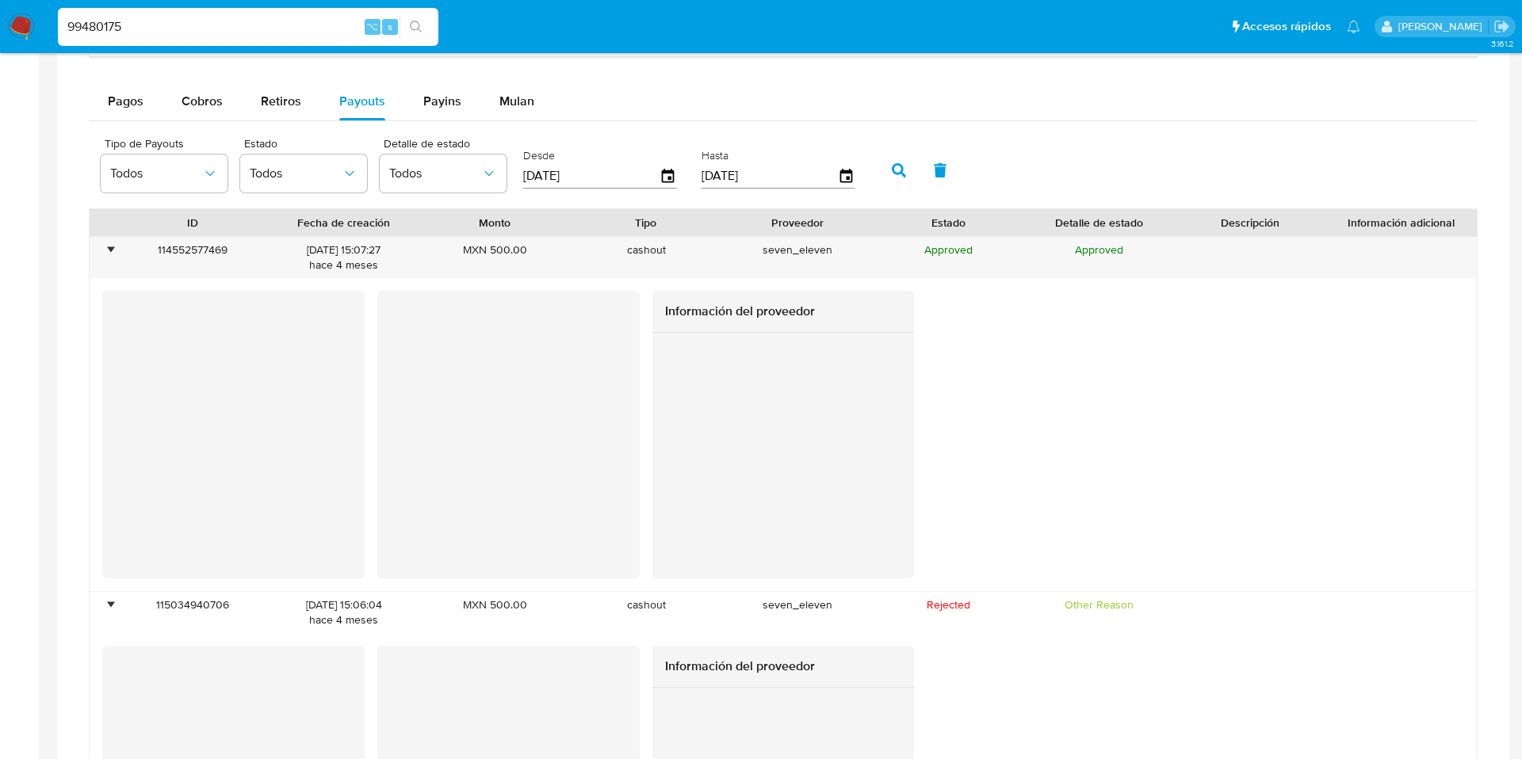
scroll to position [958, 0]
